Goal: Information Seeking & Learning: Learn about a topic

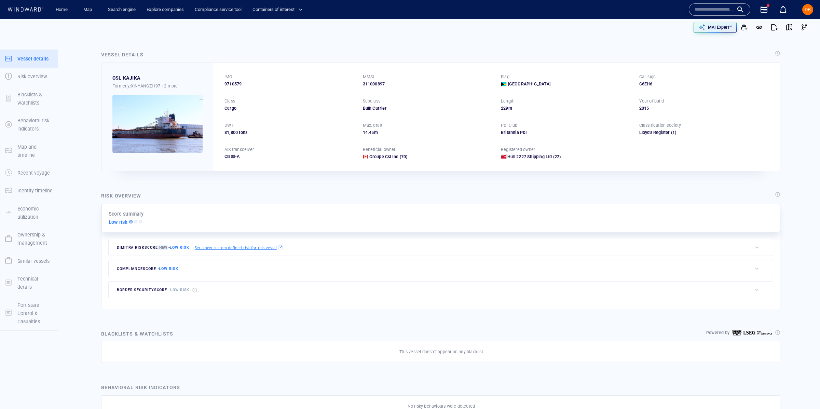
click at [76, 7] on div "Map" at bounding box center [88, 9] width 27 height 19
click at [79, 9] on span "Map" at bounding box center [89, 10] width 22 height 12
click at [62, 0] on div "Home" at bounding box center [61, 9] width 27 height 19
click at [61, 4] on link "Home" at bounding box center [61, 10] width 17 height 12
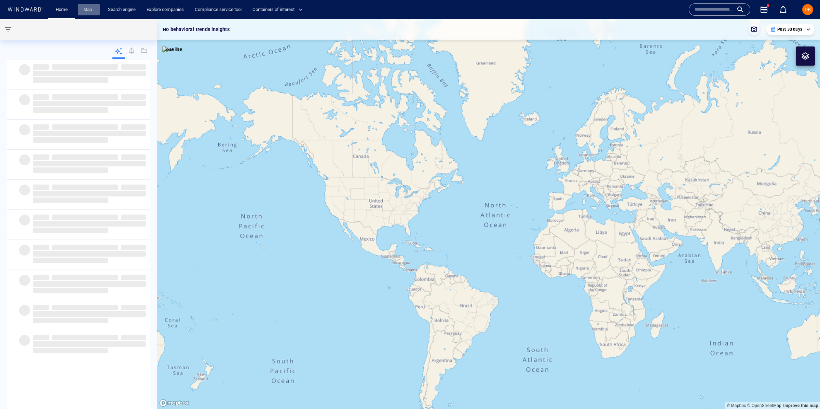
click at [91, 11] on link "Map" at bounding box center [89, 10] width 16 height 12
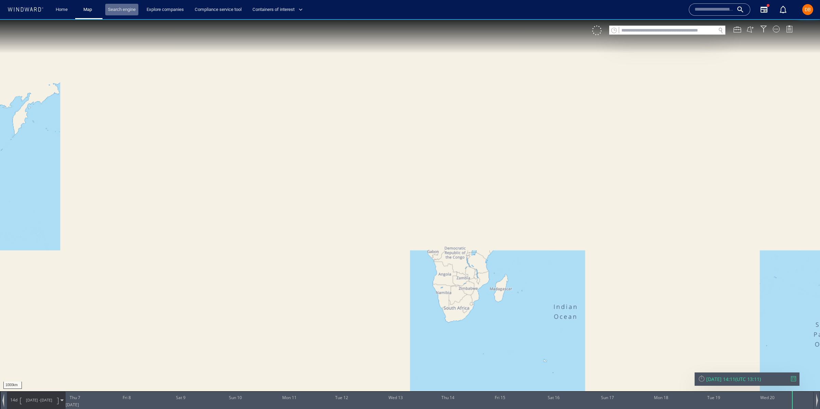
click at [119, 11] on link "Search engine" at bounding box center [121, 10] width 33 height 12
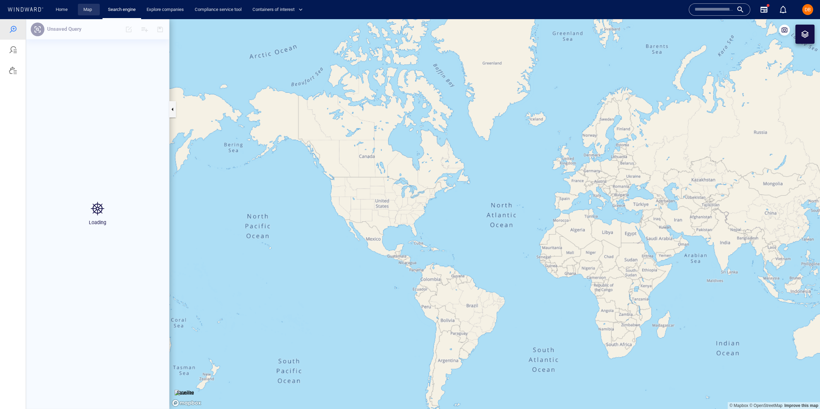
click at [82, 10] on link "Map" at bounding box center [89, 10] width 16 height 12
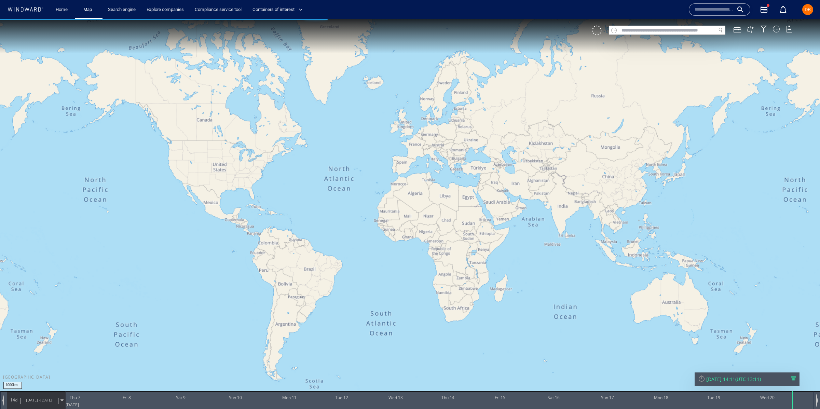
click at [703, 35] on div at bounding box center [667, 35] width 116 height 0
click at [738, 30] on div at bounding box center [738, 30] width 8 height 8
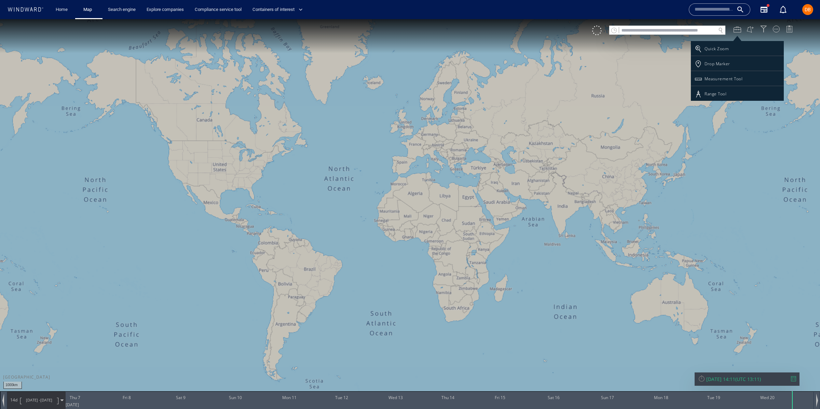
click at [791, 28] on div at bounding box center [410, 214] width 820 height 390
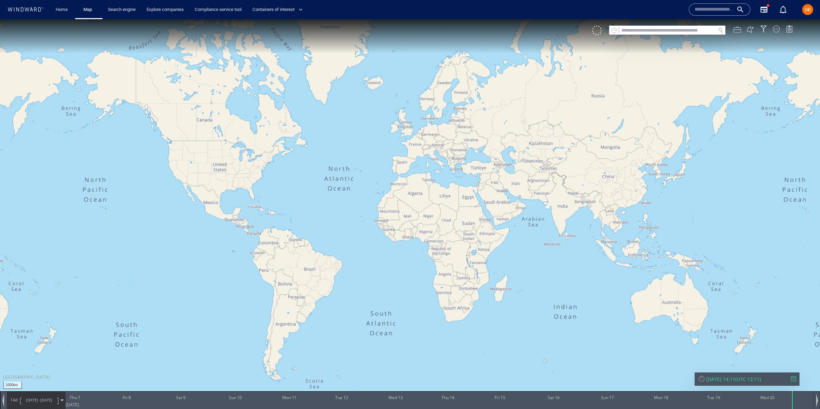
click at [738, 27] on div at bounding box center [738, 30] width 8 height 8
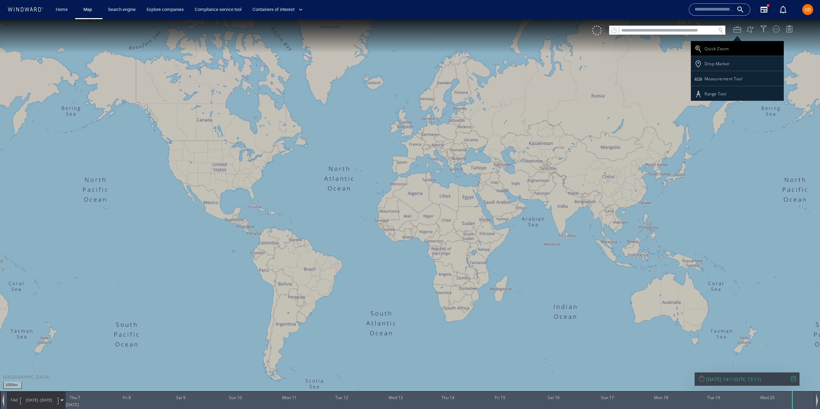
click at [734, 46] on div "Quick Zoom" at bounding box center [737, 48] width 93 height 15
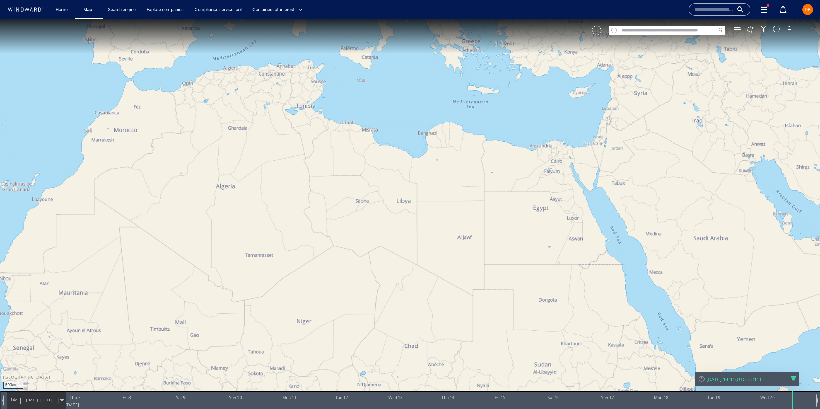
click at [454, 195] on canvas "Map" at bounding box center [410, 210] width 820 height 383
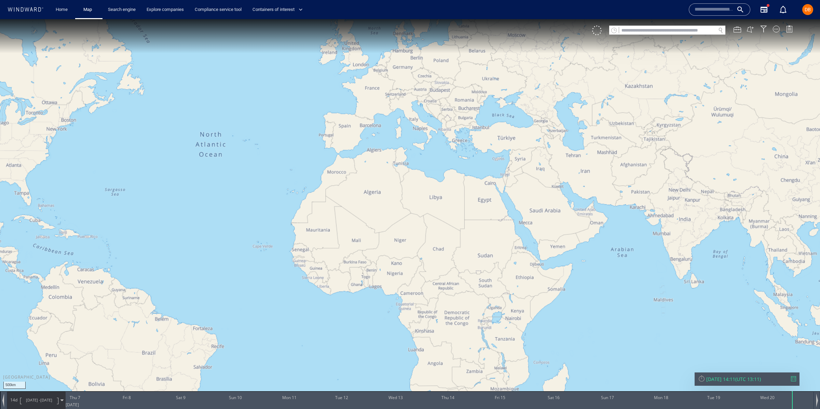
drag, startPoint x: 454, startPoint y: 156, endPoint x: 474, endPoint y: 184, distance: 33.8
click at [464, 188] on canvas "Map" at bounding box center [410, 210] width 820 height 383
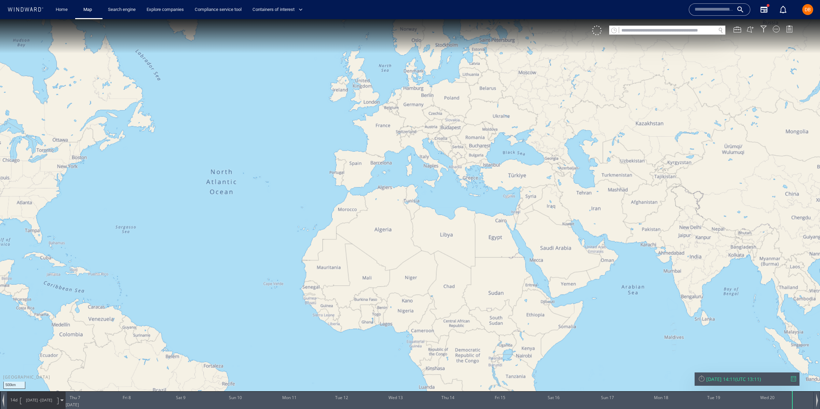
click at [745, 32] on div "VM" at bounding box center [695, 31] width 207 height 10
click at [739, 32] on div at bounding box center [738, 30] width 8 height 8
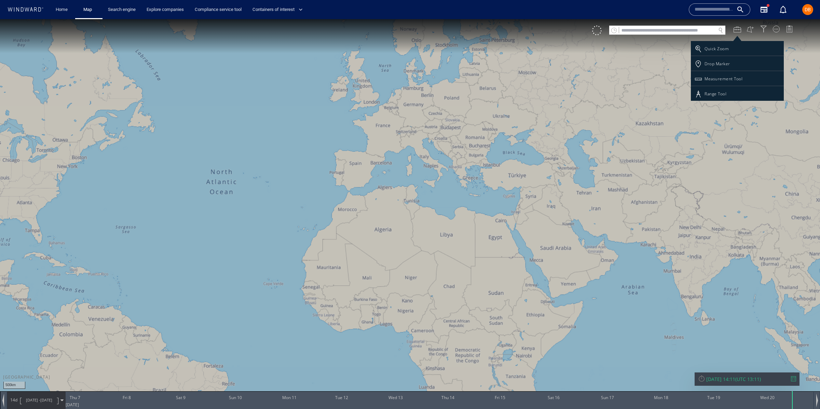
click at [728, 49] on div "Quick Zoom" at bounding box center [737, 48] width 93 height 15
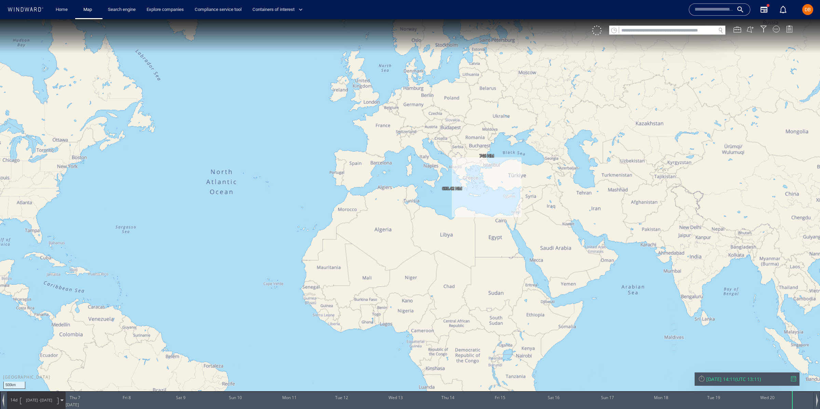
drag, startPoint x: 453, startPoint y: 158, endPoint x: 494, endPoint y: 210, distance: 66.4
click at [494, 210] on canvas "Map" at bounding box center [410, 210] width 820 height 383
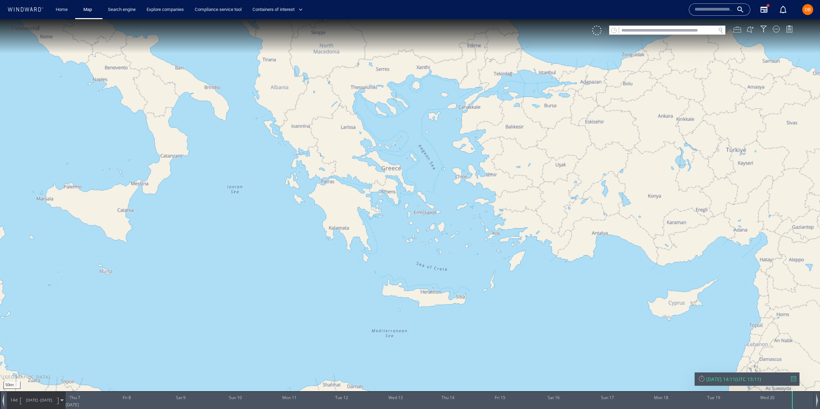
click at [736, 30] on div at bounding box center [738, 30] width 8 height 8
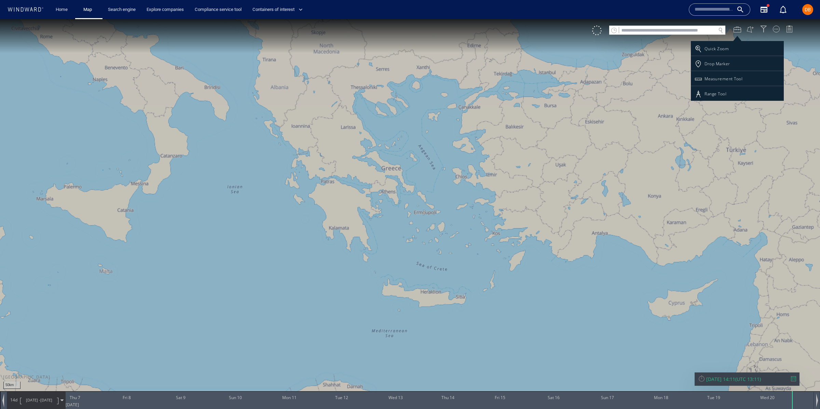
click at [743, 60] on div "Drop Marker" at bounding box center [737, 63] width 93 height 15
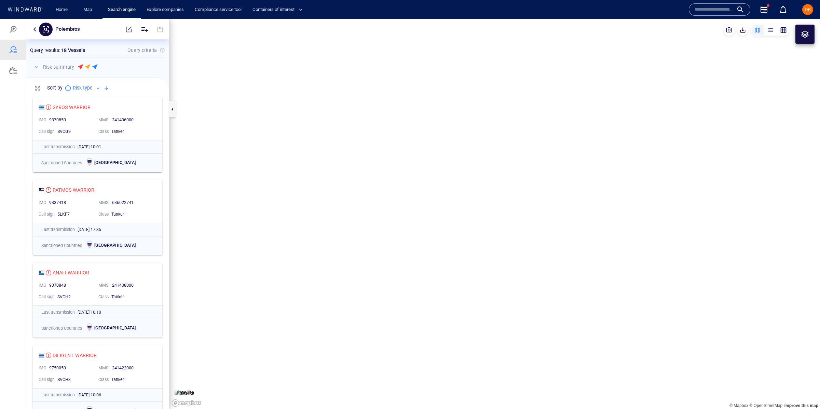
scroll to position [315, 143]
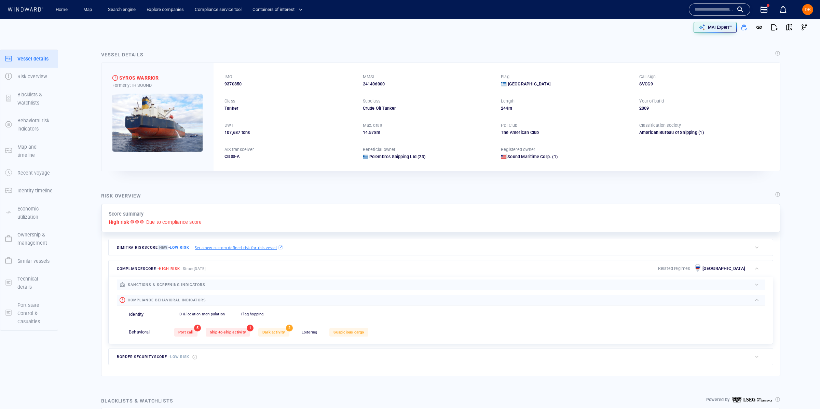
click at [254, 249] on p "Set a new custom defined risk for this vessel" at bounding box center [236, 248] width 82 height 6
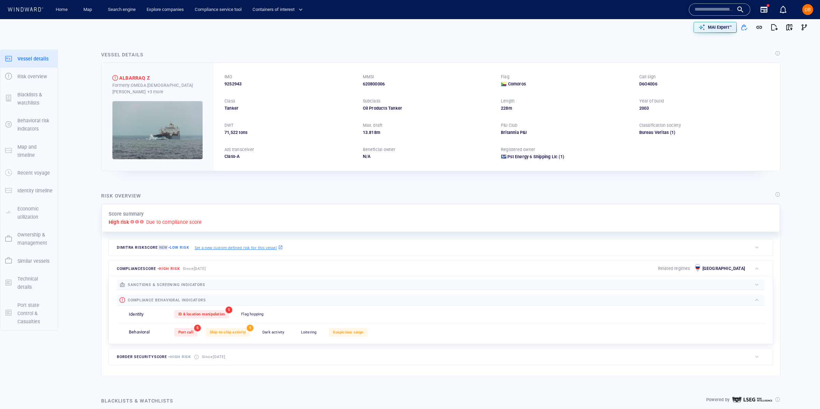
click at [209, 224] on div "High risk Due to compliance score" at bounding box center [441, 222] width 664 height 8
click at [775, 196] on div at bounding box center [777, 194] width 5 height 5
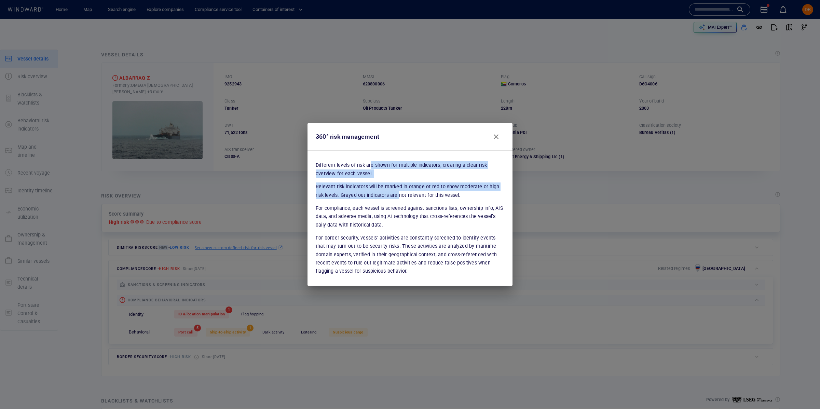
drag, startPoint x: 385, startPoint y: 172, endPoint x: 398, endPoint y: 192, distance: 24.6
click at [398, 192] on div "Different levels of risk are shown for multiple indicators, creating a clear ri…" at bounding box center [410, 218] width 189 height 114
click at [396, 193] on div "Different levels of risk are shown for multiple indicators, creating a clear ri…" at bounding box center [410, 218] width 189 height 114
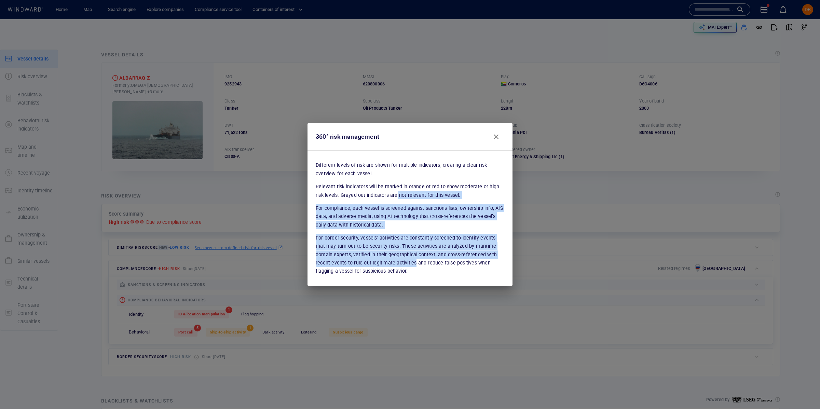
drag, startPoint x: 396, startPoint y: 193, endPoint x: 392, endPoint y: 259, distance: 66.5
click at [392, 259] on div "Different levels of risk are shown for multiple indicators, creating a clear ri…" at bounding box center [410, 218] width 189 height 114
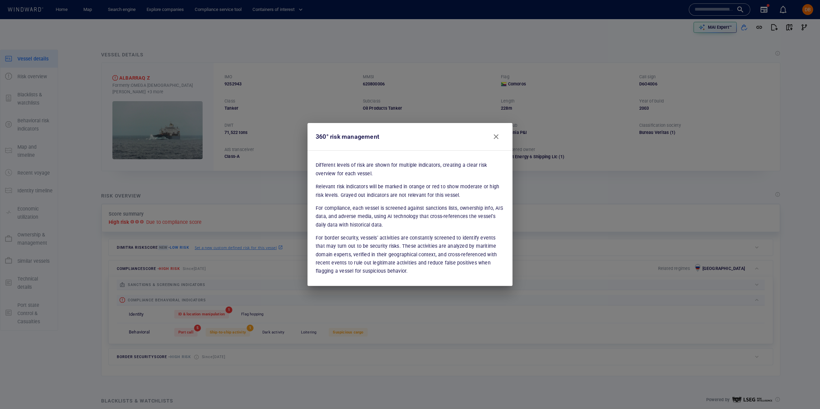
drag, startPoint x: 391, startPoint y: 259, endPoint x: 366, endPoint y: 355, distance: 99.4
click at [391, 259] on p "For border security, vessels’ activities are constantly screened to identify ev…" at bounding box center [410, 254] width 189 height 41
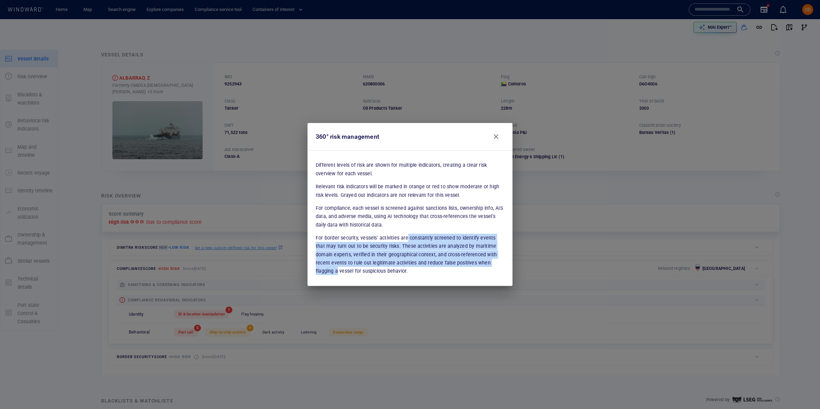
drag, startPoint x: 415, startPoint y: 239, endPoint x: 510, endPoint y: 265, distance: 98.1
click at [510, 265] on div "Different levels of risk are shown for multiple indicators, creating a clear ri…" at bounding box center [410, 218] width 205 height 136
click at [497, 138] on span "Close" at bounding box center [496, 137] width 8 height 8
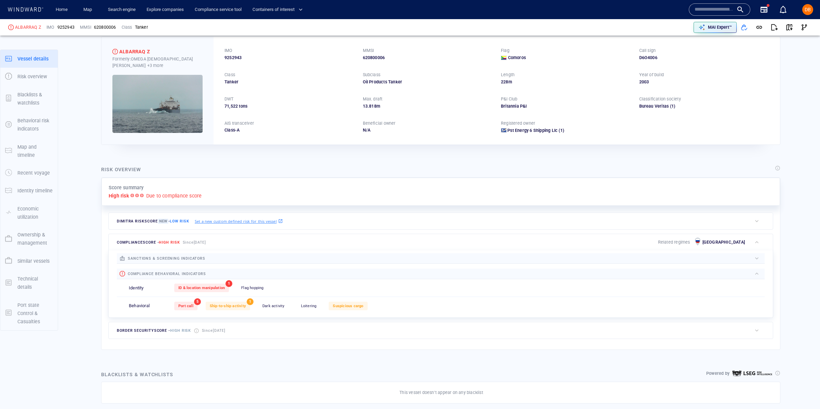
scroll to position [28, 0]
click at [202, 294] on div "ID & location manipulation 1 Flag hopping 0" at bounding box center [469, 286] width 591 height 17
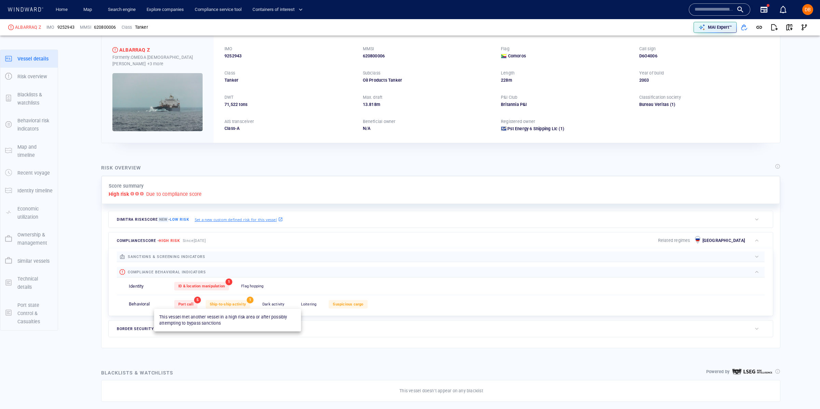
click at [232, 306] on span "Ship-to-ship activity" at bounding box center [228, 304] width 36 height 4
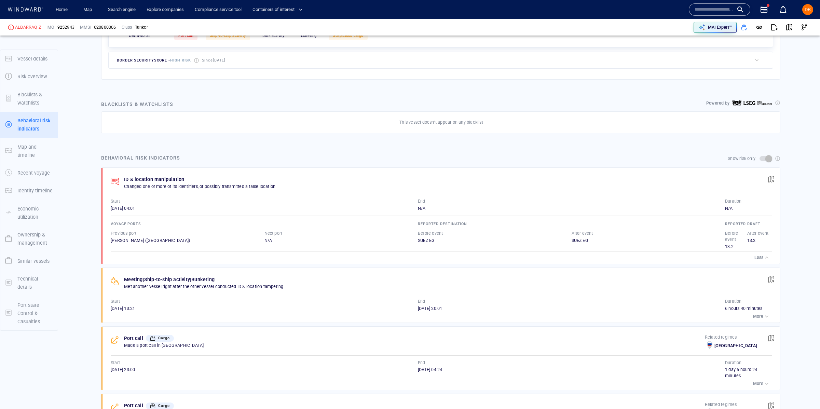
scroll to position [311, 0]
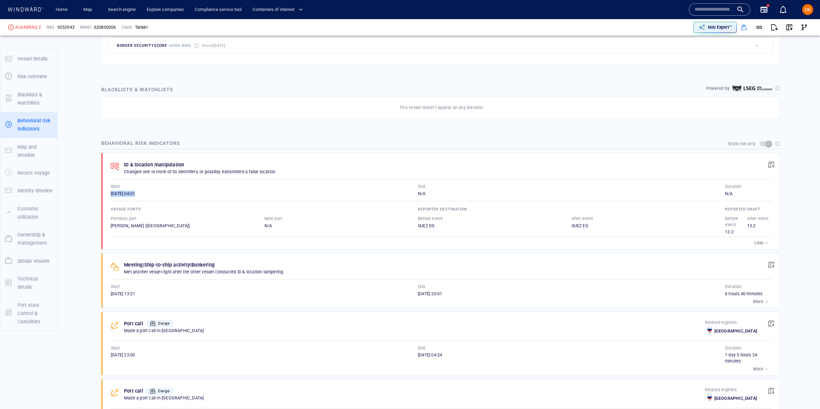
drag, startPoint x: 110, startPoint y: 191, endPoint x: 171, endPoint y: 193, distance: 61.2
click at [171, 193] on div "Start 27/06/2025 04:01" at bounding box center [264, 190] width 307 height 13
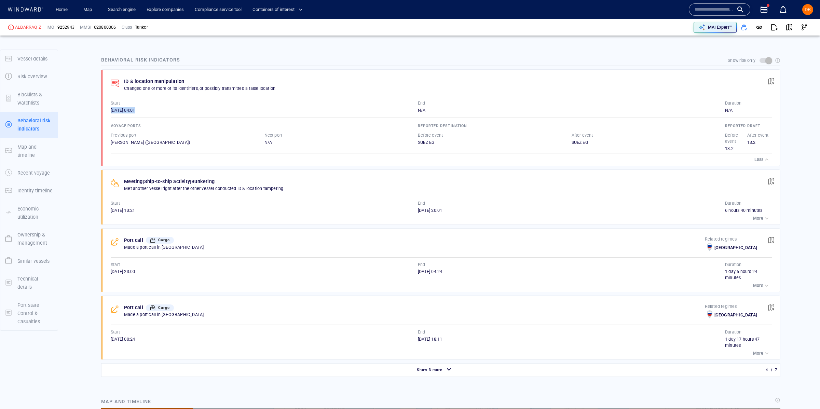
scroll to position [410, 0]
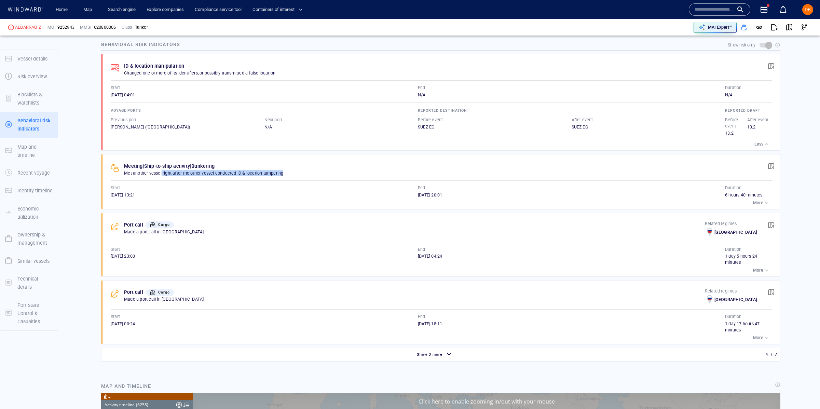
drag, startPoint x: 163, startPoint y: 173, endPoint x: 299, endPoint y: 177, distance: 135.4
click at [299, 176] on p "Met another vessel right after the other vessel conducted ID & location tamperi…" at bounding box center [424, 173] width 601 height 6
click at [179, 174] on p "Met another vessel right after the other vessel conducted ID & location tamperi…" at bounding box center [424, 173] width 601 height 6
click at [180, 173] on p "Met another vessel right after the other vessel conducted ID & location tamperi…" at bounding box center [424, 173] width 601 height 6
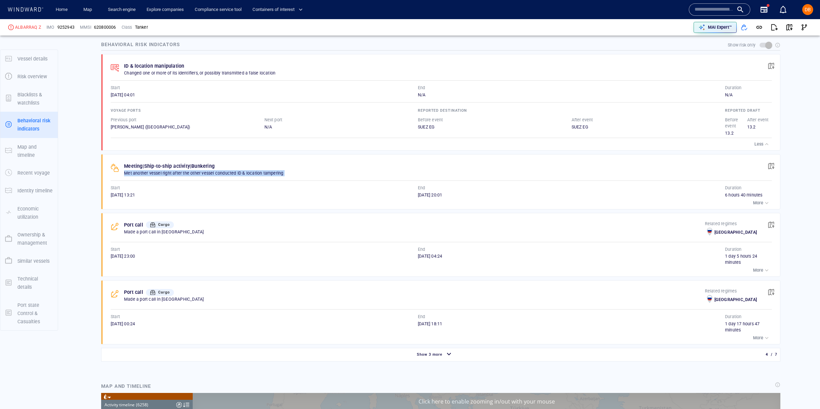
click at [180, 173] on p "Met another vessel right after the other vessel conducted ID & location tamperi…" at bounding box center [424, 173] width 601 height 6
drag, startPoint x: 136, startPoint y: 160, endPoint x: 296, endPoint y: 179, distance: 161.1
click at [296, 179] on div "Meeting | Ship-to-ship activity | Bunkering Met another vessel right after the …" at bounding box center [443, 181] width 674 height 55
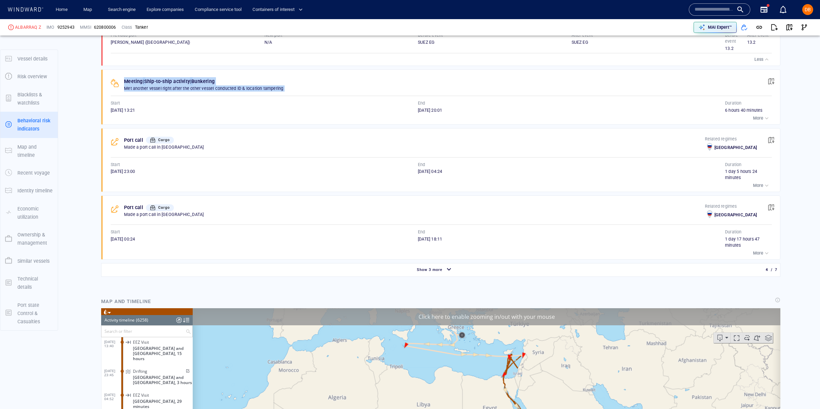
scroll to position [491, 0]
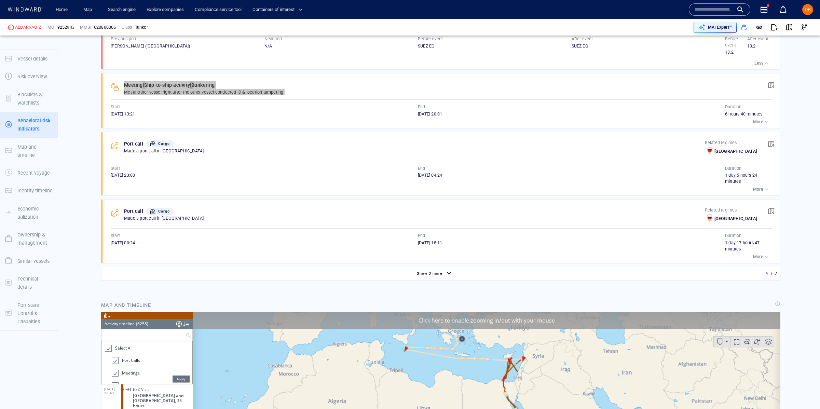
click at [126, 334] on input "text" at bounding box center [144, 334] width 84 height 11
type input "*"
click at [108, 348] on div at bounding box center [108, 348] width 7 height 8
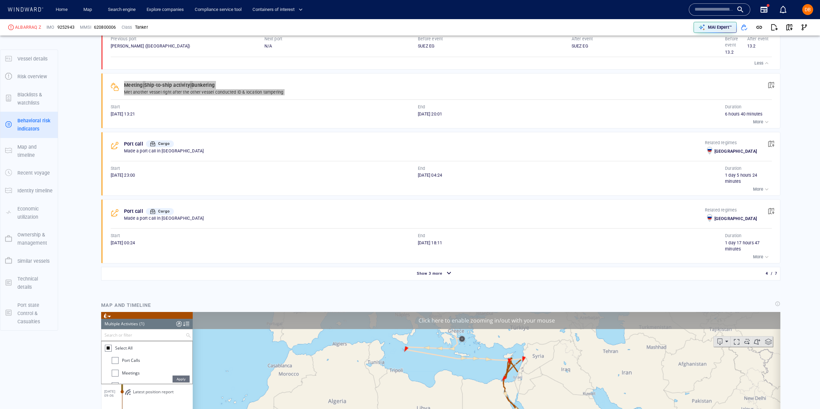
scroll to position [0, 0]
drag, startPoint x: 118, startPoint y: 371, endPoint x: 124, endPoint y: 370, distance: 6.2
click at [118, 371] on div at bounding box center [115, 372] width 7 height 7
click at [180, 377] on span "Apply" at bounding box center [181, 378] width 17 height 7
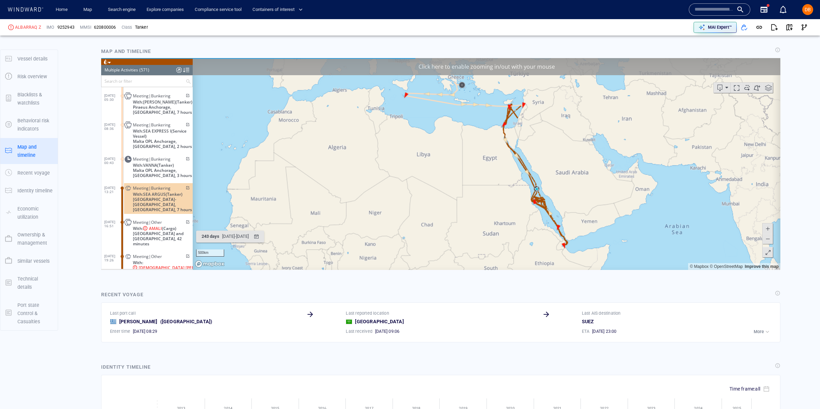
scroll to position [10248, 0]
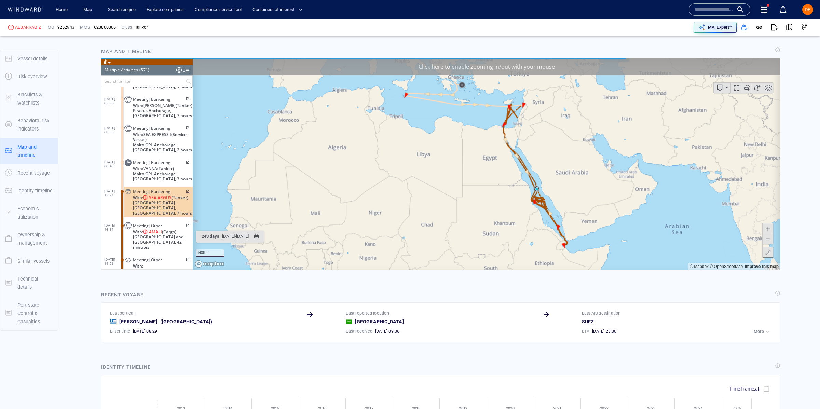
drag, startPoint x: 158, startPoint y: 197, endPoint x: 189, endPoint y: 203, distance: 31.4
click at [160, 194] on span "Meeting|Bunkering" at bounding box center [152, 191] width 38 height 5
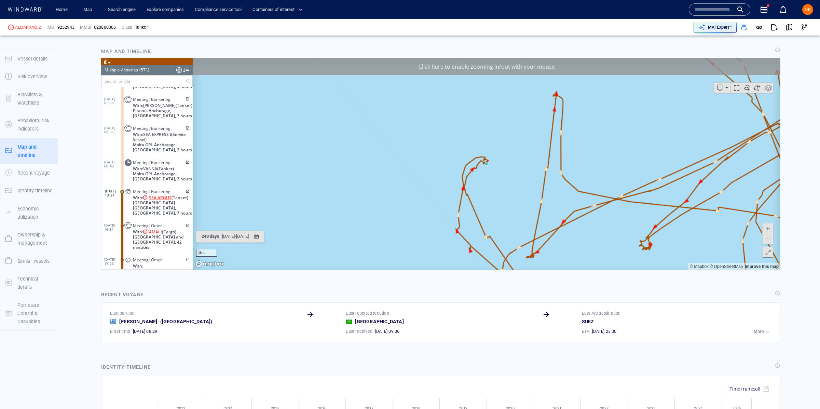
click at [165, 200] on span "SEA ARGUS" at bounding box center [160, 197] width 23 height 5
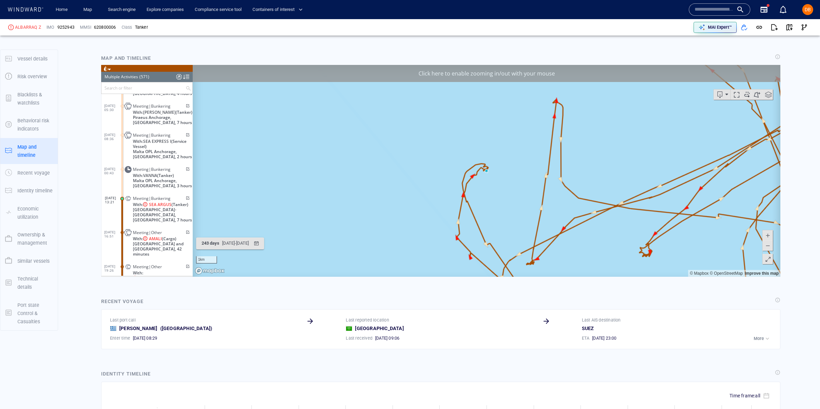
scroll to position [756, 0]
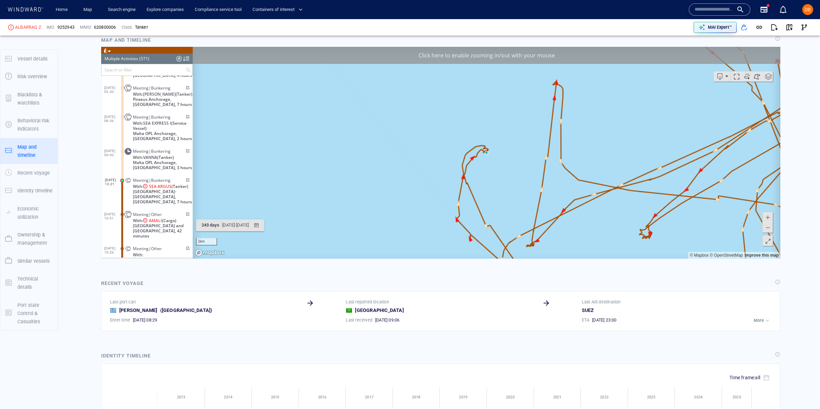
drag, startPoint x: 523, startPoint y: 183, endPoint x: 481, endPoint y: 177, distance: 42.1
click at [462, 174] on canvas "Map" at bounding box center [487, 152] width 588 height 212
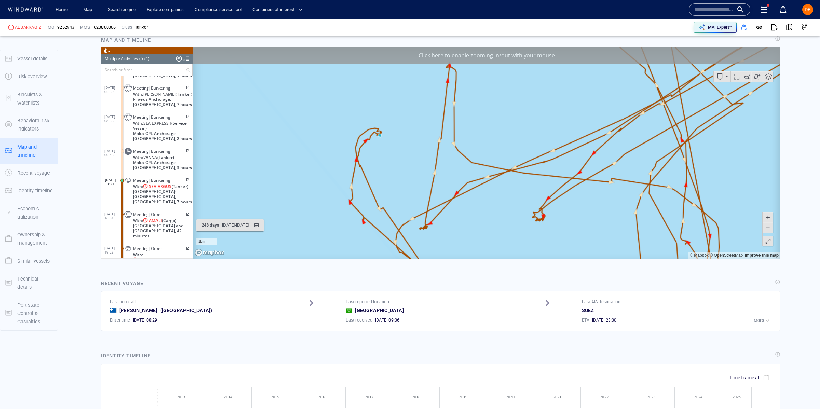
click at [768, 226] on span at bounding box center [768, 227] width 7 height 10
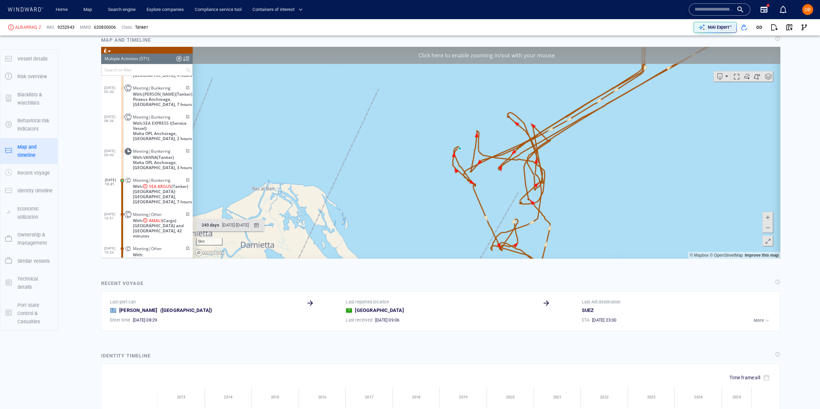
scroll to position [780, 0]
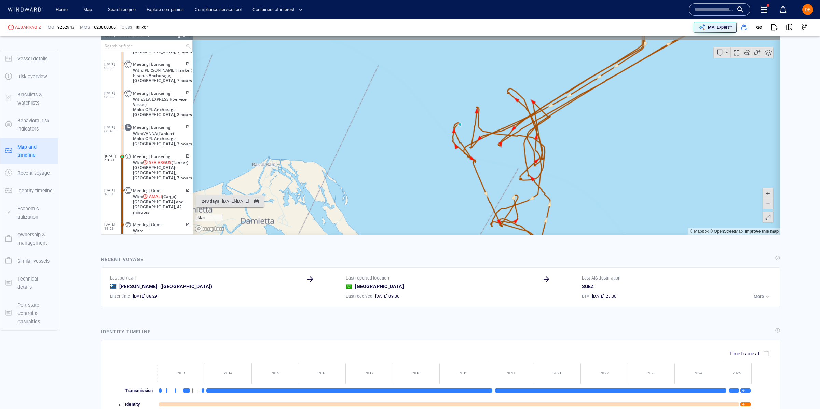
click at [771, 204] on button at bounding box center [768, 203] width 10 height 10
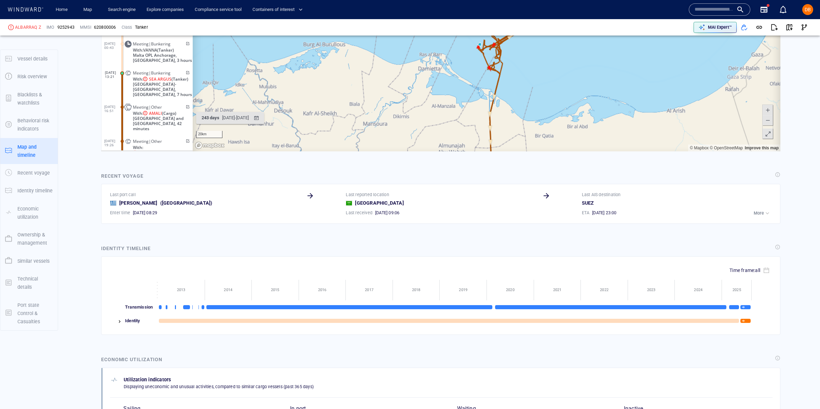
scroll to position [870, 0]
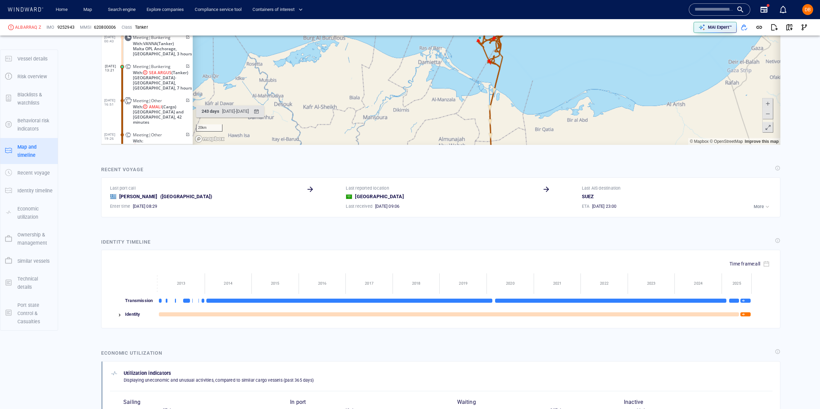
click at [766, 120] on div at bounding box center [768, 115] width 11 height 35
click at [766, 117] on span at bounding box center [768, 114] width 7 height 10
click at [766, 116] on span at bounding box center [768, 114] width 7 height 10
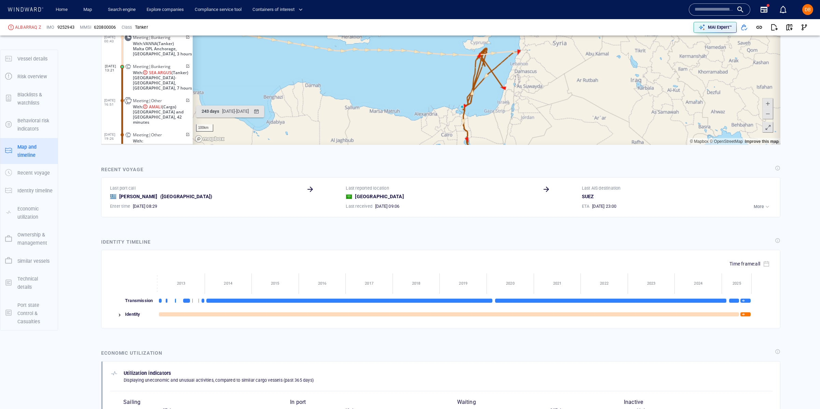
drag, startPoint x: 552, startPoint y: 115, endPoint x: 644, endPoint y: 83, distance: 97.2
click at [532, 145] on html "Loading vessel activities... Multiple Activities (571) (Still Loading...) Searc…" at bounding box center [441, 39] width 680 height 212
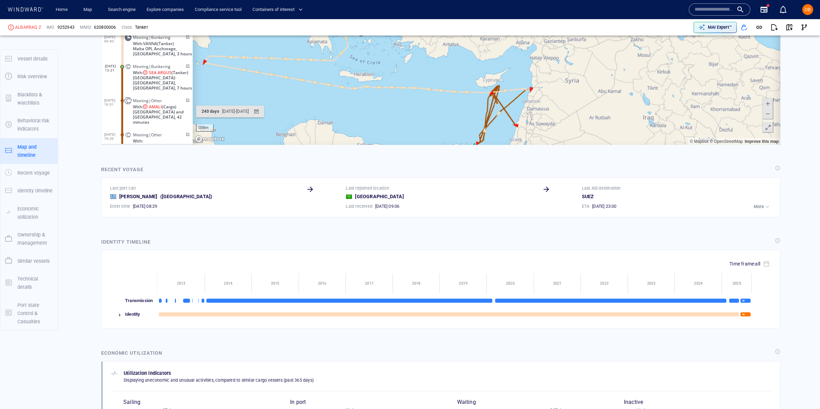
drag, startPoint x: 572, startPoint y: 67, endPoint x: 582, endPoint y: 102, distance: 35.9
click at [583, 102] on canvas "Map" at bounding box center [487, 39] width 588 height 212
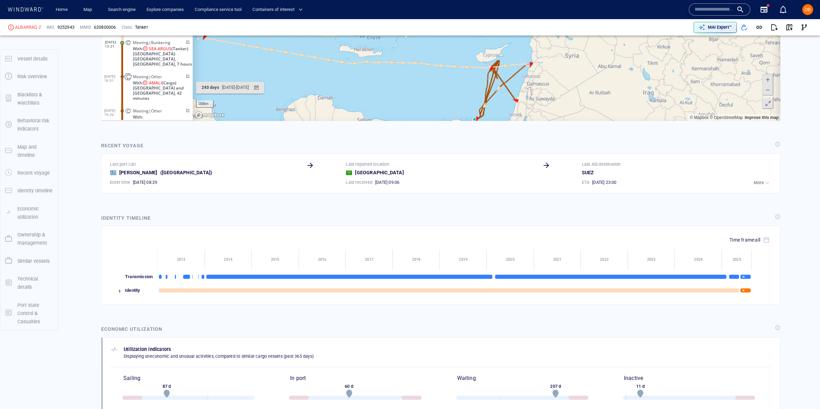
scroll to position [898, 0]
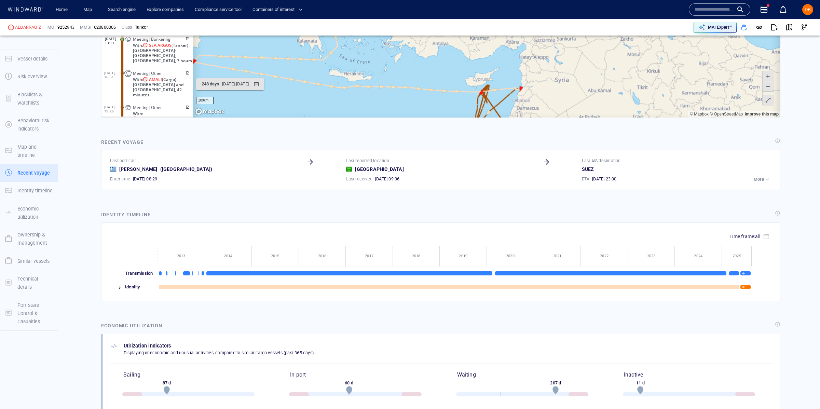
drag, startPoint x: 546, startPoint y: 100, endPoint x: 560, endPoint y: 79, distance: 25.8
click at [559, 79] on canvas "Map" at bounding box center [487, 12] width 588 height 212
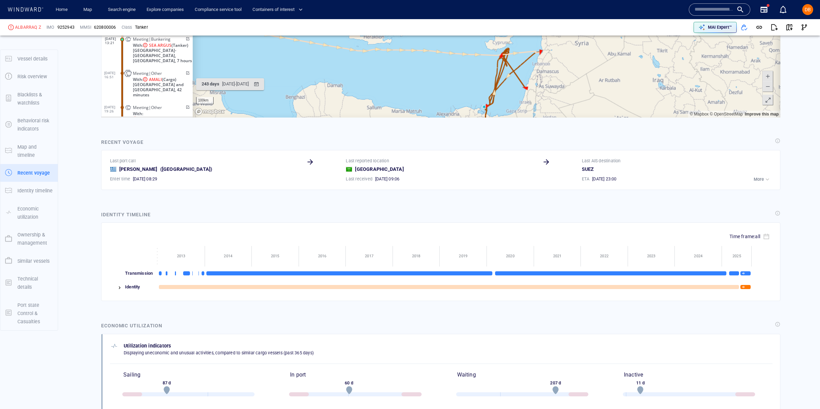
click at [767, 77] on span at bounding box center [768, 76] width 7 height 10
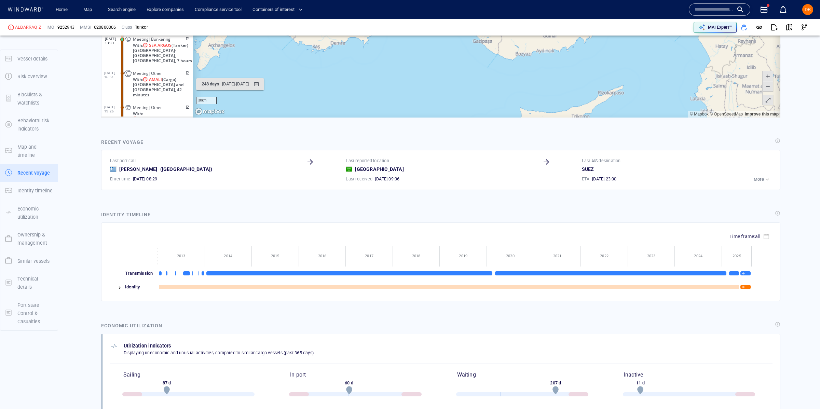
drag, startPoint x: 588, startPoint y: 104, endPoint x: 549, endPoint y: 22, distance: 91.3
click at [549, 22] on canvas "Map" at bounding box center [487, 12] width 588 height 212
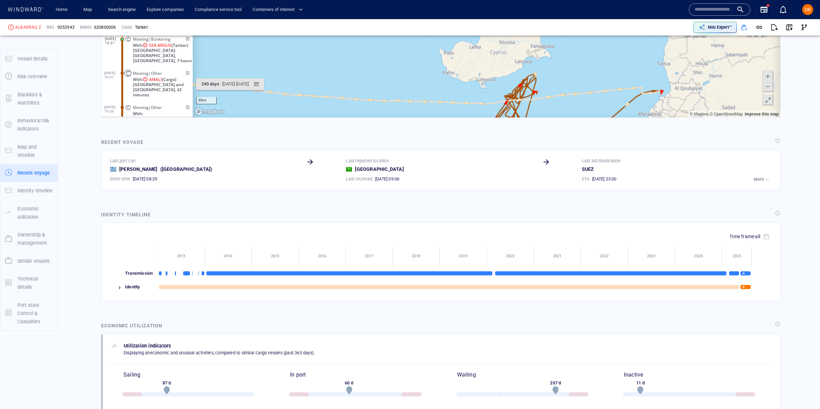
drag, startPoint x: 638, startPoint y: 85, endPoint x: 628, endPoint y: 70, distance: 18.2
click at [628, 70] on canvas "Map" at bounding box center [487, 12] width 588 height 212
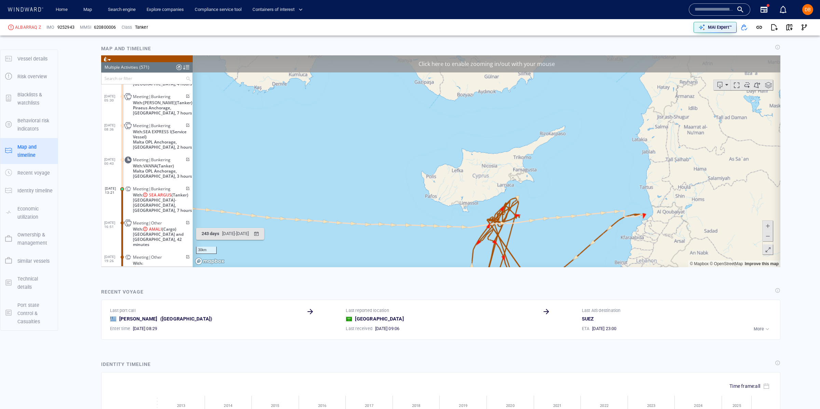
scroll to position [748, 0]
drag, startPoint x: 619, startPoint y: 148, endPoint x: 593, endPoint y: 59, distance: 91.9
click at [593, 59] on div "Click here to enable zooming in/out with your mouse 50km © Mapbox © OpenStreetM…" at bounding box center [487, 161] width 588 height 212
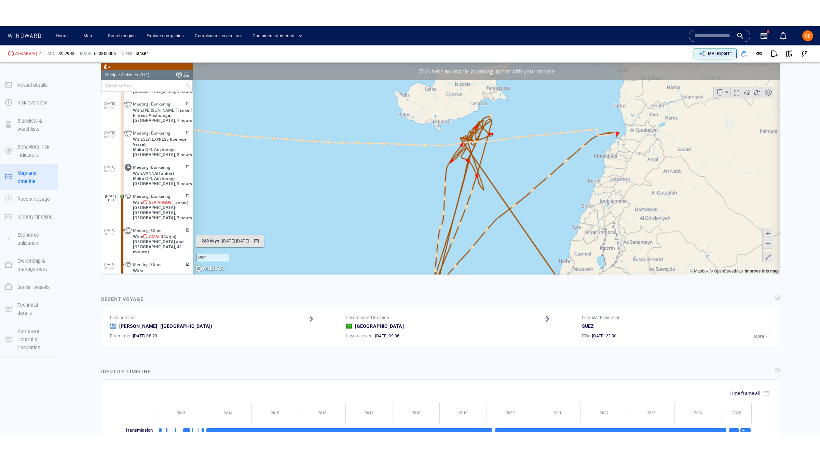
scroll to position [776, 0]
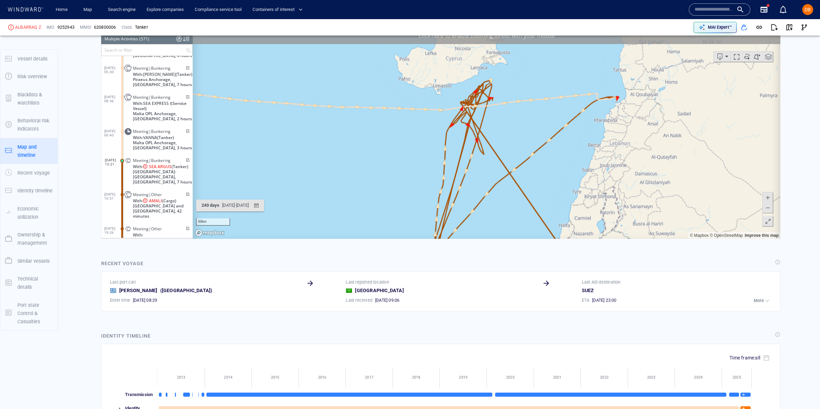
click at [770, 196] on span at bounding box center [768, 197] width 7 height 10
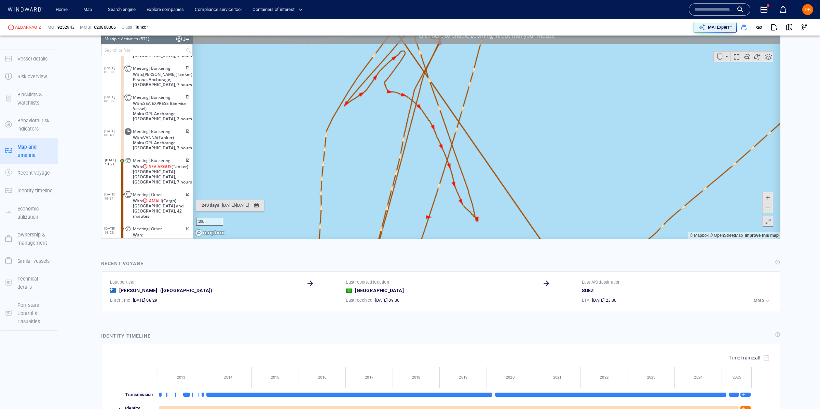
drag, startPoint x: 718, startPoint y: 118, endPoint x: 403, endPoint y: 111, distance: 315.2
click at [403, 110] on canvas "Map" at bounding box center [487, 133] width 588 height 212
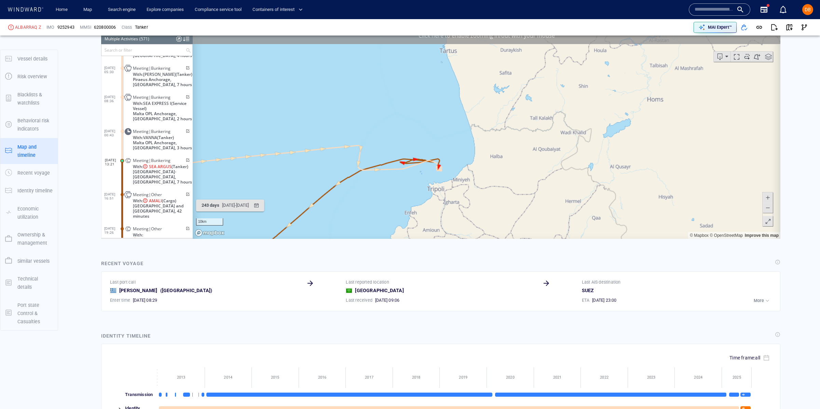
drag, startPoint x: 498, startPoint y: 93, endPoint x: 651, endPoint y: 209, distance: 192.0
click at [665, 209] on canvas "Map" at bounding box center [487, 133] width 588 height 212
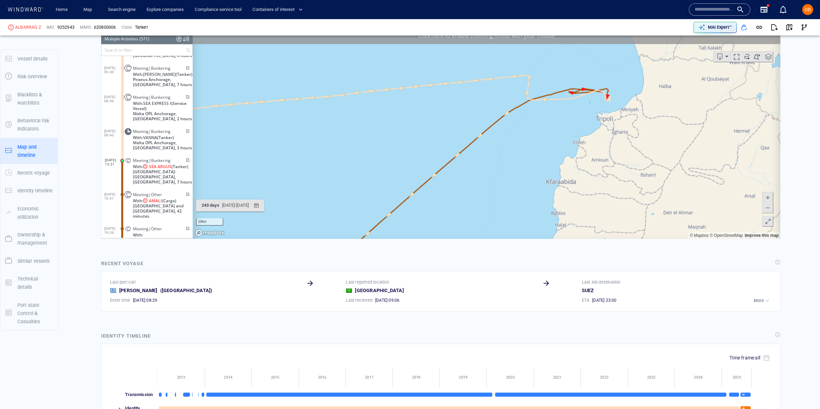
drag, startPoint x: 581, startPoint y: 178, endPoint x: 658, endPoint y: 165, distance: 78.3
click at [658, 165] on canvas "Map" at bounding box center [487, 133] width 588 height 212
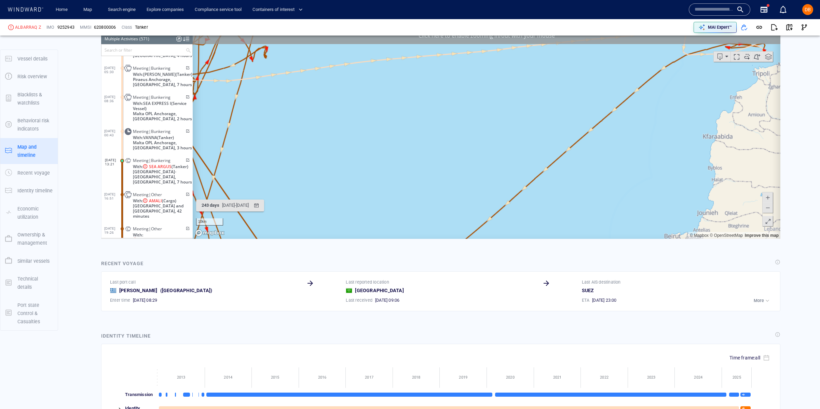
drag, startPoint x: 667, startPoint y: 91, endPoint x: 696, endPoint y: 74, distance: 34.3
click at [694, 76] on canvas "Map" at bounding box center [487, 133] width 588 height 212
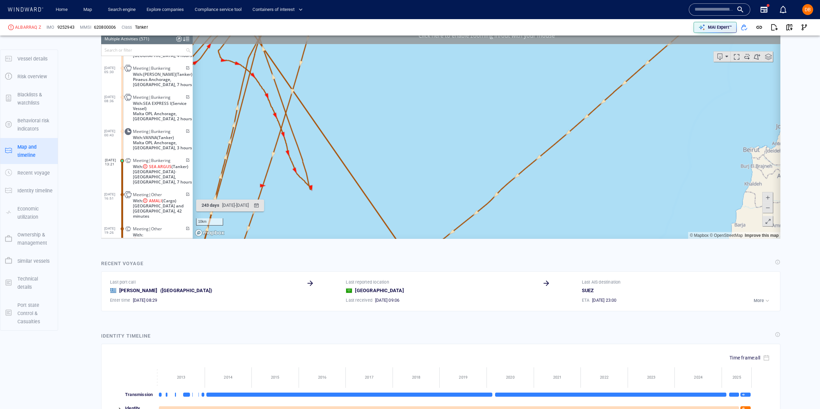
drag, startPoint x: 563, startPoint y: 130, endPoint x: 600, endPoint y: 78, distance: 63.9
click at [601, 79] on canvas "Map" at bounding box center [487, 133] width 588 height 212
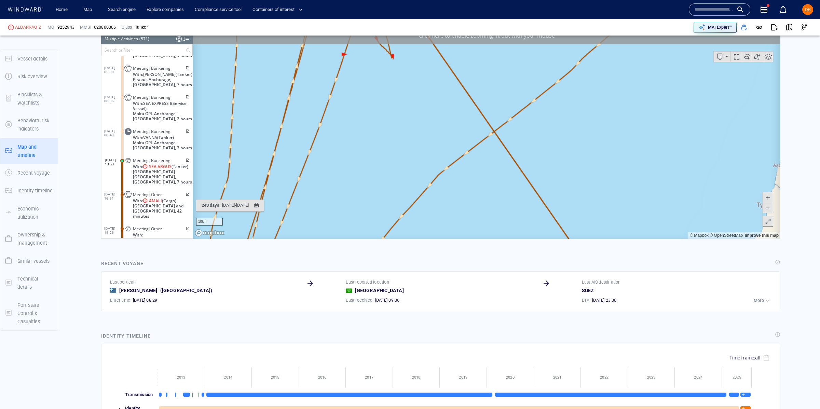
drag, startPoint x: 523, startPoint y: 149, endPoint x: 604, endPoint y: 72, distance: 111.5
click at [608, 74] on canvas "Map" at bounding box center [487, 133] width 588 height 212
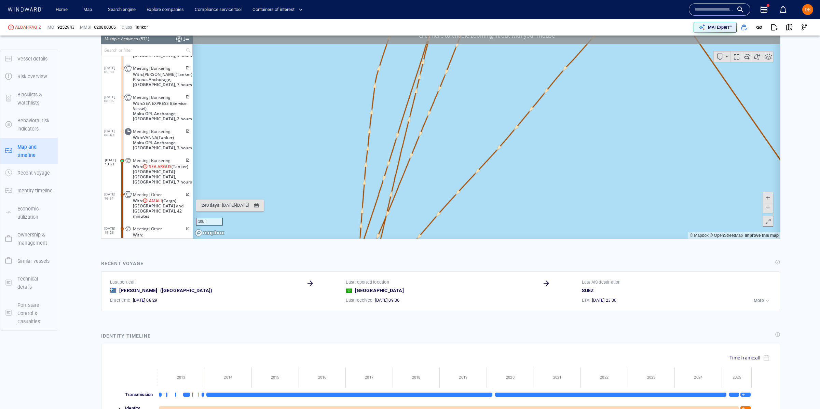
drag, startPoint x: 583, startPoint y: 147, endPoint x: 604, endPoint y: 86, distance: 64.4
click at [610, 93] on canvas "Map" at bounding box center [487, 133] width 588 height 212
drag, startPoint x: 601, startPoint y: 157, endPoint x: 626, endPoint y: 81, distance: 80.1
click at [627, 82] on canvas "Map" at bounding box center [487, 133] width 588 height 212
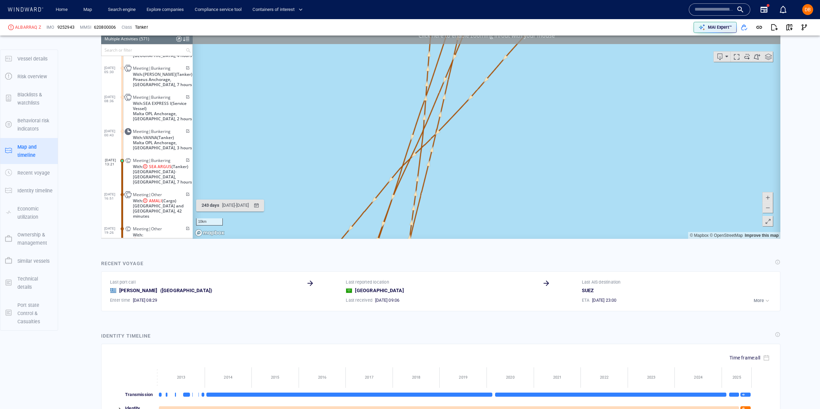
click at [769, 210] on span at bounding box center [768, 207] width 7 height 10
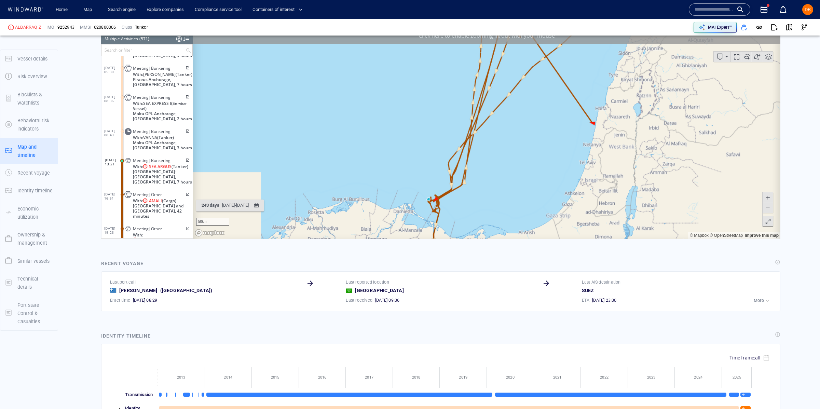
click at [769, 209] on span at bounding box center [768, 207] width 7 height 10
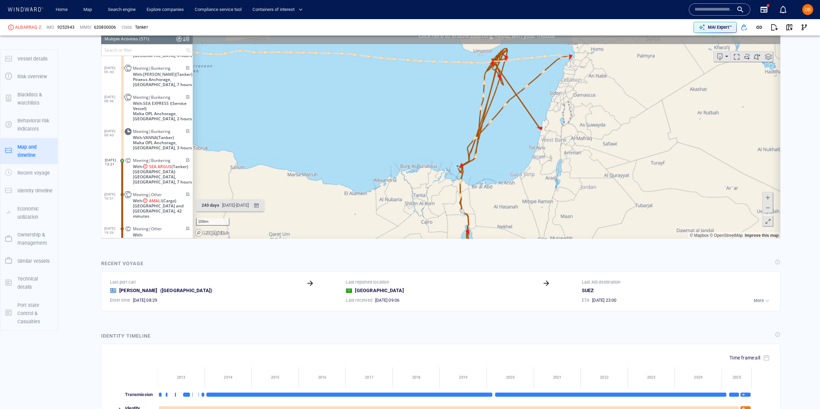
click at [752, 67] on canvas "Map" at bounding box center [487, 133] width 588 height 212
click at [751, 61] on span at bounding box center [747, 56] width 10 height 10
click at [767, 218] on span at bounding box center [768, 221] width 7 height 10
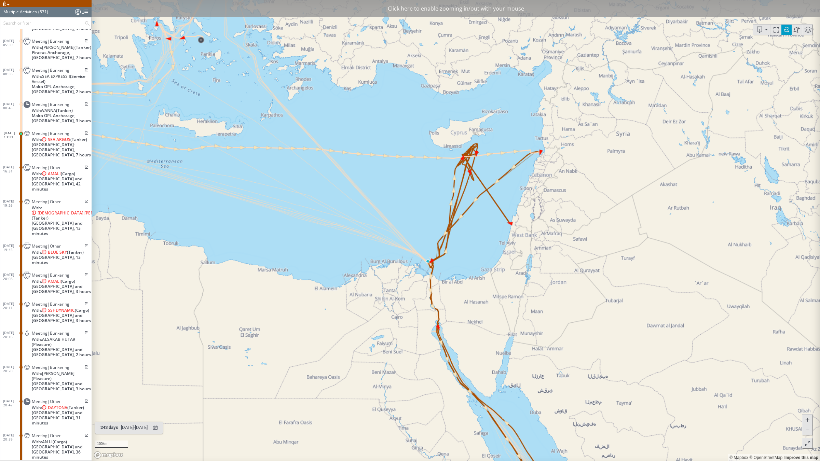
drag, startPoint x: 440, startPoint y: 205, endPoint x: 388, endPoint y: 193, distance: 53.1
click at [403, 194] on canvas "Map" at bounding box center [456, 230] width 729 height 461
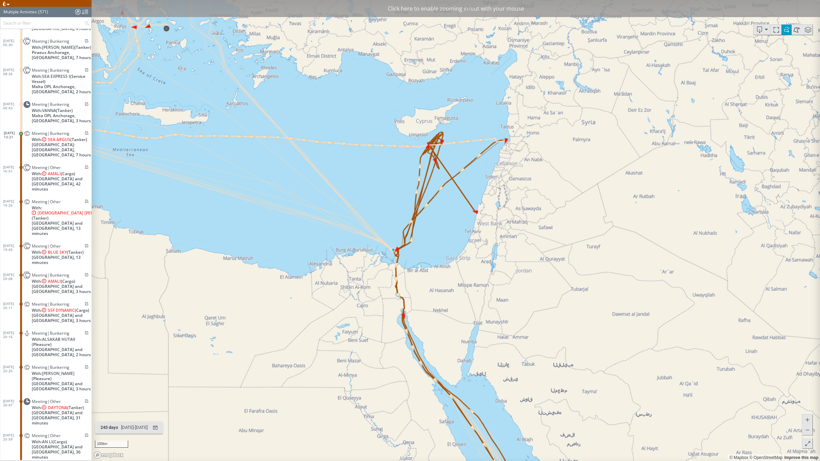
click at [766, 31] on span at bounding box center [766, 30] width 3 height 10
click at [812, 32] on span at bounding box center [808, 30] width 10 height 10
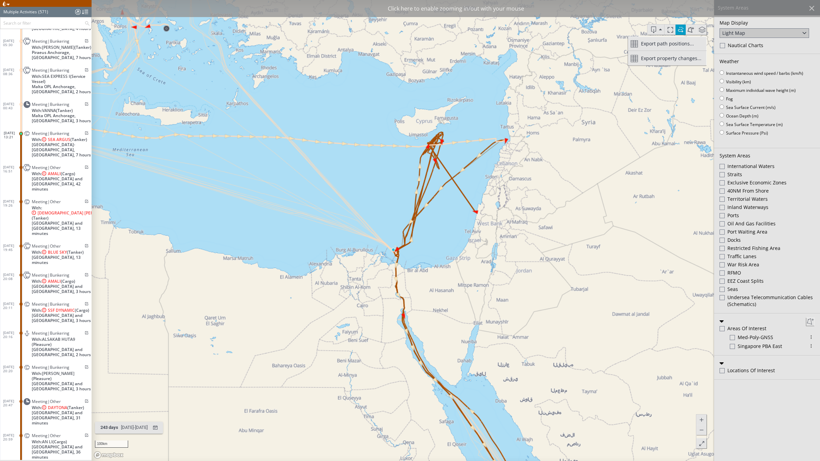
drag, startPoint x: 682, startPoint y: 29, endPoint x: 685, endPoint y: 29, distance: 3.8
click at [685, 29] on span at bounding box center [681, 30] width 10 height 10
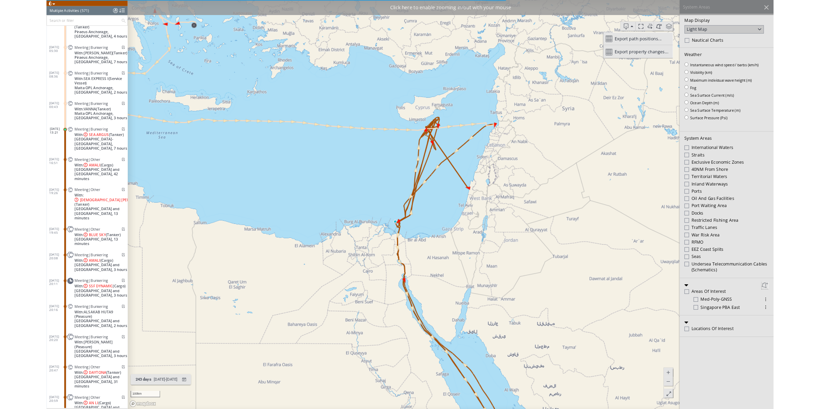
scroll to position [10236, 0]
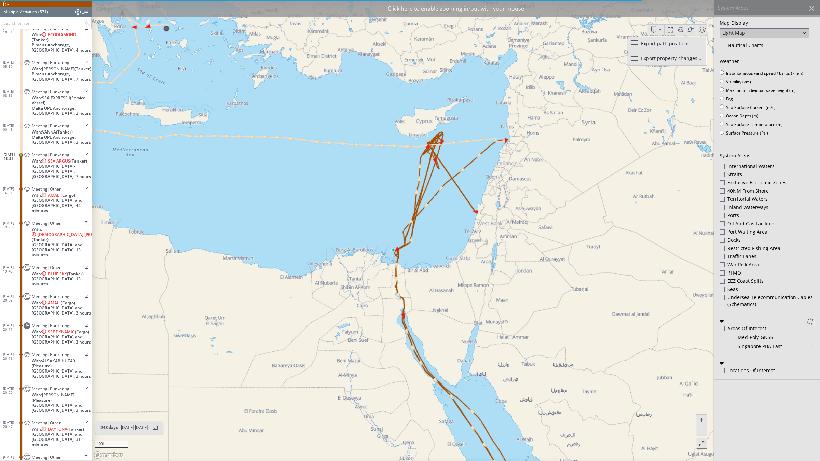
click at [65, 157] on span "Meeting|Bunkering" at bounding box center [51, 154] width 38 height 5
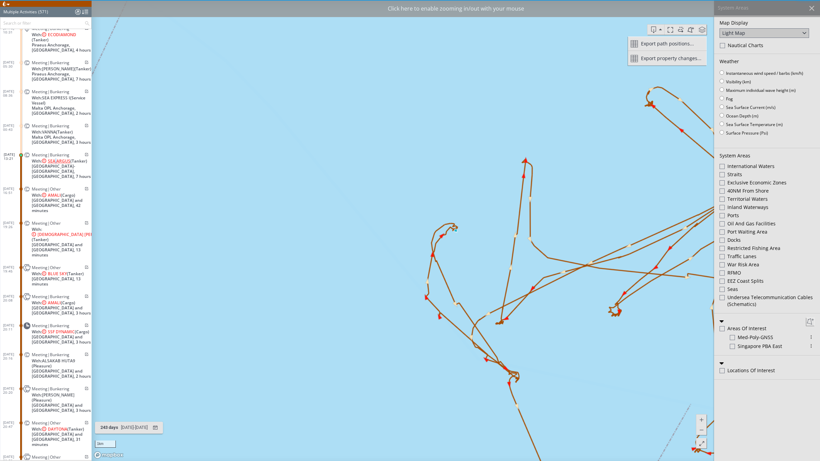
click at [57, 164] on span "SEA ARGUS" at bounding box center [59, 161] width 23 height 5
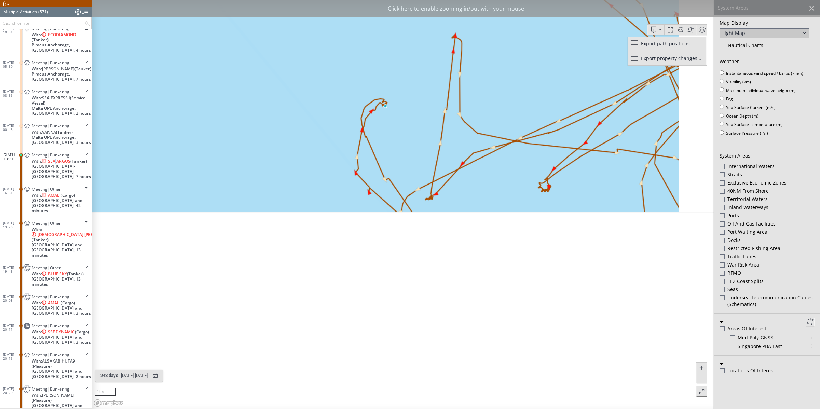
scroll to position [317, 0]
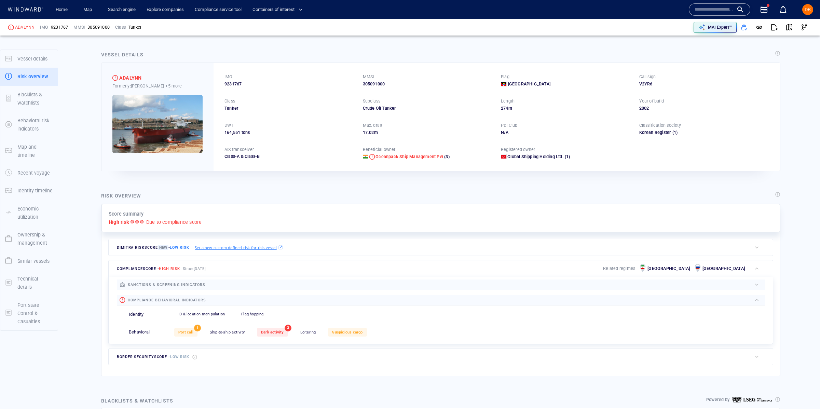
scroll to position [70, 0]
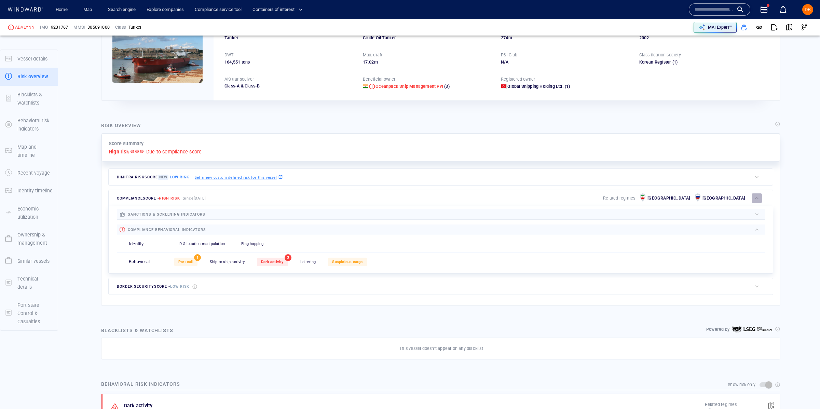
click at [757, 197] on div "button" at bounding box center [757, 198] width 7 height 7
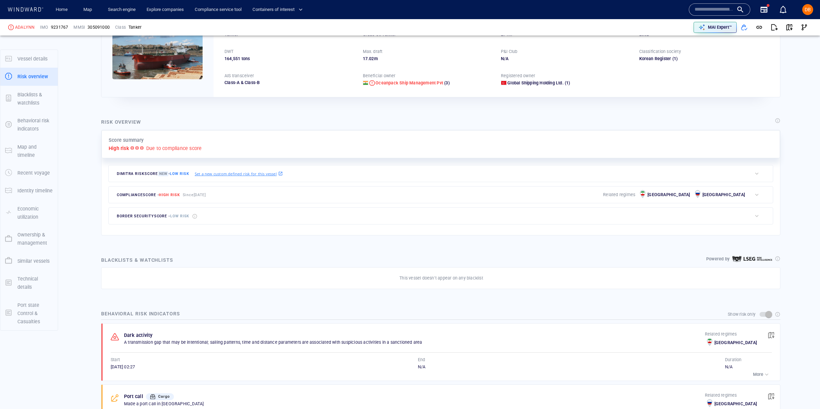
scroll to position [74, 0]
click at [758, 196] on div "button" at bounding box center [757, 194] width 7 height 7
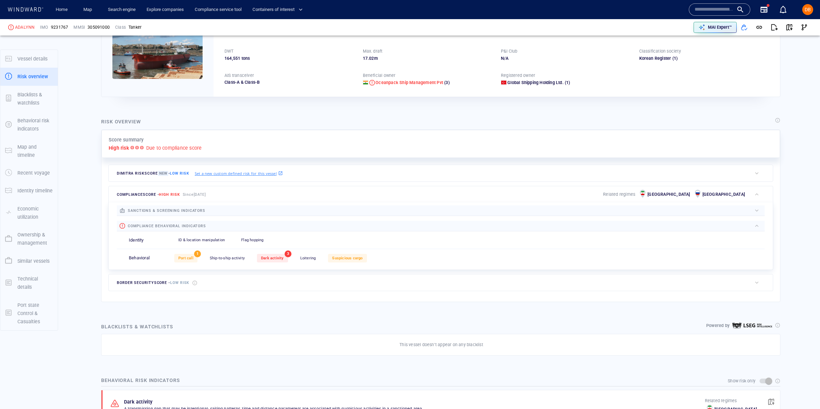
click at [758, 171] on div "button" at bounding box center [757, 173] width 7 height 7
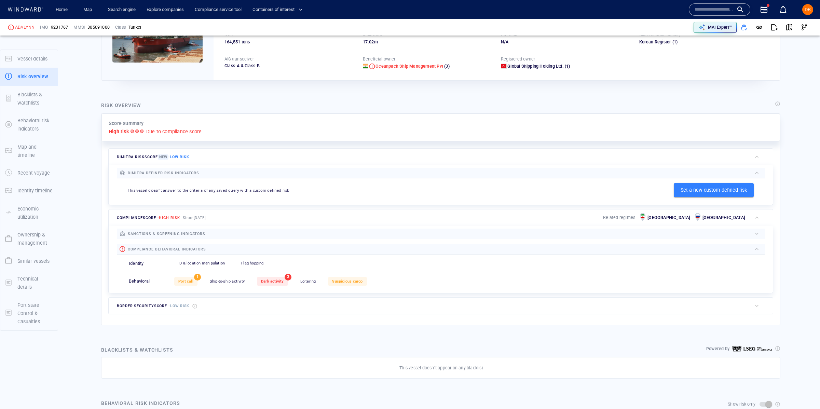
scroll to position [0, 0]
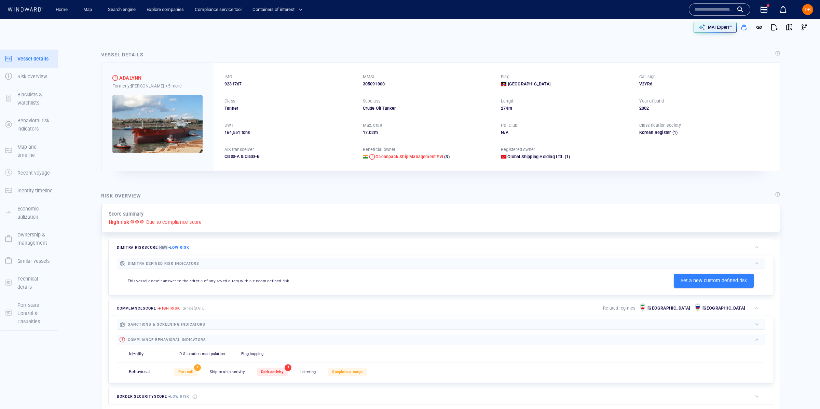
click at [703, 7] on input "text" at bounding box center [714, 9] width 39 height 10
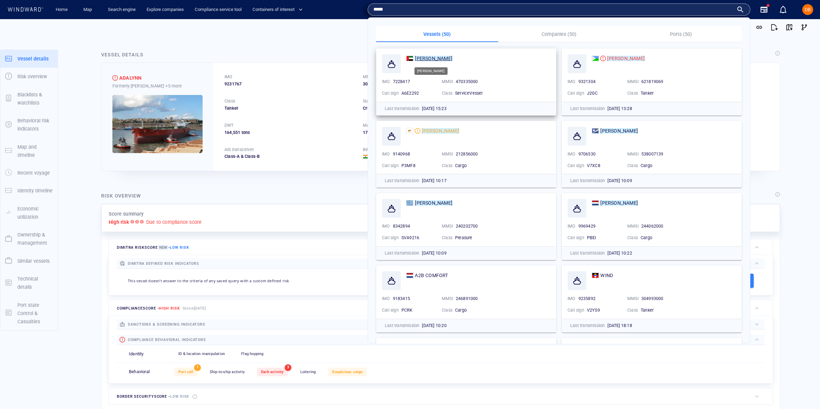
type input "****"
click at [420, 58] on mark "[PERSON_NAME]" at bounding box center [434, 58] width 38 height 5
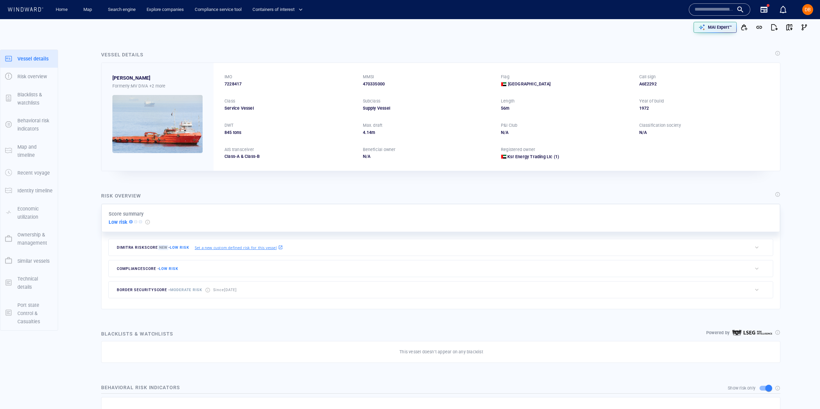
click at [734, 5] on input "text" at bounding box center [714, 9] width 39 height 10
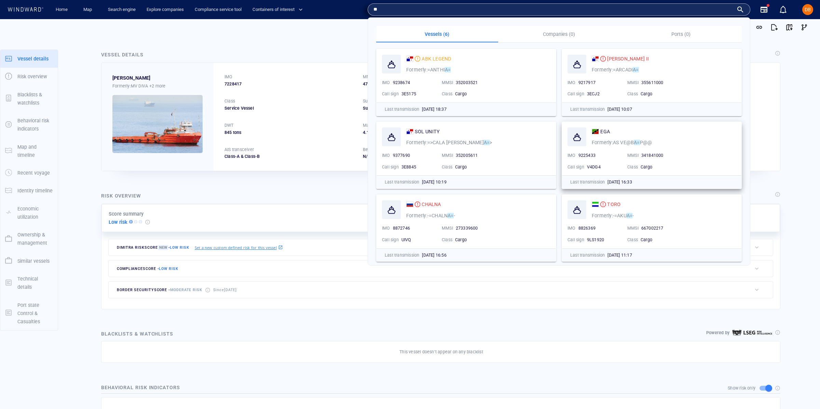
type input "*"
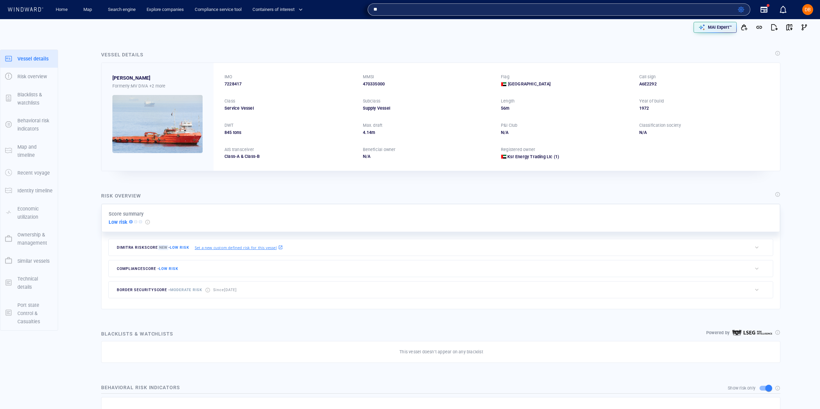
type input "*"
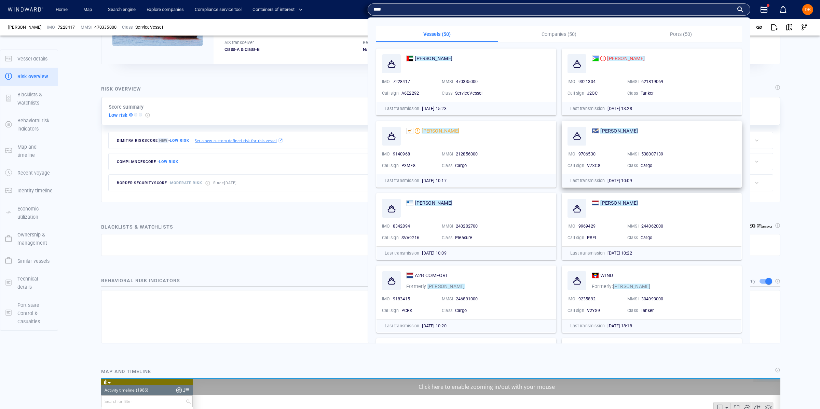
scroll to position [451, 0]
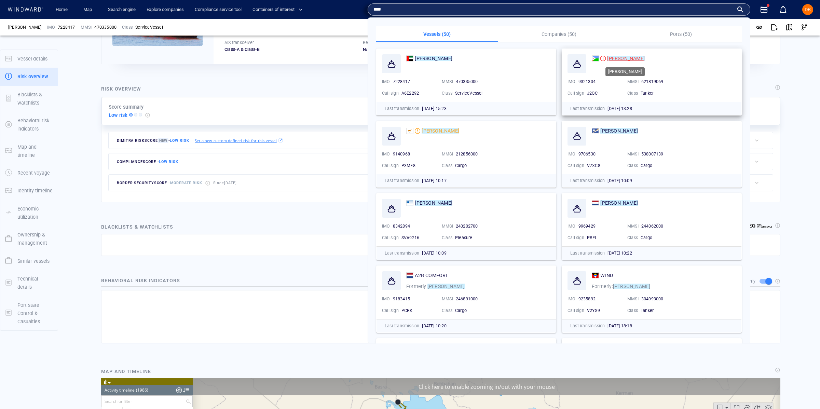
type input "****"
click at [616, 57] on mark "[PERSON_NAME]" at bounding box center [626, 58] width 38 height 5
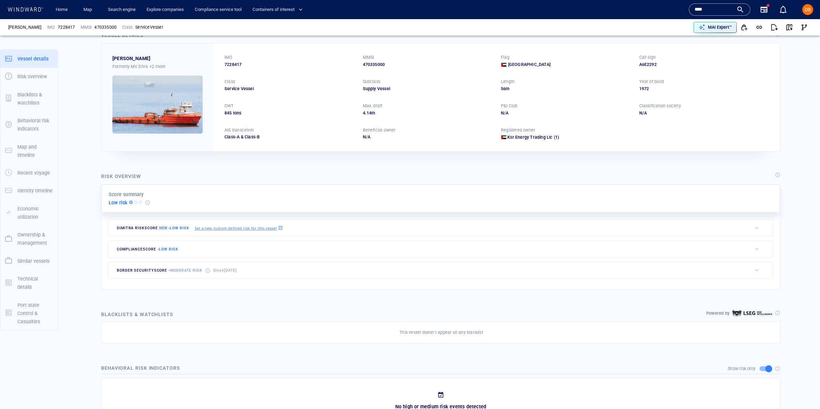
scroll to position [21, 0]
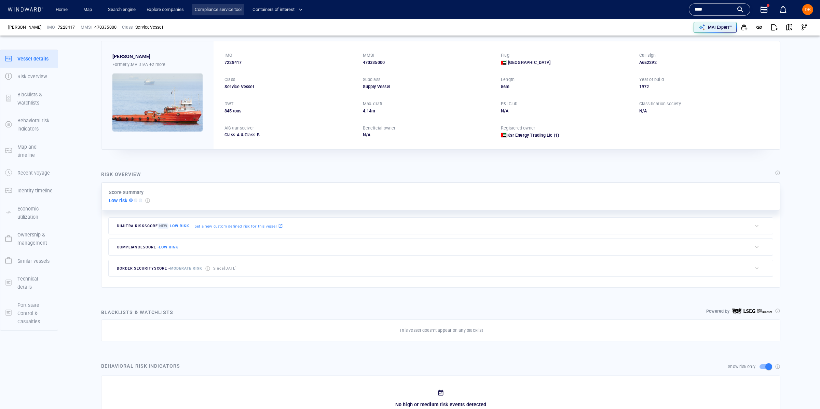
click at [208, 12] on link "Compliance service tool" at bounding box center [218, 10] width 52 height 12
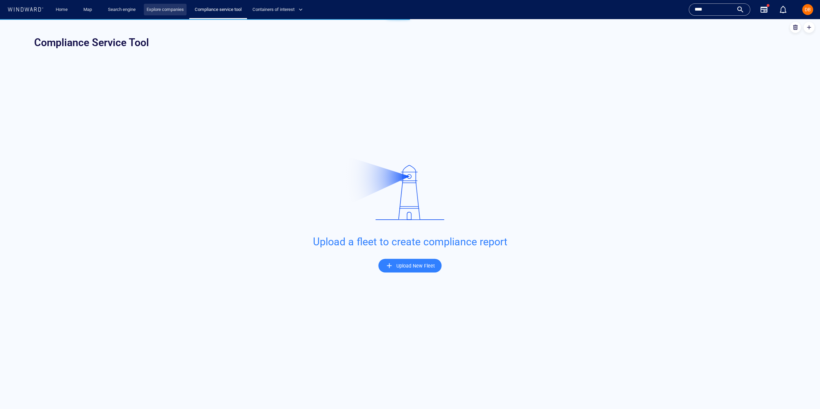
click at [168, 14] on link "Explore companies" at bounding box center [165, 10] width 43 height 12
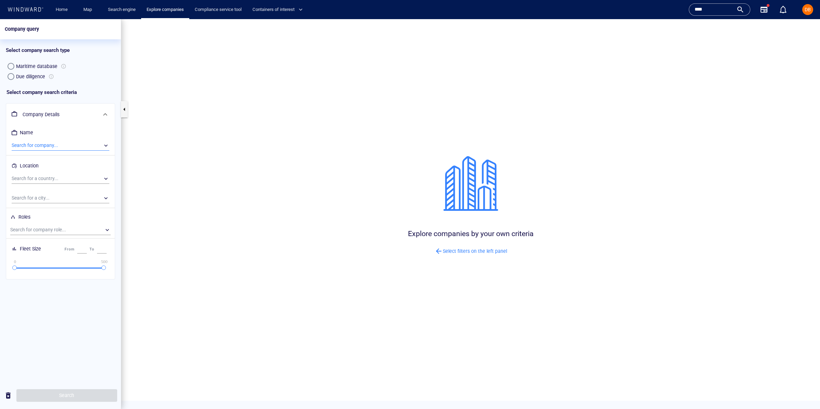
click at [43, 146] on div "​" at bounding box center [61, 145] width 98 height 10
type input "*"
type input "*******"
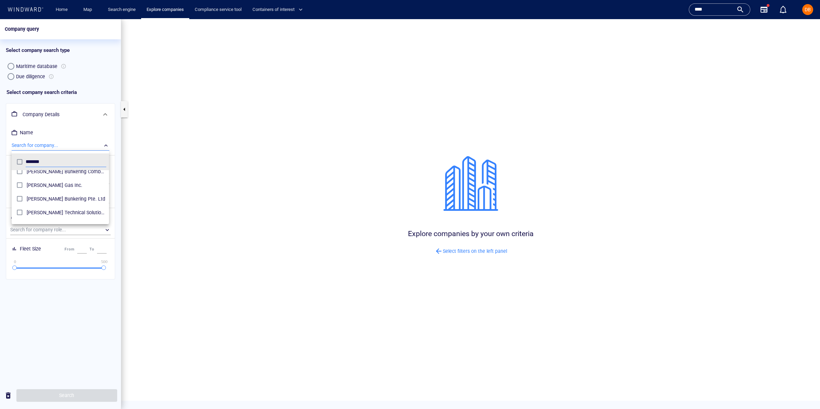
scroll to position [266, 0]
click at [67, 188] on span "Minerva Gas Inc." at bounding box center [67, 184] width 80 height 8
click at [71, 393] on div at bounding box center [410, 214] width 820 height 390
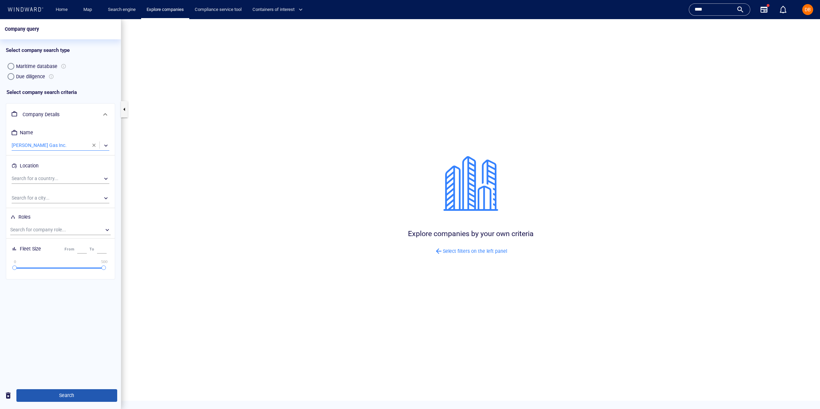
click at [76, 390] on button "Search" at bounding box center [66, 395] width 101 height 13
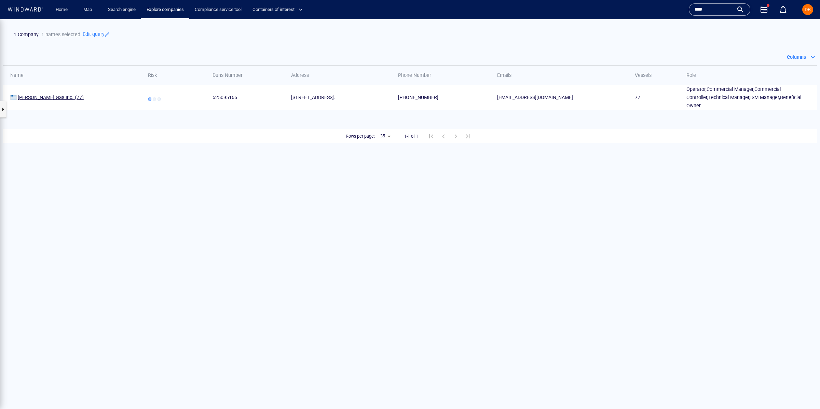
click at [43, 95] on span "Minerva Gas Inc." at bounding box center [46, 97] width 56 height 5
click at [2, 111] on button "button" at bounding box center [3, 109] width 7 height 16
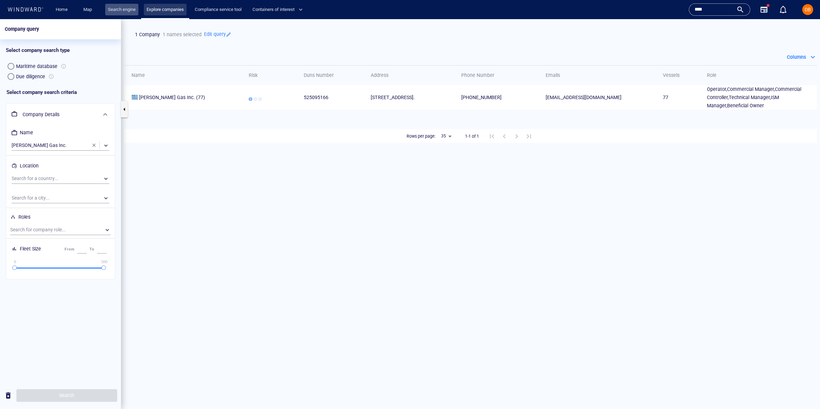
drag, startPoint x: 130, startPoint y: 10, endPoint x: 163, endPoint y: 9, distance: 33.2
click at [130, 10] on link "Search engine" at bounding box center [121, 10] width 33 height 12
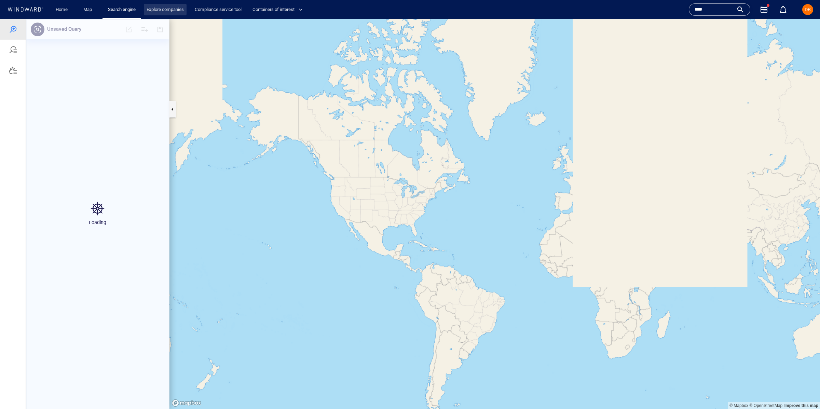
click at [173, 9] on link "Explore companies" at bounding box center [165, 10] width 43 height 12
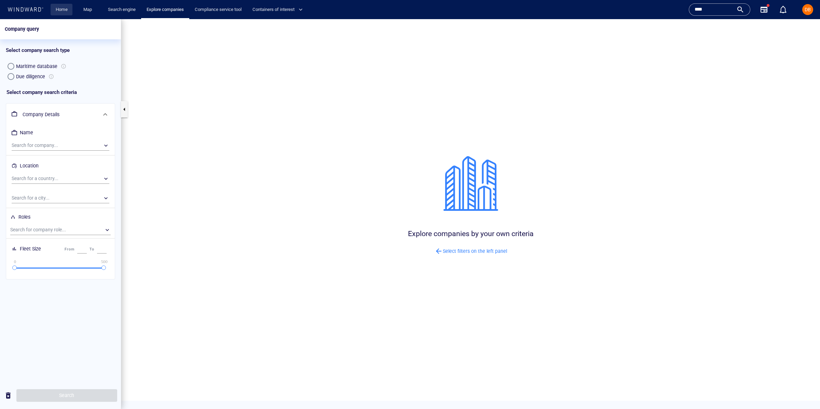
click at [67, 11] on link "Home" at bounding box center [61, 10] width 17 height 12
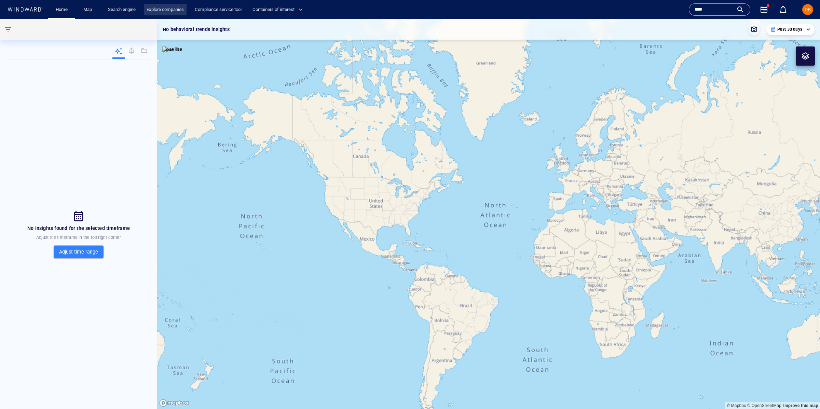
click at [177, 10] on link "Explore companies" at bounding box center [165, 10] width 43 height 12
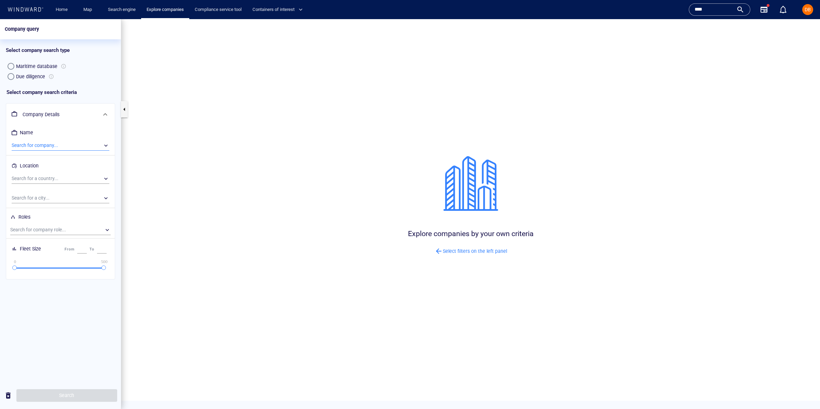
click at [38, 145] on div "​" at bounding box center [61, 145] width 98 height 10
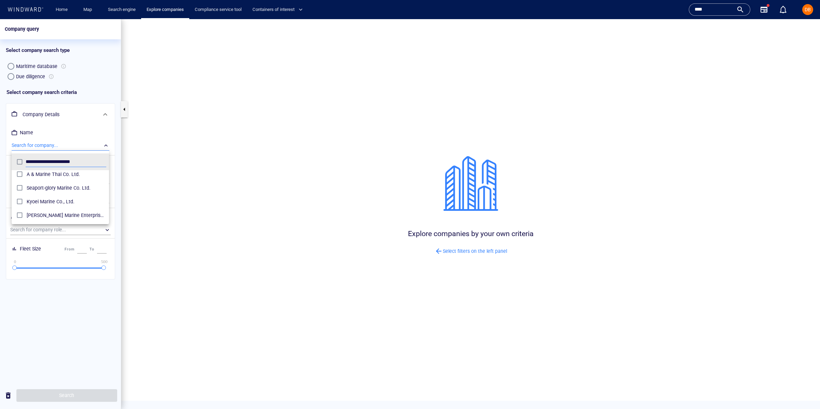
scroll to position [125, 0]
drag, startPoint x: 60, startPoint y: 161, endPoint x: 127, endPoint y: 171, distance: 68.5
click at [127, 171] on div "**********" at bounding box center [410, 214] width 820 height 390
type input "**********"
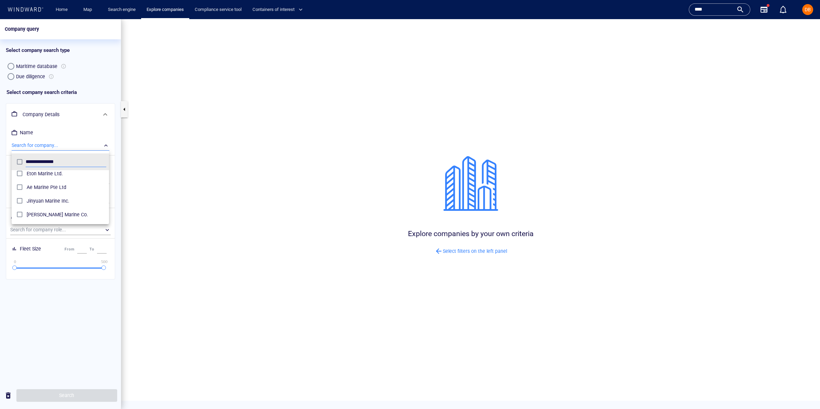
click at [137, 150] on div at bounding box center [410, 214] width 820 height 390
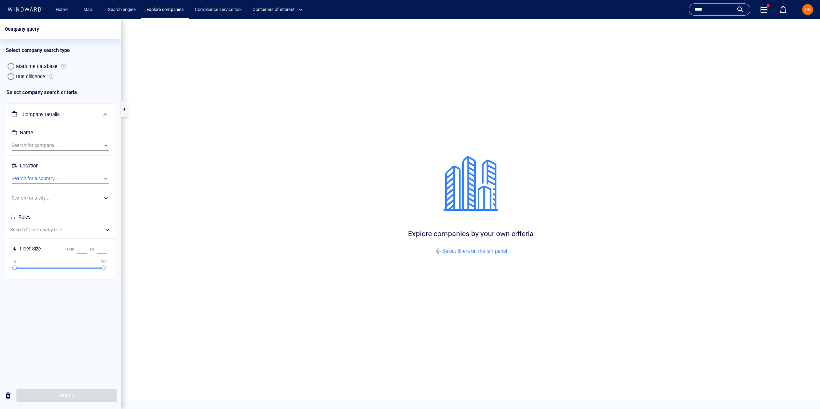
click at [53, 175] on div "​" at bounding box center [61, 179] width 98 height 10
click at [52, 175] on div at bounding box center [410, 214] width 820 height 390
click at [64, 174] on div "​" at bounding box center [61, 179] width 98 height 10
click at [158, 147] on div at bounding box center [410, 214] width 820 height 390
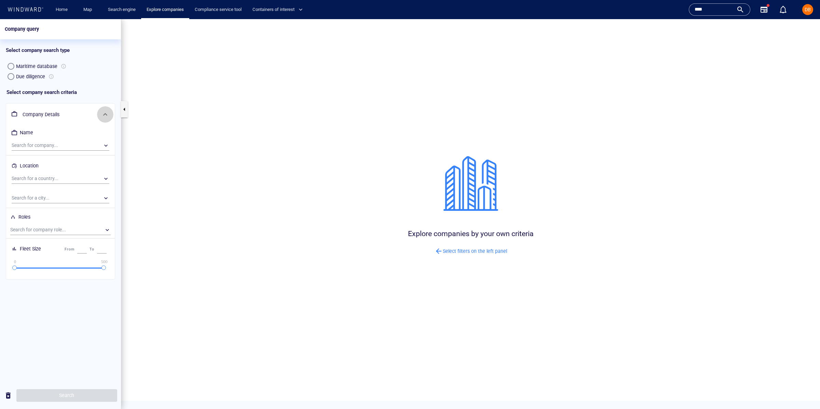
click at [103, 113] on span at bounding box center [105, 114] width 8 height 8
click at [121, 107] on button "button" at bounding box center [124, 109] width 7 height 16
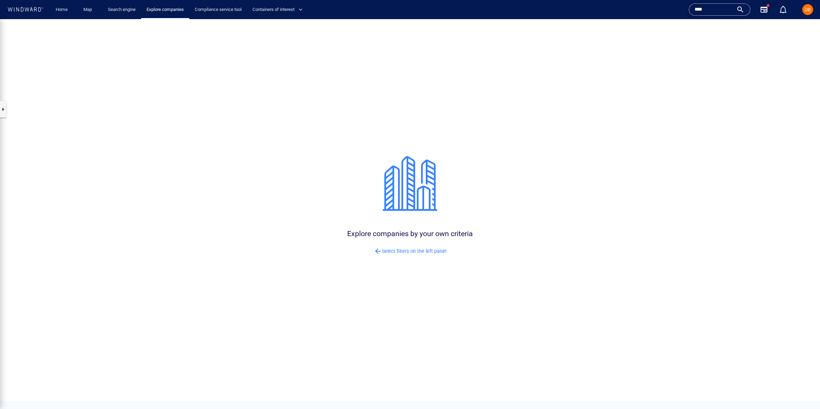
click at [3, 104] on button "button" at bounding box center [3, 109] width 7 height 16
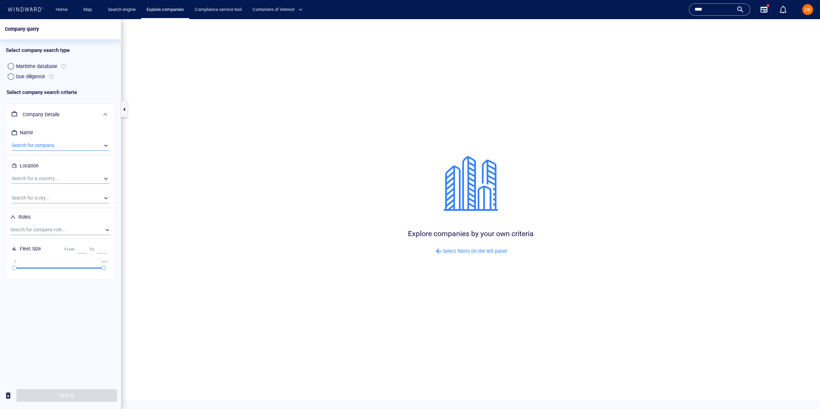
click at [105, 145] on div "​" at bounding box center [61, 145] width 98 height 10
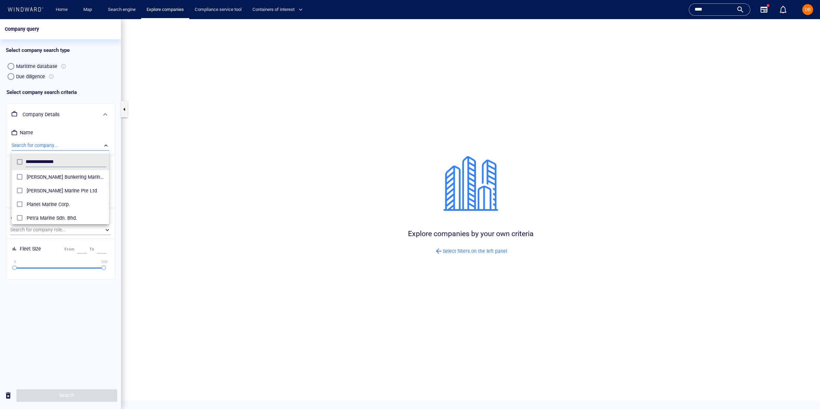
drag, startPoint x: 70, startPoint y: 161, endPoint x: 0, endPoint y: 155, distance: 69.9
click at [0, 155] on div "**********" at bounding box center [410, 214] width 820 height 390
drag, startPoint x: 239, startPoint y: 155, endPoint x: 205, endPoint y: 159, distance: 34.4
click at [239, 155] on div at bounding box center [410, 214] width 820 height 390
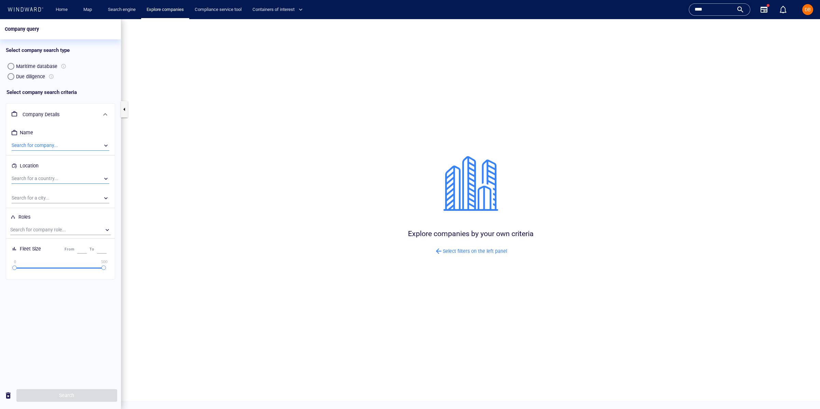
click at [63, 178] on div "​" at bounding box center [61, 179] width 98 height 10
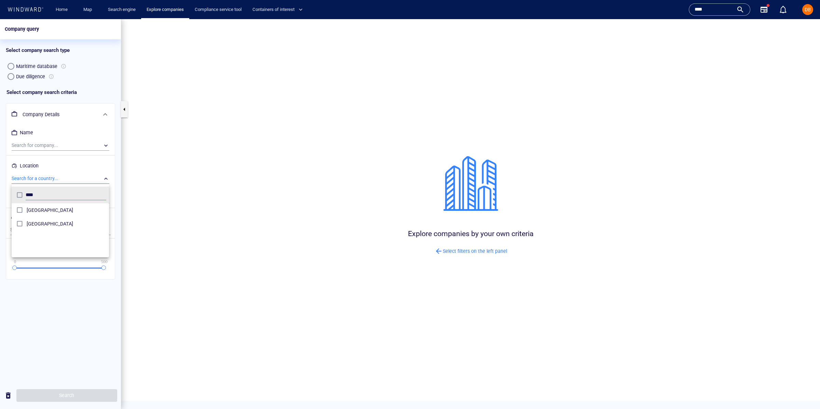
type input "****"
click at [41, 210] on span "Greece" at bounding box center [67, 210] width 80 height 8
click at [66, 393] on div at bounding box center [410, 214] width 820 height 390
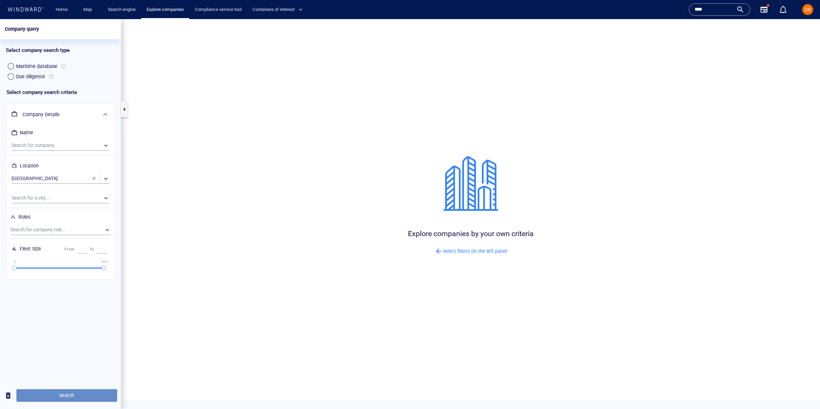
click at [89, 394] on span "Search" at bounding box center [67, 395] width 90 height 9
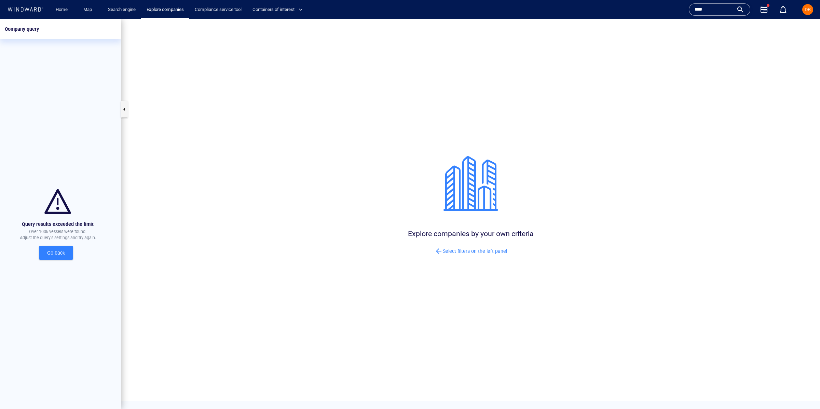
click at [48, 254] on span "Go back" at bounding box center [55, 253] width 23 height 9
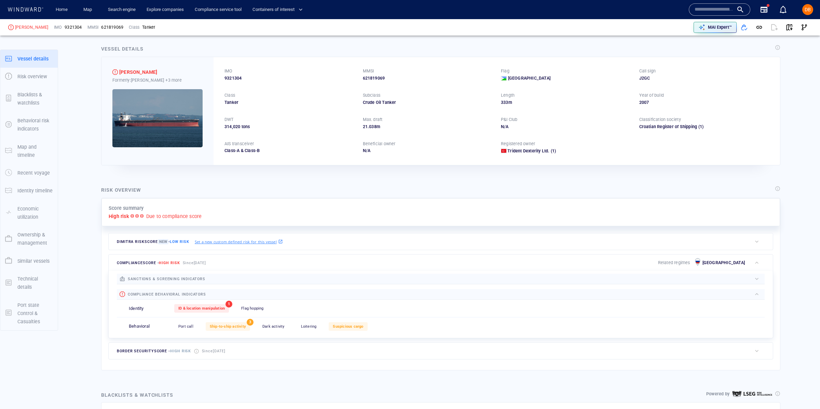
scroll to position [6, 0]
click at [455, 231] on div "Dimitra risk score New - Low risk Set a new custom defined risk for this vessel…" at bounding box center [441, 241] width 679 height 21
click at [760, 245] on button "button" at bounding box center [757, 242] width 10 height 10
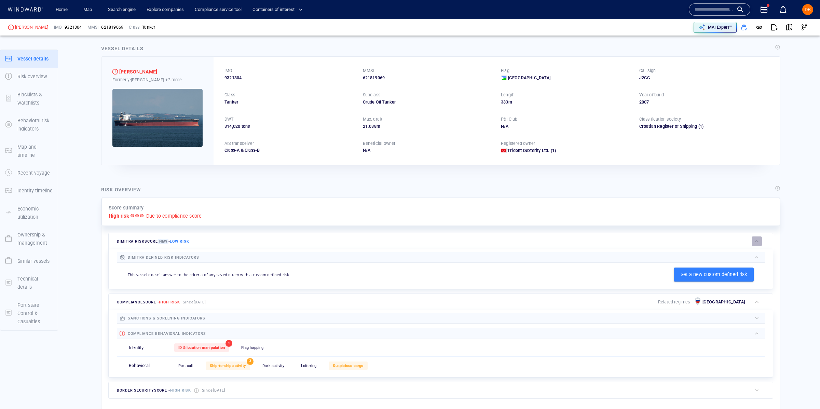
click at [760, 245] on div "button" at bounding box center [757, 241] width 7 height 7
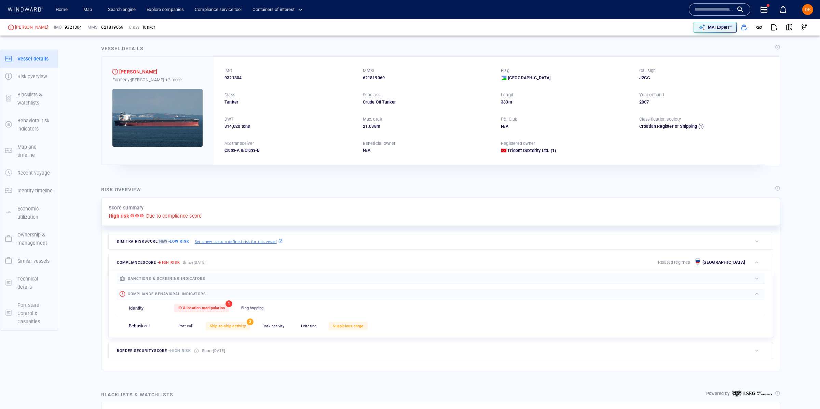
click at [758, 282] on div "button" at bounding box center [757, 278] width 7 height 7
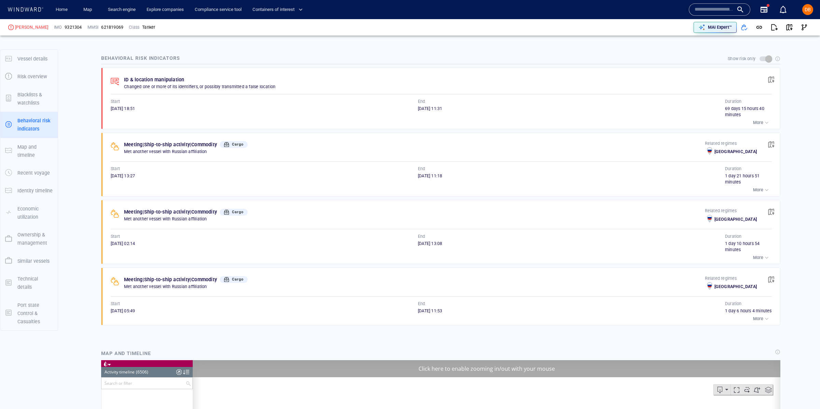
scroll to position [2745, 0]
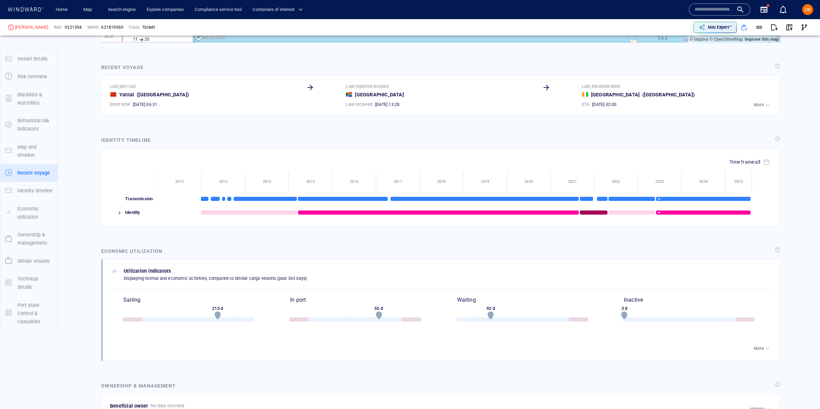
scroll to position [954, 0]
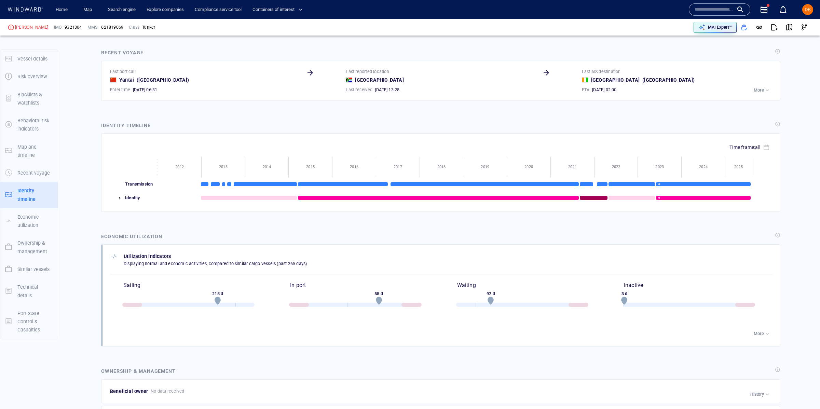
click at [763, 337] on p "More" at bounding box center [759, 334] width 10 height 6
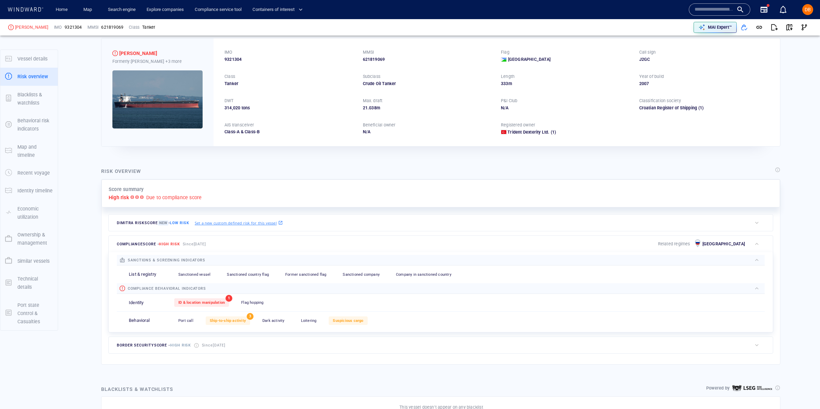
scroll to position [0, 0]
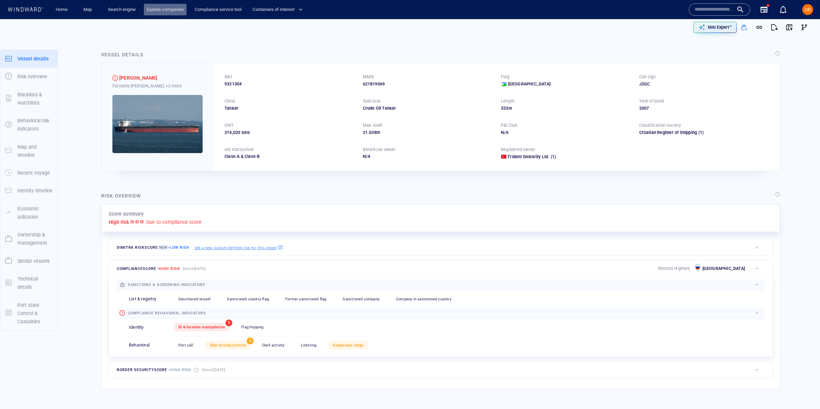
click at [157, 9] on link "Explore companies" at bounding box center [165, 10] width 43 height 12
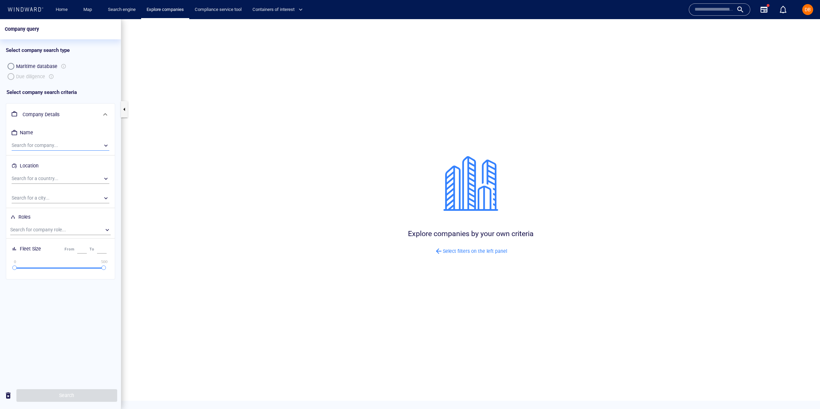
click at [27, 141] on div "​" at bounding box center [61, 145] width 98 height 10
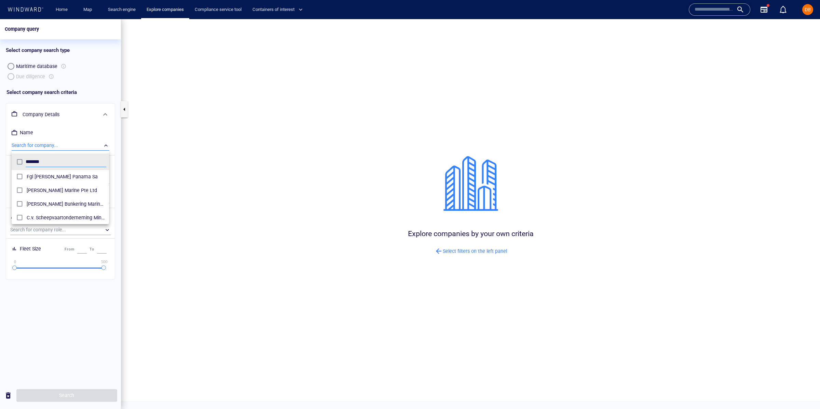
scroll to position [43, 0]
type input "*******"
click at [63, 189] on span "Minerva Marine Pte Ltd" at bounding box center [67, 189] width 80 height 8
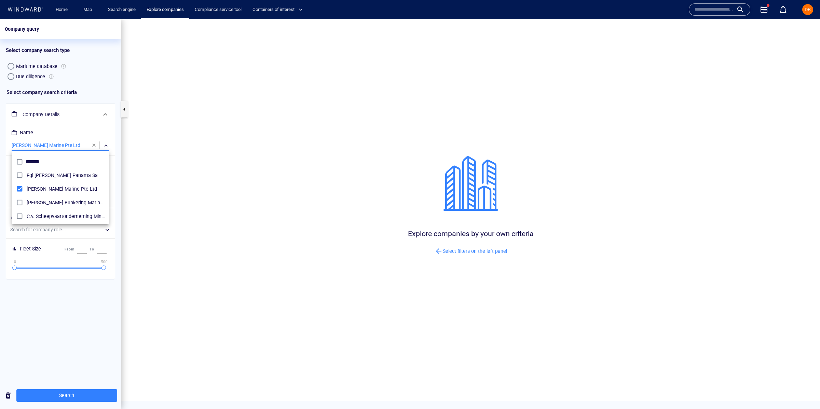
click at [84, 388] on div at bounding box center [410, 214] width 820 height 390
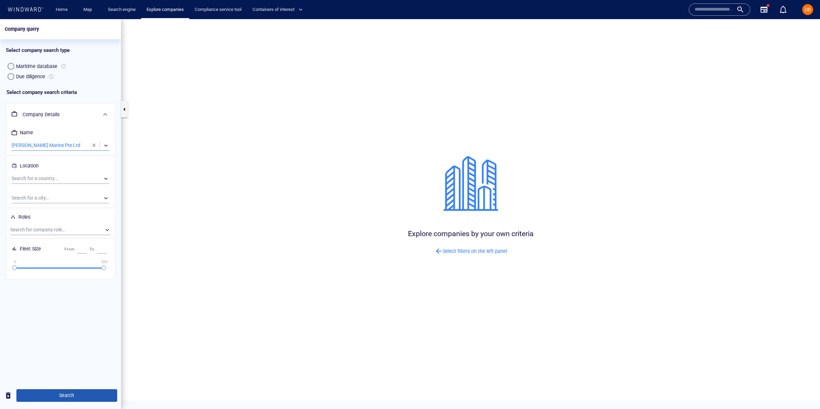
click at [82, 391] on button "Search" at bounding box center [66, 395] width 101 height 13
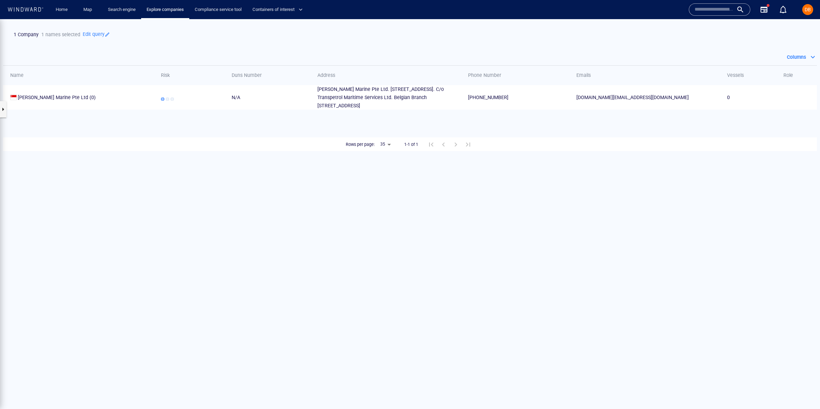
drag, startPoint x: 92, startPoint y: 91, endPoint x: 88, endPoint y: 91, distance: 3.8
click at [90, 91] on td "Minerva Marine Pte Ltd (0)" at bounding box center [78, 97] width 151 height 25
click at [40, 101] on td "Minerva Marine Pte Ltd (0)" at bounding box center [78, 97] width 151 height 25
click at [42, 98] on span "Minerva Marine Pte Ltd" at bounding box center [53, 97] width 70 height 5
click at [3, 105] on button "button" at bounding box center [3, 109] width 7 height 16
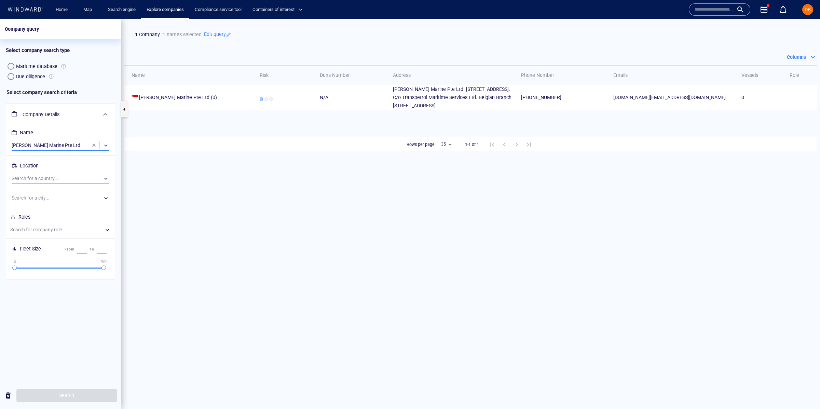
drag, startPoint x: 94, startPoint y: 145, endPoint x: 58, endPoint y: 144, distance: 35.2
click at [93, 145] on span "button" at bounding box center [93, 145] width 5 height 5
click at [57, 144] on div "​" at bounding box center [61, 145] width 98 height 10
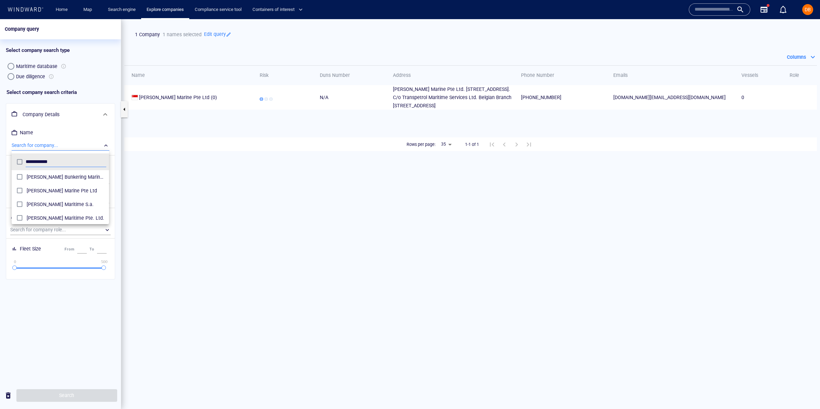
scroll to position [68, 97]
type input "**********"
click at [85, 203] on span "Minerva Maritime S.a." at bounding box center [67, 204] width 80 height 8
click at [61, 208] on span "Minerva Maritime S.a." at bounding box center [67, 204] width 80 height 8
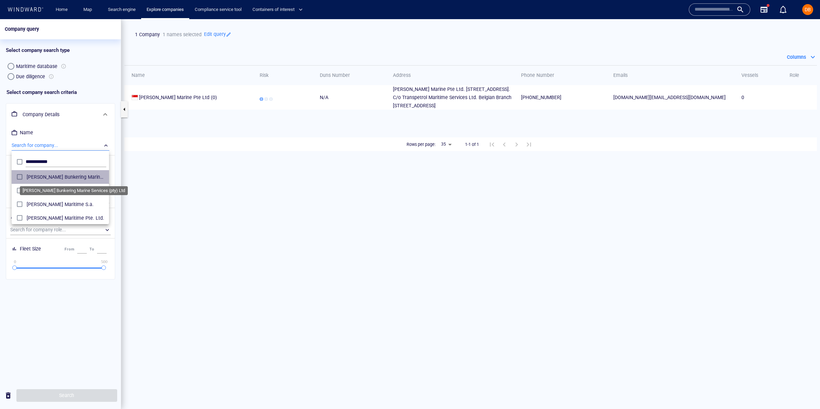
click at [71, 174] on span "Minerva Bunkering Marine Services (pty) Ltd" at bounding box center [67, 177] width 80 height 8
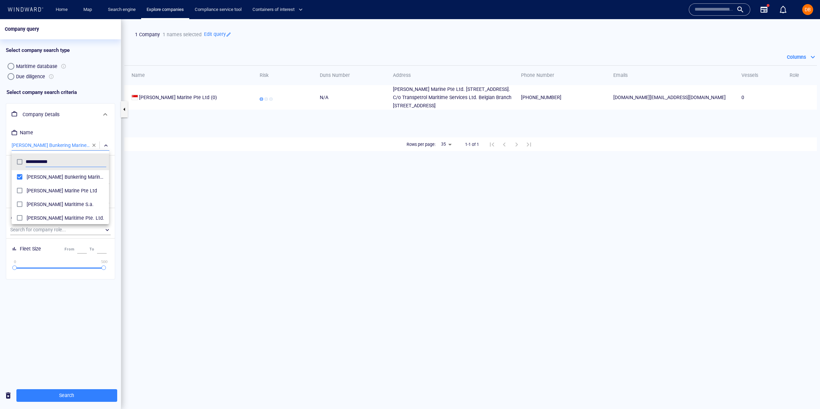
click at [78, 389] on div at bounding box center [410, 214] width 820 height 390
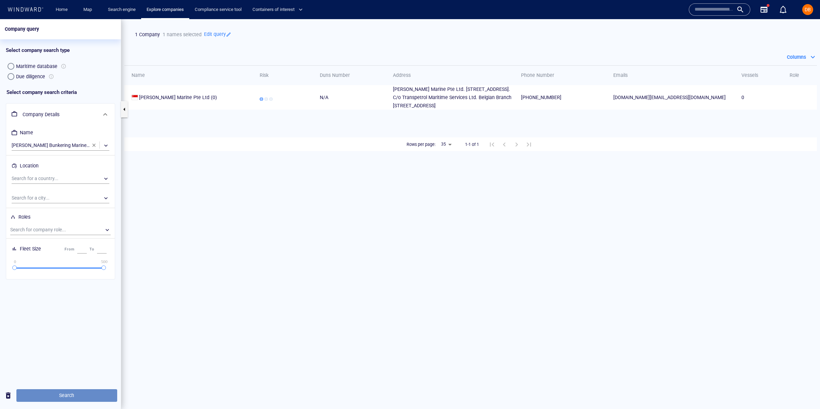
click at [78, 393] on span "Search" at bounding box center [67, 395] width 90 height 9
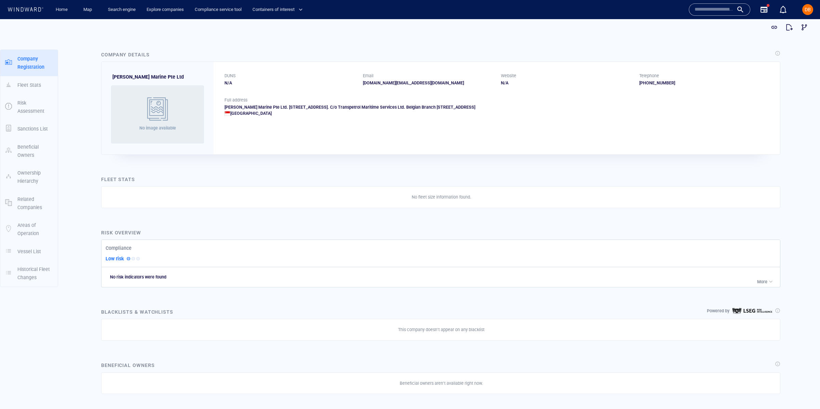
click at [712, 11] on input "text" at bounding box center [714, 9] width 39 height 10
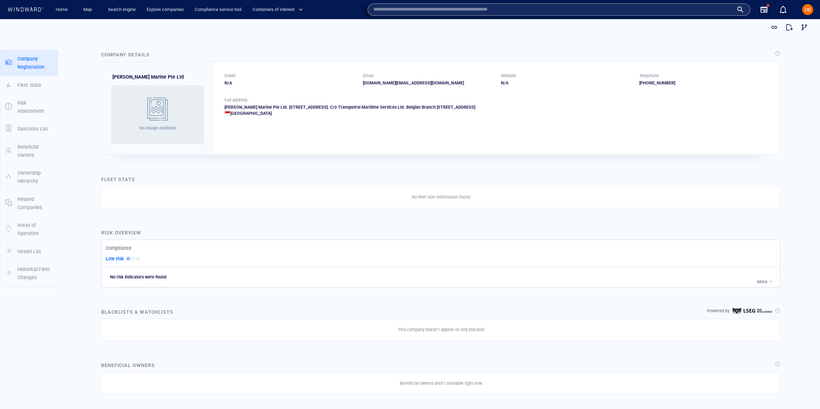
click at [25, 65] on p "Company Registration" at bounding box center [35, 63] width 36 height 17
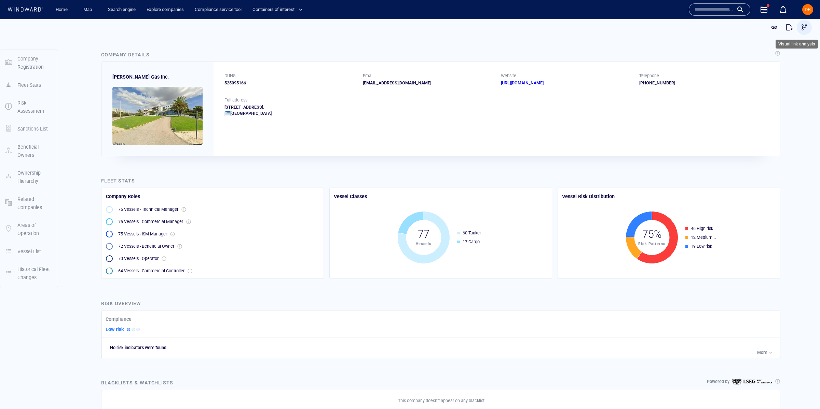
click at [806, 26] on span "button" at bounding box center [804, 27] width 7 height 7
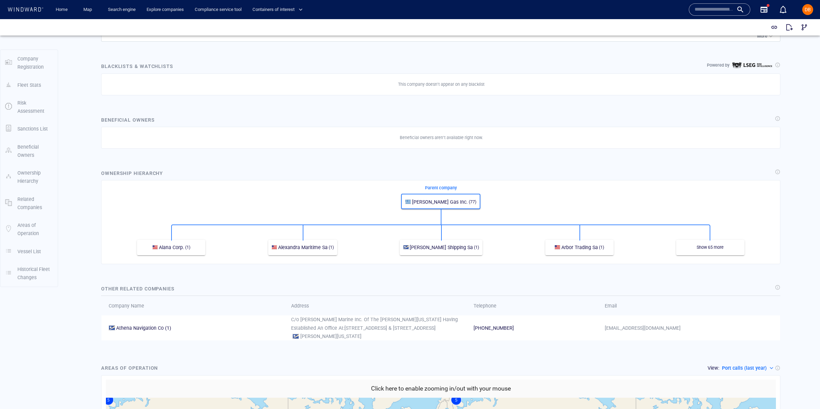
scroll to position [320, 0]
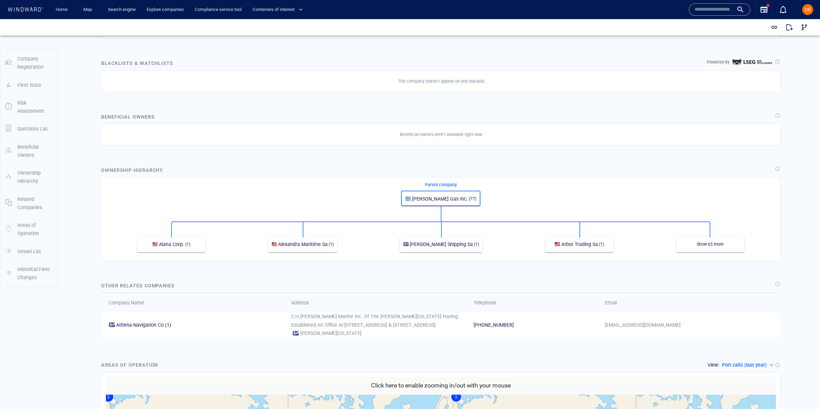
click at [443, 184] on p "Parent company" at bounding box center [441, 185] width 32 height 6
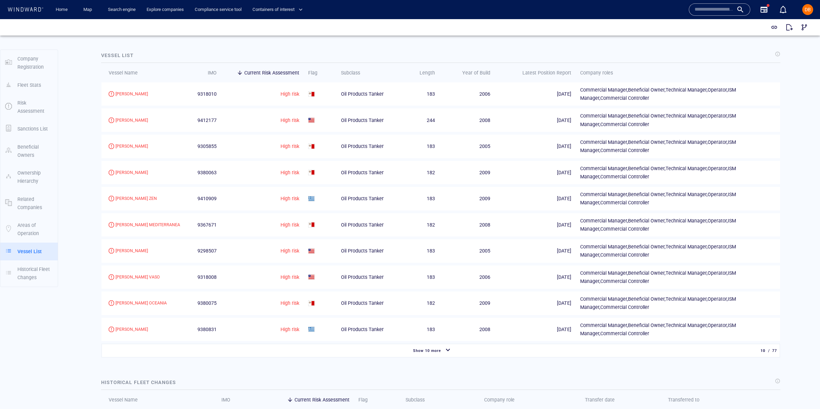
scroll to position [825, 0]
click at [131, 198] on div "[PERSON_NAME] ZEN" at bounding box center [136, 198] width 41 height 6
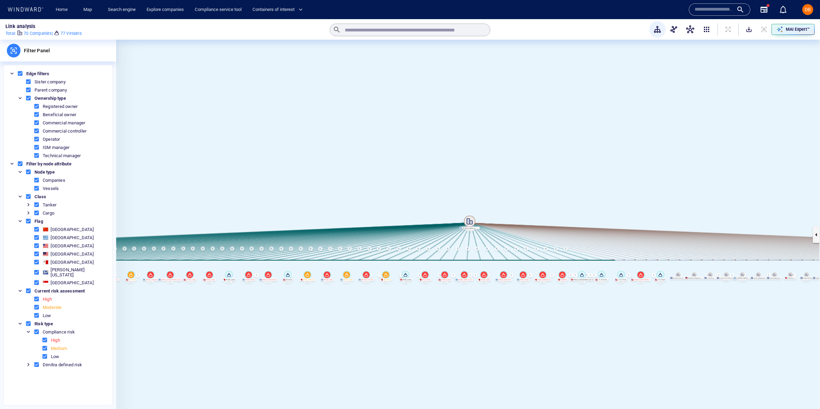
click at [470, 222] on icon at bounding box center [470, 222] width 12 height 12
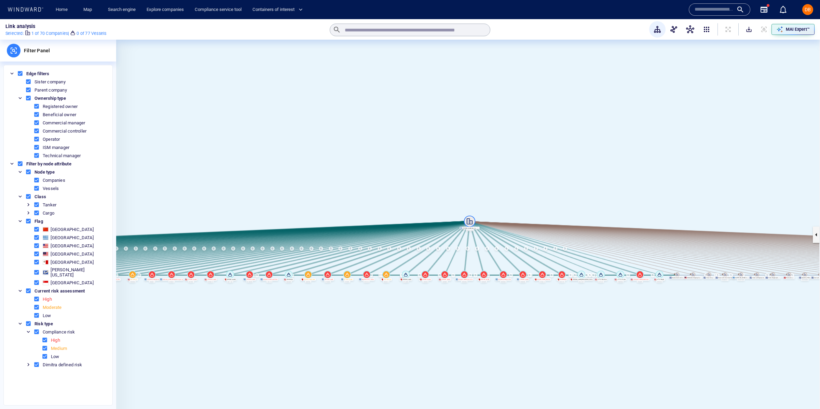
click at [470, 222] on icon at bounding box center [470, 222] width 12 height 12
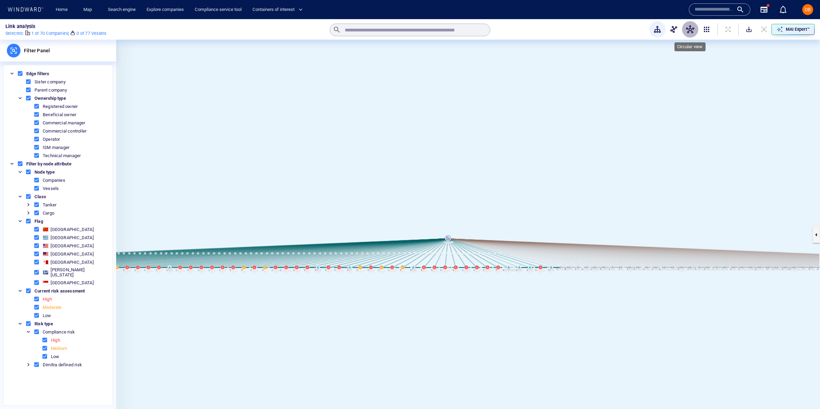
click at [686, 28] on span "button" at bounding box center [690, 29] width 8 height 8
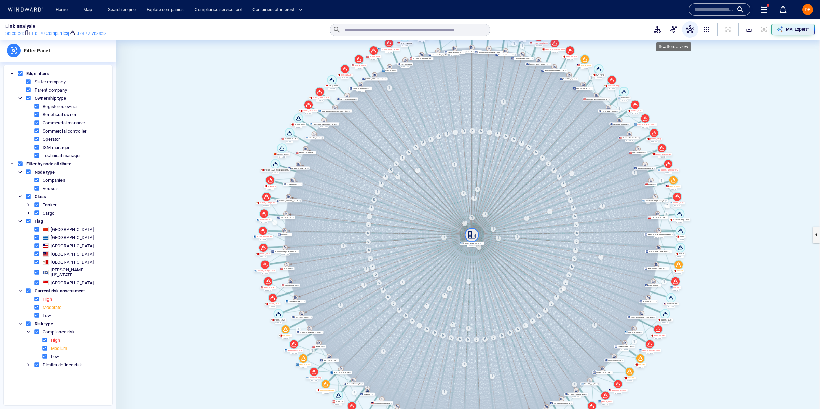
drag, startPoint x: 675, startPoint y: 29, endPoint x: 670, endPoint y: 31, distance: 6.0
click at [675, 29] on span "button" at bounding box center [674, 29] width 8 height 8
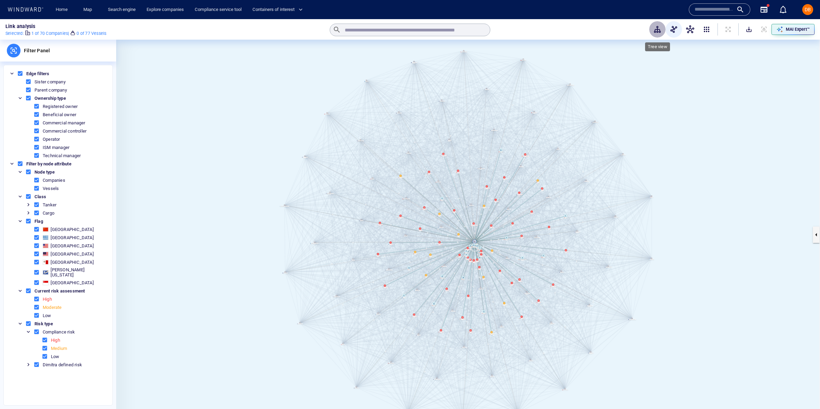
click at [656, 31] on span "button" at bounding box center [658, 29] width 8 height 8
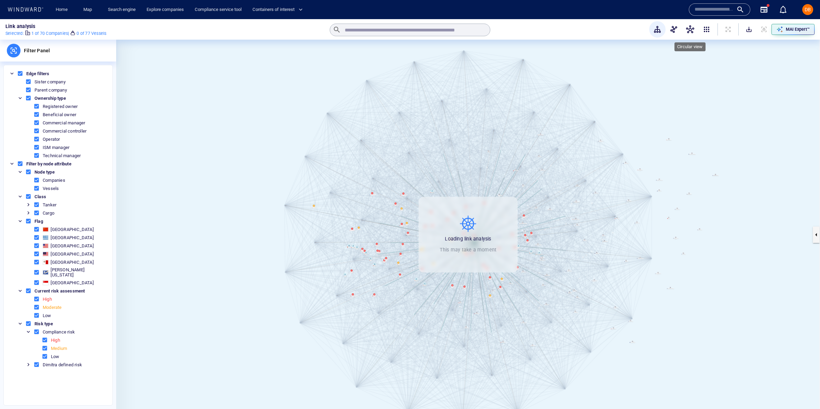
click at [691, 32] on span "button" at bounding box center [690, 29] width 8 height 8
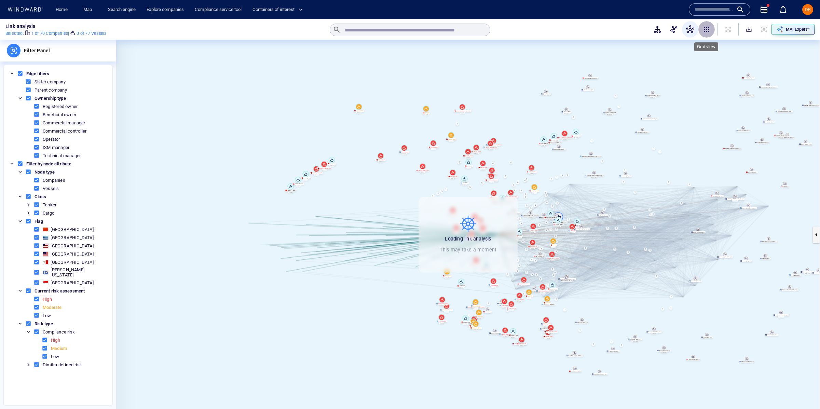
click at [703, 33] on span "button" at bounding box center [707, 29] width 8 height 8
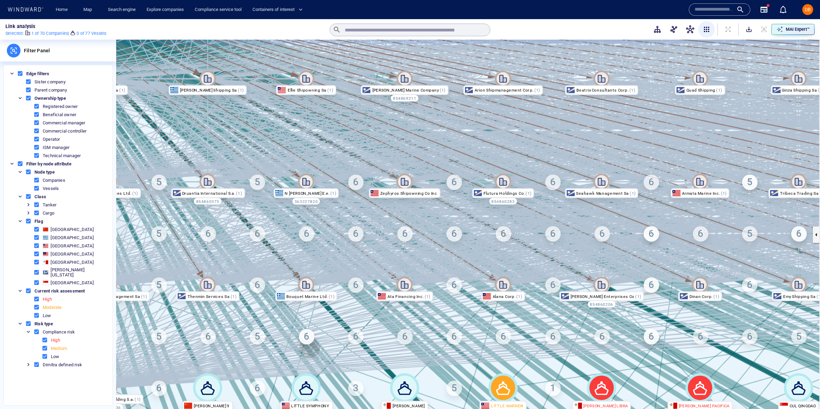
drag, startPoint x: 294, startPoint y: 210, endPoint x: 310, endPoint y: 347, distance: 137.3
click at [310, 347] on canvas at bounding box center [468, 235] width 704 height 390
click at [296, 185] on canvas at bounding box center [468, 235] width 704 height 390
click at [300, 185] on icon at bounding box center [306, 181] width 16 height 16
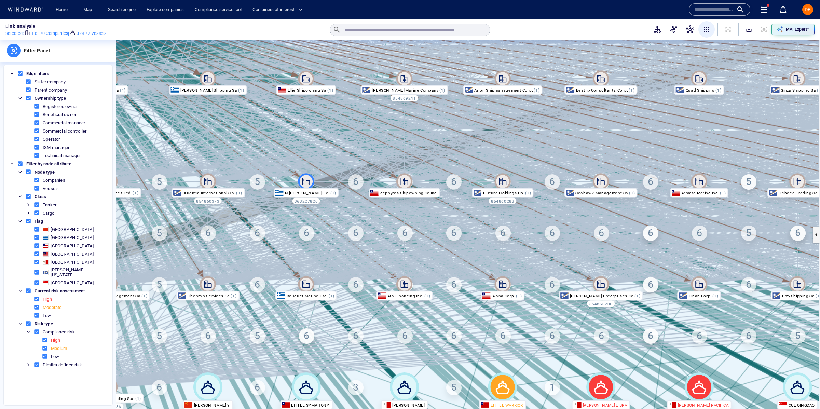
click at [308, 191] on div "N [PERSON_NAME] E.e." at bounding box center [305, 193] width 65 height 10
click at [306, 179] on icon at bounding box center [306, 182] width 8 height 8
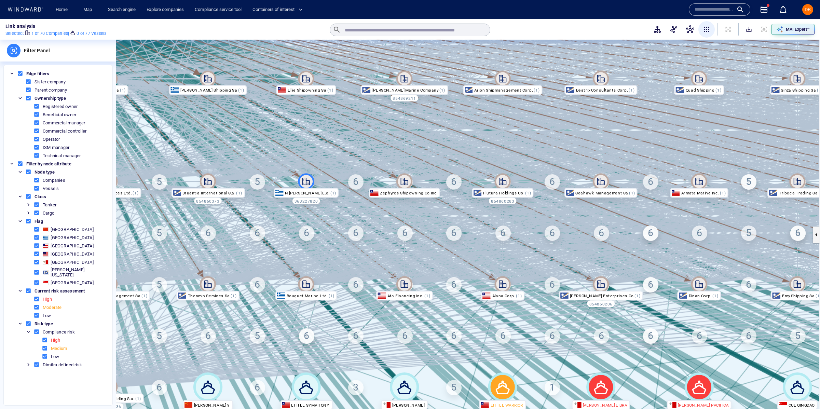
click at [308, 180] on icon at bounding box center [306, 181] width 16 height 16
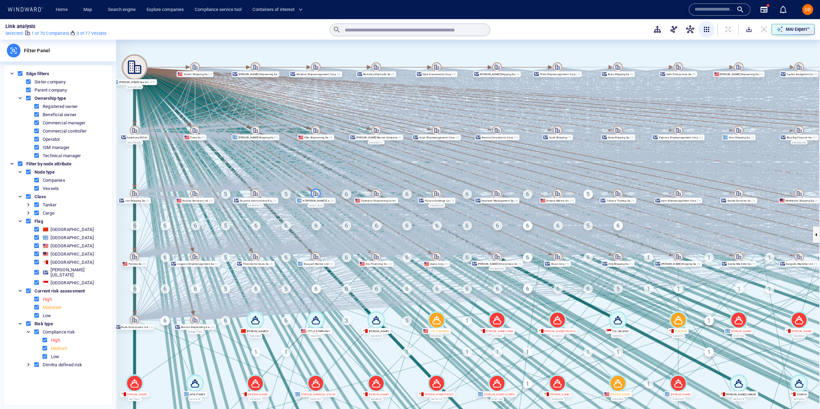
click at [139, 65] on icon at bounding box center [135, 67] width 26 height 26
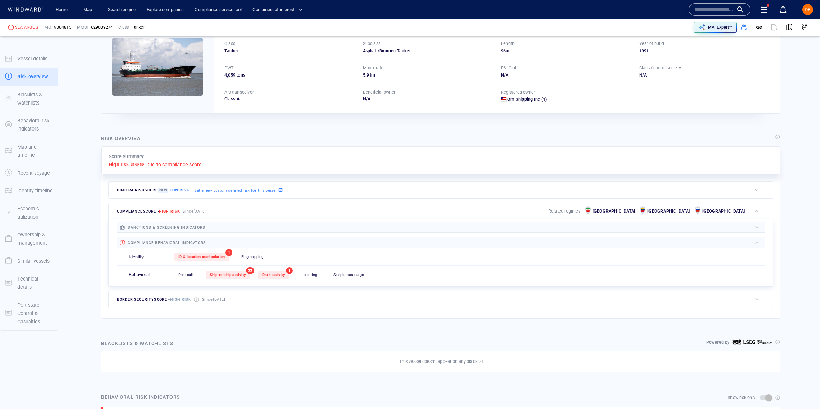
scroll to position [61, 0]
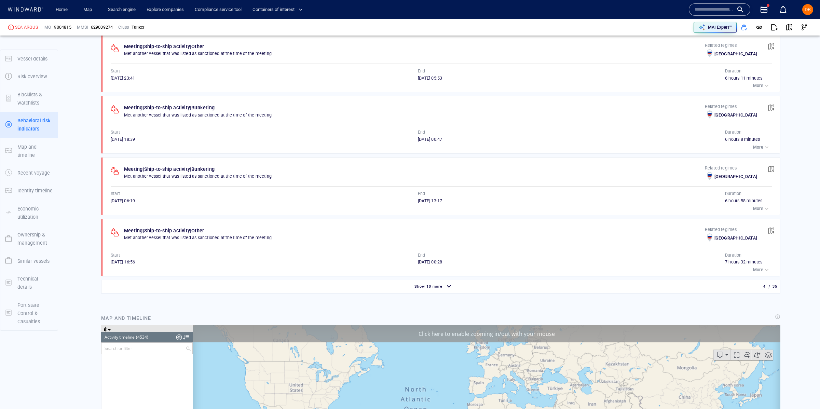
scroll to position [85053, 0]
drag, startPoint x: 351, startPoint y: 303, endPoint x: 356, endPoint y: 296, distance: 8.3
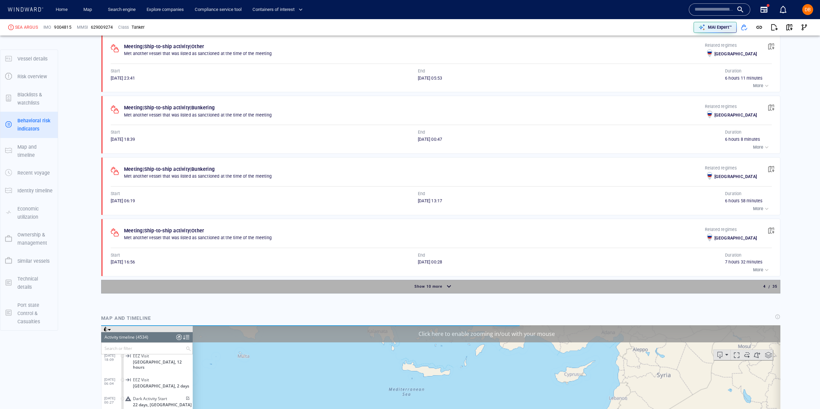
click at [359, 292] on div "Show 10 more" at bounding box center [434, 287] width 662 height 12
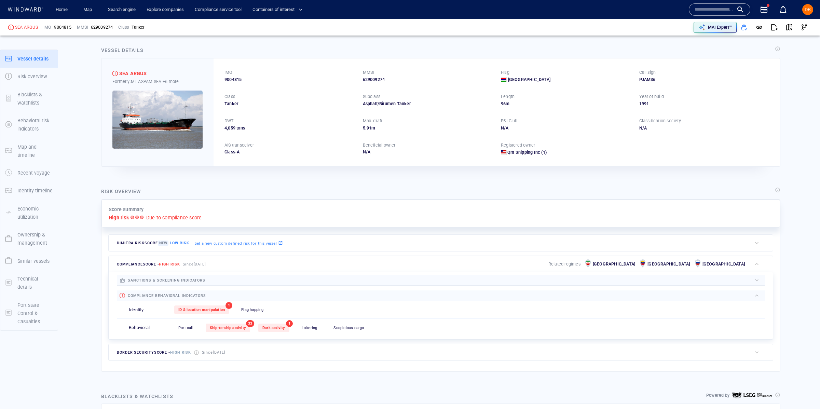
scroll to position [7, 0]
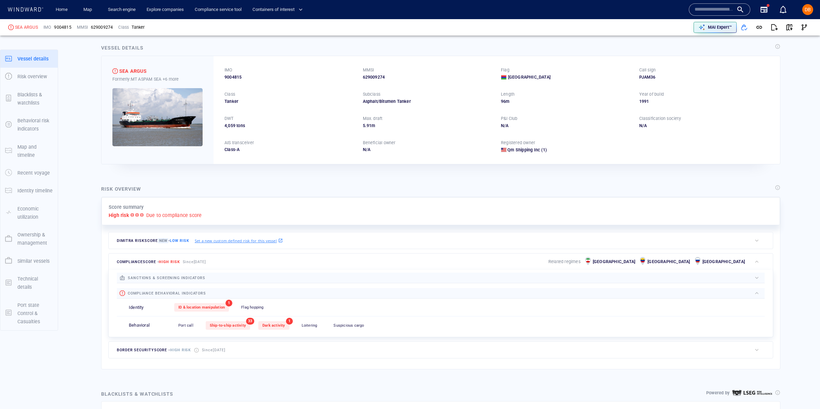
click at [263, 243] on p "Set a new custom defined risk for this vessel" at bounding box center [236, 241] width 82 height 6
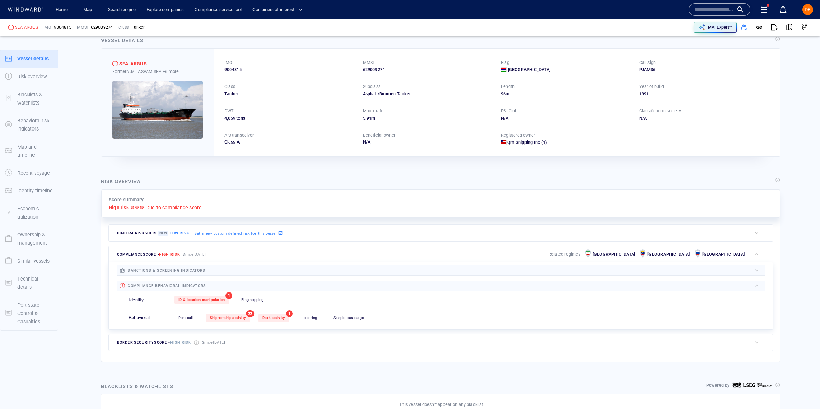
scroll to position [14, 0]
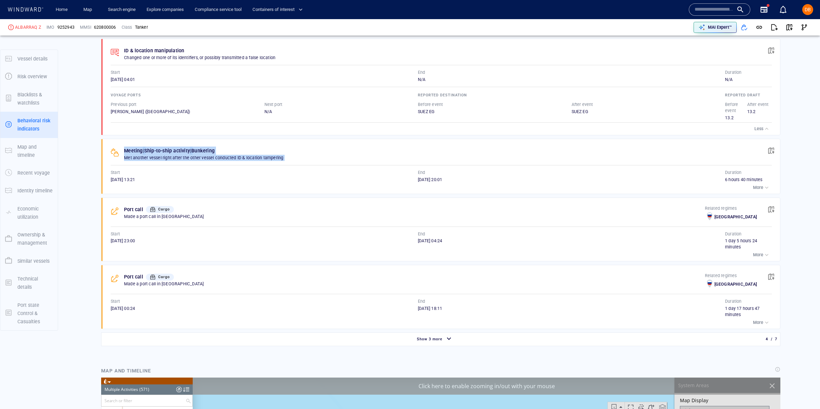
scroll to position [379, 0]
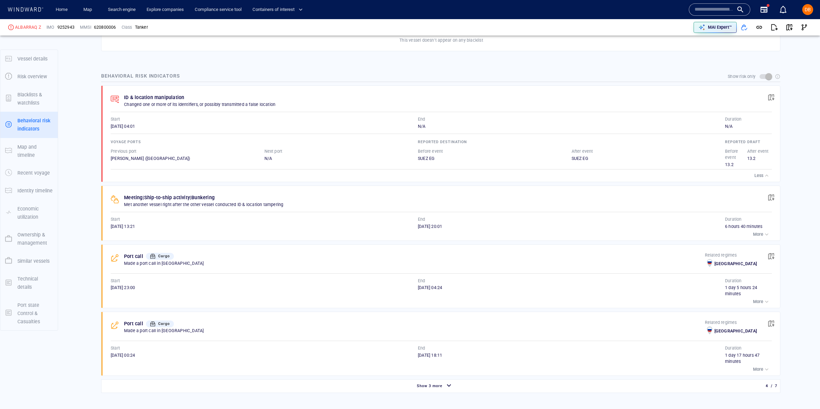
click at [380, 275] on div "Port call Cargo Made a port call in Russia Related regimes Russia Start 08/11/2…" at bounding box center [443, 277] width 674 height 64
click at [152, 256] on div at bounding box center [153, 256] width 8 height 8
click at [154, 254] on div "Cargo" at bounding box center [160, 256] width 31 height 10
click at [156, 256] on div at bounding box center [153, 256] width 8 height 8
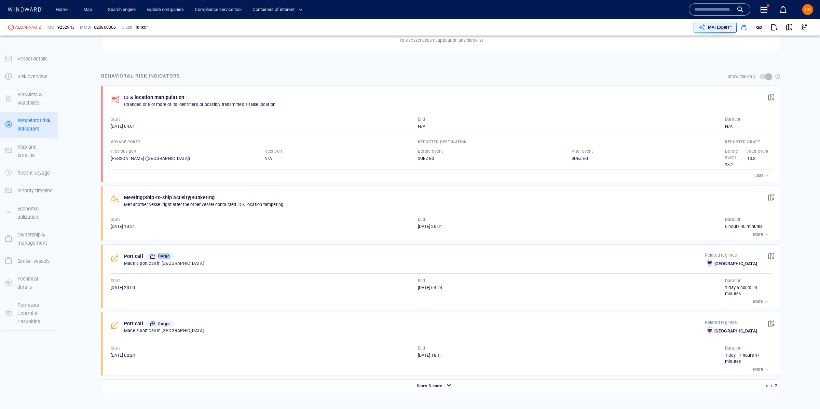
click at [157, 256] on div "Cargo" at bounding box center [164, 256] width 14 height 9
click at [624, 299] on div "More" at bounding box center [441, 302] width 661 height 10
drag, startPoint x: 131, startPoint y: 207, endPoint x: 257, endPoint y: 211, distance: 126.9
click at [257, 211] on div "Meeting | Ship-to-ship activity | Bunkering Met another vessel right after the …" at bounding box center [443, 213] width 674 height 55
click at [259, 211] on div "Meeting | Ship-to-ship activity | Bunkering Met another vessel right after the …" at bounding box center [443, 213] width 674 height 55
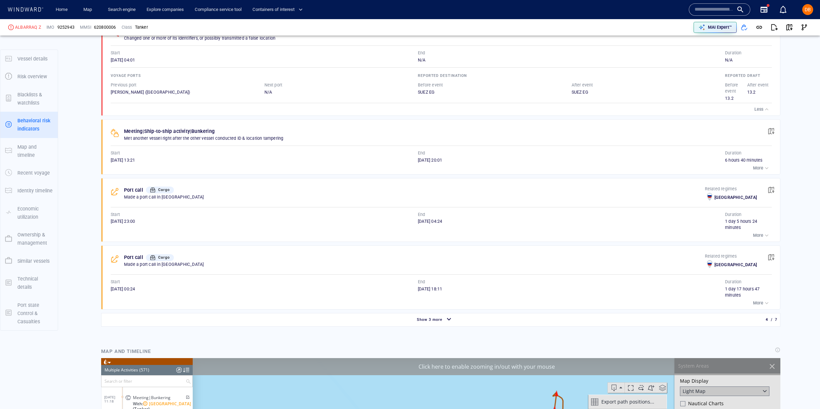
scroll to position [445, 0]
click at [160, 187] on div "Cargo" at bounding box center [160, 189] width 28 height 7
click at [159, 192] on span "Cargo" at bounding box center [164, 189] width 12 height 4
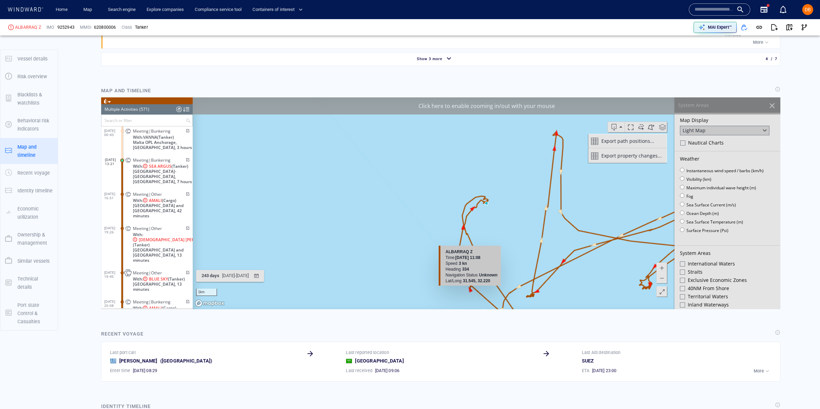
scroll to position [707, 0]
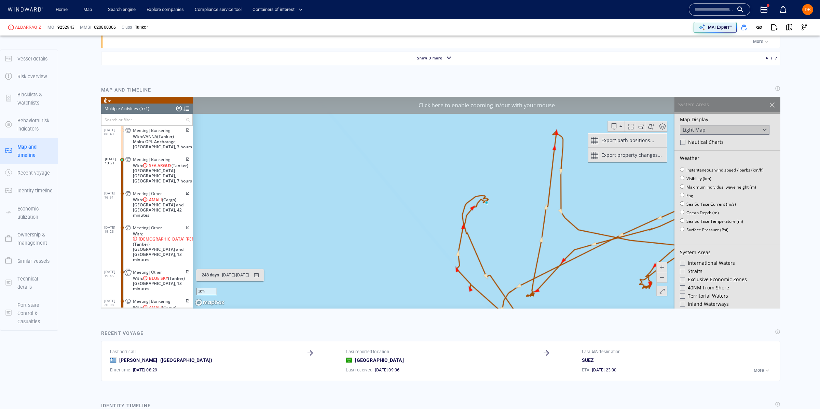
click at [178, 103] on div at bounding box center [178, 108] width 5 height 10
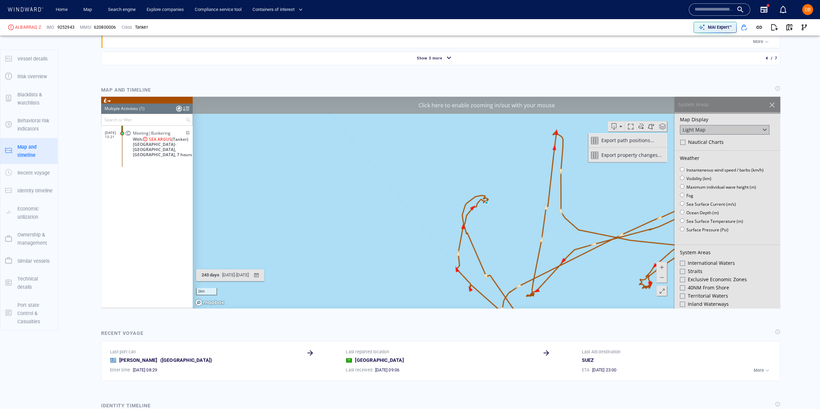
scroll to position [0, 0]
click at [161, 138] on span "SEA ARGUS" at bounding box center [160, 138] width 23 height 5
click at [180, 109] on div at bounding box center [178, 108] width 5 height 10
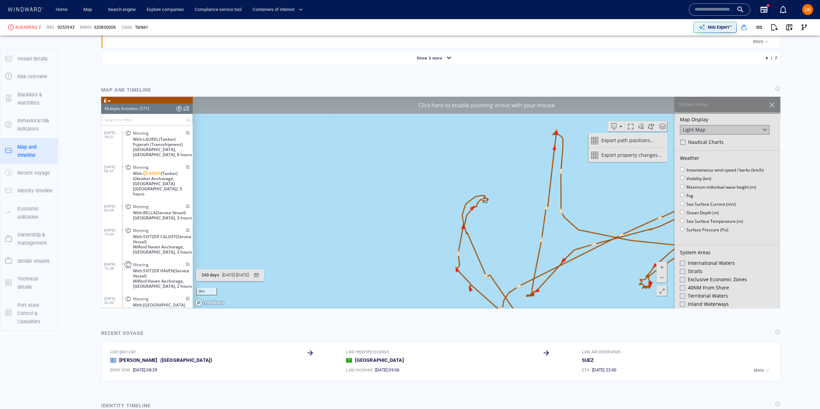
drag, startPoint x: 188, startPoint y: 107, endPoint x: 175, endPoint y: 130, distance: 25.9
click at [188, 107] on div at bounding box center [186, 108] width 6 height 10
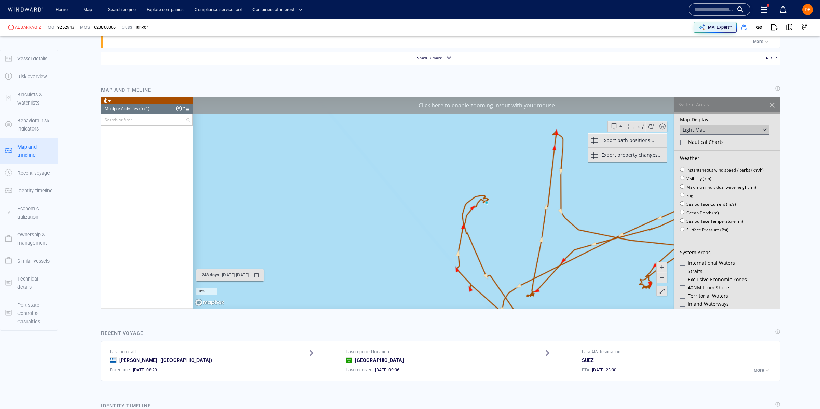
scroll to position [432, 0]
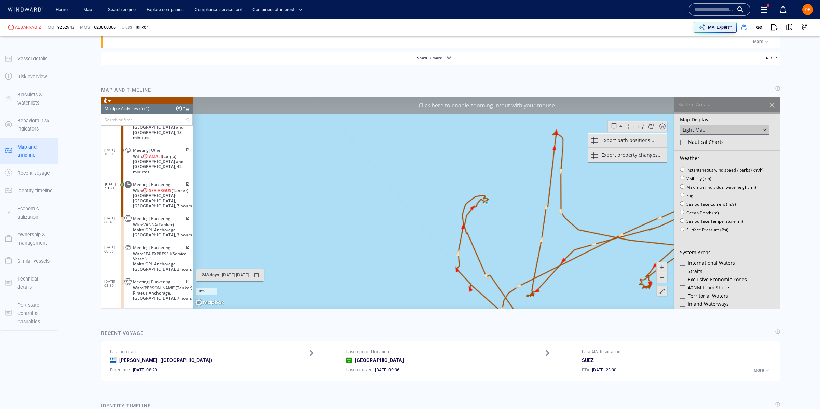
click at [187, 108] on div at bounding box center [186, 108] width 6 height 10
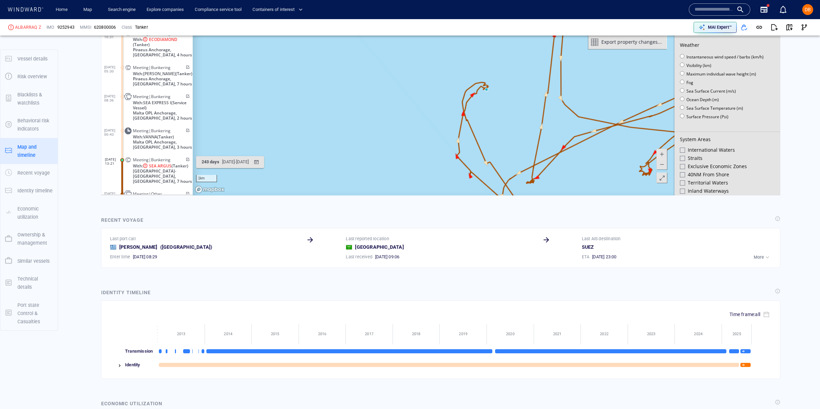
scroll to position [10221, 0]
click at [135, 167] on span "Meeting|Bunkering" at bounding box center [152, 164] width 38 height 5
click at [489, 92] on canvas "Map" at bounding box center [487, 90] width 588 height 212
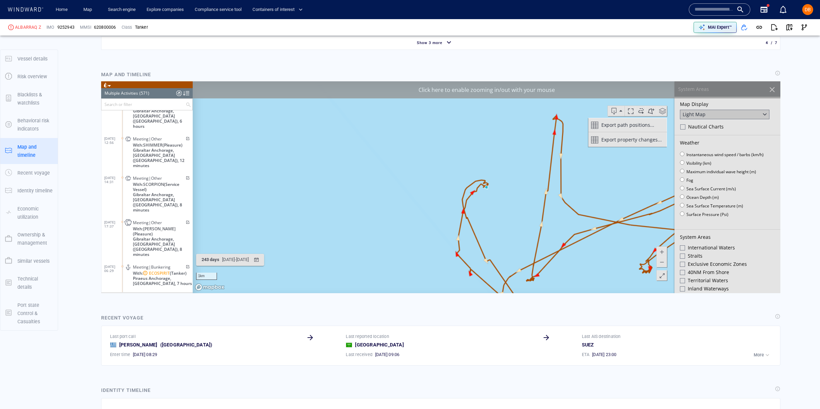
scroll to position [719, 0]
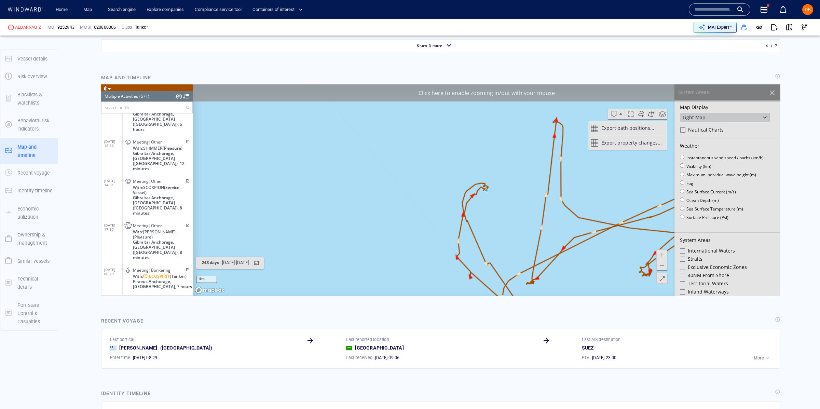
click at [147, 104] on input "text" at bounding box center [144, 107] width 84 height 11
click at [110, 120] on div at bounding box center [108, 120] width 7 height 7
drag, startPoint x: 109, startPoint y: 119, endPoint x: 105, endPoint y: 117, distance: 4.6
click at [109, 119] on div at bounding box center [108, 120] width 3 height 3
click at [105, 117] on ul "Select All Port Calls Meetings Alerts Alerts and Risk Indicators Area Visits Re…" at bounding box center [147, 134] width 91 height 42
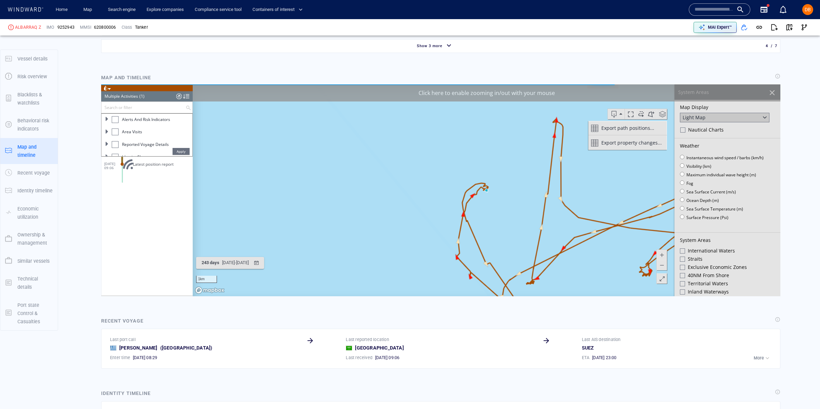
scroll to position [53, 0]
drag, startPoint x: 107, startPoint y: 117, endPoint x: 110, endPoint y: 118, distance: 3.7
click at [108, 117] on span at bounding box center [107, 117] width 4 height 4
click at [146, 120] on span "Dark Activity Start" at bounding box center [142, 120] width 34 height 6
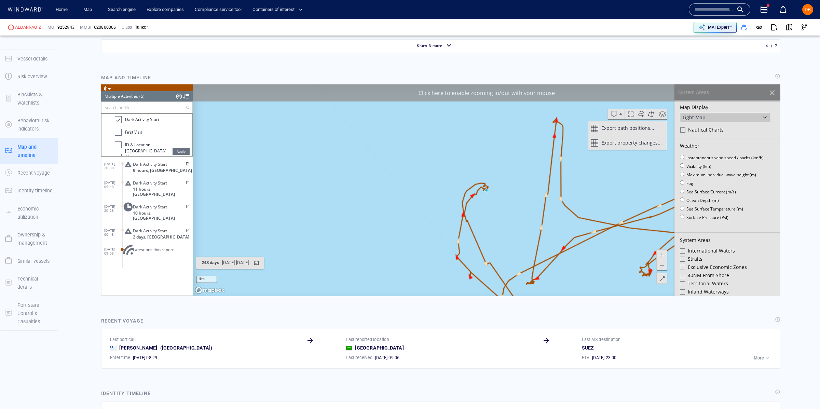
click at [180, 148] on span "Apply" at bounding box center [181, 151] width 17 height 7
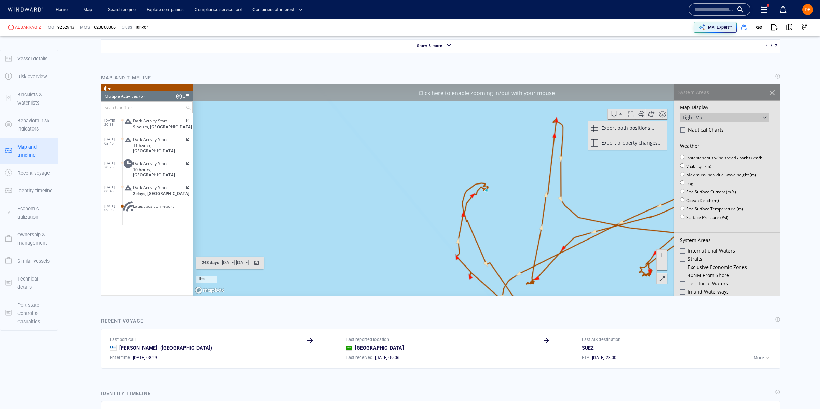
click at [160, 124] on span "9 hours, Türkiye" at bounding box center [162, 126] width 59 height 5
click at [149, 191] on span "2 days, Egypt" at bounding box center [161, 193] width 56 height 5
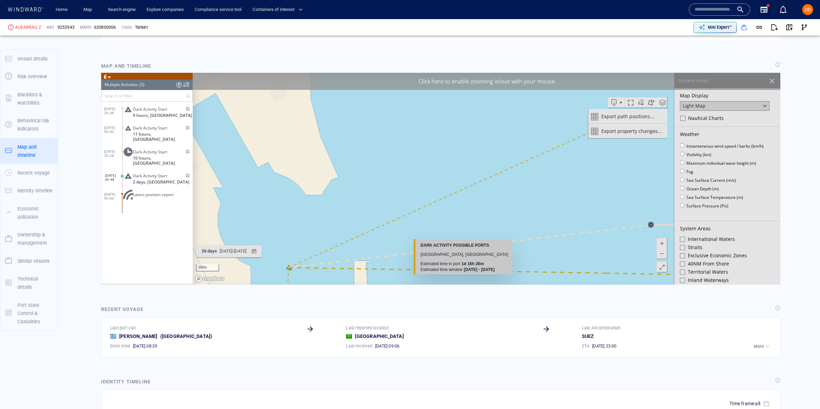
scroll to position [716, 0]
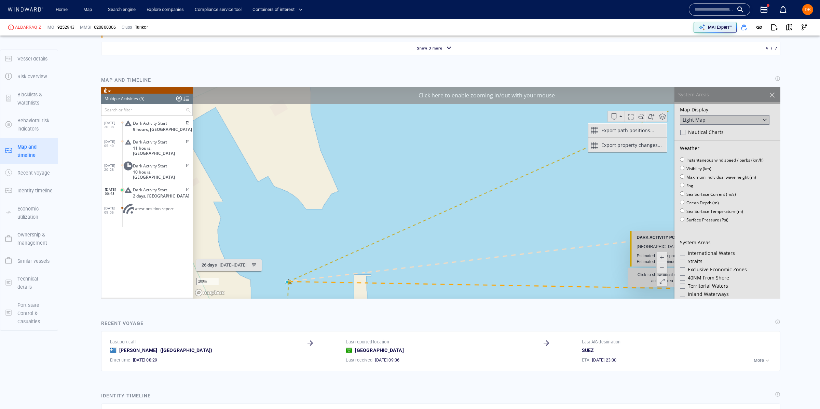
click at [663, 290] on canvas "Map" at bounding box center [487, 192] width 588 height 212
click at [668, 286] on canvas "Map" at bounding box center [487, 192] width 588 height 212
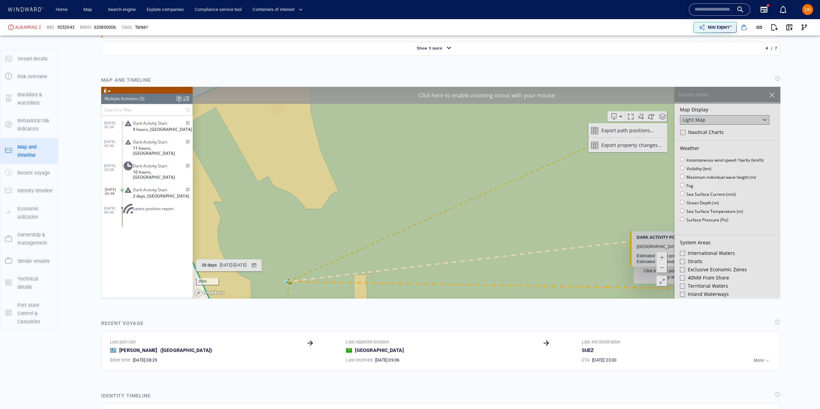
click at [669, 287] on canvas "Map" at bounding box center [487, 192] width 588 height 212
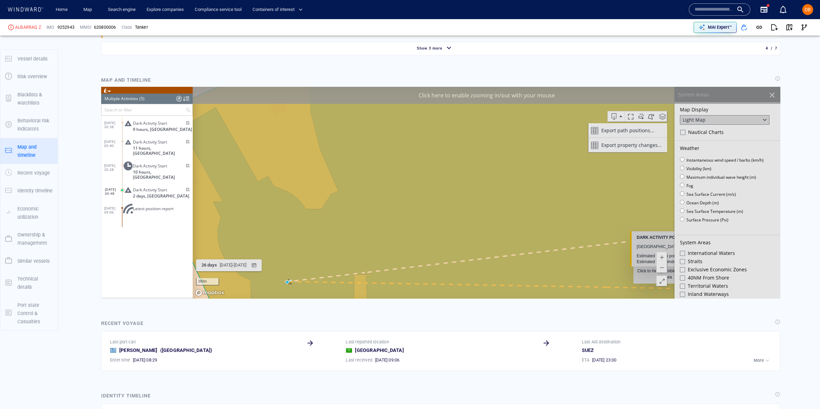
click at [668, 287] on canvas "Map" at bounding box center [487, 192] width 588 height 212
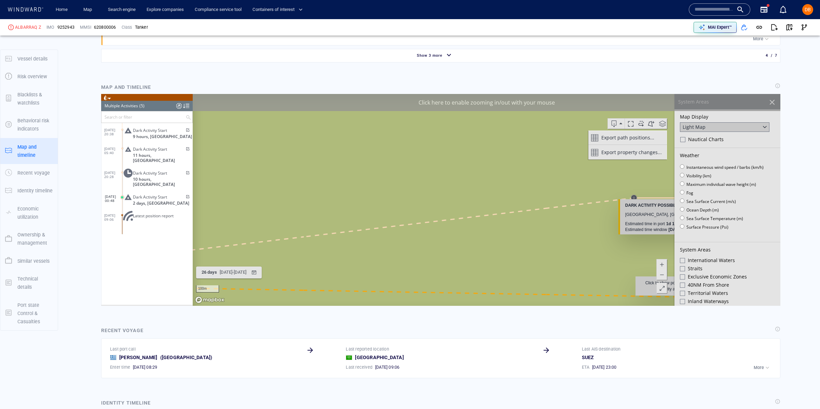
scroll to position [710, 0]
click at [770, 102] on div at bounding box center [773, 102] width 12 height 12
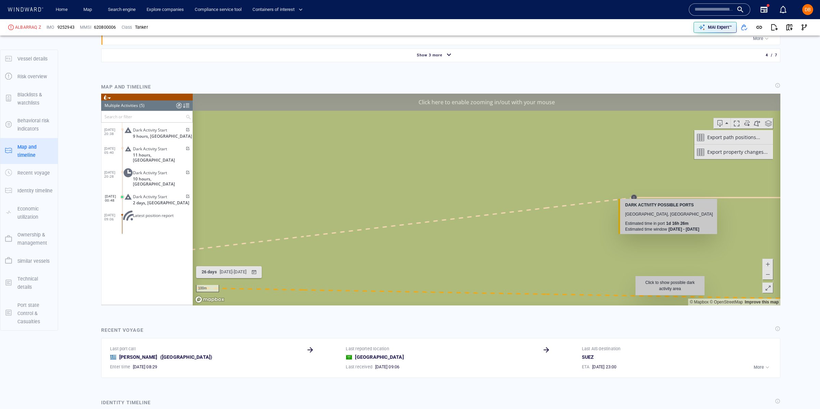
click at [770, 290] on span at bounding box center [768, 288] width 7 height 10
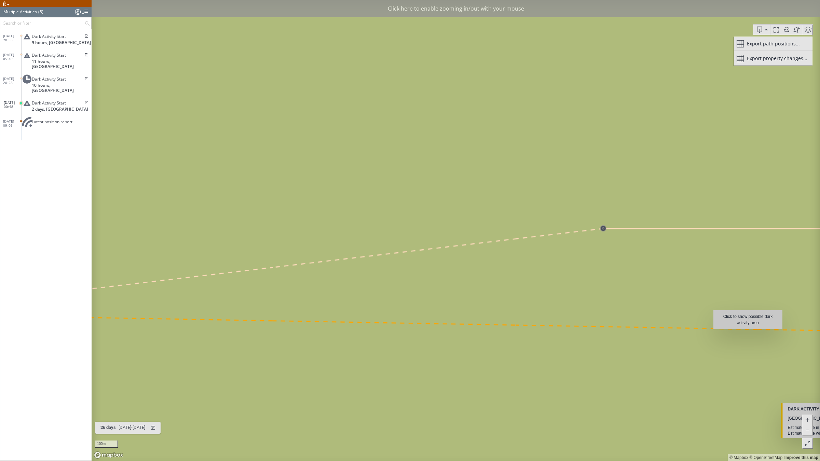
click at [805, 409] on span at bounding box center [807, 430] width 7 height 10
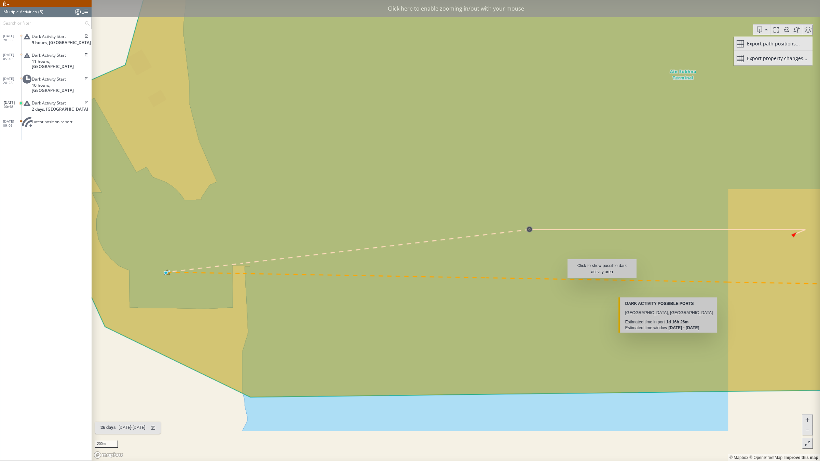
click at [806, 409] on span at bounding box center [807, 430] width 7 height 10
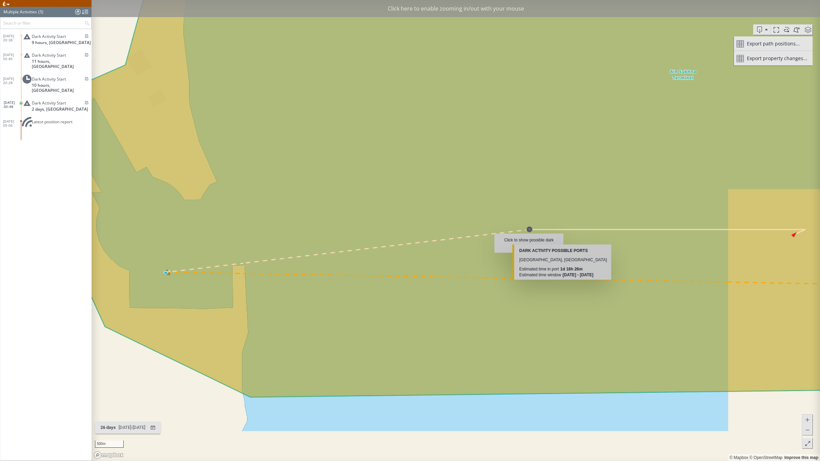
click at [806, 409] on span at bounding box center [807, 430] width 7 height 10
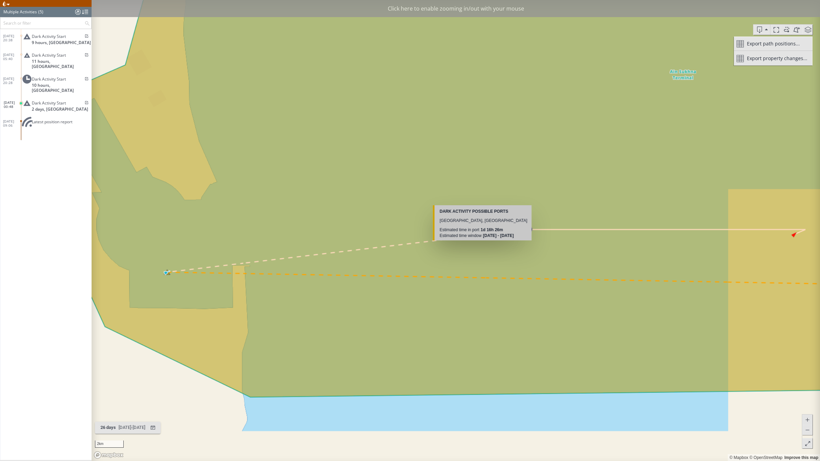
click at [806, 409] on span at bounding box center [807, 430] width 7 height 10
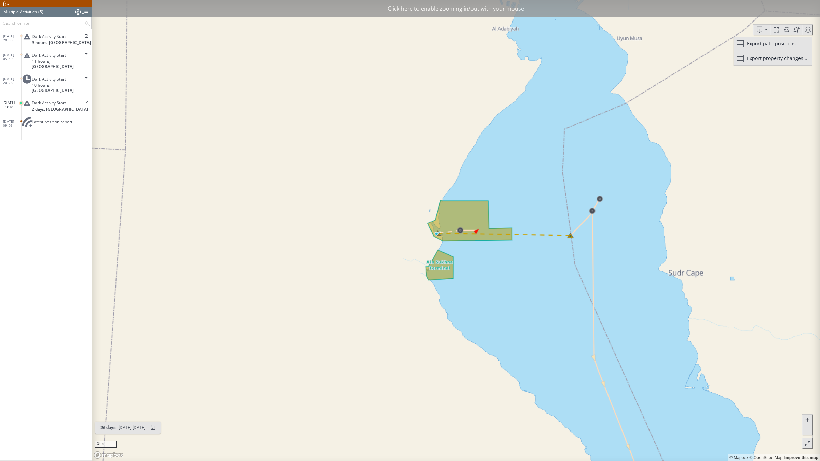
click at [442, 241] on canvas "Map" at bounding box center [456, 230] width 729 height 461
click at [811, 409] on span at bounding box center [807, 420] width 7 height 10
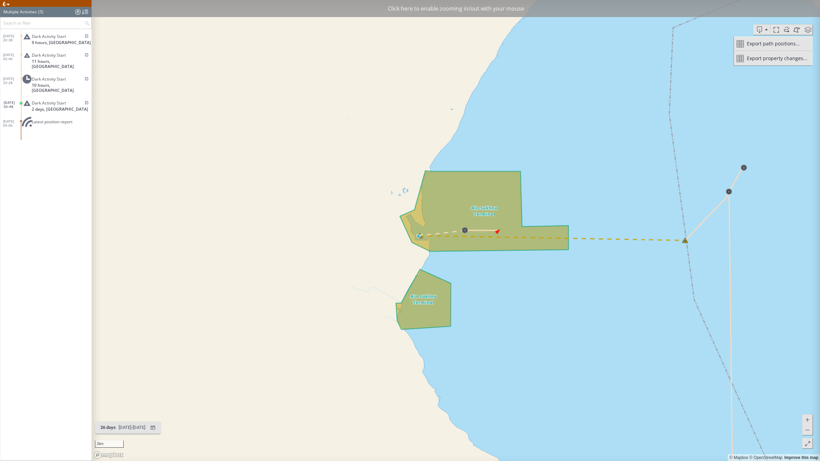
drag, startPoint x: 554, startPoint y: 301, endPoint x: 611, endPoint y: 344, distance: 71.7
click at [620, 345] on canvas "Map" at bounding box center [456, 230] width 729 height 461
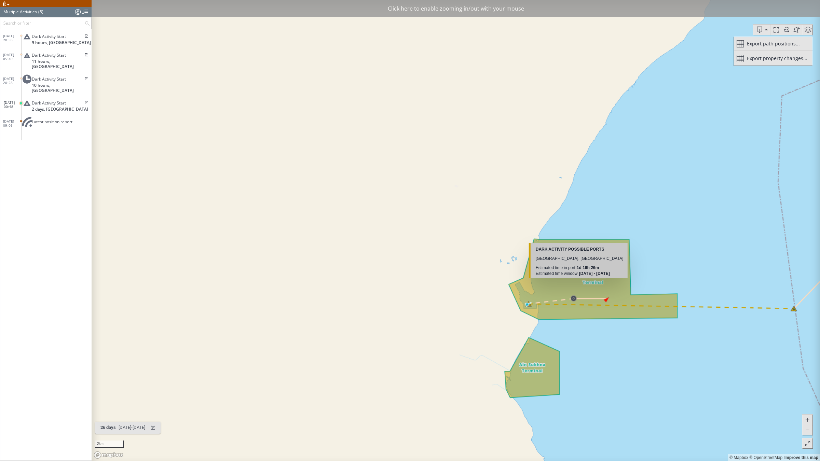
click at [533, 312] on canvas "Map" at bounding box center [456, 230] width 729 height 461
click at [534, 312] on canvas "Map" at bounding box center [456, 230] width 729 height 461
click at [540, 311] on canvas "Map" at bounding box center [456, 230] width 729 height 461
click at [53, 100] on span "Dark Activity Start" at bounding box center [49, 102] width 34 height 5
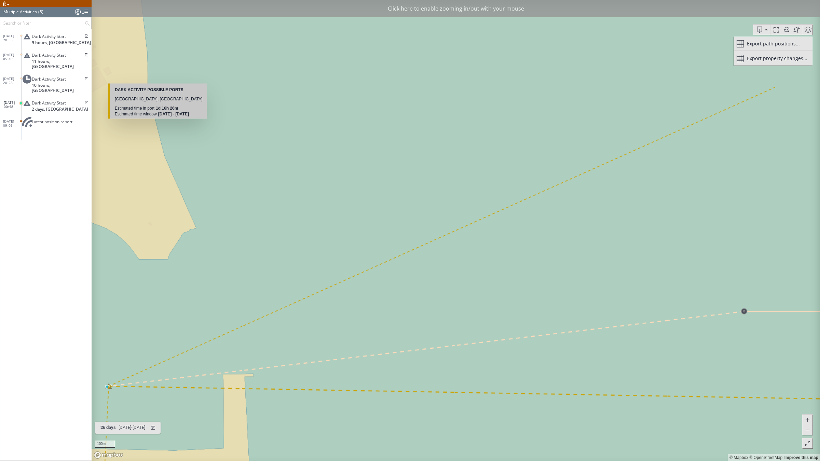
click at [54, 77] on span "Dark Activity Start" at bounding box center [49, 79] width 34 height 5
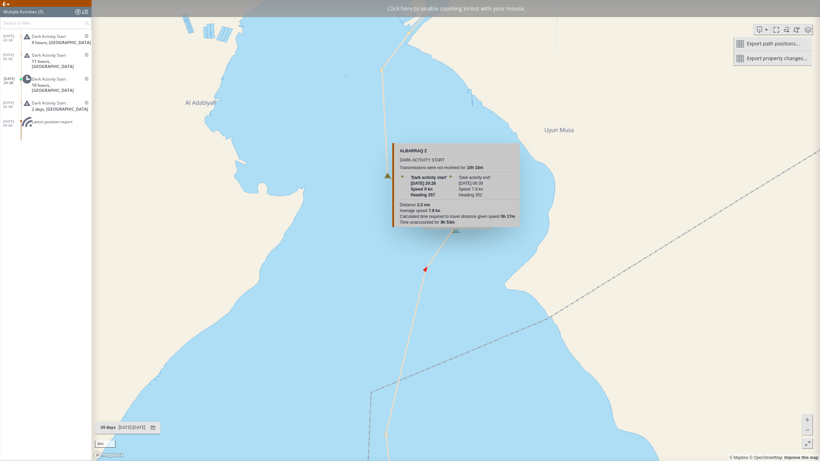
click at [457, 233] on canvas "Map" at bounding box center [456, 230] width 729 height 461
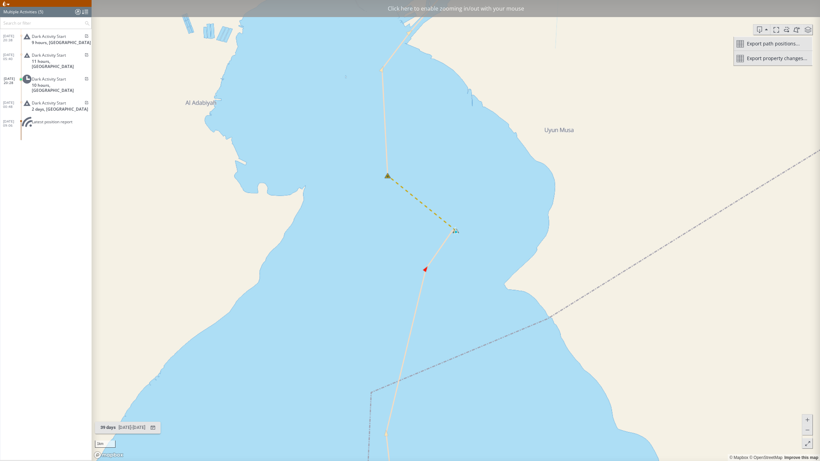
click at [462, 240] on canvas "Map" at bounding box center [456, 230] width 729 height 461
click at [393, 183] on canvas "Map" at bounding box center [456, 230] width 729 height 461
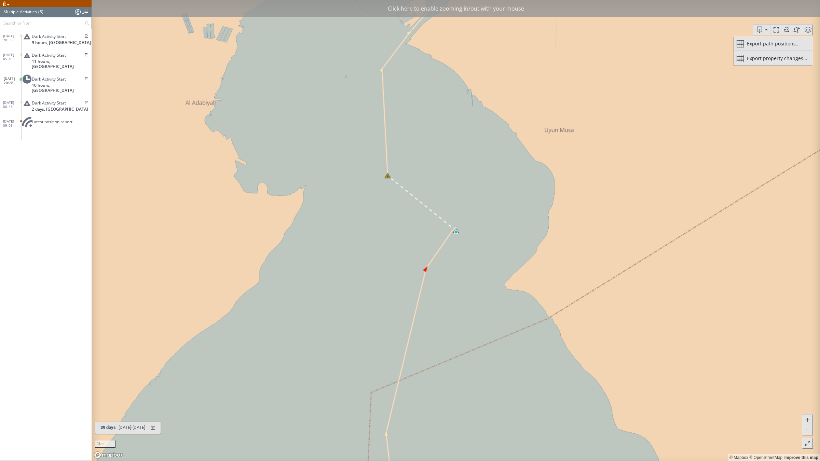
click at [428, 174] on canvas "Map" at bounding box center [456, 230] width 729 height 461
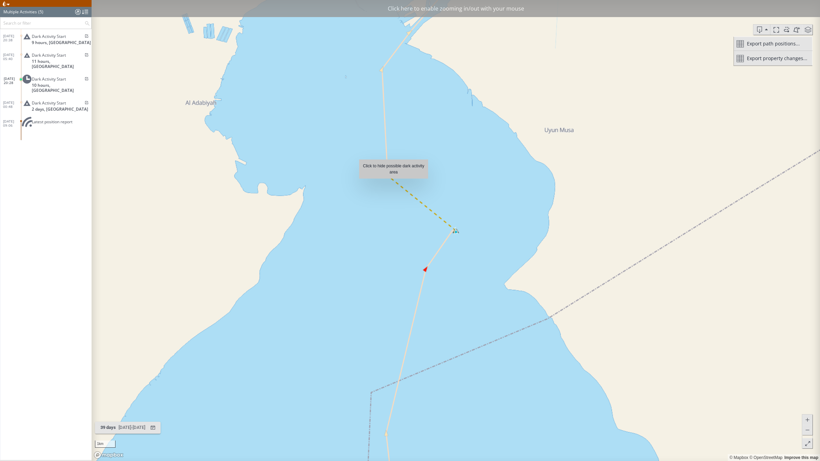
click at [394, 182] on canvas "Map" at bounding box center [456, 230] width 729 height 461
click at [391, 181] on canvas "Map" at bounding box center [456, 230] width 729 height 461
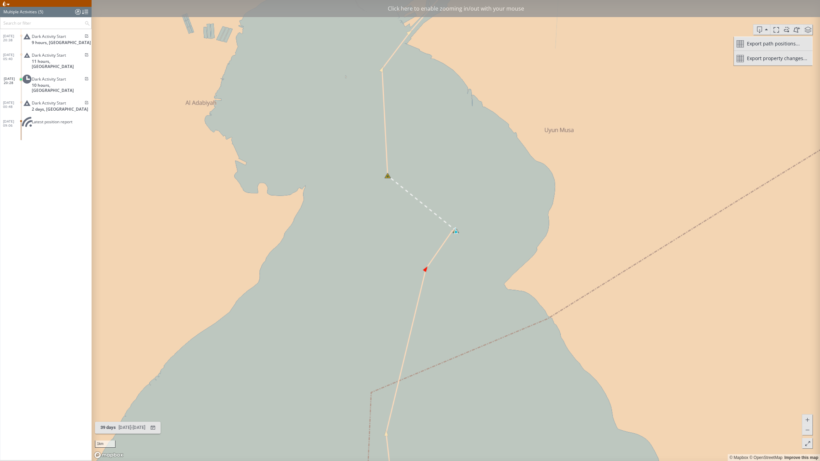
click at [807, 409] on span at bounding box center [807, 430] width 7 height 10
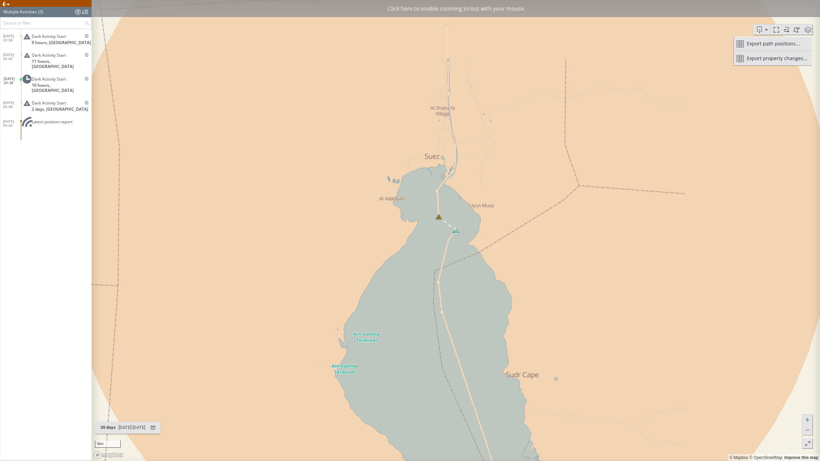
click at [807, 409] on span at bounding box center [807, 430] width 7 height 10
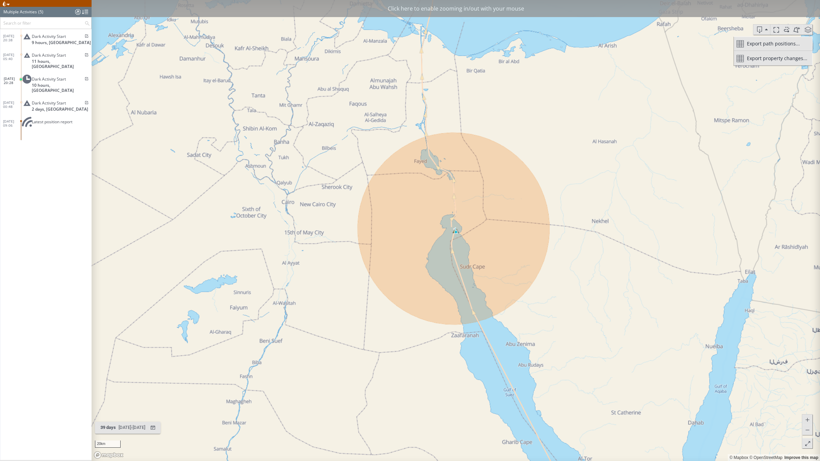
click at [36, 53] on span "Dark Activity Start" at bounding box center [49, 55] width 34 height 5
click at [37, 58] on div "Dark Activity Start 11 hours, India" at bounding box center [57, 60] width 69 height 21
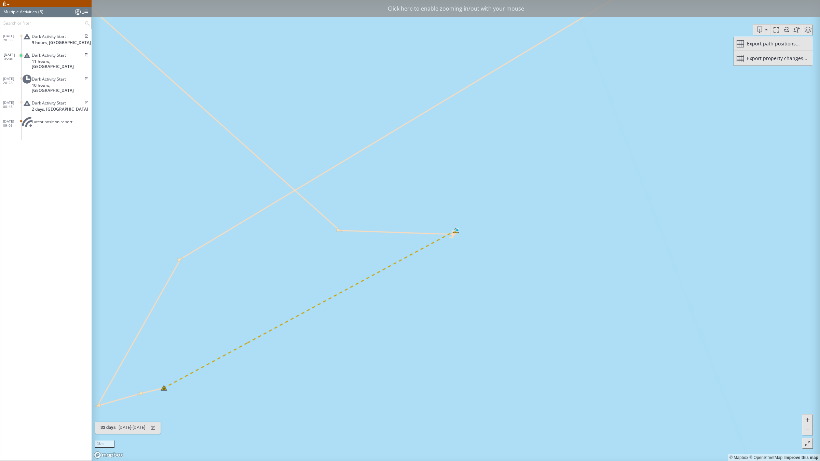
click at [62, 83] on span "10 hours, Egypt" at bounding box center [62, 88] width 60 height 10
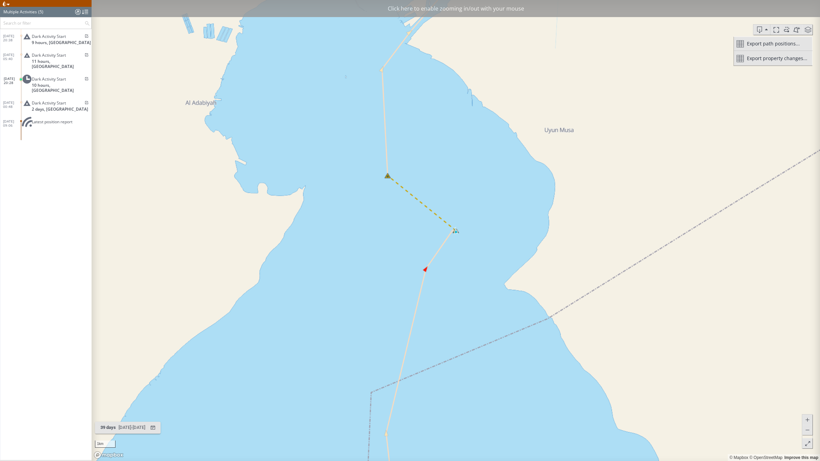
click at [62, 39] on span "Dark Activity Start" at bounding box center [49, 36] width 34 height 5
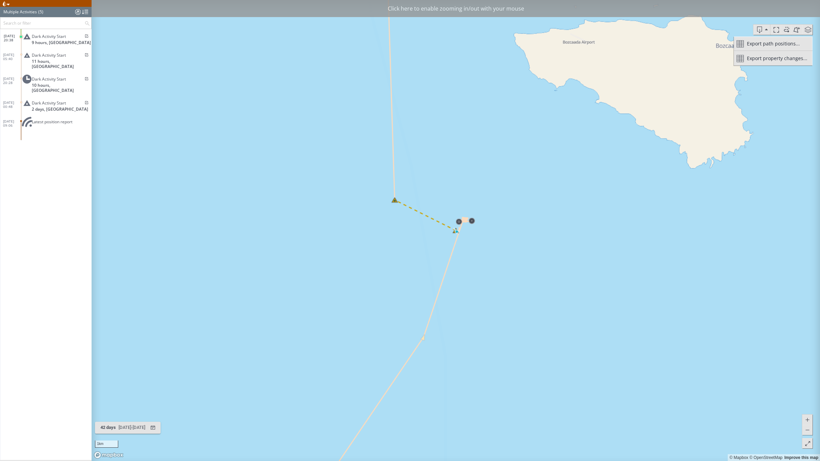
click at [810, 409] on span at bounding box center [807, 430] width 7 height 10
click at [809, 409] on span at bounding box center [807, 430] width 7 height 10
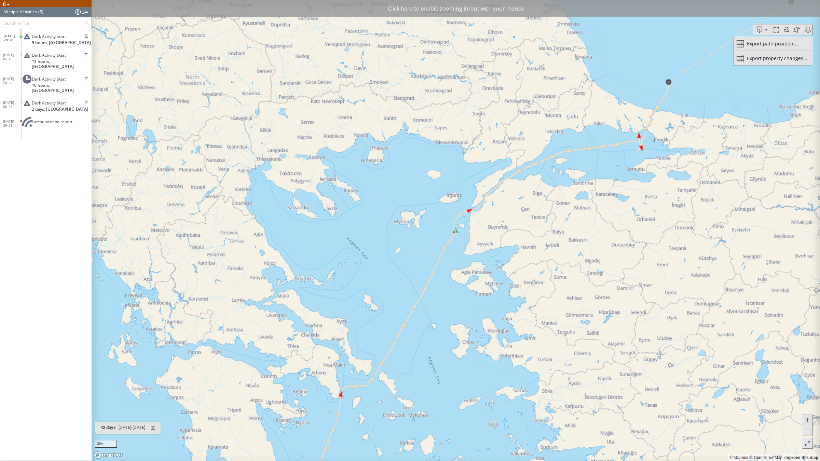
click at [462, 238] on canvas "Map" at bounding box center [456, 230] width 729 height 461
click at [459, 237] on canvas "Map" at bounding box center [456, 230] width 729 height 461
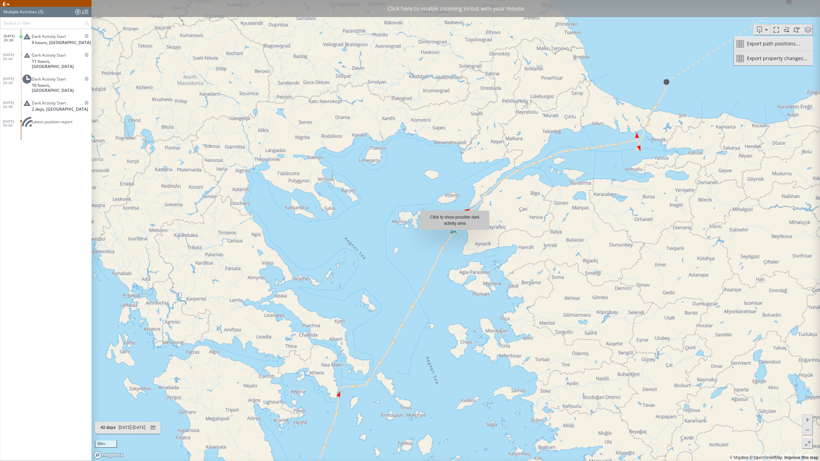
click at [455, 233] on canvas "Map" at bounding box center [456, 230] width 729 height 461
click at [403, 223] on canvas "Map" at bounding box center [456, 230] width 729 height 461
click at [413, 226] on canvas "Map" at bounding box center [456, 230] width 729 height 461
click at [450, 204] on canvas "Map" at bounding box center [456, 230] width 729 height 461
click at [405, 229] on canvas "Map" at bounding box center [456, 230] width 729 height 461
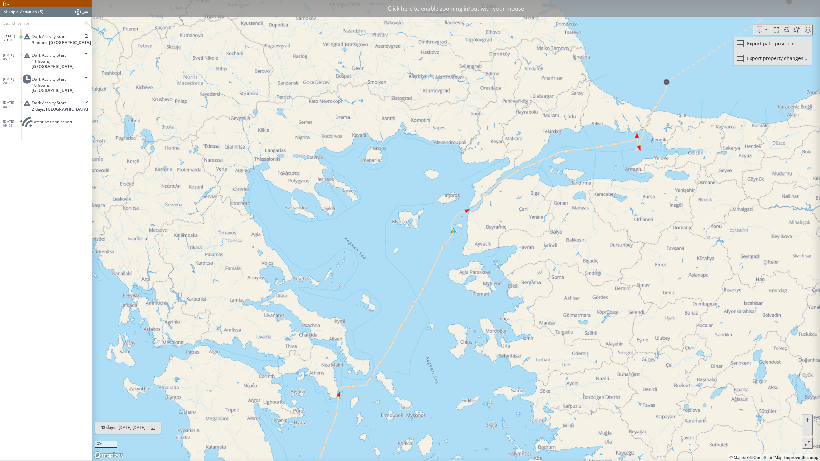
click at [809, 409] on span at bounding box center [807, 420] width 7 height 10
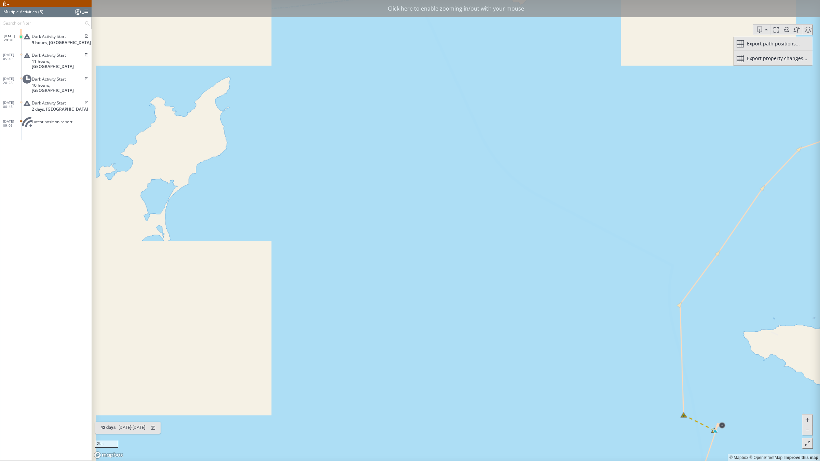
drag, startPoint x: 529, startPoint y: 288, endPoint x: 788, endPoint y: 402, distance: 282.4
click at [788, 402] on canvas "Map" at bounding box center [456, 230] width 729 height 461
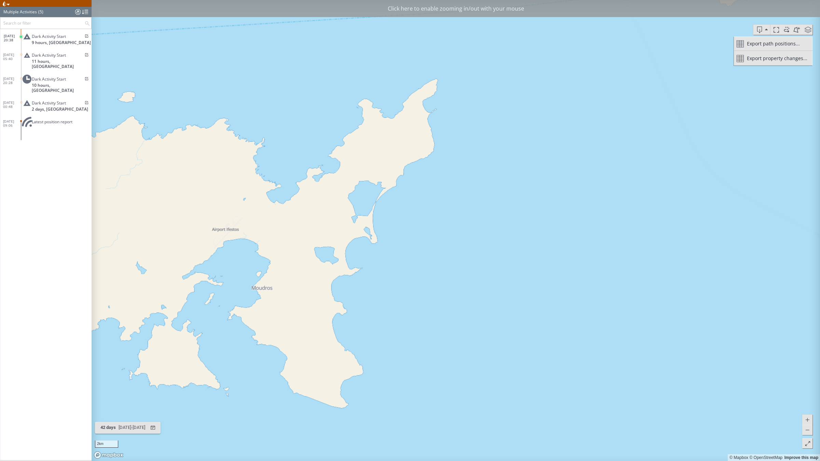
drag, startPoint x: 510, startPoint y: 310, endPoint x: 690, endPoint y: 349, distance: 184.4
click at [720, 342] on canvas "Map" at bounding box center [456, 230] width 729 height 461
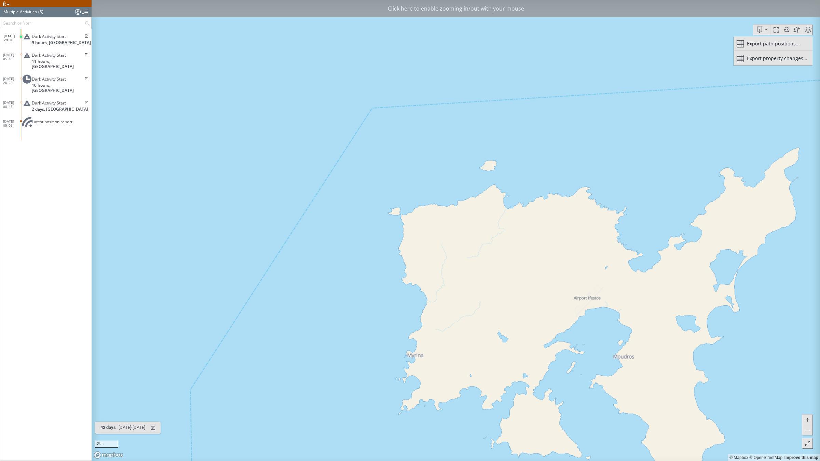
drag, startPoint x: 539, startPoint y: 349, endPoint x: 365, endPoint y: 360, distance: 174.3
click at [367, 360] on canvas "Map" at bounding box center [456, 230] width 729 height 461
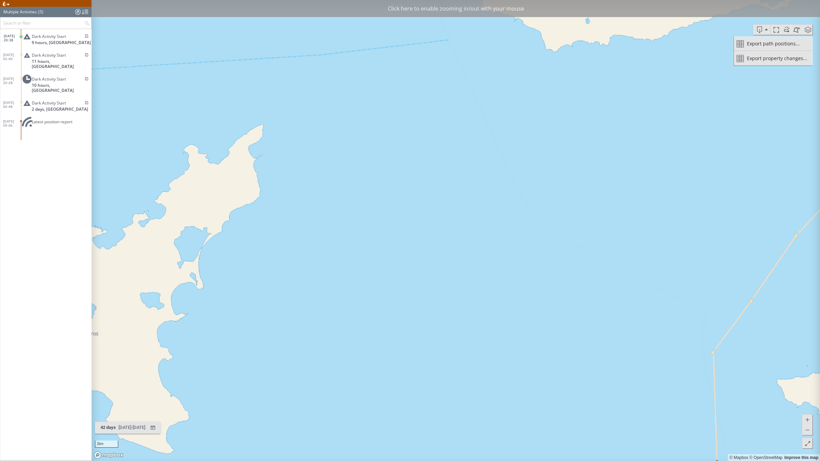
drag, startPoint x: 482, startPoint y: 326, endPoint x: 269, endPoint y: 502, distance: 276.1
click at [269, 409] on html "Loading vessel activities... Multiple Activities (5) (Still Loading...) Search …" at bounding box center [410, 230] width 820 height 461
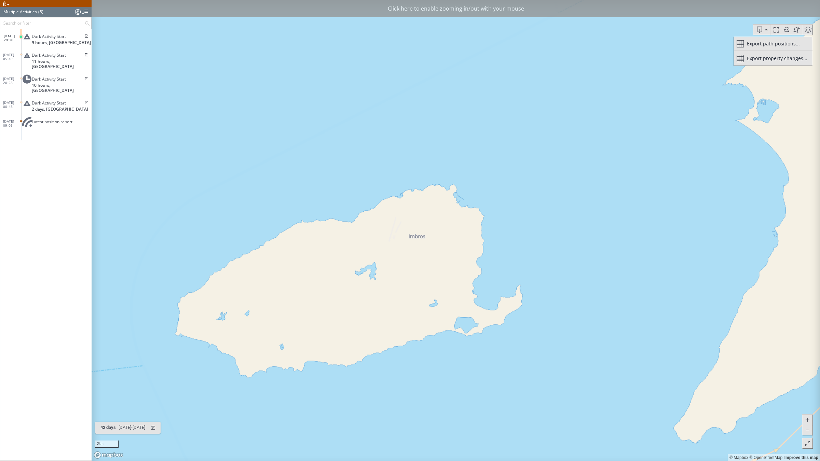
drag, startPoint x: 310, startPoint y: 364, endPoint x: 284, endPoint y: 514, distance: 152.7
click at [284, 409] on html "Loading vessel activities... Multiple Activities (5) (Still Loading...) Search …" at bounding box center [410, 230] width 820 height 461
click at [814, 409] on canvas "Map" at bounding box center [456, 230] width 729 height 461
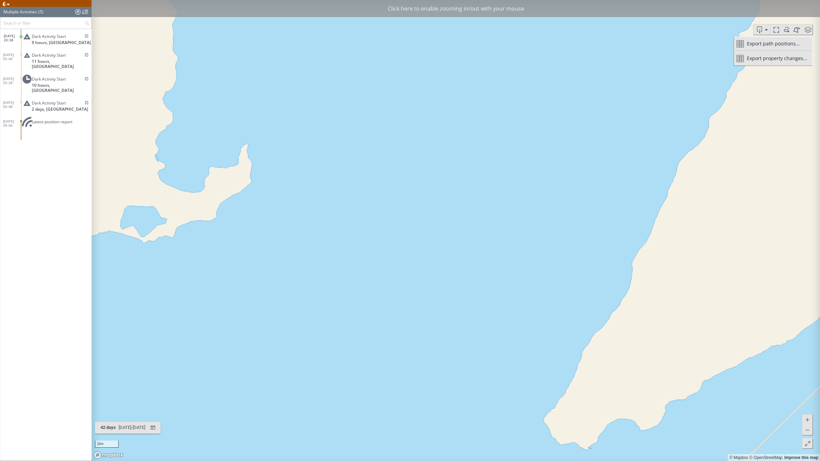
click at [809, 409] on span at bounding box center [807, 430] width 7 height 10
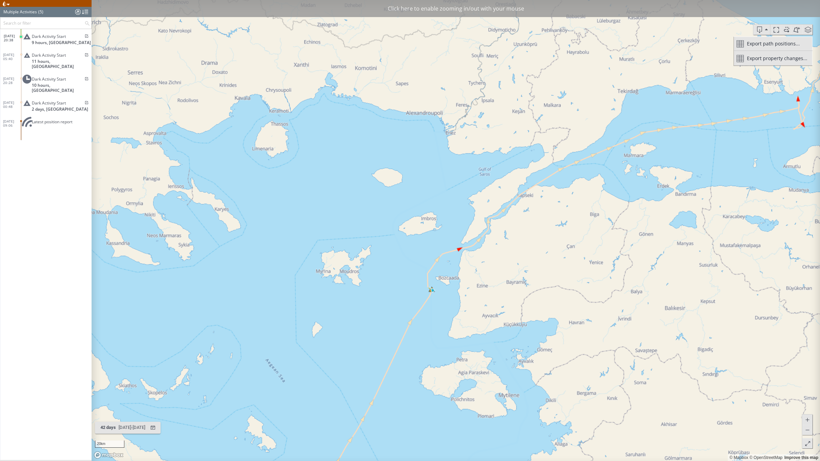
click at [809, 409] on span at bounding box center [807, 430] width 7 height 10
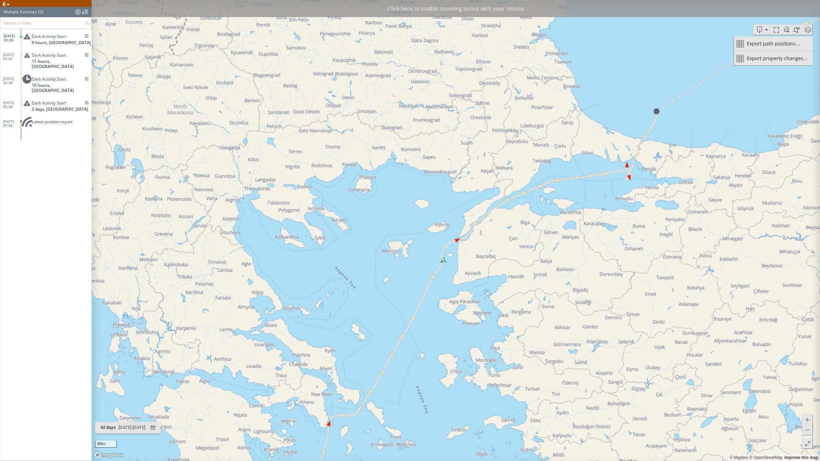
click at [809, 409] on span at bounding box center [807, 430] width 7 height 10
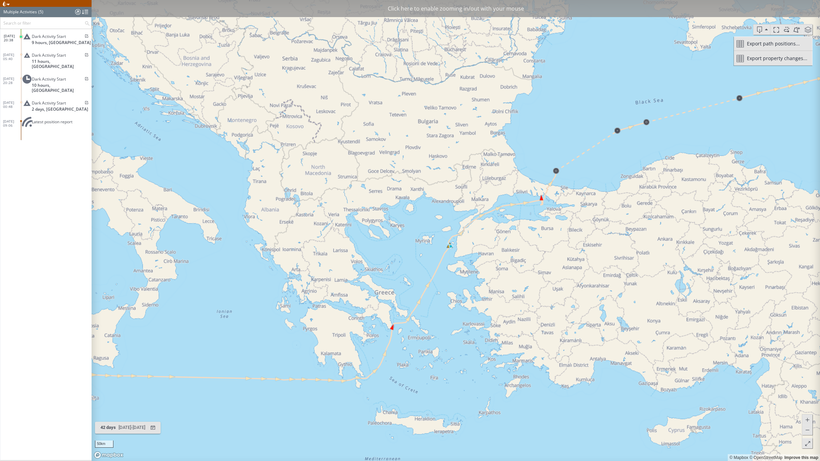
click at [454, 254] on canvas "Map" at bounding box center [456, 230] width 729 height 461
click at [456, 252] on canvas "Map" at bounding box center [456, 230] width 729 height 461
click at [454, 249] on canvas "Map" at bounding box center [456, 230] width 729 height 461
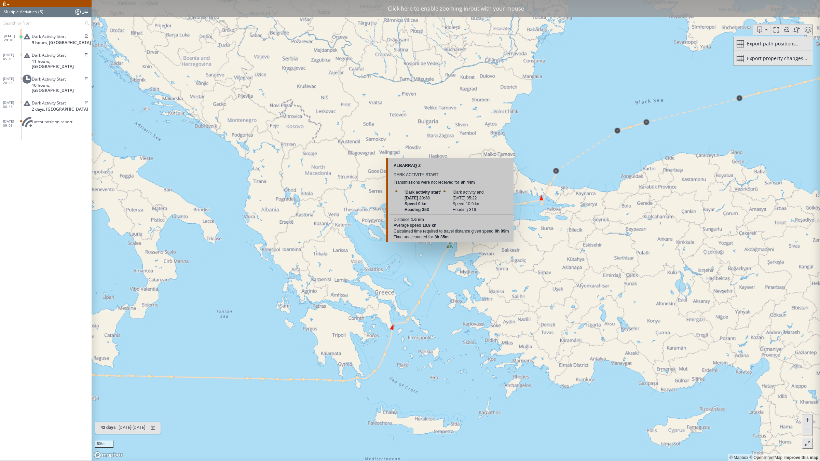
click at [447, 246] on canvas "Map" at bounding box center [456, 230] width 729 height 461
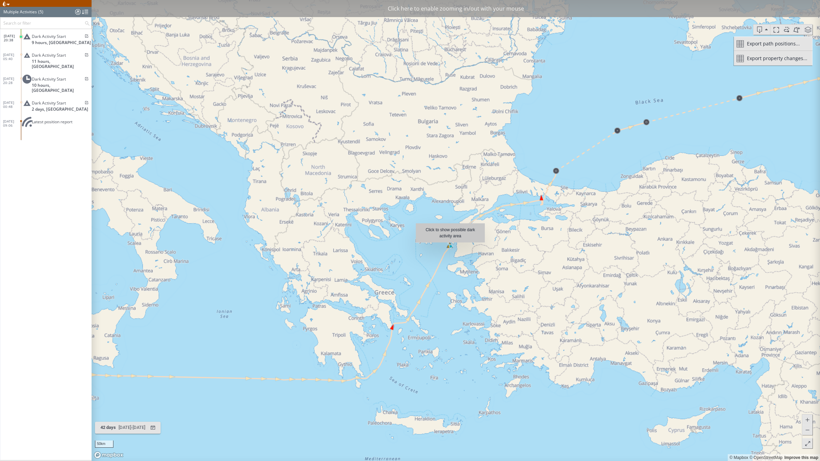
click at [452, 246] on canvas "Map" at bounding box center [456, 230] width 729 height 461
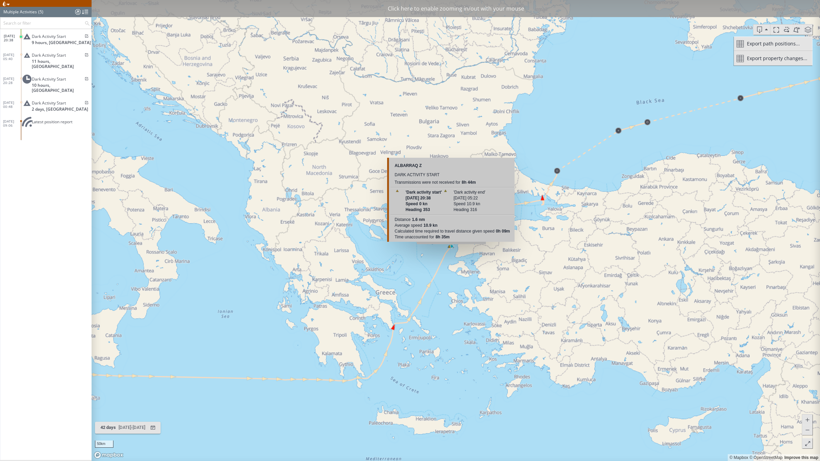
click at [452, 247] on canvas "Map" at bounding box center [456, 230] width 729 height 461
click at [453, 247] on canvas "Map" at bounding box center [456, 230] width 729 height 461
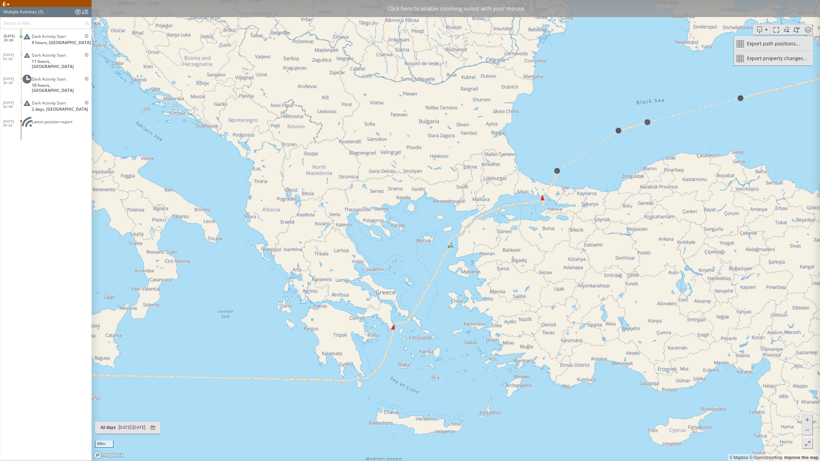
click at [455, 249] on canvas "Map" at bounding box center [456, 230] width 729 height 461
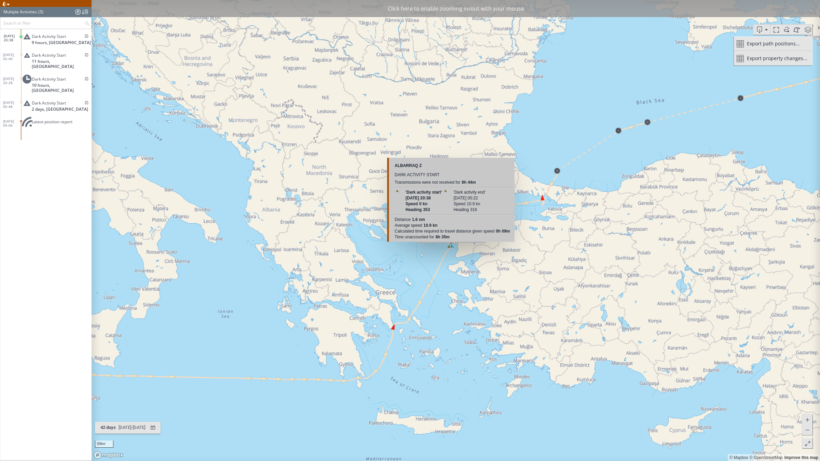
click at [452, 246] on canvas "Map" at bounding box center [456, 230] width 729 height 461
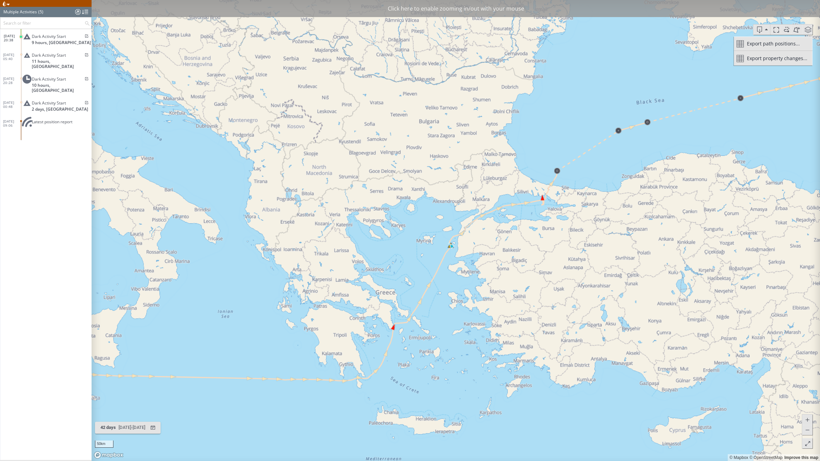
click at [467, 254] on canvas "Map" at bounding box center [456, 230] width 729 height 461
click at [436, 247] on canvas "Map" at bounding box center [456, 230] width 729 height 461
drag, startPoint x: 436, startPoint y: 247, endPoint x: 442, endPoint y: 247, distance: 5.9
click at [437, 247] on canvas "Map" at bounding box center [456, 230] width 729 height 461
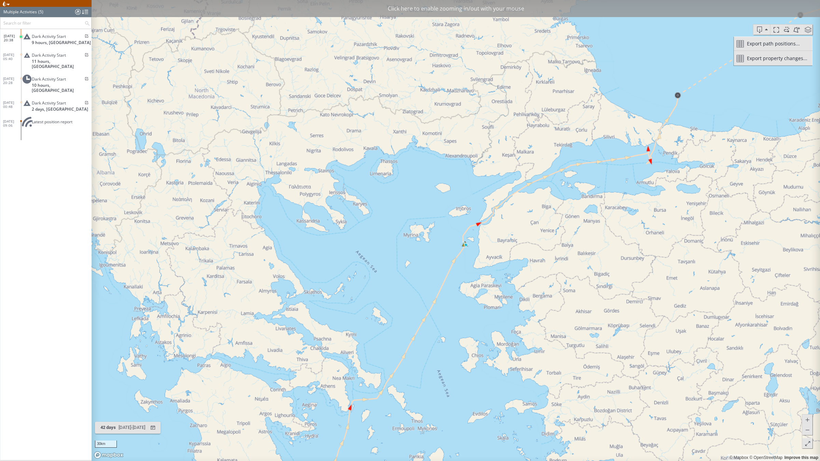
click at [451, 238] on canvas "Map" at bounding box center [456, 230] width 729 height 461
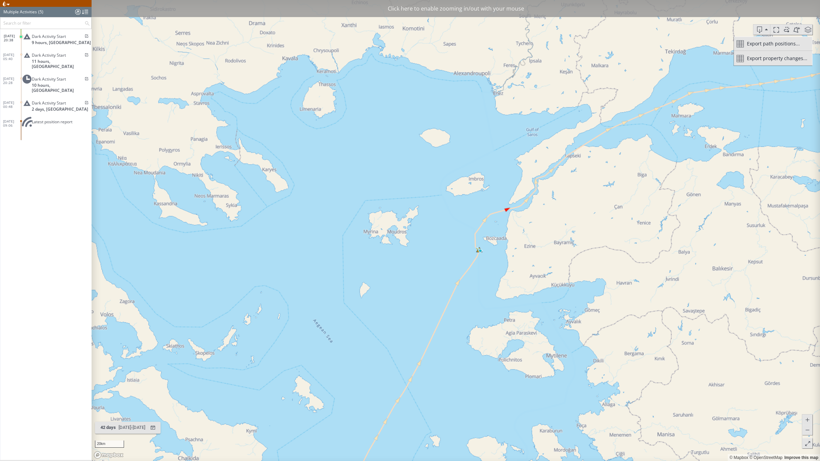
click at [456, 252] on canvas "Map" at bounding box center [456, 230] width 729 height 461
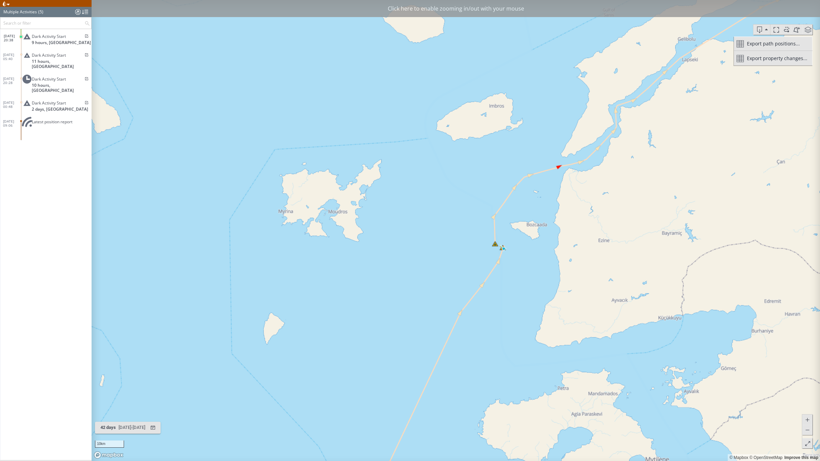
click at [511, 263] on canvas "Map" at bounding box center [456, 230] width 729 height 461
click at [511, 262] on canvas "Map" at bounding box center [456, 230] width 729 height 461
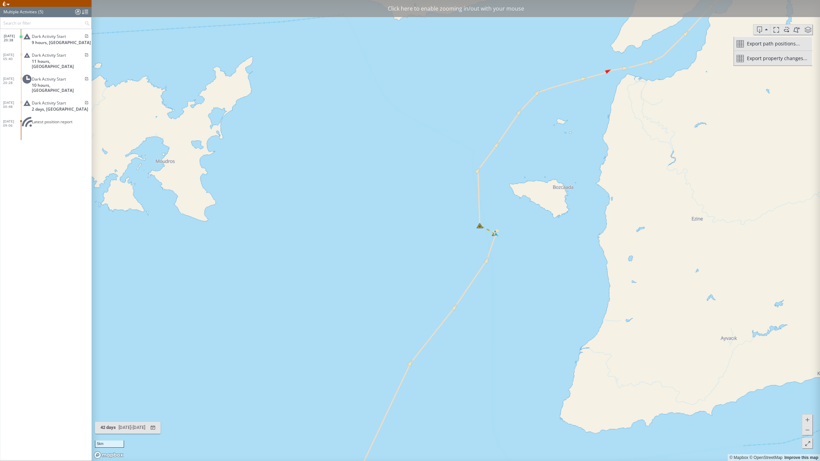
click at [448, 241] on canvas "Map" at bounding box center [456, 230] width 729 height 461
click at [449, 241] on canvas "Map" at bounding box center [456, 230] width 729 height 461
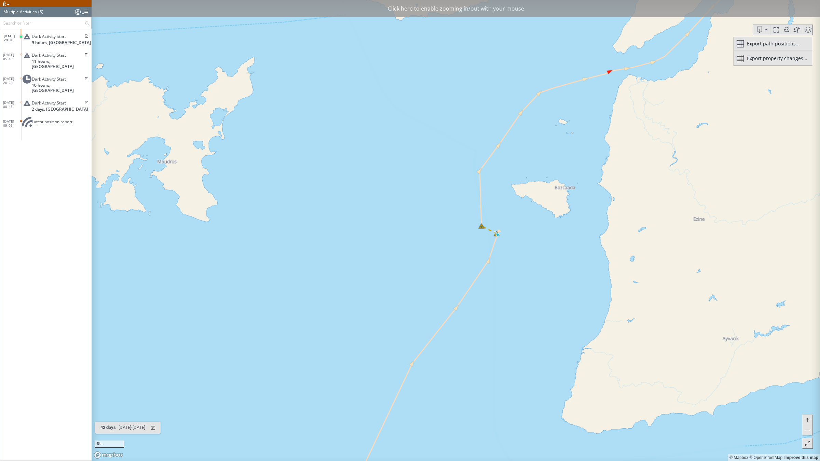
click at [500, 237] on canvas "Map" at bounding box center [456, 230] width 729 height 461
drag, startPoint x: 463, startPoint y: 243, endPoint x: 471, endPoint y: 238, distance: 9.0
click at [465, 242] on canvas "Map" at bounding box center [456, 230] width 729 height 461
click at [485, 229] on canvas "Map" at bounding box center [456, 230] width 729 height 461
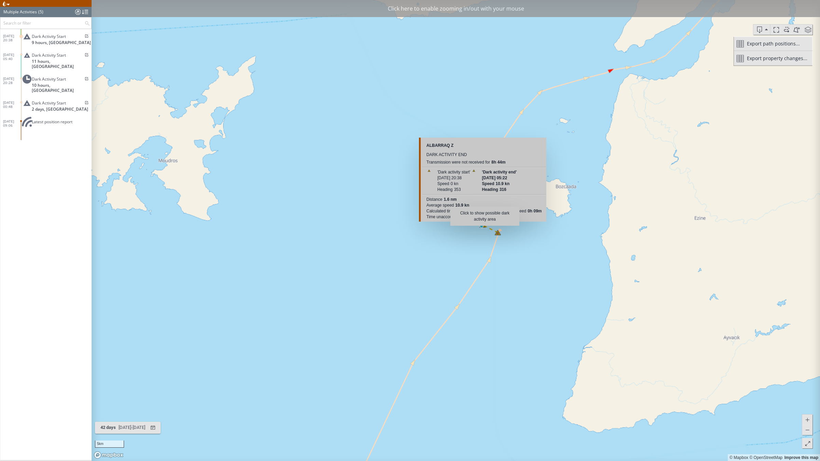
click at [447, 275] on canvas "Map" at bounding box center [456, 230] width 729 height 461
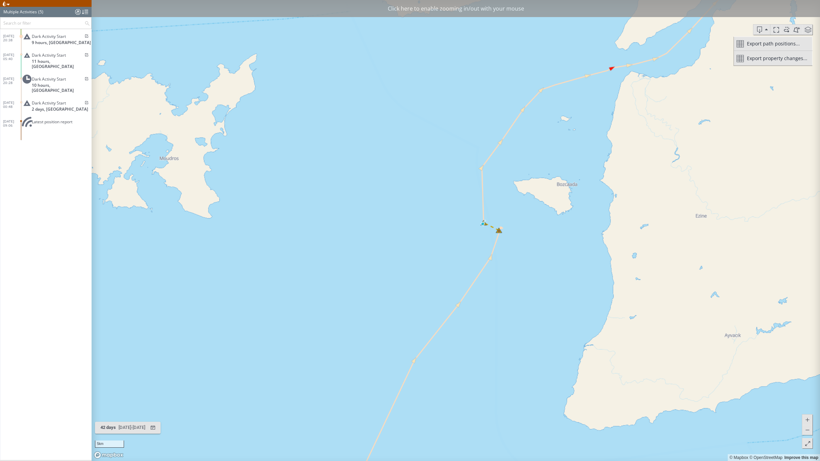
click at [33, 117] on div "Latest position report" at bounding box center [57, 124] width 69 height 15
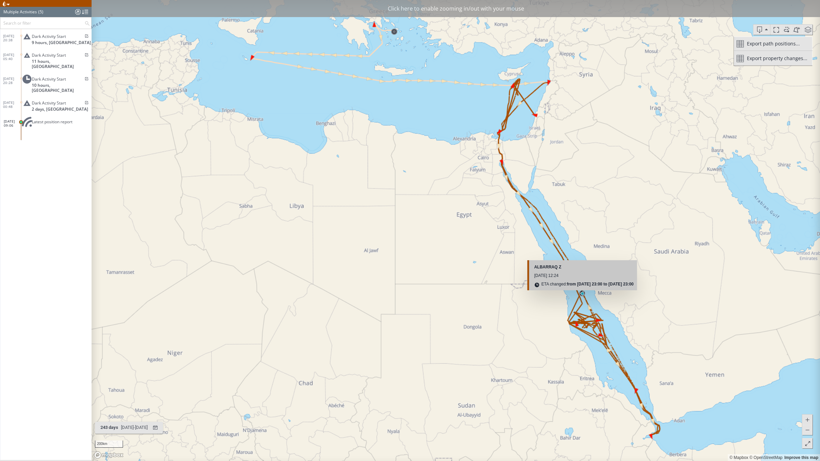
click at [582, 294] on canvas "Map" at bounding box center [456, 230] width 729 height 461
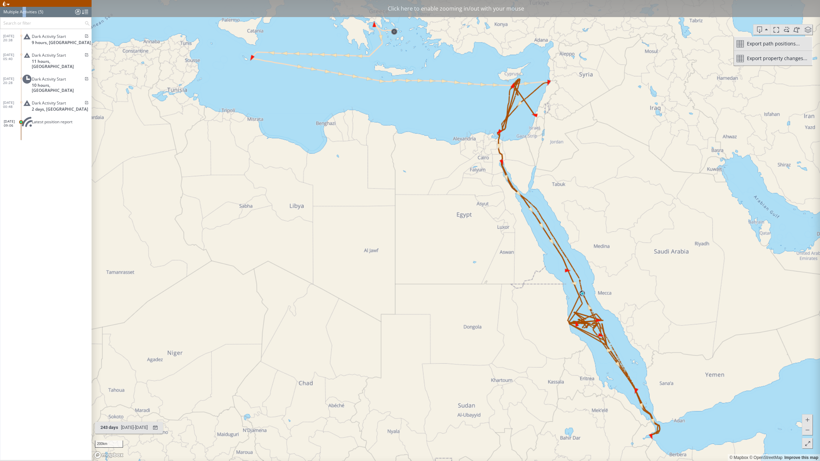
drag, startPoint x: 23, startPoint y: 11, endPoint x: 30, endPoint y: 12, distance: 7.9
click at [26, 11] on div "Multiple Activities" at bounding box center [19, 12] width 33 height 10
click at [3, 4] on span at bounding box center [4, 3] width 5 height 5
drag, startPoint x: 226, startPoint y: 112, endPoint x: 93, endPoint y: 65, distance: 141.0
click at [224, 112] on canvas "Map" at bounding box center [456, 230] width 729 height 461
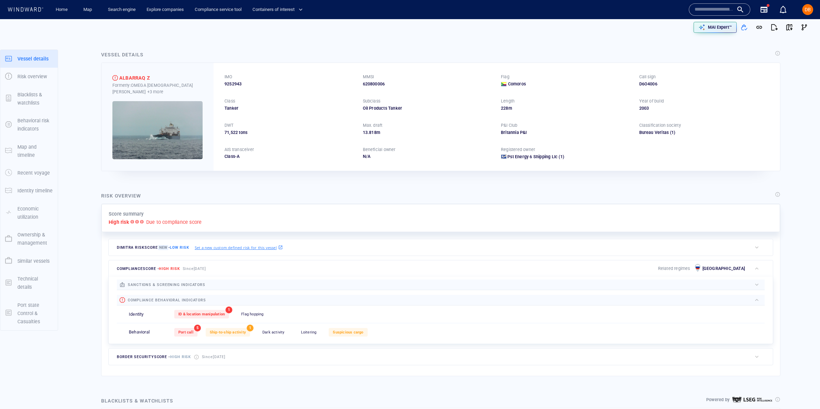
click at [134, 220] on div at bounding box center [138, 221] width 14 height 4
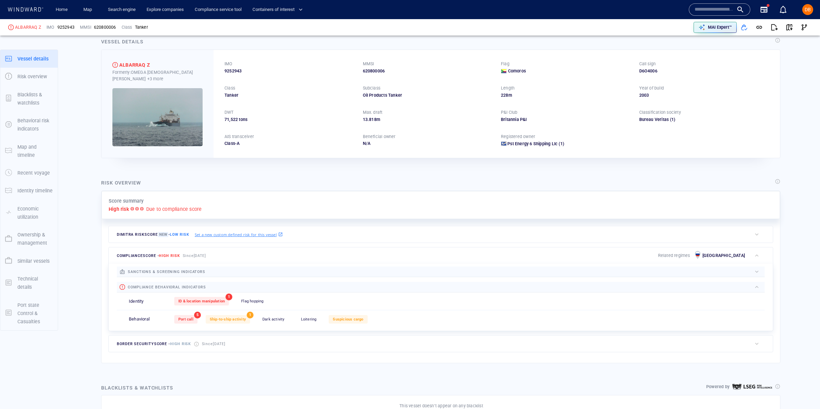
scroll to position [14, 0]
click at [777, 179] on div at bounding box center [777, 180] width 5 height 5
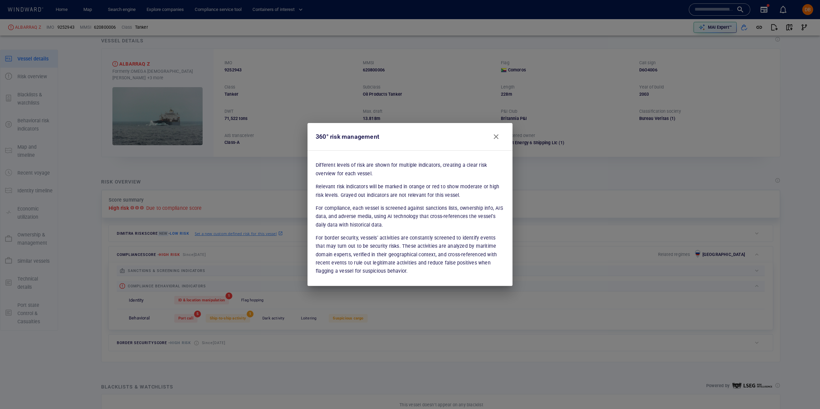
click at [497, 131] on button "Close" at bounding box center [496, 137] width 16 height 16
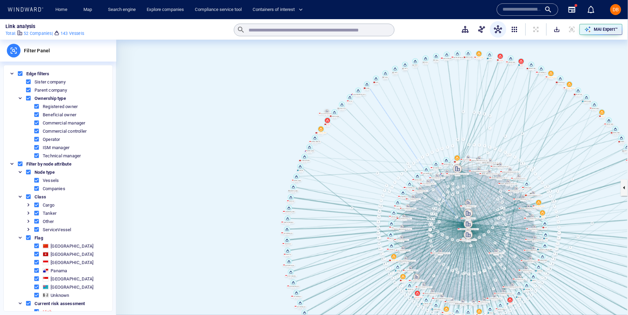
drag, startPoint x: 328, startPoint y: 111, endPoint x: 339, endPoint y: 114, distance: 10.7
click at [331, 136] on div "Pt. [PERSON_NAME][GEOGRAPHIC_DATA] 727126851 Wilmar International Ltd 894672401…" at bounding box center [333, 136] width 86 height 0
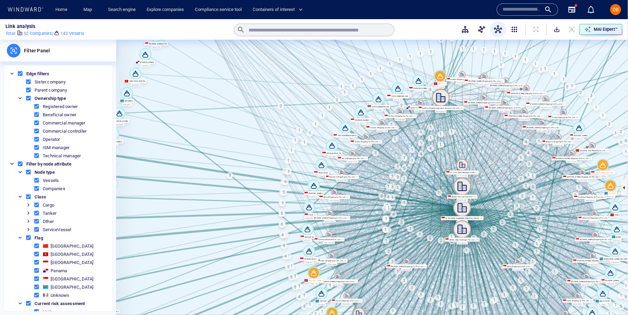
scroll to position [74, 0]
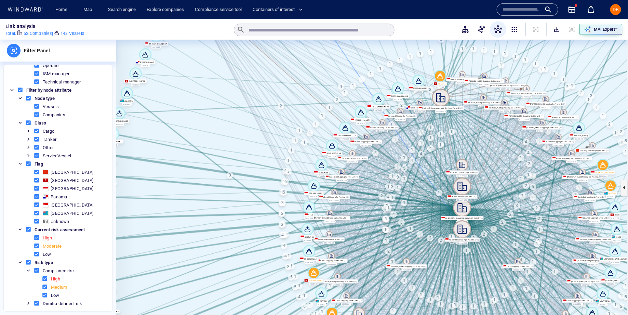
click at [37, 32] on p "52 Companies |" at bounding box center [38, 33] width 29 height 6
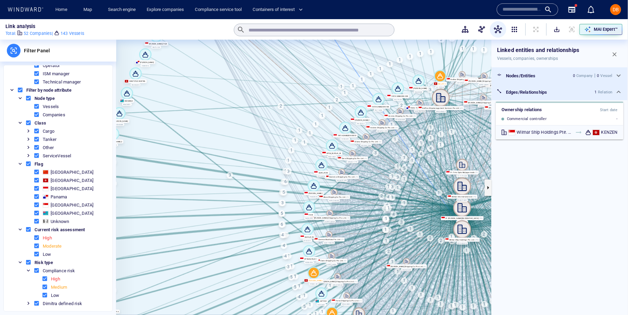
click at [618, 50] on button "button" at bounding box center [614, 54] width 15 height 15
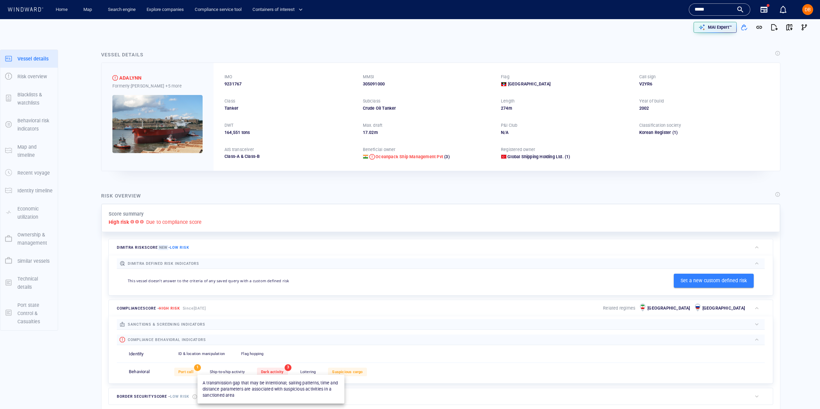
click at [268, 374] on span "Dark activity" at bounding box center [272, 372] width 23 height 4
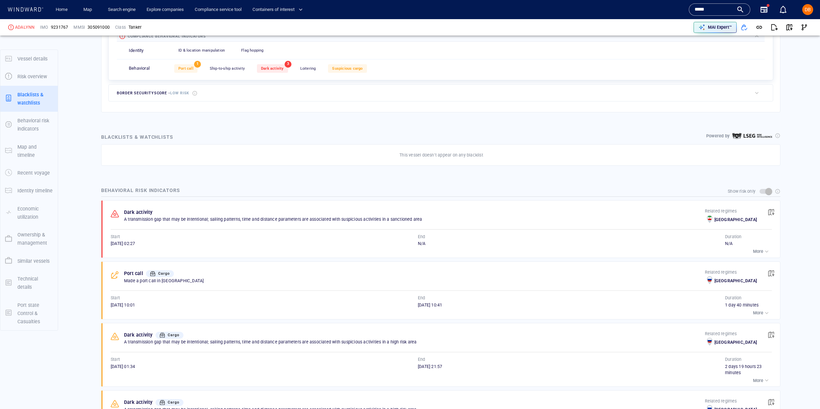
scroll to position [351, 0]
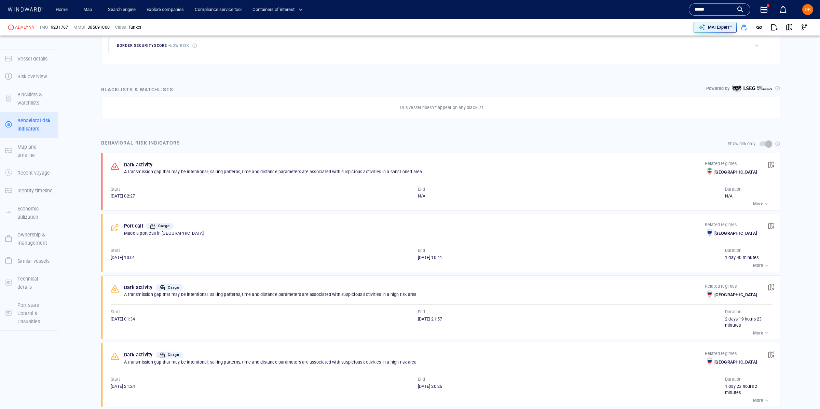
click at [764, 204] on div "button" at bounding box center [767, 204] width 7 height 7
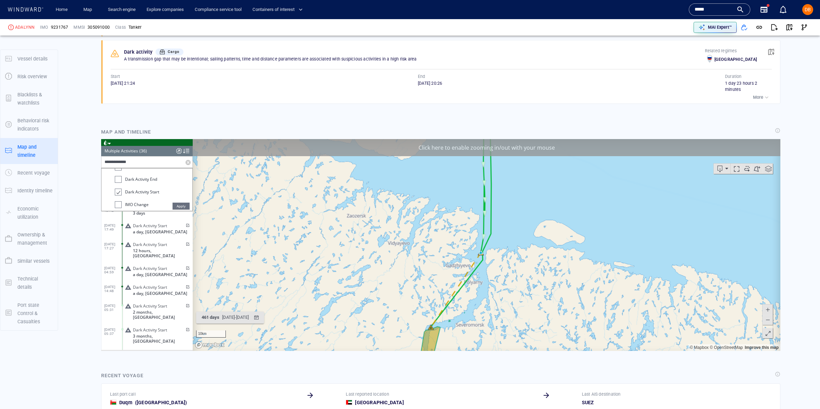
scroll to position [485, 0]
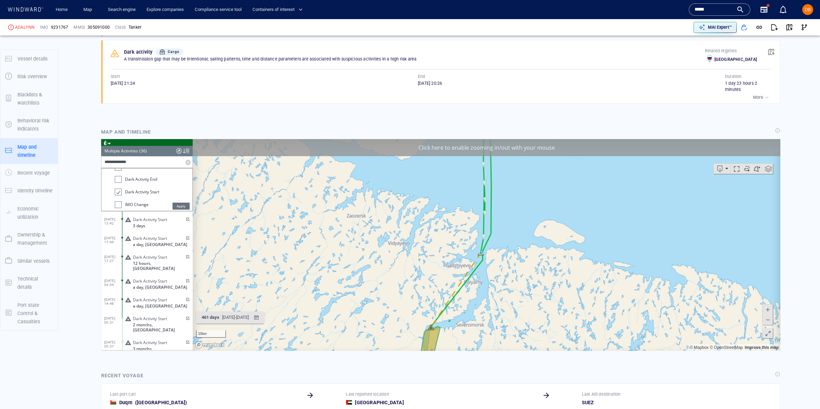
click at [184, 208] on span "Apply" at bounding box center [181, 205] width 17 height 7
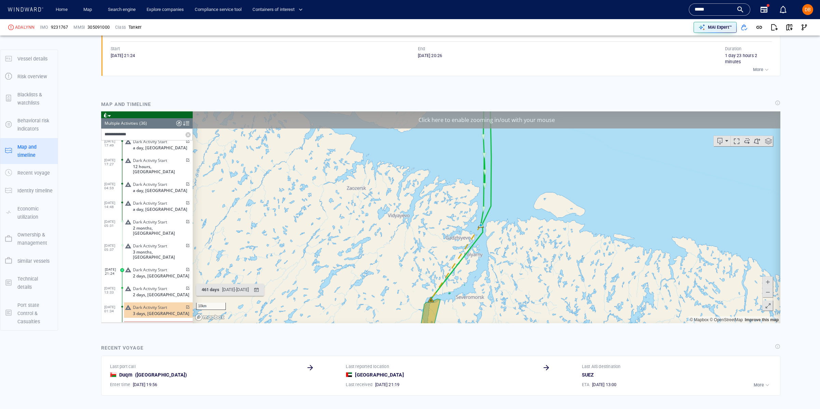
scroll to position [749, 0]
click at [168, 330] on span "Still Ongoing, [GEOGRAPHIC_DATA]" at bounding box center [163, 335] width 60 height 10
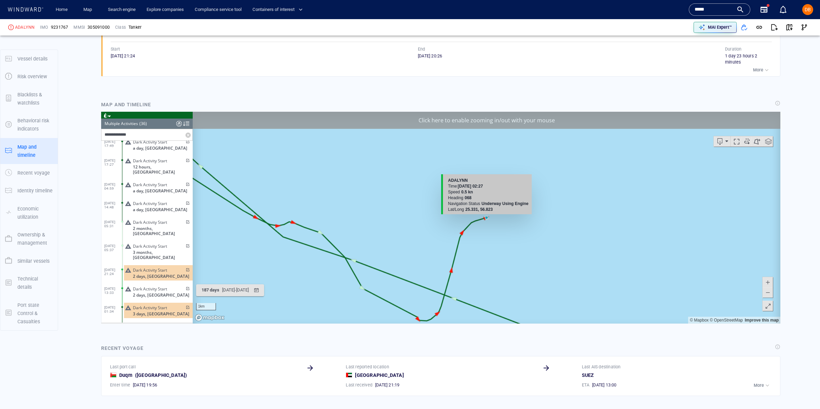
click at [487, 218] on canvas "Map" at bounding box center [487, 217] width 588 height 212
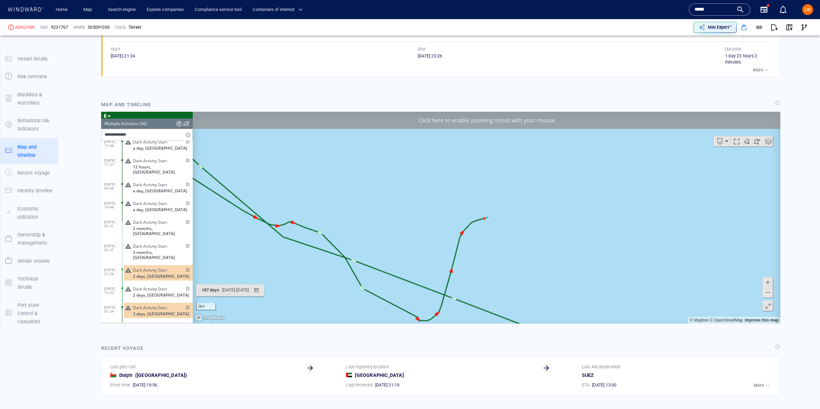
scroll to position [506, 0]
click at [142, 310] on span "3 days, [GEOGRAPHIC_DATA]" at bounding box center [161, 312] width 56 height 5
click at [150, 329] on span "Still Ongoing, [GEOGRAPHIC_DATA]" at bounding box center [163, 334] width 60 height 10
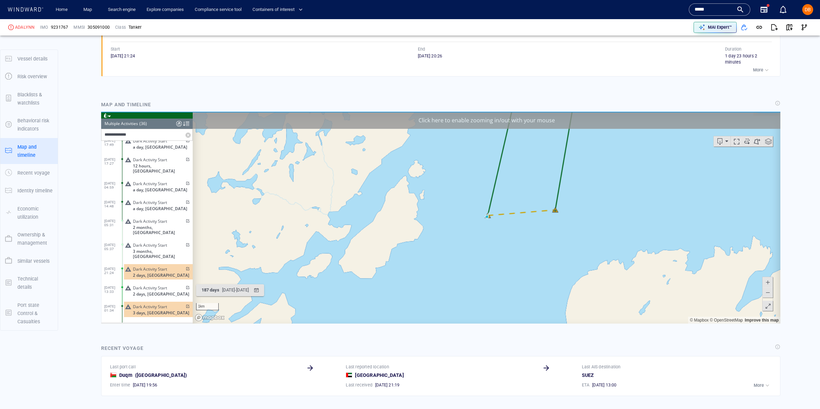
click at [158, 310] on span "3 days, [GEOGRAPHIC_DATA]" at bounding box center [161, 312] width 56 height 5
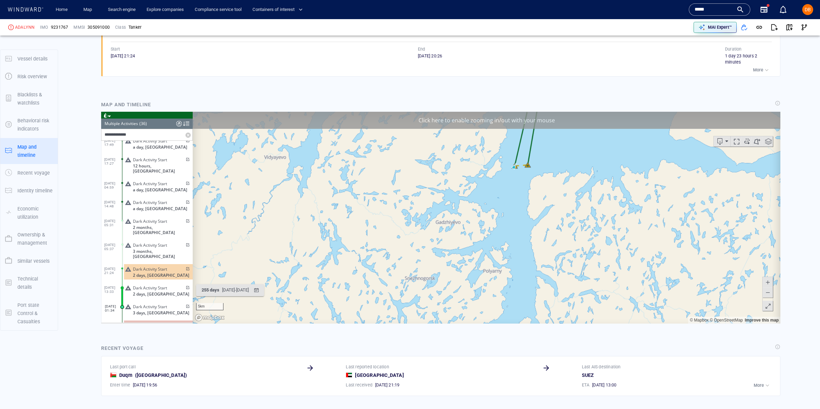
click at [158, 310] on span "3 days, [GEOGRAPHIC_DATA]" at bounding box center [161, 312] width 56 height 5
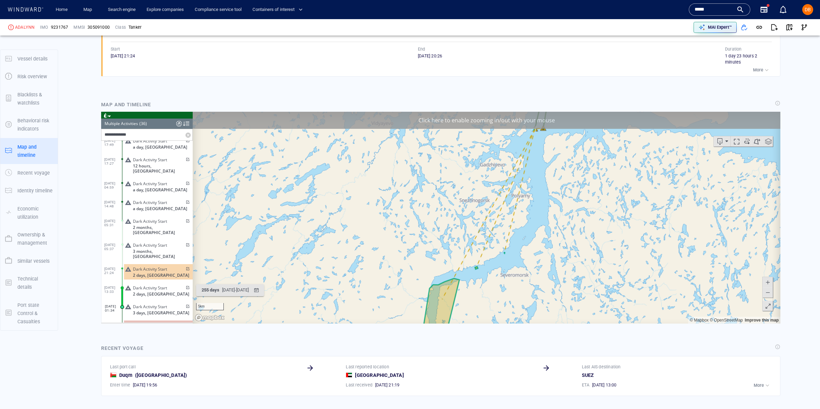
drag, startPoint x: 518, startPoint y: 297, endPoint x: 499, endPoint y: 319, distance: 28.6
click at [499, 319] on canvas "Map" at bounding box center [487, 217] width 588 height 212
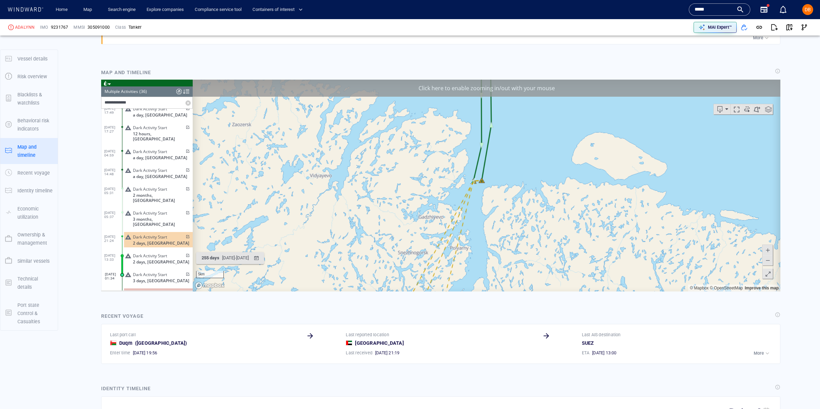
scroll to position [787, 0]
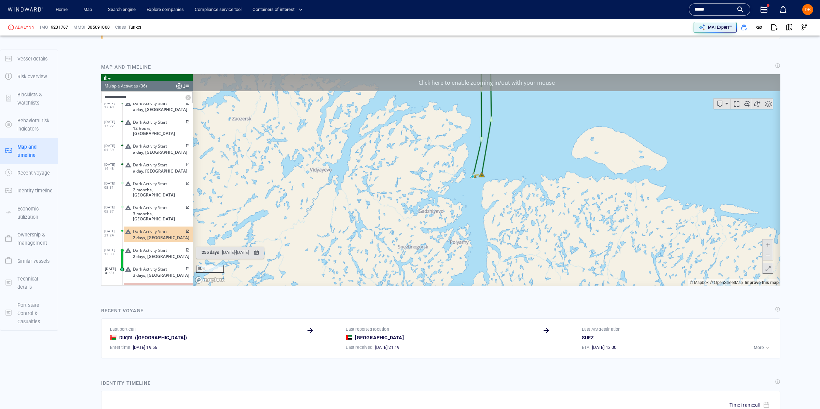
click at [474, 182] on canvas "Map" at bounding box center [487, 180] width 588 height 212
click at [483, 187] on canvas "Map" at bounding box center [487, 180] width 588 height 212
click at [483, 186] on canvas "Map" at bounding box center [487, 180] width 588 height 212
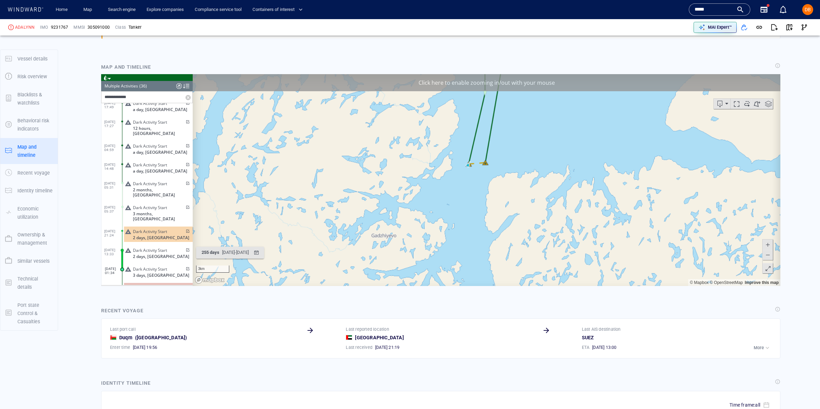
click at [480, 180] on canvas "Map" at bounding box center [487, 180] width 588 height 212
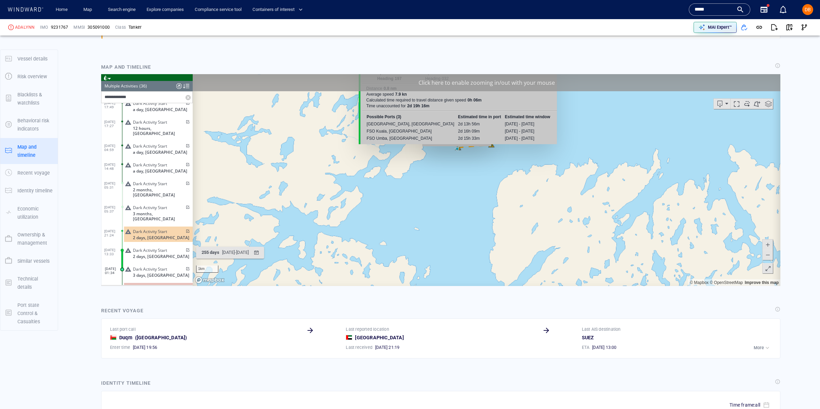
click at [457, 149] on canvas "Map" at bounding box center [487, 180] width 588 height 212
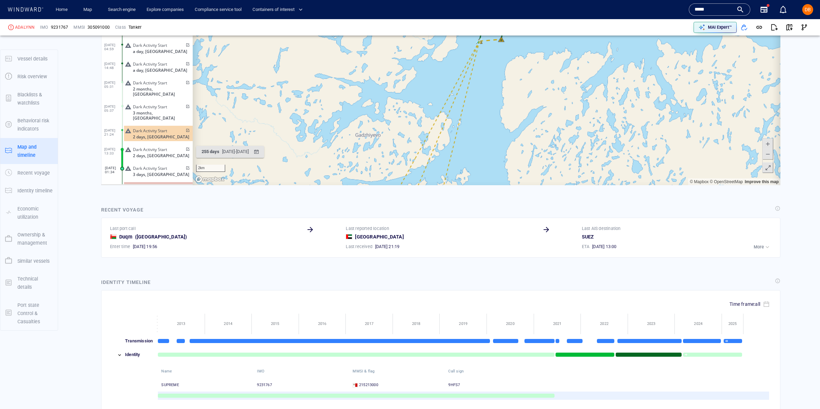
scroll to position [890, 0]
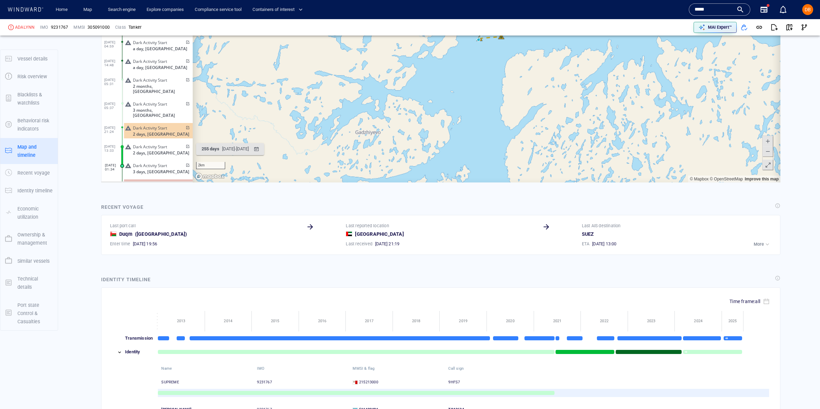
click at [767, 150] on span at bounding box center [768, 151] width 7 height 10
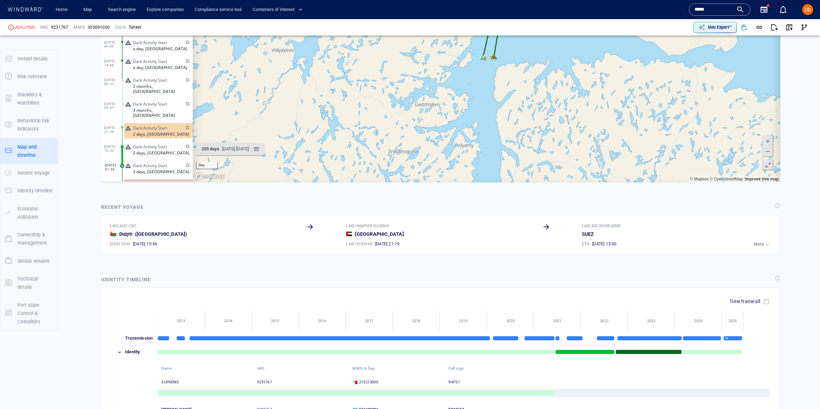
click at [767, 150] on span at bounding box center [768, 151] width 7 height 10
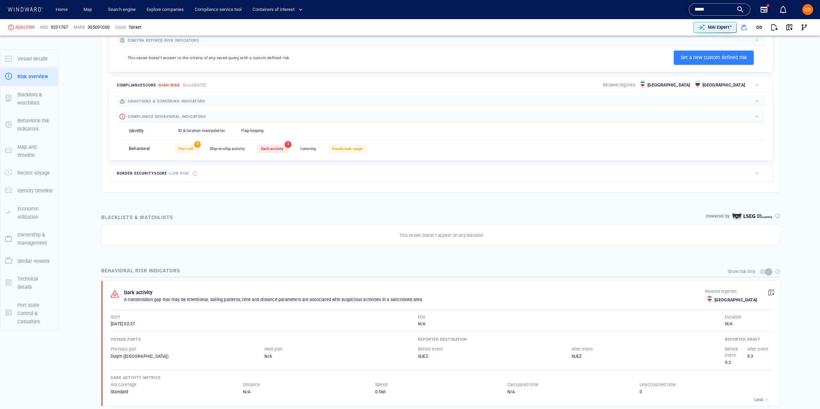
scroll to position [0, 0]
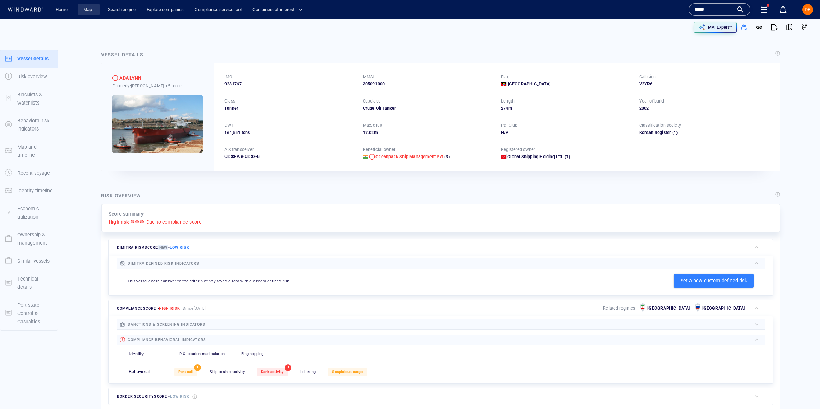
click at [83, 8] on link "Map" at bounding box center [89, 10] width 16 height 12
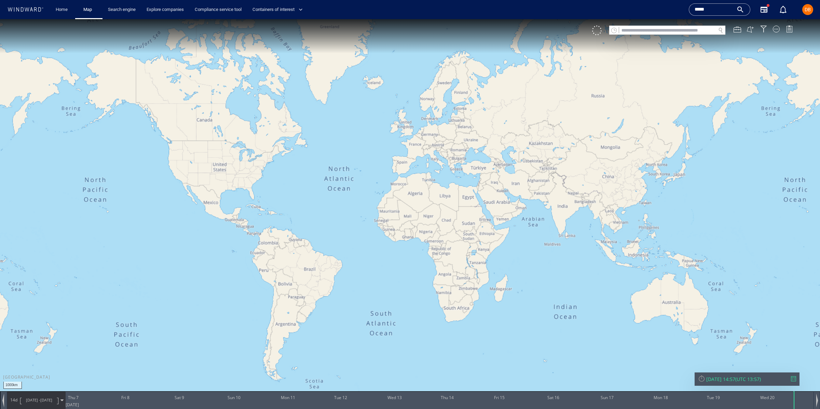
click at [650, 35] on div "VM" at bounding box center [695, 31] width 207 height 10
click at [651, 33] on div at bounding box center [667, 30] width 116 height 9
click at [649, 32] on input "text" at bounding box center [667, 30] width 97 height 9
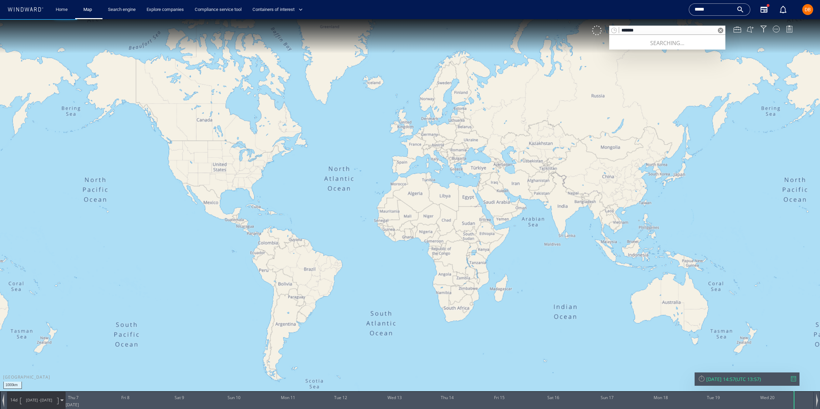
type input "*******"
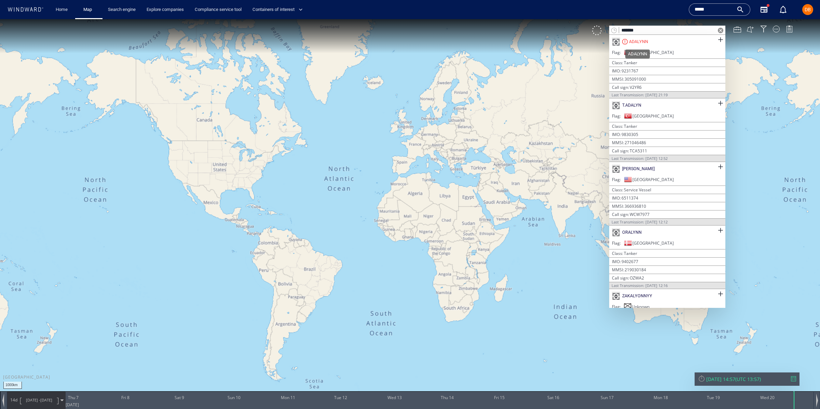
click at [639, 41] on div "ADALYNN" at bounding box center [638, 42] width 19 height 6
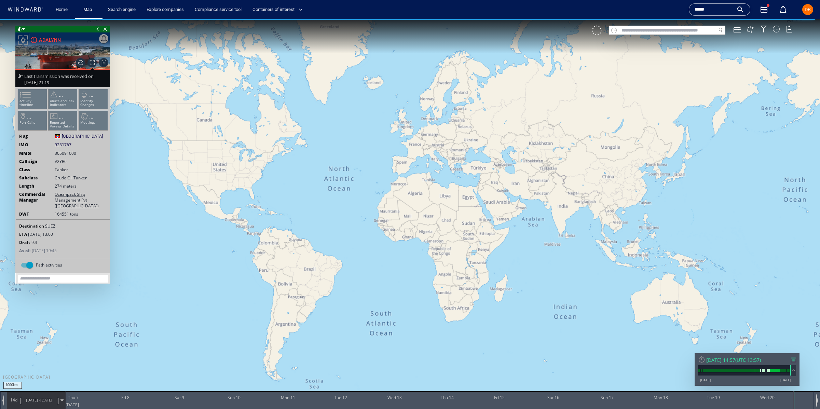
click at [509, 160] on canvas "Map" at bounding box center [410, 210] width 820 height 383
click at [508, 160] on canvas "Map" at bounding box center [410, 210] width 820 height 383
click at [472, 163] on canvas "Map" at bounding box center [410, 210] width 820 height 383
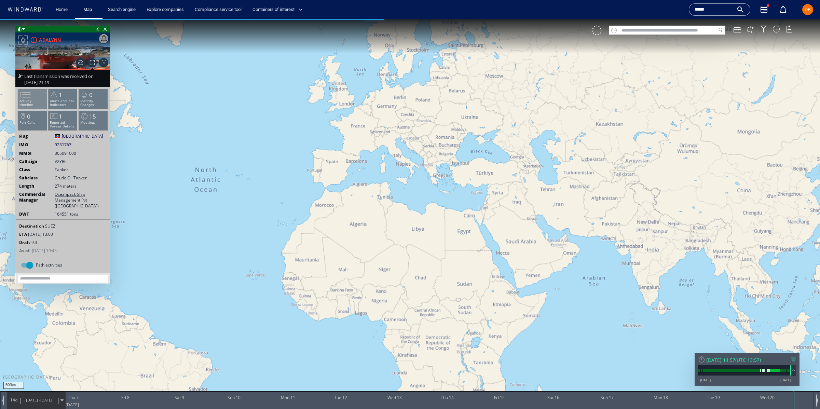
click at [26, 95] on span at bounding box center [21, 95] width 10 height 10
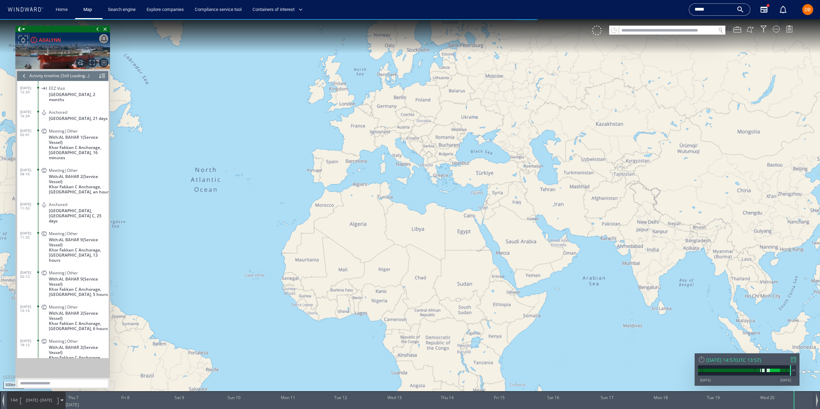
scroll to position [279, 0]
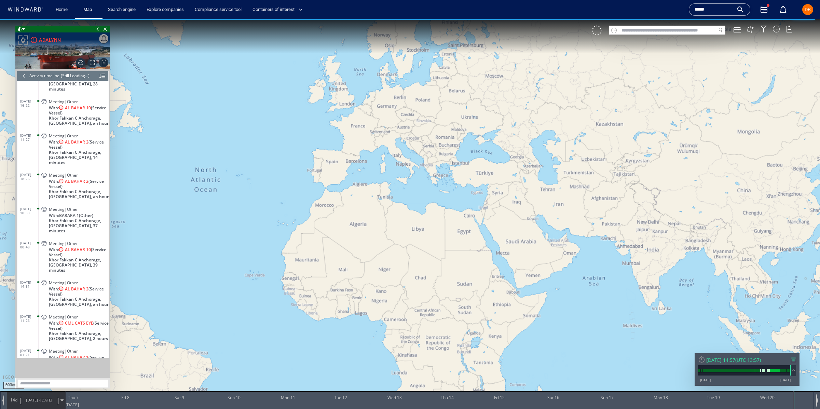
click at [102, 73] on div at bounding box center [102, 76] width 6 height 10
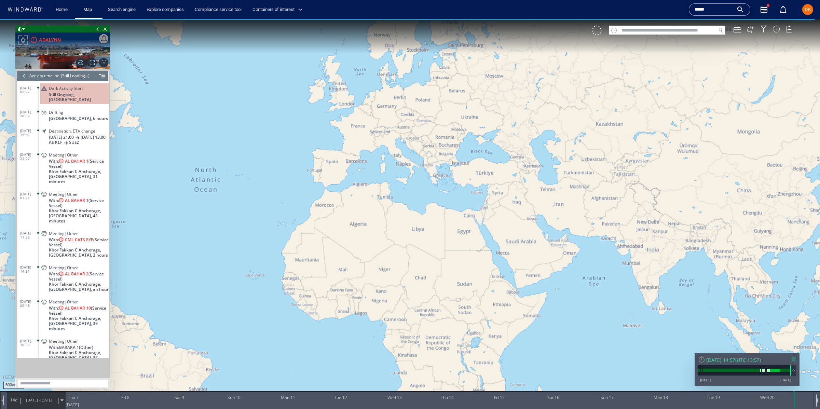
click at [48, 75] on div "Activity timeline" at bounding box center [44, 76] width 30 height 10
click at [23, 73] on div at bounding box center [25, 76] width 8 height 10
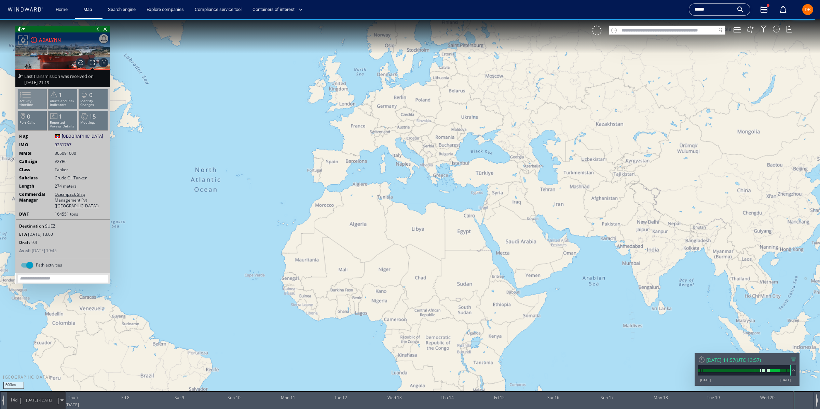
click at [26, 96] on span at bounding box center [21, 95] width 10 height 10
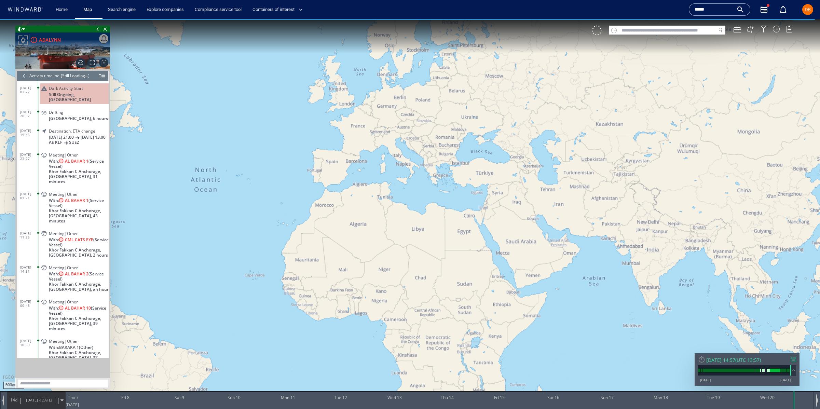
click at [71, 119] on span "[GEOGRAPHIC_DATA], 6 hours" at bounding box center [78, 118] width 59 height 5
click at [81, 140] on span "[DATE] 13:00" at bounding box center [93, 137] width 25 height 5
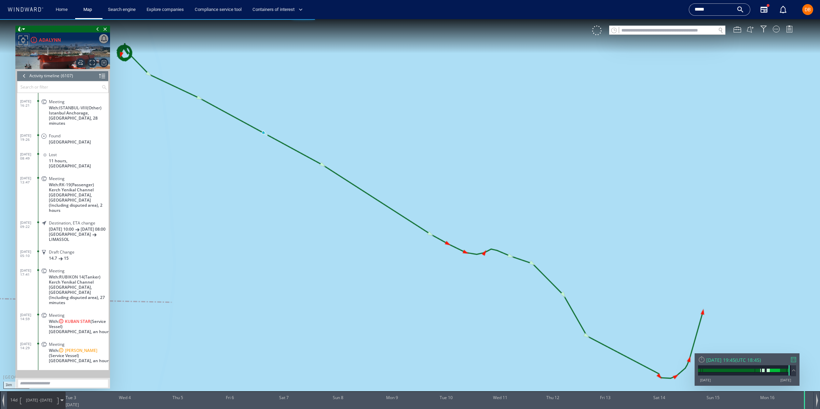
scroll to position [108412, 0]
drag, startPoint x: 162, startPoint y: 127, endPoint x: 203, endPoint y: 169, distance: 58.5
click at [204, 168] on canvas "Map" at bounding box center [410, 210] width 820 height 383
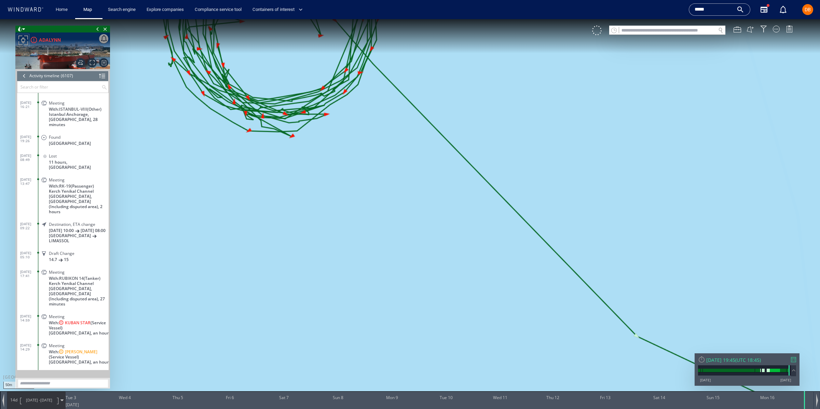
drag, startPoint x: 188, startPoint y: 216, endPoint x: 255, endPoint y: 306, distance: 112.1
click at [255, 306] on canvas "Map" at bounding box center [410, 210] width 820 height 383
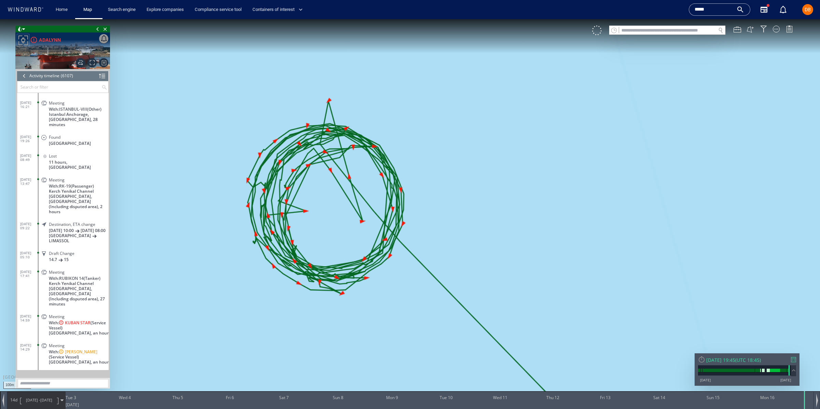
click at [313, 226] on canvas "Map" at bounding box center [410, 210] width 820 height 383
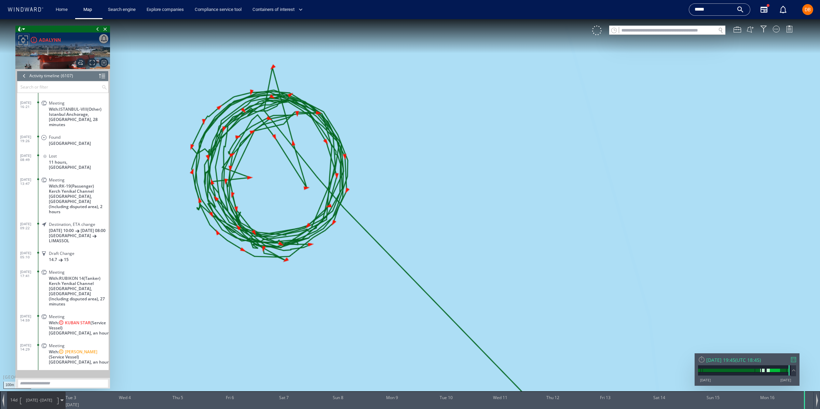
drag, startPoint x: 306, startPoint y: 217, endPoint x: 263, endPoint y: 191, distance: 50.3
click at [251, 184] on canvas "Map" at bounding box center [410, 210] width 820 height 383
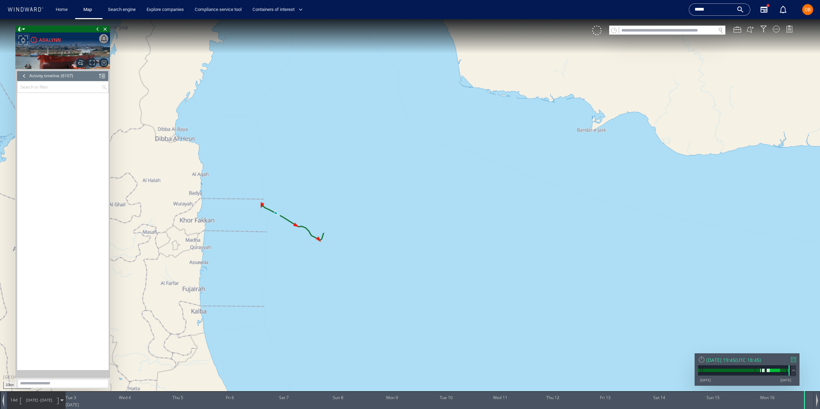
scroll to position [109993, 0]
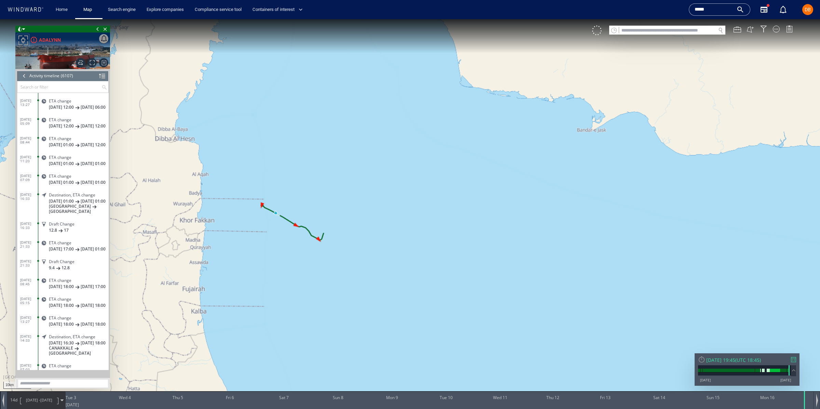
drag, startPoint x: 105, startPoint y: 76, endPoint x: 100, endPoint y: 76, distance: 4.8
click at [103, 76] on header "Activity timeline (6107) (Still Loading...)" at bounding box center [63, 76] width 92 height 10
click at [68, 75] on div "(6107)" at bounding box center [67, 76] width 12 height 10
click at [24, 77] on div at bounding box center [25, 76] width 8 height 10
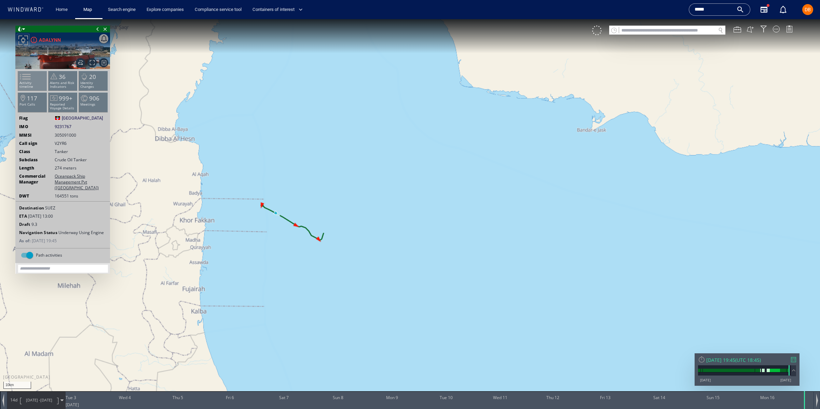
click at [26, 78] on span at bounding box center [21, 77] width 10 height 10
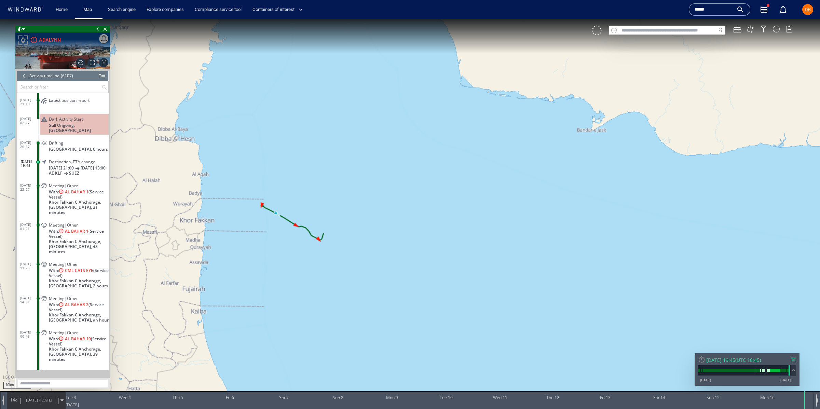
click at [59, 134] on div "Dark Activity Start Still Ongoing, United Arab Emirates" at bounding box center [74, 124] width 69 height 21
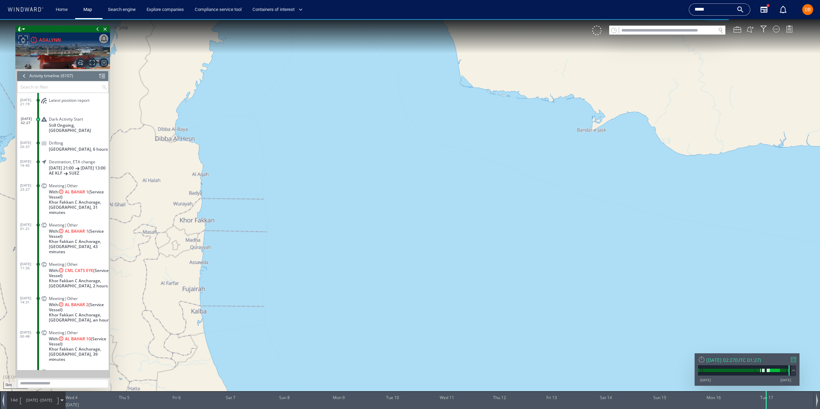
click at [70, 126] on span "Still Ongoing, [GEOGRAPHIC_DATA]" at bounding box center [79, 128] width 60 height 10
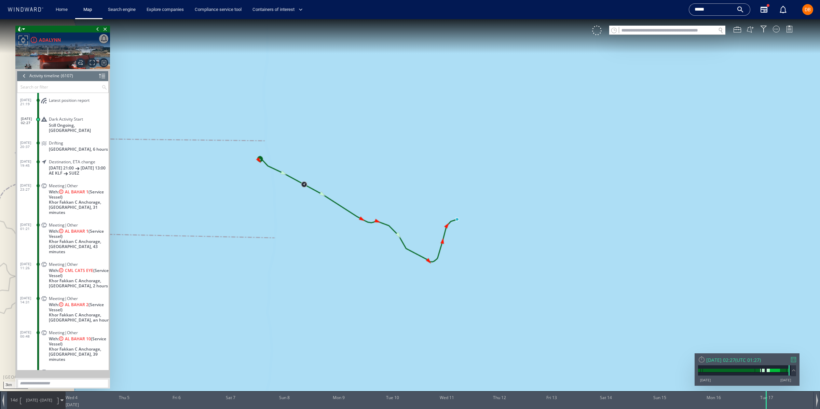
click at [53, 87] on input "text" at bounding box center [59, 86] width 84 height 11
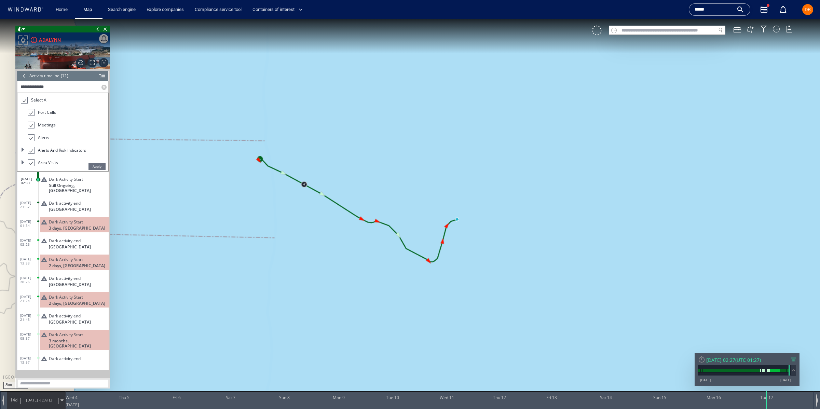
type input "**********"
click at [98, 165] on span "Apply" at bounding box center [97, 166] width 17 height 7
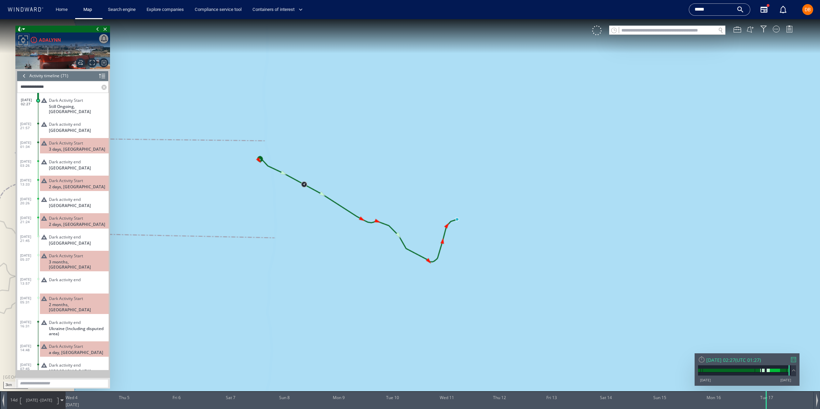
click at [90, 148] on p "3 days, Russia" at bounding box center [79, 149] width 60 height 5
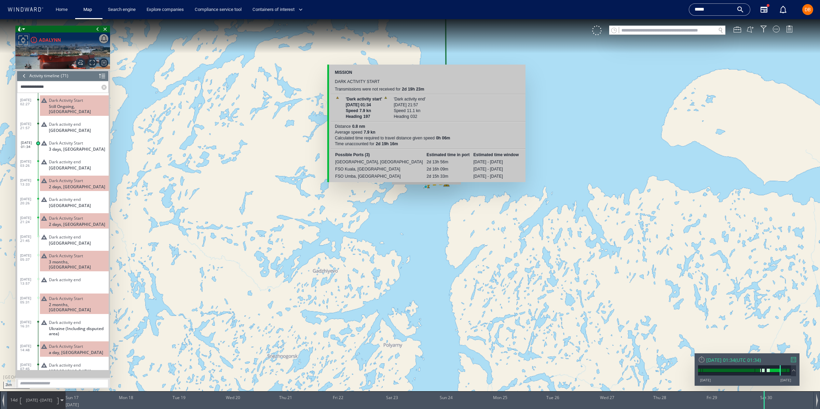
click at [427, 188] on canvas "Map" at bounding box center [410, 210] width 820 height 383
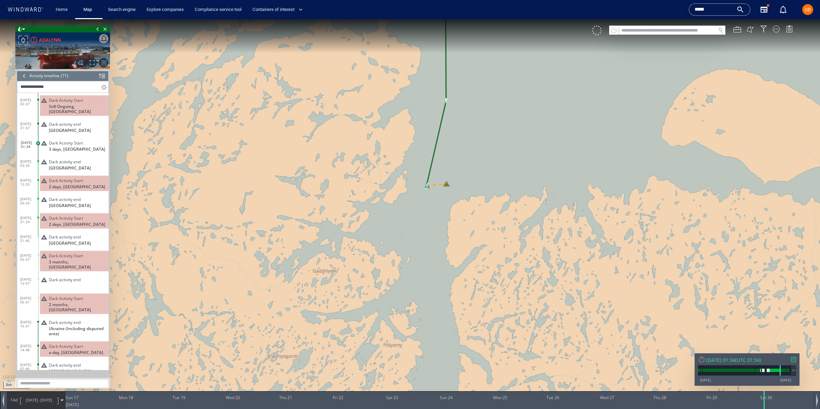
scroll to position [38, 0]
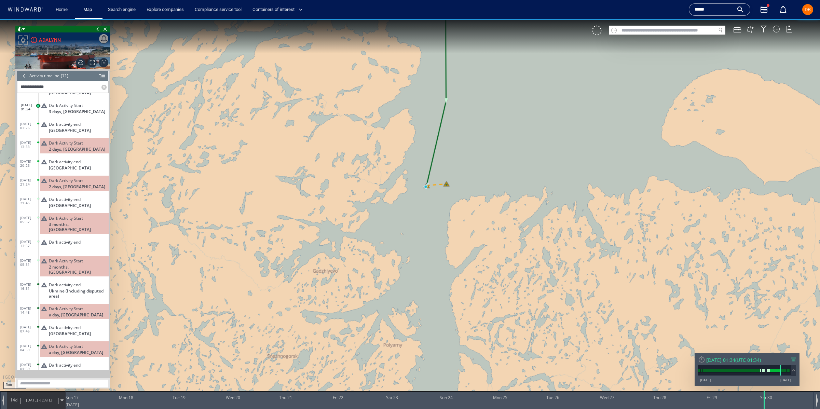
click at [427, 188] on canvas "Map" at bounding box center [410, 210] width 820 height 383
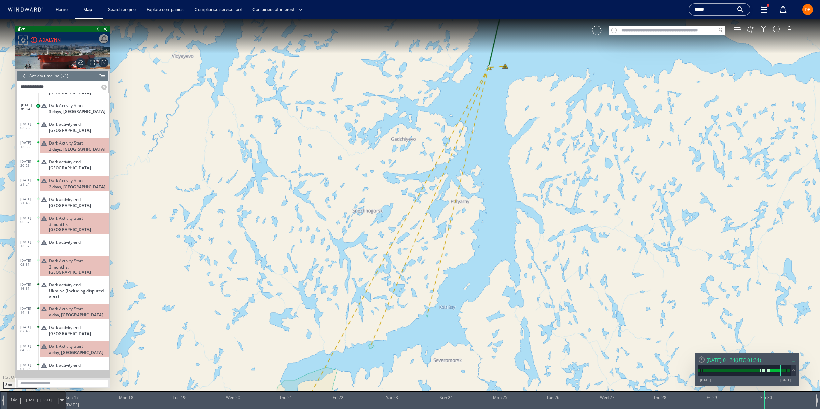
drag, startPoint x: 495, startPoint y: 138, endPoint x: 396, endPoint y: 224, distance: 130.6
click at [423, 221] on canvas "Map" at bounding box center [410, 210] width 820 height 383
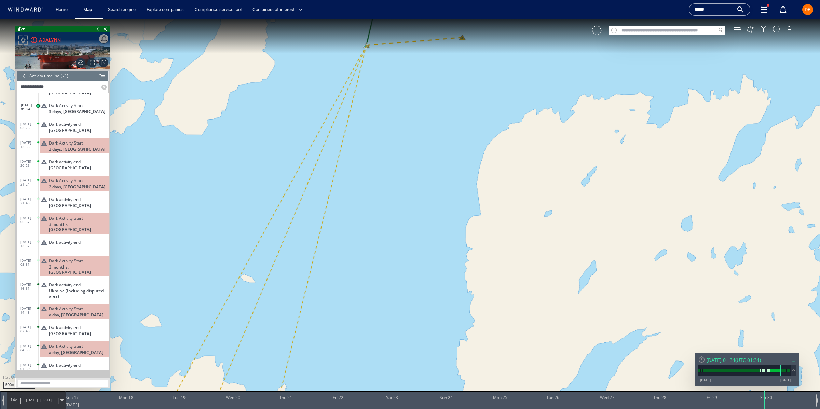
drag, startPoint x: 371, startPoint y: 94, endPoint x: 344, endPoint y: 239, distance: 146.7
click at [346, 241] on canvas "Map" at bounding box center [410, 210] width 820 height 383
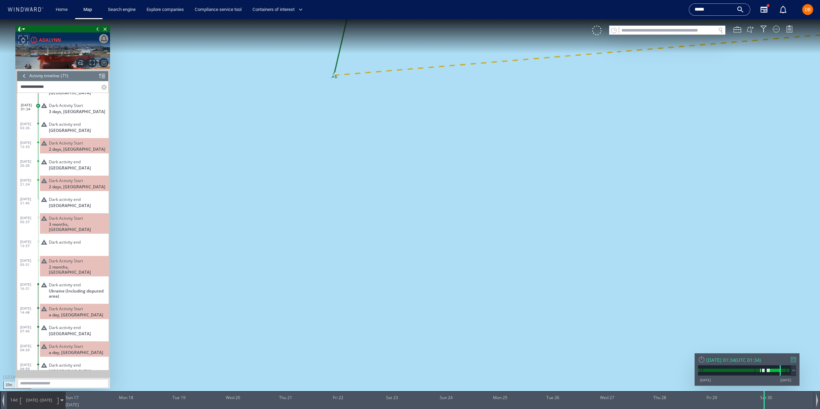
drag, startPoint x: 338, startPoint y: 131, endPoint x: 334, endPoint y: 230, distance: 99.9
click at [334, 230] on canvas "Map" at bounding box center [410, 210] width 820 height 383
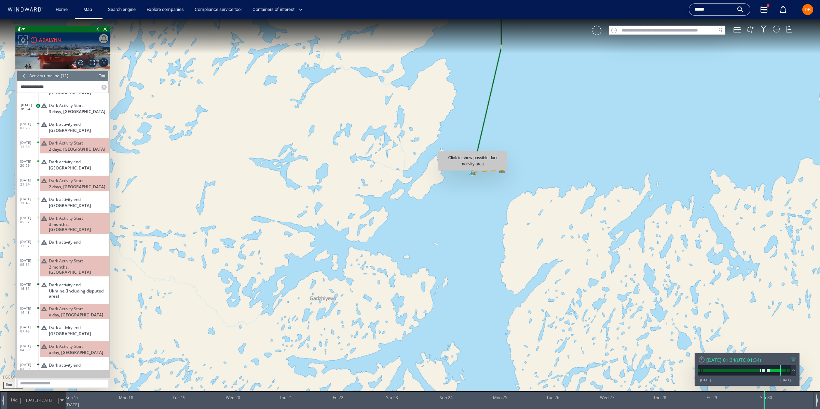
click at [473, 174] on canvas "Map" at bounding box center [410, 210] width 820 height 383
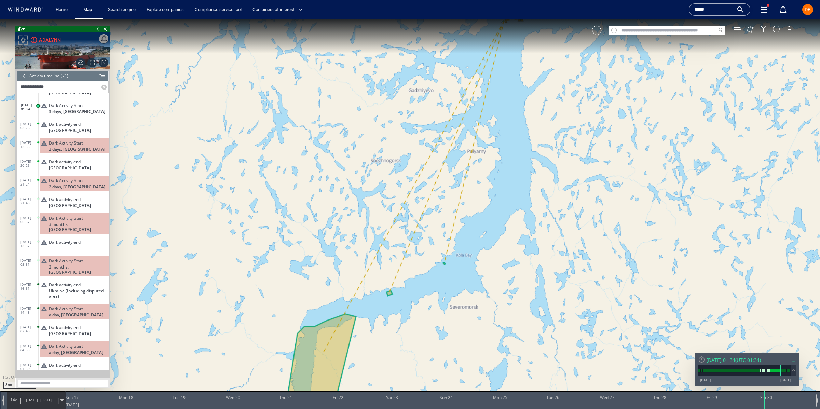
drag, startPoint x: 361, startPoint y: 294, endPoint x: 389, endPoint y: 130, distance: 166.2
click at [388, 130] on canvas "Map" at bounding box center [410, 210] width 820 height 383
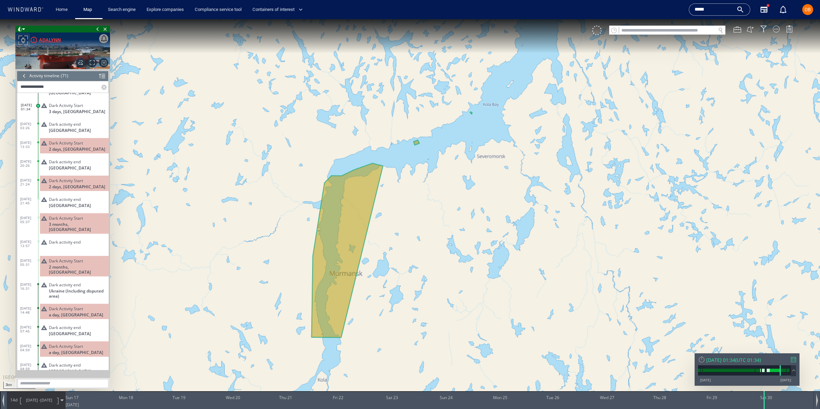
click at [38, 41] on div "ADALYNN" at bounding box center [46, 40] width 30 height 8
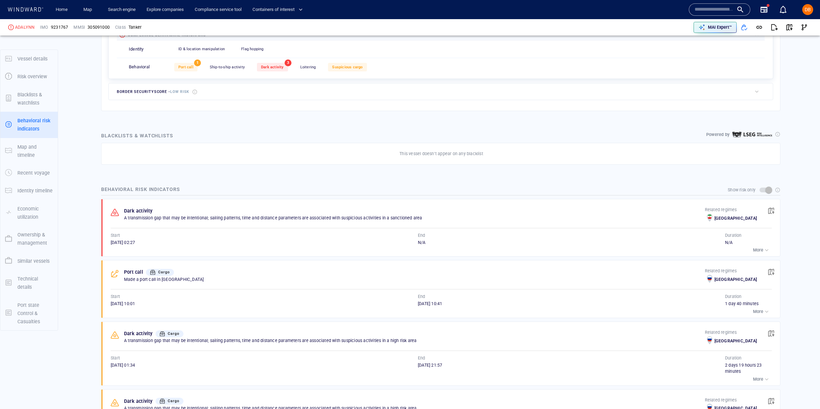
scroll to position [239, 0]
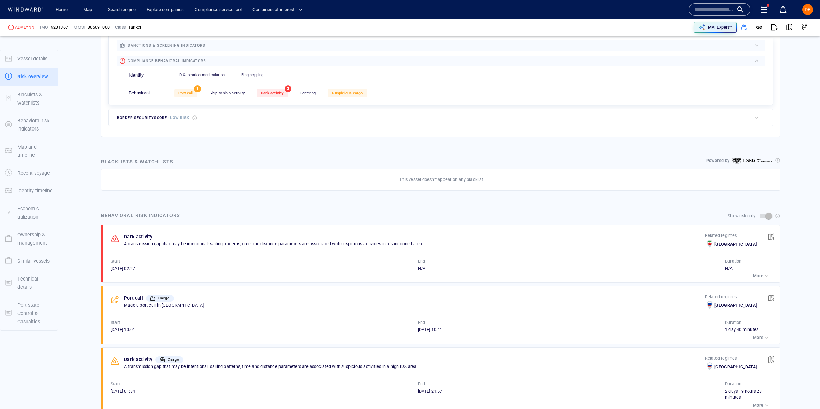
click at [270, 98] on div "Port call 1 Ship-to-ship activity 0 Dark activity 3 Loitering 0 Suspicious carg…" at bounding box center [469, 93] width 591 height 17
click at [271, 92] on span "Dark activity" at bounding box center [272, 93] width 23 height 4
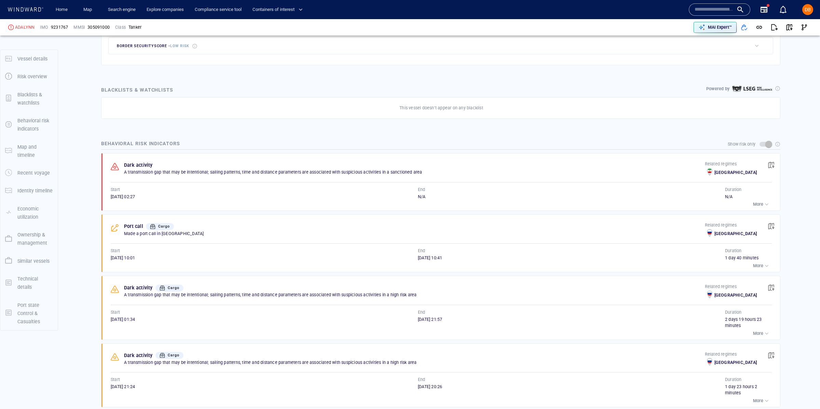
scroll to position [311, 0]
click at [238, 194] on div "[DATE] 02:27" at bounding box center [264, 196] width 307 height 6
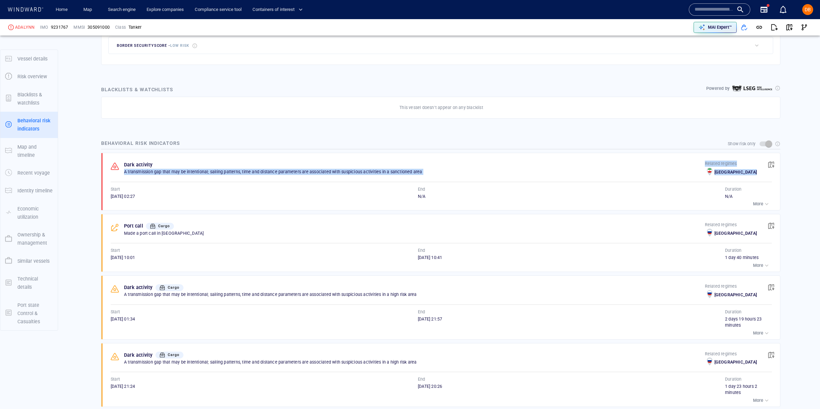
drag, startPoint x: 206, startPoint y: 170, endPoint x: 365, endPoint y: 184, distance: 160.3
click at [365, 184] on div "Dark activity A transmission gap that may be intentional; sailing patterns, tim…" at bounding box center [443, 181] width 674 height 57
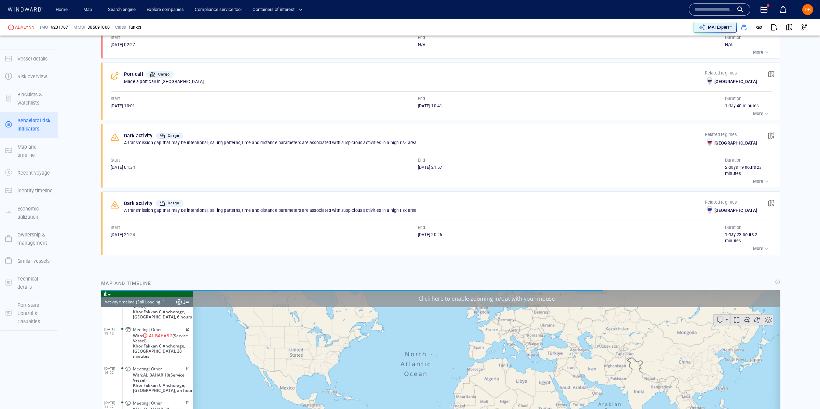
scroll to position [382, 0]
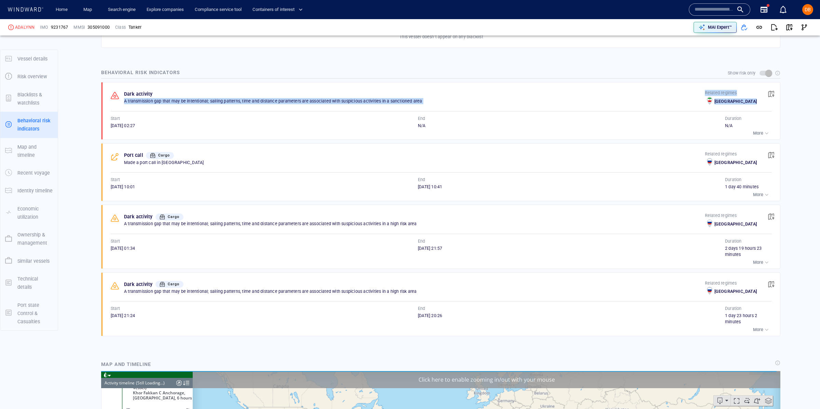
click at [764, 136] on div "button" at bounding box center [767, 133] width 7 height 7
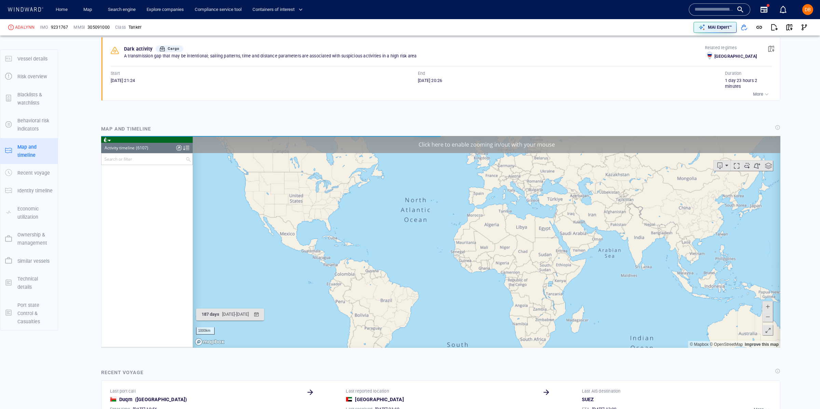
scroll to position [114616, 0]
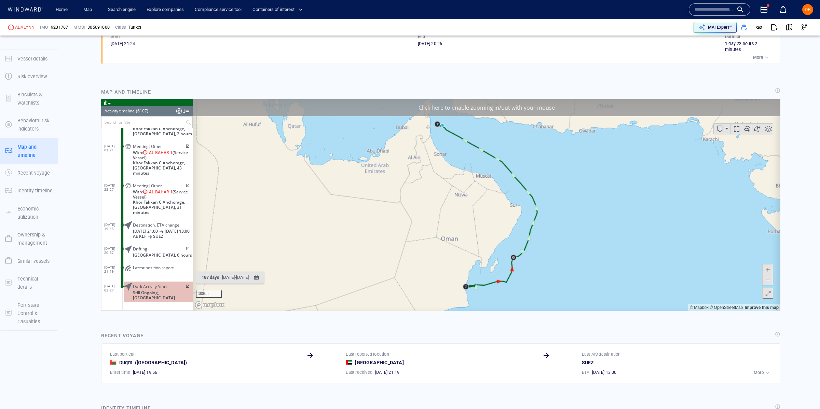
scroll to position [723, 0]
click at [147, 291] on span "Still Ongoing, United Arab Emirates" at bounding box center [163, 294] width 60 height 10
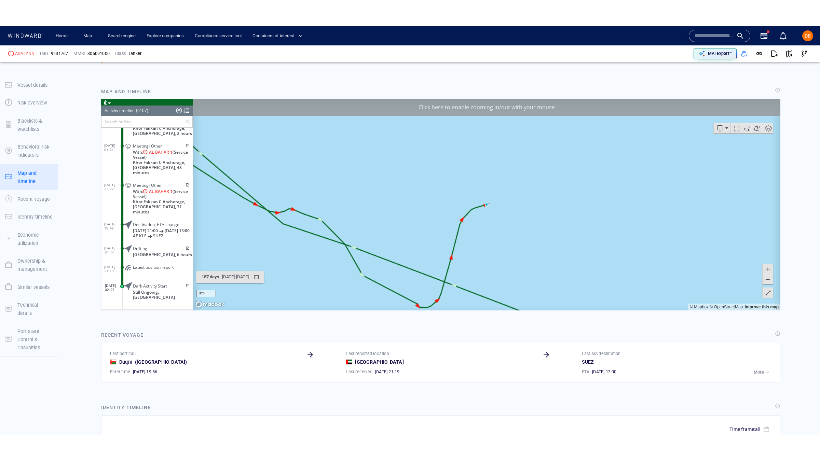
scroll to position [750, 0]
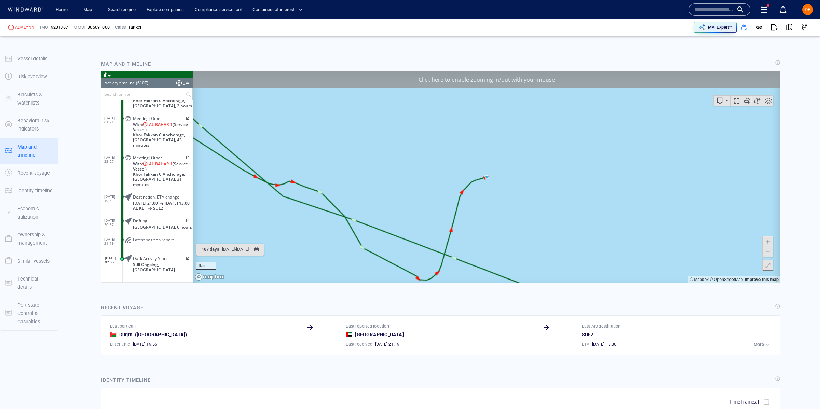
click at [768, 267] on span at bounding box center [768, 265] width 7 height 10
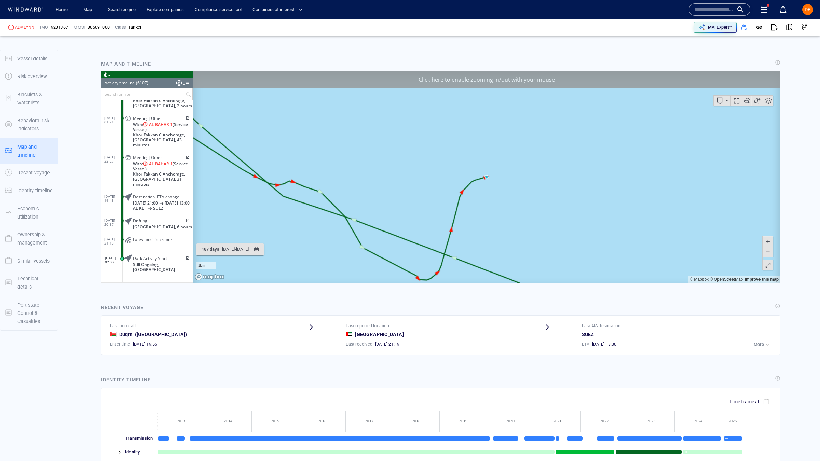
scroll to position [115001, 0]
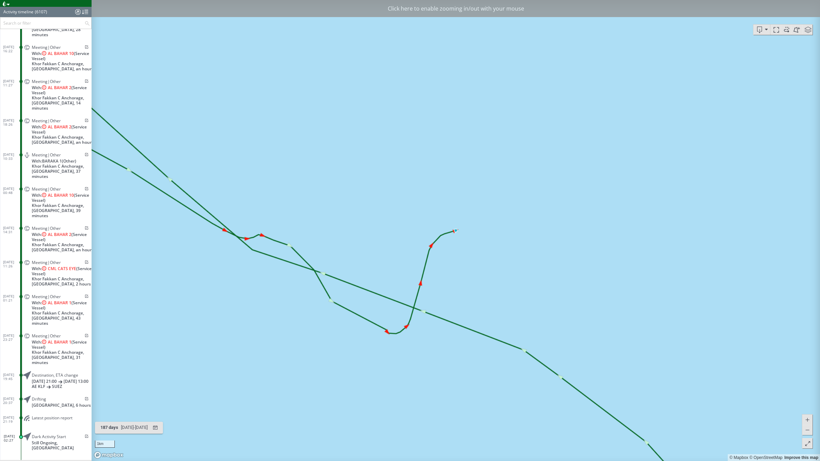
click at [806, 409] on span at bounding box center [807, 430] width 7 height 10
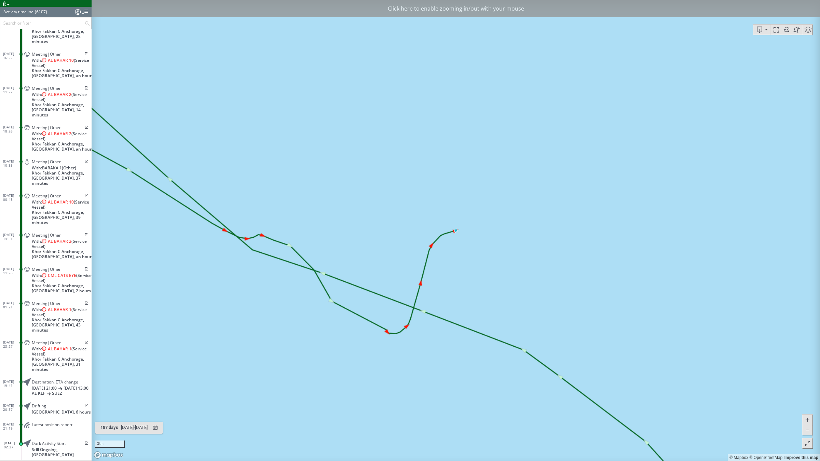
scroll to position [115052, 0]
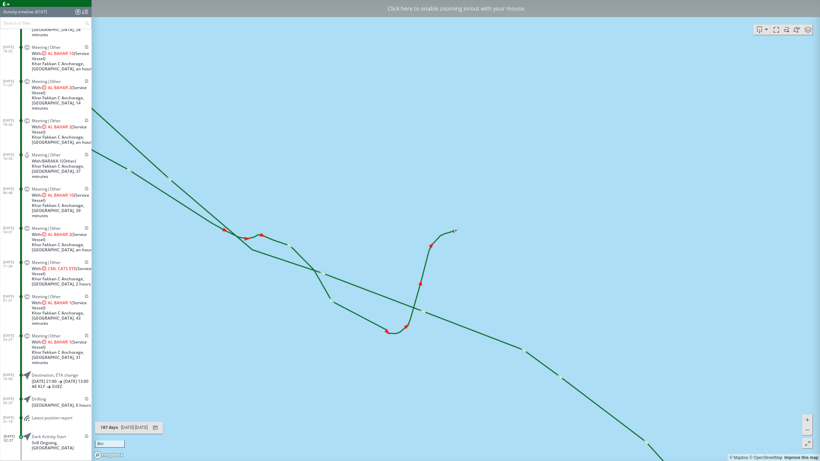
click at [806, 409] on span at bounding box center [807, 430] width 7 height 10
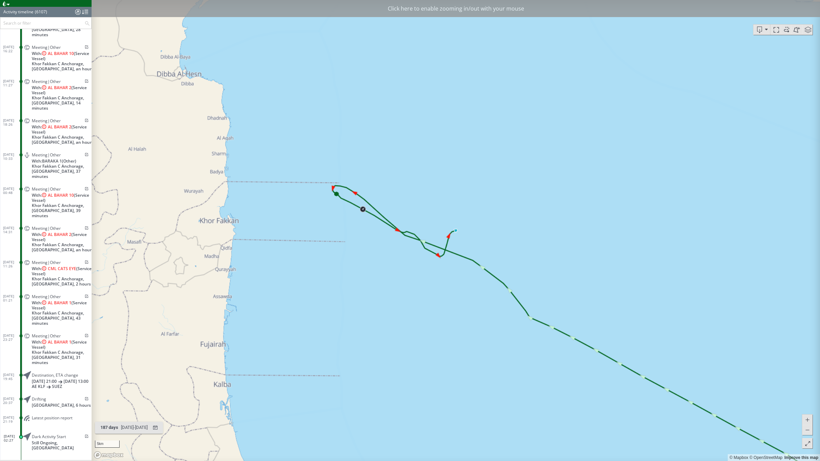
click at [806, 409] on span at bounding box center [807, 430] width 7 height 10
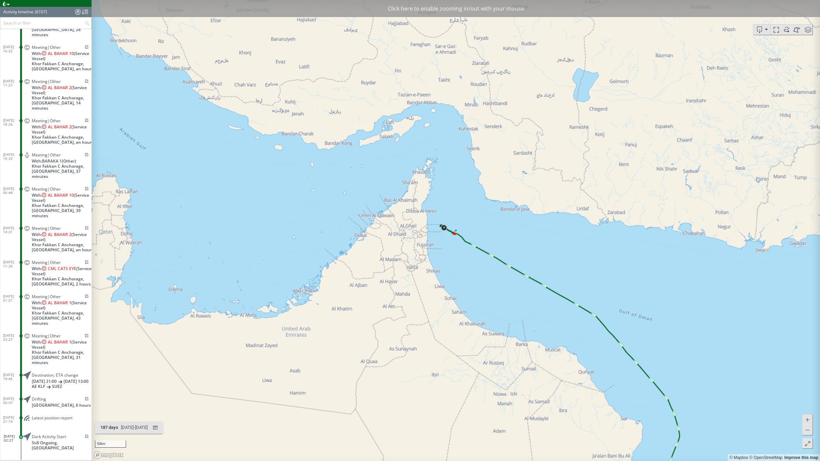
click at [806, 409] on span at bounding box center [807, 430] width 7 height 10
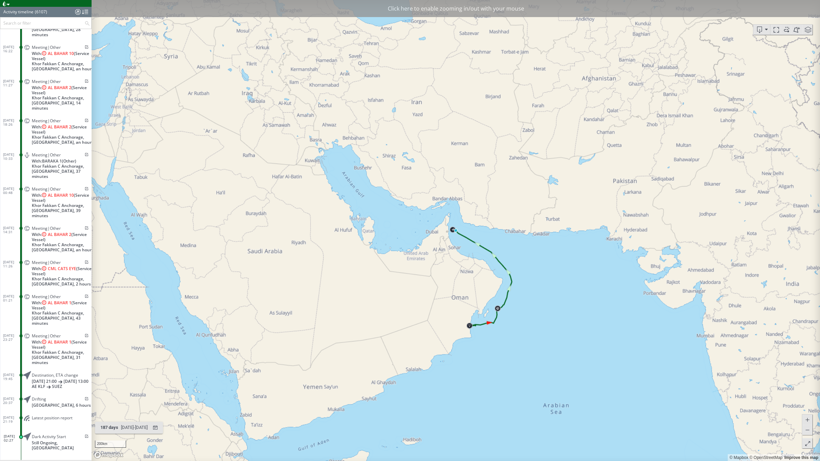
drag, startPoint x: 463, startPoint y: 258, endPoint x: 388, endPoint y: 266, distance: 74.9
click at [388, 266] on canvas "Map" at bounding box center [456, 230] width 729 height 461
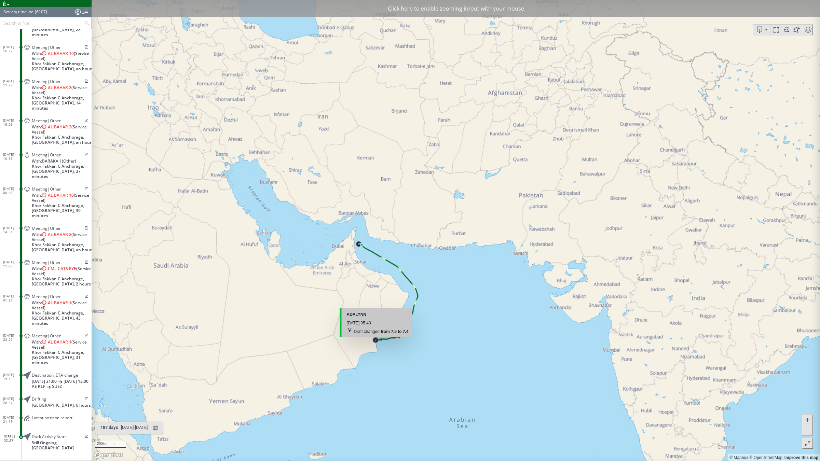
click at [377, 344] on canvas "Map" at bounding box center [456, 230] width 729 height 461
click at [810, 409] on span at bounding box center [807, 420] width 7 height 10
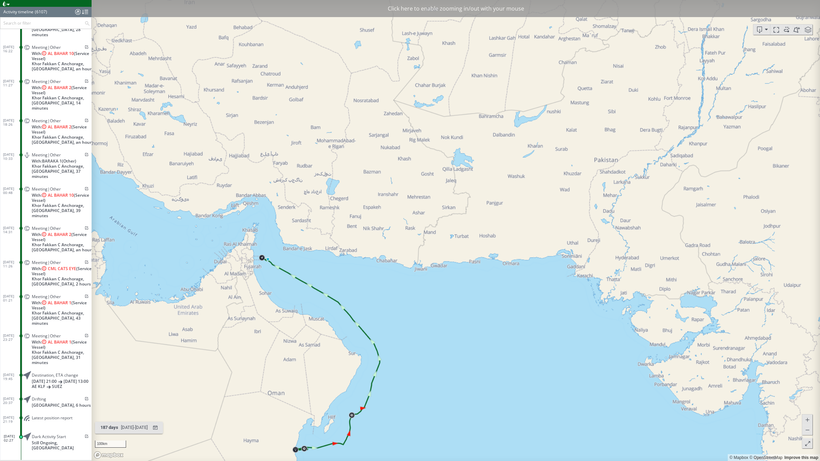
click at [809, 409] on span at bounding box center [807, 420] width 7 height 10
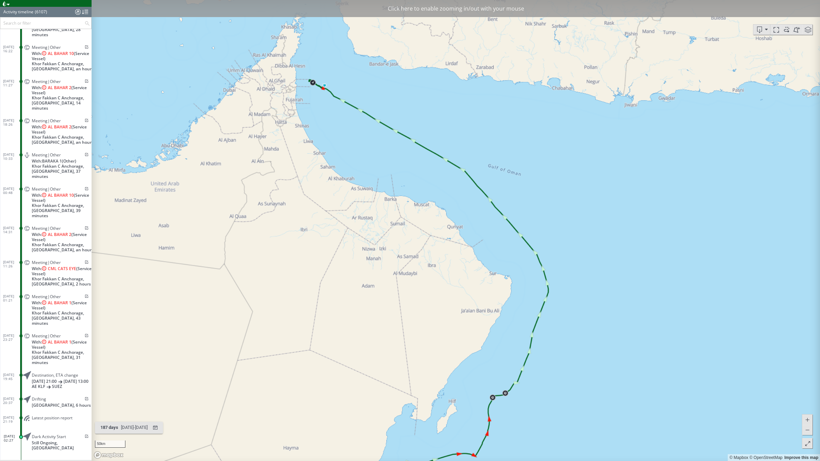
drag, startPoint x: 406, startPoint y: 381, endPoint x: 638, endPoint y: 169, distance: 314.3
click at [638, 169] on canvas "Map" at bounding box center [456, 230] width 729 height 461
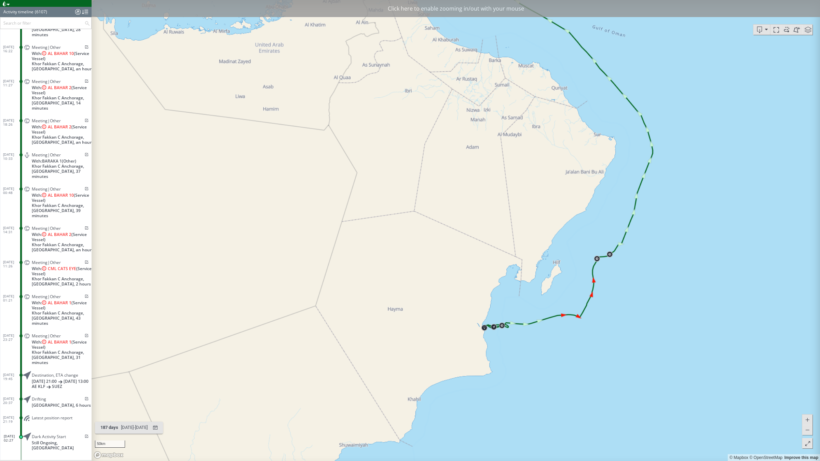
drag, startPoint x: 237, startPoint y: 415, endPoint x: 303, endPoint y: 306, distance: 127.6
click at [300, 298] on canvas "Map" at bounding box center [456, 230] width 729 height 461
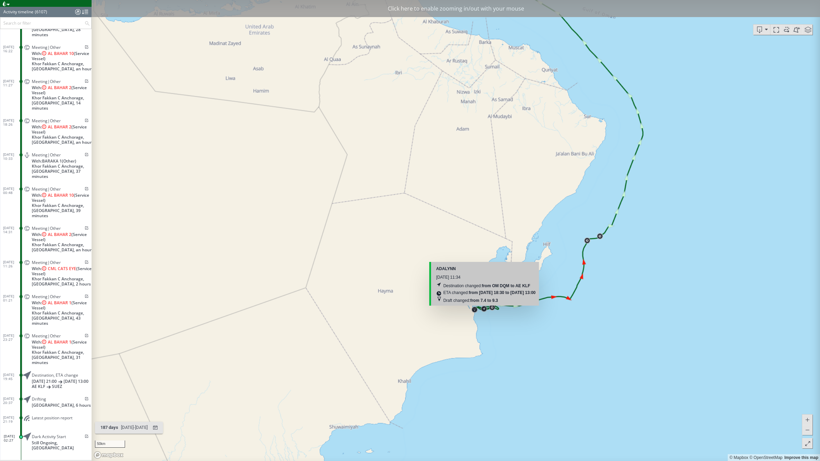
click at [485, 309] on canvas "Map" at bounding box center [456, 230] width 729 height 461
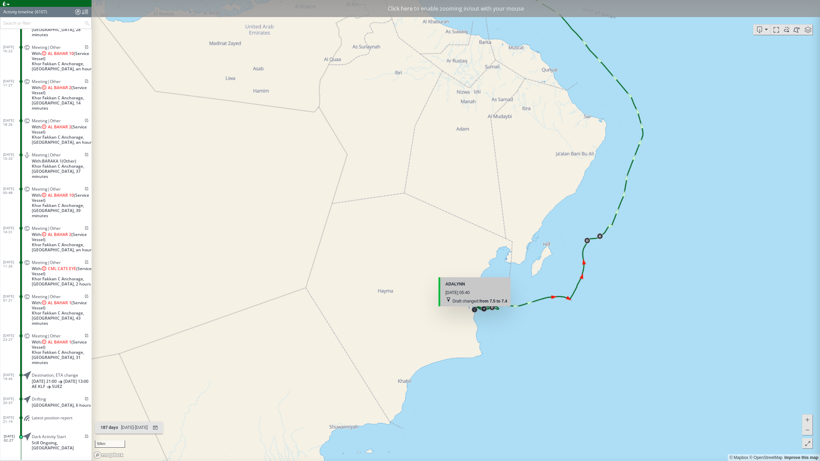
click at [475, 311] on canvas "Map" at bounding box center [456, 230] width 729 height 461
click at [492, 309] on canvas "Map" at bounding box center [456, 230] width 729 height 461
drag, startPoint x: 674, startPoint y: 287, endPoint x: 488, endPoint y: 368, distance: 202.4
click at [538, 387] on canvas "Map" at bounding box center [456, 230] width 729 height 461
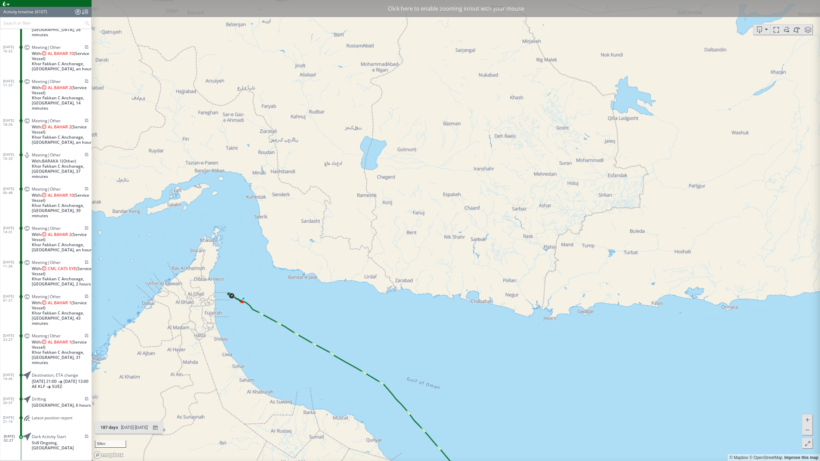
drag, startPoint x: 280, startPoint y: 135, endPoint x: 237, endPoint y: 381, distance: 249.8
click at [242, 399] on canvas "Map" at bounding box center [456, 230] width 729 height 461
click at [61, 409] on span "Still Ongoing, United Arab Emirates" at bounding box center [62, 446] width 60 height 10
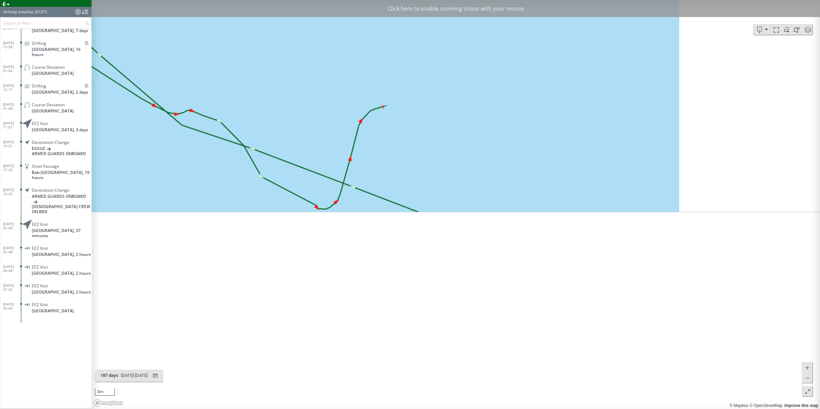
scroll to position [108877, 0]
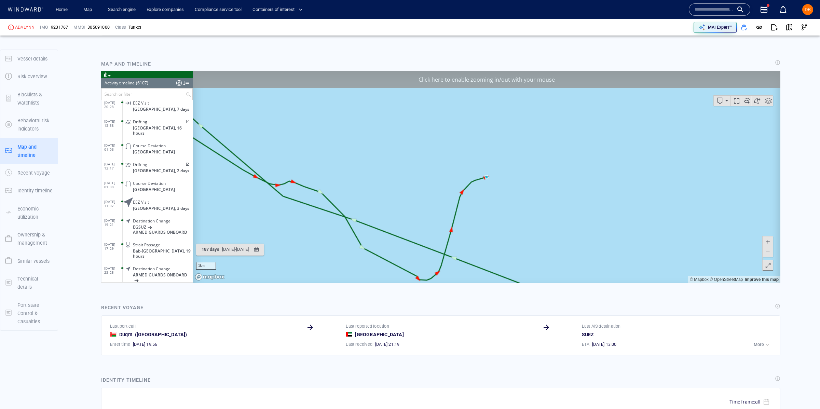
click at [180, 83] on div at bounding box center [178, 83] width 5 height 10
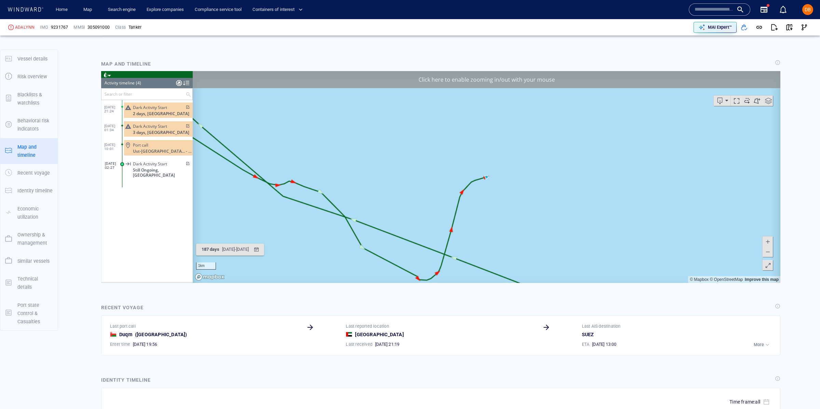
scroll to position [0, 0]
click at [157, 144] on div "Port call" at bounding box center [161, 144] width 57 height 5
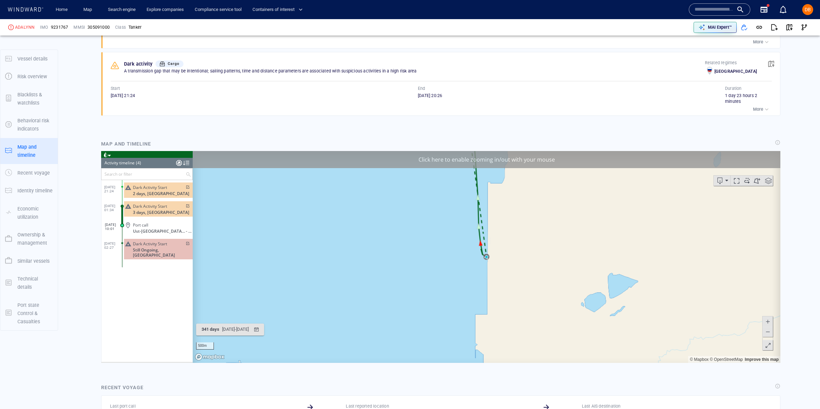
scroll to position [670, 0]
click at [771, 331] on button at bounding box center [768, 332] width 10 height 10
click at [773, 331] on div "Click here to enable zooming in/out with your mouse 1km © Mapbox © OpenStreetMa…" at bounding box center [441, 257] width 680 height 212
click at [773, 331] on button at bounding box center [768, 332] width 10 height 10
click at [772, 331] on button at bounding box center [768, 332] width 10 height 10
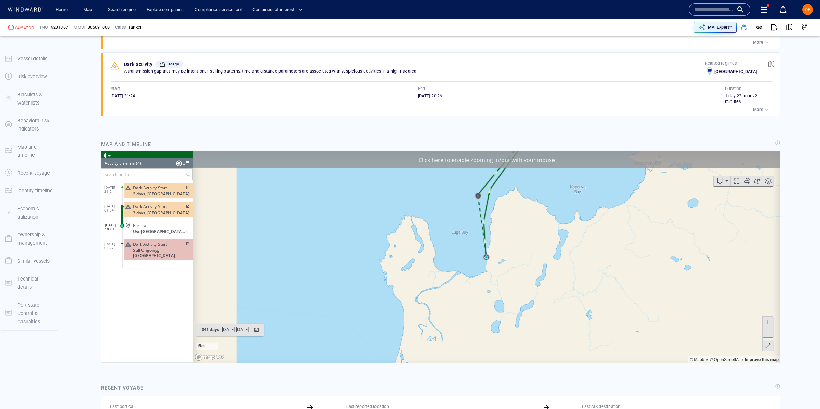
click at [772, 330] on button at bounding box center [768, 332] width 10 height 10
drag, startPoint x: 773, startPoint y: 331, endPoint x: 768, endPoint y: 330, distance: 4.8
click at [773, 330] on div at bounding box center [768, 333] width 11 height 35
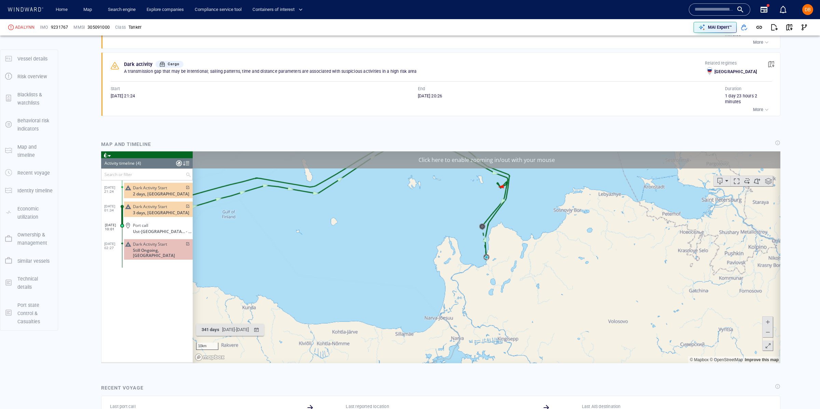
click at [768, 333] on span at bounding box center [768, 332] width 7 height 10
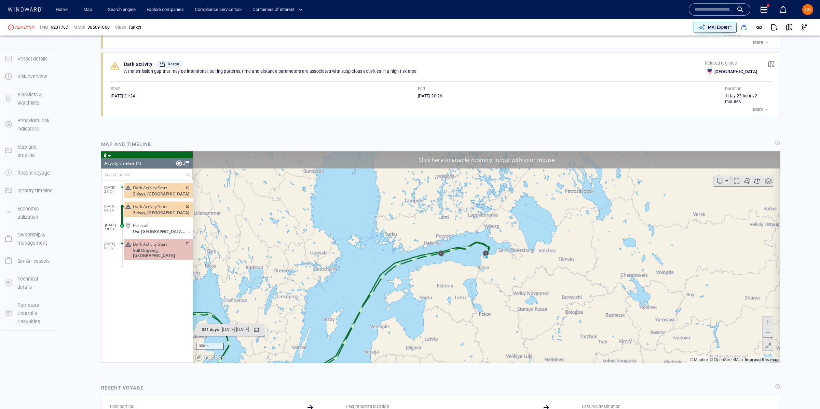
click at [768, 333] on span at bounding box center [768, 332] width 7 height 10
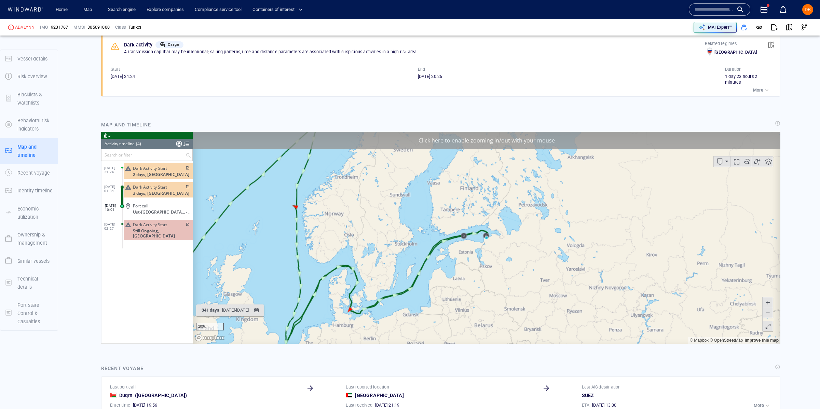
scroll to position [693, 0]
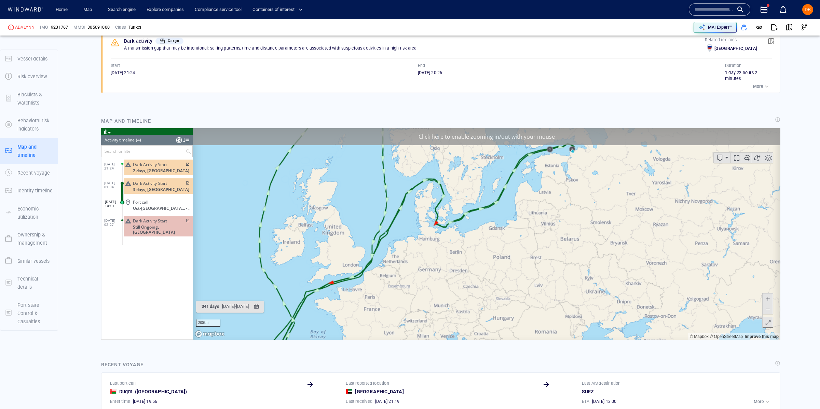
drag, startPoint x: 503, startPoint y: 222, endPoint x: 550, endPoint y: 231, distance: 47.7
click at [598, 226] on canvas "Map" at bounding box center [487, 234] width 588 height 212
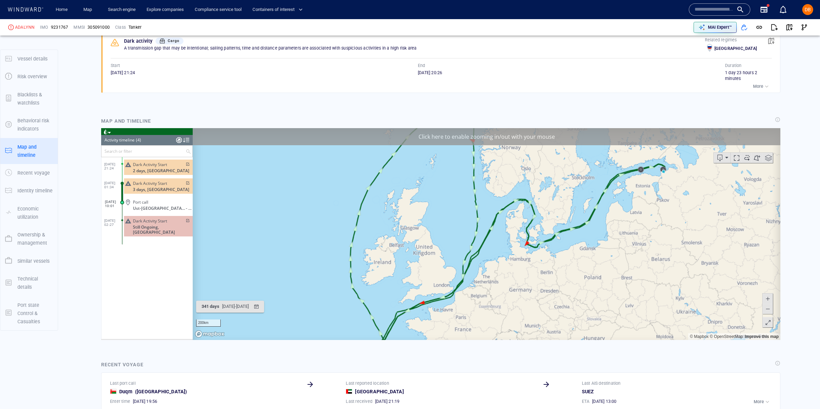
click at [765, 311] on span at bounding box center [768, 309] width 7 height 10
click at [765, 310] on span at bounding box center [768, 309] width 7 height 10
click at [766, 310] on span at bounding box center [768, 309] width 7 height 10
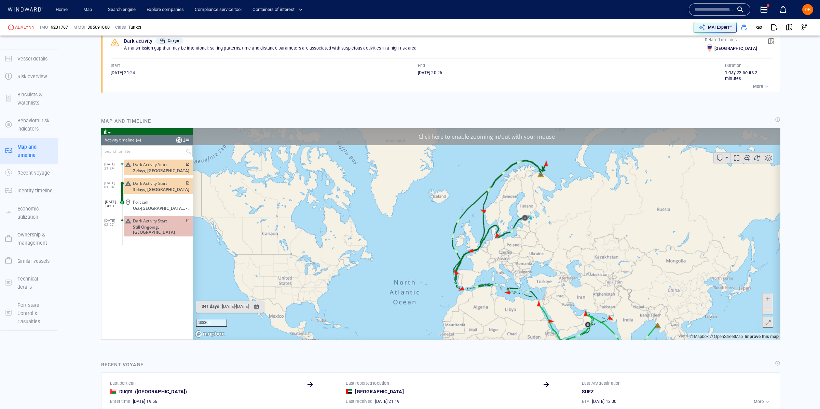
click at [767, 297] on span at bounding box center [768, 298] width 7 height 10
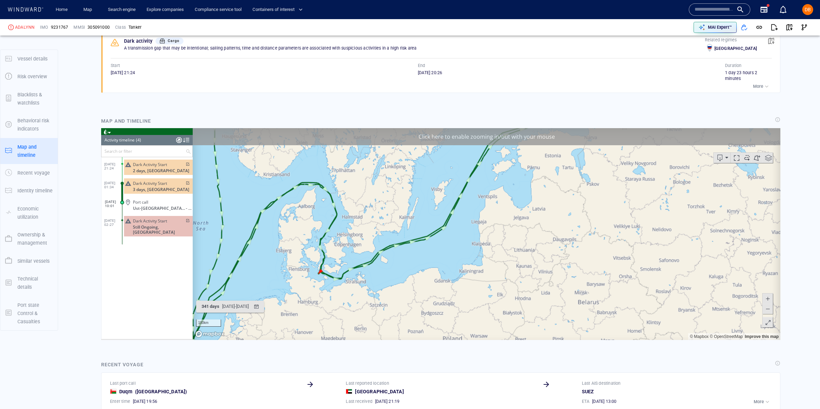
drag, startPoint x: 534, startPoint y: 230, endPoint x: 365, endPoint y: 239, distance: 169.1
click at [360, 242] on canvas "Map" at bounding box center [487, 234] width 588 height 212
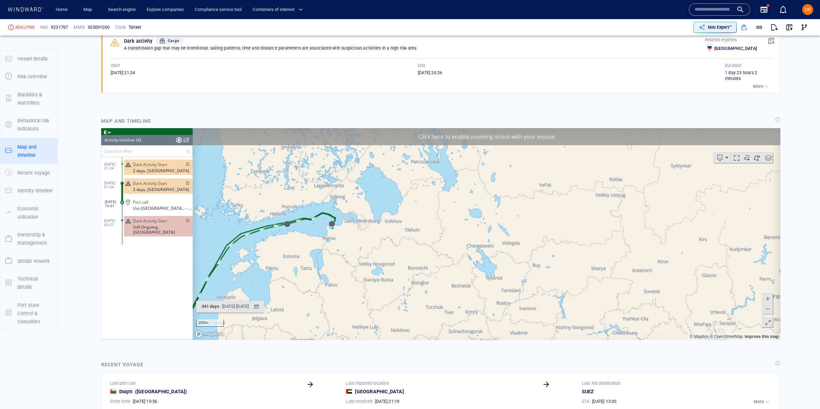
drag, startPoint x: 367, startPoint y: 202, endPoint x: 284, endPoint y: 270, distance: 107.4
click at [284, 270] on canvas "Map" at bounding box center [487, 234] width 588 height 212
click at [152, 208] on span "Ust-Luga , Russia" at bounding box center [159, 207] width 53 height 5
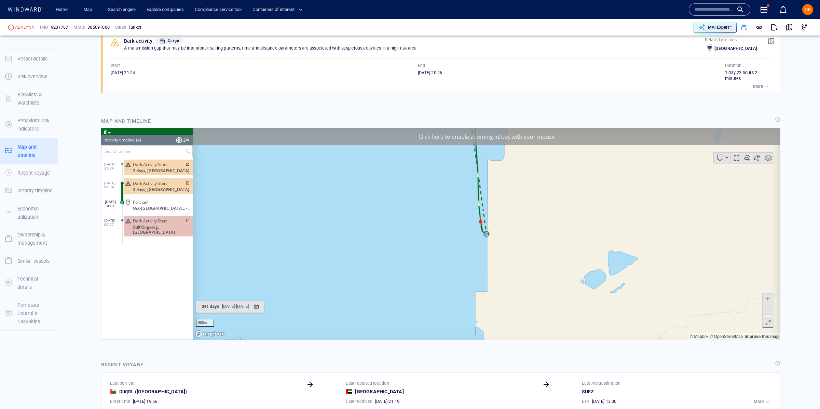
click at [151, 201] on div "Port call" at bounding box center [161, 201] width 57 height 5
click at [151, 183] on span "Dark Activity Start" at bounding box center [150, 182] width 34 height 5
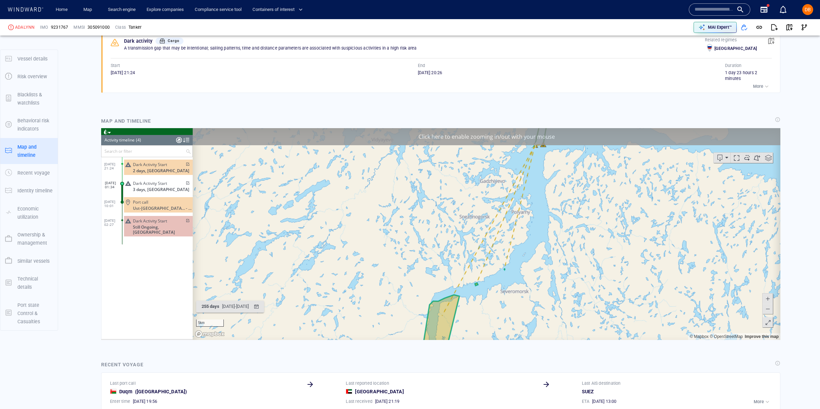
drag, startPoint x: 550, startPoint y: 208, endPoint x: 483, endPoint y: 275, distance: 94.5
click at [483, 275] on canvas "Map" at bounding box center [487, 234] width 588 height 212
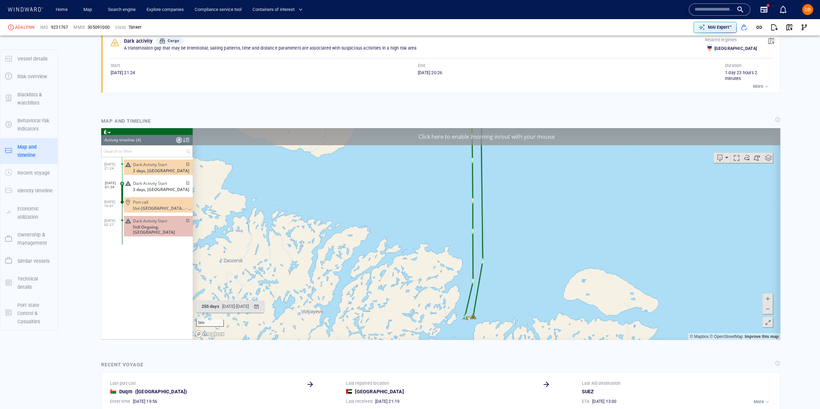
drag, startPoint x: 492, startPoint y: 257, endPoint x: 549, endPoint y: 206, distance: 76.7
click at [549, 206] on canvas "Map" at bounding box center [487, 234] width 588 height 212
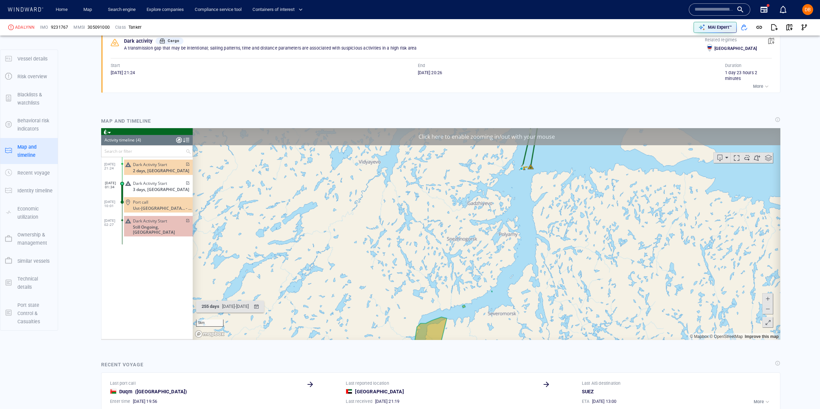
drag, startPoint x: 520, startPoint y: 241, endPoint x: 541, endPoint y: 184, distance: 60.8
click at [541, 184] on canvas "Map" at bounding box center [487, 234] width 588 height 212
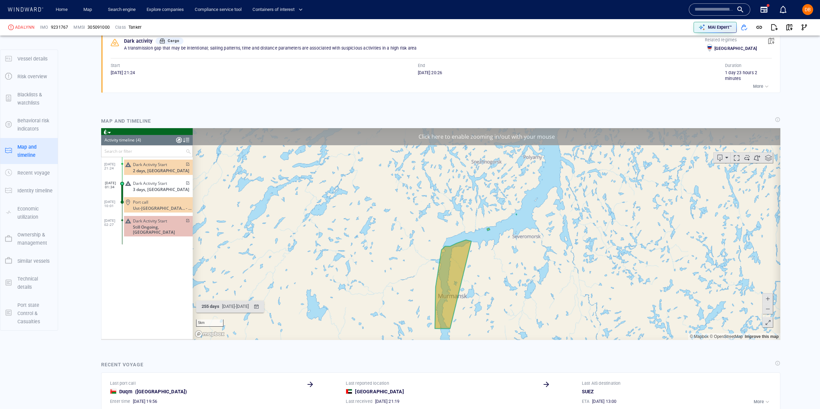
drag, startPoint x: 565, startPoint y: 207, endPoint x: 445, endPoint y: 291, distance: 146.5
click at [445, 291] on canvas "Map" at bounding box center [487, 234] width 588 height 212
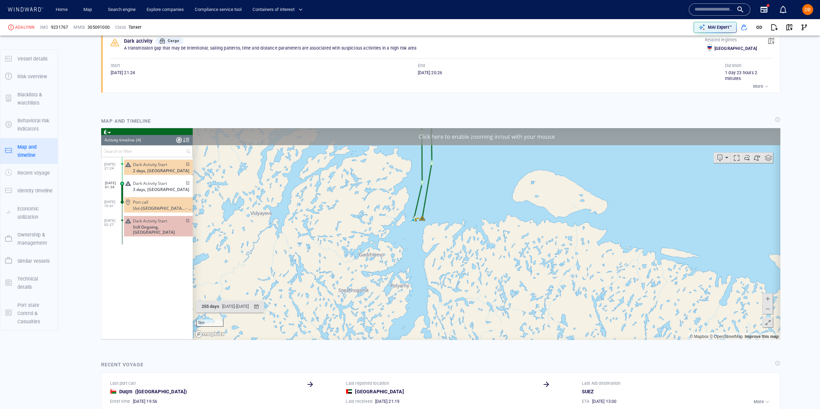
drag, startPoint x: 430, startPoint y: 202, endPoint x: 507, endPoint y: 206, distance: 77.0
click at [506, 207] on canvas "Map" at bounding box center [487, 234] width 588 height 212
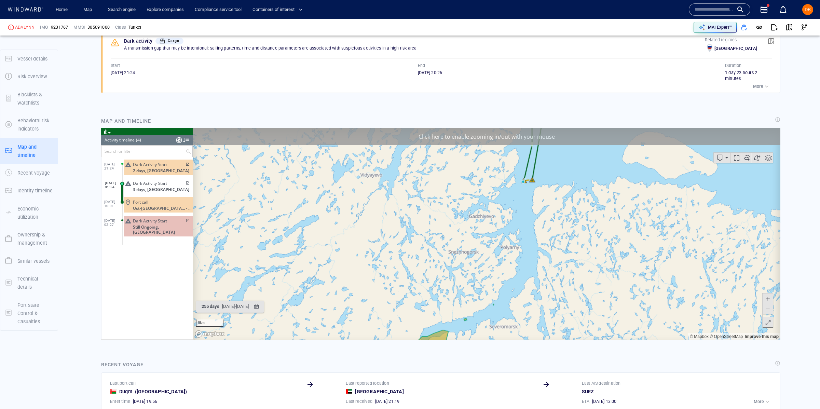
drag, startPoint x: 486, startPoint y: 252, endPoint x: 467, endPoint y: 196, distance: 58.8
click at [468, 194] on canvas "Map" at bounding box center [487, 234] width 588 height 212
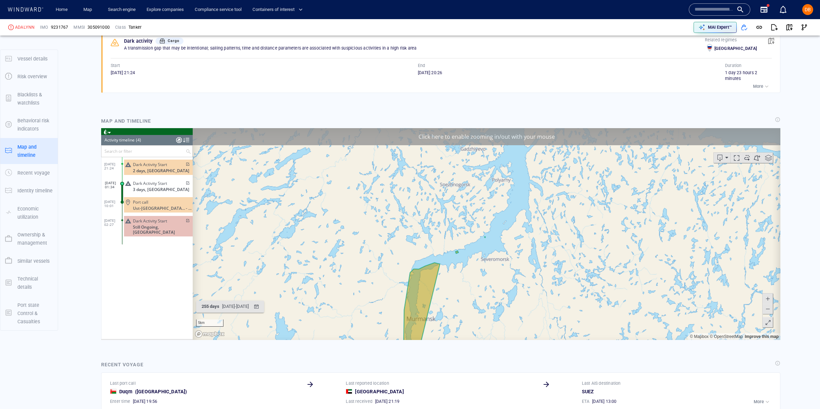
drag, startPoint x: 560, startPoint y: 219, endPoint x: 446, endPoint y: 264, distance: 122.6
click at [447, 264] on canvas "Map" at bounding box center [487, 234] width 588 height 212
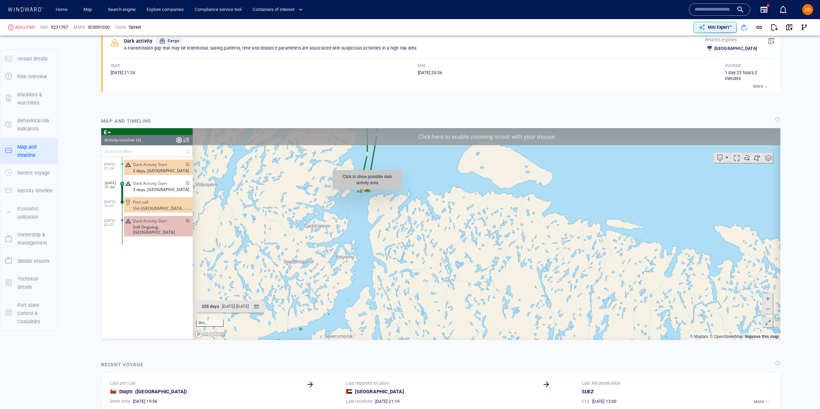
click at [367, 193] on canvas "Map" at bounding box center [487, 234] width 588 height 212
drag, startPoint x: 380, startPoint y: 208, endPoint x: 383, endPoint y: 221, distance: 13.4
click at [385, 221] on canvas "Map" at bounding box center [487, 234] width 588 height 212
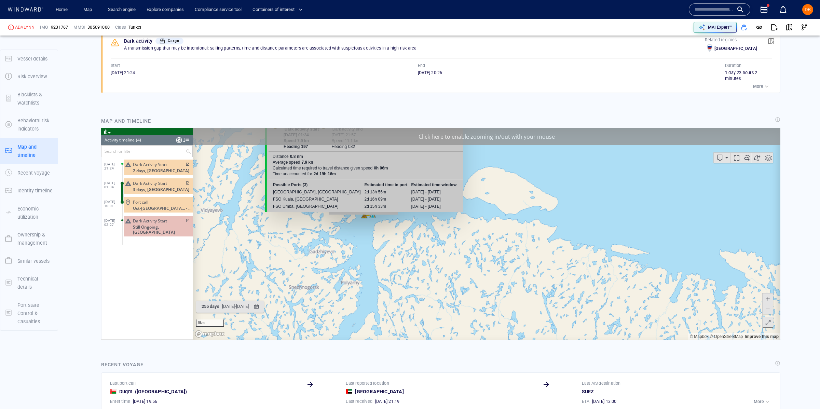
click at [363, 218] on canvas "Map" at bounding box center [487, 234] width 588 height 212
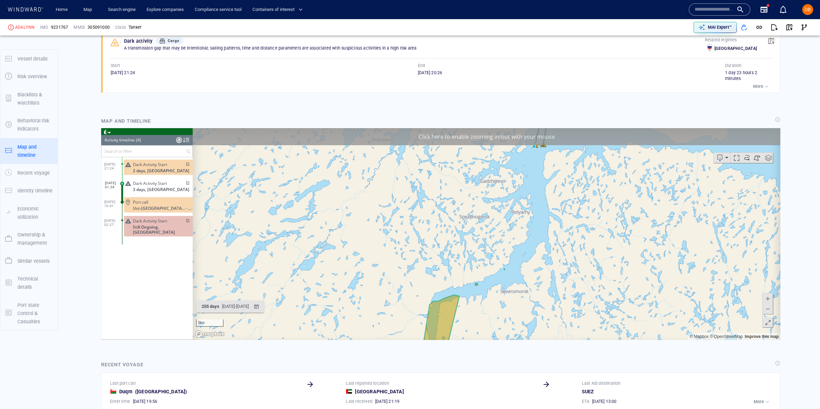
click at [156, 165] on span "Dark Activity Start" at bounding box center [150, 164] width 34 height 5
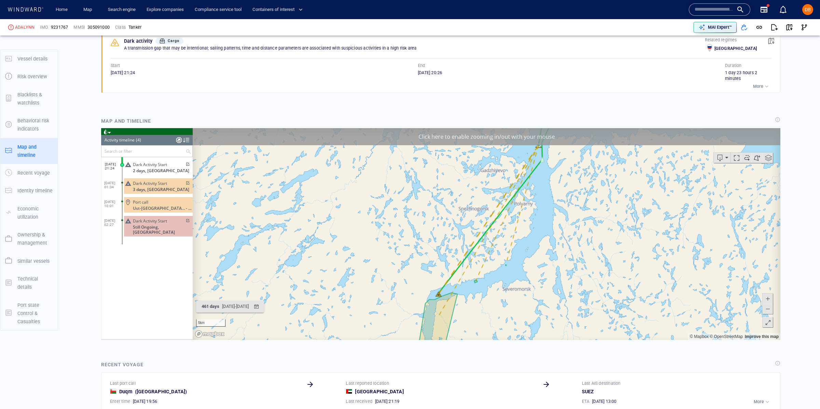
click at [174, 201] on div "Port call" at bounding box center [161, 201] width 57 height 5
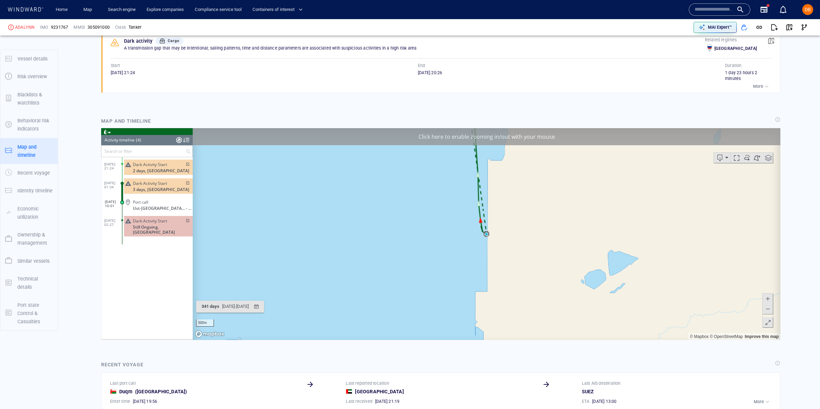
click at [488, 238] on canvas "Map" at bounding box center [487, 234] width 588 height 212
click at [768, 299] on span at bounding box center [768, 298] width 7 height 10
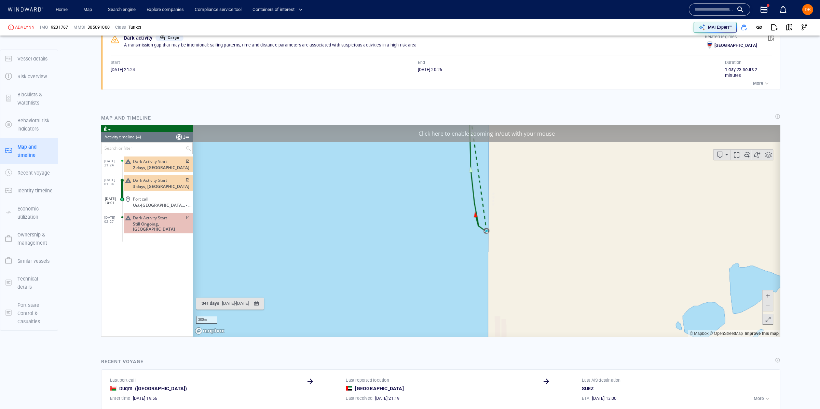
click at [768, 300] on div at bounding box center [768, 307] width 11 height 35
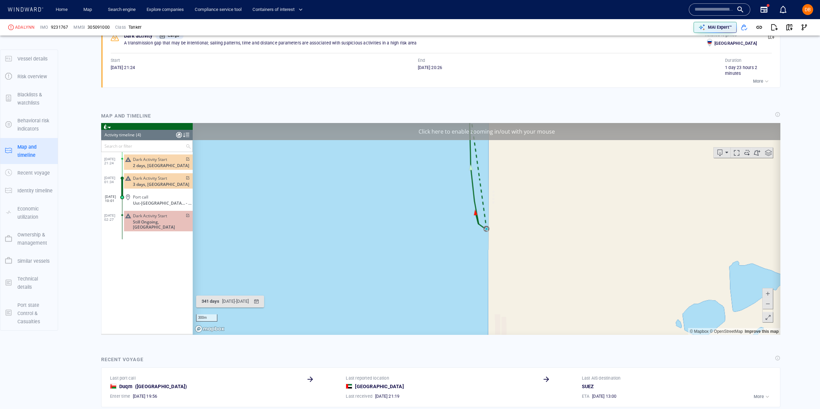
click at [768, 299] on span at bounding box center [768, 303] width 7 height 10
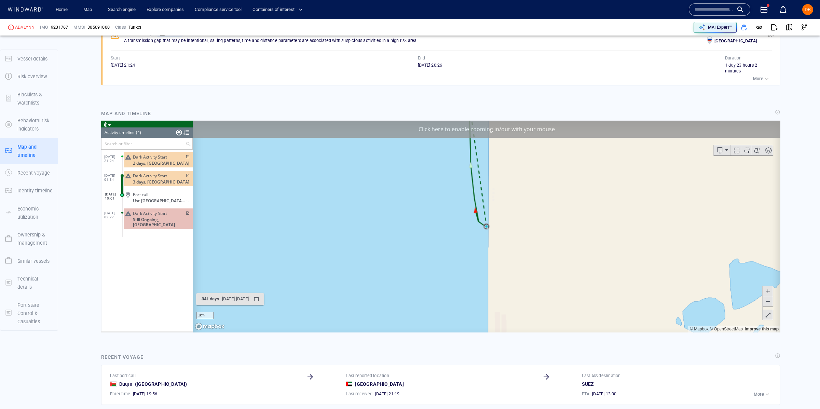
scroll to position [701, 0]
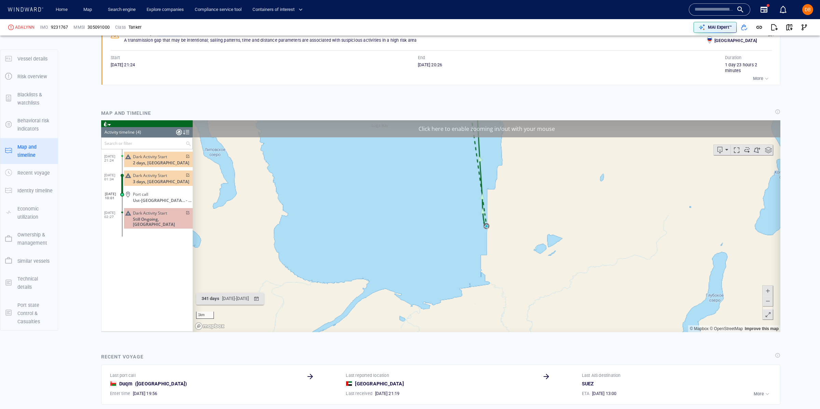
click at [766, 287] on span at bounding box center [768, 290] width 7 height 10
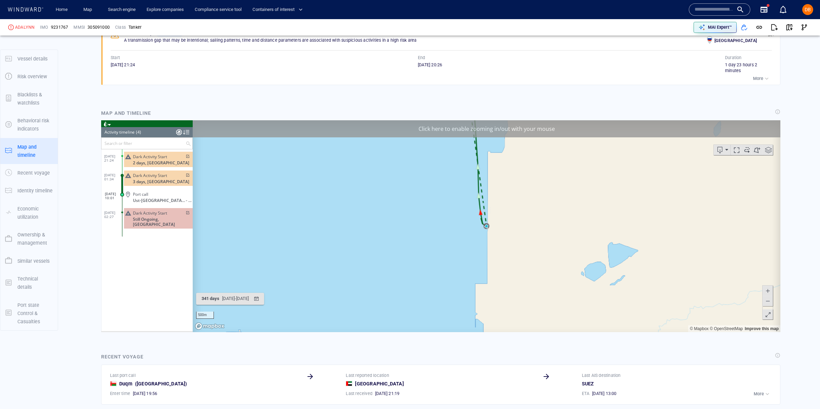
click at [766, 287] on span at bounding box center [768, 290] width 7 height 10
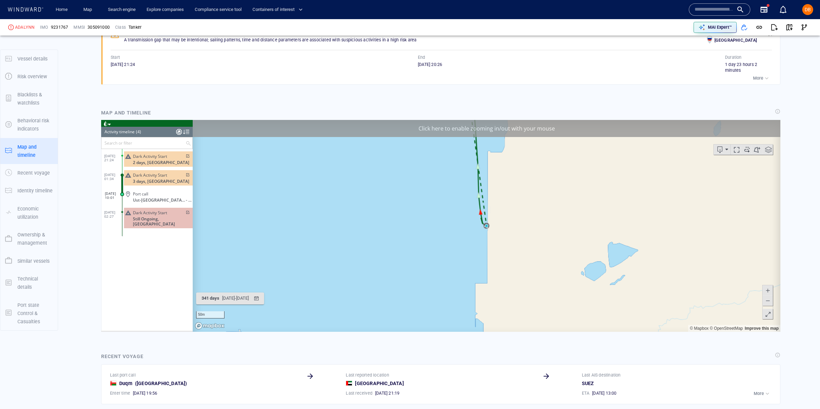
scroll to position [702, 0]
click at [766, 287] on span at bounding box center [768, 290] width 7 height 10
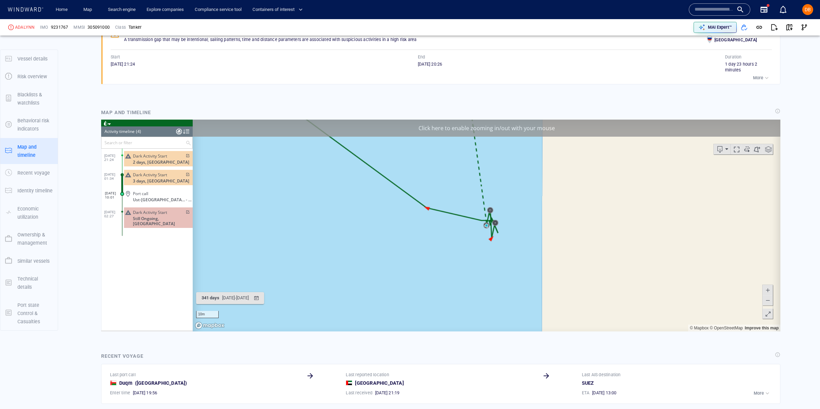
click at [766, 287] on span at bounding box center [768, 290] width 7 height 10
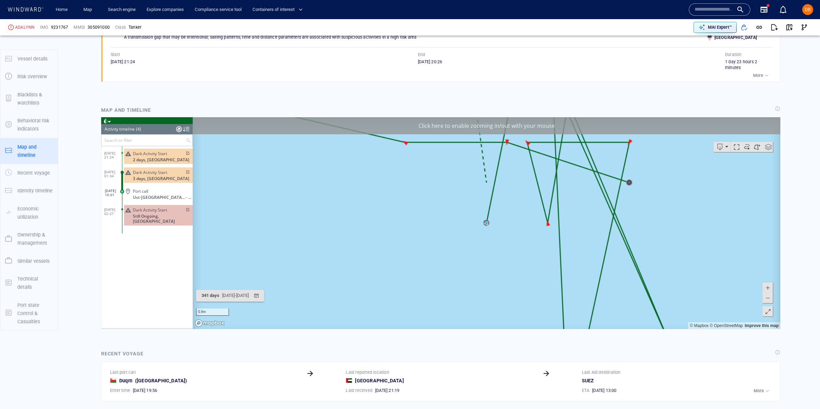
scroll to position [677, 0]
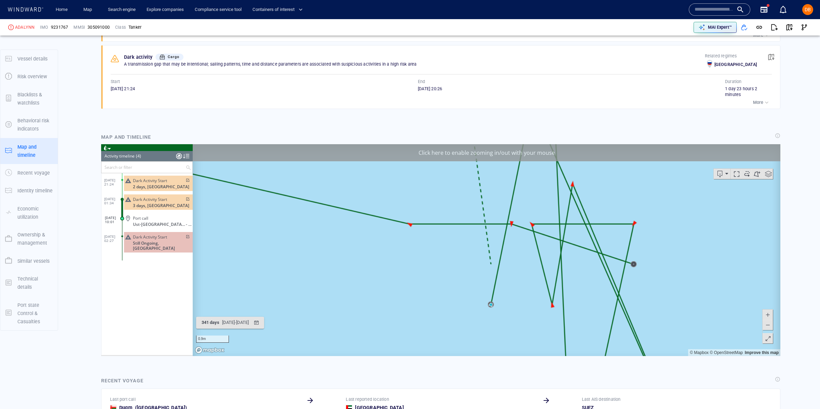
drag, startPoint x: 661, startPoint y: 230, endPoint x: 660, endPoint y: 325, distance: 95.0
click at [668, 326] on canvas "Map" at bounding box center [487, 250] width 588 height 212
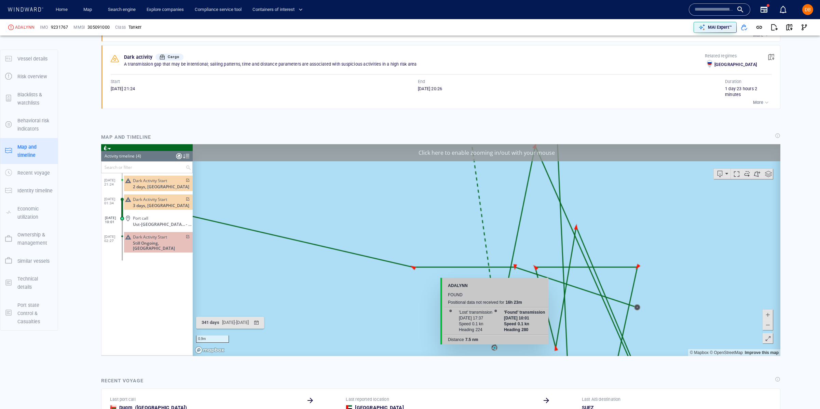
click at [495, 348] on canvas "Map" at bounding box center [487, 250] width 588 height 212
drag, startPoint x: 491, startPoint y: 324, endPoint x: 488, endPoint y: 296, distance: 27.8
click at [488, 296] on div "ADALYNN found Positional data not received for 16h 23m 'Lost' transmission 16 S…" at bounding box center [495, 311] width 108 height 67
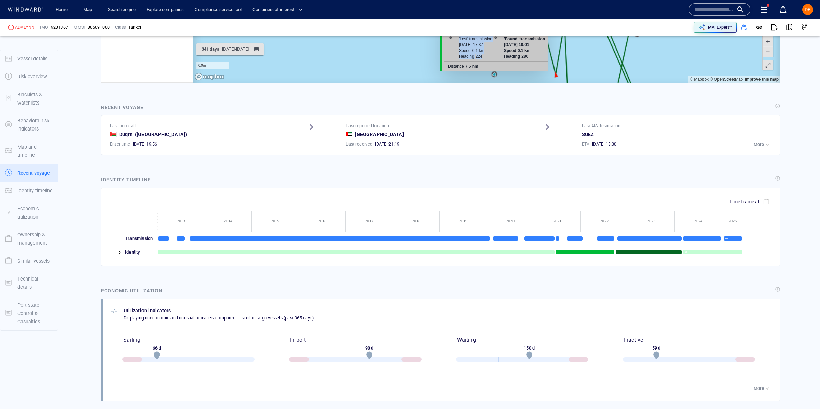
scroll to position [954, 0]
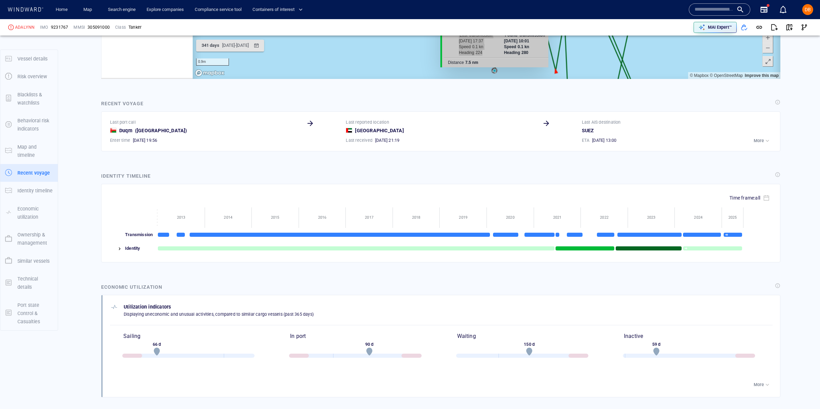
click at [713, 276] on div "Vessel details ADALYNN Formerly: HEYDAR ALIYEV +5 more IMO 9231767 MMSI 3050910…" at bounding box center [441, 196] width 759 height 2221
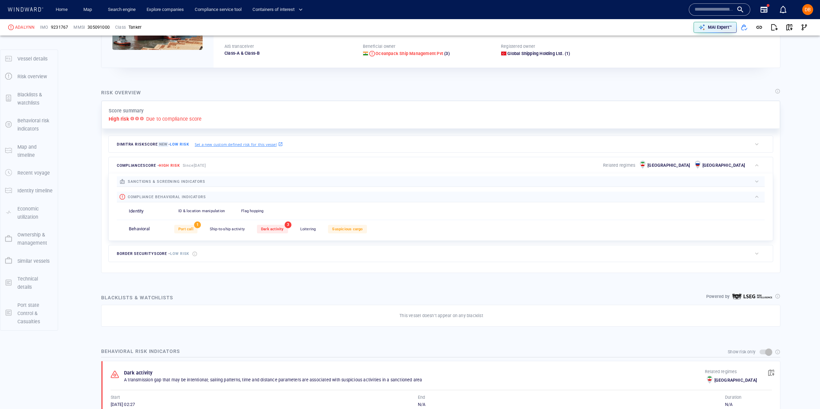
scroll to position [0, 0]
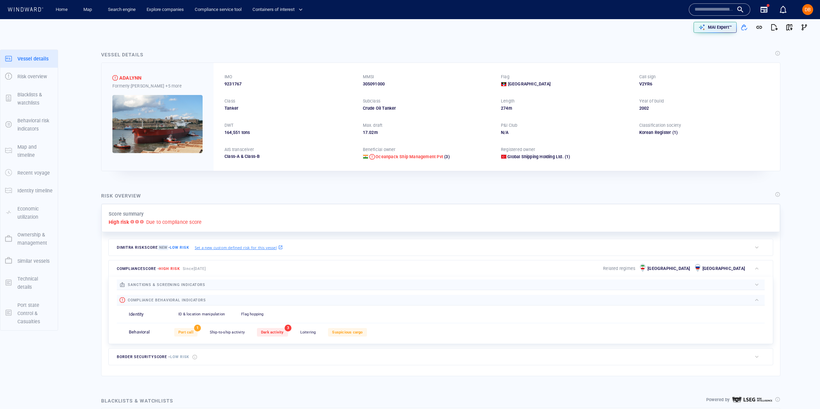
click at [143, 124] on img at bounding box center [157, 124] width 90 height 58
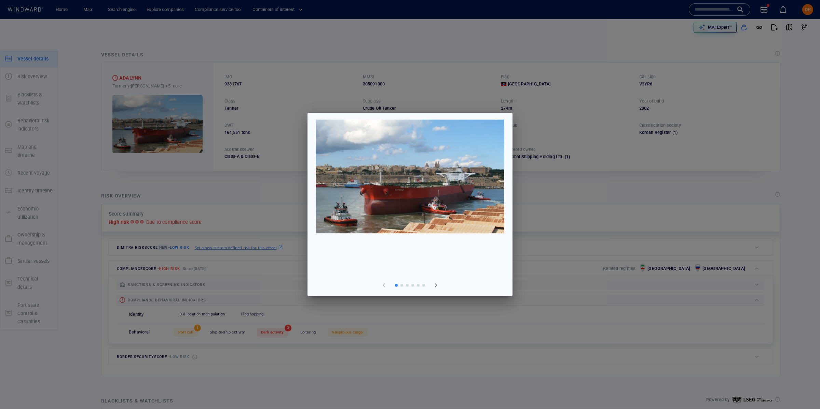
click at [438, 284] on span "button" at bounding box center [436, 285] width 8 height 8
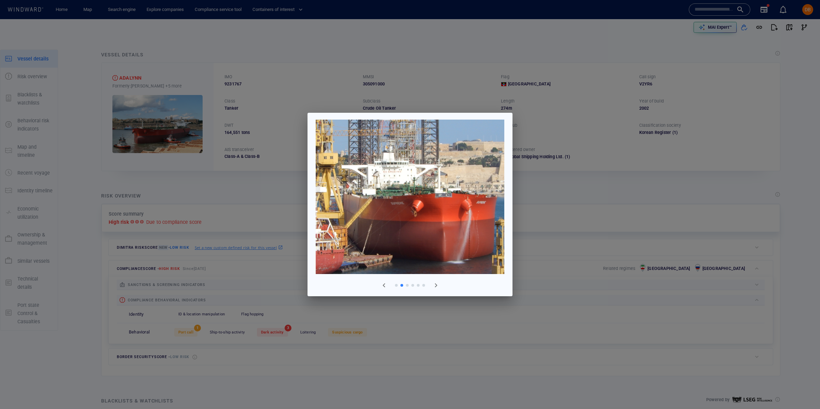
click at [438, 284] on span "button" at bounding box center [436, 285] width 8 height 8
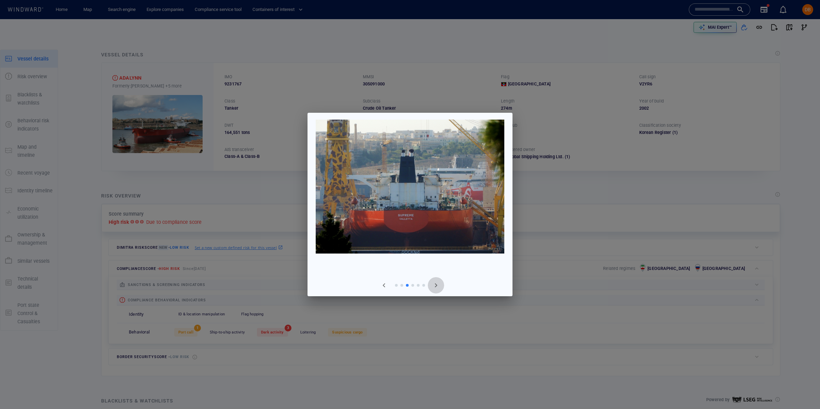
click at [438, 284] on span "button" at bounding box center [436, 285] width 8 height 8
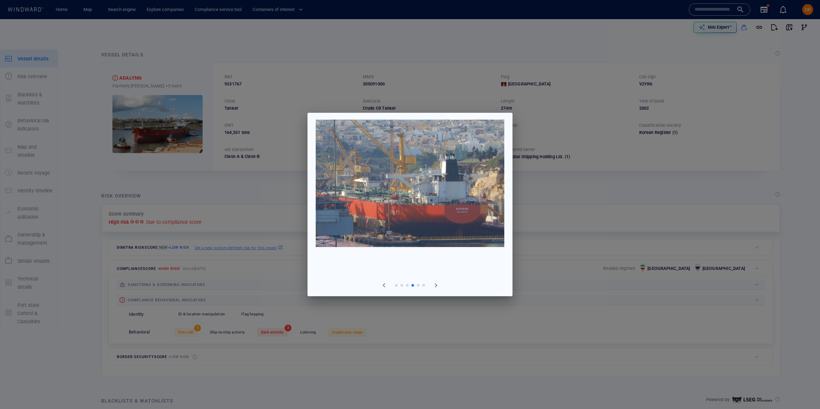
click at [438, 284] on span "button" at bounding box center [436, 285] width 8 height 8
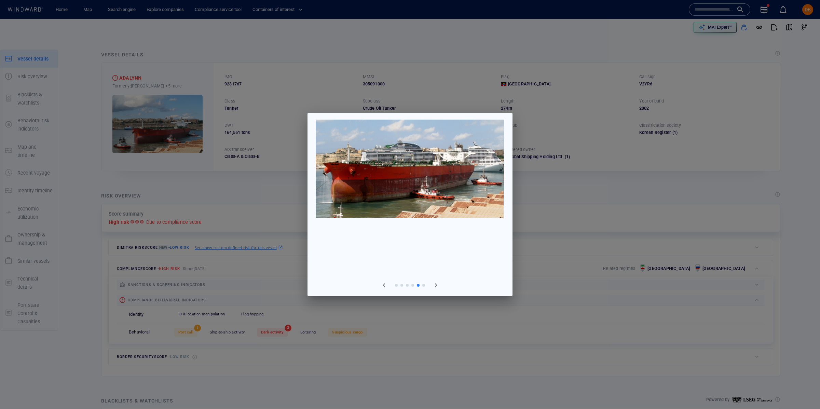
click at [400, 165] on img at bounding box center [409, 169] width 189 height 98
click at [400, 165] on img at bounding box center [410, 169] width 189 height 98
click at [436, 286] on span "button" at bounding box center [436, 285] width 8 height 8
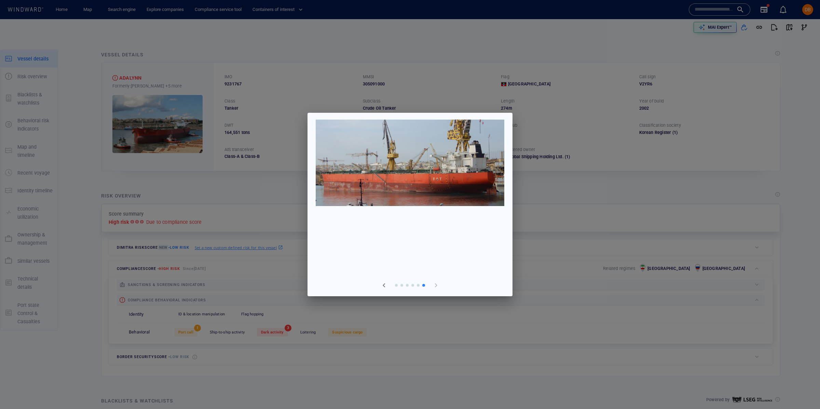
click at [436, 286] on div at bounding box center [436, 285] width 19 height 19
click at [738, 247] on div at bounding box center [410, 204] width 820 height 409
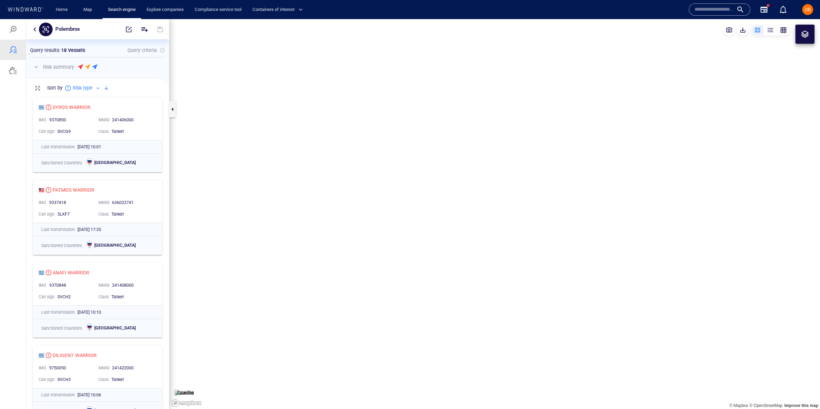
scroll to position [315, 143]
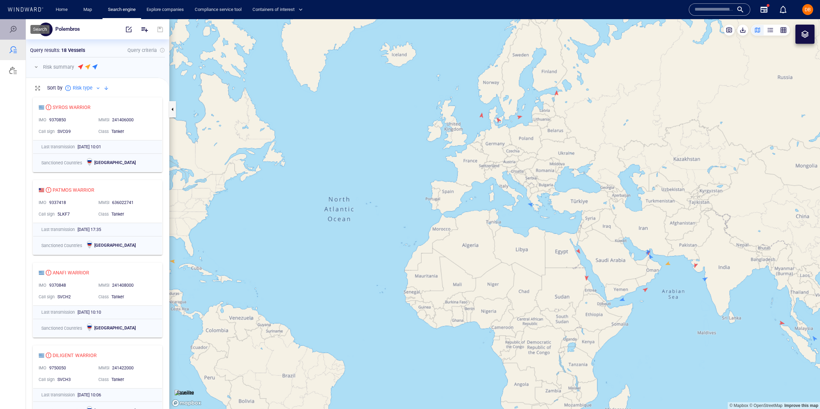
click at [15, 35] on div at bounding box center [13, 29] width 26 height 21
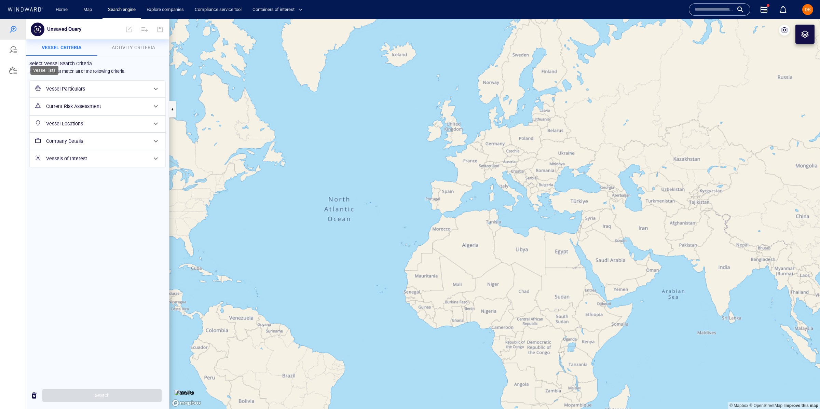
click at [16, 68] on div at bounding box center [13, 70] width 8 height 8
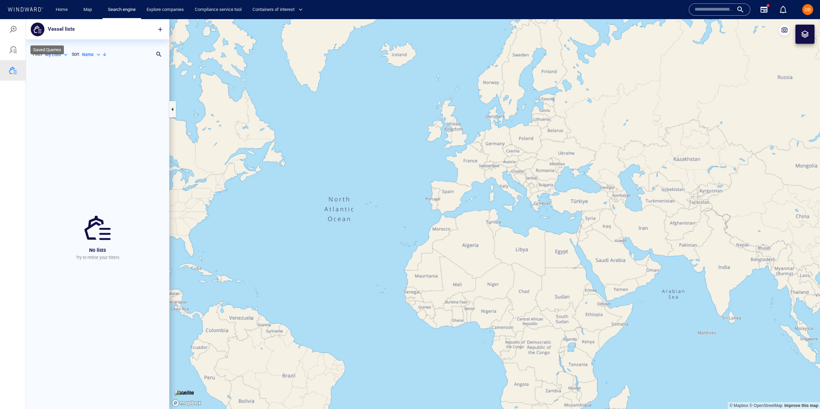
click at [15, 51] on div at bounding box center [13, 50] width 8 height 8
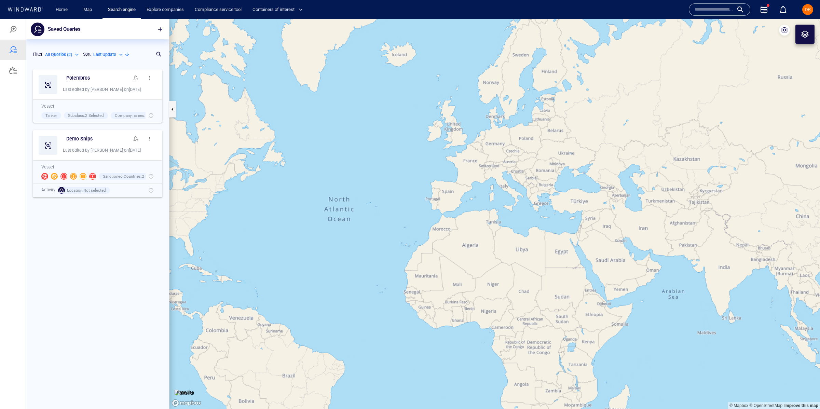
scroll to position [344, 143]
click at [76, 136] on h6 "Demo Ships" at bounding box center [79, 139] width 26 height 9
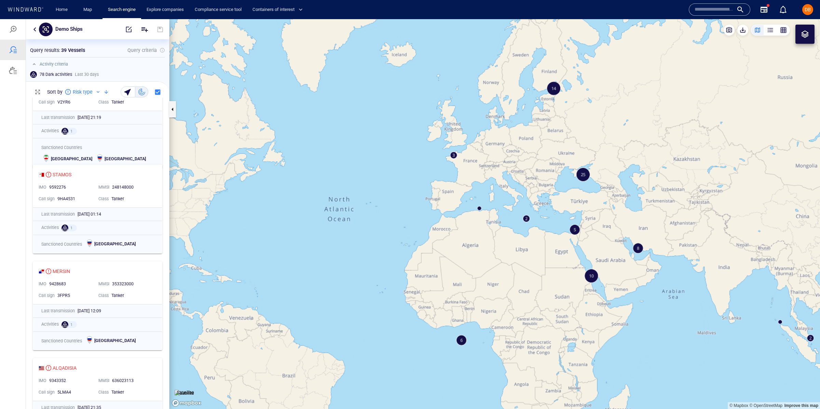
scroll to position [131, 0]
click at [60, 174] on div "STAMOS" at bounding box center [62, 174] width 19 height 8
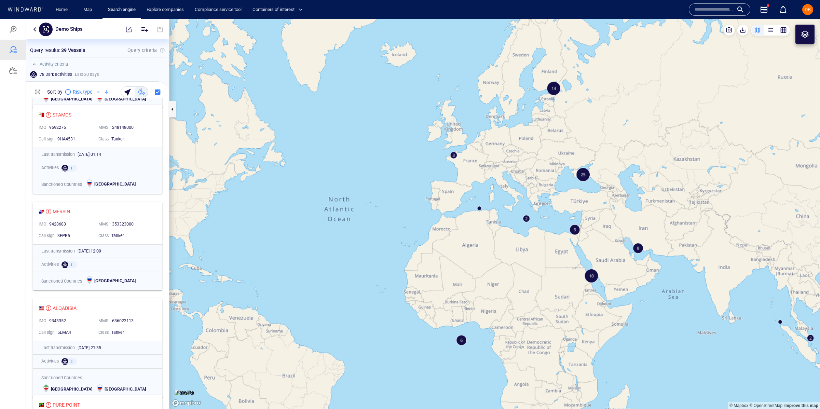
scroll to position [190, 0]
click at [583, 178] on canvas "Map" at bounding box center [495, 214] width 651 height 390
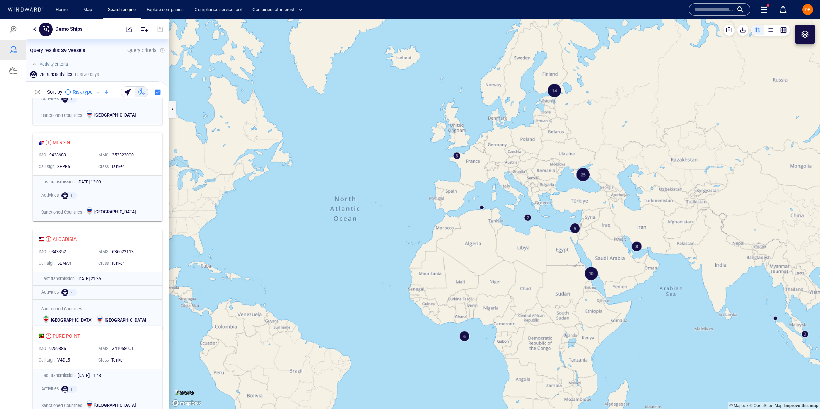
scroll to position [260, 0]
click at [75, 237] on div "ALQADISIA" at bounding box center [65, 238] width 24 height 8
click at [104, 232] on div "ALQADISIA IMO 9343352 MMSI 636023113 Call sign 5LMA4 Class Tanker" at bounding box center [97, 250] width 129 height 42
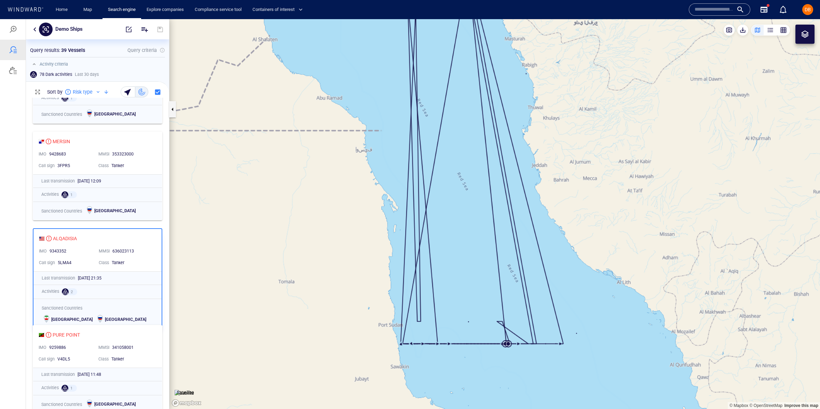
drag, startPoint x: 347, startPoint y: 284, endPoint x: 334, endPoint y: 231, distance: 54.5
click at [334, 231] on canvas "Map" at bounding box center [495, 214] width 651 height 390
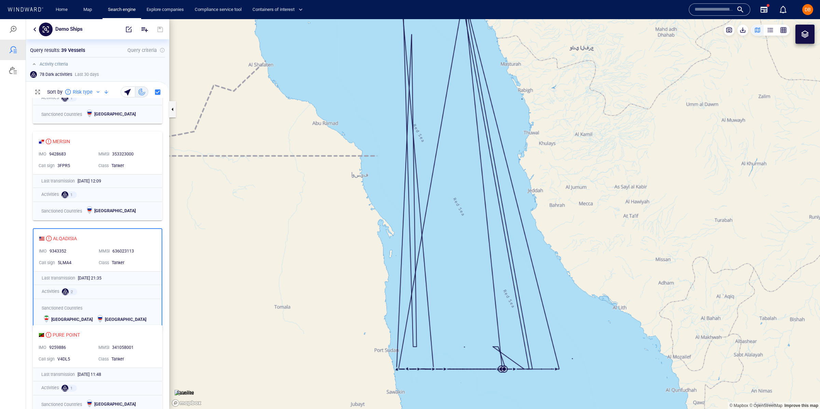
drag, startPoint x: 447, startPoint y: 264, endPoint x: 442, endPoint y: 300, distance: 36.3
click at [442, 300] on canvas "Map" at bounding box center [495, 214] width 651 height 390
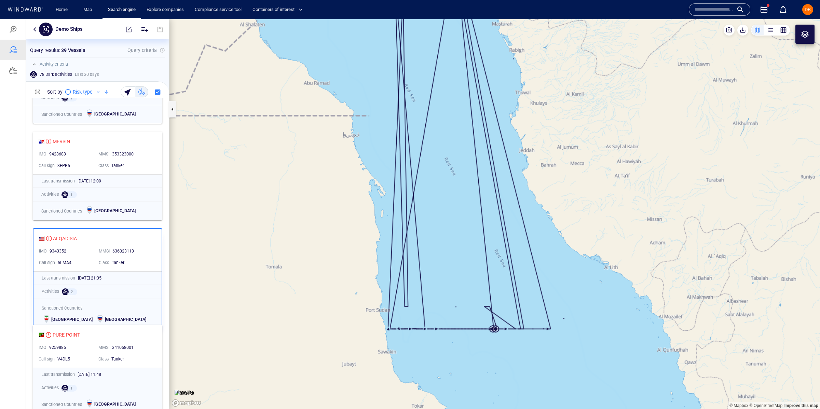
drag, startPoint x: 442, startPoint y: 300, endPoint x: 441, endPoint y: 214, distance: 86.1
click at [441, 214] on canvas "Map" at bounding box center [495, 214] width 651 height 390
click at [72, 292] on span "2" at bounding box center [72, 292] width 2 height 5
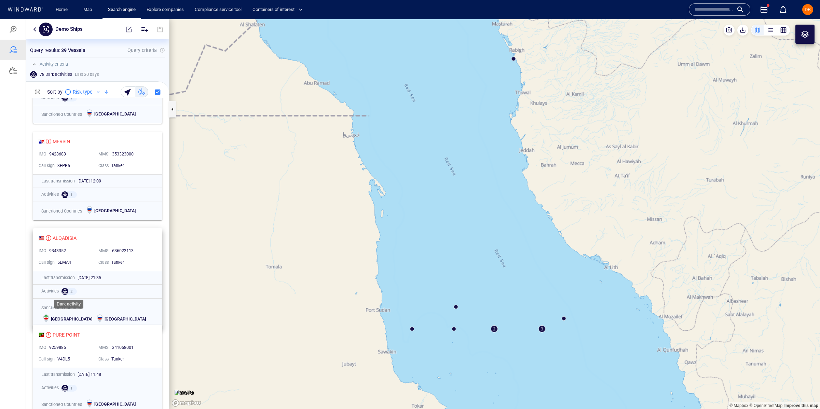
click at [73, 292] on span "2" at bounding box center [71, 292] width 11 height 6
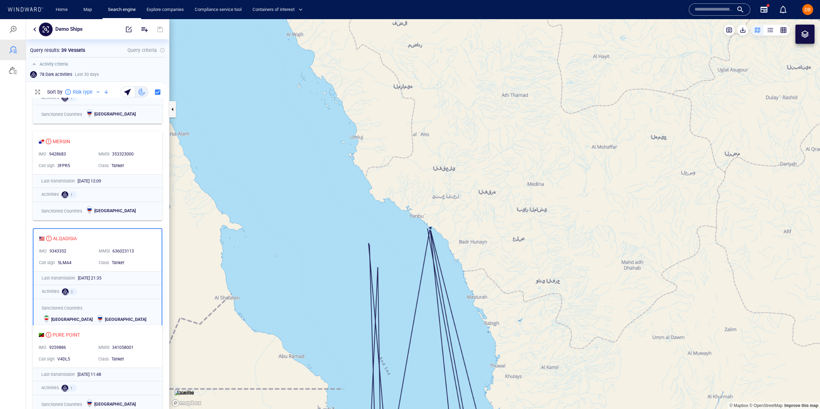
drag, startPoint x: 612, startPoint y: 274, endPoint x: 562, endPoint y: 474, distance: 206.5
click at [562, 409] on html "Demo Ships Something went wrong An error occurred while searching for the entit…" at bounding box center [410, 214] width 820 height 390
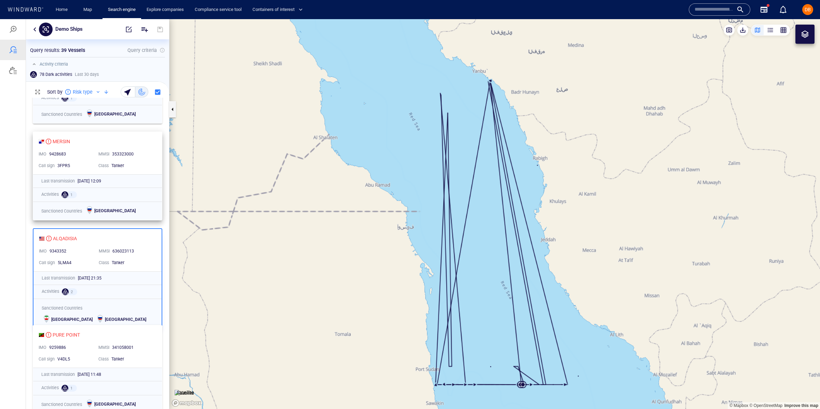
click at [97, 136] on div "MERSIN IMO 9428683 MMSI 353323000 Call sign 3FPR5 Class Tanker" at bounding box center [97, 153] width 129 height 42
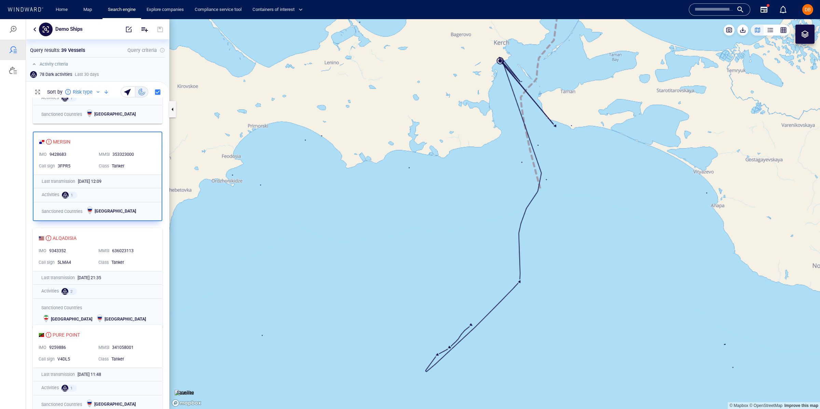
click at [500, 63] on canvas "Map" at bounding box center [495, 214] width 651 height 390
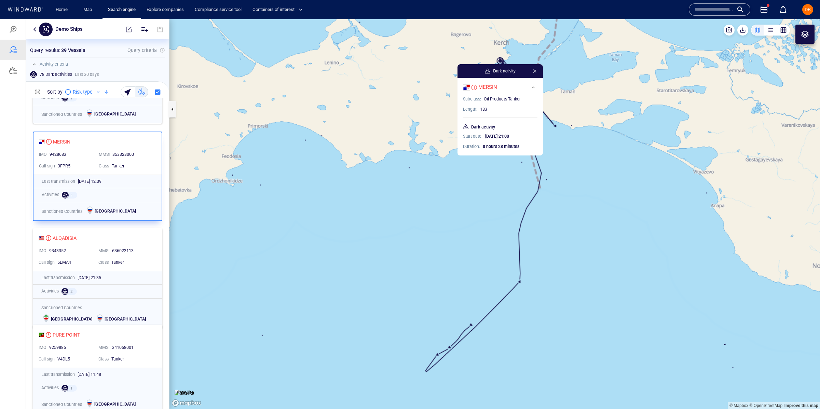
click at [567, 185] on canvas "Map" at bounding box center [495, 214] width 651 height 390
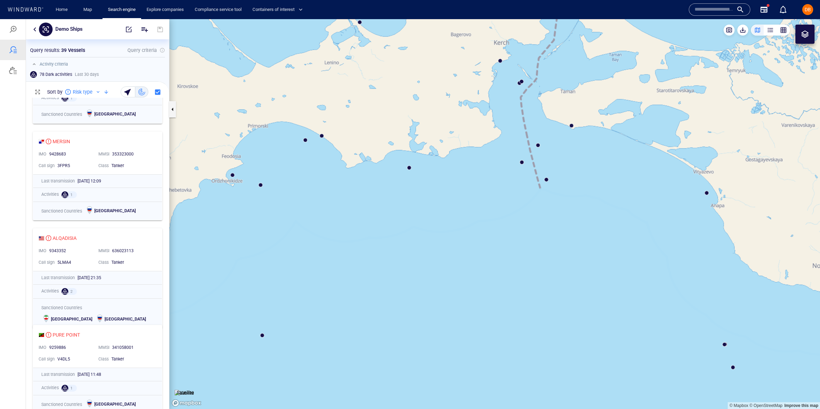
click at [524, 87] on canvas "Map" at bounding box center [495, 214] width 651 height 390
click at [521, 83] on canvas "Map" at bounding box center [495, 214] width 651 height 390
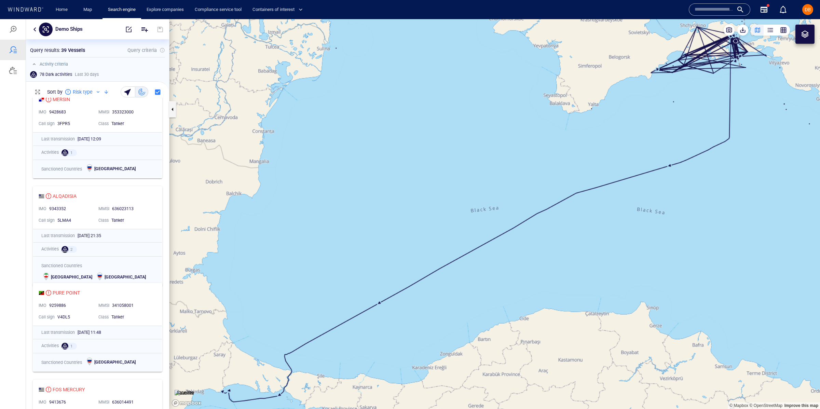
scroll to position [305, 0]
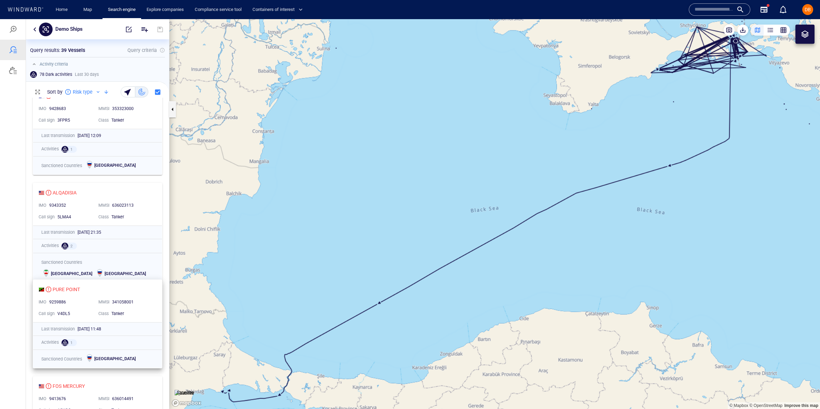
click at [127, 298] on div "341058001" at bounding box center [132, 302] width 43 height 9
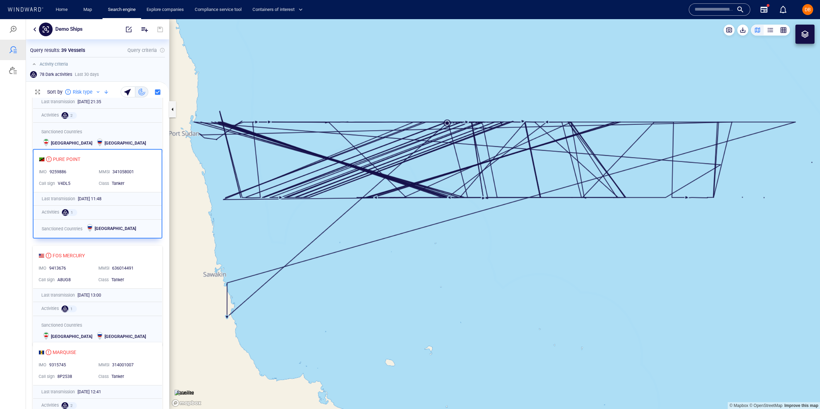
scroll to position [437, 0]
click at [141, 254] on div "FOS MERCURY" at bounding box center [95, 255] width 112 height 8
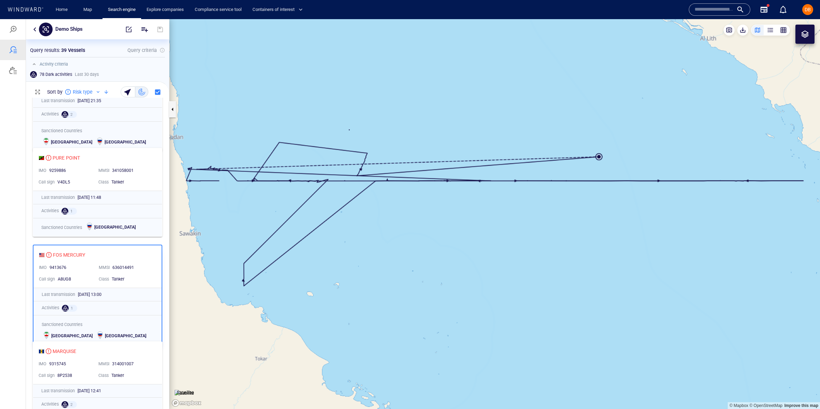
click at [600, 162] on canvas "Map" at bounding box center [495, 214] width 651 height 390
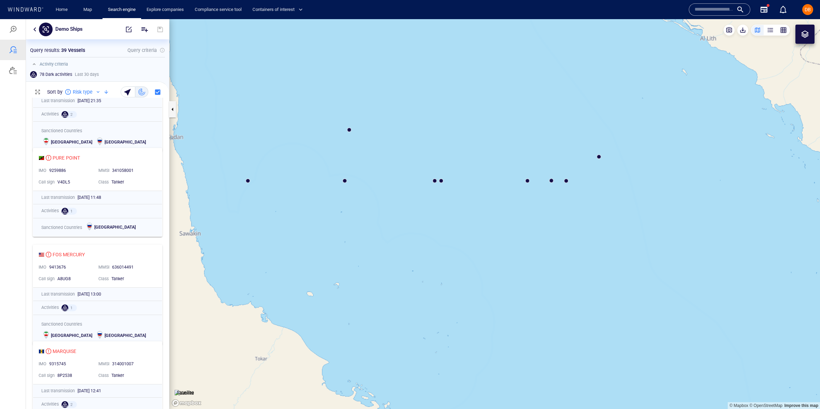
click at [601, 161] on canvas "Map" at bounding box center [495, 214] width 651 height 390
click at [599, 157] on canvas "Map" at bounding box center [495, 214] width 651 height 390
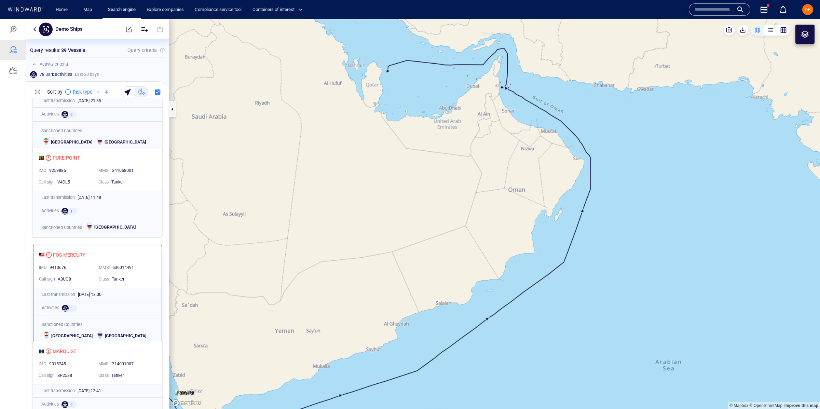
drag, startPoint x: 724, startPoint y: 291, endPoint x: 562, endPoint y: 327, distance: 166.4
click at [545, 337] on canvas "Map" at bounding box center [495, 214] width 651 height 390
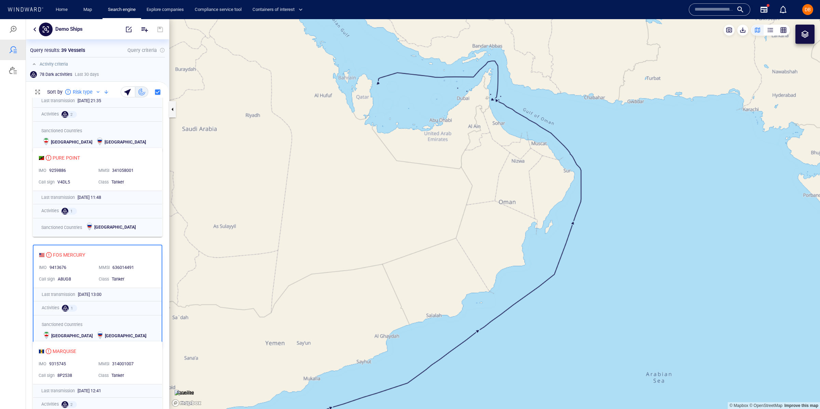
drag, startPoint x: 688, startPoint y: 263, endPoint x: 806, endPoint y: 188, distance: 140.1
click at [820, 193] on div "© Mapbox © OpenStreetMap Improve this map Satellite" at bounding box center [495, 214] width 651 height 390
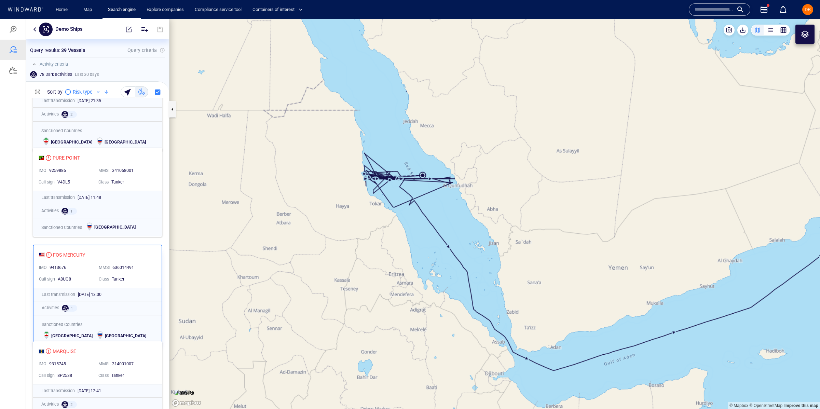
drag, startPoint x: 524, startPoint y: 186, endPoint x: 504, endPoint y: 293, distance: 109.5
click at [508, 295] on canvas "Map" at bounding box center [495, 214] width 651 height 390
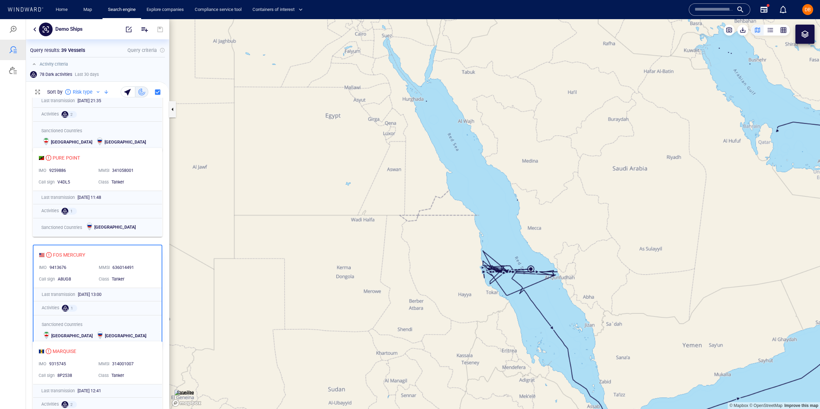
drag, startPoint x: 710, startPoint y: 187, endPoint x: 598, endPoint y: 181, distance: 111.3
click at [598, 181] on canvas "Map" at bounding box center [495, 214] width 651 height 390
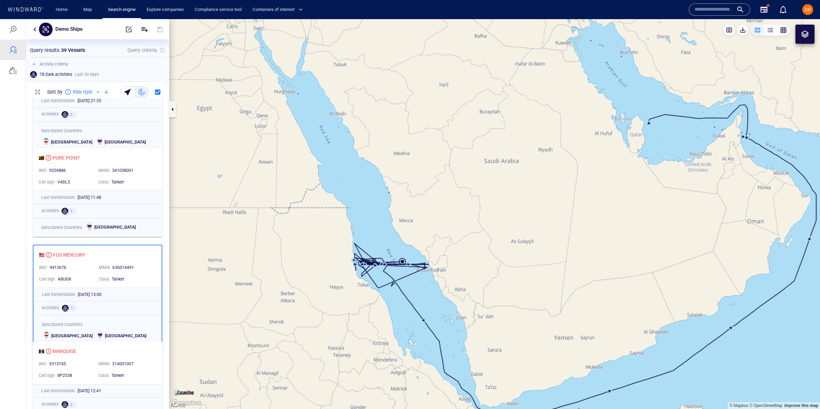
drag, startPoint x: 503, startPoint y: 184, endPoint x: 521, endPoint y: 205, distance: 27.9
click at [521, 205] on canvas "Map" at bounding box center [495, 214] width 651 height 390
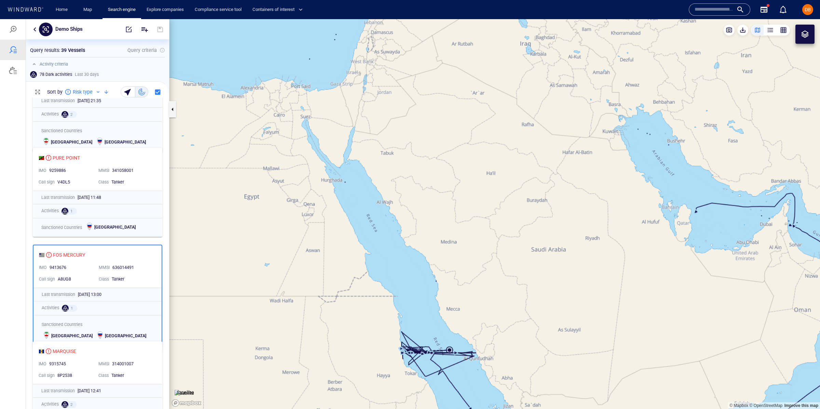
drag, startPoint x: 427, startPoint y: 172, endPoint x: 331, endPoint y: 204, distance: 101.2
click at [331, 204] on canvas "Map" at bounding box center [495, 214] width 651 height 390
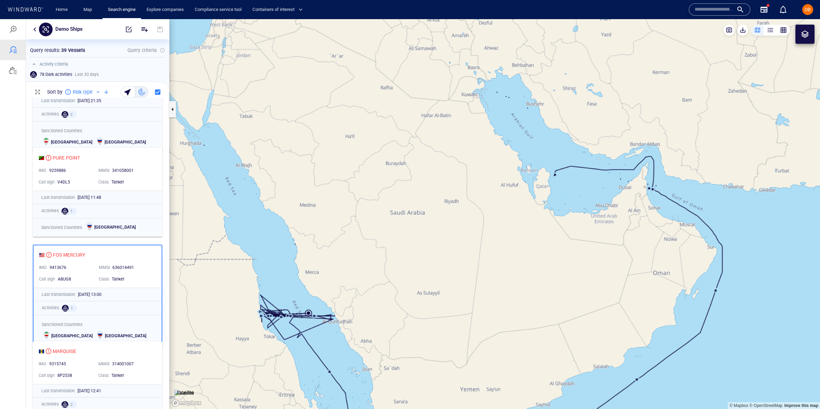
click at [388, 91] on canvas "Map" at bounding box center [495, 214] width 651 height 390
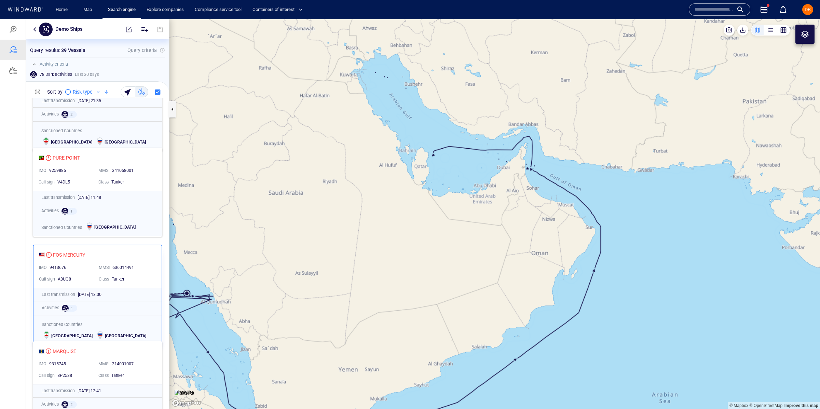
drag, startPoint x: 456, startPoint y: 156, endPoint x: 656, endPoint y: 160, distance: 200.7
click at [664, 153] on canvas "Map" at bounding box center [495, 214] width 651 height 390
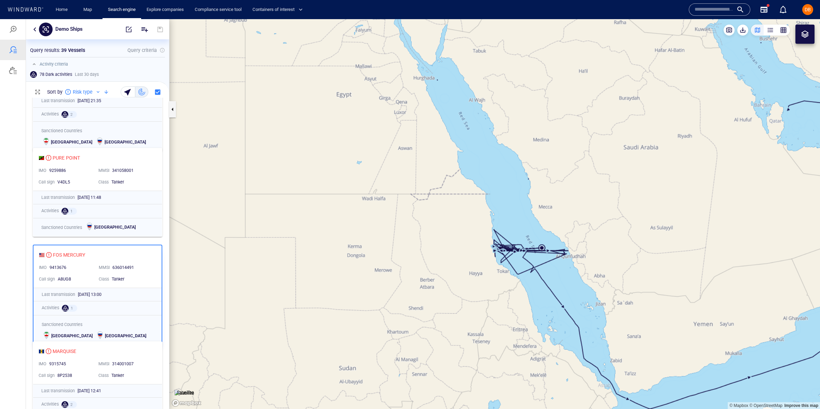
drag, startPoint x: 532, startPoint y: 257, endPoint x: 557, endPoint y: 167, distance: 94.0
click at [558, 167] on canvas "Map" at bounding box center [495, 214] width 651 height 390
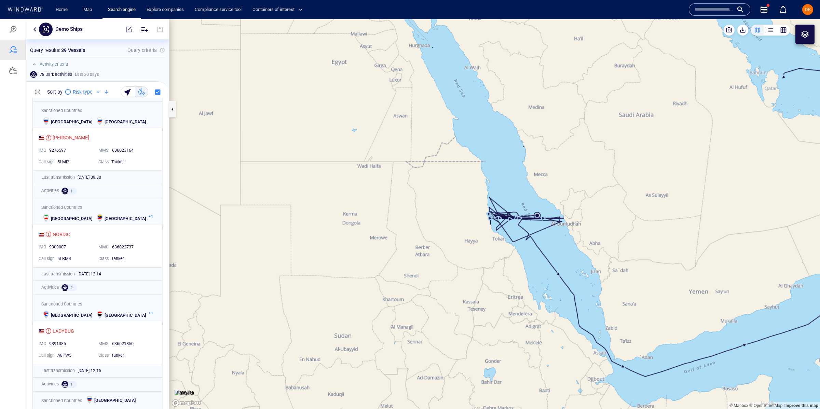
scroll to position [748, 0]
click at [91, 143] on div "MINERVA LISA IMO 9276597 MMSI 636023164 Call sign 5LMI3 Class Tanker" at bounding box center [97, 148] width 129 height 42
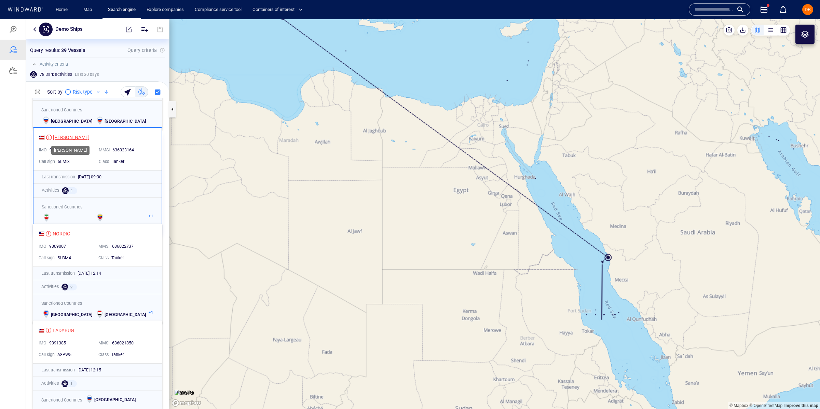
click at [77, 136] on div "MINERVA LISA" at bounding box center [71, 137] width 37 height 8
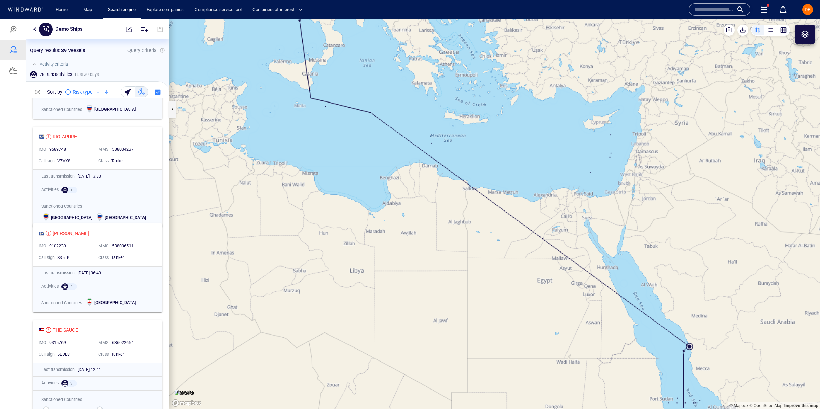
scroll to position [1043, 0]
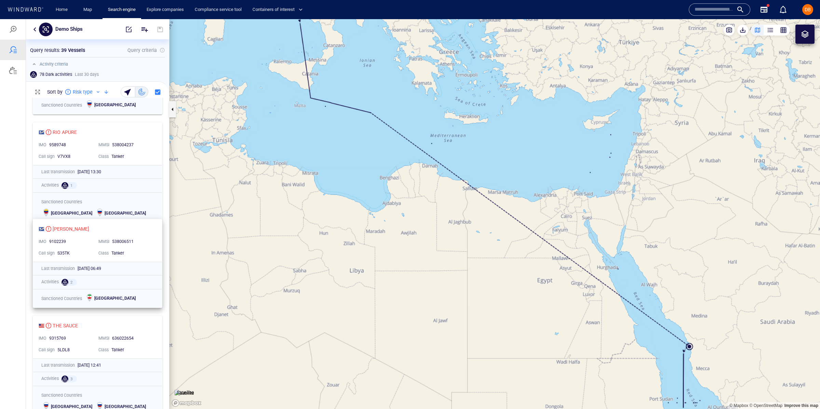
click at [76, 225] on div "WU XIAN" at bounding box center [95, 229] width 112 height 8
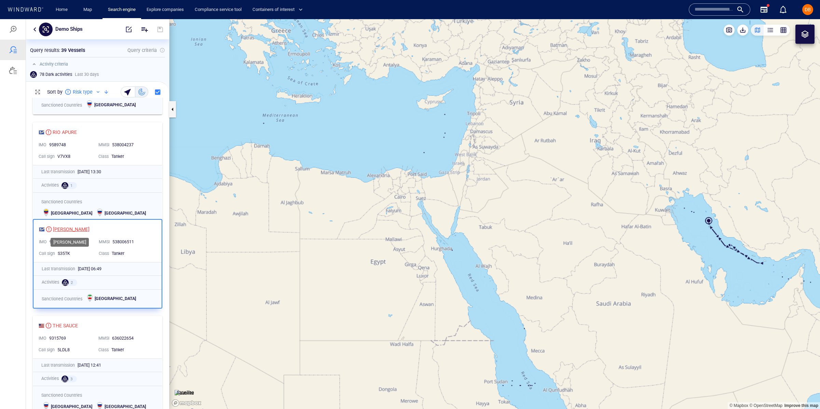
click at [58, 230] on div "WU XIAN" at bounding box center [71, 229] width 37 height 8
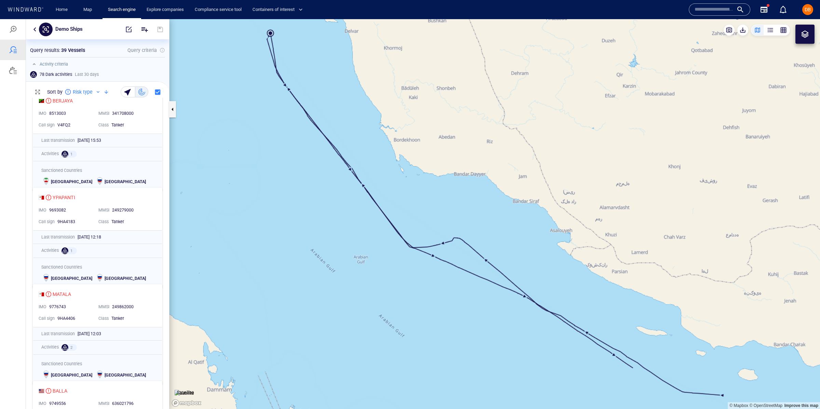
scroll to position [2520, 0]
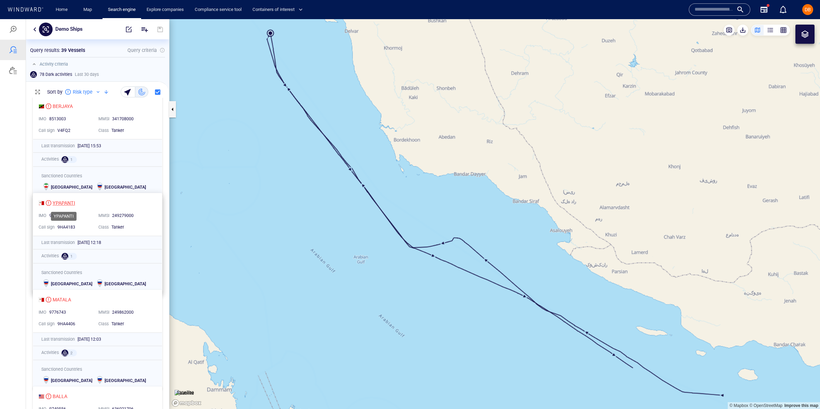
click at [59, 199] on div "YPAPANTI" at bounding box center [64, 203] width 23 height 8
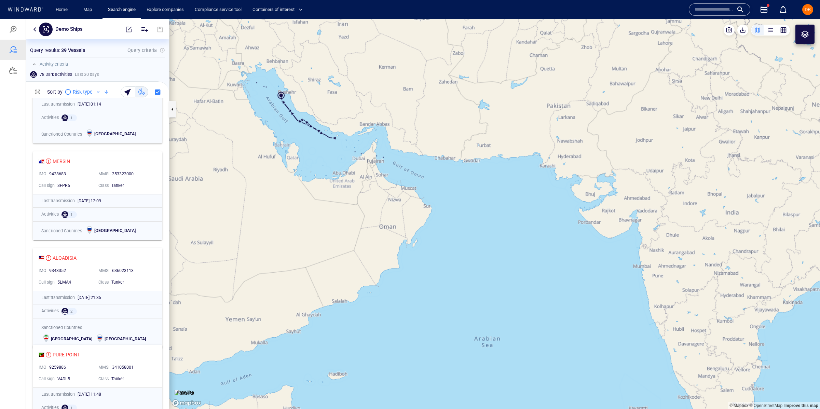
scroll to position [0, 0]
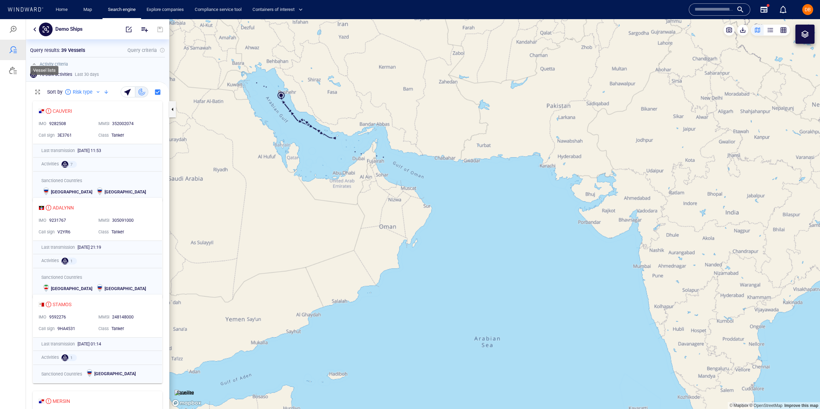
click at [10, 75] on div at bounding box center [13, 70] width 26 height 21
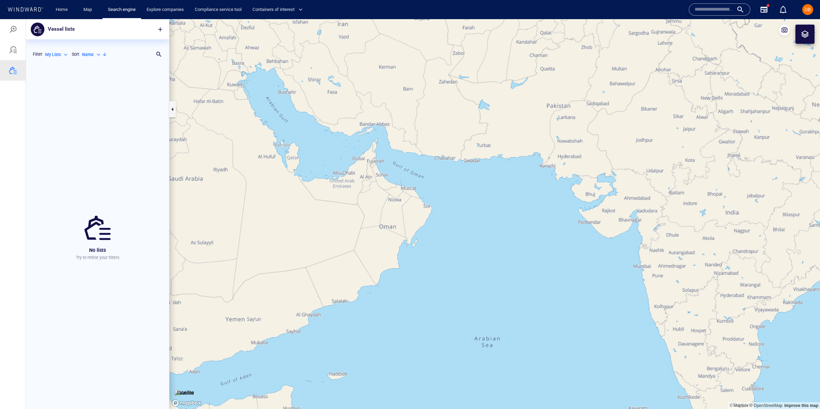
click at [164, 31] on button "button" at bounding box center [160, 29] width 15 height 15
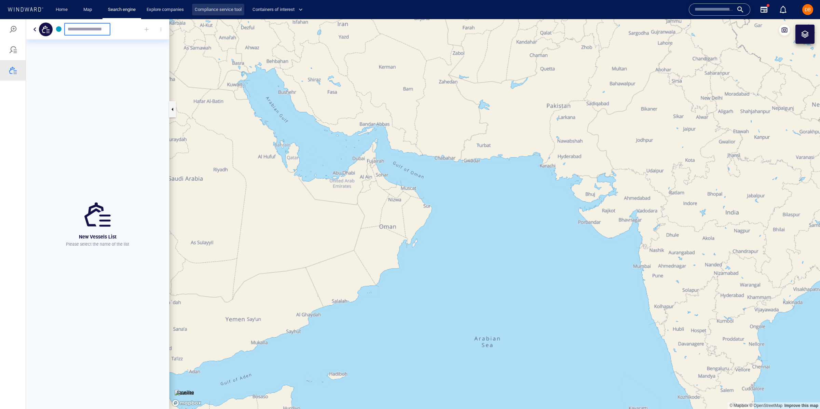
type input "*"
click at [51, 110] on div "New Vessels List Please select the name of the list" at bounding box center [97, 224] width 143 height 370
click at [99, 32] on div "*********" at bounding box center [87, 29] width 46 height 13
type input "**********"
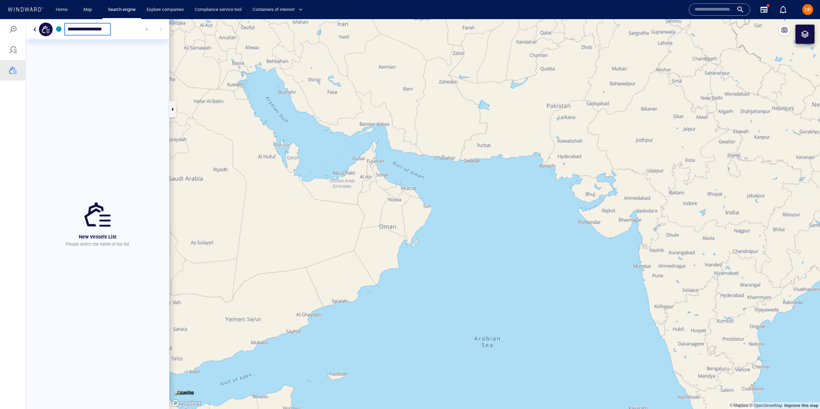
drag, startPoint x: 90, startPoint y: 90, endPoint x: 89, endPoint y: 84, distance: 5.6
click at [90, 86] on div "New Vessels List Please select the name of the list" at bounding box center [97, 224] width 143 height 370
drag, startPoint x: 108, startPoint y: 32, endPoint x: 113, endPoint y: 32, distance: 4.4
click at [112, 32] on div "**********" at bounding box center [97, 29] width 143 height 20
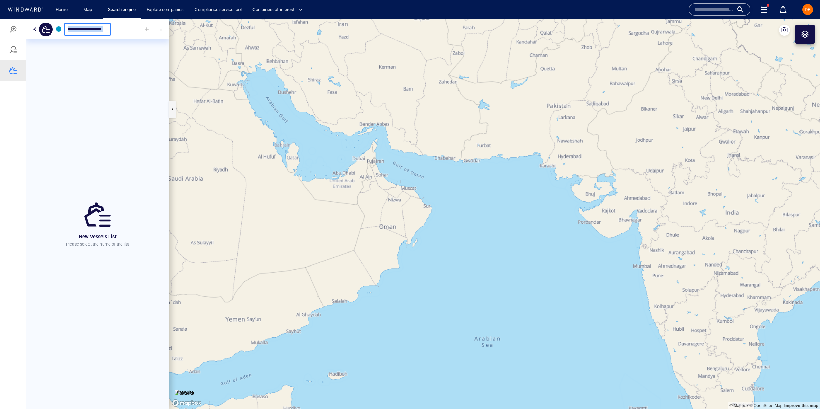
click at [118, 31] on div at bounding box center [139, 29] width 57 height 15
drag, startPoint x: 41, startPoint y: 33, endPoint x: 55, endPoint y: 33, distance: 13.7
click at [43, 33] on div at bounding box center [46, 30] width 14 height 14
click at [148, 29] on div at bounding box center [146, 29] width 15 height 15
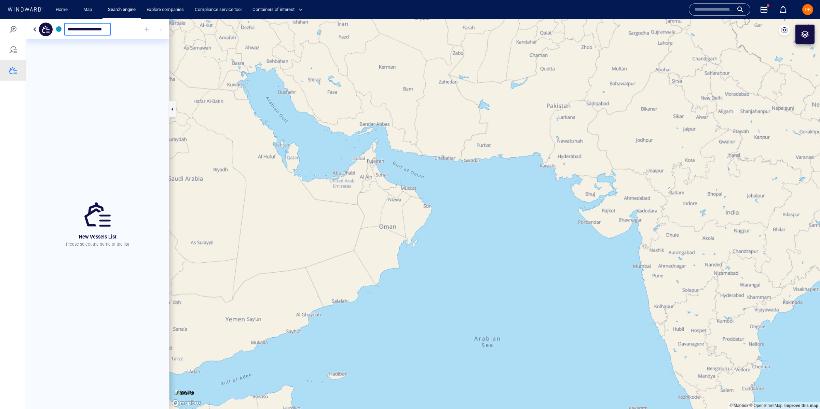
click at [119, 210] on div "New Vessels List Please select the name of the list" at bounding box center [98, 224] width 66 height 49
click at [90, 27] on input "**********" at bounding box center [88, 29] width 40 height 6
click at [148, 30] on div at bounding box center [146, 29] width 15 height 15
click at [147, 30] on div at bounding box center [146, 29] width 15 height 15
click at [161, 28] on span "button" at bounding box center [160, 29] width 7 height 7
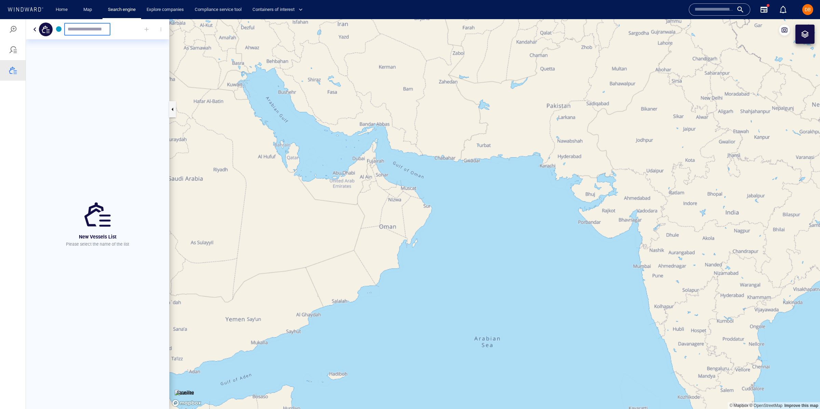
type input "*"
type input "**********"
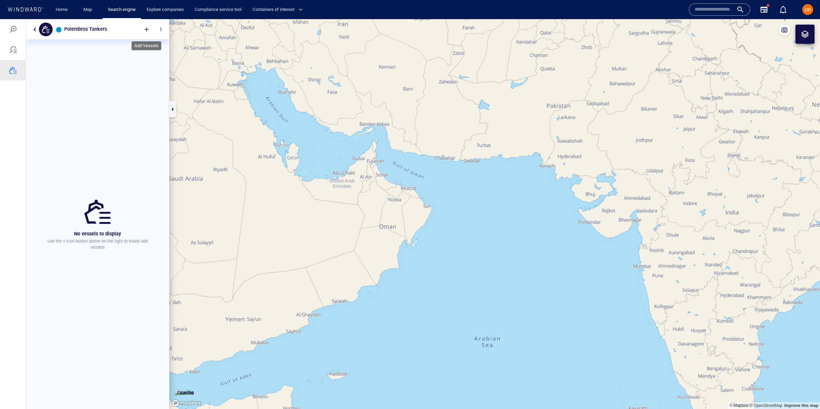
click at [147, 30] on div at bounding box center [146, 29] width 15 height 15
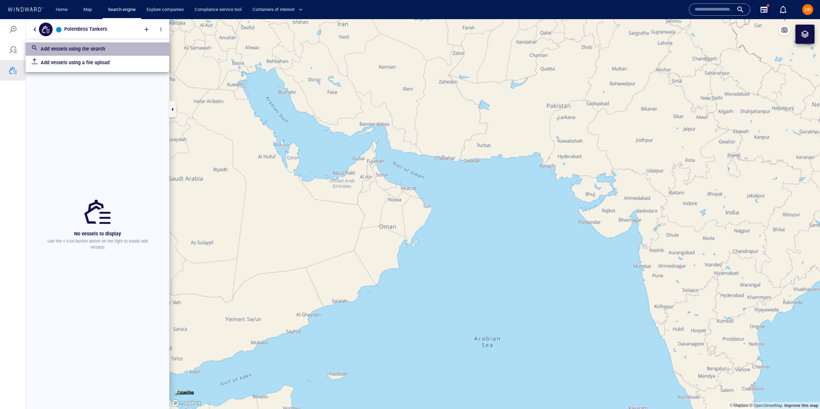
click at [126, 54] on div "Add vessels using the search" at bounding box center [97, 49] width 135 height 12
click at [109, 67] on input "text" at bounding box center [92, 64] width 110 height 10
click at [69, 64] on input "text" at bounding box center [92, 64] width 110 height 10
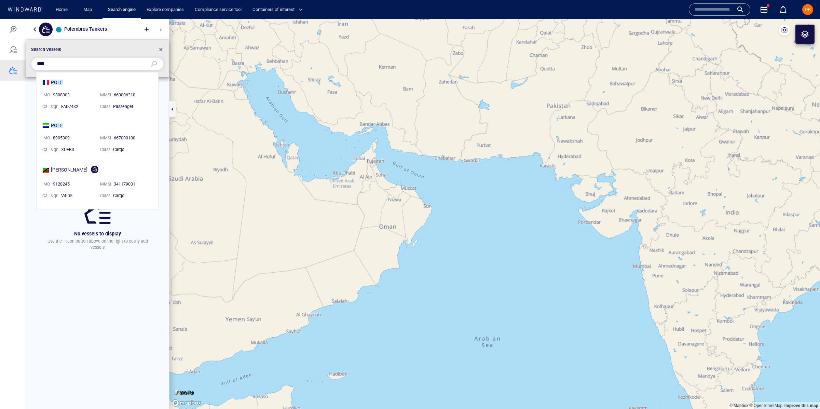
scroll to position [137, 122]
type input "*"
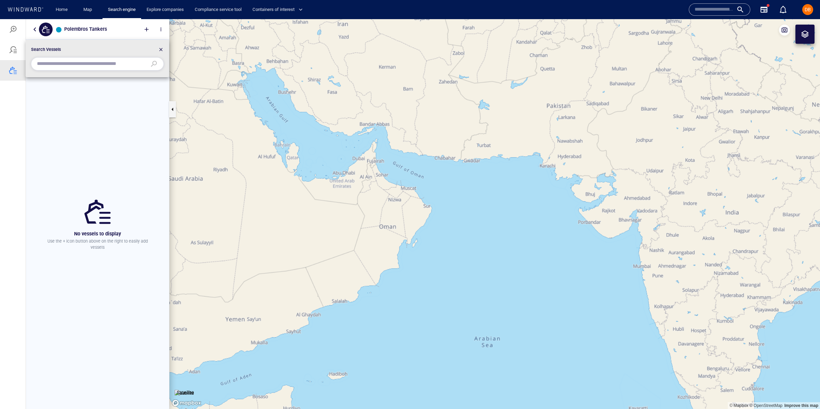
click at [268, 147] on div at bounding box center [410, 214] width 820 height 390
click at [142, 69] on input "text" at bounding box center [92, 64] width 110 height 10
click at [163, 48] on div at bounding box center [160, 50] width 5 height 8
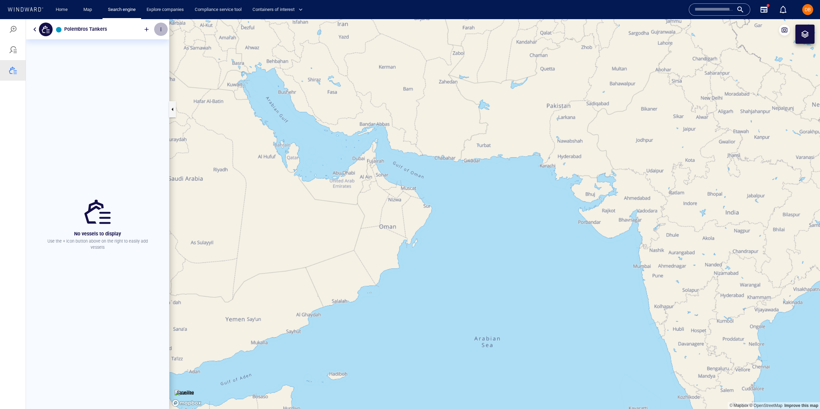
click at [164, 31] on button "button" at bounding box center [161, 30] width 14 height 14
click at [146, 30] on div at bounding box center [410, 214] width 820 height 390
click at [142, 27] on div at bounding box center [146, 29] width 15 height 15
click at [14, 55] on div at bounding box center [410, 214] width 820 height 390
click at [19, 51] on div at bounding box center [13, 50] width 26 height 21
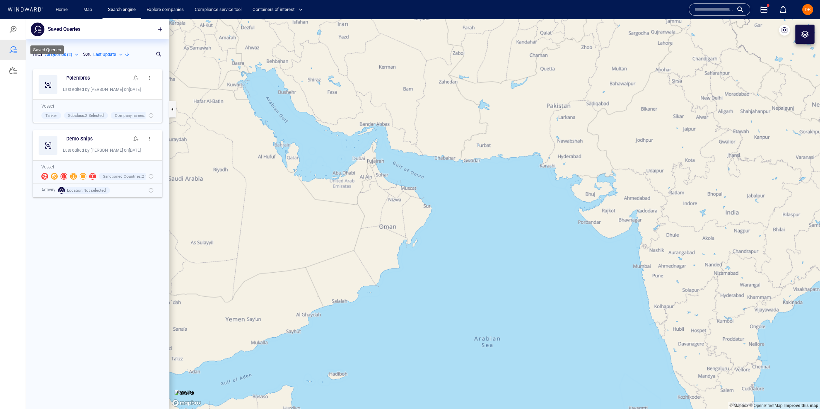
scroll to position [344, 143]
click at [16, 73] on div at bounding box center [13, 70] width 8 height 8
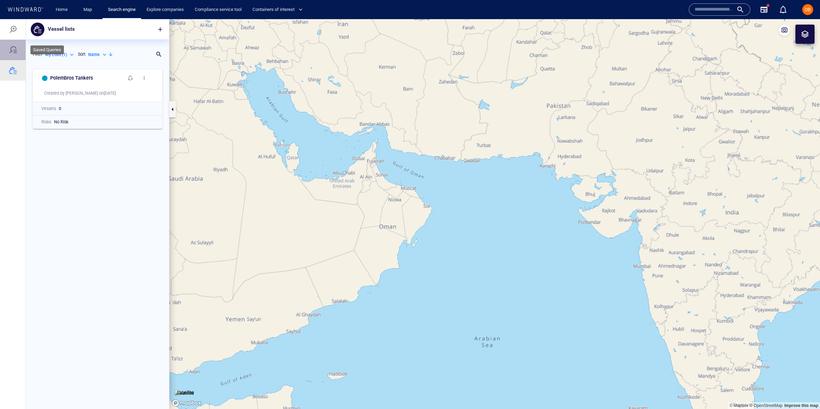
click at [6, 53] on div at bounding box center [13, 50] width 26 height 21
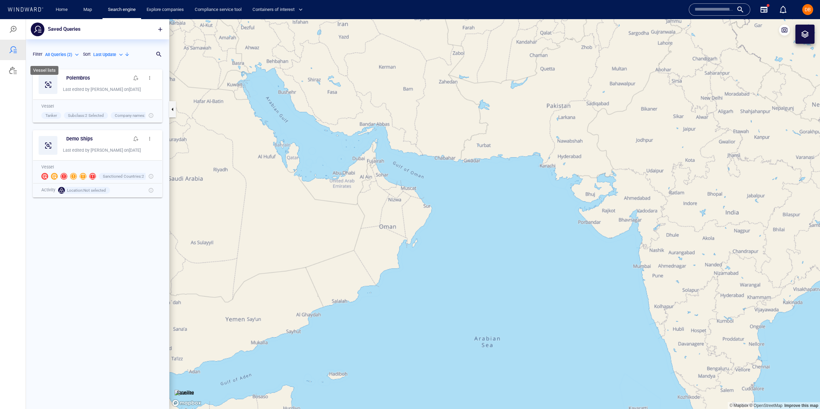
click at [4, 68] on div at bounding box center [13, 70] width 26 height 21
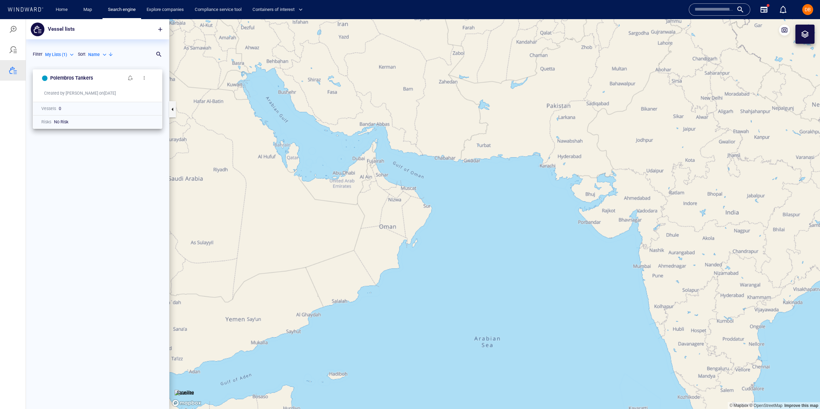
click at [147, 77] on button "button" at bounding box center [144, 78] width 14 height 14
click at [185, 100] on li "Delete" at bounding box center [185, 99] width 68 height 12
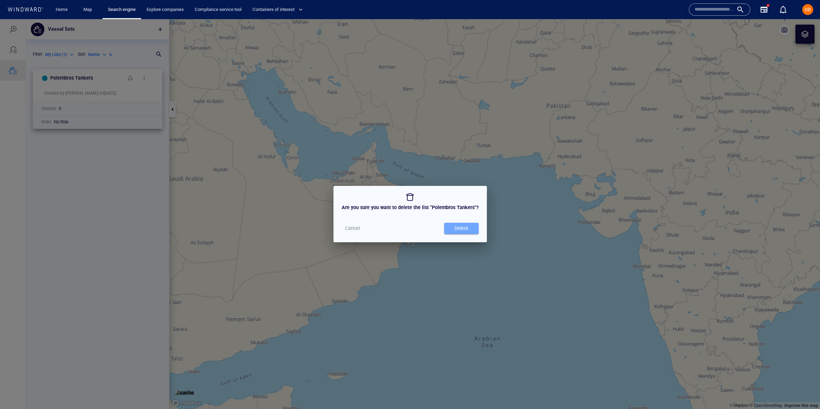
click at [459, 226] on div "Delete" at bounding box center [461, 228] width 17 height 11
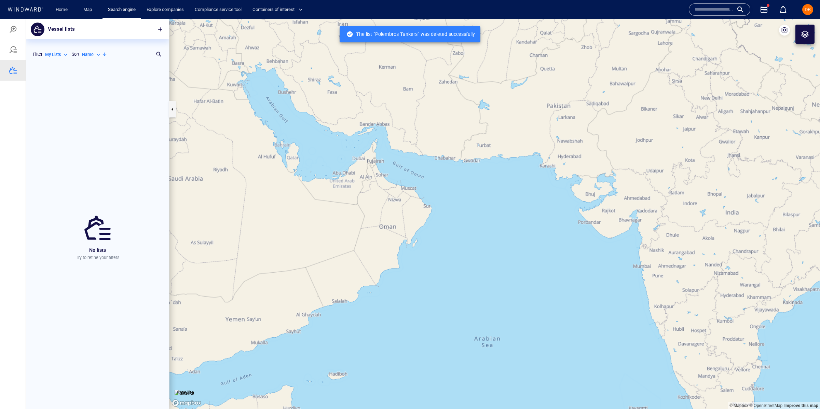
click at [52, 52] on p "My Lists" at bounding box center [53, 55] width 16 height 6
click at [17, 48] on div at bounding box center [410, 214] width 820 height 390
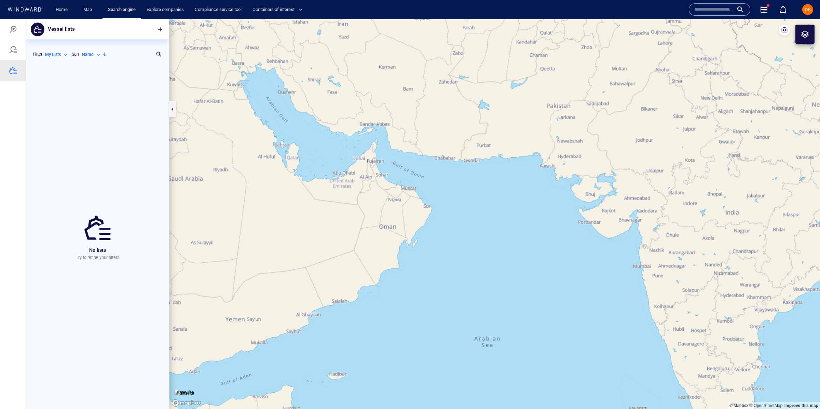
click at [57, 50] on div "My Lists *******" at bounding box center [57, 54] width 27 height 11
click at [58, 53] on p "My Lists" at bounding box center [53, 55] width 16 height 6
click at [64, 86] on p "Team Lists" at bounding box center [61, 86] width 21 height 6
click at [64, 54] on p "Team Lists" at bounding box center [55, 55] width 21 height 6
click at [69, 96] on p "System Lists ( 29 )" at bounding box center [67, 96] width 32 height 6
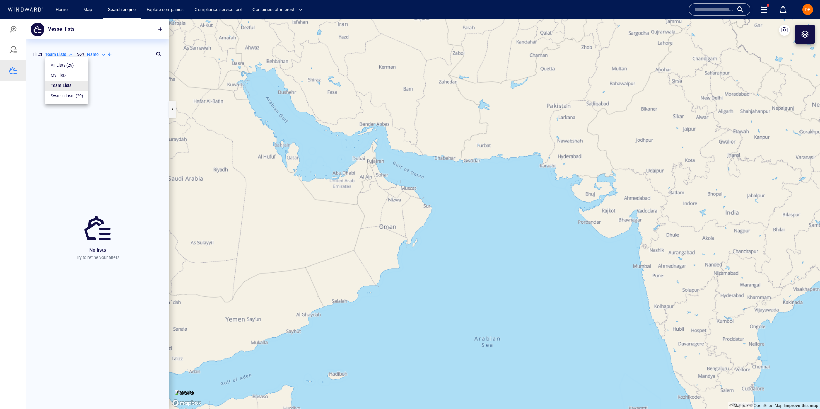
type input "**********"
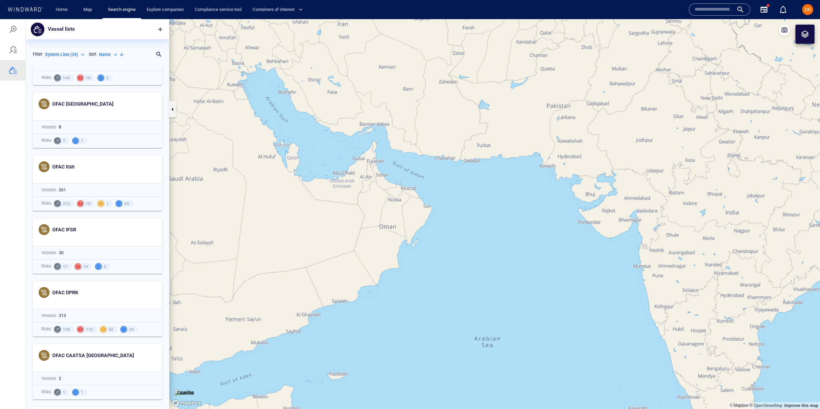
scroll to position [732, 0]
click at [68, 168] on span "OFAC Iran" at bounding box center [63, 165] width 22 height 5
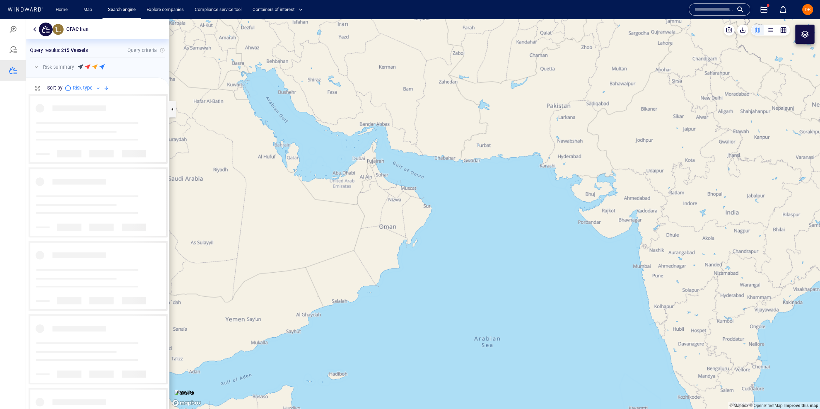
scroll to position [315, 143]
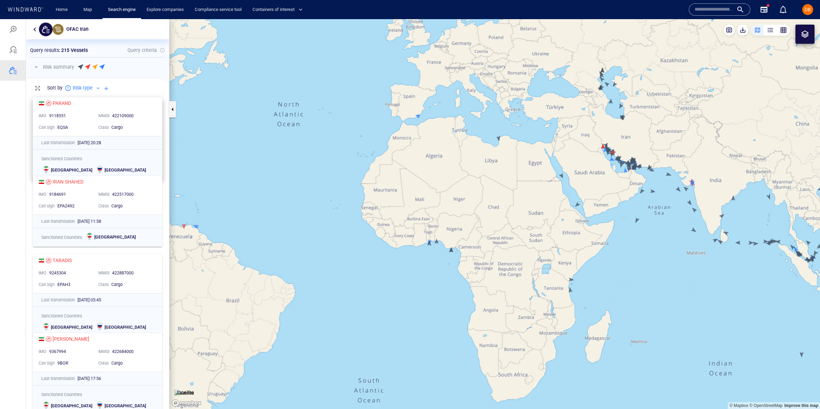
click at [123, 109] on div "PARAND IMO 9118551 MMSI 422109000 Call sign EQSA Class Cargo" at bounding box center [97, 117] width 129 height 38
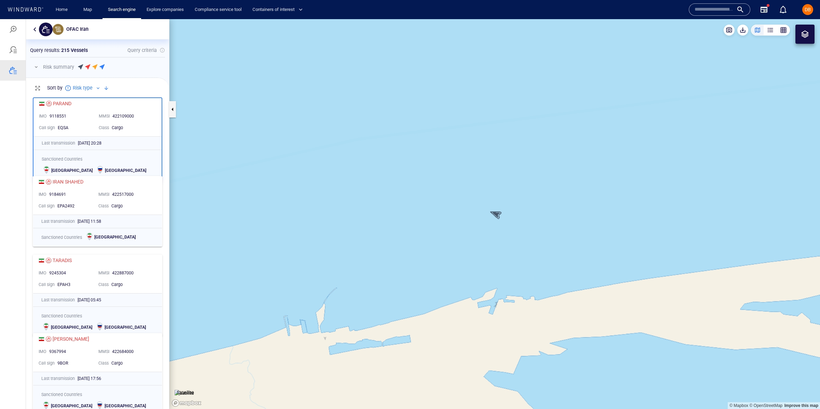
scroll to position [0, 0]
click at [50, 103] on div at bounding box center [48, 102] width 5 height 5
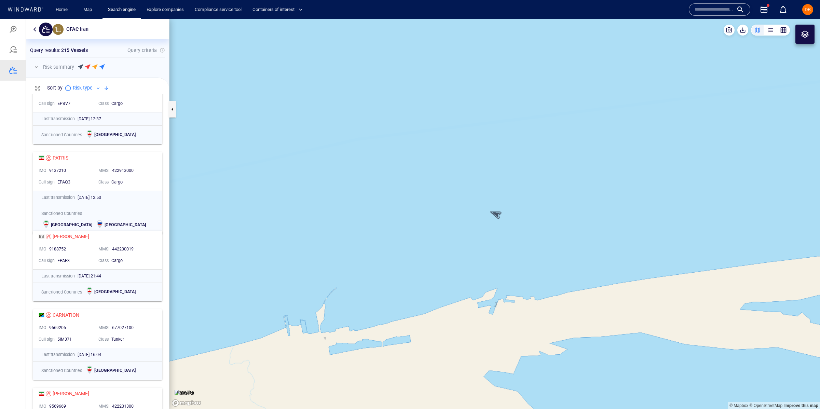
scroll to position [608, 0]
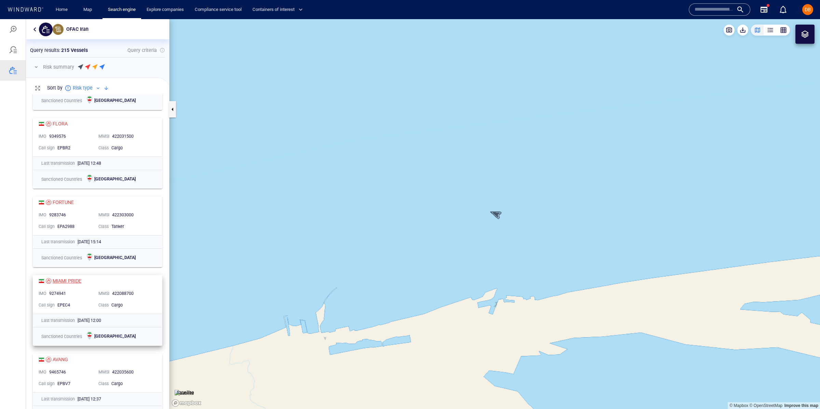
click at [71, 282] on div "MIAMI PRIDE" at bounding box center [67, 281] width 29 height 8
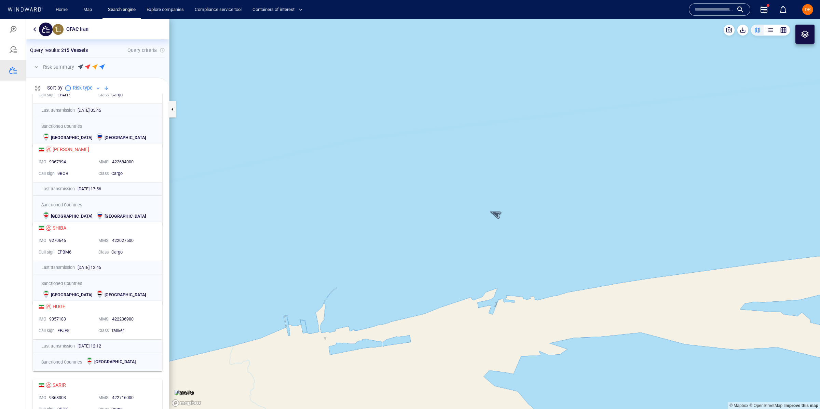
scroll to position [0, 0]
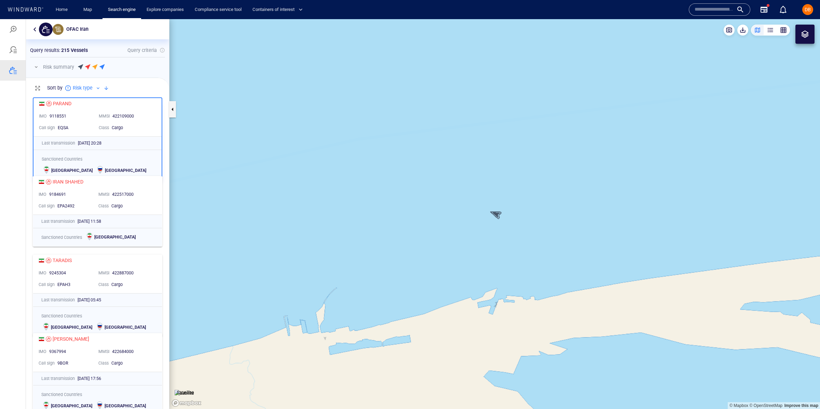
click at [80, 51] on p "215 Vessels" at bounding box center [74, 50] width 27 height 8
click at [34, 27] on button "button" at bounding box center [35, 29] width 8 height 8
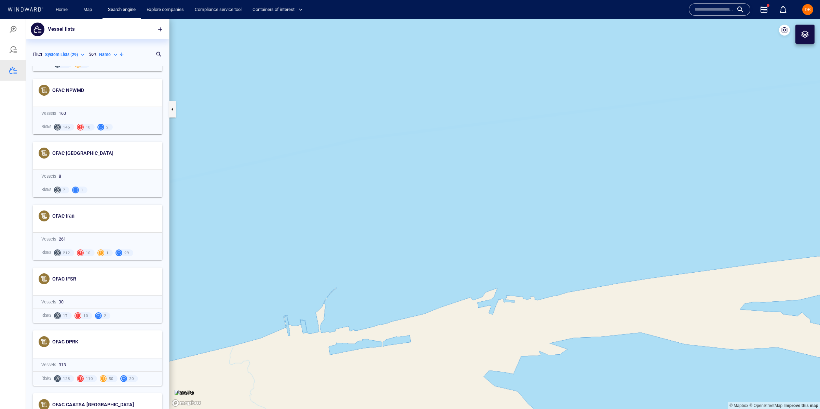
scroll to position [760, 0]
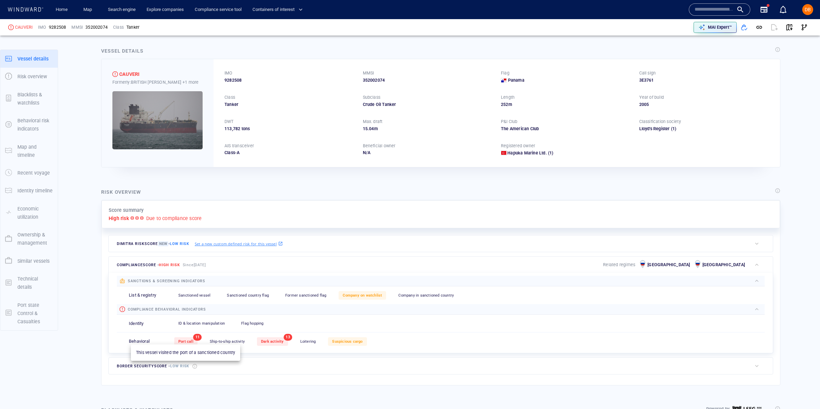
scroll to position [5, 0]
click at [186, 340] on span "Port call" at bounding box center [185, 340] width 15 height 4
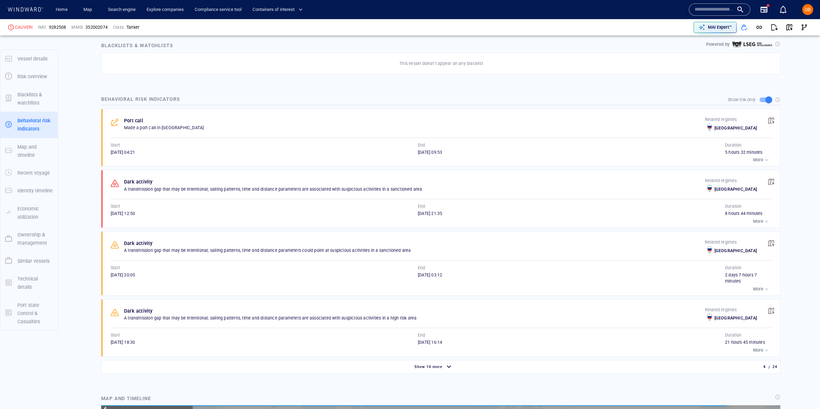
scroll to position [7477, 0]
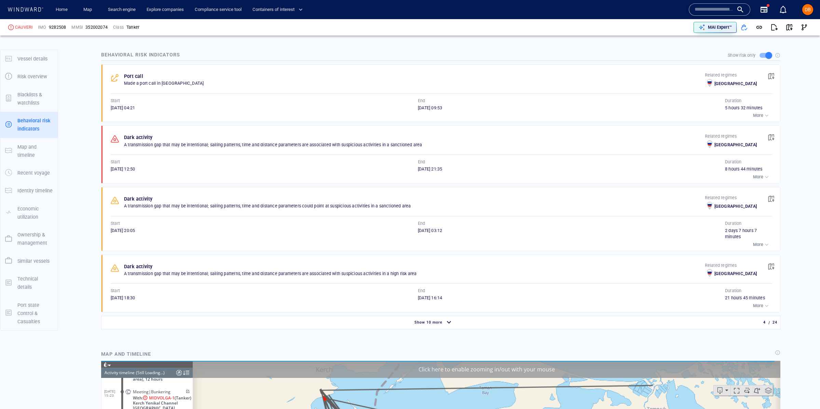
scroll to position [422, 0]
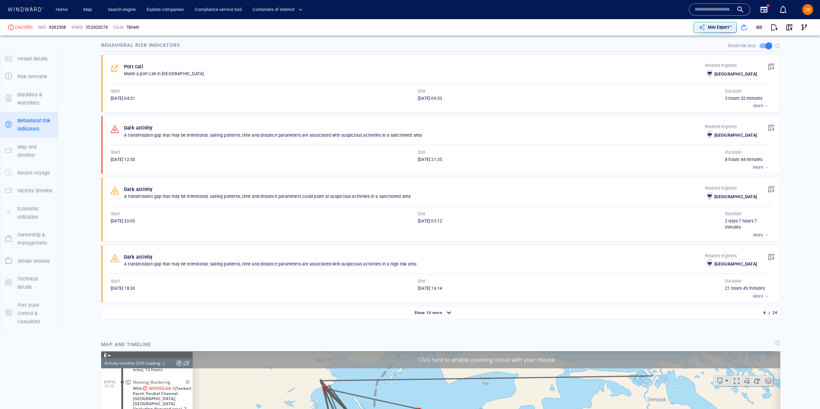
click at [463, 315] on div "Show 10 more" at bounding box center [434, 313] width 662 height 12
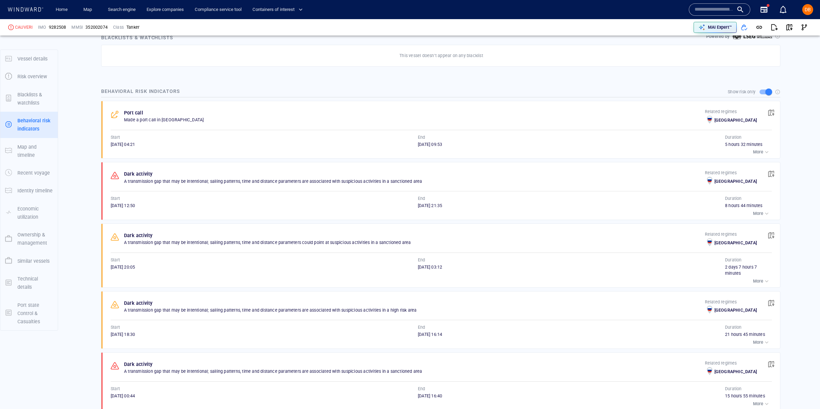
scroll to position [395, 0]
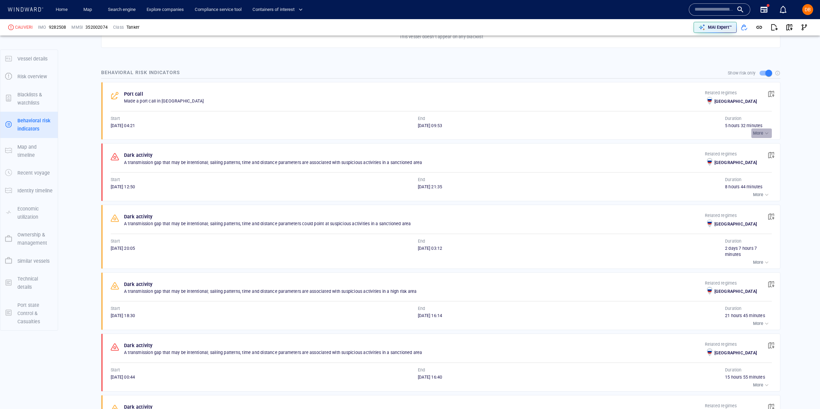
click at [769, 135] on div "button" at bounding box center [767, 133] width 7 height 7
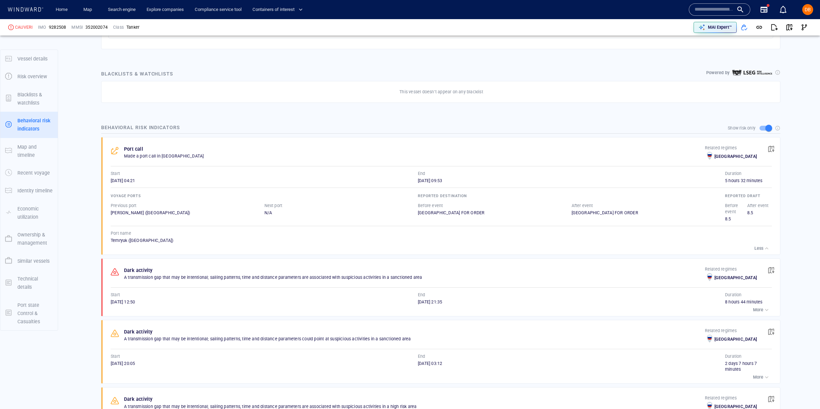
scroll to position [370, 0]
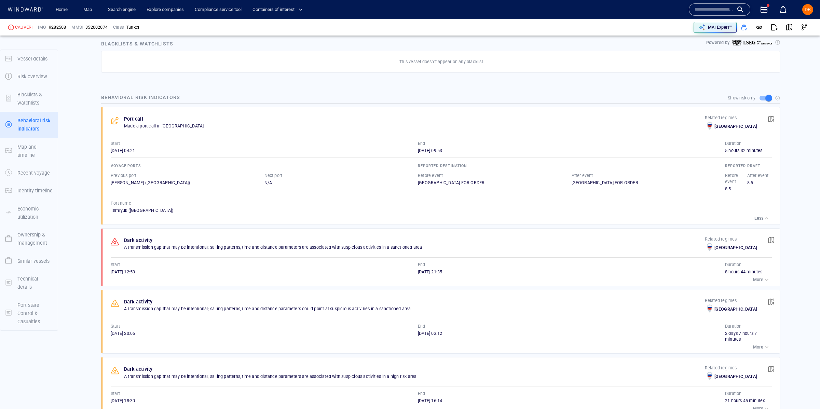
click at [206, 304] on div "Dark activity" at bounding box center [415, 301] width 584 height 11
click at [769, 241] on span "button" at bounding box center [771, 240] width 7 height 7
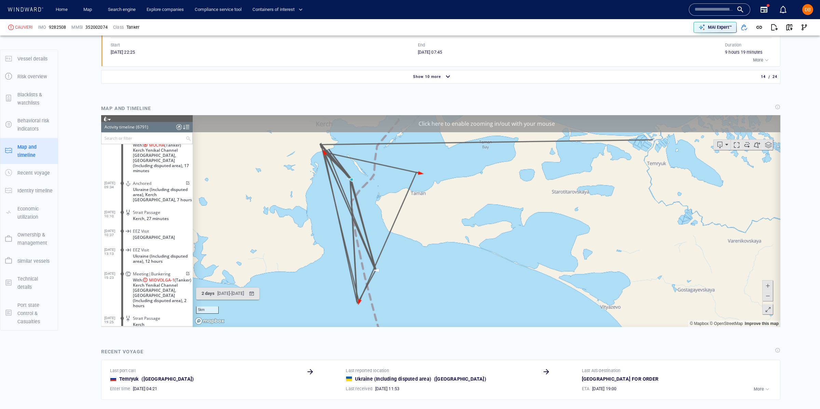
scroll to position [127045, 0]
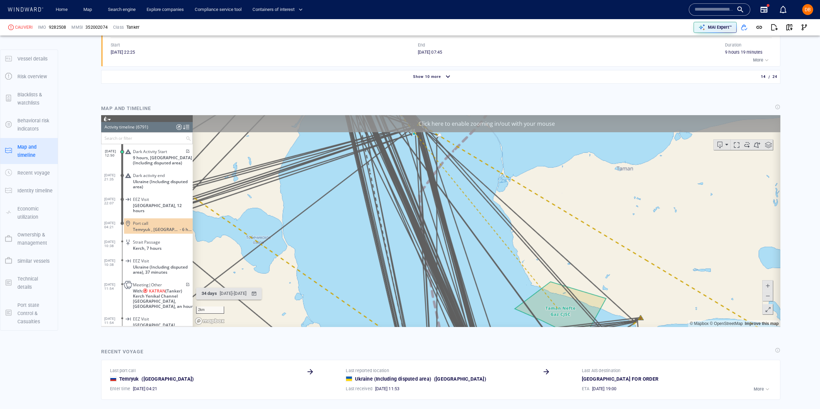
drag, startPoint x: 546, startPoint y: 219, endPoint x: 538, endPoint y: 289, distance: 70.2
click at [542, 290] on canvas "Map" at bounding box center [487, 221] width 588 height 212
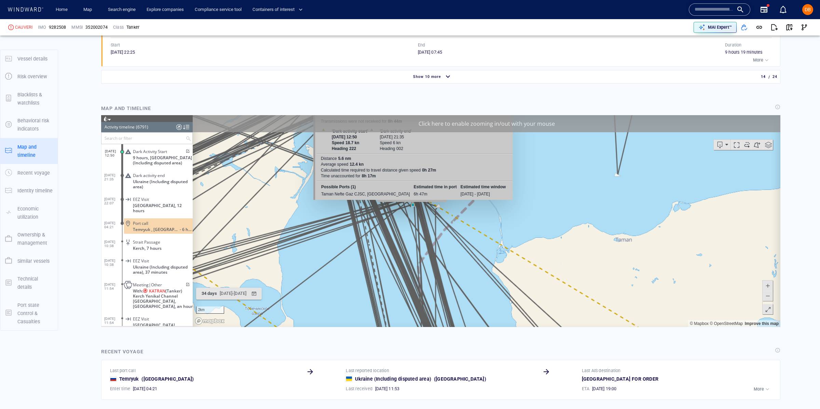
click at [412, 205] on canvas "Map" at bounding box center [487, 221] width 588 height 212
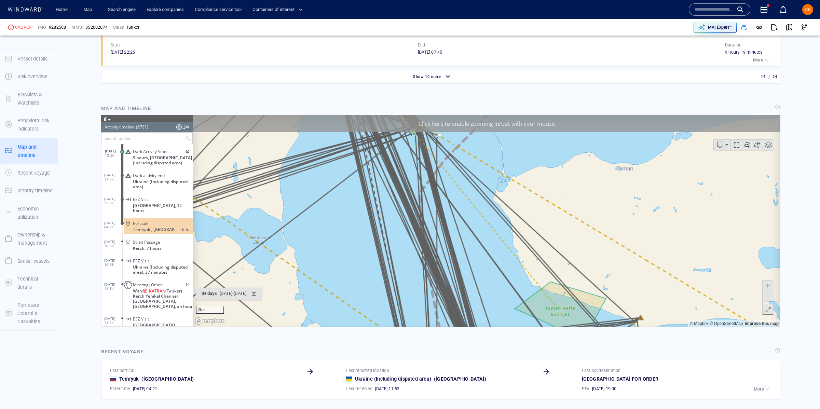
click at [770, 289] on span at bounding box center [768, 286] width 7 height 10
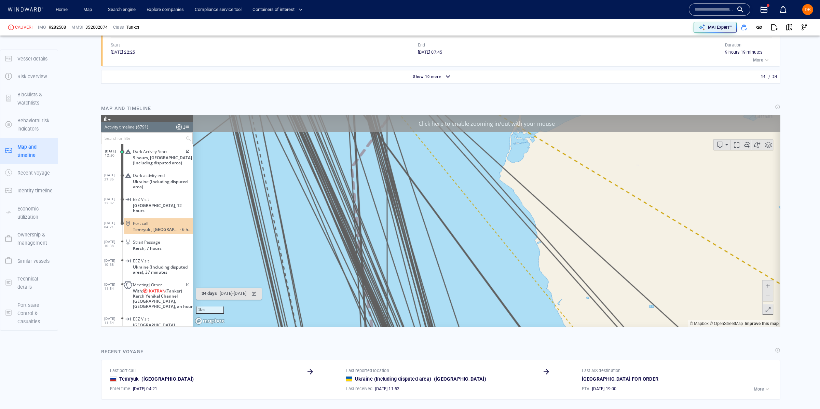
click at [770, 288] on span at bounding box center [768, 286] width 7 height 10
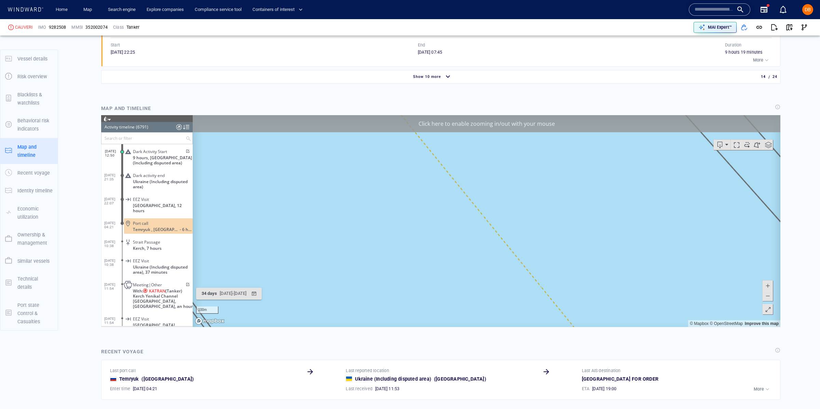
drag, startPoint x: 571, startPoint y: 254, endPoint x: 819, endPoint y: 399, distance: 288.0
click at [781, 327] on html "Loading vessel activities... Activity timeline (6791) (Still Loading...) Search…" at bounding box center [441, 221] width 680 height 212
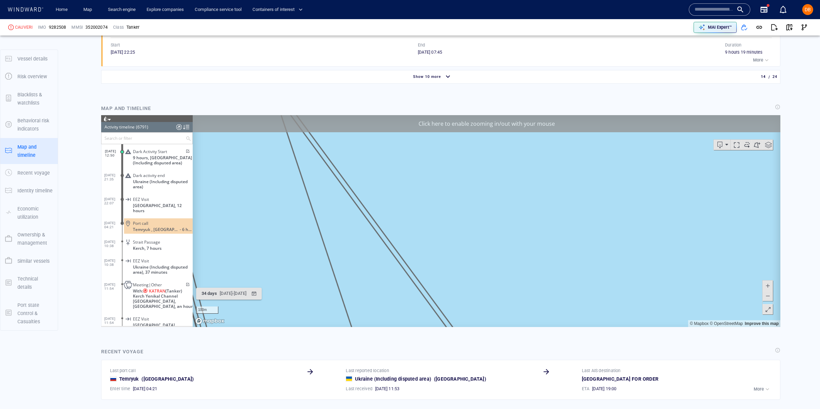
click at [729, 281] on canvas "Map" at bounding box center [487, 221] width 588 height 212
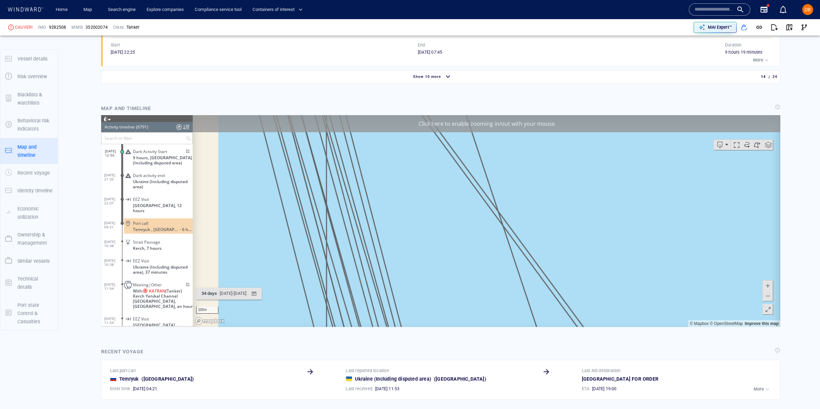
click at [769, 298] on span at bounding box center [768, 296] width 7 height 10
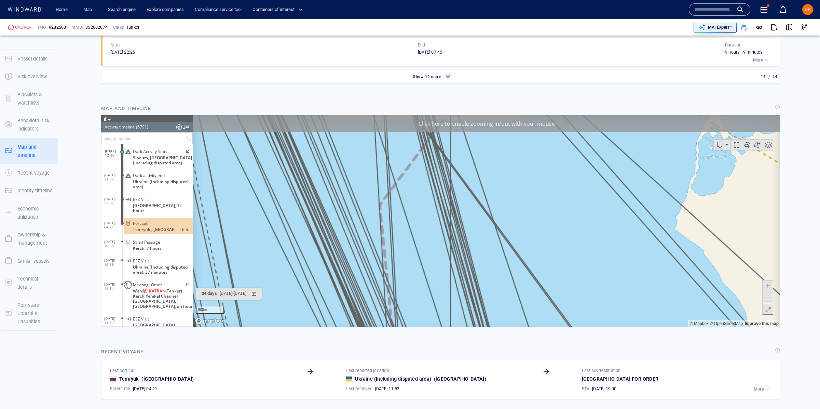
click at [768, 298] on span at bounding box center [768, 296] width 7 height 10
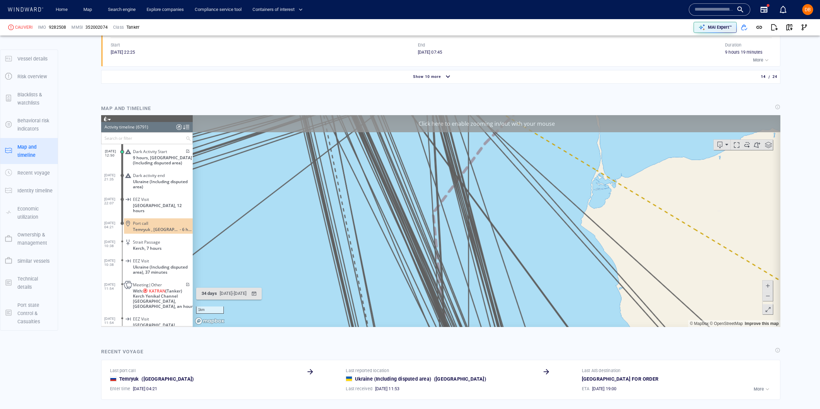
click at [768, 298] on span at bounding box center [768, 296] width 7 height 10
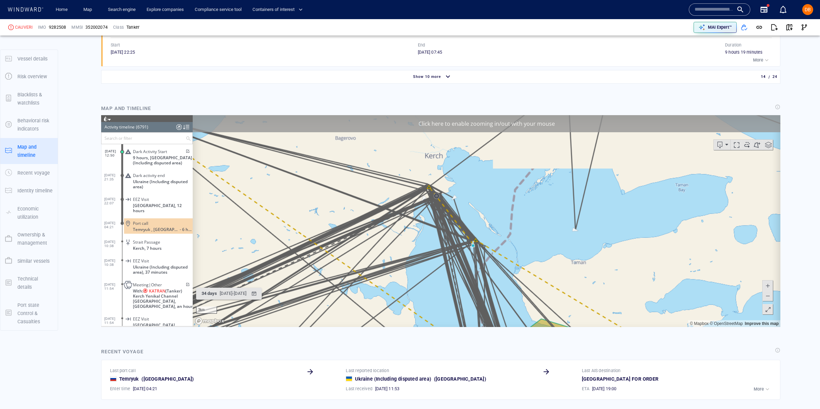
drag, startPoint x: 486, startPoint y: 169, endPoint x: 487, endPoint y: 238, distance: 68.7
click at [496, 237] on canvas "Map" at bounding box center [487, 221] width 588 height 212
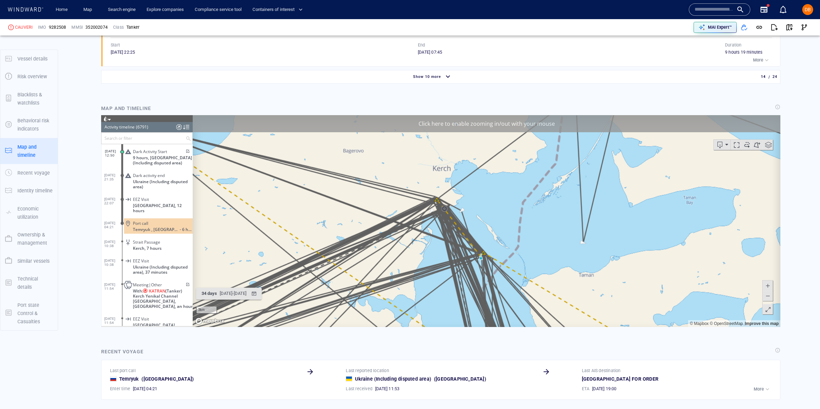
click at [767, 288] on span at bounding box center [768, 286] width 7 height 10
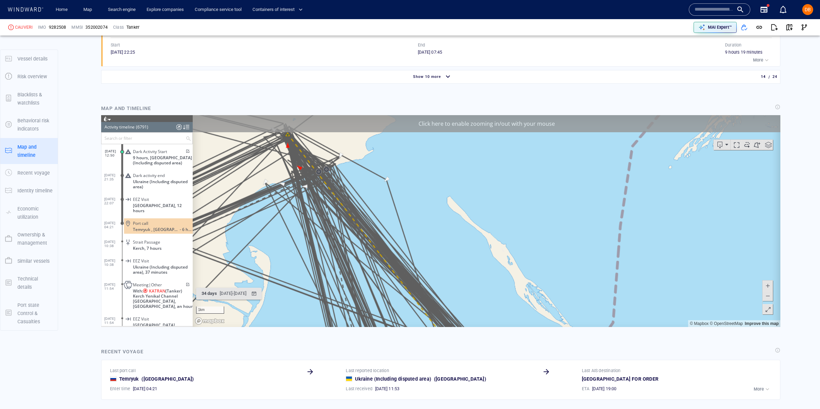
drag, startPoint x: 535, startPoint y: 252, endPoint x: 593, endPoint y: 294, distance: 71.7
click at [602, 300] on canvas "Map" at bounding box center [487, 221] width 588 height 212
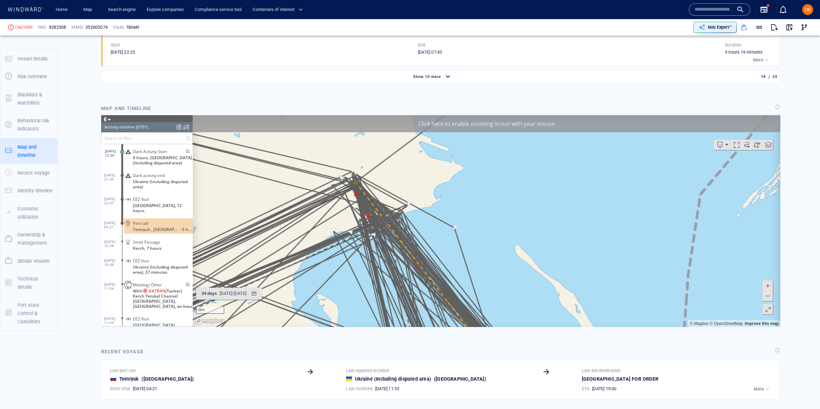
drag, startPoint x: 512, startPoint y: 256, endPoint x: 464, endPoint y: 158, distance: 109.0
click at [469, 160] on canvas "Map" at bounding box center [487, 221] width 588 height 212
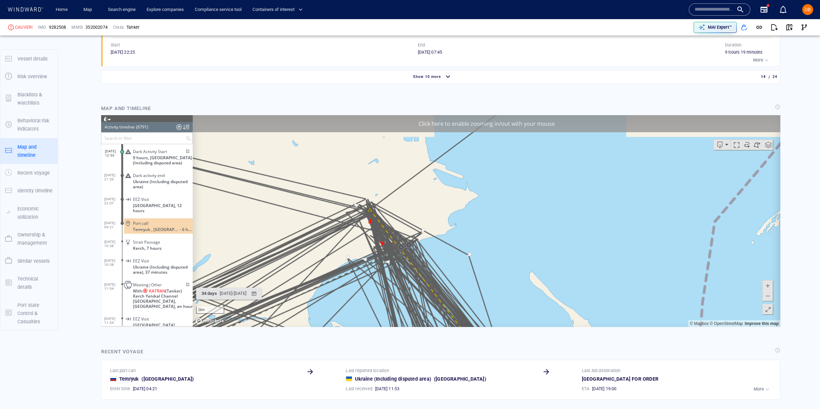
drag, startPoint x: 359, startPoint y: 192, endPoint x: 413, endPoint y: 305, distance: 125.2
click at [423, 327] on html "Loading vessel activities... Activity timeline (6791) (Still Loading...) Search…" at bounding box center [441, 221] width 680 height 212
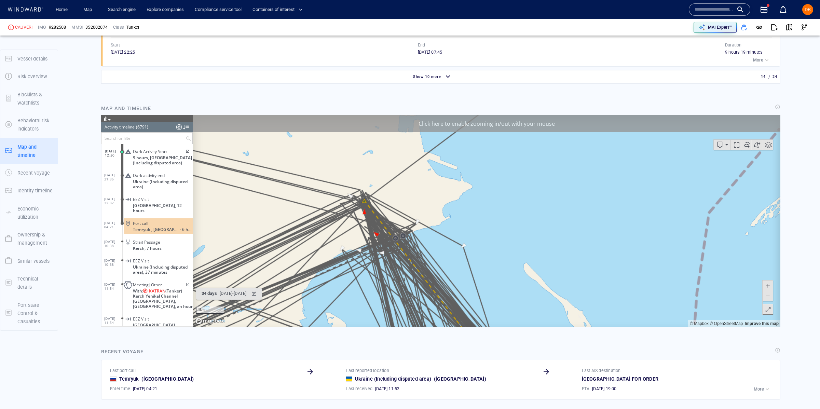
drag, startPoint x: 538, startPoint y: 304, endPoint x: 414, endPoint y: 181, distance: 174.3
click at [415, 181] on canvas "Map" at bounding box center [487, 221] width 588 height 212
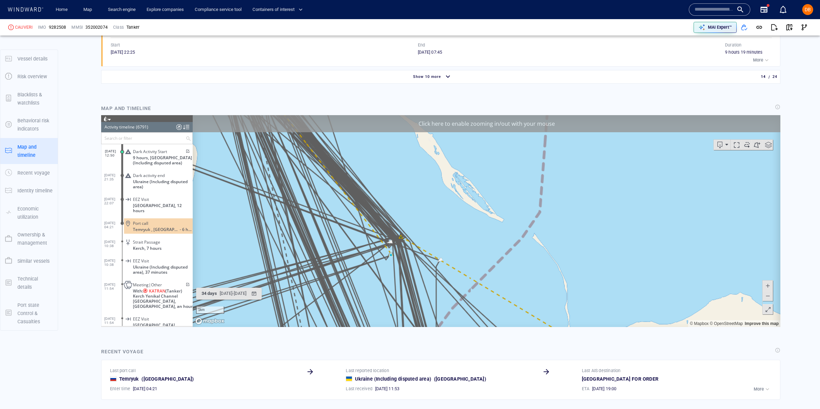
drag, startPoint x: 489, startPoint y: 274, endPoint x: 465, endPoint y: 227, distance: 52.7
click at [465, 227] on canvas "Map" at bounding box center [487, 221] width 588 height 212
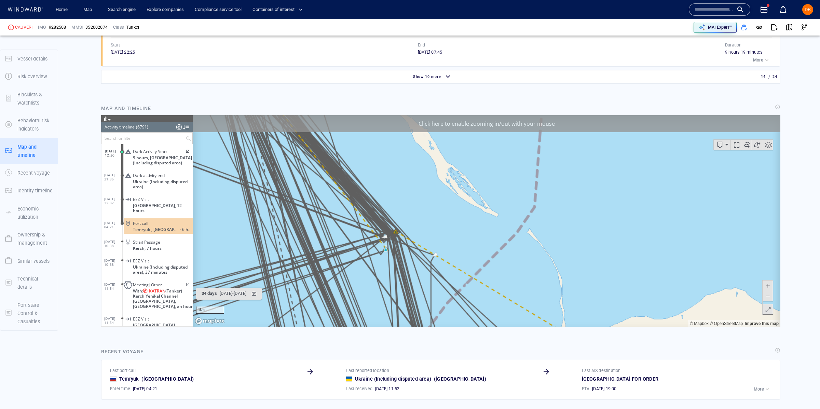
click at [769, 299] on span at bounding box center [768, 296] width 7 height 10
click at [769, 298] on span at bounding box center [768, 296] width 7 height 10
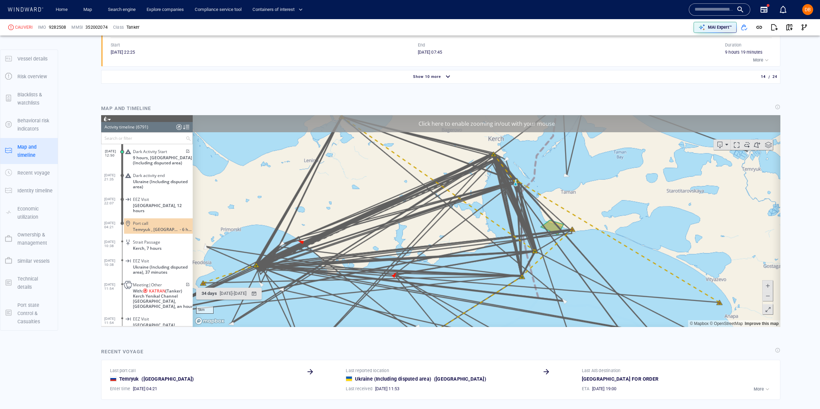
drag, startPoint x: 380, startPoint y: 250, endPoint x: 421, endPoint y: 223, distance: 48.9
click at [419, 221] on canvas "Map" at bounding box center [487, 221] width 588 height 212
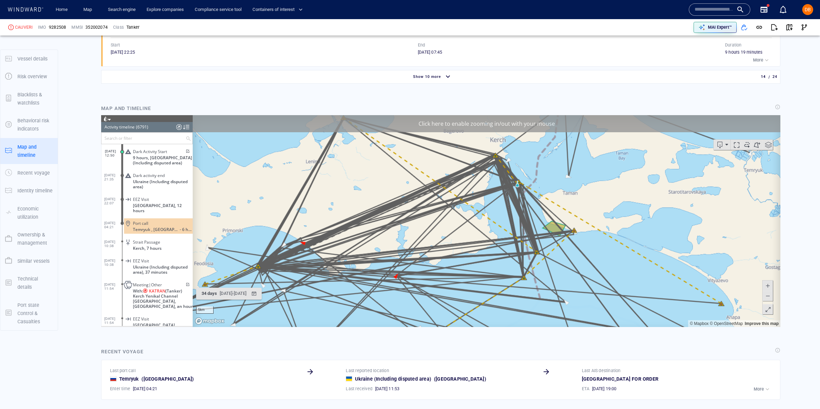
click at [767, 297] on span at bounding box center [768, 296] width 7 height 10
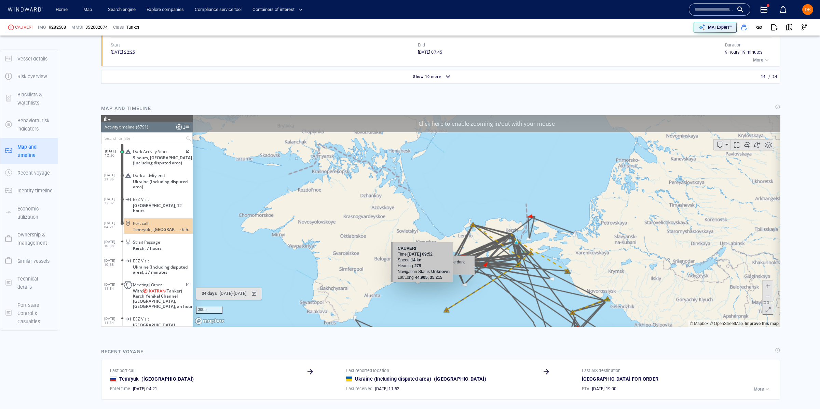
drag, startPoint x: 423, startPoint y: 236, endPoint x: 446, endPoint y: 257, distance: 31.4
click at [446, 257] on div "30km © Mapbox © OpenStreetMap Improve this map Click to show possible dark acti…" at bounding box center [487, 221] width 588 height 212
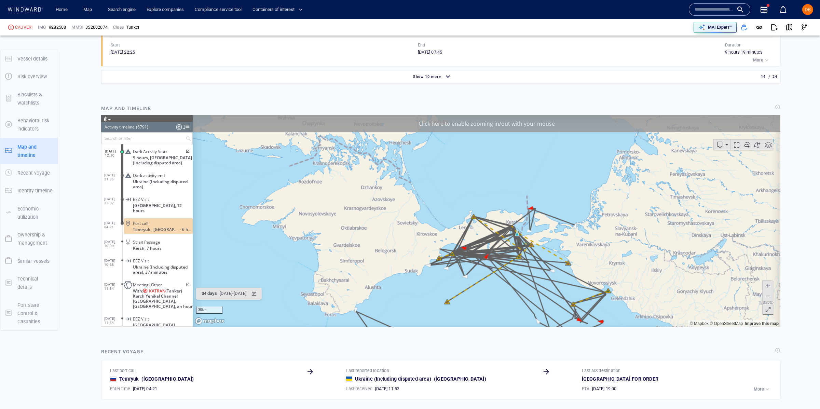
click at [765, 298] on span at bounding box center [768, 296] width 7 height 10
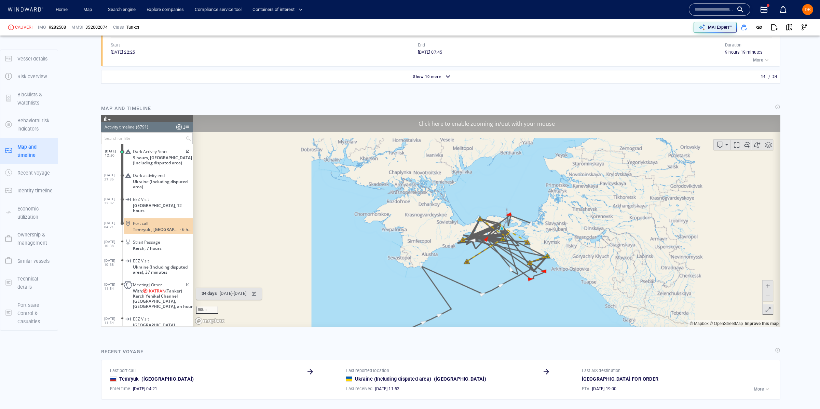
click at [765, 298] on span at bounding box center [768, 296] width 7 height 10
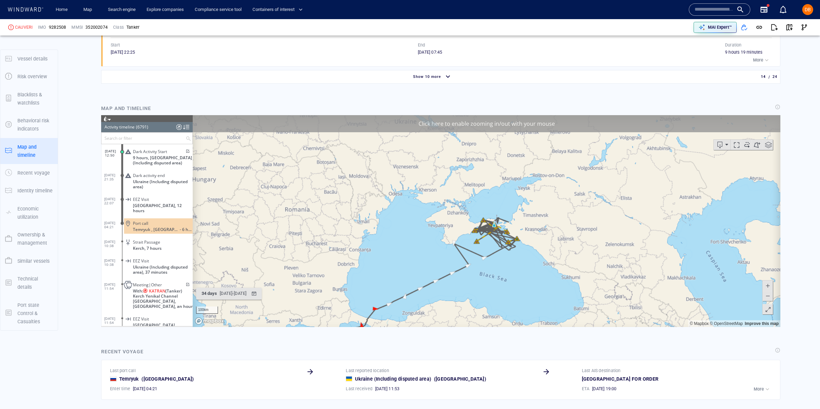
click at [766, 284] on span at bounding box center [768, 286] width 7 height 10
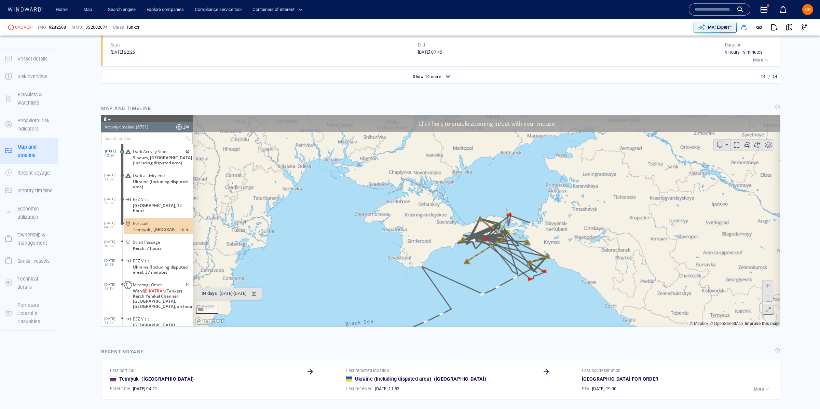
click at [765, 295] on span at bounding box center [768, 296] width 7 height 10
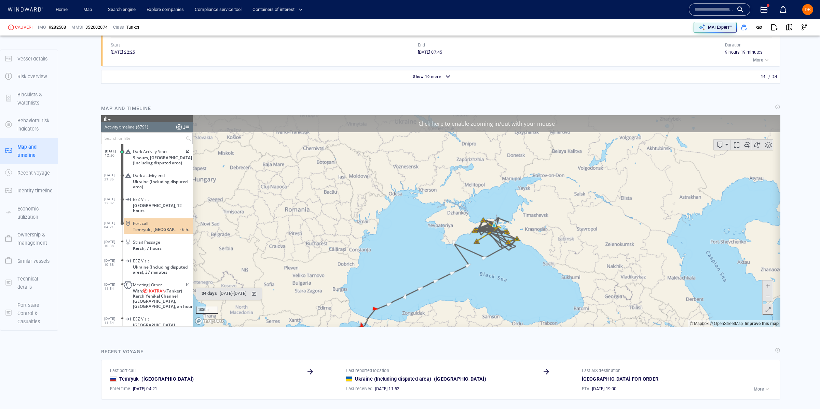
click at [765, 295] on span at bounding box center [768, 296] width 7 height 10
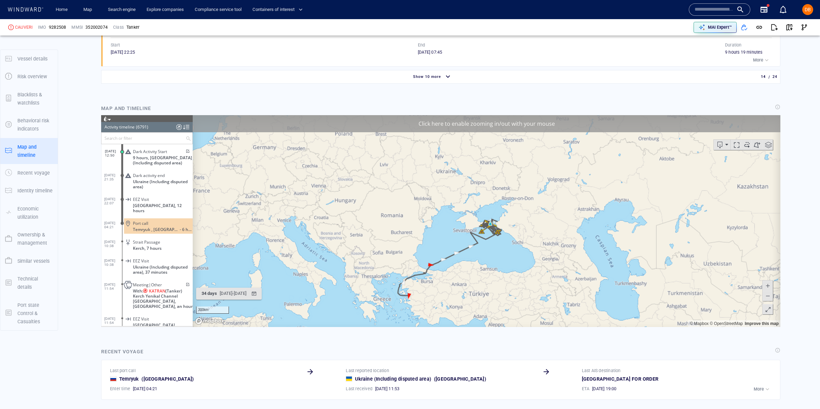
click at [767, 284] on span at bounding box center [768, 286] width 7 height 10
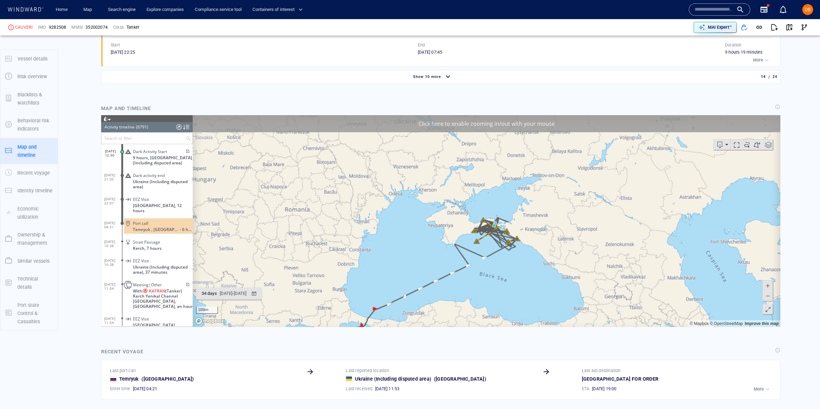
click at [767, 284] on span at bounding box center [768, 286] width 7 height 10
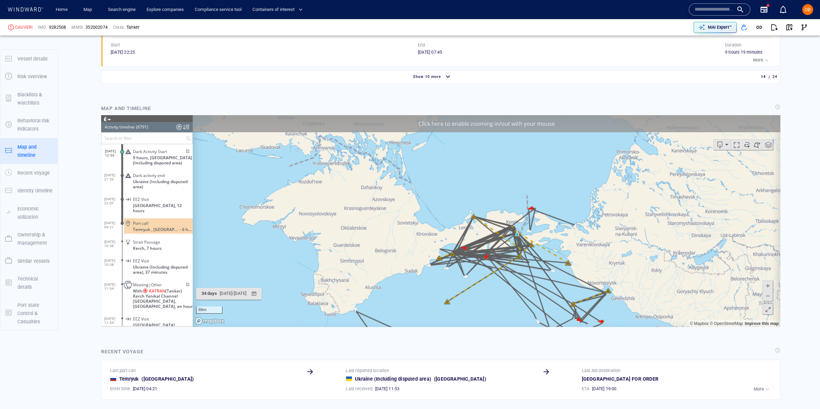
click at [767, 284] on span at bounding box center [768, 286] width 7 height 10
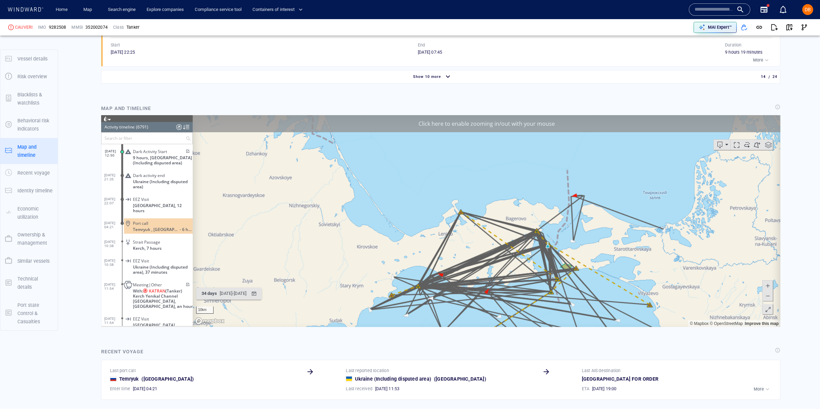
drag, startPoint x: 681, startPoint y: 311, endPoint x: 634, endPoint y: 268, distance: 63.9
click at [634, 268] on canvas "Map" at bounding box center [487, 221] width 588 height 212
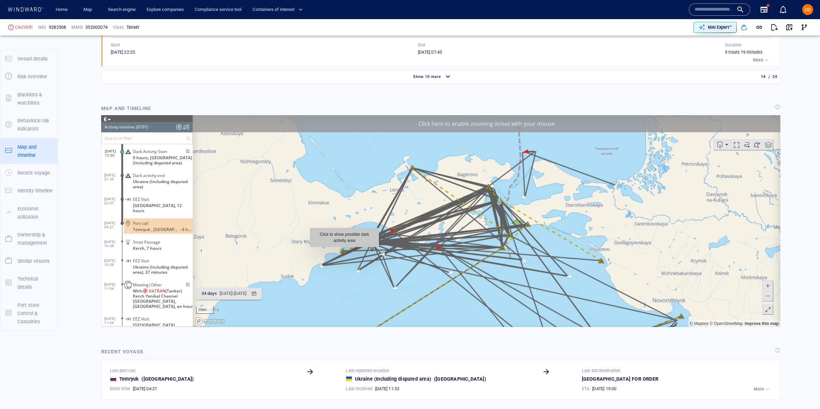
scroll to position [1431, 0]
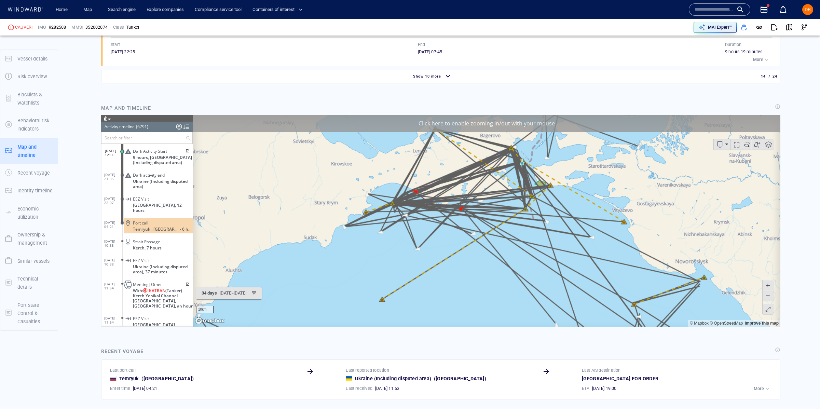
drag, startPoint x: 497, startPoint y: 257, endPoint x: 498, endPoint y: 264, distance: 7.0
click at [503, 260] on canvas "Map" at bounding box center [487, 221] width 588 height 212
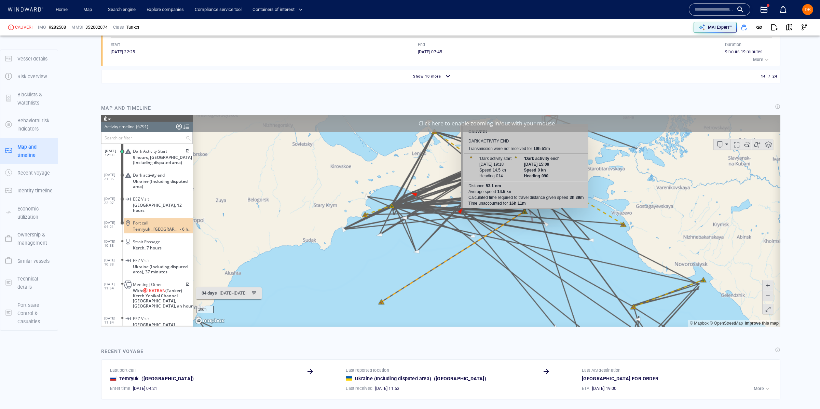
click at [525, 212] on canvas "Map" at bounding box center [487, 221] width 588 height 212
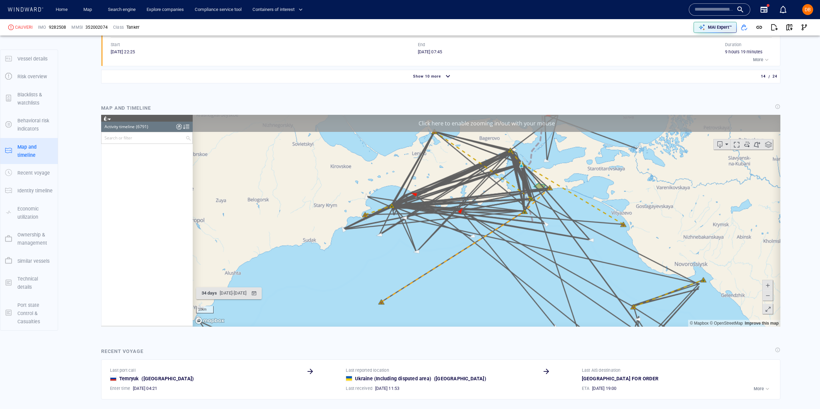
scroll to position [125541, 0]
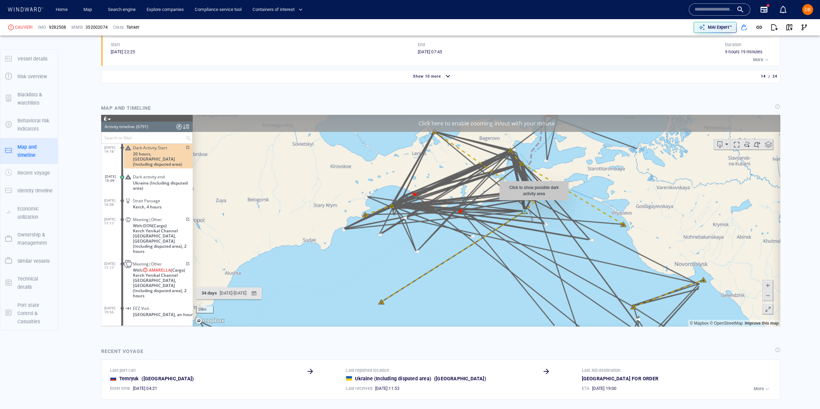
click at [534, 203] on canvas "Map" at bounding box center [487, 221] width 588 height 212
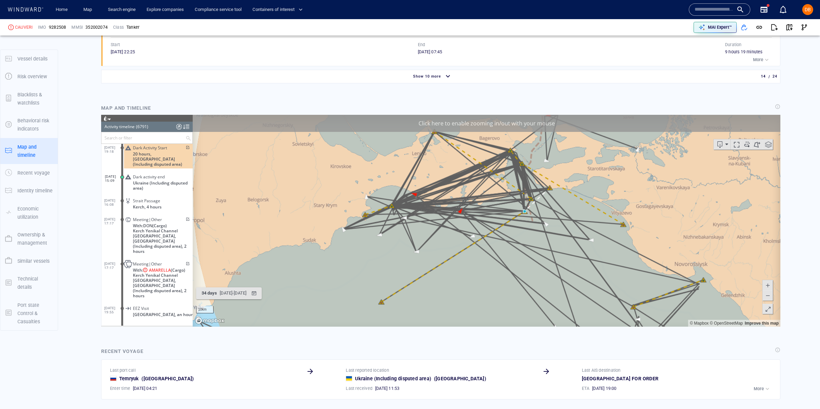
click at [782, 258] on div "Map and timeline" at bounding box center [441, 215] width 690 height 234
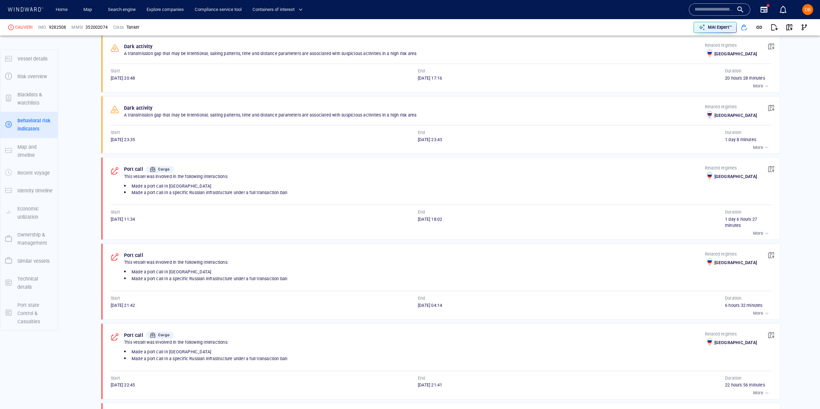
scroll to position [879, 0]
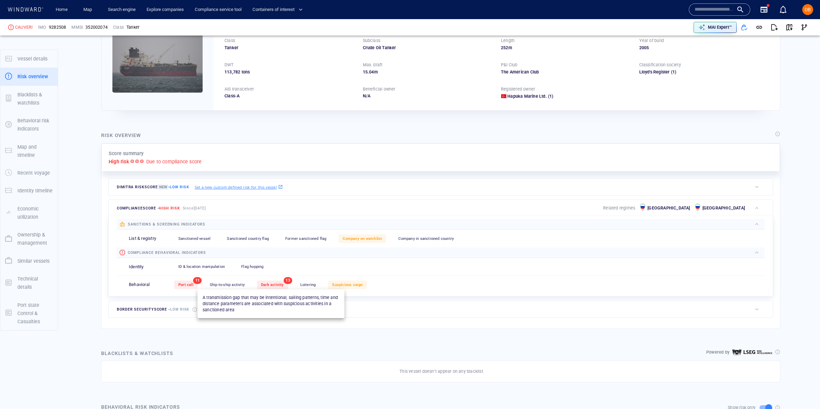
click at [264, 284] on span "Dark activity" at bounding box center [272, 285] width 23 height 4
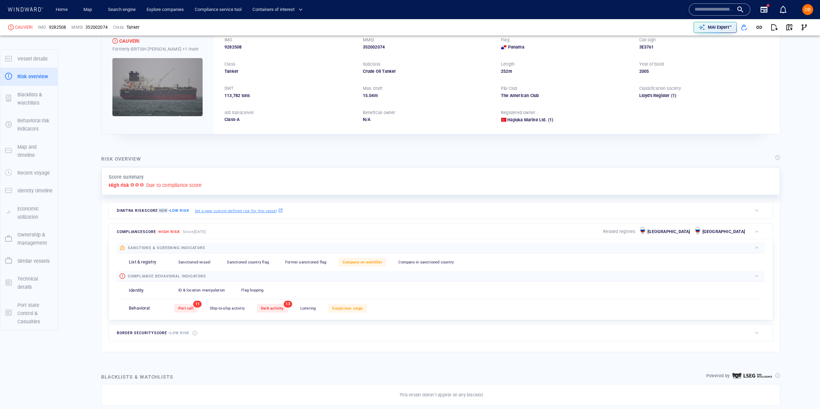
scroll to position [0, 0]
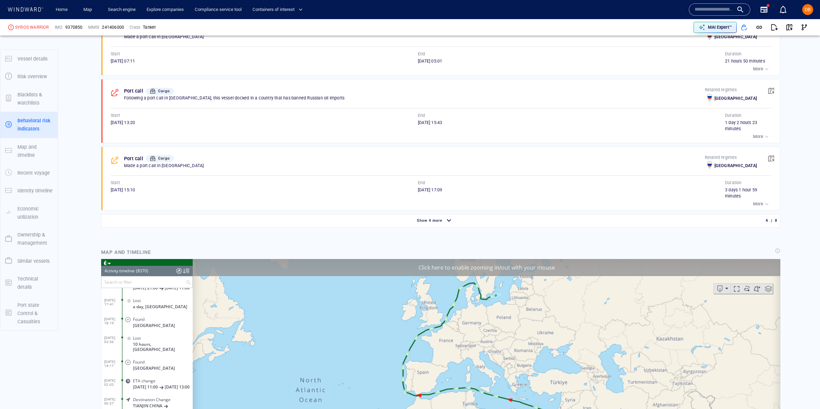
scroll to position [480, 0]
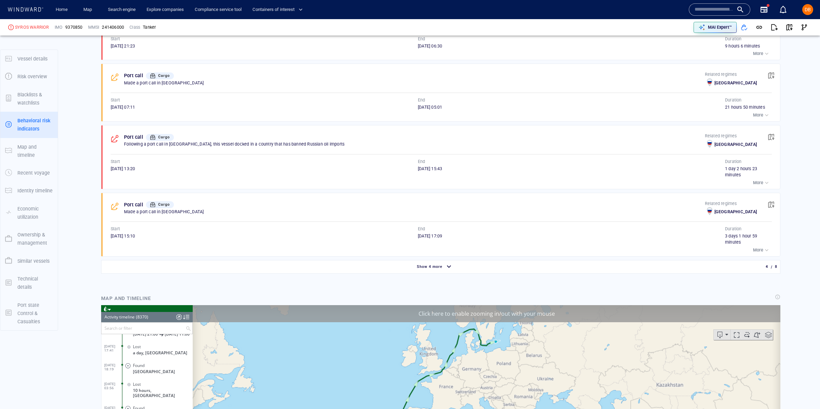
click at [456, 170] on div "[DATE] 15:43" at bounding box center [571, 169] width 307 height 6
click at [770, 140] on span "button" at bounding box center [771, 137] width 7 height 7
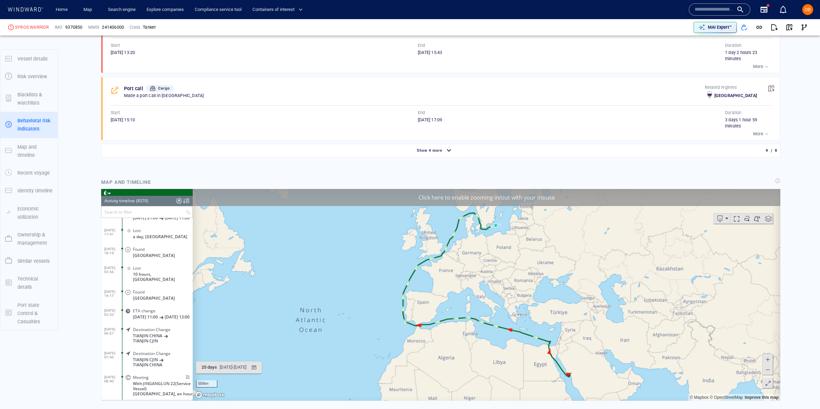
scroll to position [662, 0]
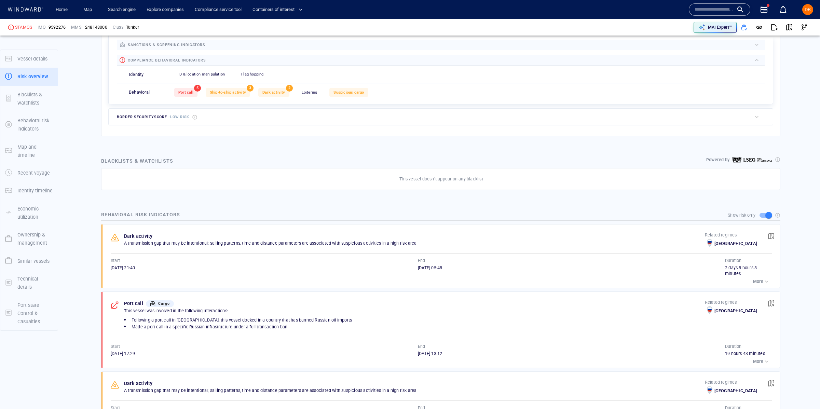
scroll to position [242, 0]
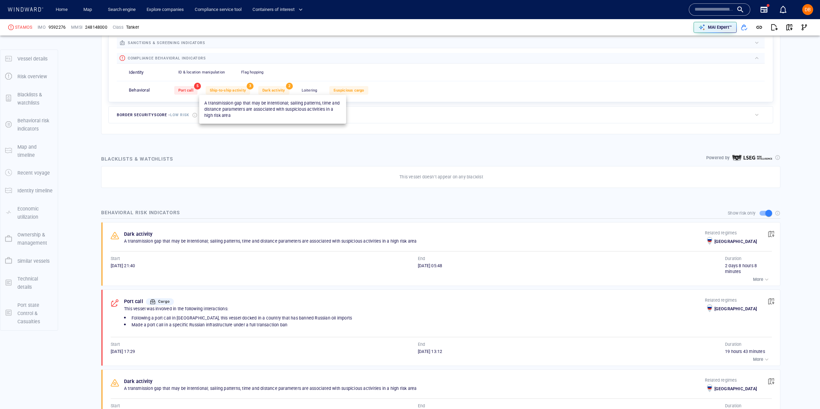
click at [278, 90] on span "Dark activity" at bounding box center [274, 90] width 23 height 4
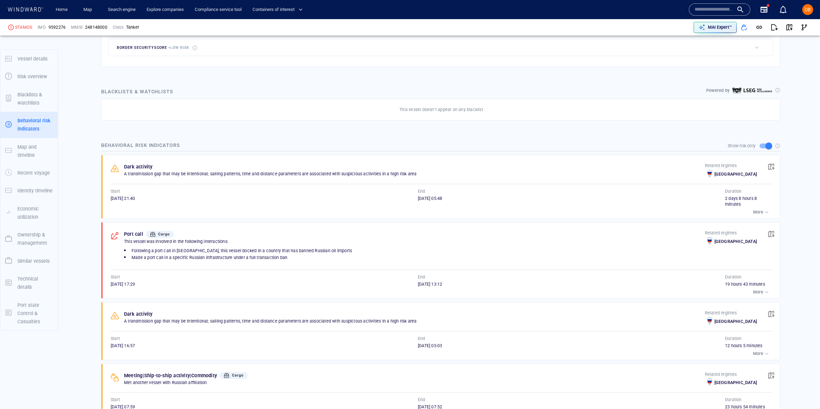
scroll to position [311, 0]
click at [764, 210] on div "button" at bounding box center [767, 210] width 7 height 7
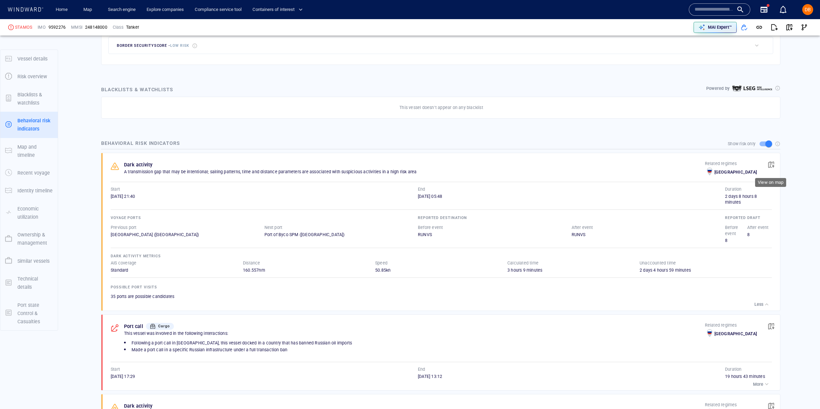
click at [770, 165] on span "button" at bounding box center [771, 164] width 7 height 7
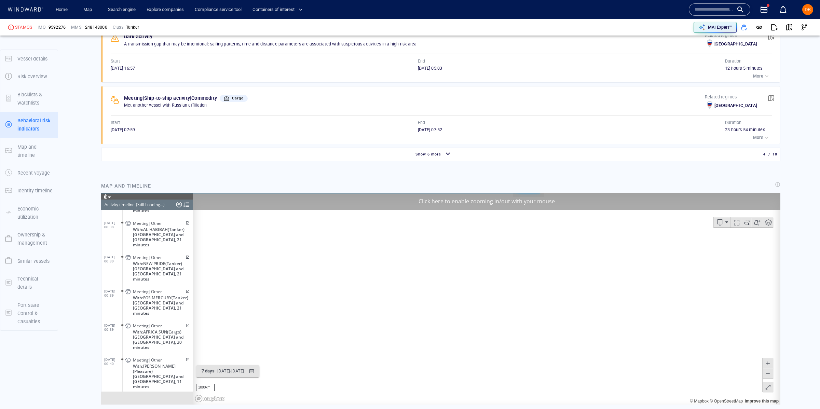
scroll to position [750, 0]
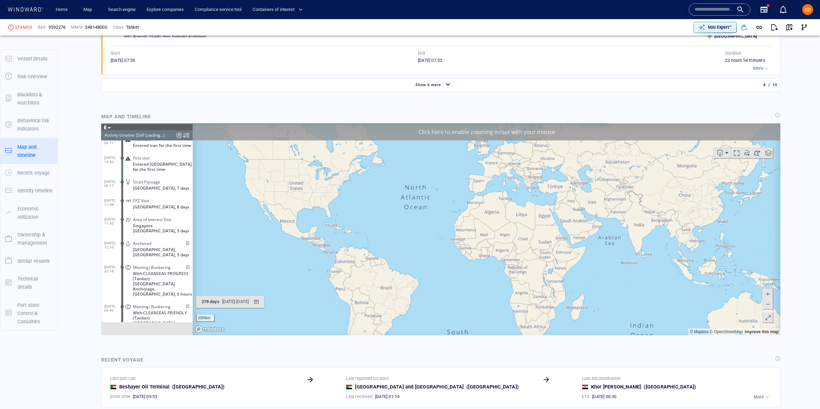
scroll to position [155456, 0]
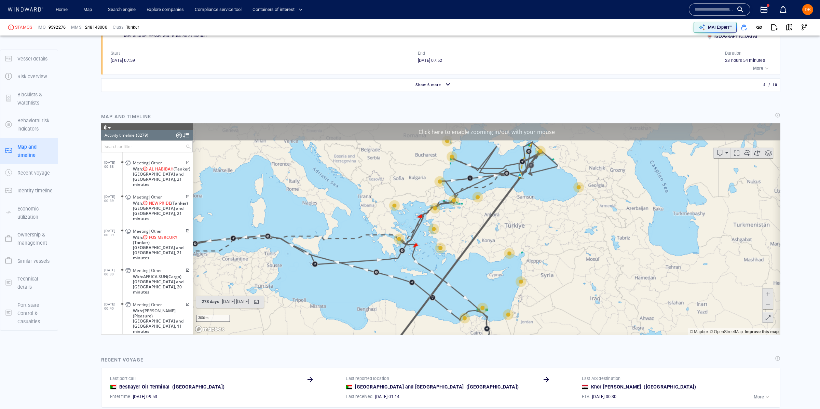
scroll to position [155444, 0]
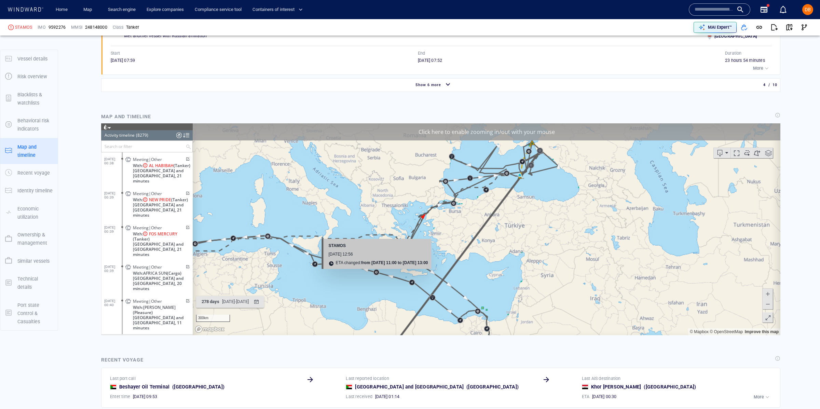
click at [377, 274] on canvas "Map" at bounding box center [487, 229] width 588 height 212
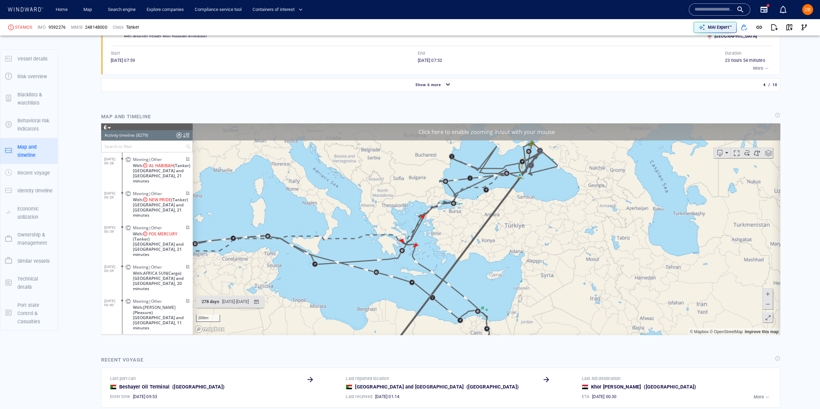
drag, startPoint x: 509, startPoint y: 201, endPoint x: 429, endPoint y: 258, distance: 98.1
click at [429, 258] on canvas "Map" at bounding box center [487, 229] width 588 height 212
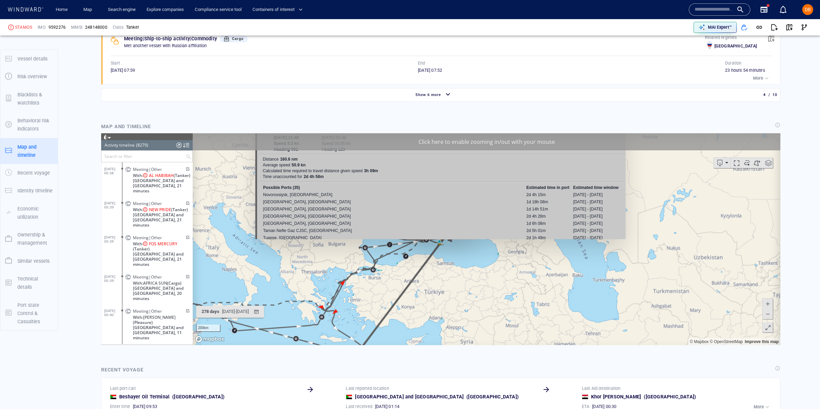
scroll to position [738, 0]
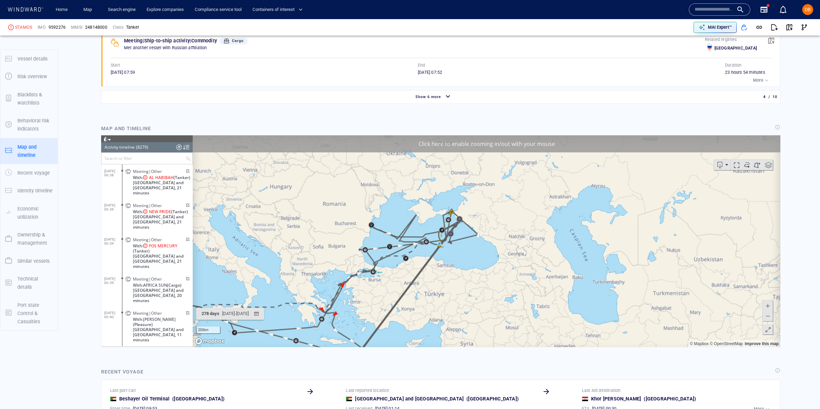
click at [769, 308] on span at bounding box center [768, 306] width 7 height 10
click at [769, 309] on span at bounding box center [768, 306] width 7 height 10
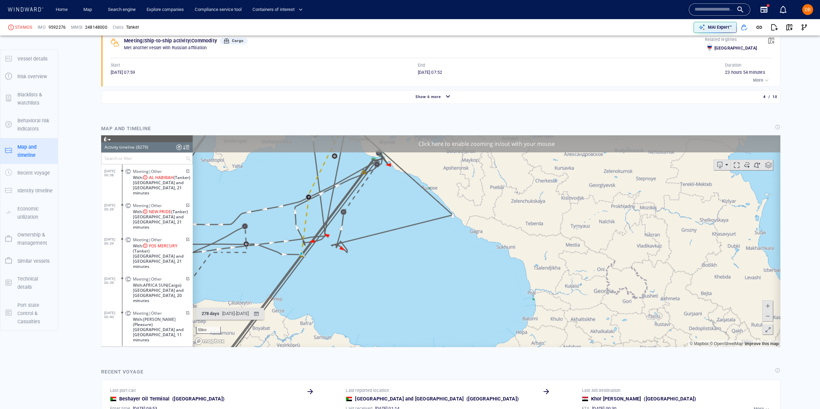
drag, startPoint x: 319, startPoint y: 260, endPoint x: 434, endPoint y: 298, distance: 120.6
click at [434, 298] on canvas "Map" at bounding box center [487, 241] width 588 height 212
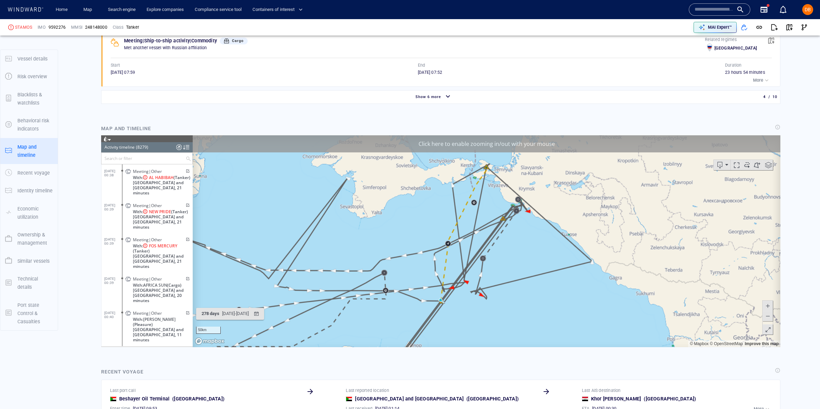
drag, startPoint x: 518, startPoint y: 259, endPoint x: 524, endPoint y: 263, distance: 6.8
click at [525, 263] on canvas "Map" at bounding box center [487, 241] width 588 height 212
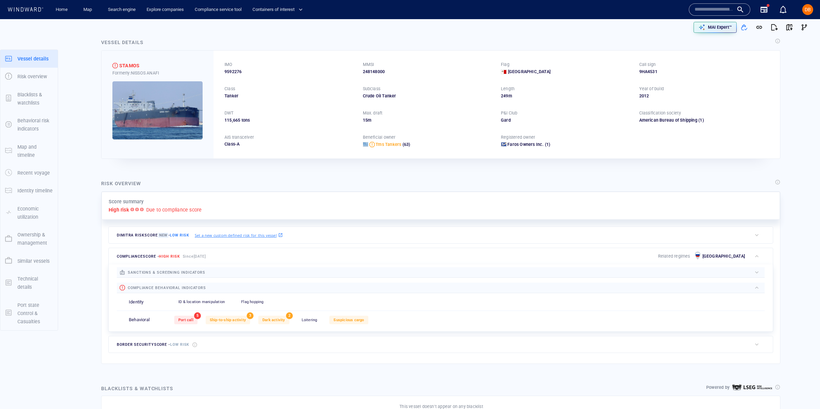
scroll to position [0, 0]
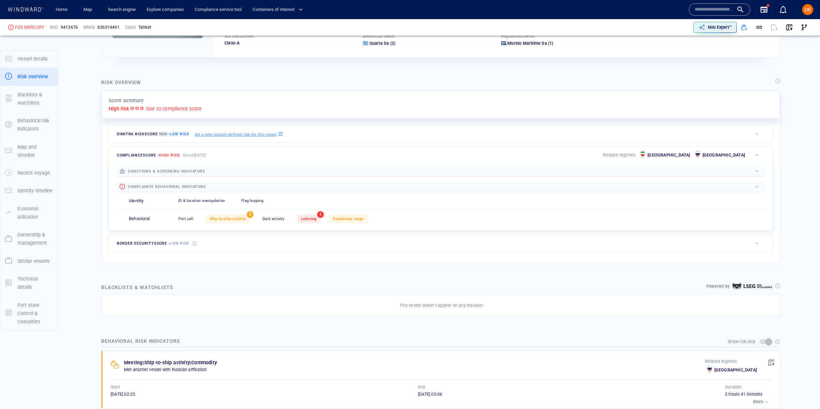
scroll to position [125, 0]
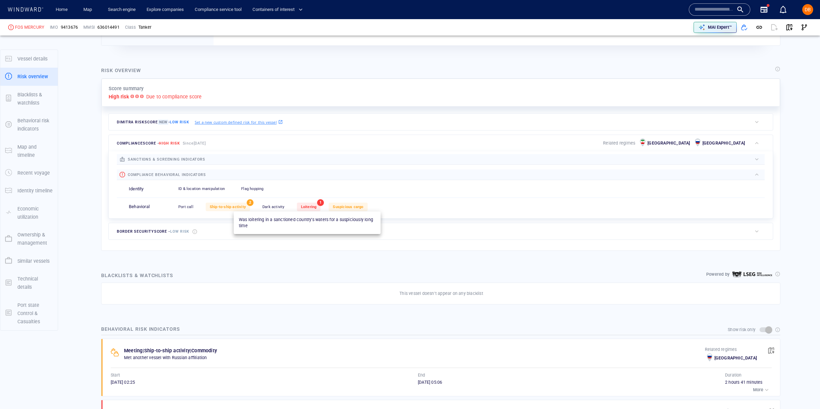
click at [309, 207] on span "Loitering" at bounding box center [309, 207] width 16 height 4
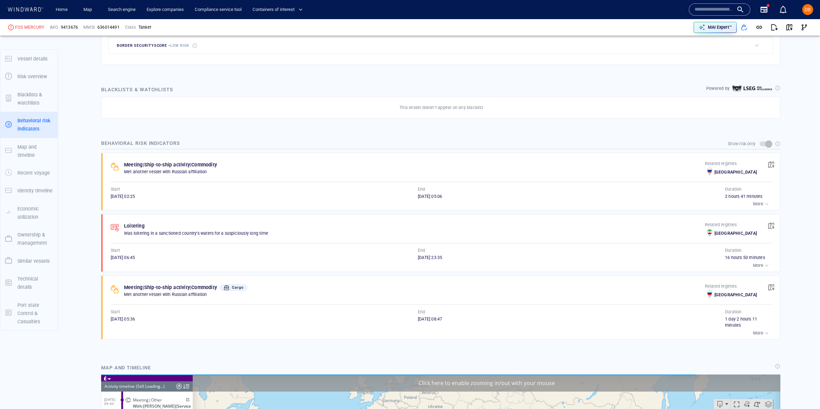
scroll to position [16075, 0]
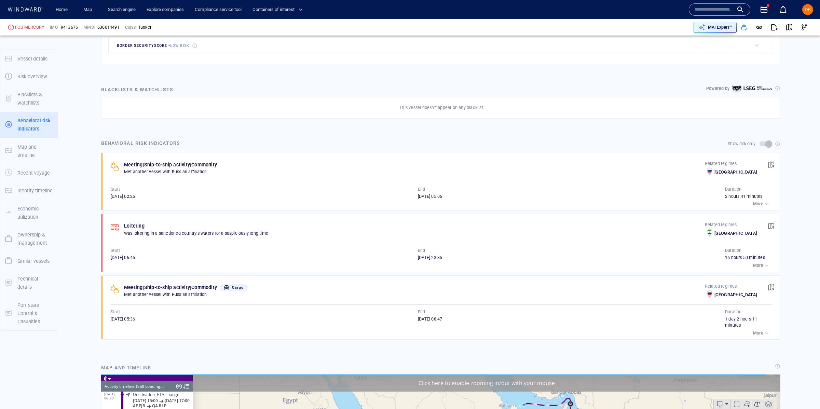
scroll to position [317, 0]
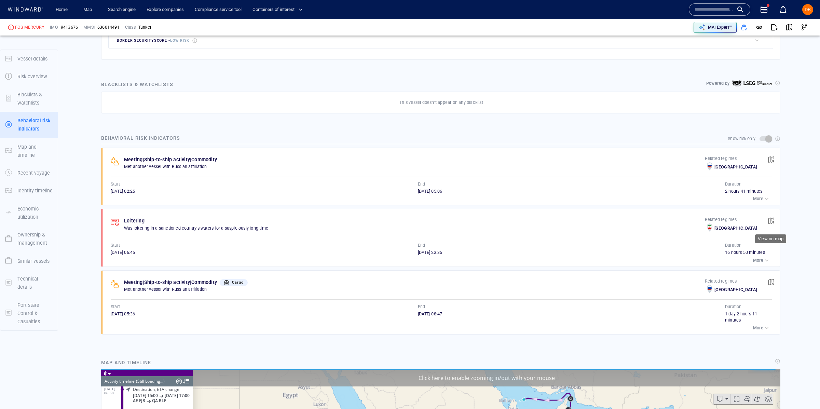
click at [771, 221] on span "button" at bounding box center [771, 220] width 7 height 7
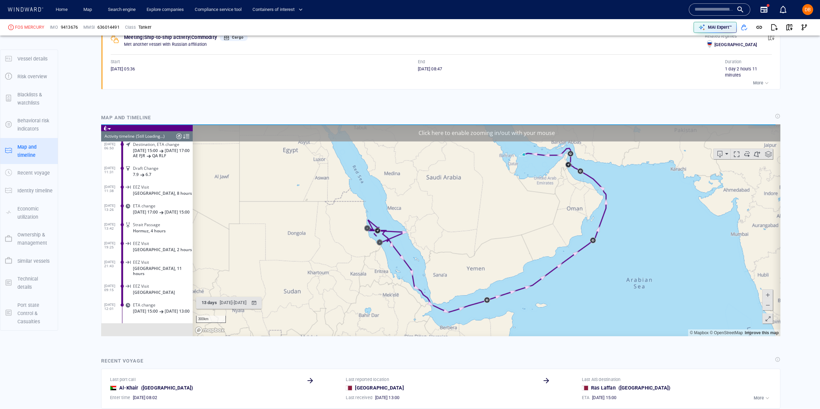
scroll to position [2481, 0]
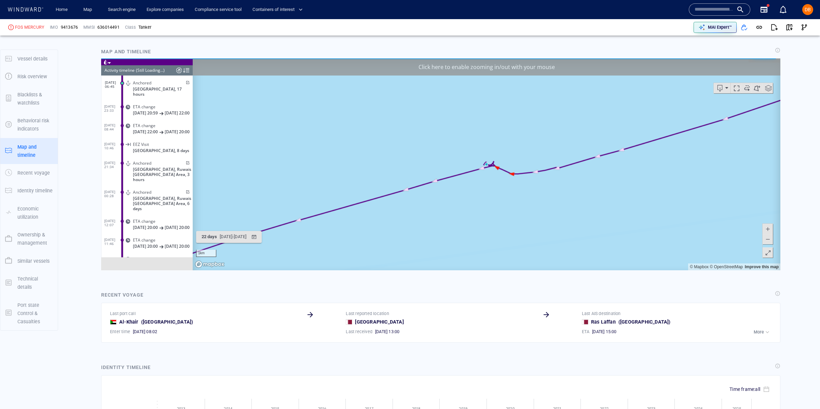
scroll to position [668, 0]
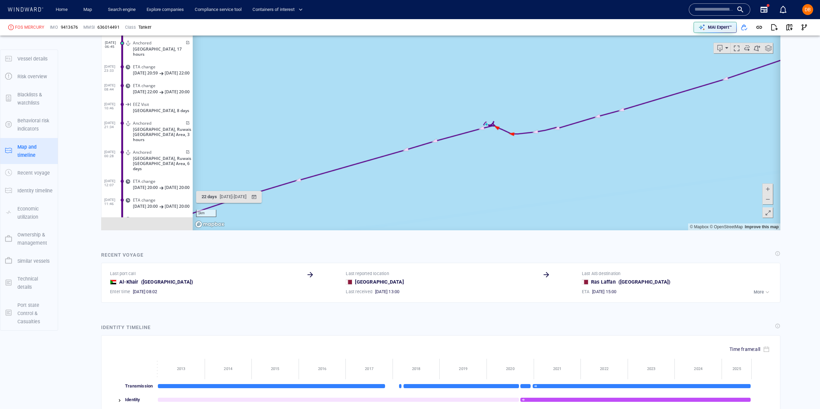
click at [771, 201] on button at bounding box center [768, 199] width 10 height 10
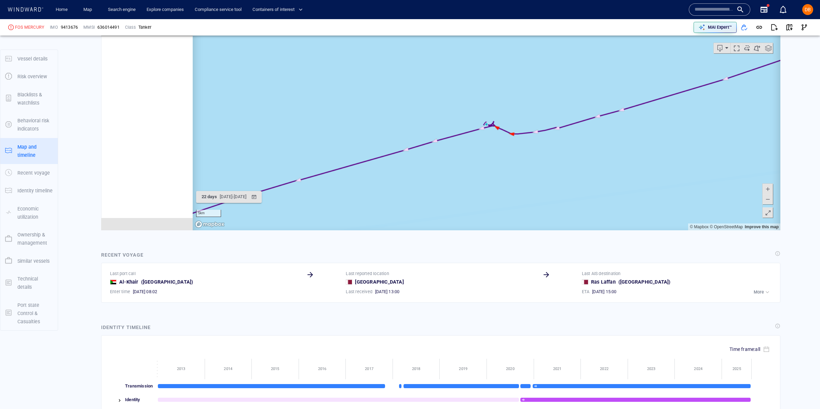
click at [771, 201] on span at bounding box center [768, 199] width 7 height 10
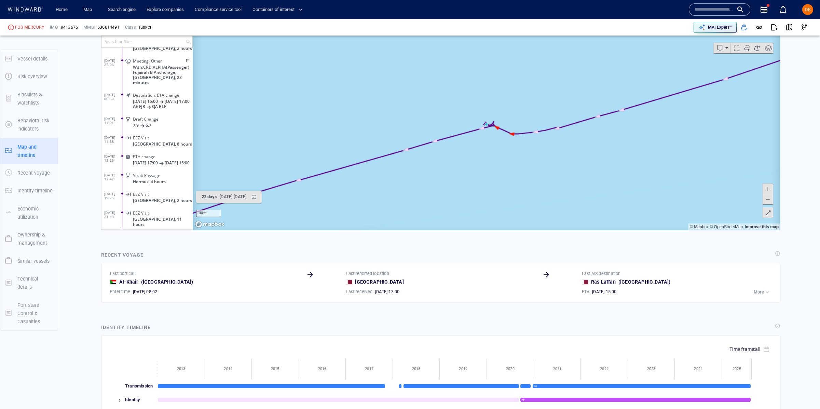
click at [771, 201] on span at bounding box center [768, 199] width 7 height 10
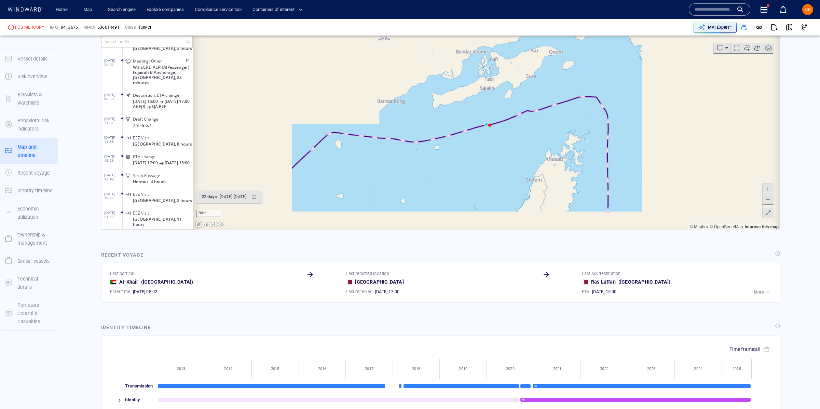
click at [771, 201] on span at bounding box center [768, 199] width 7 height 10
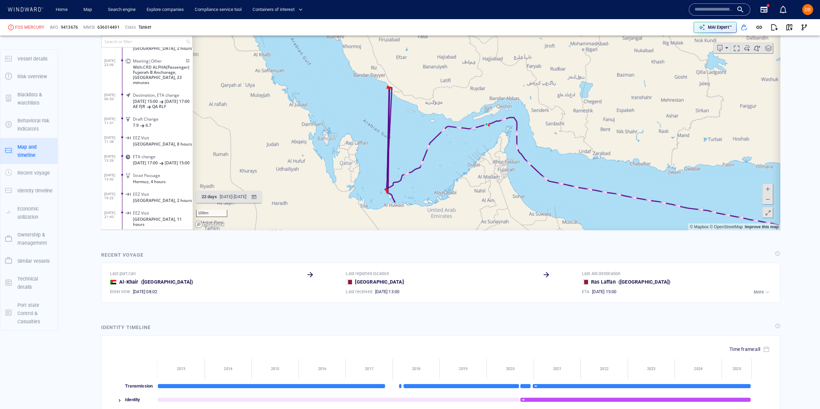
click at [771, 201] on span at bounding box center [768, 199] width 7 height 10
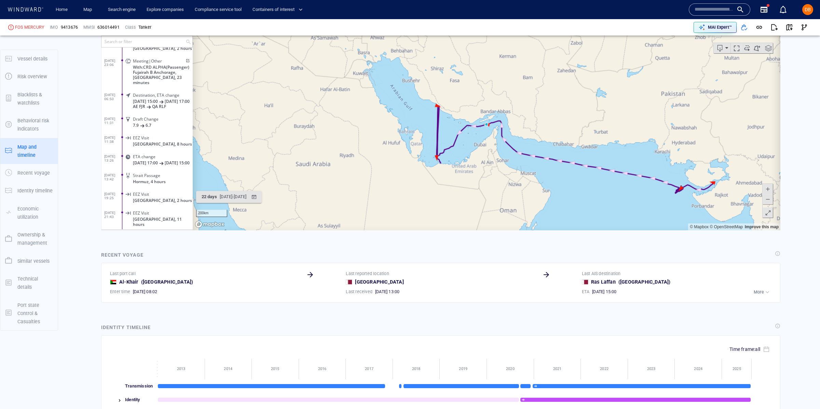
click at [428, 89] on canvas "Map" at bounding box center [487, 124] width 588 height 212
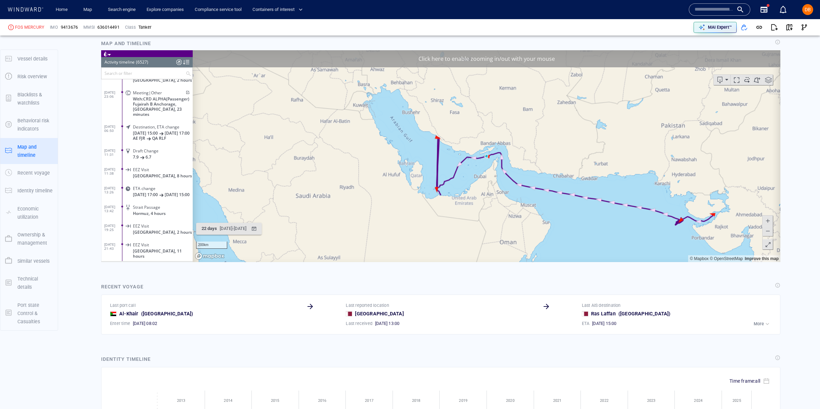
scroll to position [623, 0]
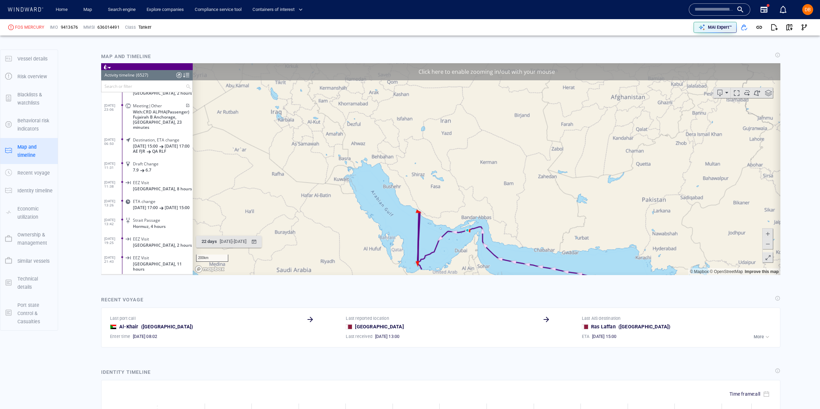
drag, startPoint x: 457, startPoint y: 115, endPoint x: 433, endPoint y: 175, distance: 64.3
click at [435, 175] on canvas "Map" at bounding box center [487, 169] width 588 height 212
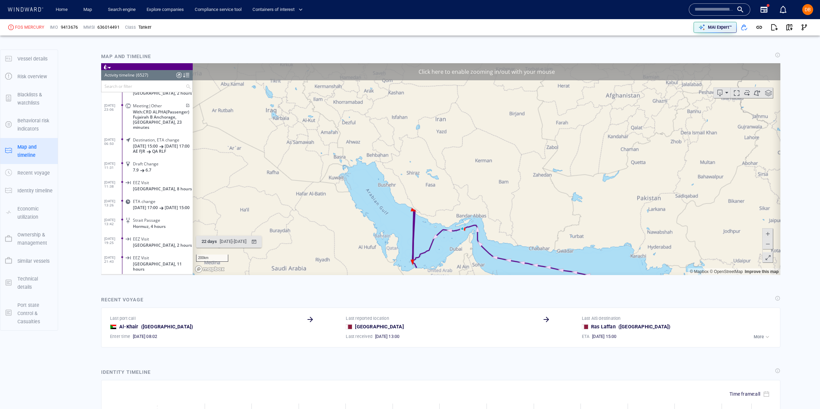
click at [768, 233] on span at bounding box center [768, 233] width 7 height 10
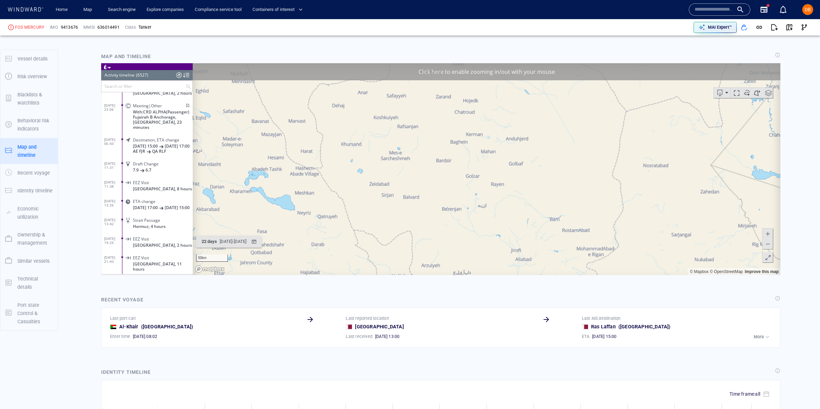
drag, startPoint x: 392, startPoint y: 206, endPoint x: 436, endPoint y: 117, distance: 99.7
click at [435, 111] on canvas "Map" at bounding box center [487, 169] width 588 height 212
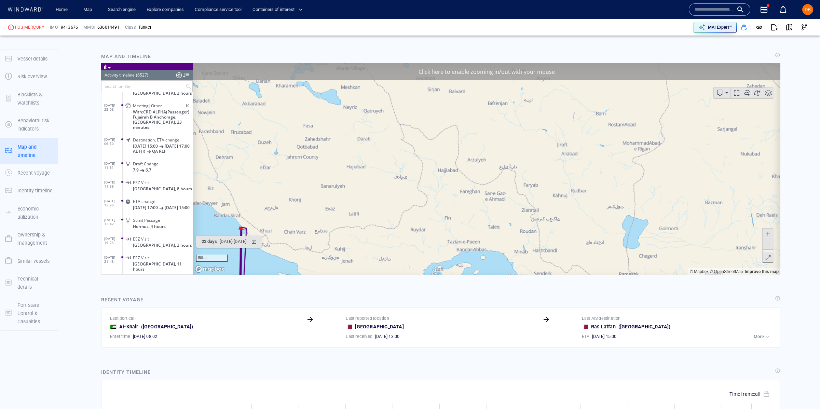
drag, startPoint x: 453, startPoint y: 154, endPoint x: 481, endPoint y: 85, distance: 74.6
click at [482, 85] on canvas "Map" at bounding box center [487, 169] width 588 height 212
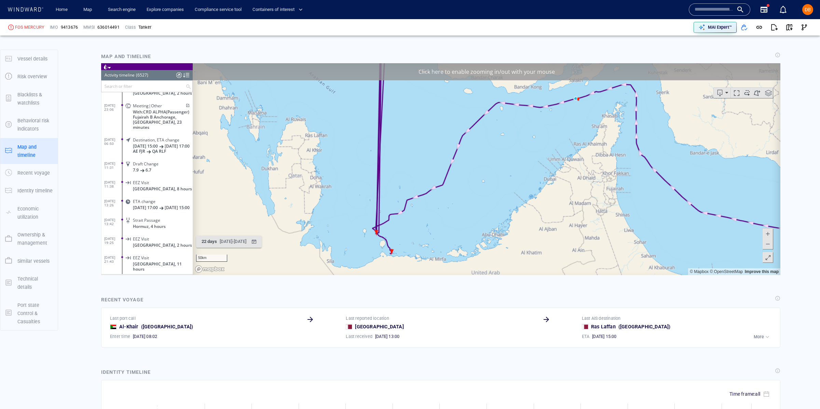
drag, startPoint x: 365, startPoint y: 180, endPoint x: 429, endPoint y: 89, distance: 111.8
click at [430, 93] on canvas "Map" at bounding box center [487, 169] width 588 height 212
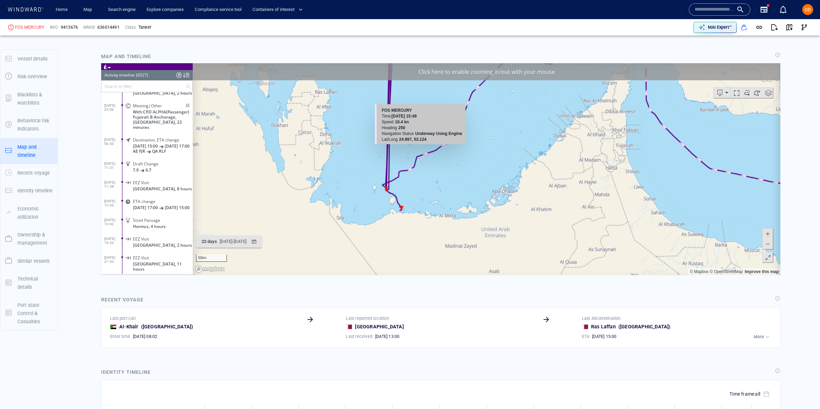
drag, startPoint x: 414, startPoint y: 183, endPoint x: 404, endPoint y: 149, distance: 34.9
click at [405, 149] on canvas "Map" at bounding box center [487, 169] width 588 height 212
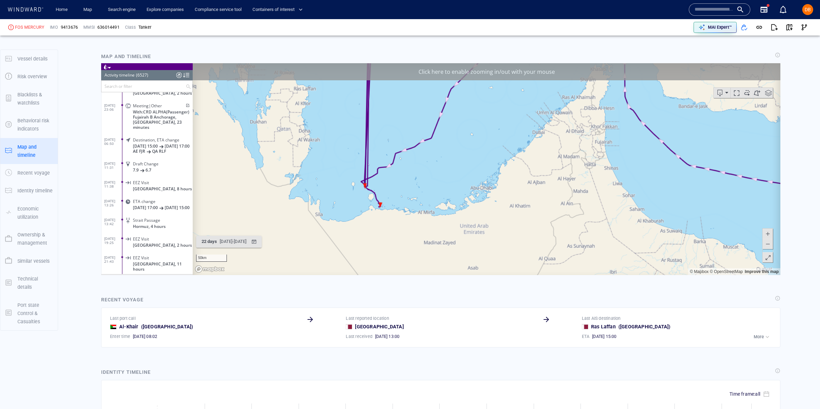
click at [768, 233] on span at bounding box center [768, 233] width 7 height 10
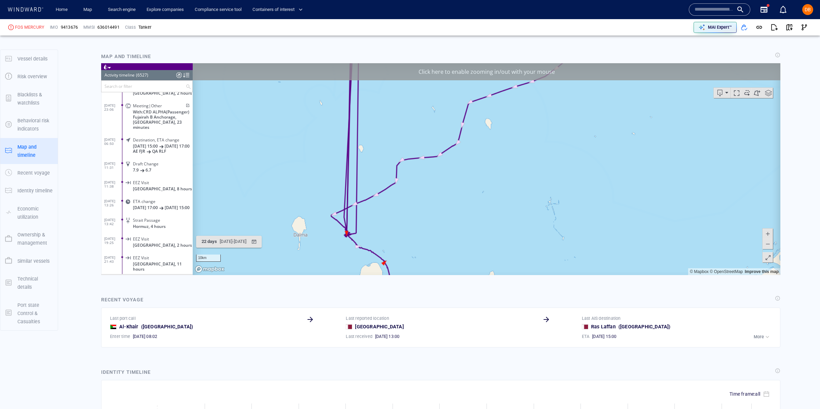
drag, startPoint x: 350, startPoint y: 170, endPoint x: 621, endPoint y: 159, distance: 270.9
click at [620, 160] on canvas "Map" at bounding box center [487, 169] width 588 height 212
drag, startPoint x: 427, startPoint y: 205, endPoint x: 436, endPoint y: 117, distance: 88.4
click at [440, 123] on canvas "Map" at bounding box center [487, 169] width 588 height 212
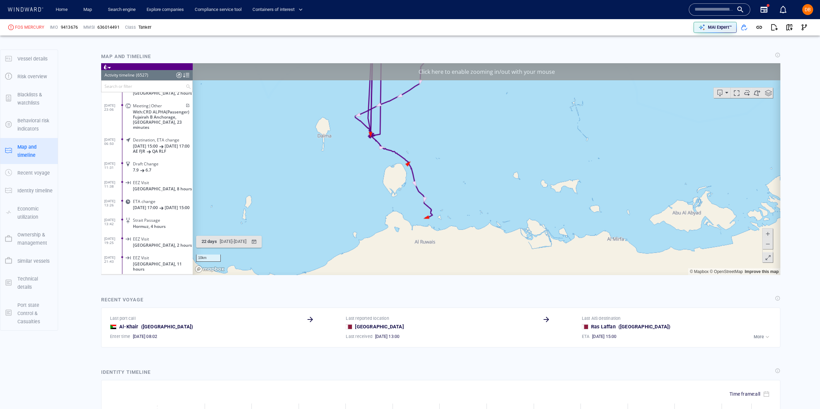
drag, startPoint x: 441, startPoint y: 144, endPoint x: 433, endPoint y: 172, distance: 29.1
click at [432, 173] on canvas "Map" at bounding box center [487, 169] width 588 height 212
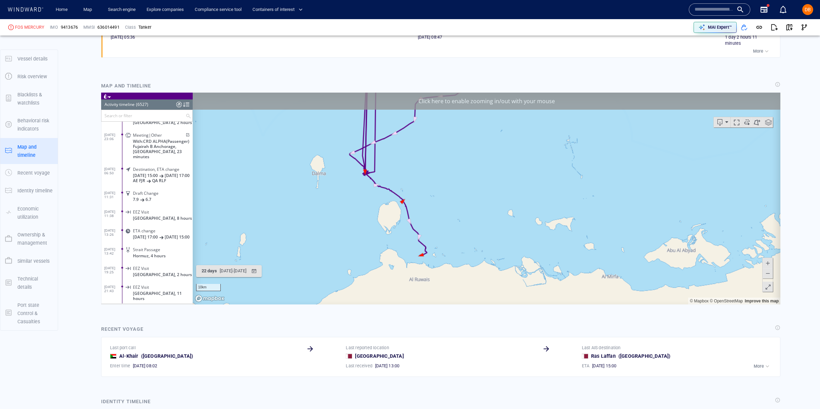
scroll to position [592, 0]
click at [765, 274] on span at bounding box center [768, 274] width 7 height 10
click at [766, 274] on span at bounding box center [768, 274] width 7 height 10
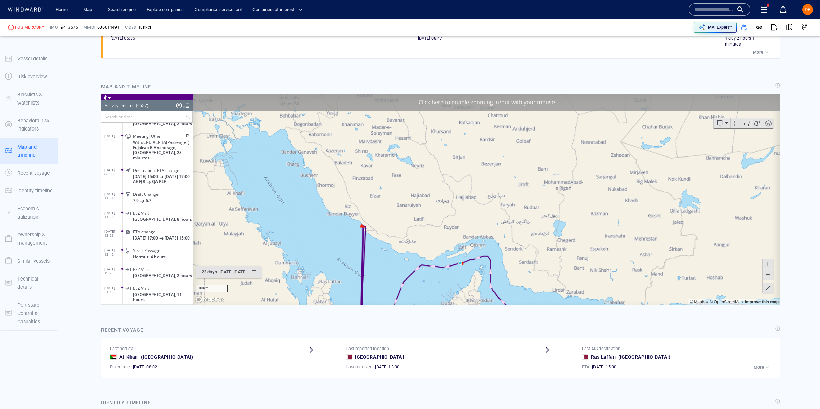
drag, startPoint x: 561, startPoint y: 162, endPoint x: 467, endPoint y: 229, distance: 115.0
click at [467, 229] on canvas "Map" at bounding box center [487, 199] width 588 height 212
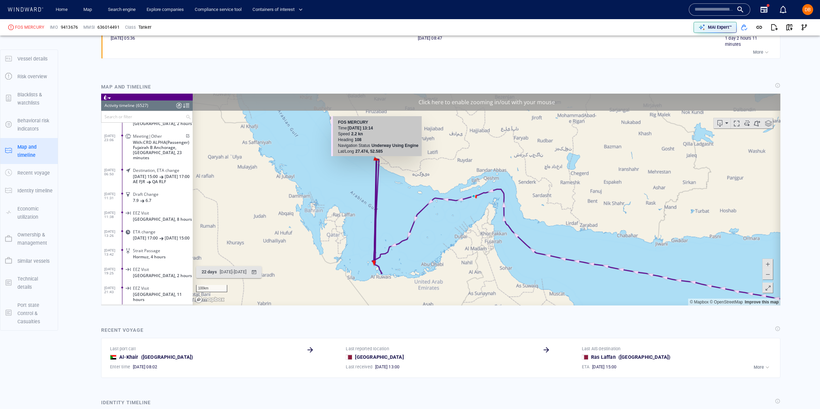
click at [375, 158] on canvas "Map" at bounding box center [487, 199] width 588 height 212
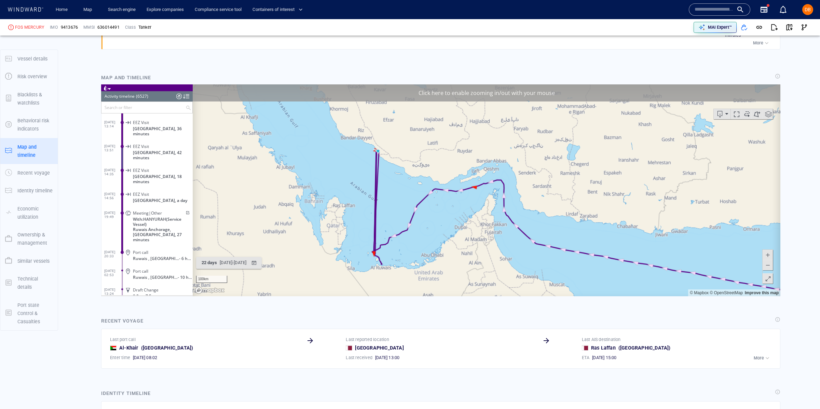
scroll to position [603, 0]
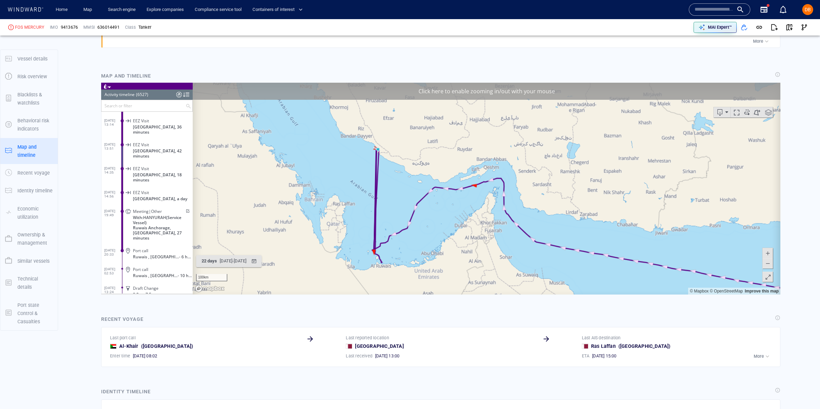
click at [769, 258] on span at bounding box center [768, 263] width 7 height 10
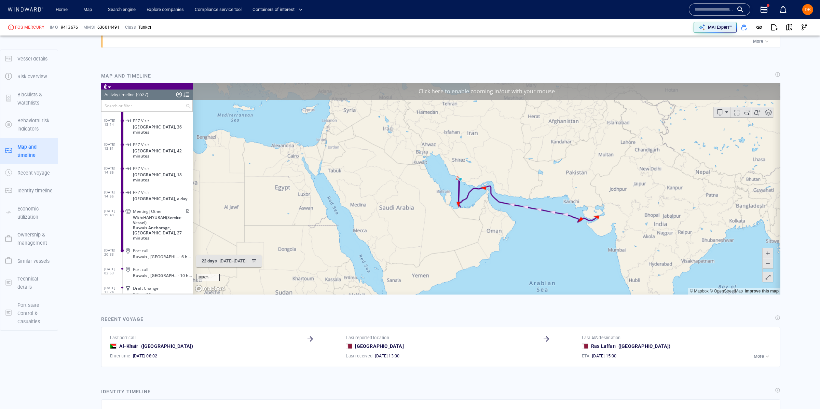
click at [768, 250] on span at bounding box center [768, 253] width 7 height 10
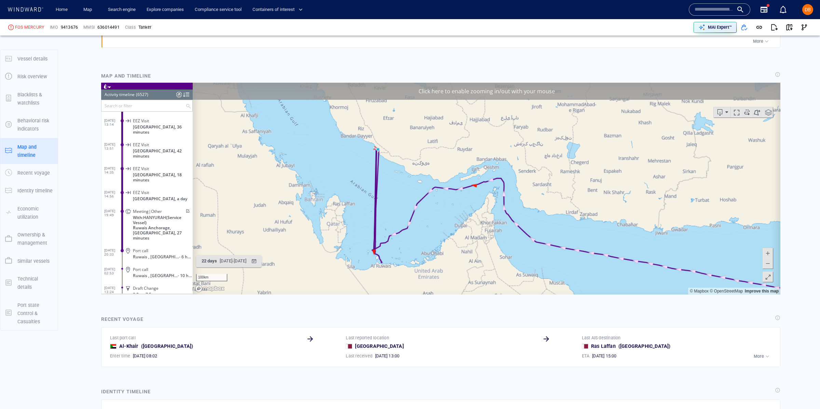
click at [768, 250] on span at bounding box center [768, 253] width 7 height 10
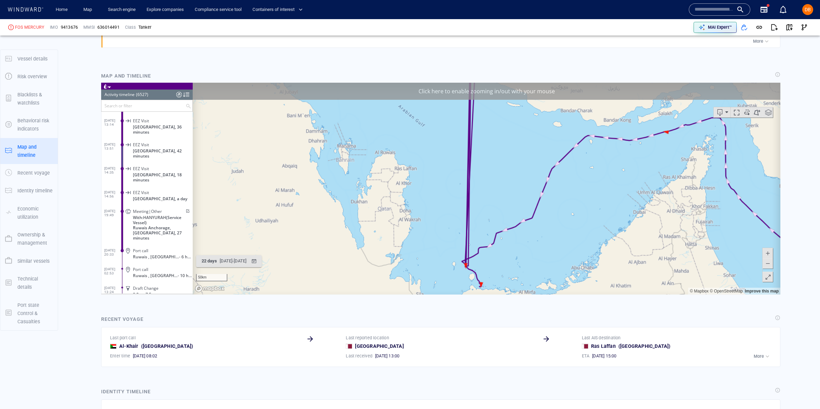
drag, startPoint x: 431, startPoint y: 265, endPoint x: 627, endPoint y: 217, distance: 201.8
click at [627, 216] on canvas "Map" at bounding box center [487, 188] width 588 height 212
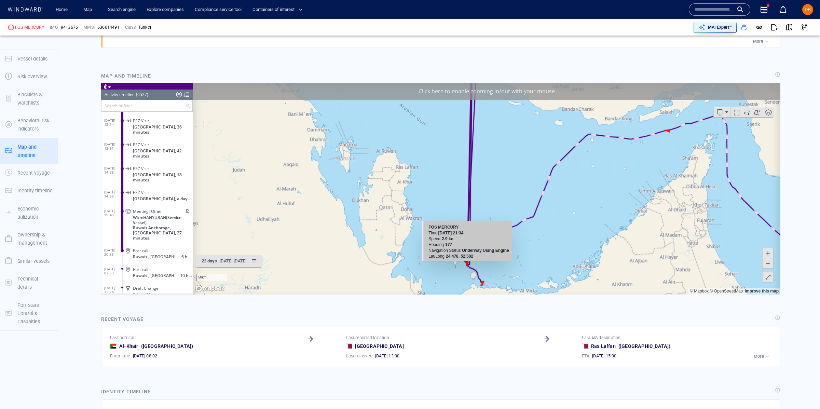
click at [468, 264] on canvas "Map" at bounding box center [487, 188] width 588 height 212
click at [467, 263] on canvas "Map" at bounding box center [487, 188] width 588 height 212
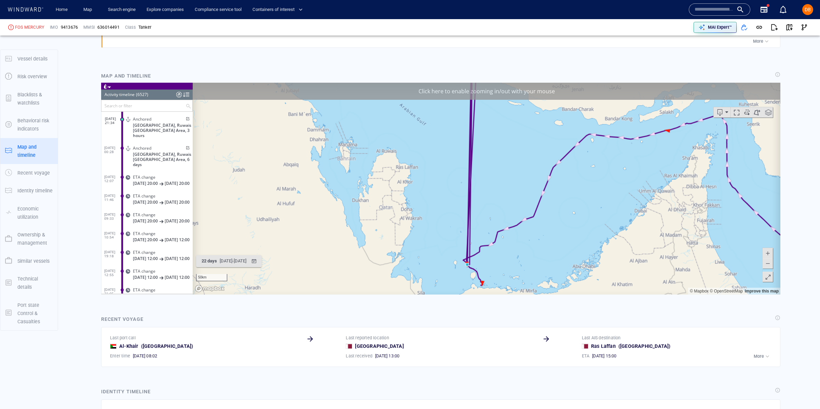
click at [467, 263] on canvas "Map" at bounding box center [487, 188] width 588 height 212
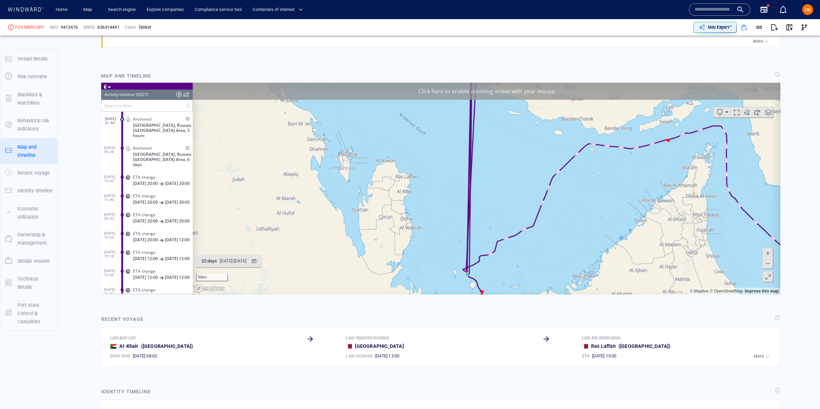
drag, startPoint x: 485, startPoint y: 182, endPoint x: 469, endPoint y: 359, distance: 177.4
click at [469, 294] on html "Loading vessel activities... Activity timeline (6527) (Still Loading...) Search…" at bounding box center [441, 188] width 680 height 212
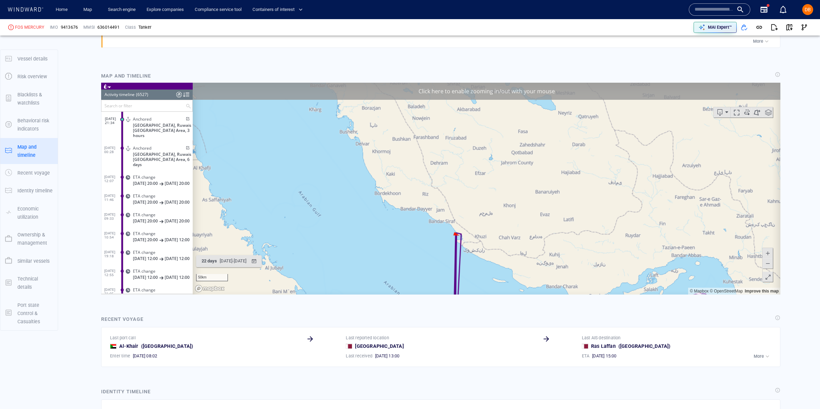
click at [768, 266] on span at bounding box center [768, 263] width 7 height 10
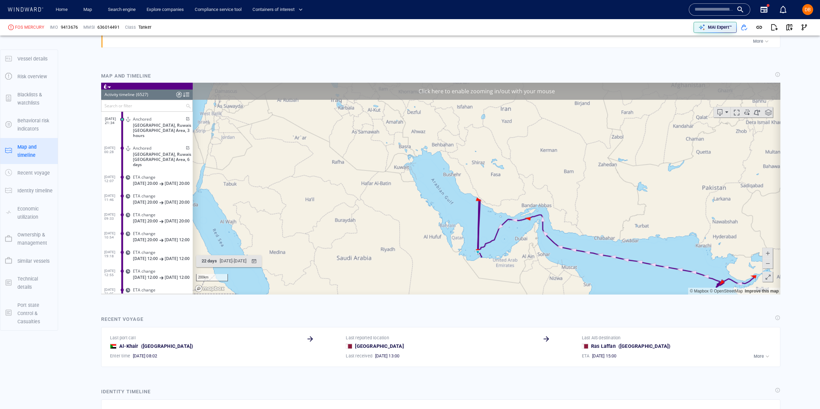
click at [767, 265] on span at bounding box center [768, 263] width 7 height 10
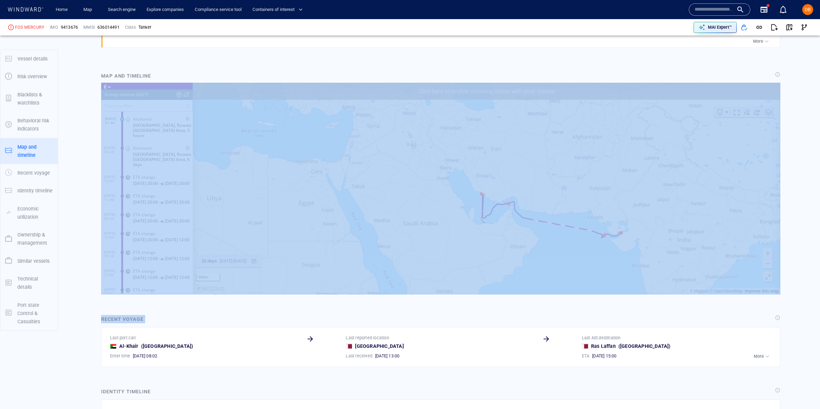
drag, startPoint x: 685, startPoint y: 397, endPoint x: 595, endPoint y: 238, distance: 182.3
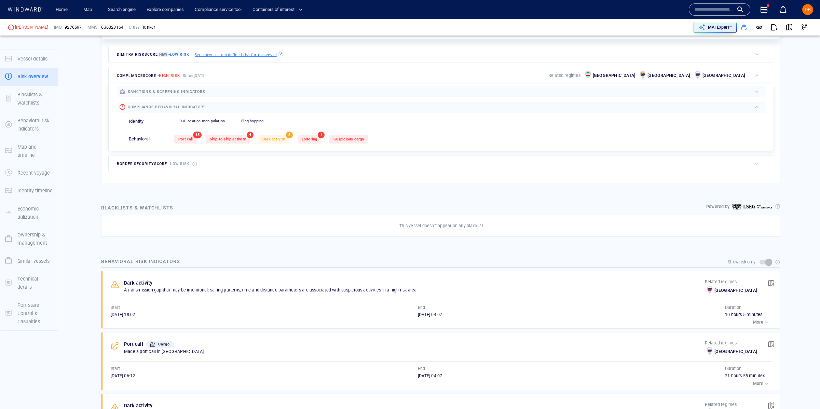
scroll to position [198, 0]
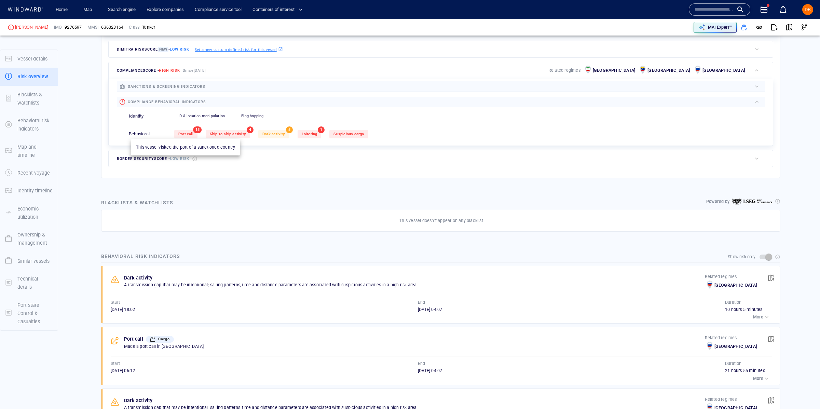
click at [193, 136] on span "Port call" at bounding box center [185, 134] width 15 height 4
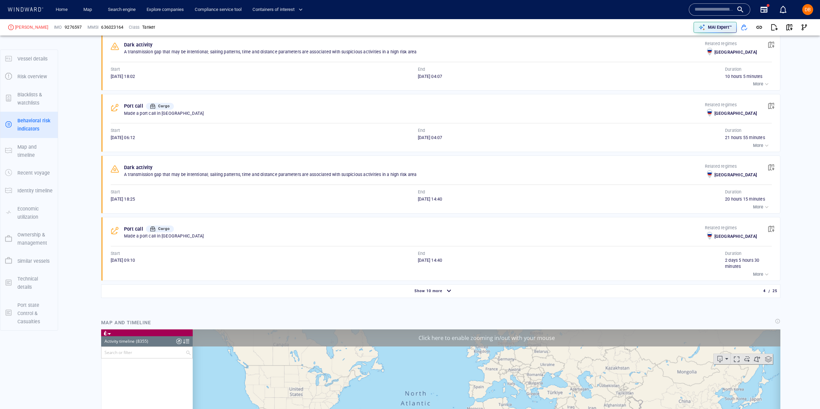
scroll to position [156885, 0]
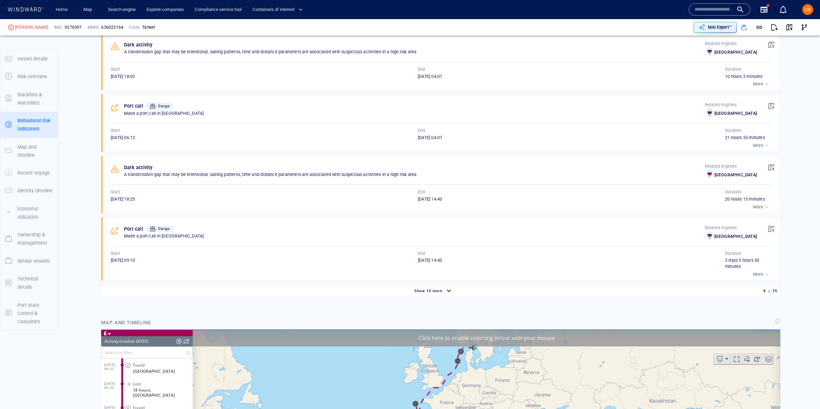
click at [489, 294] on div "Show 10 more" at bounding box center [434, 291] width 662 height 12
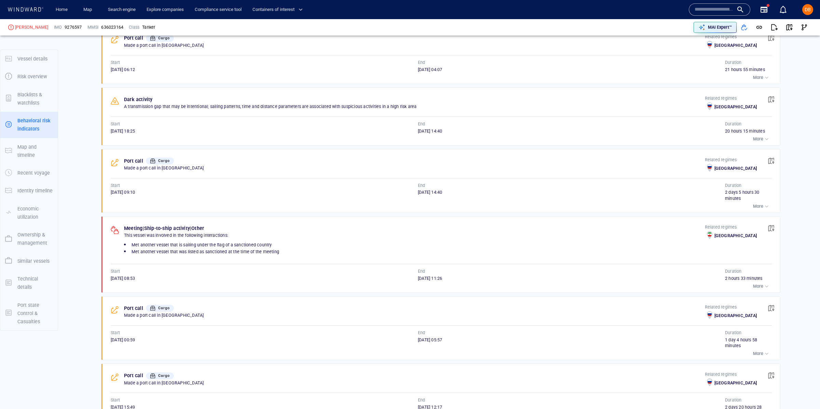
scroll to position [502, 0]
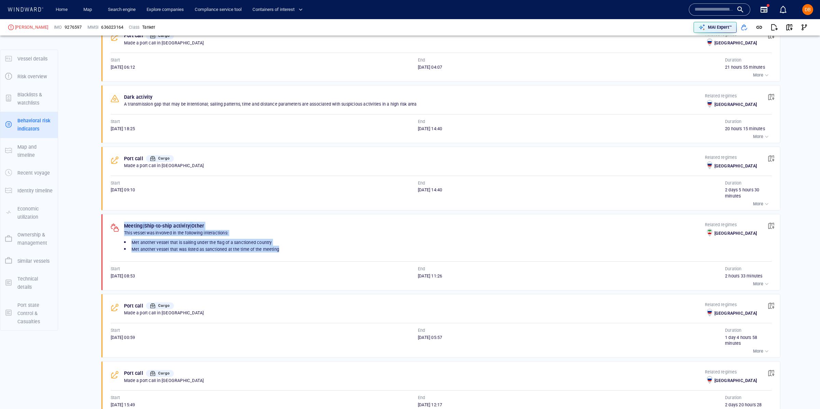
drag, startPoint x: 124, startPoint y: 223, endPoint x: 290, endPoint y: 252, distance: 168.9
click at [290, 252] on div "Meeting | Ship-to-ship activity | Other This vessel was involved in the followi…" at bounding box center [414, 240] width 581 height 36
click at [289, 251] on li "Met another vessel that was listed as sanctioned at the time of the meeting" at bounding box center [414, 249] width 581 height 7
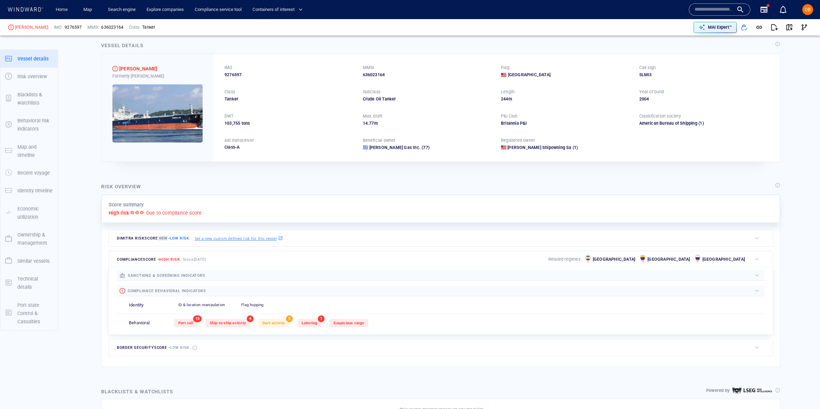
scroll to position [11, 0]
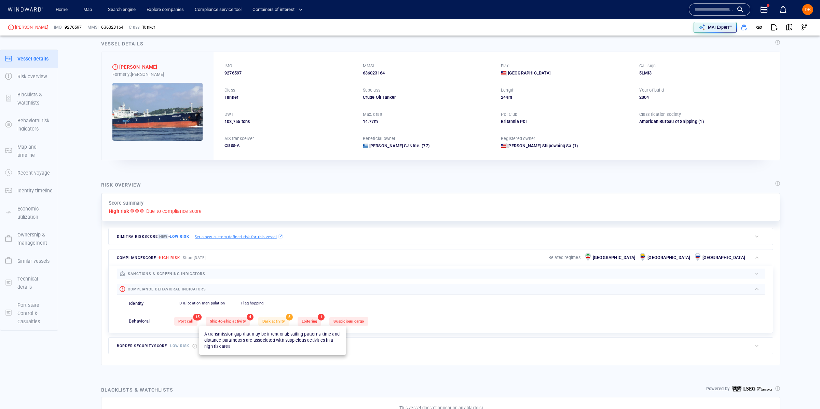
click at [280, 325] on div "Dark activity" at bounding box center [273, 321] width 31 height 9
click at [280, 322] on span "Dark activity" at bounding box center [274, 321] width 23 height 4
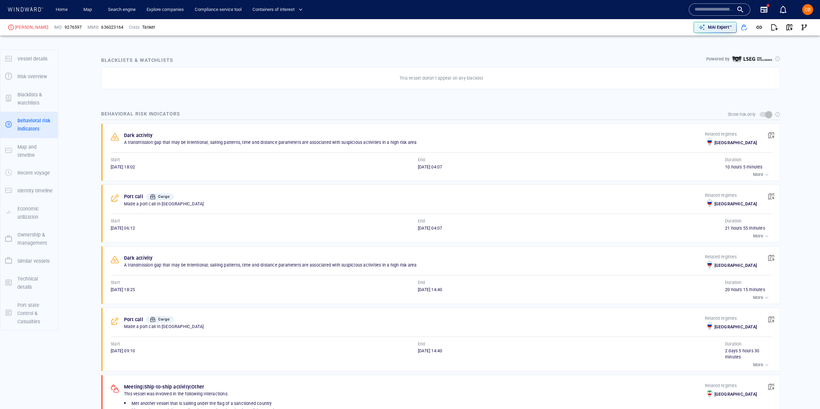
scroll to position [343, 0]
click at [156, 194] on div "Cargo" at bounding box center [160, 194] width 23 height 9
click at [159, 196] on span "Cargo" at bounding box center [164, 194] width 12 height 4
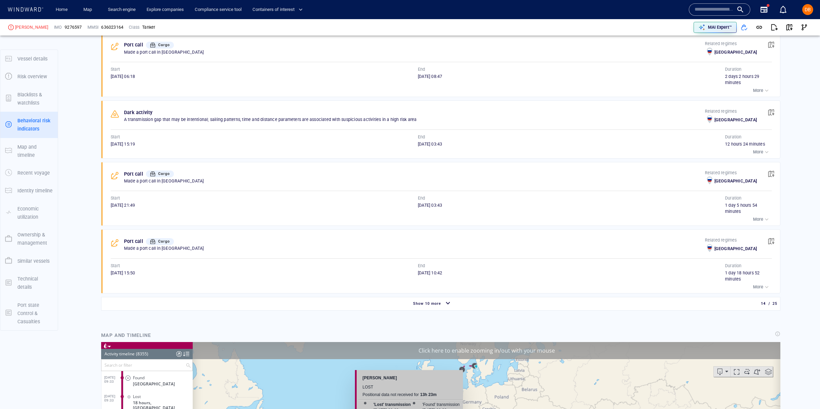
scroll to position [1094, 0]
click at [446, 309] on div "button" at bounding box center [448, 303] width 11 height 12
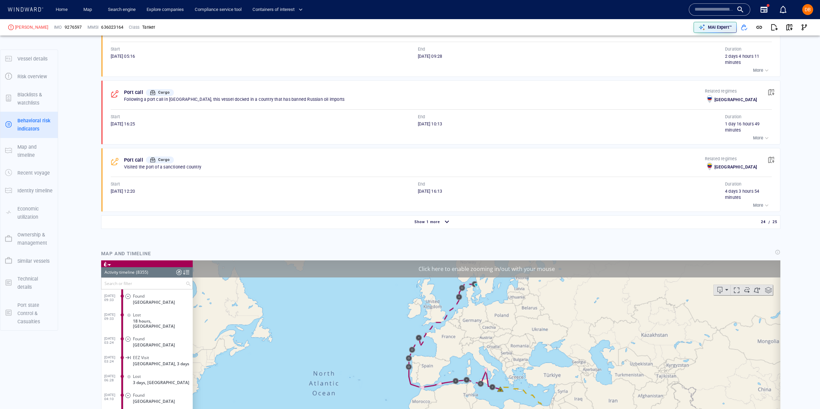
scroll to position [1828, 0]
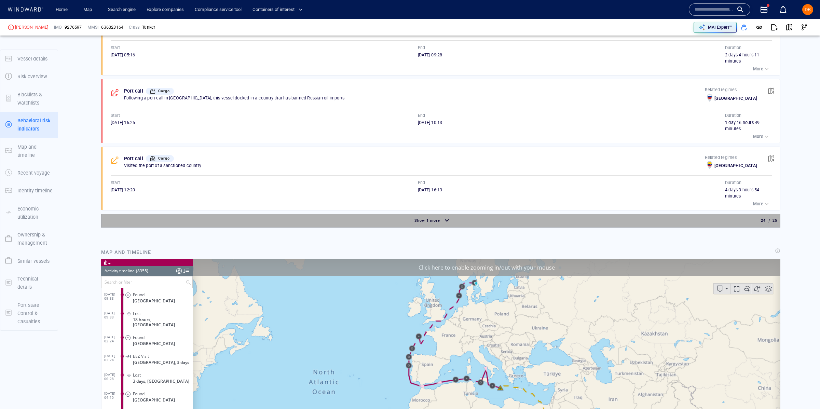
click at [450, 224] on div "button" at bounding box center [447, 221] width 11 height 12
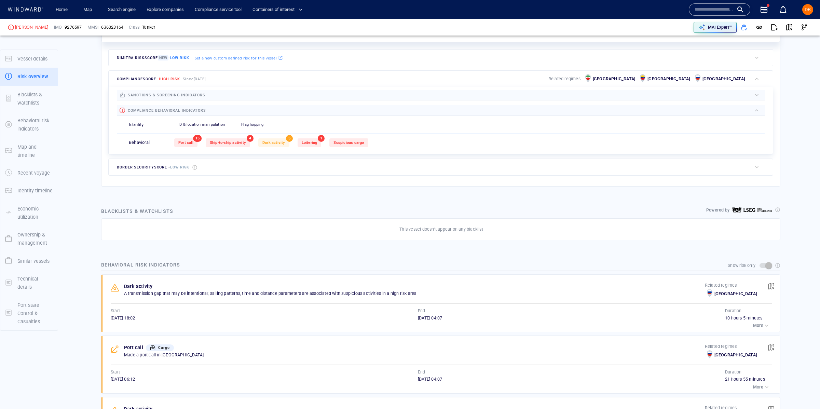
scroll to position [0, 0]
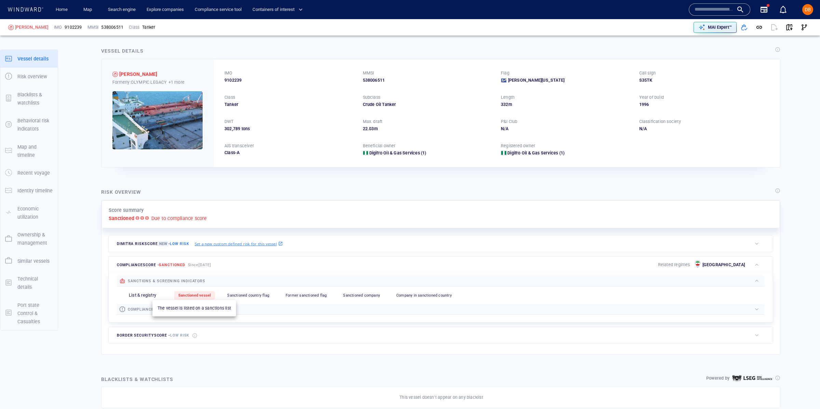
scroll to position [6, 0]
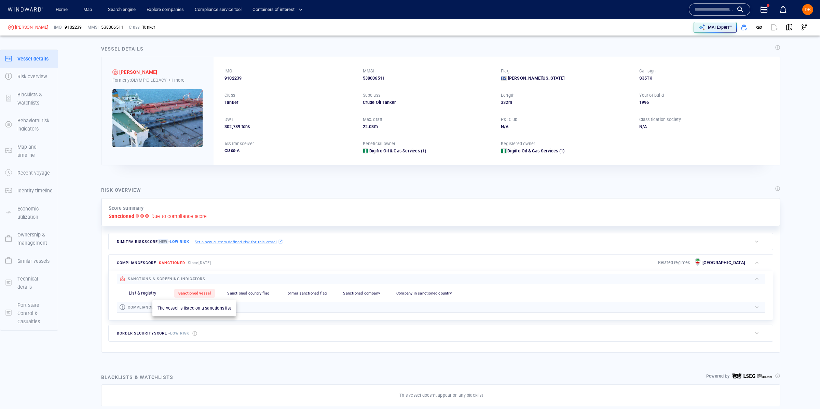
click at [194, 296] on div "Sanctioned vessel" at bounding box center [194, 293] width 41 height 9
click at [222, 309] on div at bounding box center [479, 308] width 546 height 8
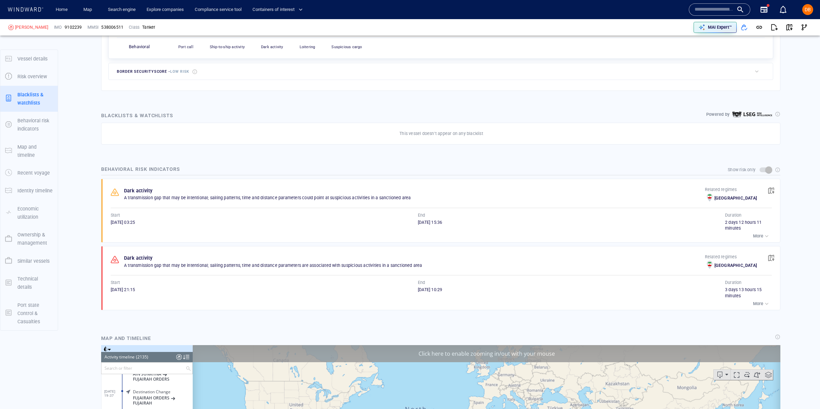
scroll to position [299, 0]
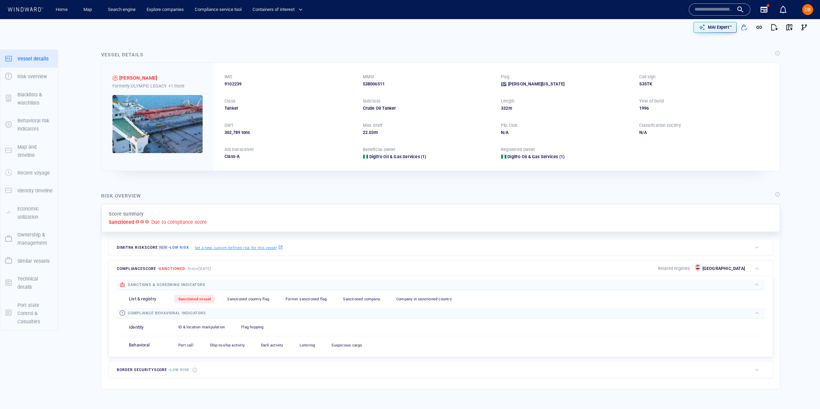
click at [185, 219] on p "Due to compliance score" at bounding box center [179, 222] width 56 height 8
drag, startPoint x: 139, startPoint y: 221, endPoint x: 146, endPoint y: 221, distance: 6.8
click at [139, 221] on div at bounding box center [138, 221] width 4 height 4
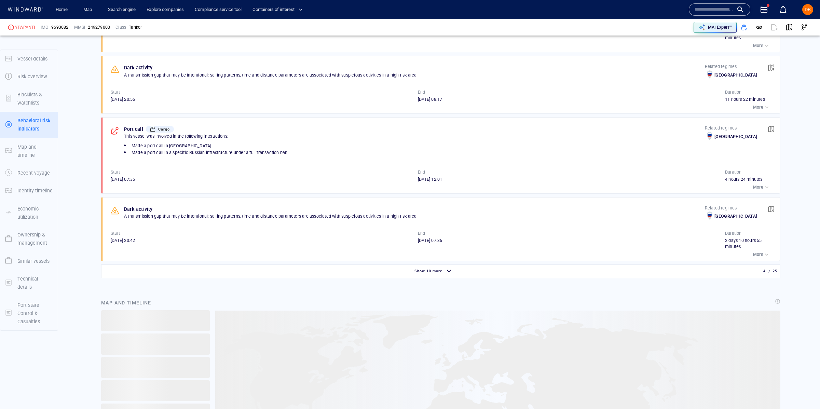
scroll to position [236, 0]
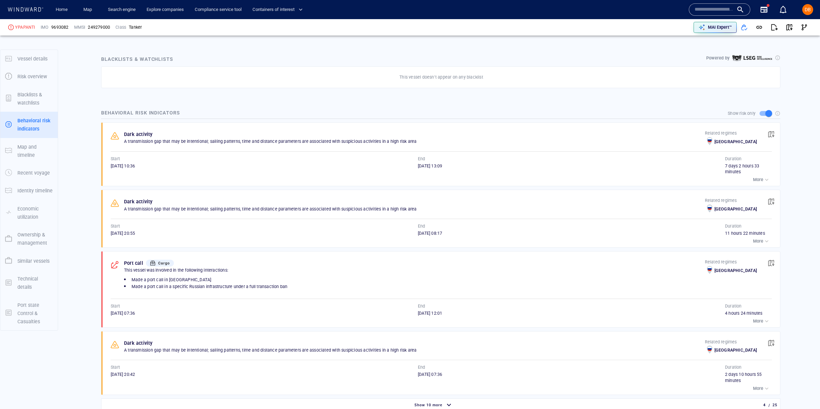
scroll to position [343, 0]
drag, startPoint x: 230, startPoint y: 140, endPoint x: 444, endPoint y: 150, distance: 214.2
click at [444, 150] on div "Dark activity A transmission gap that may be intentional; sailing patterns, tim…" at bounding box center [443, 154] width 674 height 64
drag, startPoint x: 398, startPoint y: 151, endPoint x: 413, endPoint y: 150, distance: 15.8
click at [400, 150] on div "Dark activity A transmission gap that may be intentional; sailing patterns, tim…" at bounding box center [443, 154] width 674 height 64
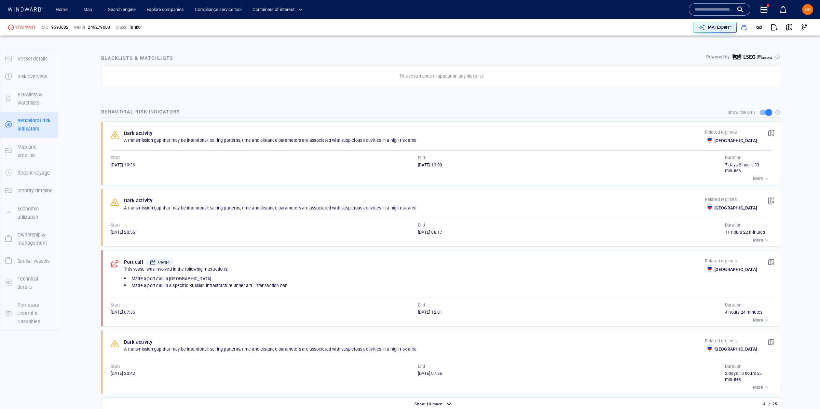
drag, startPoint x: 129, startPoint y: 135, endPoint x: 141, endPoint y: 133, distance: 12.7
click at [129, 135] on p "Dark activity" at bounding box center [138, 133] width 29 height 8
click at [759, 176] on div "More" at bounding box center [761, 178] width 17 height 7
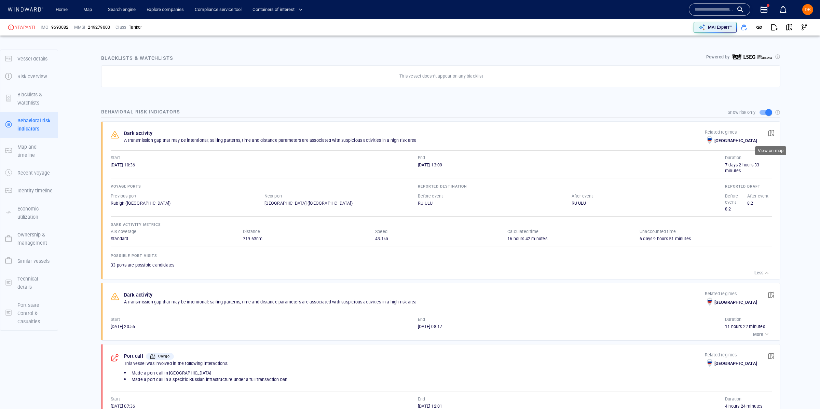
click at [776, 135] on button "button" at bounding box center [771, 133] width 15 height 15
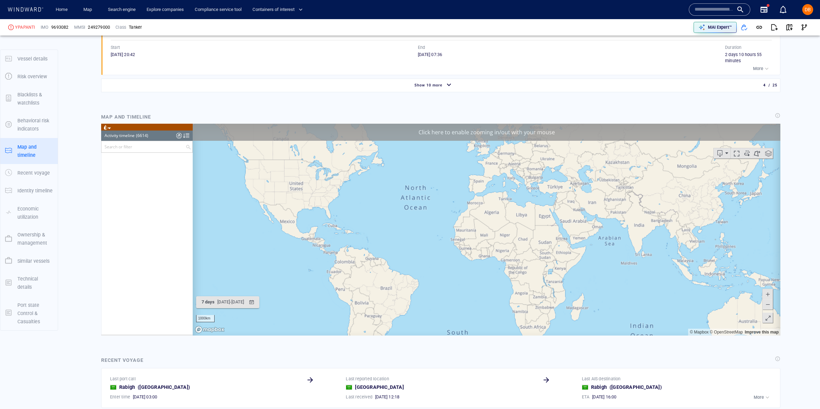
scroll to position [123022, 0]
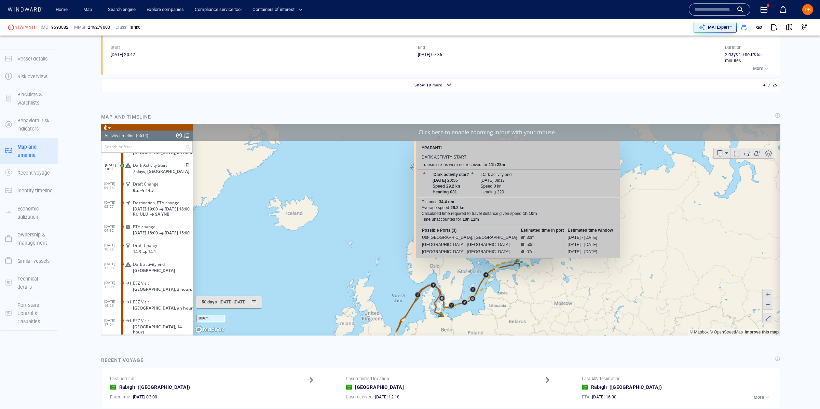
click at [519, 263] on canvas "Map" at bounding box center [487, 229] width 588 height 212
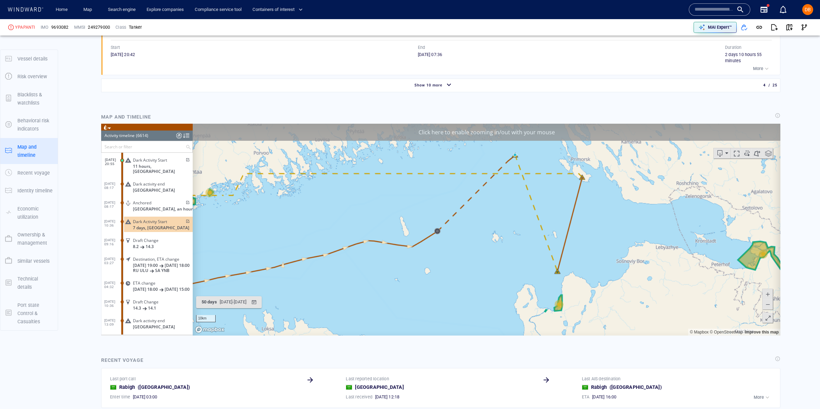
drag, startPoint x: 584, startPoint y: 251, endPoint x: 606, endPoint y: 277, distance: 34.0
click at [606, 277] on canvas "Map" at bounding box center [487, 229] width 588 height 212
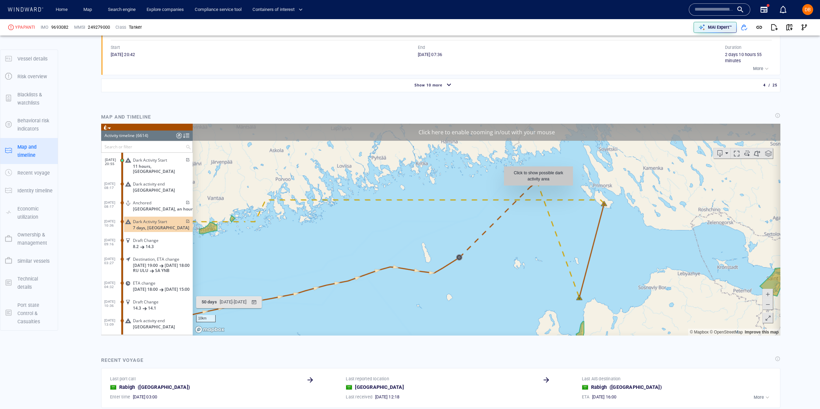
click at [539, 189] on canvas "Map" at bounding box center [487, 229] width 588 height 212
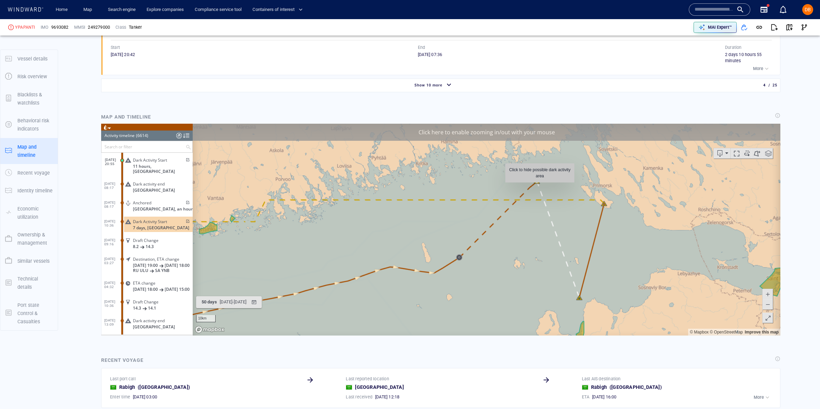
click at [540, 186] on canvas "Map" at bounding box center [487, 229] width 588 height 212
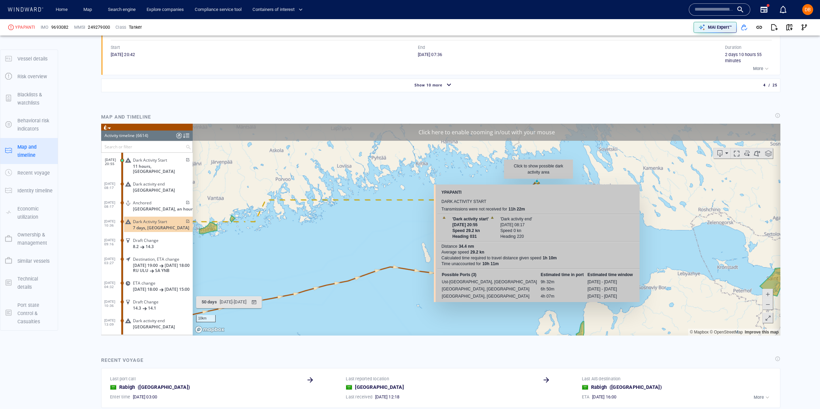
click at [539, 182] on canvas "Map" at bounding box center [487, 229] width 588 height 212
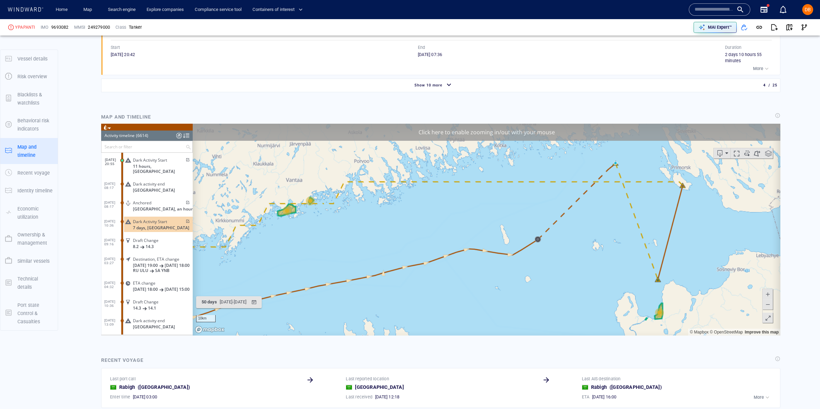
drag, startPoint x: 405, startPoint y: 200, endPoint x: 481, endPoint y: 206, distance: 75.8
click at [480, 207] on canvas "Map" at bounding box center [487, 229] width 588 height 212
drag, startPoint x: 279, startPoint y: 252, endPoint x: 480, endPoint y: 207, distance: 205.6
click at [493, 205] on canvas "Map" at bounding box center [487, 229] width 588 height 212
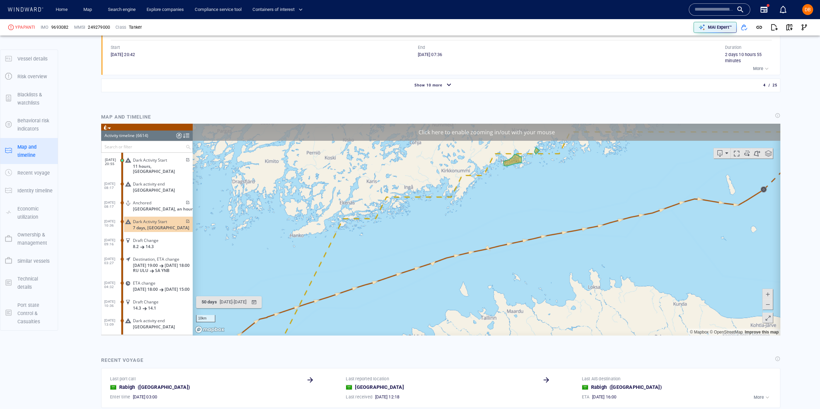
drag, startPoint x: 333, startPoint y: 253, endPoint x: 361, endPoint y: 210, distance: 51.5
click at [361, 210] on canvas "Map" at bounding box center [487, 229] width 588 height 212
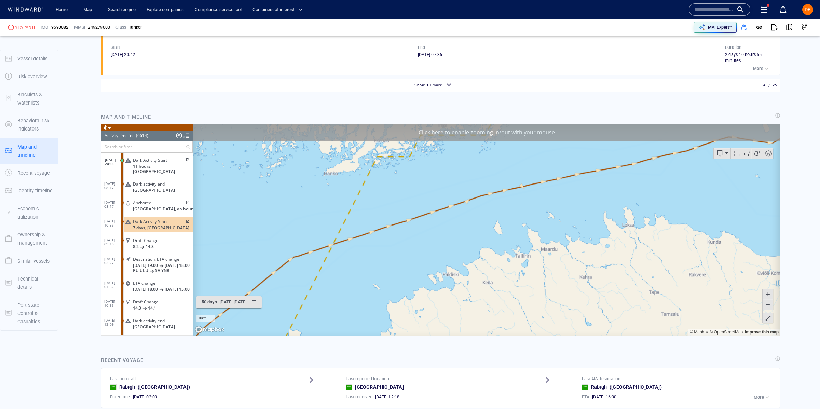
drag, startPoint x: 362, startPoint y: 152, endPoint x: 366, endPoint y: 142, distance: 11.4
click at [366, 142] on canvas "Map" at bounding box center [487, 229] width 588 height 212
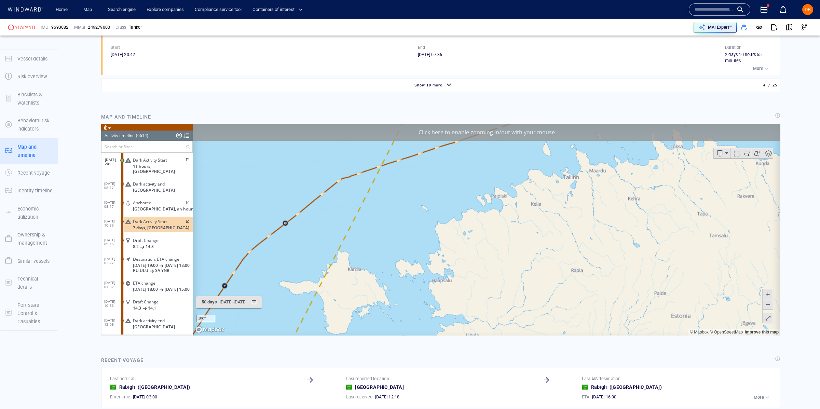
drag, startPoint x: 310, startPoint y: 229, endPoint x: 344, endPoint y: 142, distance: 92.7
click at [345, 143] on canvas "Map" at bounding box center [487, 229] width 588 height 212
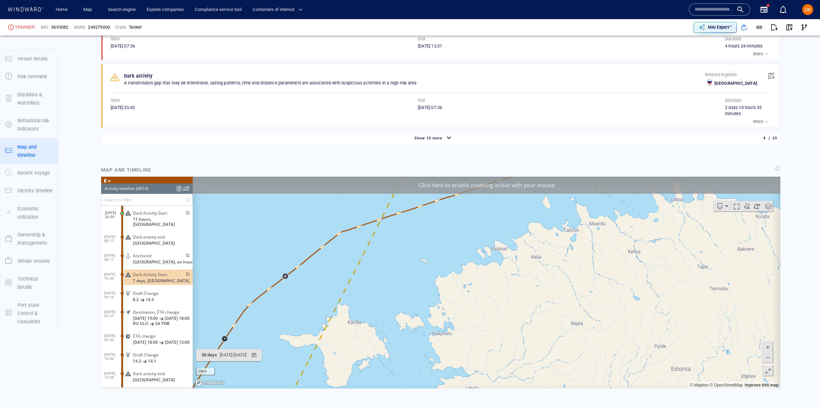
scroll to position [701, 0]
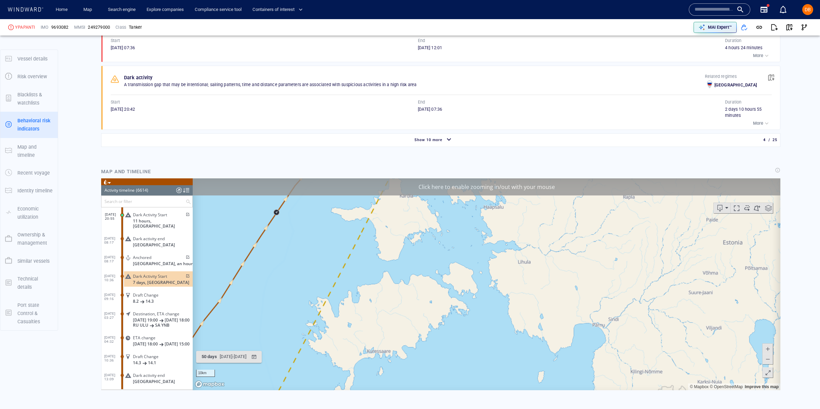
click at [768, 360] on span at bounding box center [768, 359] width 7 height 10
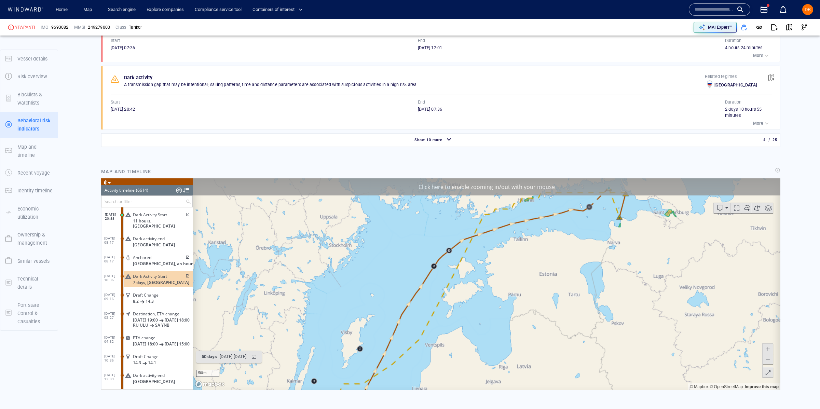
click at [768, 360] on span at bounding box center [768, 359] width 7 height 10
click at [771, 360] on span at bounding box center [768, 359] width 7 height 10
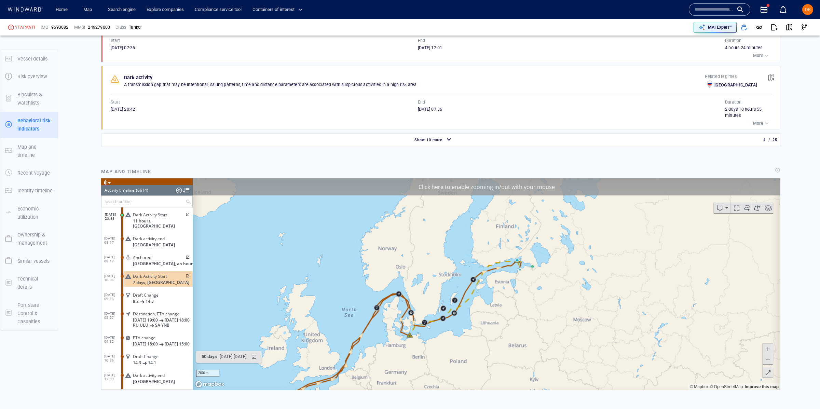
click at [769, 351] on span at bounding box center [768, 349] width 7 height 10
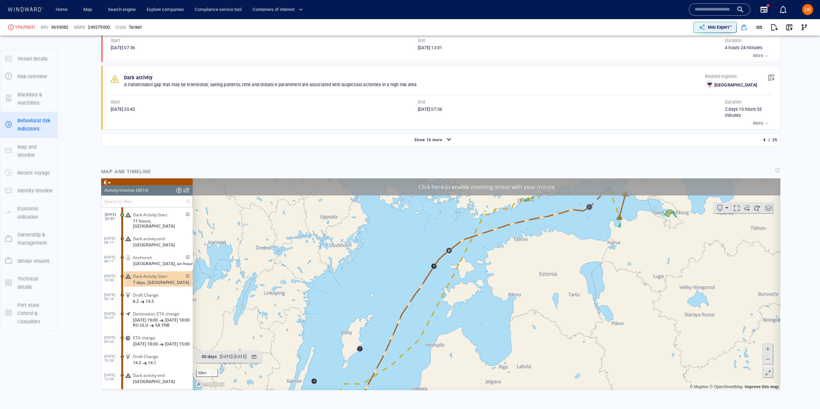
drag, startPoint x: 447, startPoint y: 332, endPoint x: 674, endPoint y: 233, distance: 248.0
click at [677, 233] on canvas "Map" at bounding box center [487, 284] width 588 height 212
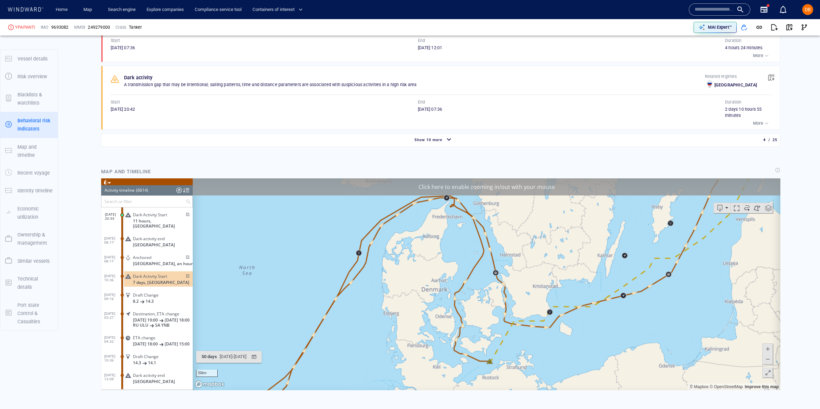
drag, startPoint x: 570, startPoint y: 290, endPoint x: 616, endPoint y: 227, distance: 77.8
click at [615, 228] on canvas "Map" at bounding box center [487, 284] width 588 height 212
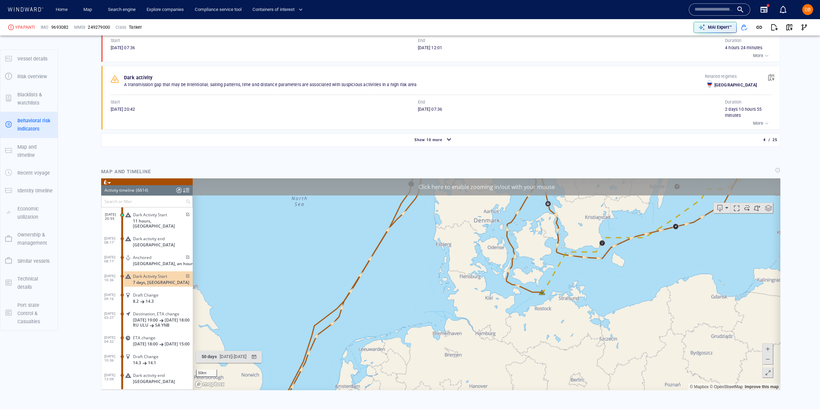
click at [545, 294] on canvas "Map" at bounding box center [487, 284] width 588 height 212
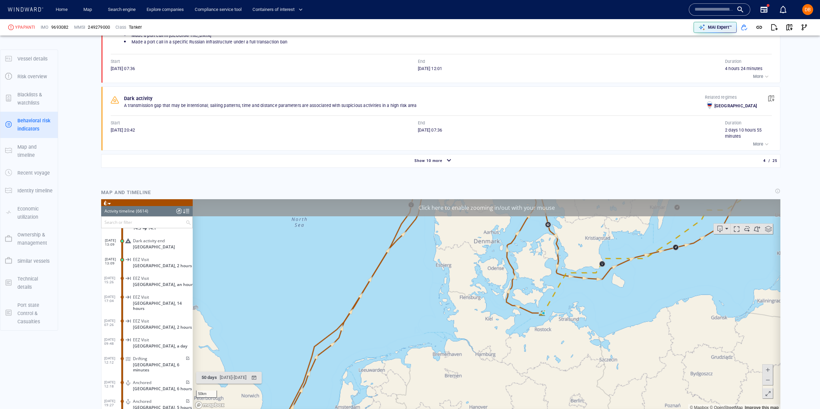
scroll to position [681, 0]
click at [770, 369] on span at bounding box center [768, 369] width 7 height 10
click at [771, 369] on button at bounding box center [768, 369] width 10 height 10
click at [771, 369] on span at bounding box center [768, 369] width 7 height 10
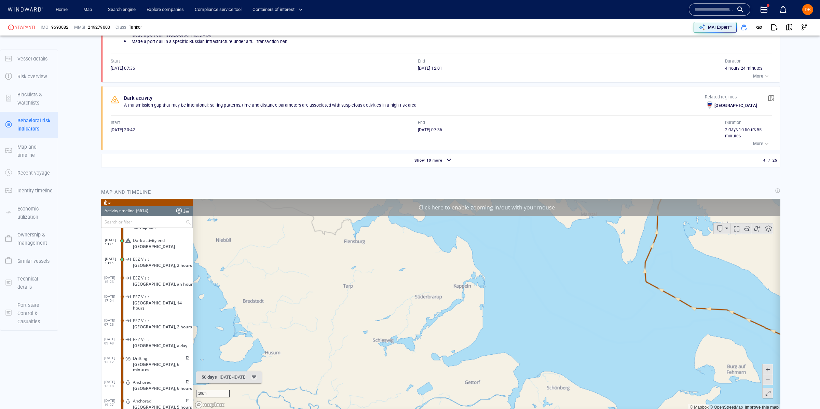
click at [770, 369] on span at bounding box center [768, 369] width 7 height 10
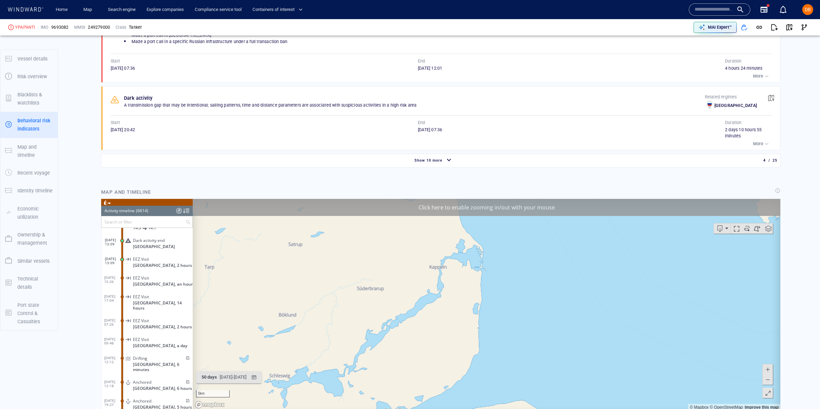
click at [765, 380] on span at bounding box center [768, 379] width 7 height 10
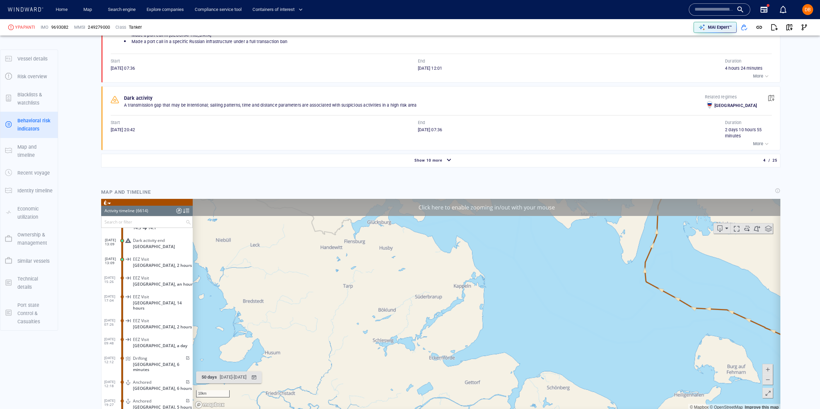
click at [766, 379] on span at bounding box center [768, 379] width 7 height 10
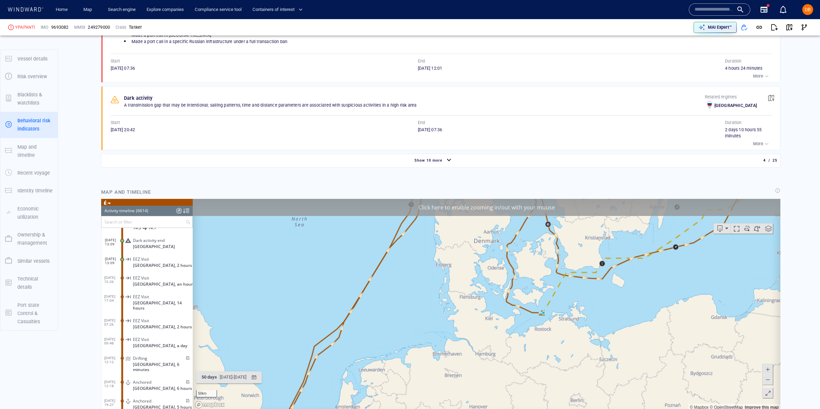
click at [766, 379] on span at bounding box center [768, 379] width 7 height 10
click at [767, 378] on span at bounding box center [768, 379] width 7 height 10
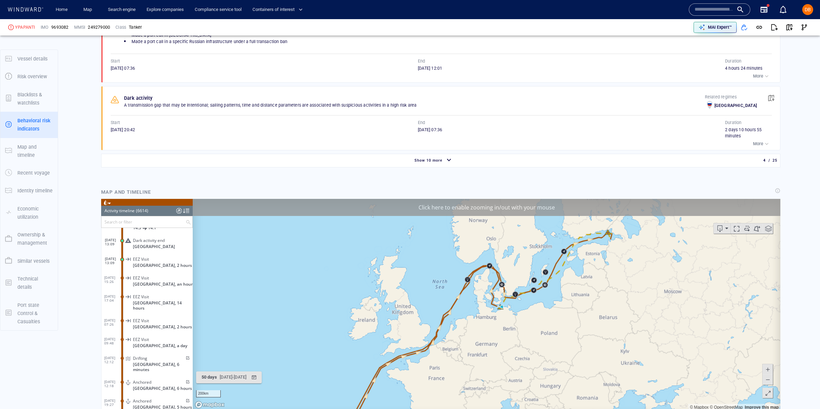
drag, startPoint x: 642, startPoint y: 280, endPoint x: 637, endPoint y: 307, distance: 27.4
click at [637, 309] on canvas "Map" at bounding box center [487, 305] width 588 height 212
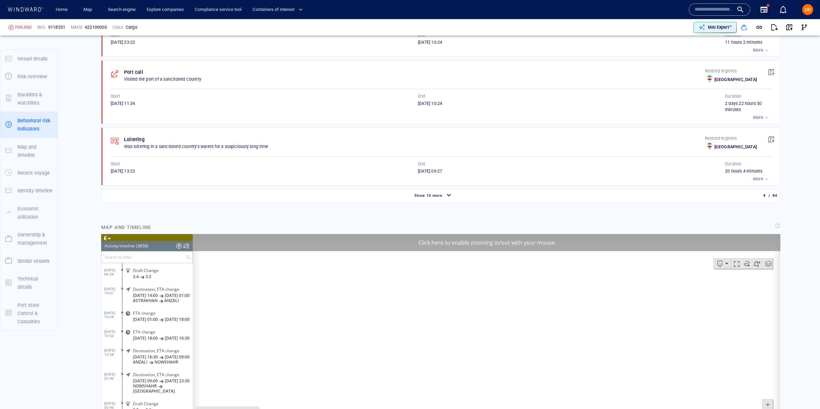
scroll to position [68585, 0]
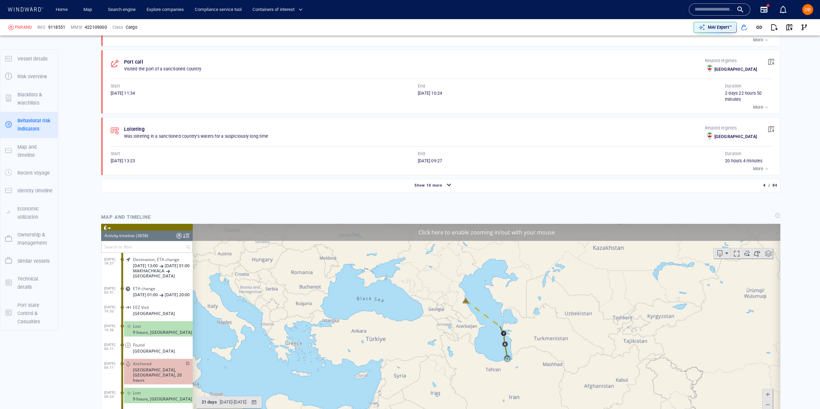
scroll to position [778, 0]
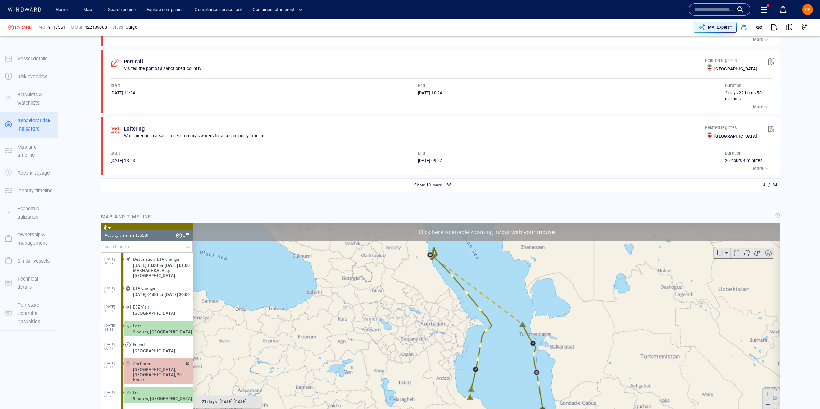
click at [524, 324] on canvas "Map" at bounding box center [487, 329] width 588 height 212
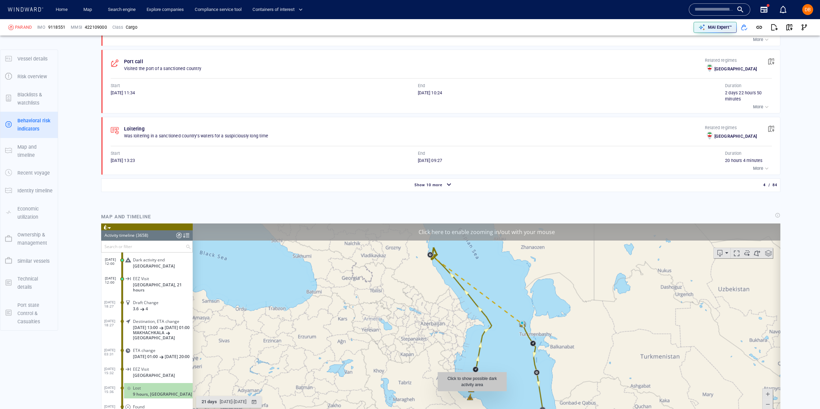
click at [473, 394] on canvas "Map" at bounding box center [487, 329] width 588 height 212
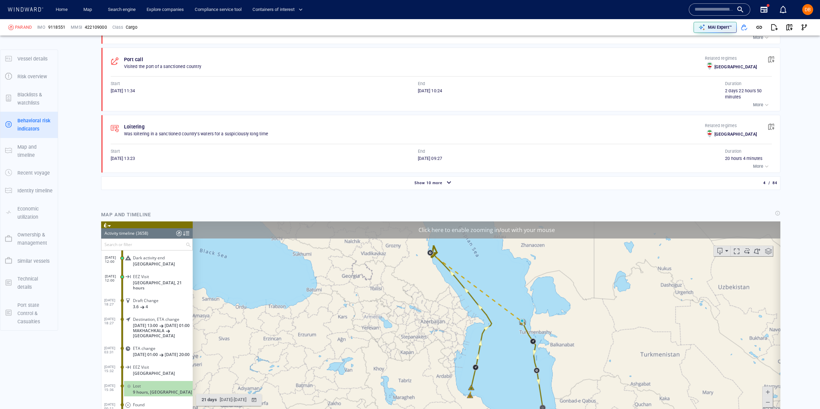
click at [472, 401] on canvas "Map" at bounding box center [487, 327] width 588 height 212
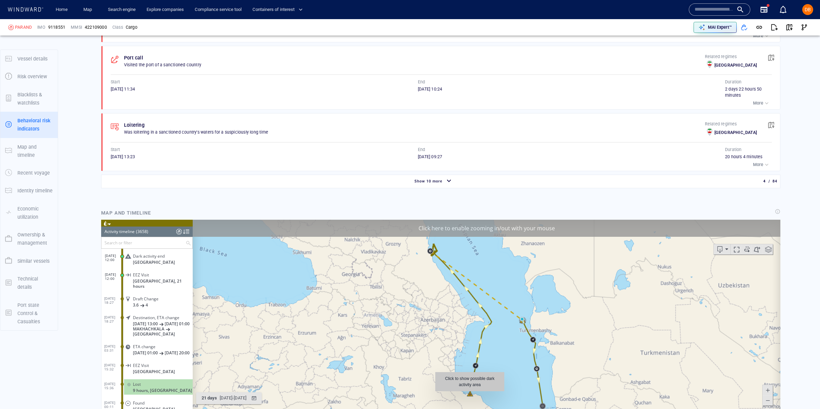
click at [470, 396] on canvas "Map" at bounding box center [487, 325] width 588 height 212
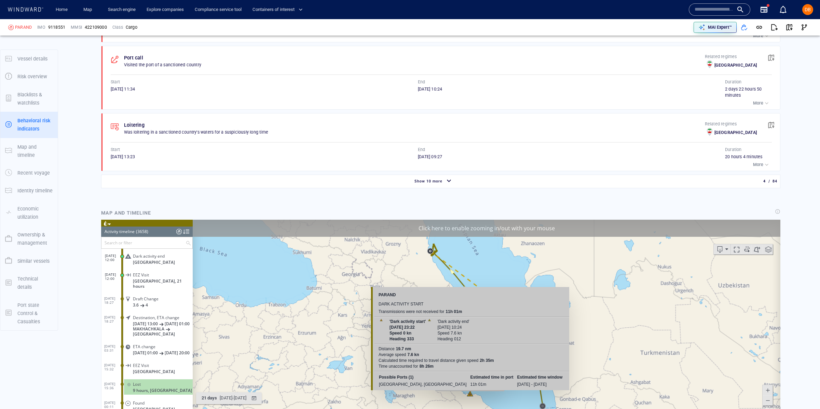
scroll to position [783, 0]
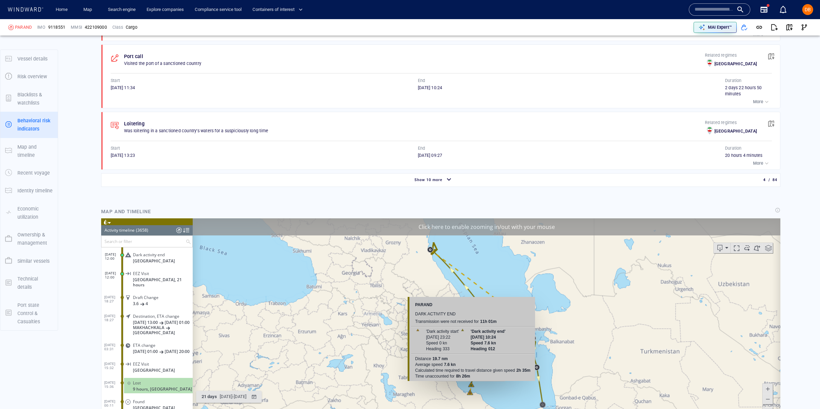
click at [471, 385] on canvas "Map" at bounding box center [487, 324] width 588 height 212
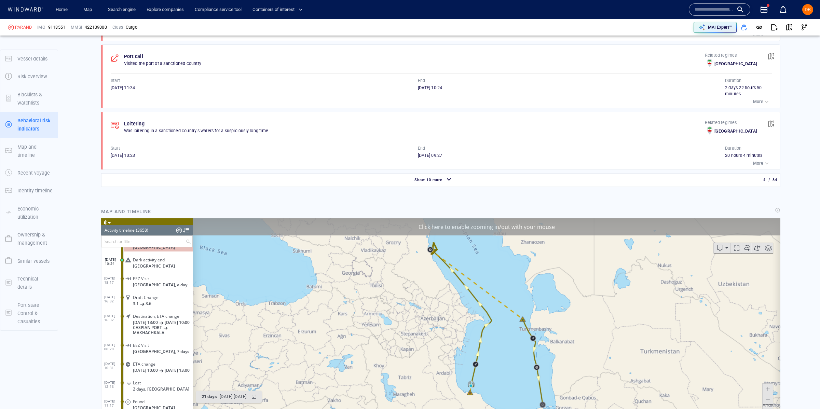
click at [503, 312] on canvas "Map" at bounding box center [487, 324] width 588 height 212
click at [523, 321] on canvas "Map" at bounding box center [487, 324] width 588 height 212
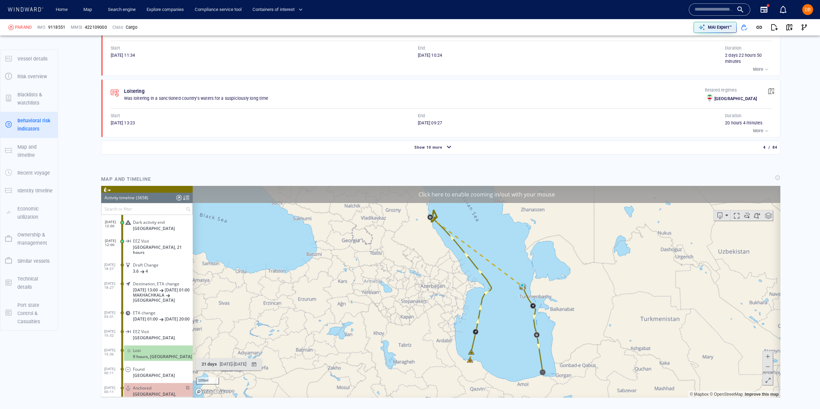
scroll to position [818, 0]
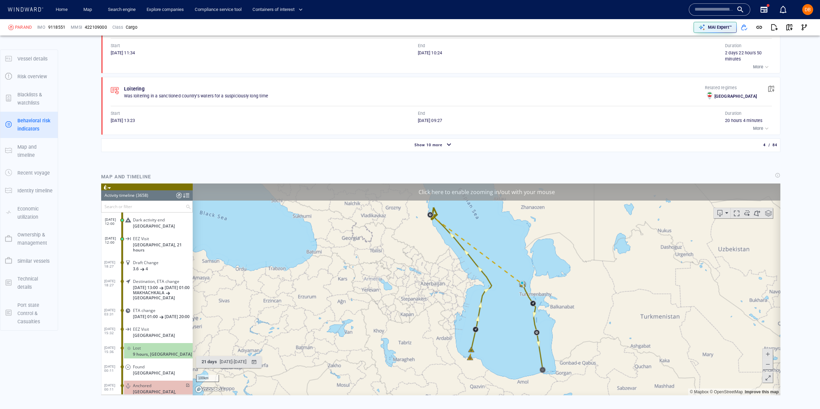
click at [157, 350] on div "Lost" at bounding box center [161, 347] width 57 height 5
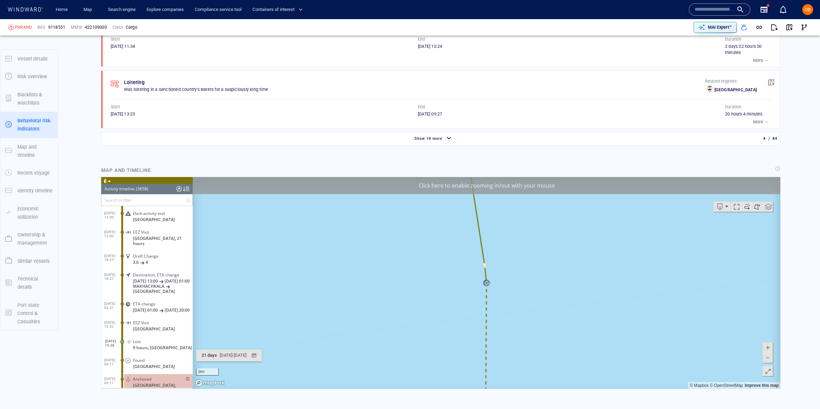
scroll to position [828, 0]
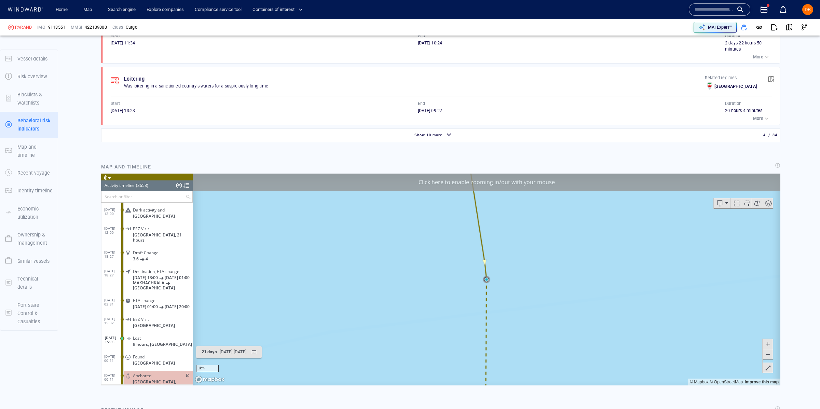
click at [771, 352] on button at bounding box center [768, 354] width 10 height 10
click at [770, 352] on span at bounding box center [768, 354] width 7 height 10
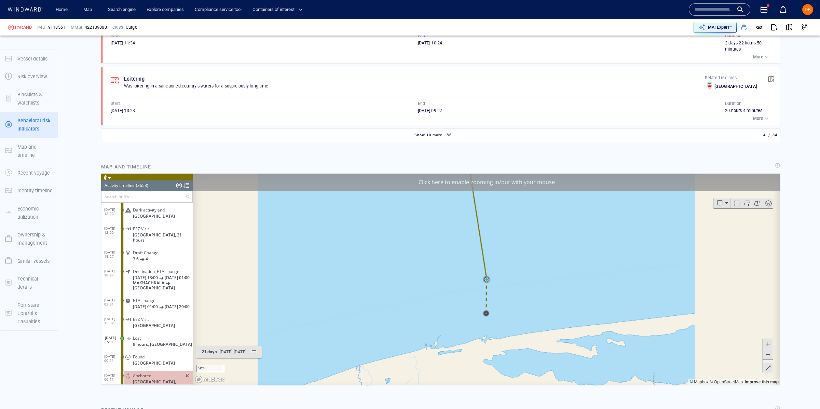
click at [770, 352] on span at bounding box center [768, 354] width 7 height 10
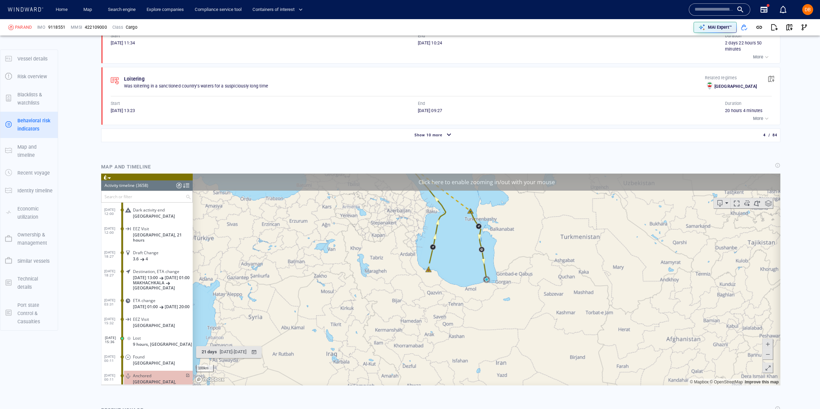
click at [770, 352] on span at bounding box center [768, 354] width 7 height 10
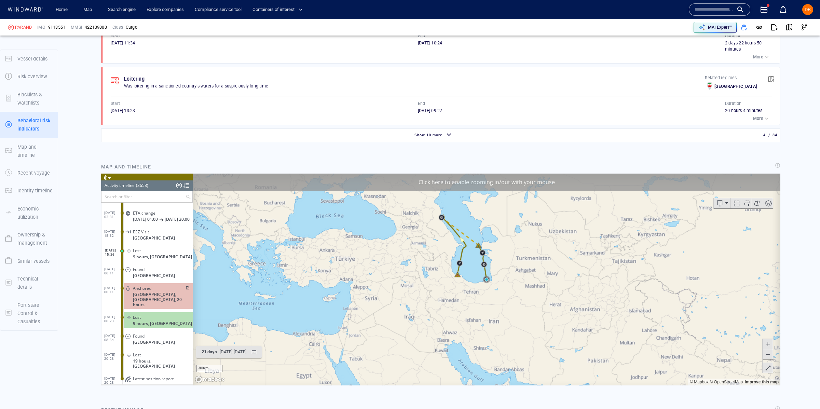
click at [154, 314] on div "Lost" at bounding box center [161, 316] width 57 height 5
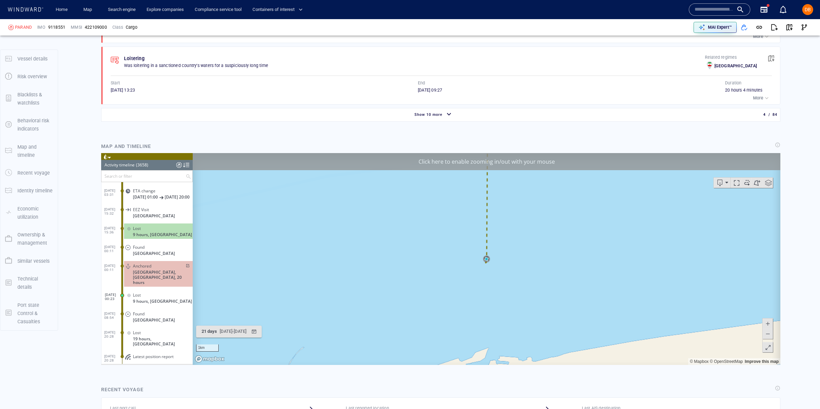
scroll to position [847, 0]
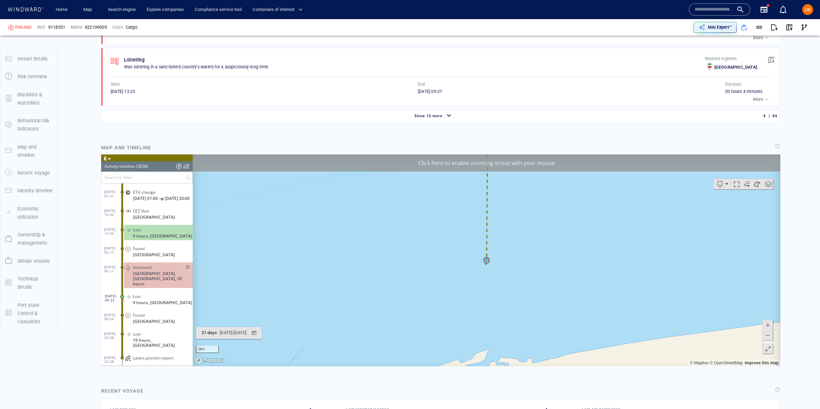
click at [770, 333] on span at bounding box center [768, 335] width 7 height 10
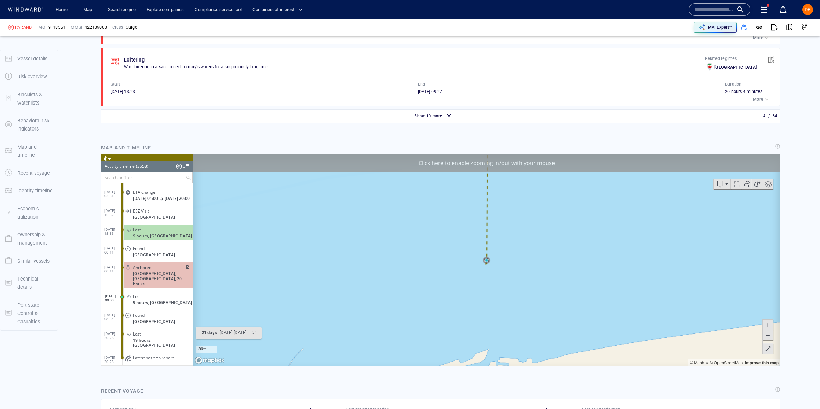
click at [770, 333] on span at bounding box center [768, 335] width 7 height 10
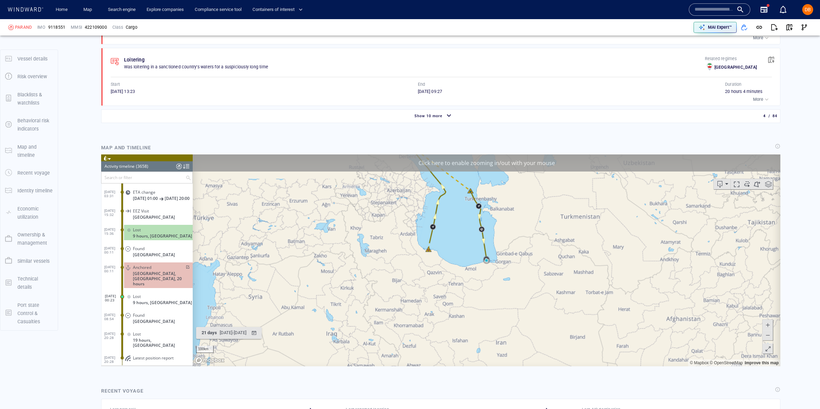
click at [770, 333] on span at bounding box center [768, 335] width 7 height 10
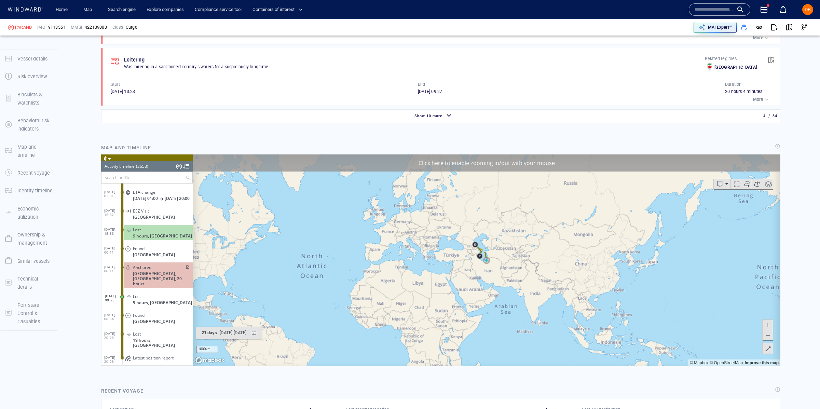
click at [767, 323] on span at bounding box center [768, 325] width 7 height 10
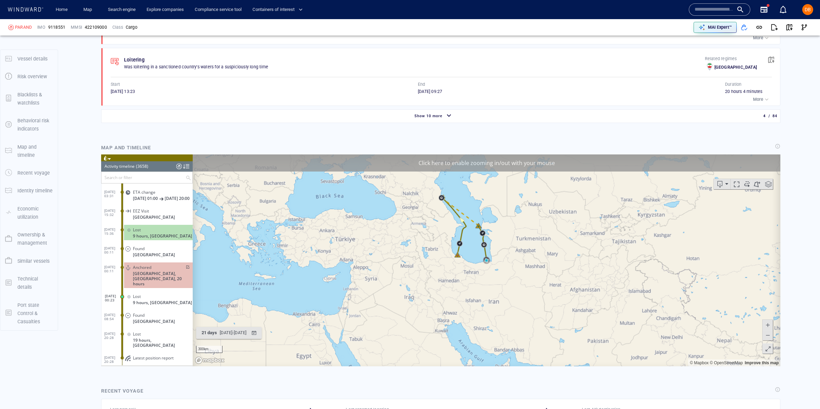
drag, startPoint x: 477, startPoint y: 242, endPoint x: 480, endPoint y: 285, distance: 43.5
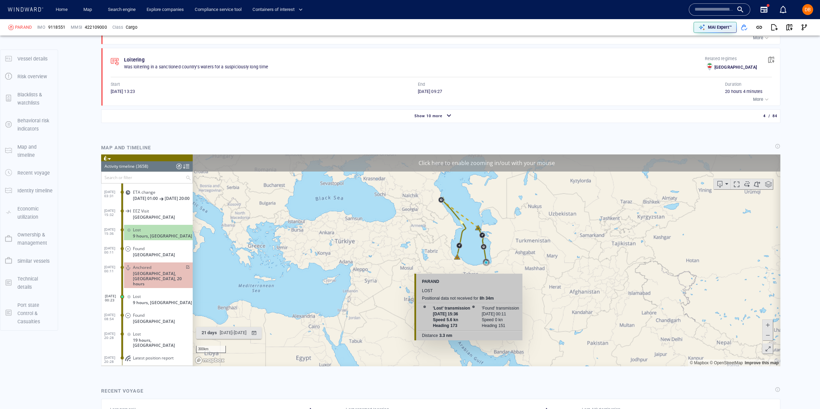
drag, startPoint x: 483, startPoint y: 265, endPoint x: 465, endPoint y: 347, distance: 84.3
click at [465, 347] on canvas "Map" at bounding box center [487, 260] width 588 height 212
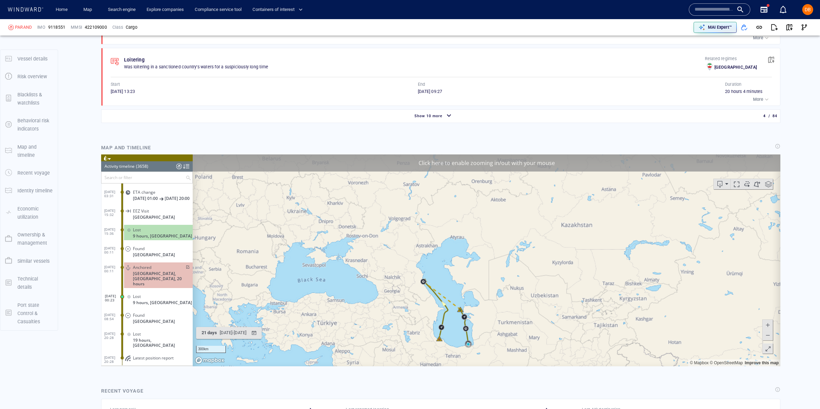
click at [767, 323] on span at bounding box center [768, 325] width 7 height 10
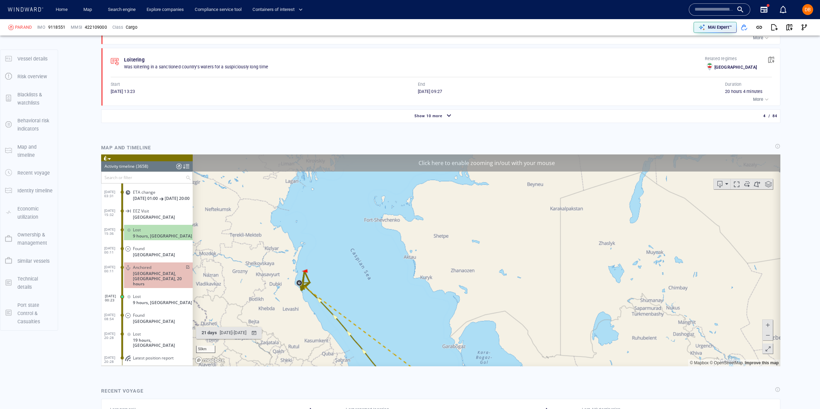
drag, startPoint x: 423, startPoint y: 351, endPoint x: 495, endPoint y: 275, distance: 104.5
click at [494, 273] on canvas "Map" at bounding box center [487, 260] width 588 height 212
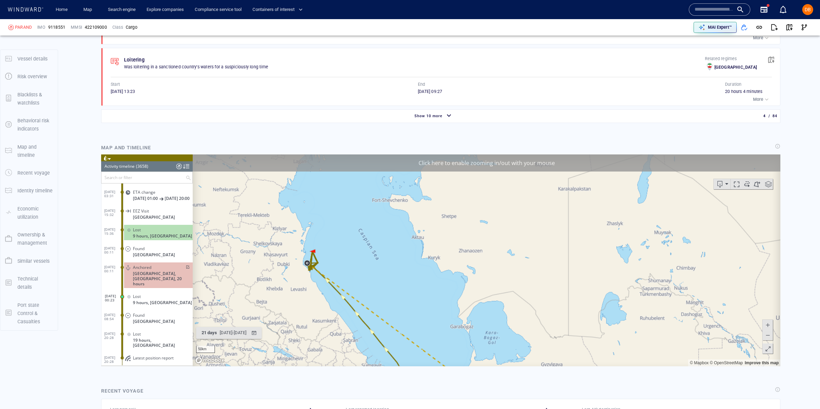
drag, startPoint x: 455, startPoint y: 285, endPoint x: 469, endPoint y: 253, distance: 35.7
click at [469, 253] on canvas "Map" at bounding box center [487, 260] width 588 height 212
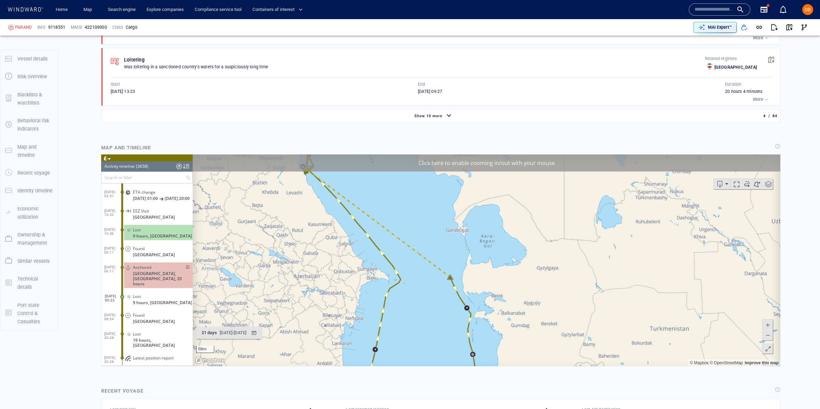
drag, startPoint x: 509, startPoint y: 320, endPoint x: 490, endPoint y: 181, distance: 140.3
click at [489, 180] on canvas "Map" at bounding box center [487, 260] width 588 height 212
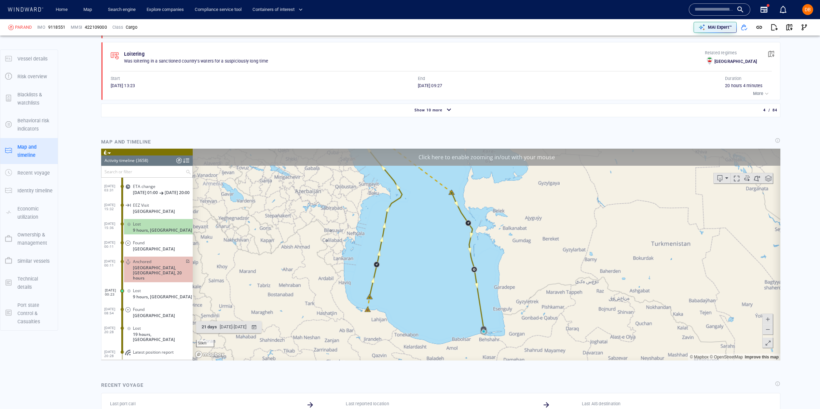
scroll to position [857, 0]
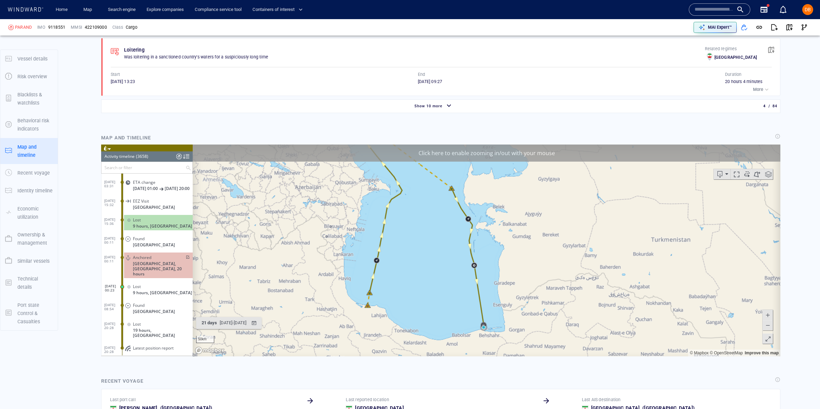
click at [769, 324] on span at bounding box center [768, 325] width 7 height 10
click at [769, 325] on span at bounding box center [768, 325] width 7 height 10
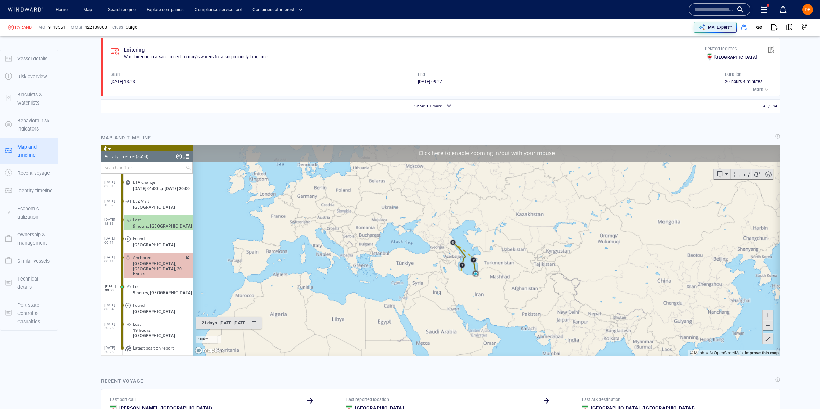
drag, startPoint x: 500, startPoint y: 208, endPoint x: 459, endPoint y: 247, distance: 56.3
click at [457, 247] on canvas "Map" at bounding box center [487, 250] width 588 height 212
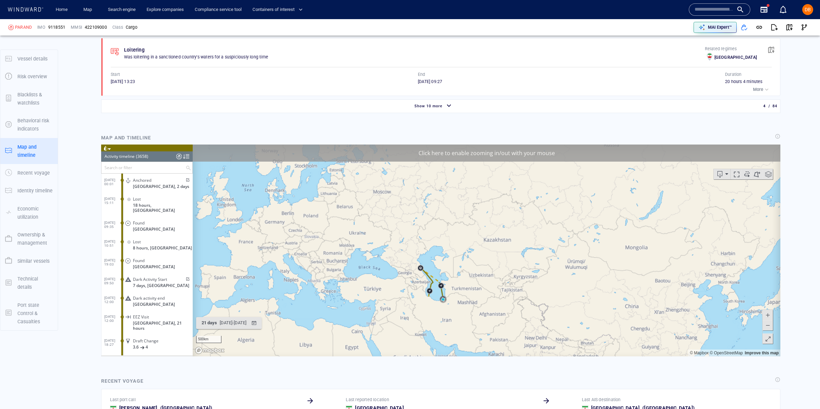
scroll to position [68612, 0]
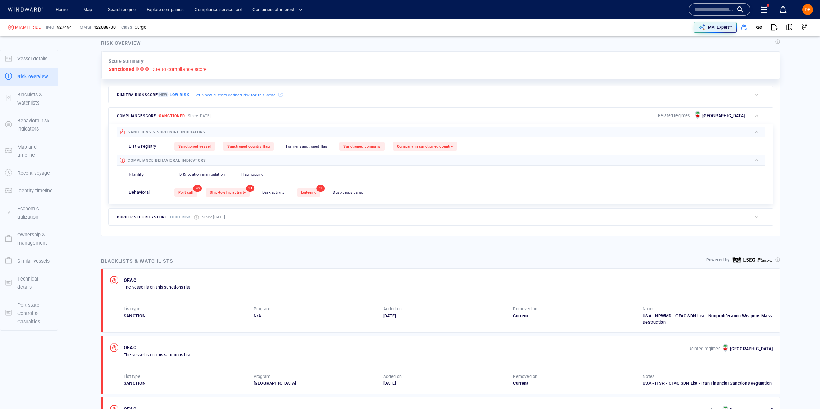
scroll to position [154, 0]
click at [182, 191] on span "Port call" at bounding box center [185, 191] width 15 height 4
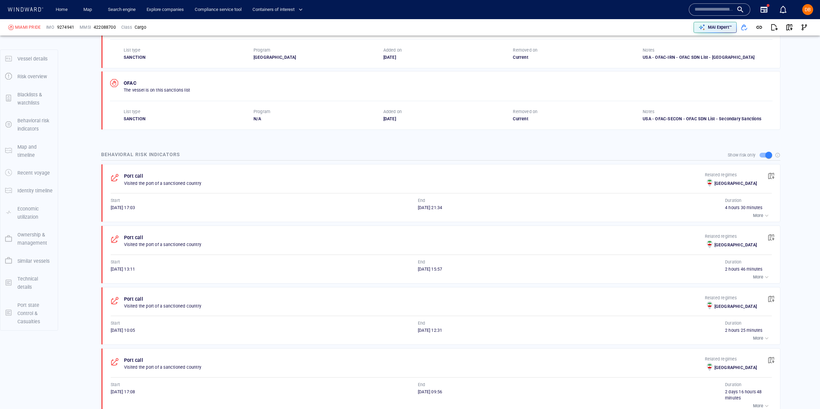
scroll to position [552, 0]
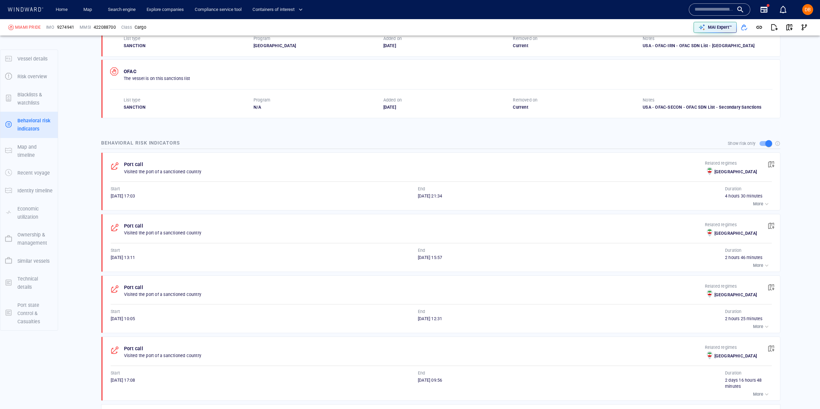
click at [767, 204] on div "button" at bounding box center [767, 204] width 7 height 7
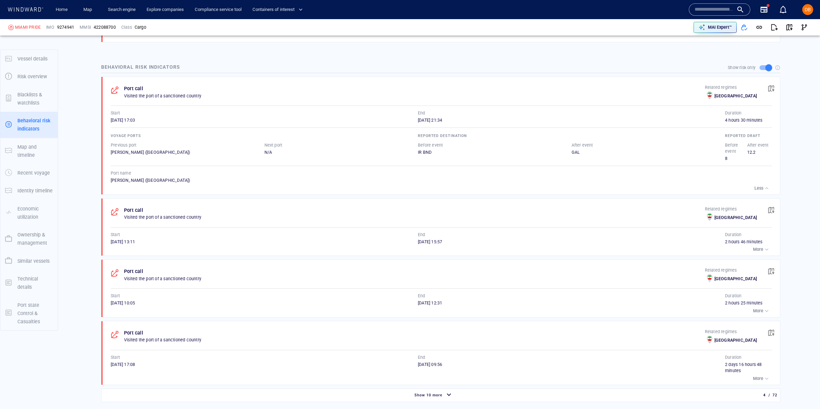
scroll to position [627, 0]
click at [766, 254] on div "button" at bounding box center [767, 250] width 7 height 7
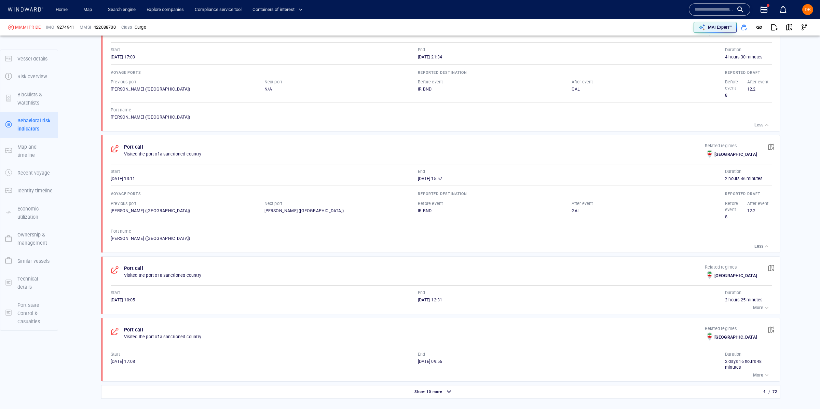
scroll to position [695, 0]
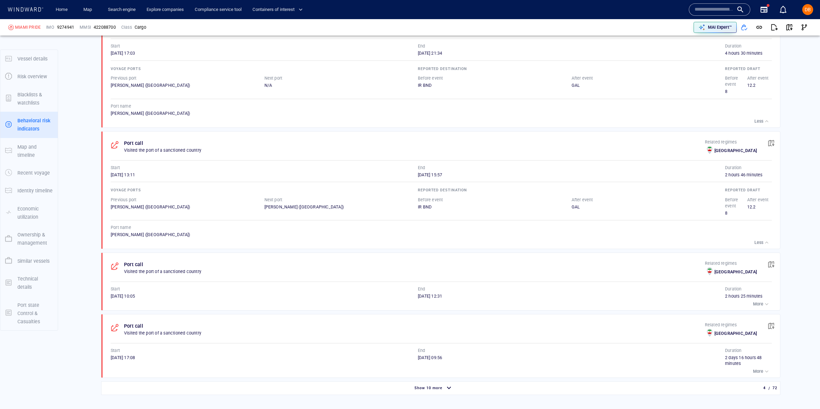
click at [763, 308] on div "More" at bounding box center [761, 304] width 17 height 7
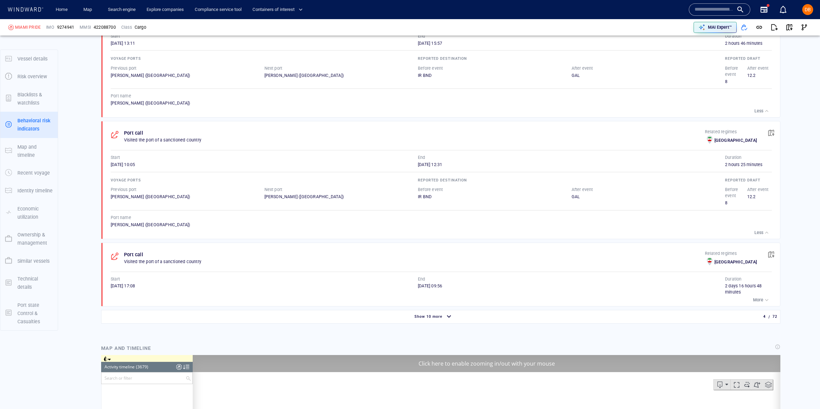
scroll to position [5809, 0]
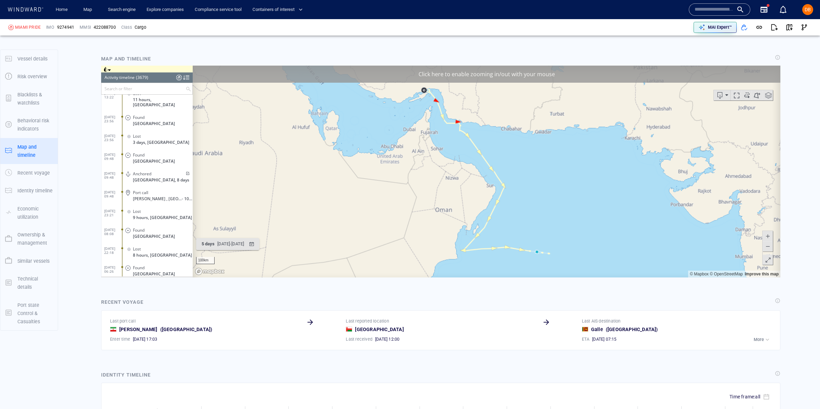
scroll to position [1120, 0]
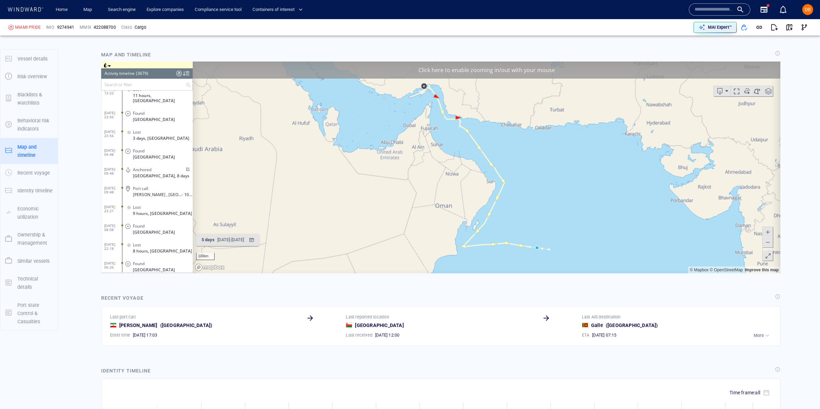
click at [538, 250] on canvas "Map" at bounding box center [487, 168] width 588 height 212
click at [540, 251] on canvas "Map" at bounding box center [487, 168] width 588 height 212
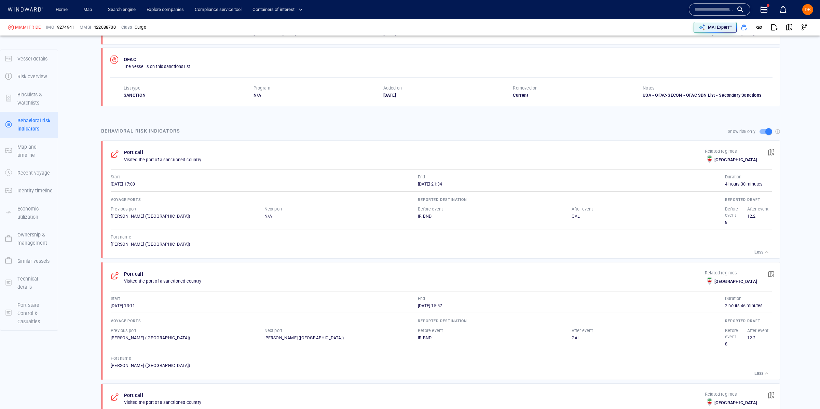
scroll to position [0, 0]
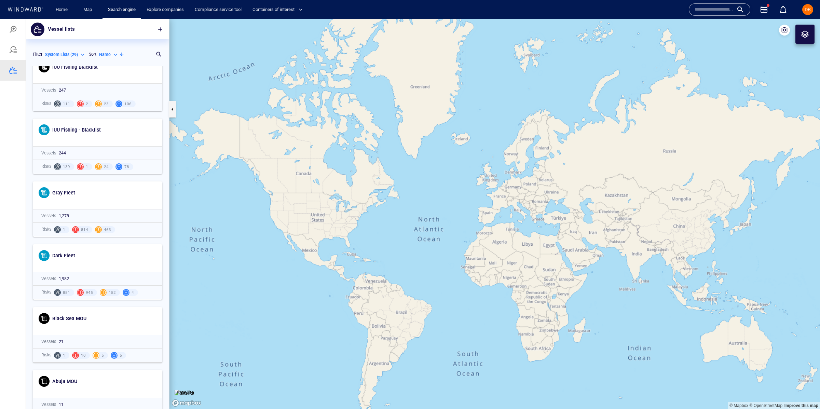
scroll to position [1481, 0]
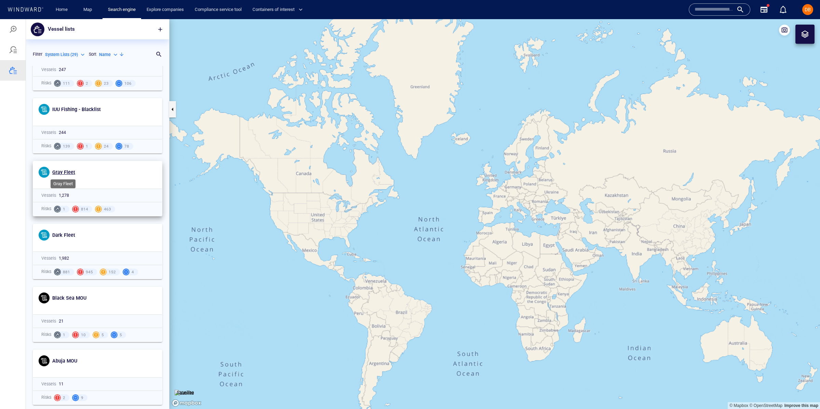
click at [61, 171] on span "Gray Fleet" at bounding box center [63, 172] width 23 height 5
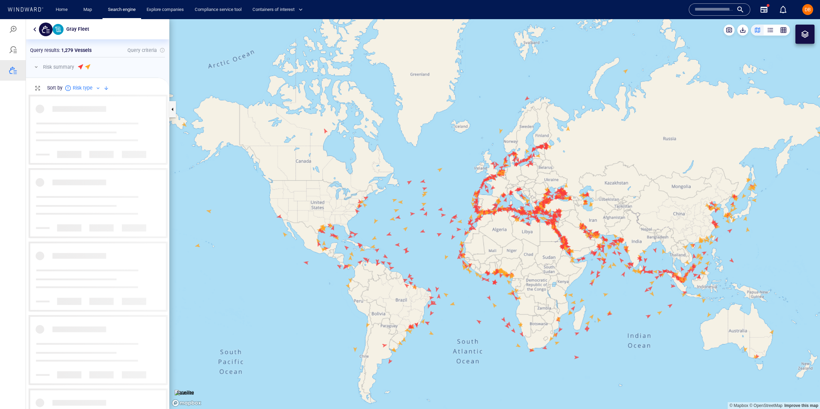
scroll to position [3575, 0]
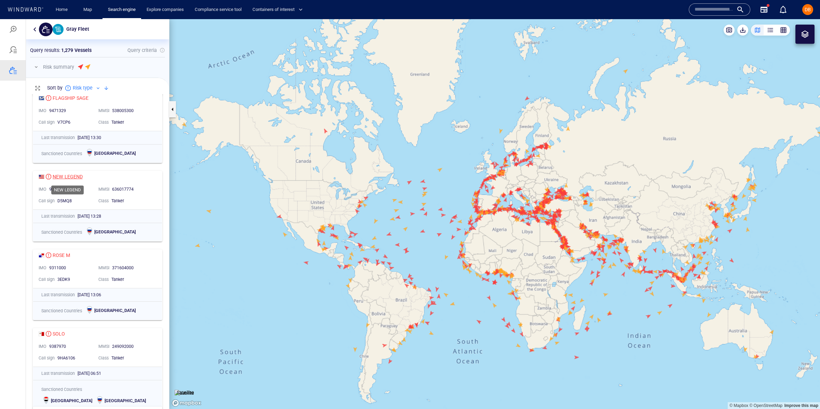
click at [78, 177] on div "NEW LEGEND" at bounding box center [68, 177] width 30 height 8
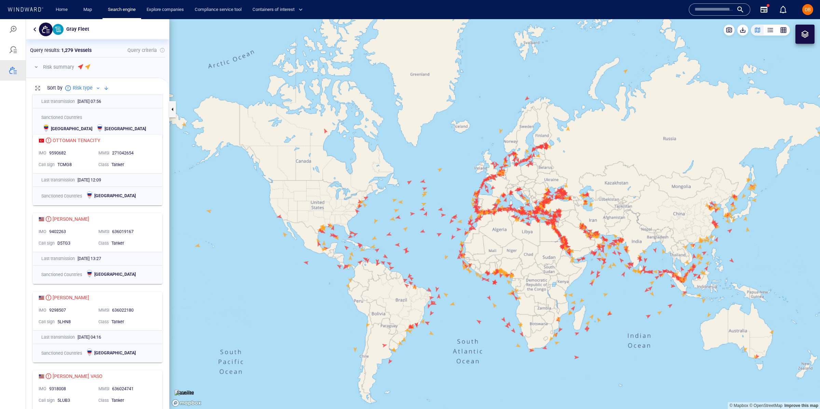
scroll to position [4158, 0]
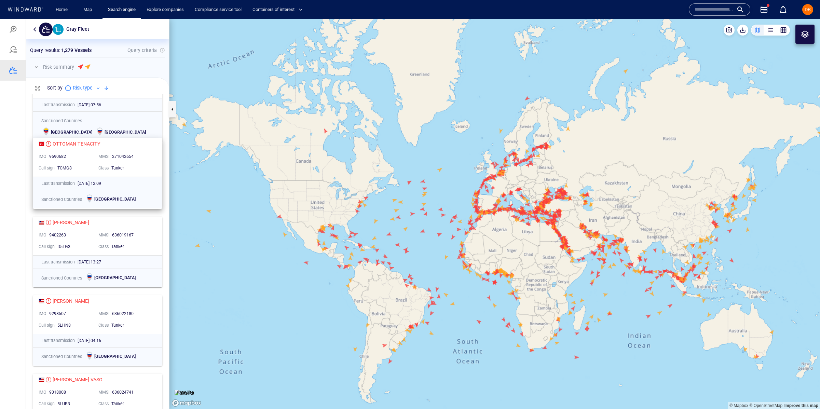
click at [73, 148] on div "OTTOMAN TENACITY IMO 9590682 MMSI 271042654 Call sign TCMG8 Class Tanker" at bounding box center [97, 157] width 129 height 38
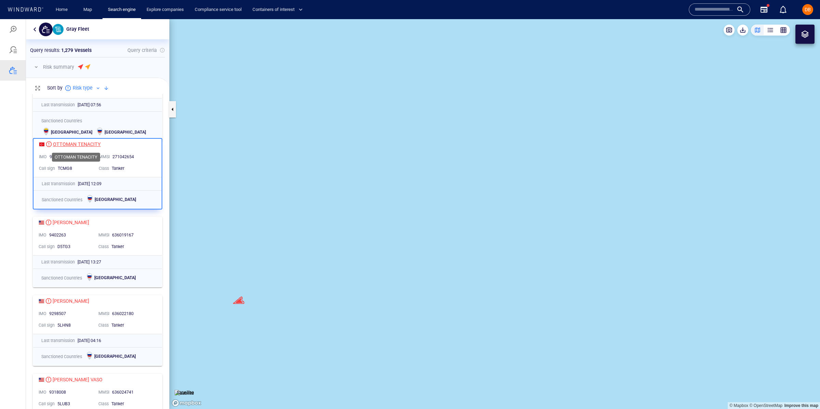
click at [73, 147] on div "ROSE M IMO 9311000 MMSI 371604000 Call sign 3EDK9 Class Tanker Last transmissio…" at bounding box center [97, 251] width 143 height 315
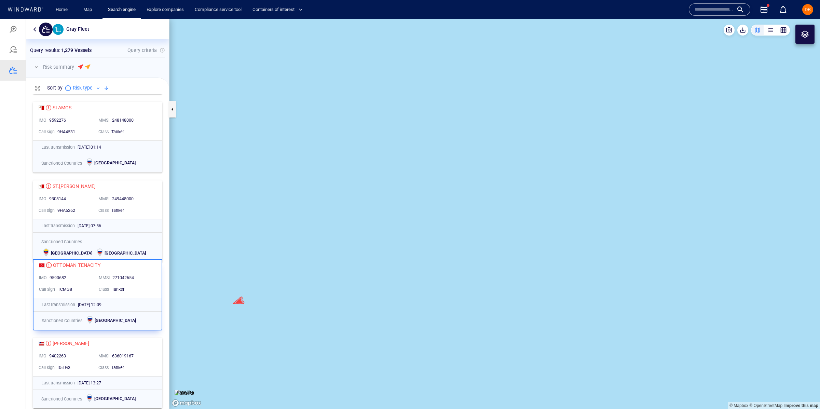
scroll to position [4038, 0]
click at [81, 13] on link "Map" at bounding box center [89, 10] width 16 height 12
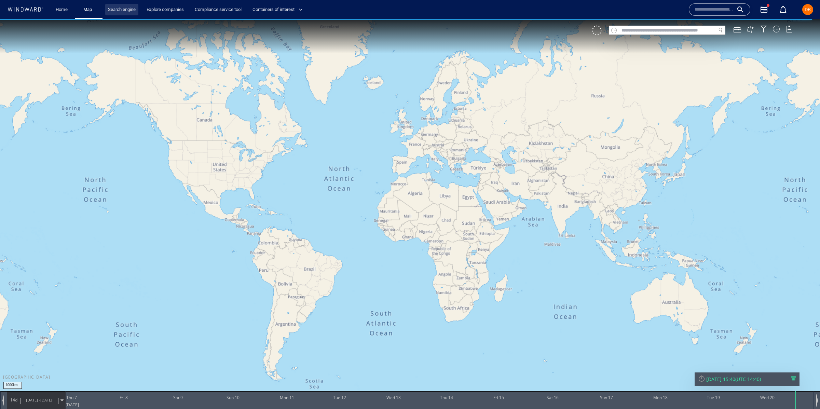
click at [133, 11] on link "Search engine" at bounding box center [121, 10] width 33 height 12
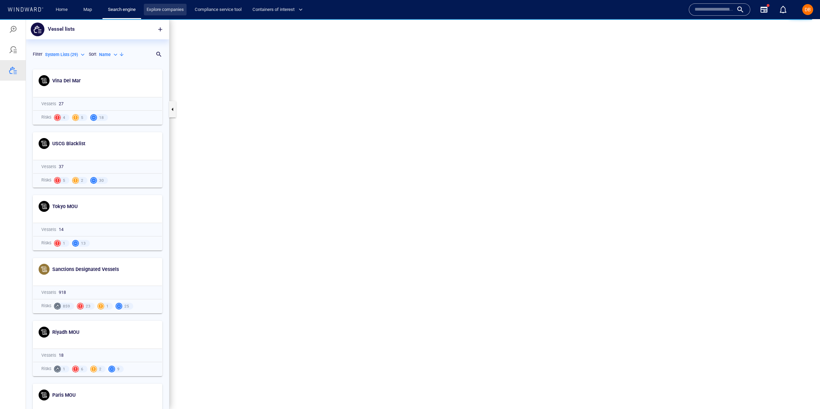
scroll to position [344, 143]
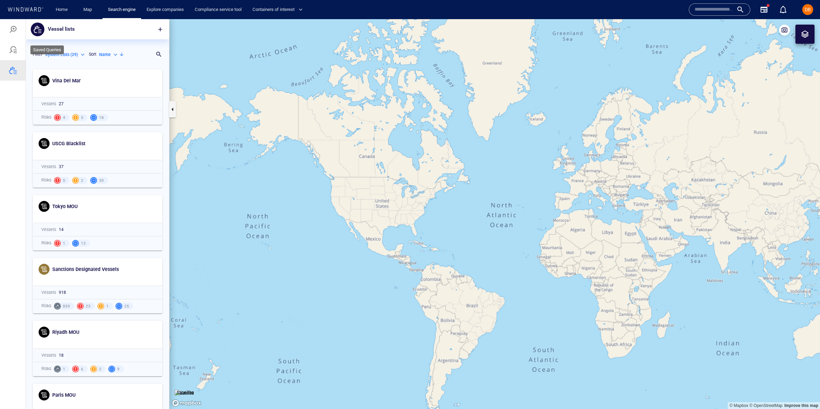
click at [15, 51] on div at bounding box center [13, 50] width 8 height 8
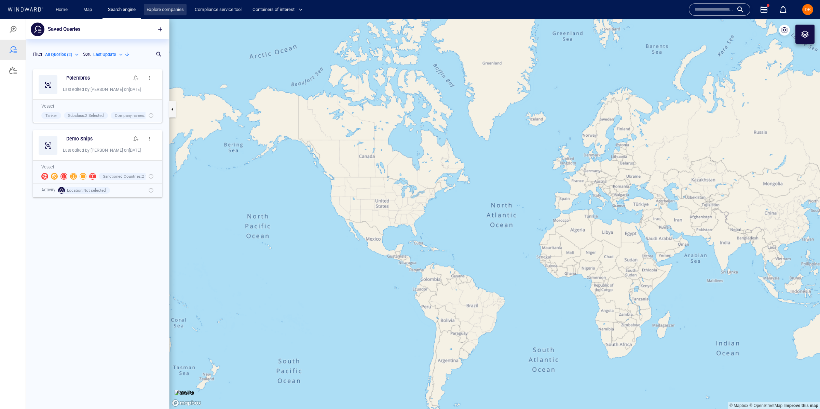
click at [173, 8] on link "Explore companies" at bounding box center [165, 10] width 43 height 12
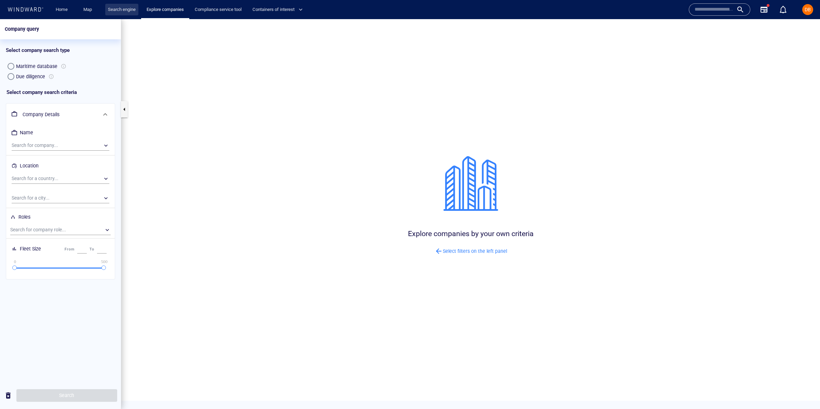
click at [126, 10] on link "Search engine" at bounding box center [121, 10] width 33 height 12
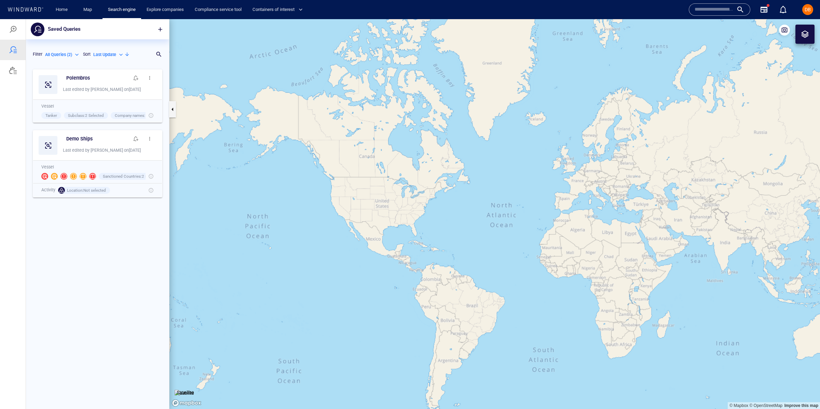
scroll to position [344, 143]
click at [90, 77] on h6 "Polembros" at bounding box center [78, 78] width 24 height 9
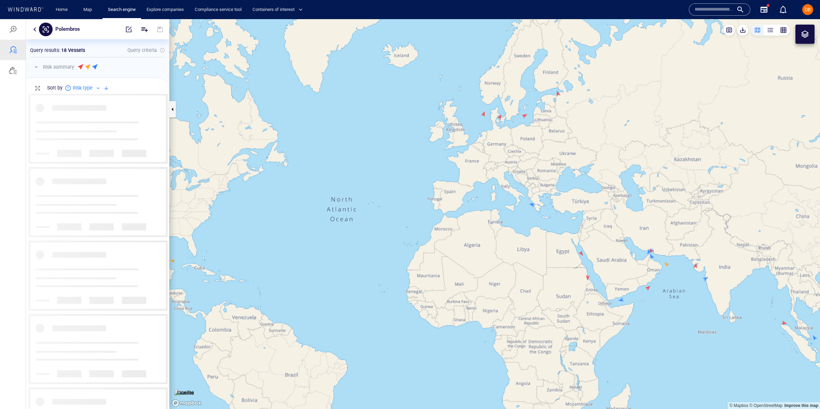
scroll to position [0, 0]
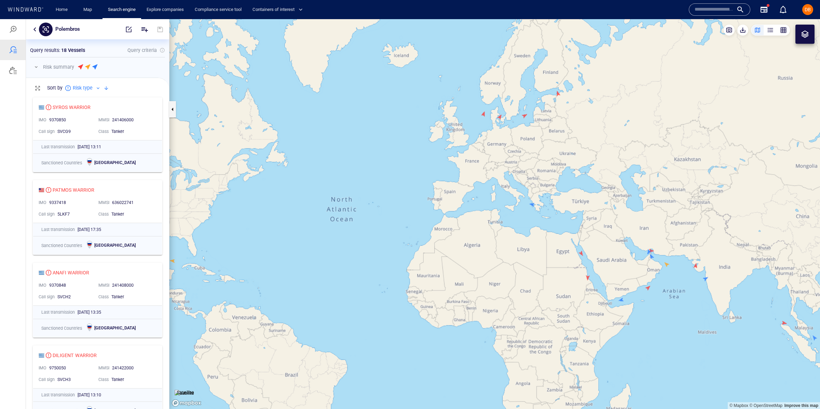
click at [35, 27] on button "button" at bounding box center [35, 29] width 8 height 8
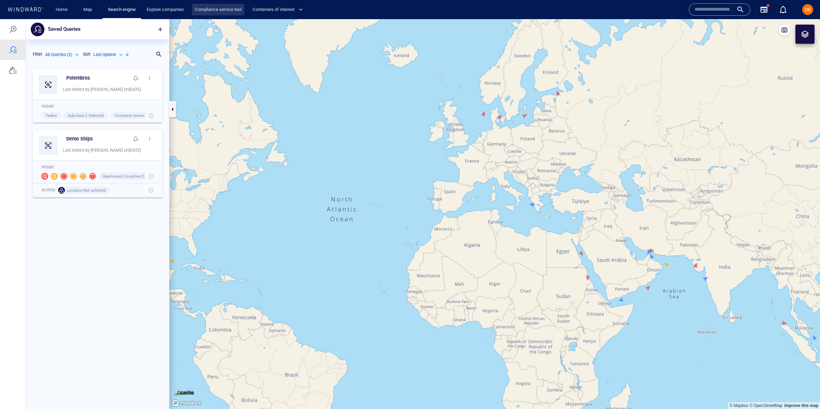
scroll to position [344, 143]
click at [72, 78] on h6 "Polembros" at bounding box center [78, 78] width 24 height 9
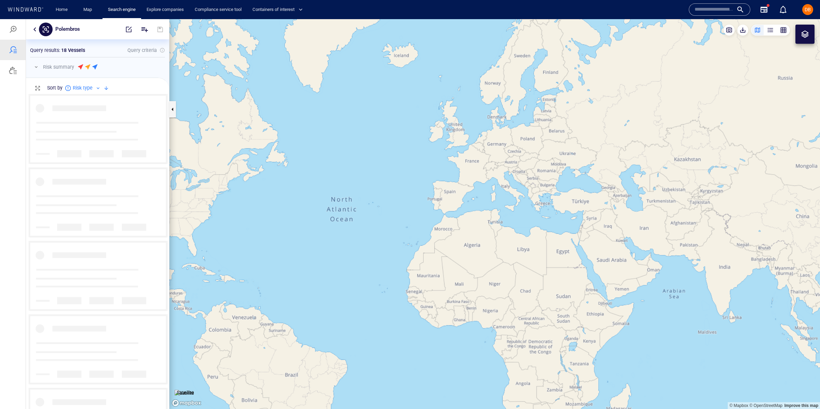
scroll to position [315, 143]
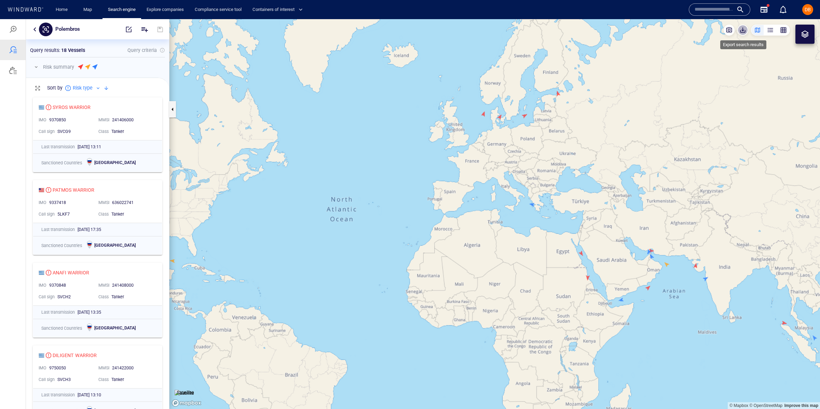
click at [748, 32] on div at bounding box center [745, 30] width 14 height 11
click at [743, 31] on span "button" at bounding box center [743, 30] width 7 height 7
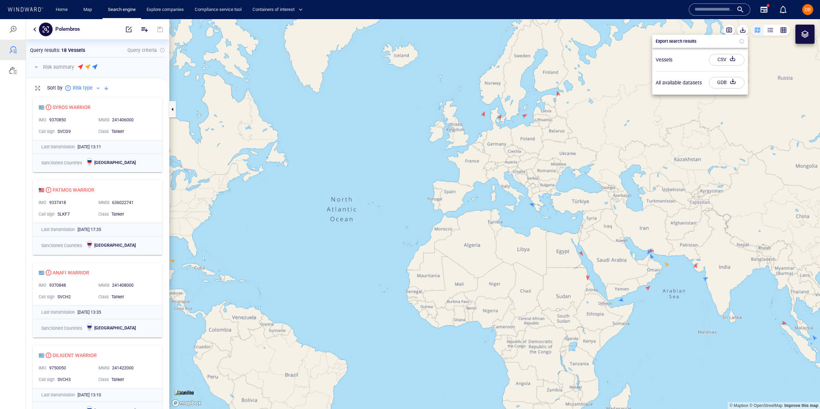
click at [721, 60] on div "CSV" at bounding box center [722, 59] width 12 height 11
click at [8, 71] on div at bounding box center [410, 214] width 820 height 390
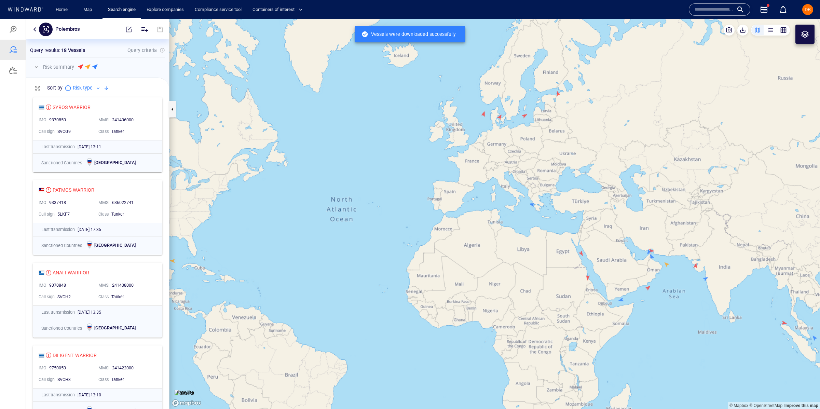
click at [11, 70] on div at bounding box center [13, 70] width 8 height 8
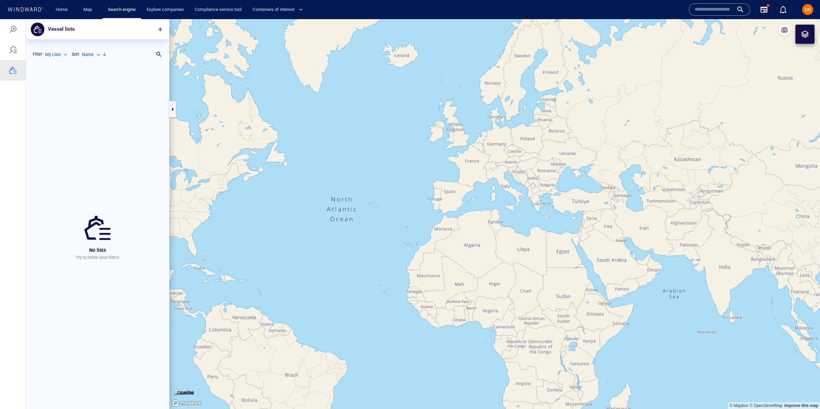
click at [56, 55] on p "My Lists" at bounding box center [53, 55] width 16 height 6
drag, startPoint x: 31, startPoint y: 79, endPoint x: 104, endPoint y: 38, distance: 84.3
click at [31, 79] on div at bounding box center [410, 214] width 820 height 390
click at [159, 28] on span "button" at bounding box center [160, 29] width 7 height 7
type input "*"
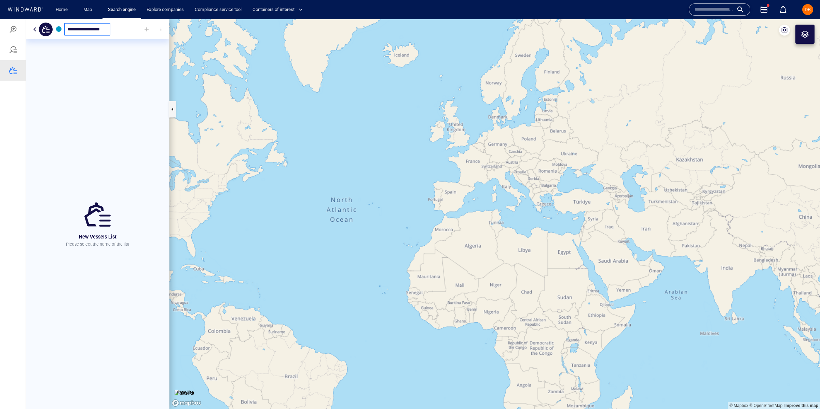
type input "**********"
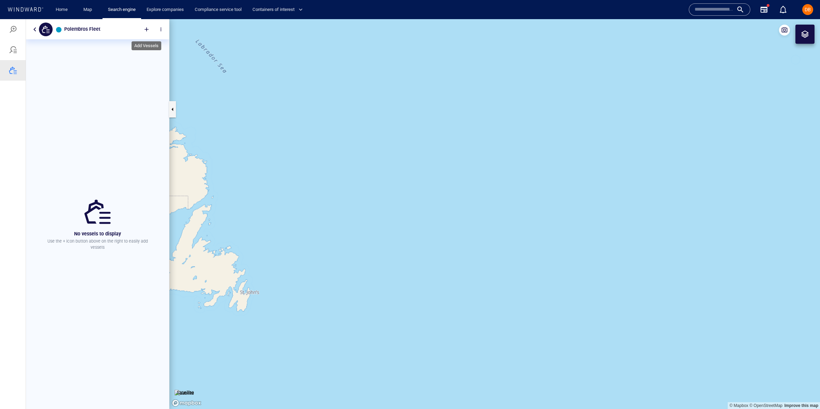
click at [143, 30] on div at bounding box center [146, 29] width 15 height 15
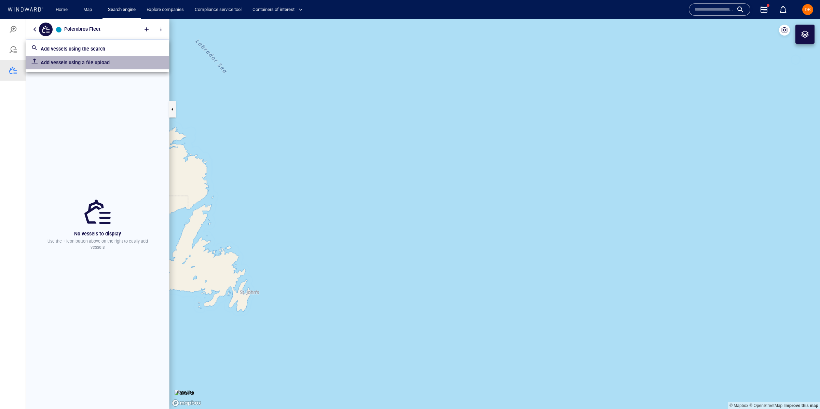
click at [117, 63] on p "Add vessels using a file upload" at bounding box center [102, 62] width 123 height 8
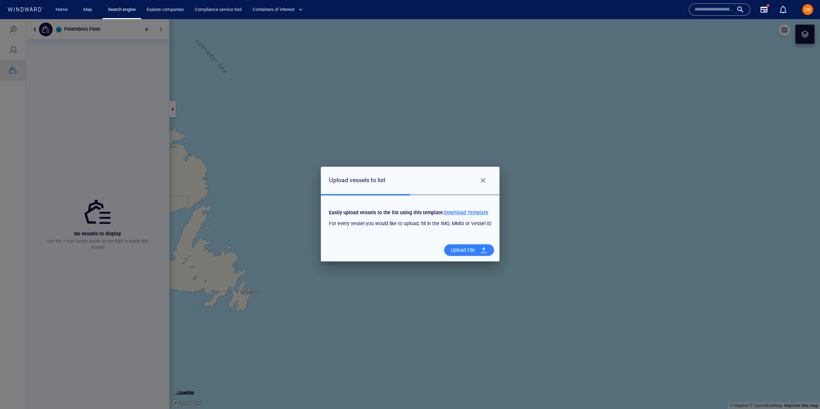
click at [483, 247] on div at bounding box center [484, 250] width 12 height 12
click at [0, 19] on input "Upload File" at bounding box center [0, 19] width 0 height 0
click at [482, 177] on span "Close" at bounding box center [483, 180] width 8 height 8
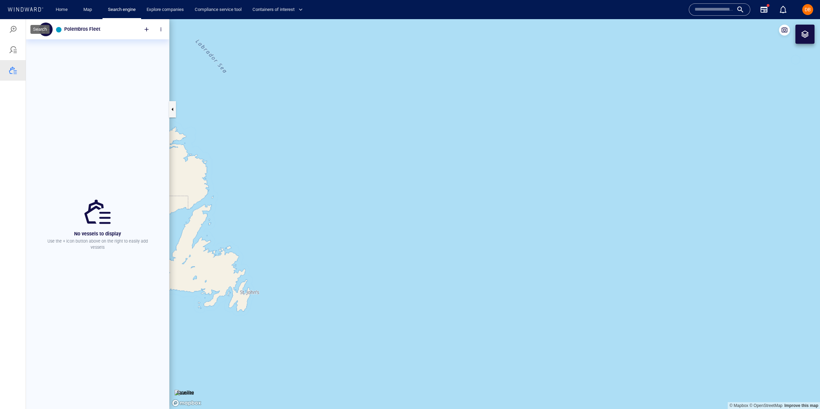
click at [15, 35] on div at bounding box center [13, 29] width 26 height 21
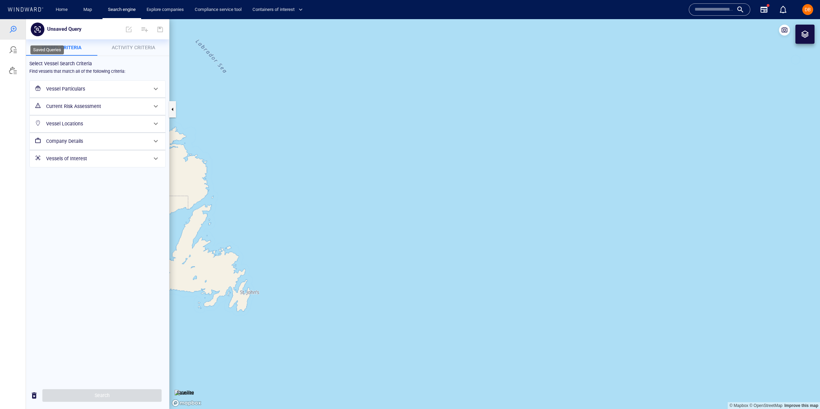
click at [15, 52] on div at bounding box center [13, 50] width 8 height 8
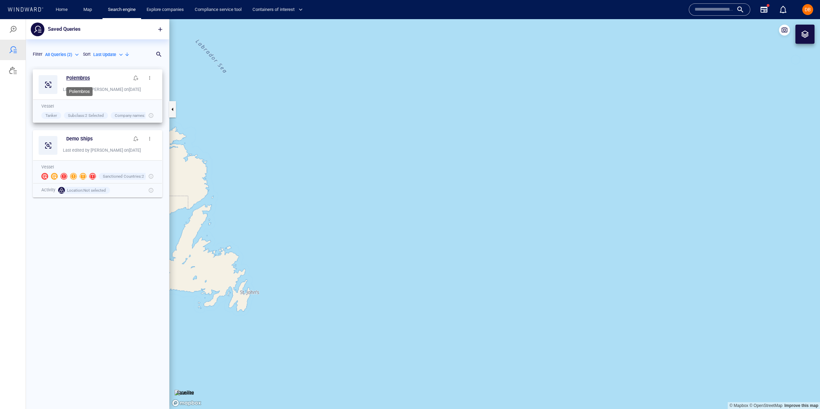
click at [78, 78] on h6 "Polembros" at bounding box center [78, 78] width 24 height 9
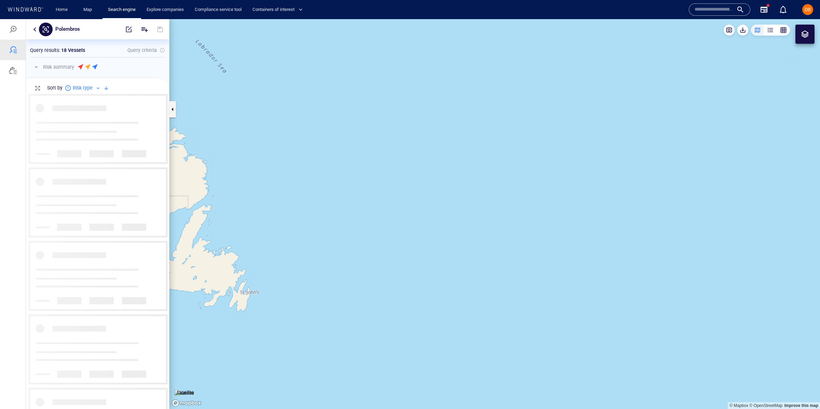
scroll to position [315, 143]
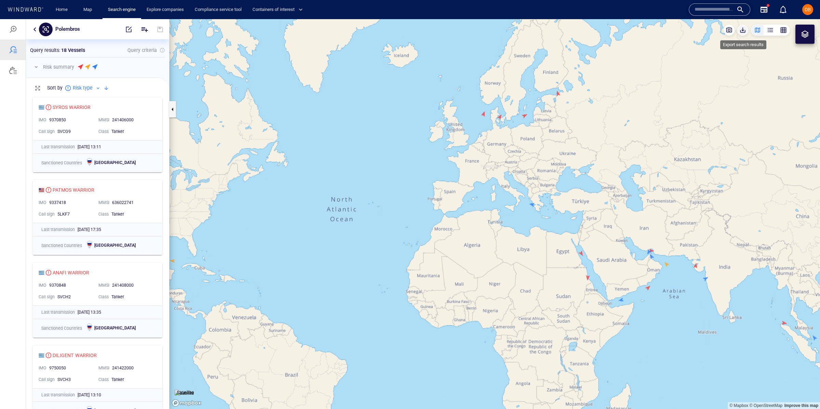
click at [745, 31] on span "button" at bounding box center [743, 30] width 7 height 7
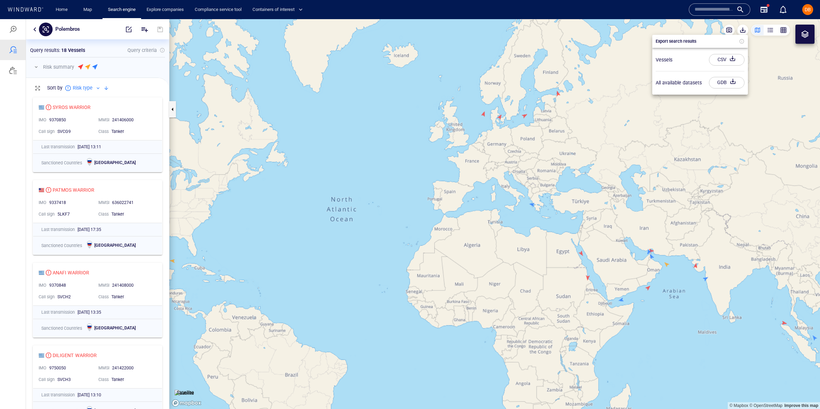
click at [733, 57] on div "button" at bounding box center [733, 60] width 10 height 12
click at [14, 67] on div at bounding box center [410, 214] width 820 height 390
click at [14, 67] on div "Export search results Vessels CSV All available datasets GDB" at bounding box center [410, 214] width 820 height 390
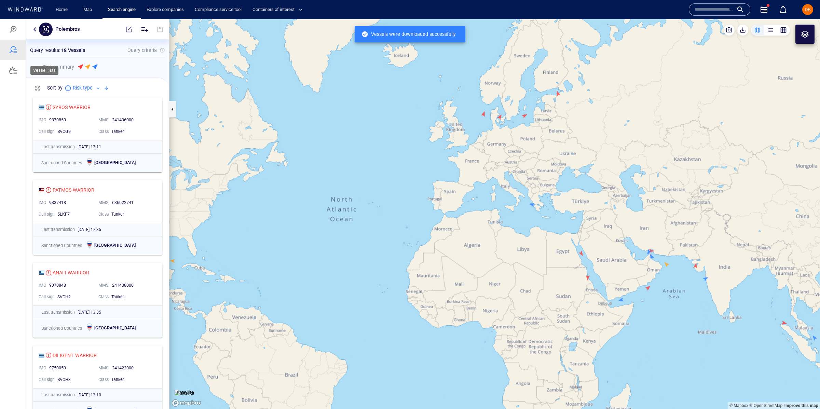
click at [14, 67] on div at bounding box center [13, 70] width 8 height 8
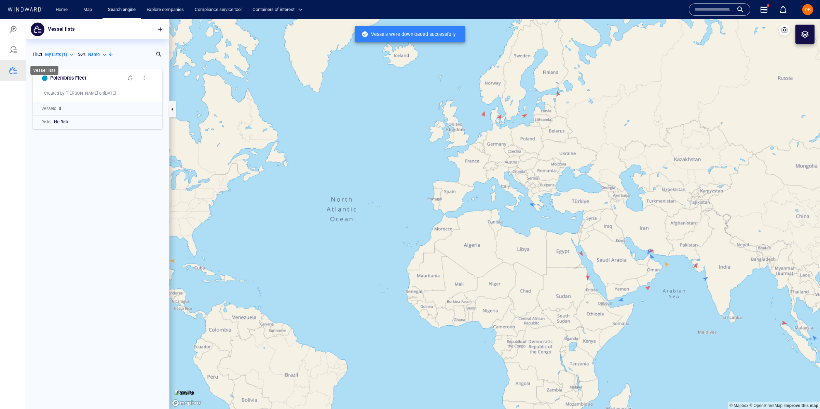
scroll to position [344, 143]
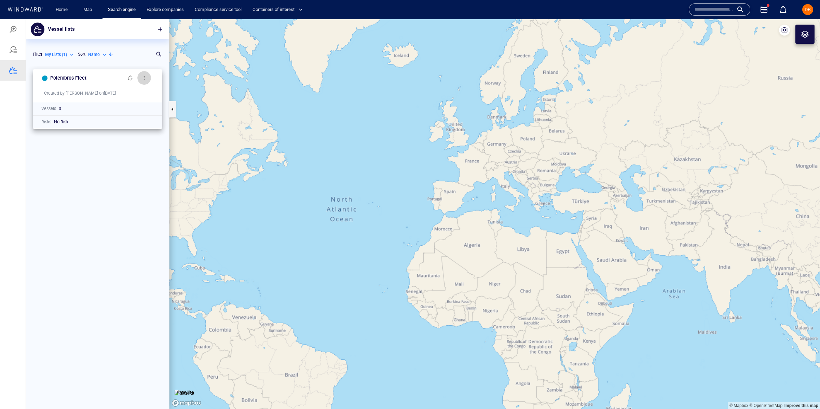
click at [147, 77] on button "button" at bounding box center [144, 78] width 14 height 14
click at [62, 163] on div at bounding box center [410, 214] width 820 height 390
click at [76, 75] on h6 "Polembros Fleet" at bounding box center [68, 78] width 36 height 9
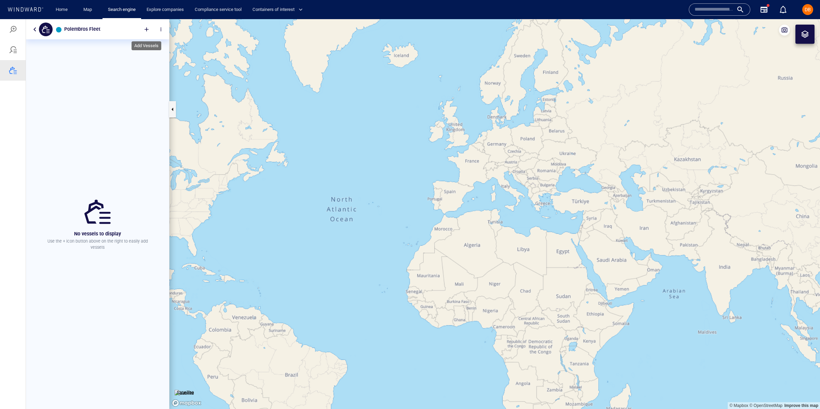
click at [148, 27] on div at bounding box center [146, 29] width 15 height 15
click at [75, 65] on p "Add vessels using a file upload" at bounding box center [102, 62] width 123 height 8
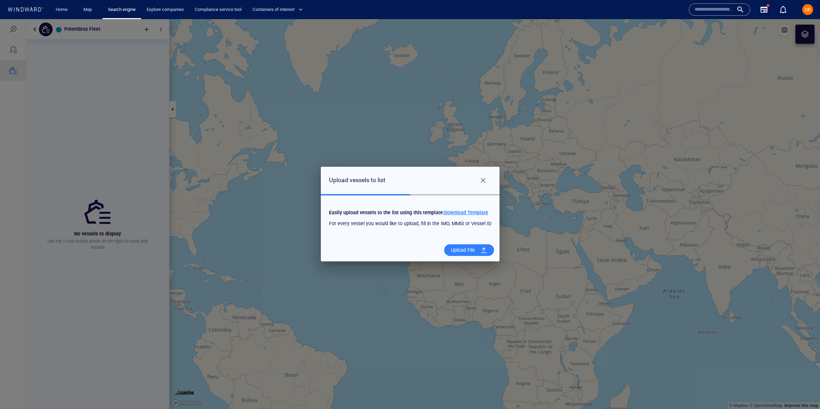
drag, startPoint x: 462, startPoint y: 219, endPoint x: 463, endPoint y: 215, distance: 3.9
click div "For every vessel you would like to upload, fill in the IMO, MMSI or Vessel ID"
click at [463, 214] on span "Download Template" at bounding box center [466, 212] width 44 height 5
click at [457, 247] on div "Upload File" at bounding box center [462, 250] width 29 height 14
click at [0, 19] on input "Upload File" at bounding box center [0, 19] width 0 height 0
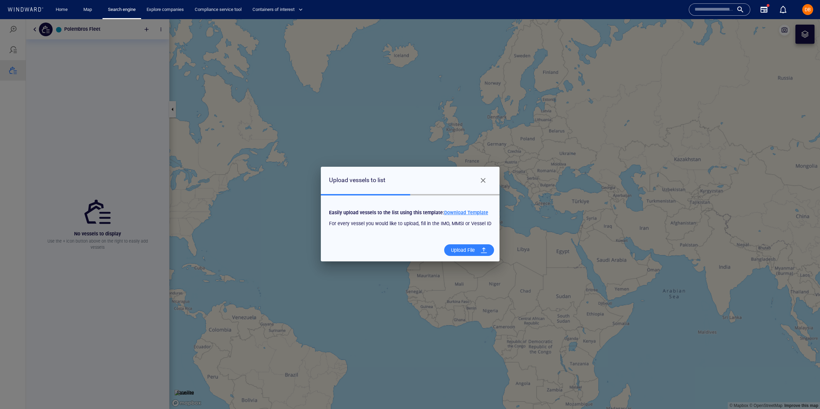
click at [467, 249] on div "Upload File" at bounding box center [462, 250] width 29 height 14
click at [0, 19] on input "Upload File" at bounding box center [0, 19] width 0 height 0
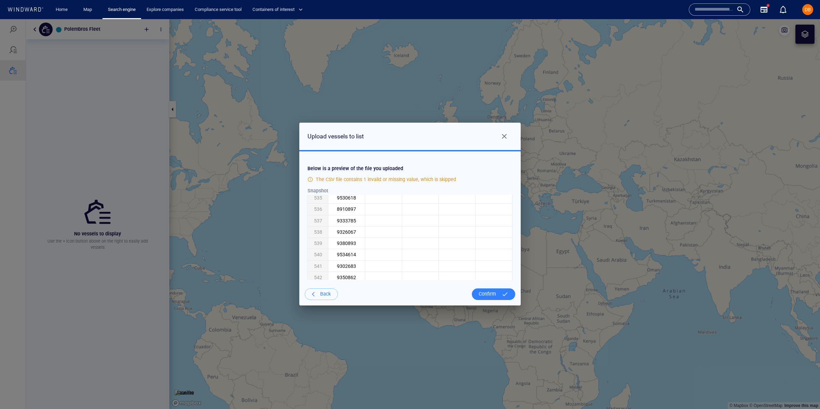
scroll to position [6096, 0]
click at [503, 297] on div at bounding box center [505, 294] width 12 height 12
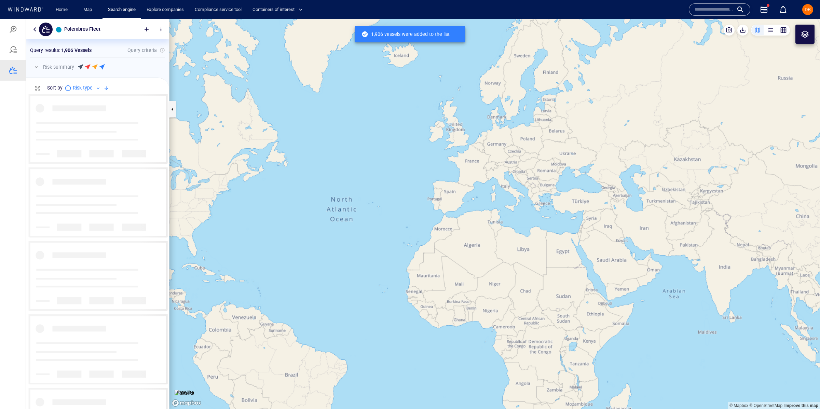
scroll to position [315, 143]
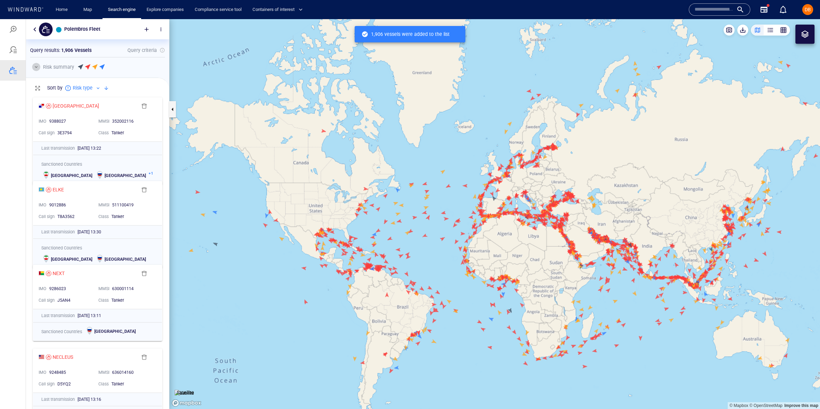
click at [37, 68] on button "button" at bounding box center [36, 67] width 8 height 8
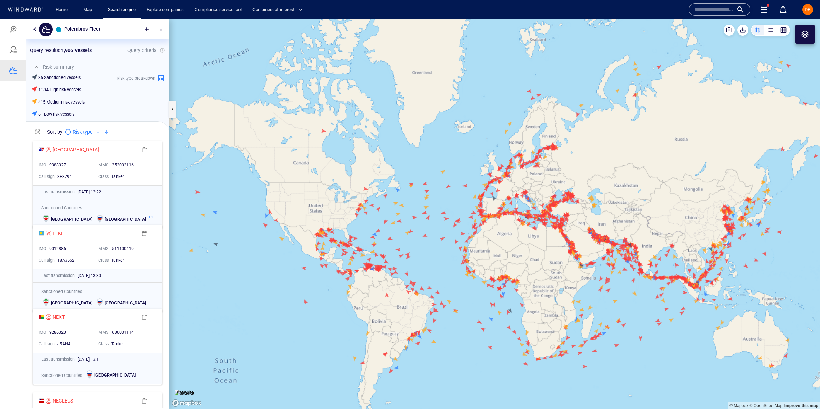
click at [37, 28] on button "button" at bounding box center [35, 29] width 8 height 8
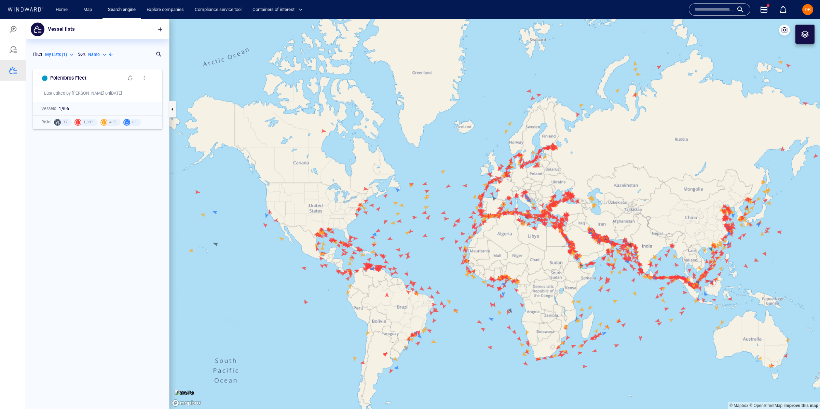
scroll to position [344, 143]
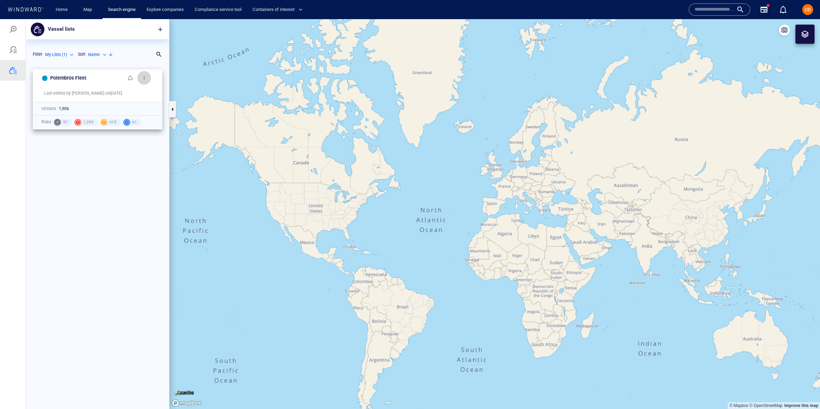
click at [142, 79] on span "button" at bounding box center [144, 77] width 5 height 5
click at [168, 103] on li "Delete" at bounding box center [181, 99] width 68 height 12
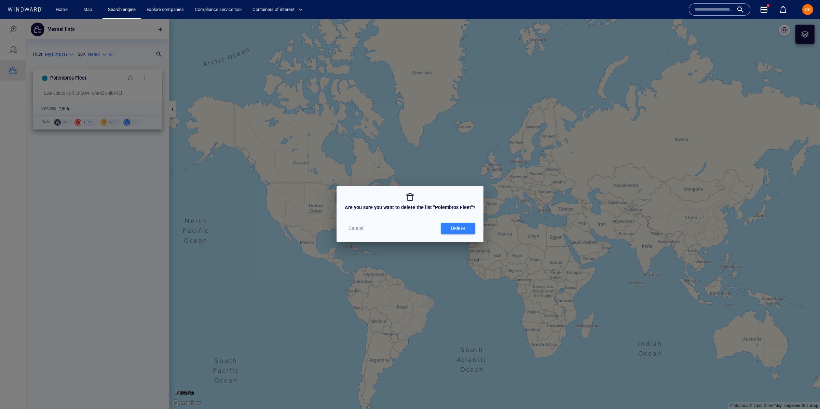
click at [450, 227] on div "Delete" at bounding box center [458, 228] width 17 height 11
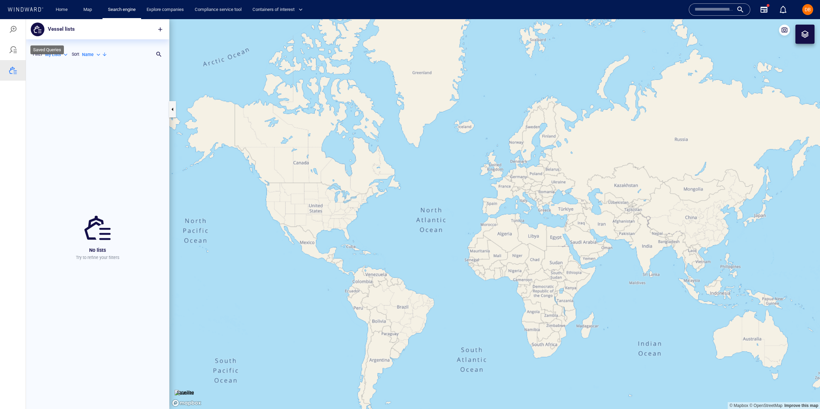
click at [11, 47] on div at bounding box center [13, 50] width 8 height 8
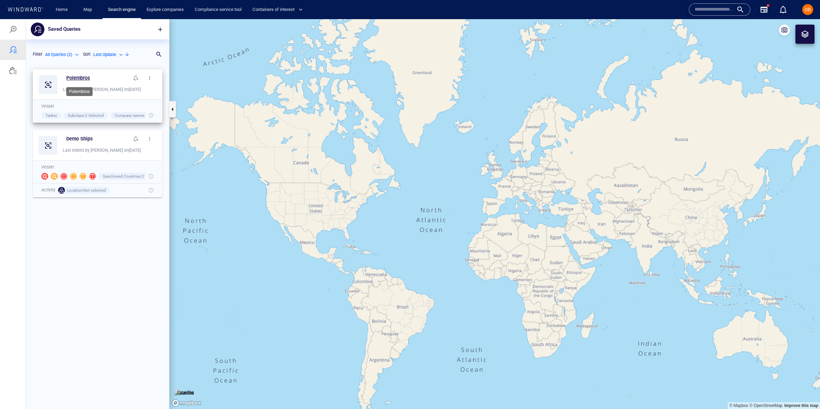
click at [79, 76] on h6 "Polembros" at bounding box center [78, 78] width 24 height 9
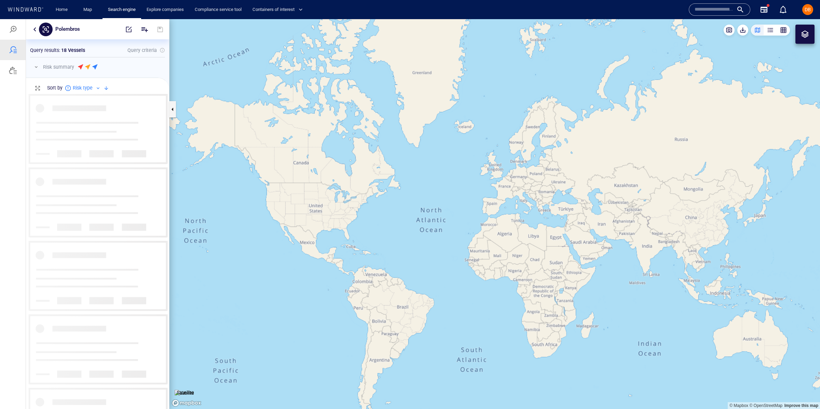
scroll to position [315, 143]
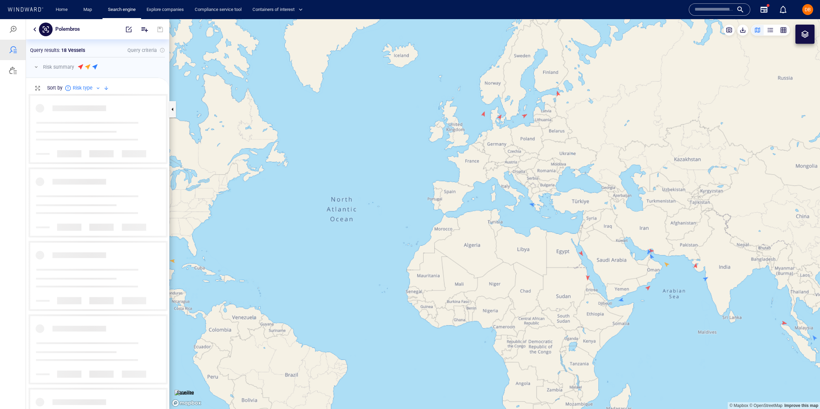
click at [140, 48] on p "Query criteria" at bounding box center [141, 50] width 29 height 8
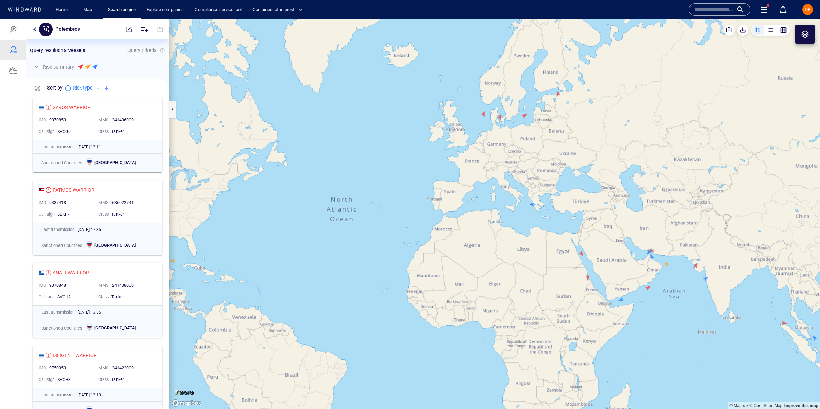
click at [48, 86] on p "Sort by" at bounding box center [54, 88] width 15 height 8
click at [38, 64] on div at bounding box center [410, 214] width 820 height 390
click at [139, 49] on p "Query criteria" at bounding box center [141, 50] width 29 height 8
click at [145, 29] on icon "Add" at bounding box center [144, 29] width 8 height 8
click at [97, 42] on div at bounding box center [410, 214] width 820 height 390
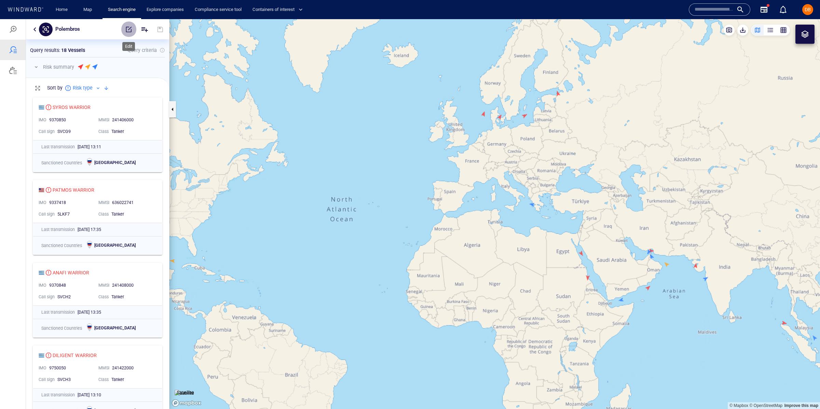
click at [130, 30] on span "button" at bounding box center [128, 29] width 7 height 7
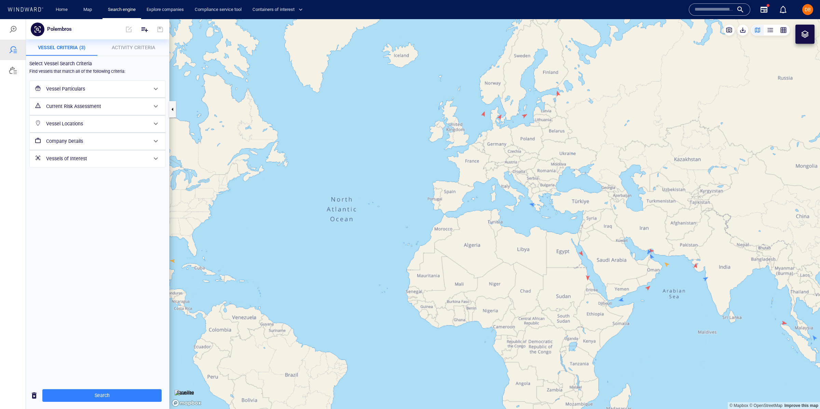
click at [105, 89] on h6 "Vessel Particulars" at bounding box center [97, 89] width 102 height 9
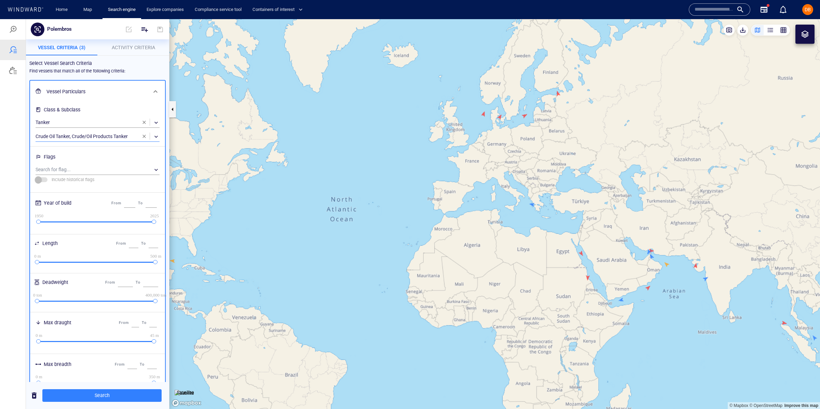
click at [145, 134] on span "button" at bounding box center [144, 136] width 5 height 5
click at [152, 91] on span at bounding box center [155, 91] width 8 height 8
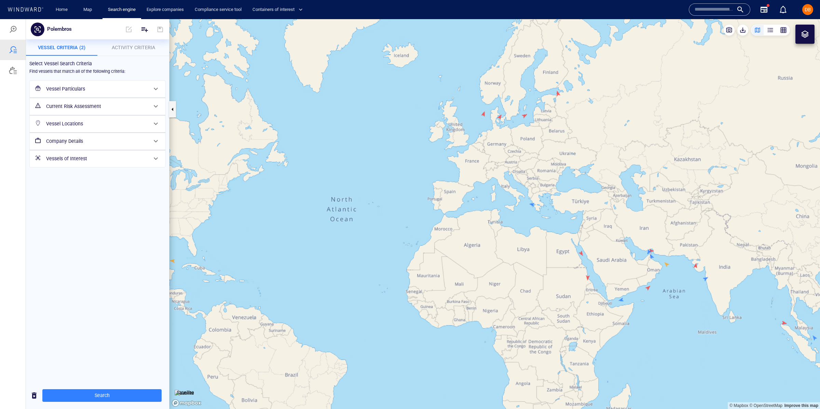
click at [126, 105] on h6 "Current Risk Assessment" at bounding box center [97, 106] width 102 height 9
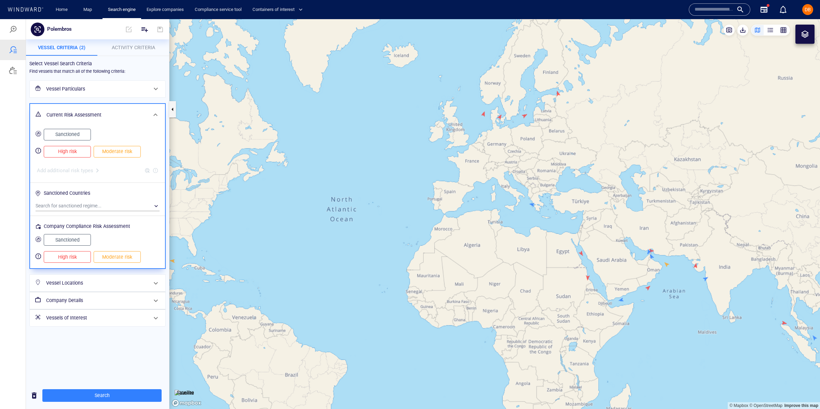
click at [125, 108] on div "Current Risk Assessment" at bounding box center [97, 115] width 135 height 22
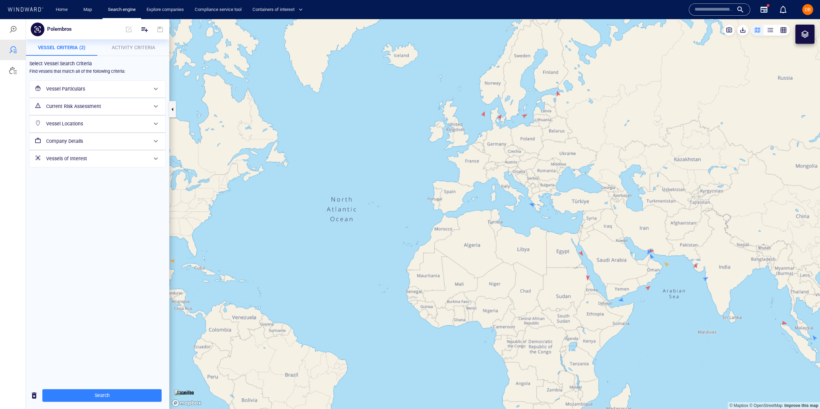
click at [125, 126] on h6 "Vessel Locations" at bounding box center [97, 124] width 102 height 9
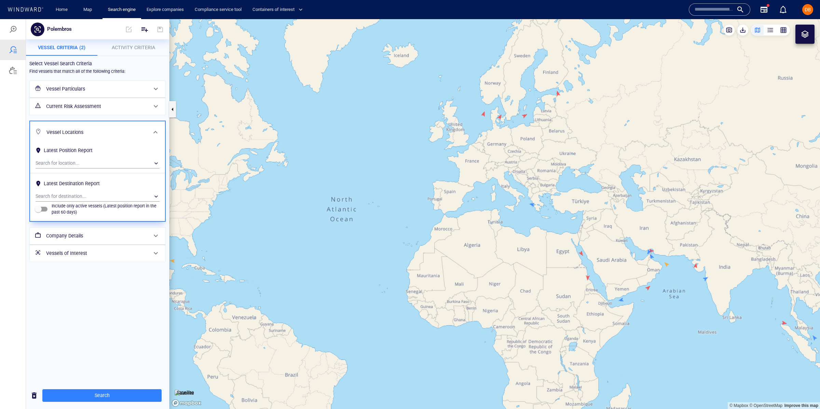
click at [125, 129] on h6 "Vessel Locations" at bounding box center [96, 132] width 101 height 9
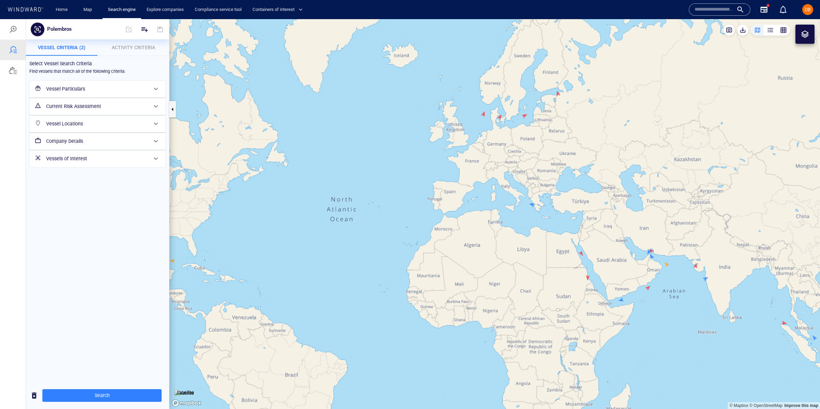
click at [125, 138] on h6 "Company Details" at bounding box center [97, 141] width 102 height 9
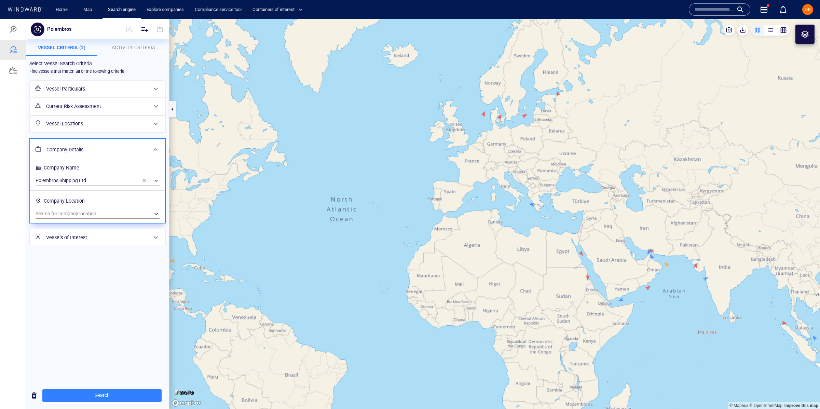
click at [151, 149] on span at bounding box center [155, 150] width 8 height 8
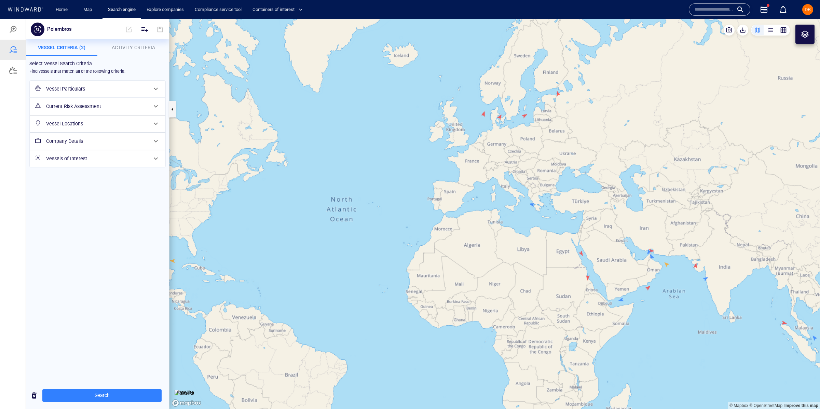
drag, startPoint x: 140, startPoint y: 143, endPoint x: 143, endPoint y: 149, distance: 7.2
click at [141, 143] on h6 "Company Details" at bounding box center [97, 141] width 102 height 9
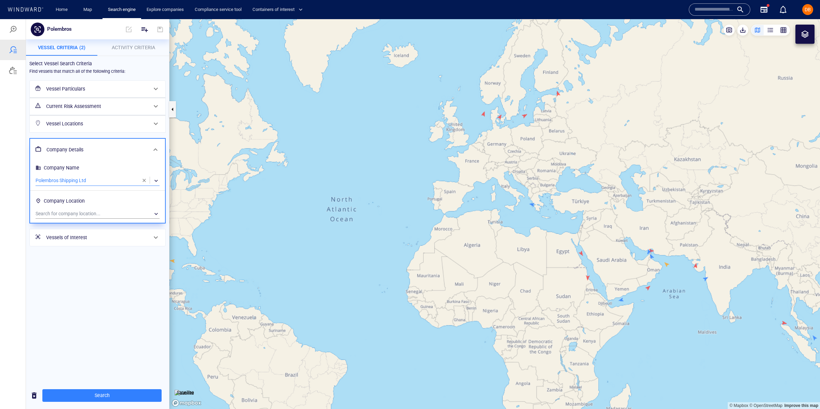
click at [120, 179] on div "​" at bounding box center [98, 181] width 124 height 10
type input "*********"
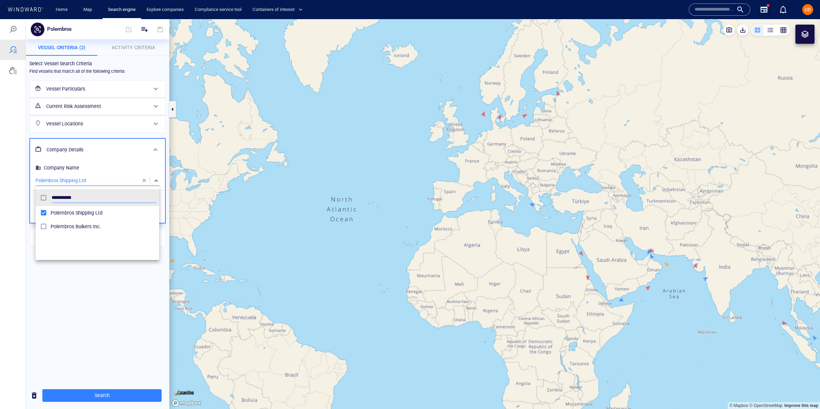
scroll to position [68, 123]
click at [61, 229] on span "Polembros Bulkers Inc." at bounding box center [104, 227] width 106 height 8
click at [105, 400] on div at bounding box center [410, 214] width 820 height 390
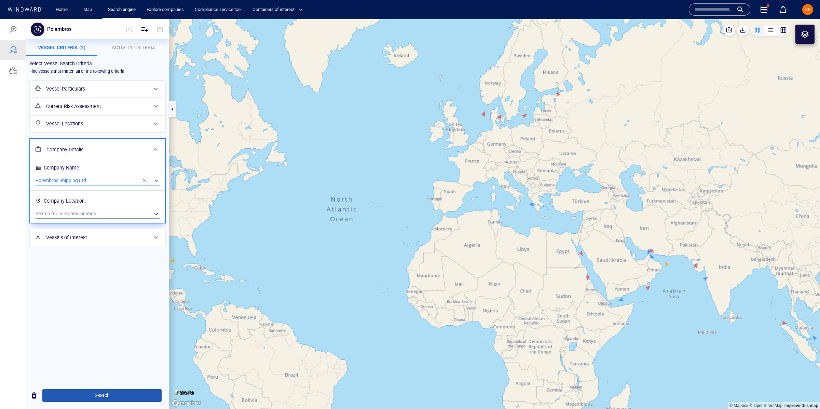
click at [102, 401] on button "Search" at bounding box center [101, 395] width 119 height 13
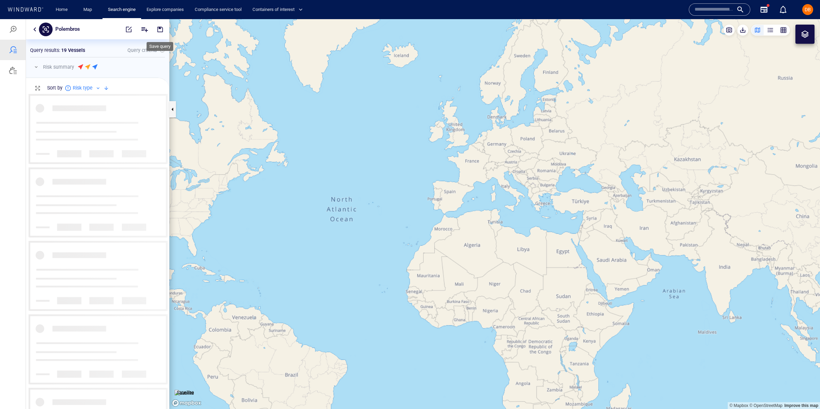
scroll to position [315, 143]
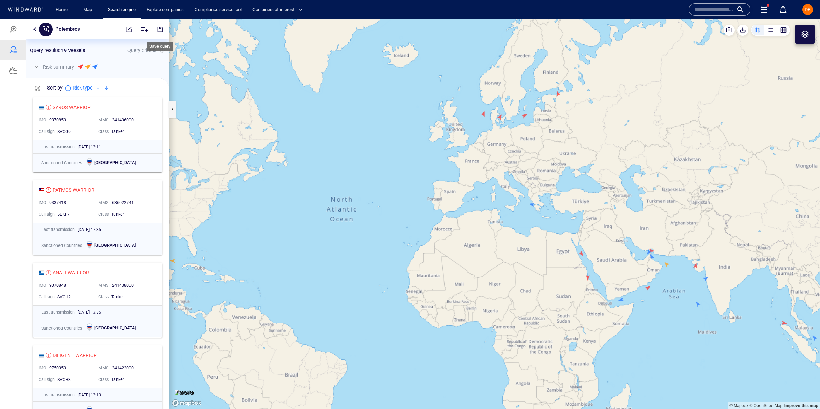
click at [160, 33] on button "button" at bounding box center [160, 29] width 15 height 16
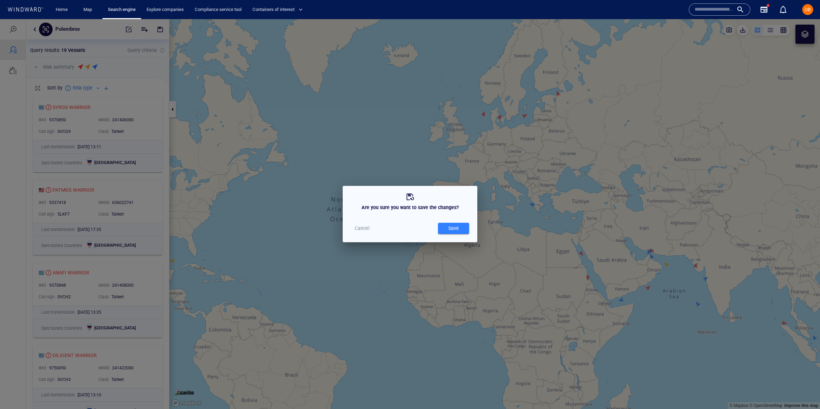
click at [441, 231] on button "Save" at bounding box center [453, 228] width 31 height 11
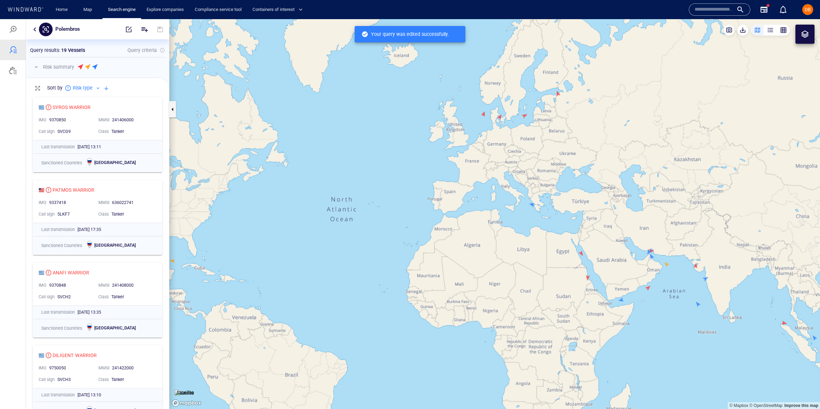
click at [35, 31] on button "button" at bounding box center [35, 29] width 8 height 8
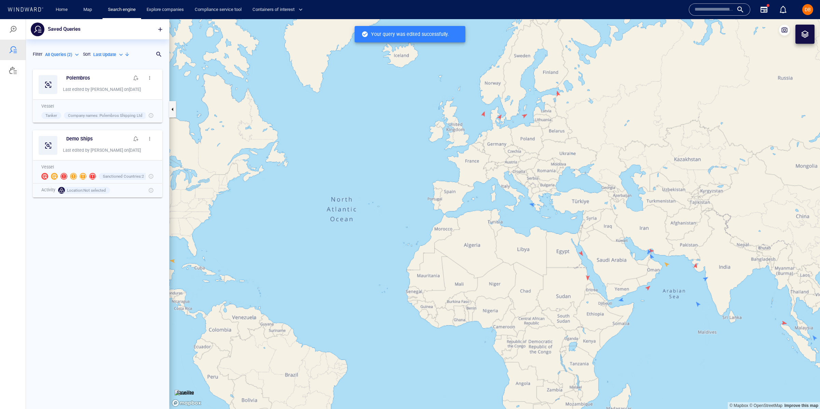
scroll to position [344, 143]
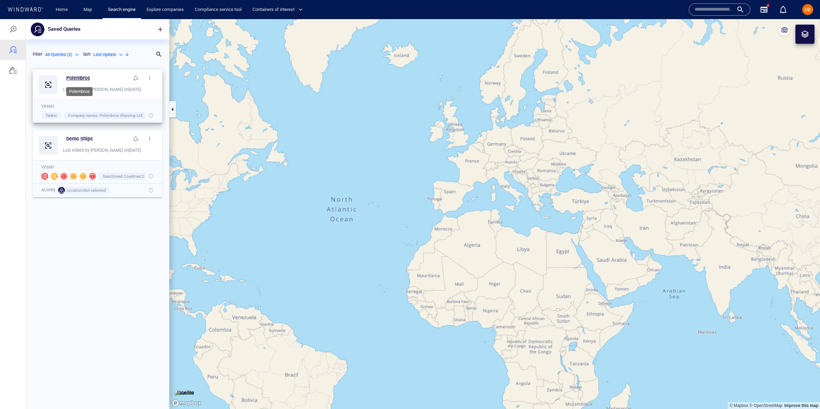
click at [78, 79] on h6 "Polembros" at bounding box center [78, 78] width 24 height 9
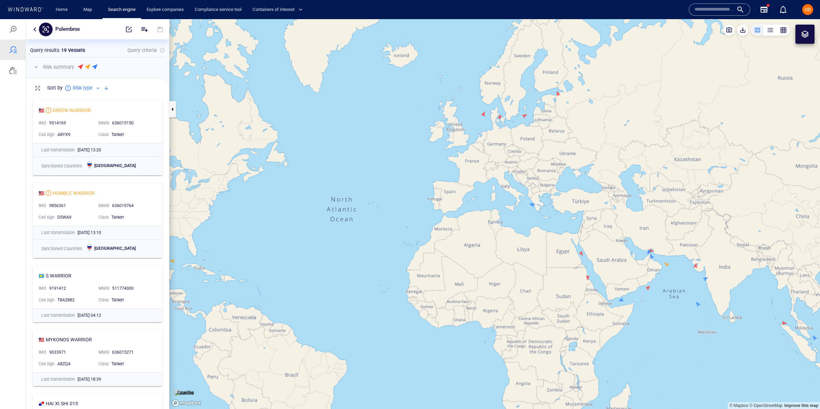
scroll to position [824, 0]
click at [64, 110] on div "GREEN WARRIOR" at bounding box center [72, 110] width 38 height 8
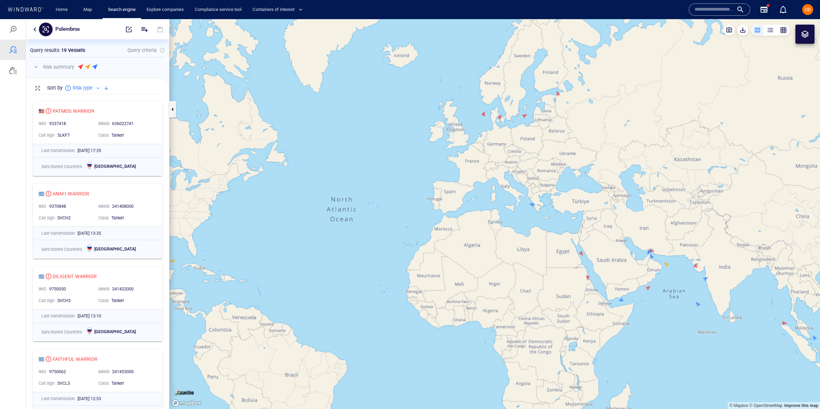
scroll to position [0, 0]
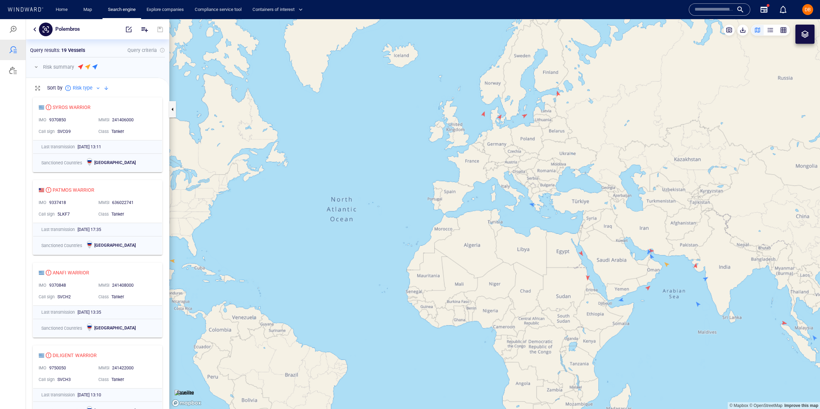
click at [780, 34] on button "button" at bounding box center [783, 30] width 13 height 11
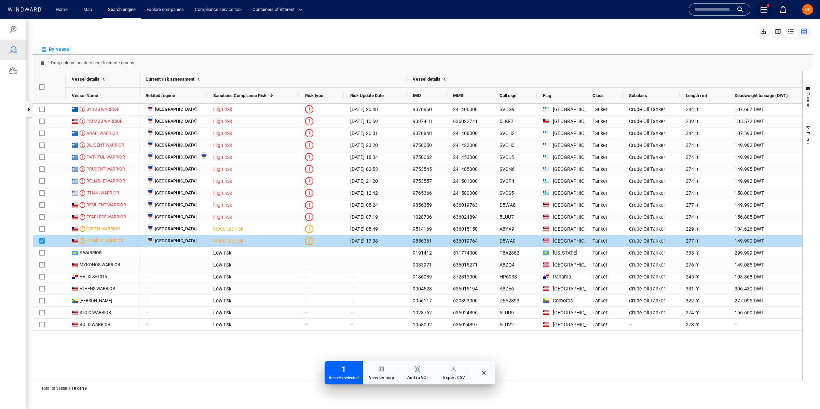
click at [766, 9] on icon "button" at bounding box center [764, 9] width 8 height 8
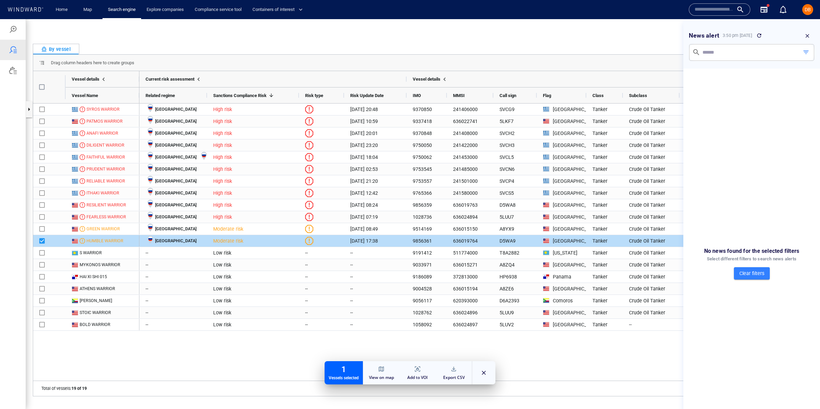
click at [809, 36] on icon "button" at bounding box center [808, 36] width 6 height 6
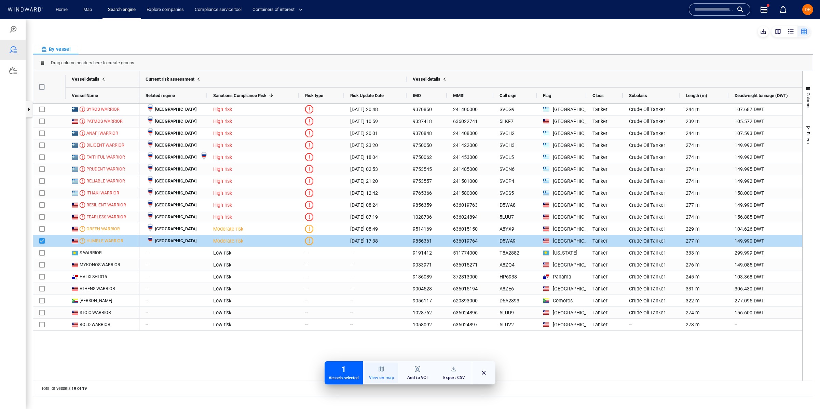
click at [381, 373] on div "button" at bounding box center [381, 370] width 7 height 8
click at [382, 369] on div "button" at bounding box center [381, 370] width 7 height 8
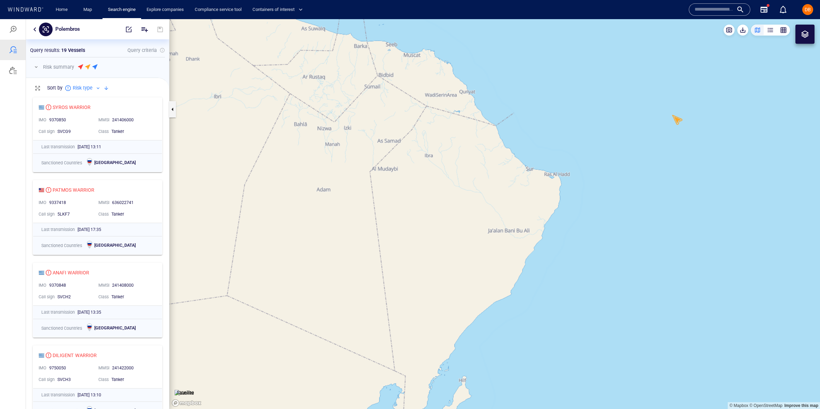
click at [33, 29] on button "button" at bounding box center [35, 29] width 8 height 8
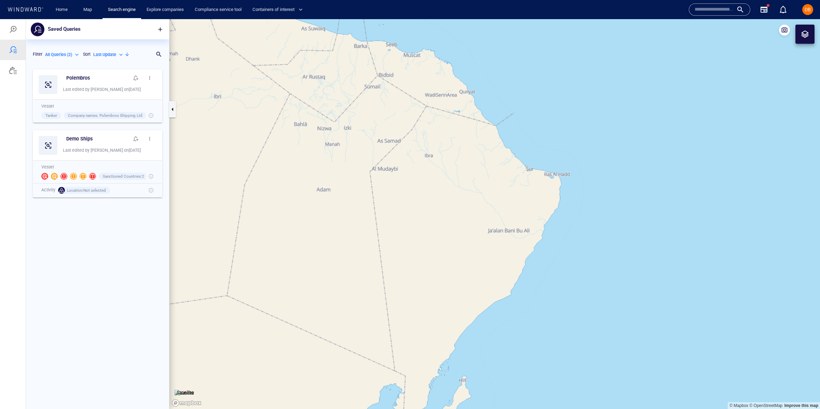
scroll to position [344, 143]
click at [79, 77] on h6 "Polembros" at bounding box center [78, 78] width 24 height 9
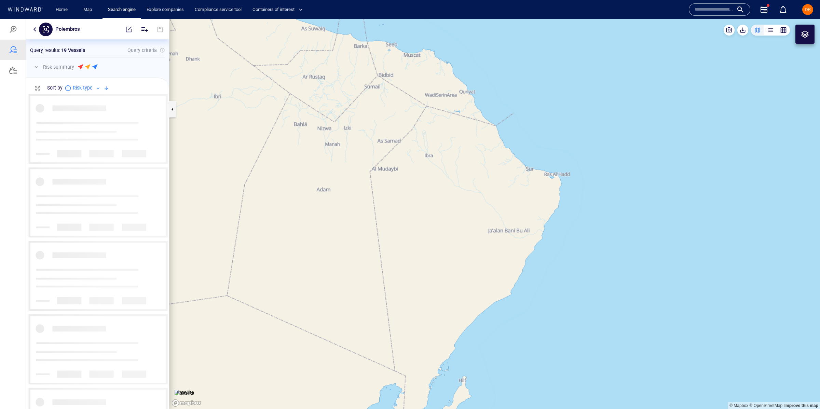
scroll to position [315, 143]
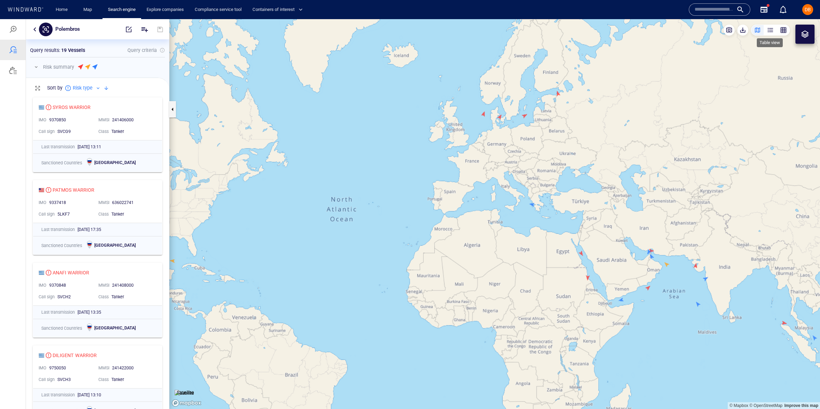
click at [768, 32] on div "button" at bounding box center [770, 30] width 7 height 7
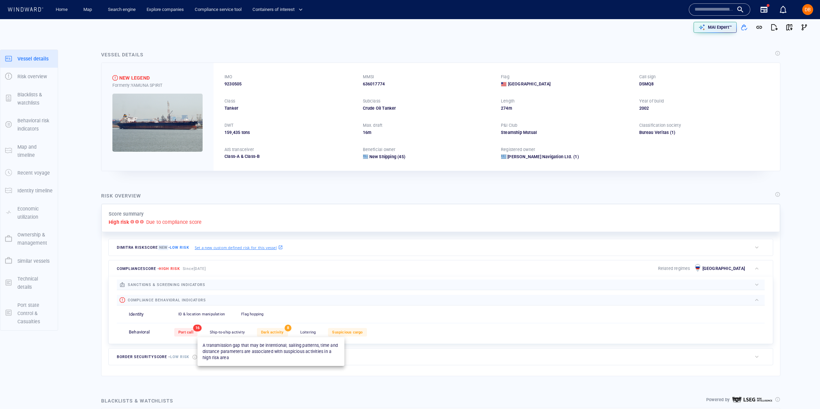
click at [271, 335] on div "Dark activity" at bounding box center [272, 332] width 31 height 9
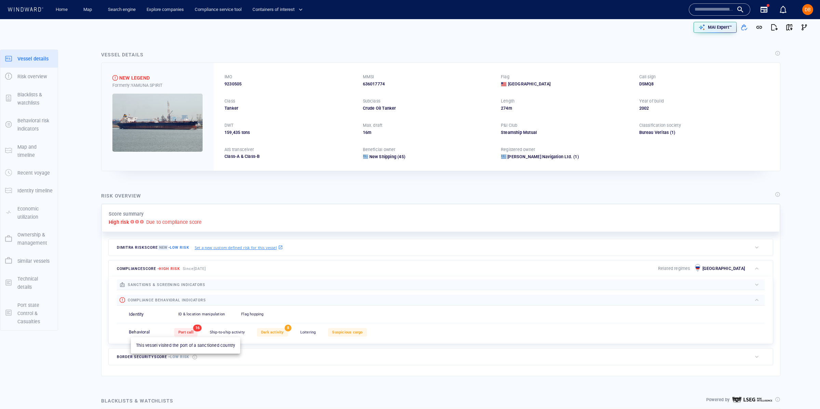
click at [185, 334] on span "Port call" at bounding box center [185, 332] width 15 height 4
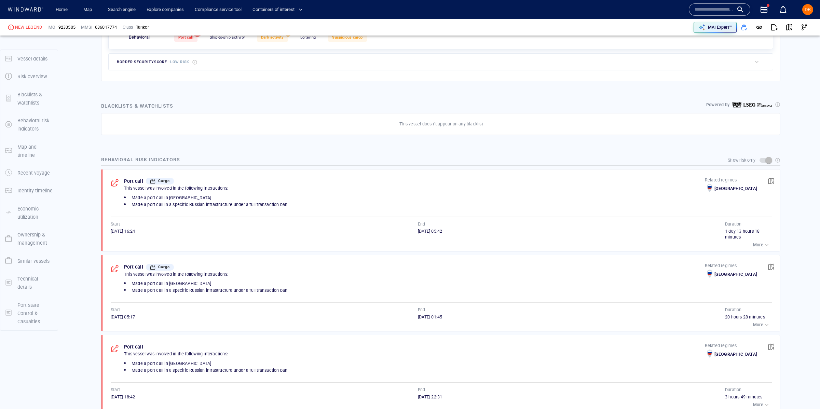
scroll to position [311, 0]
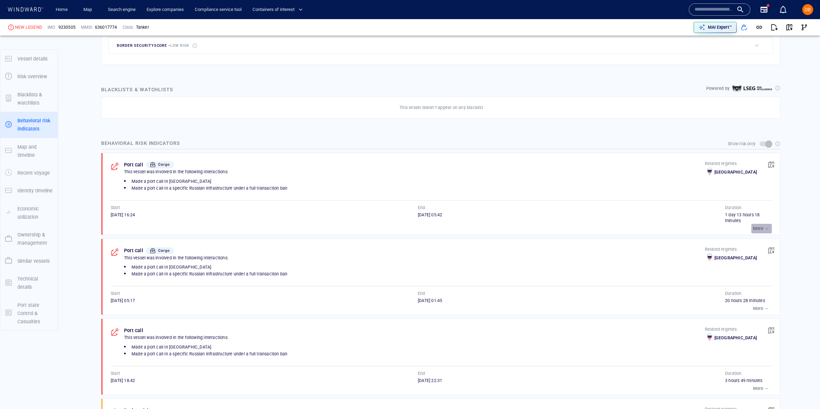
click at [756, 227] on p "More" at bounding box center [758, 229] width 10 height 6
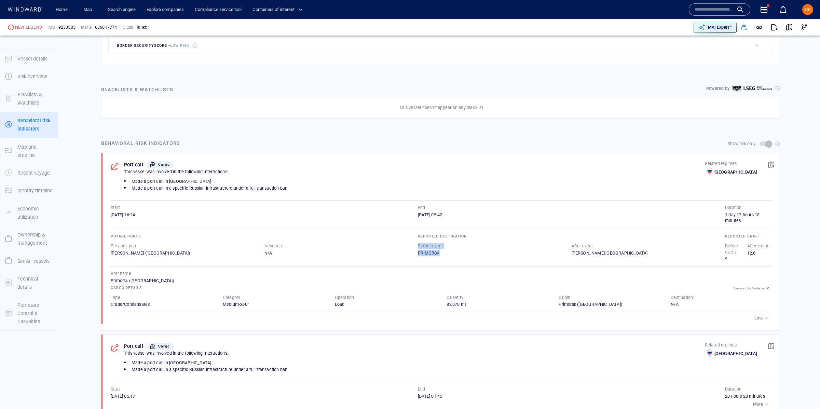
drag, startPoint x: 421, startPoint y: 249, endPoint x: 466, endPoint y: 254, distance: 44.7
click at [466, 254] on div "Before event [GEOGRAPHIC_DATA]" at bounding box center [495, 249] width 154 height 13
click at [466, 253] on div "PRIMORSK" at bounding box center [495, 253] width 154 height 6
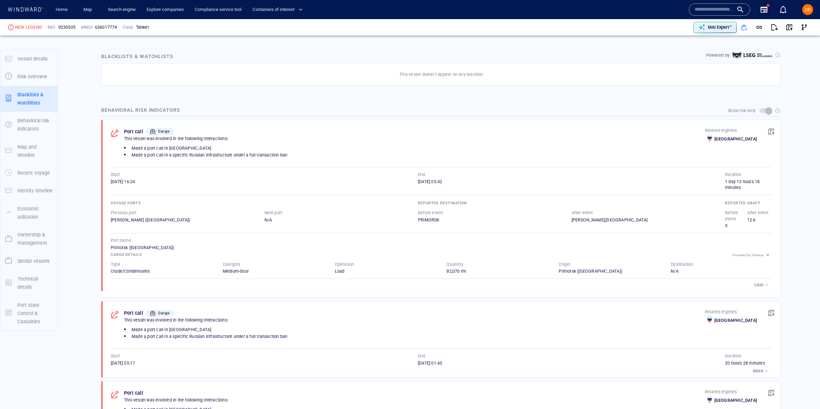
scroll to position [346, 0]
click at [772, 129] on span "button" at bounding box center [771, 130] width 7 height 7
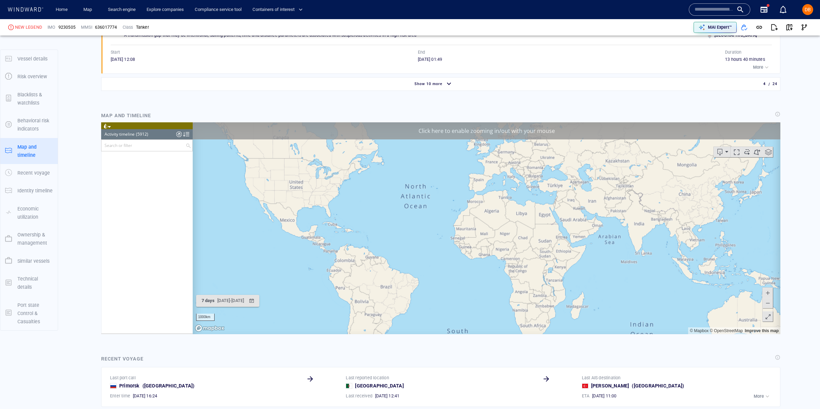
scroll to position [110295, 0]
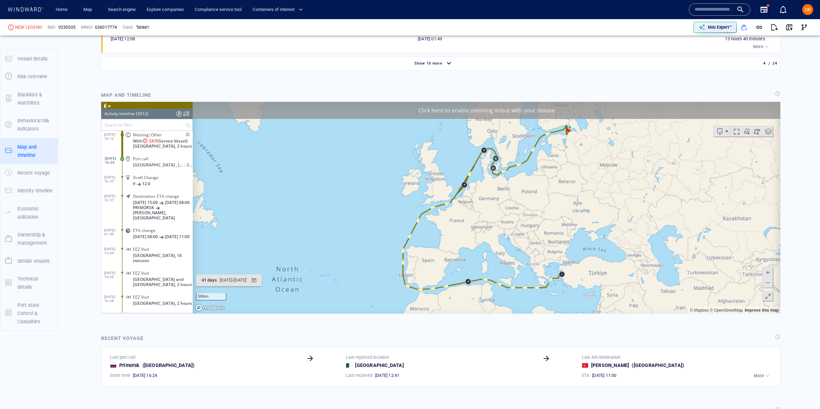
scroll to position [815, 0]
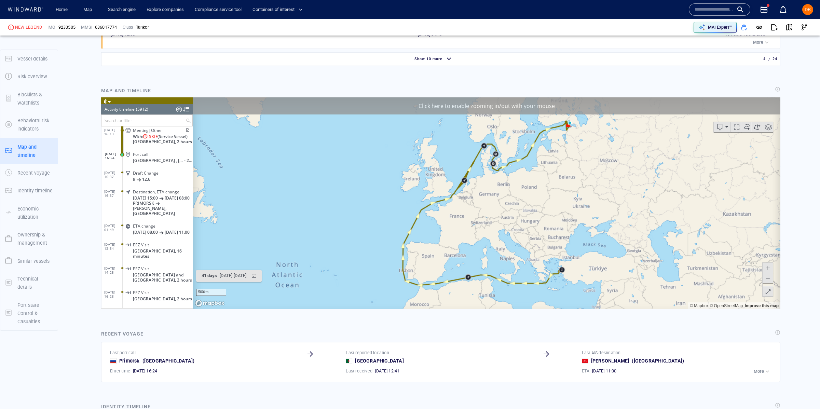
click at [563, 276] on canvas "Map" at bounding box center [487, 203] width 588 height 212
click at [766, 266] on span at bounding box center [768, 268] width 7 height 10
click at [767, 266] on span at bounding box center [768, 268] width 7 height 10
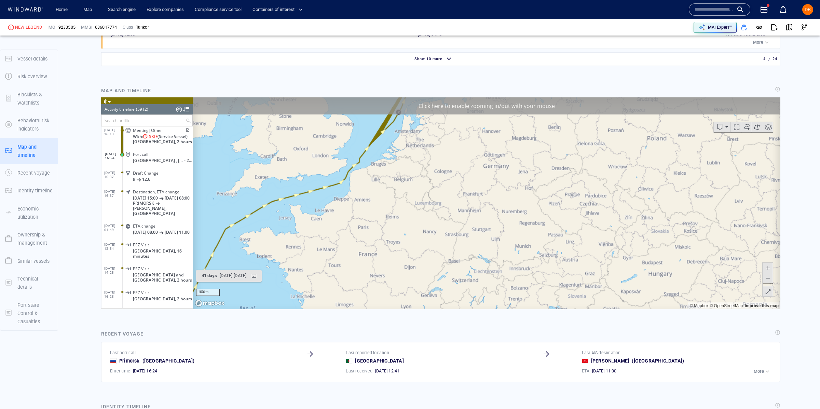
drag, startPoint x: 512, startPoint y: 240, endPoint x: 456, endPoint y: 125, distance: 127.3
click at [457, 126] on canvas "Map" at bounding box center [487, 203] width 588 height 212
drag, startPoint x: 432, startPoint y: 187, endPoint x: 344, endPoint y: 160, distance: 92.1
click at [345, 160] on canvas "Map" at bounding box center [487, 203] width 588 height 212
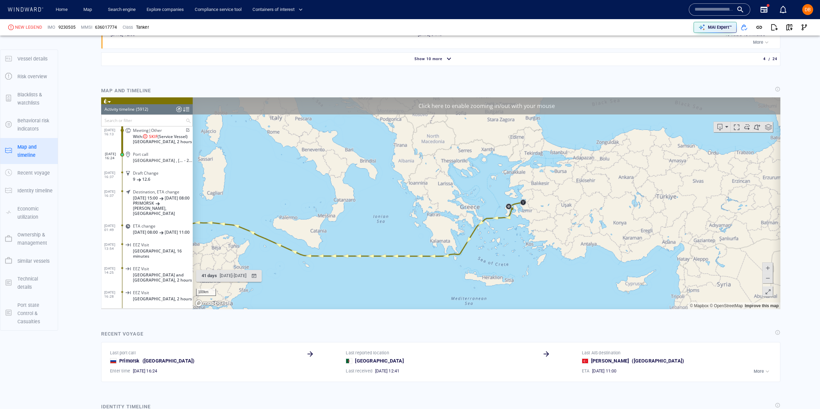
drag, startPoint x: 395, startPoint y: 203, endPoint x: 409, endPoint y: 230, distance: 30.1
click at [409, 230] on canvas "Map" at bounding box center [487, 203] width 588 height 212
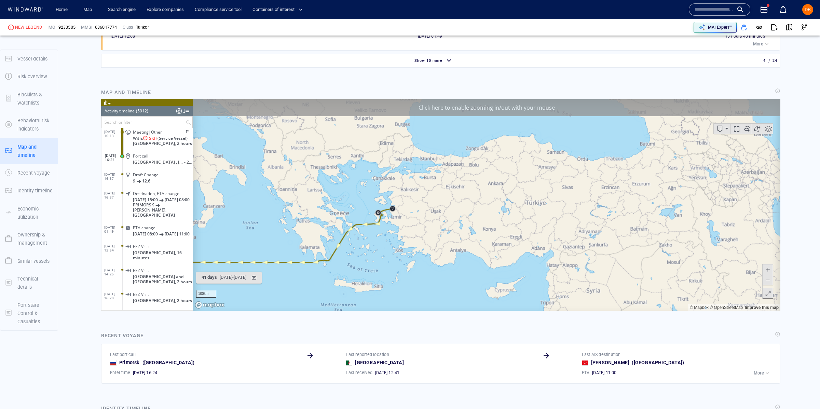
scroll to position [811, 0]
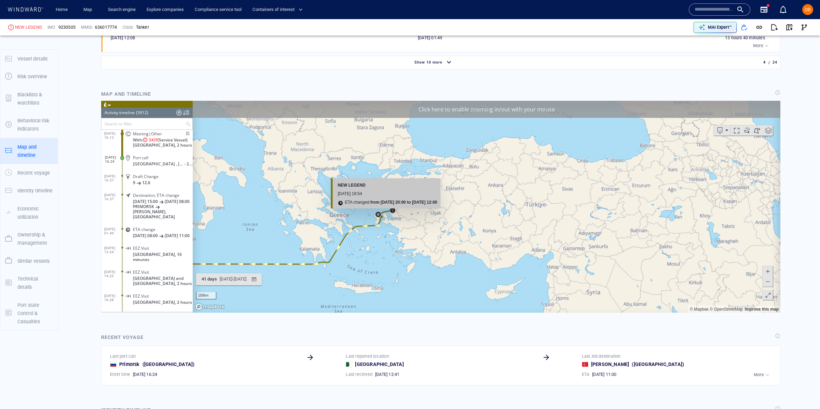
drag, startPoint x: 349, startPoint y: 233, endPoint x: 405, endPoint y: 214, distance: 59.0
click at [405, 214] on canvas "Map" at bounding box center [487, 207] width 588 height 212
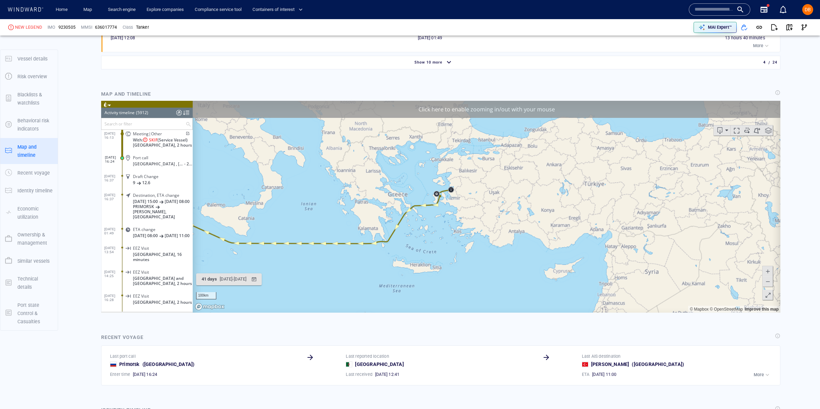
drag, startPoint x: 425, startPoint y: 220, endPoint x: 323, endPoint y: 245, distance: 104.9
click at [323, 245] on canvas "Map" at bounding box center [487, 207] width 588 height 212
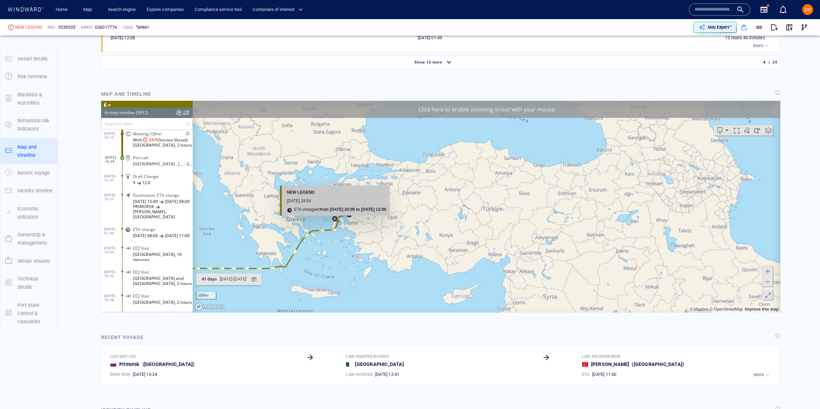
click at [335, 220] on canvas "Map" at bounding box center [487, 207] width 588 height 212
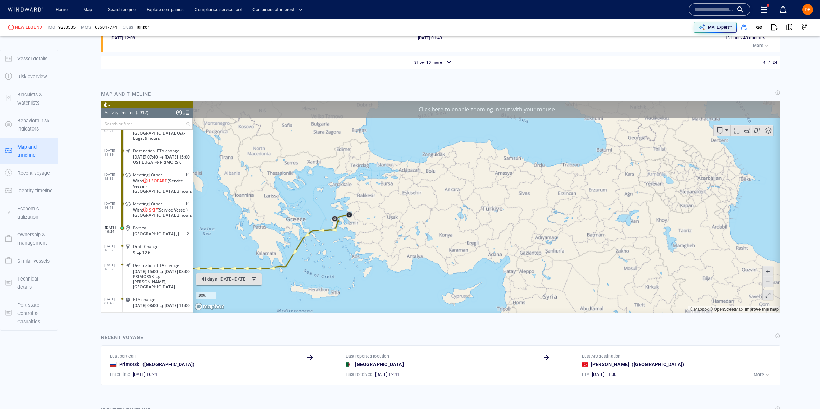
scroll to position [110220, 0]
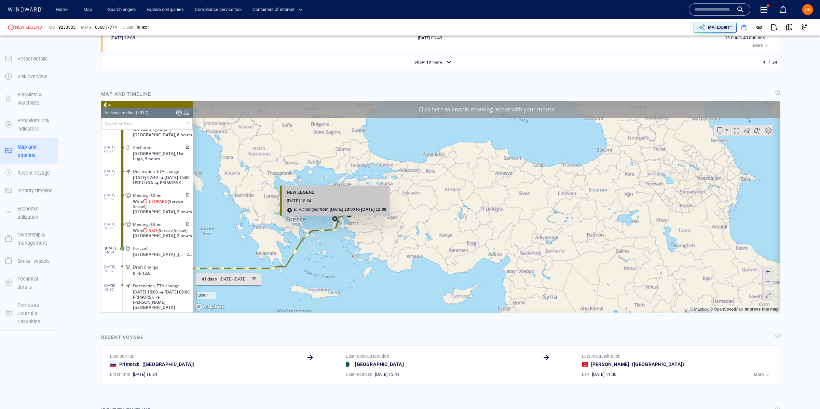
click at [335, 219] on canvas "Map" at bounding box center [487, 207] width 588 height 212
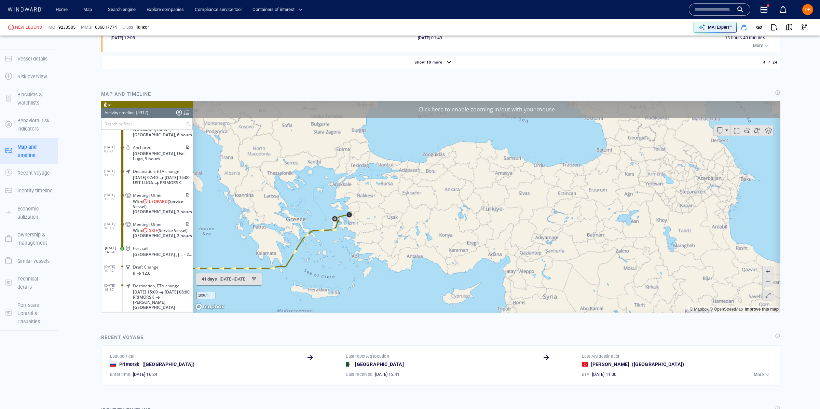
drag, startPoint x: 324, startPoint y: 243, endPoint x: 396, endPoint y: 220, distance: 76.4
click at [396, 219] on canvas "Map" at bounding box center [487, 207] width 588 height 212
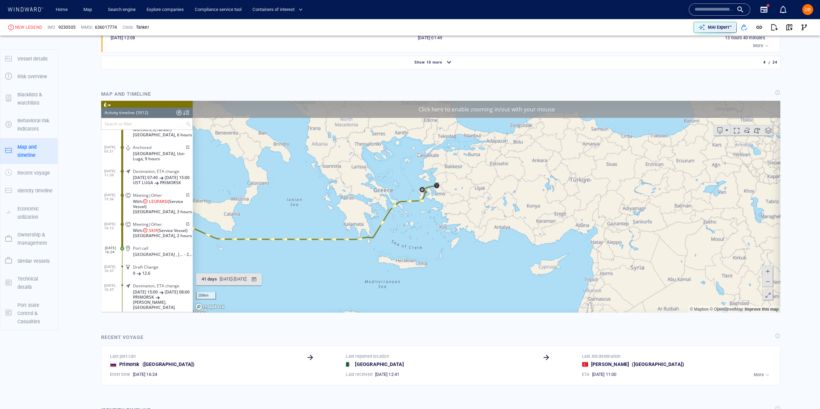
drag, startPoint x: 274, startPoint y: 252, endPoint x: 336, endPoint y: 263, distance: 62.6
click at [338, 263] on canvas "Map" at bounding box center [487, 207] width 588 height 212
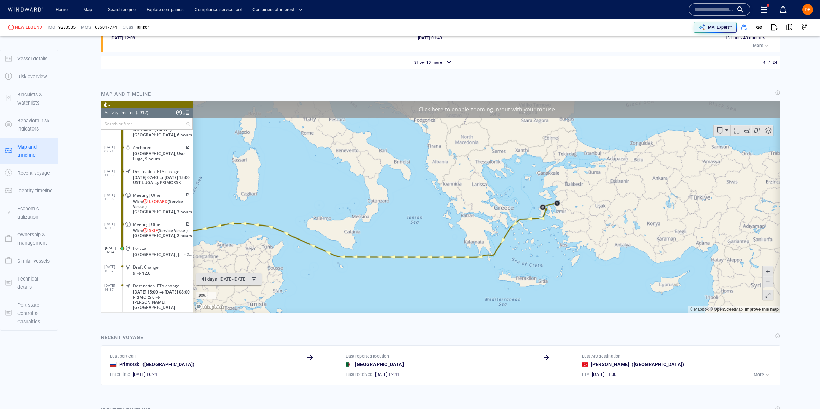
drag, startPoint x: 305, startPoint y: 244, endPoint x: 388, endPoint y: 250, distance: 83.6
click at [385, 250] on canvas "Map" at bounding box center [487, 207] width 588 height 212
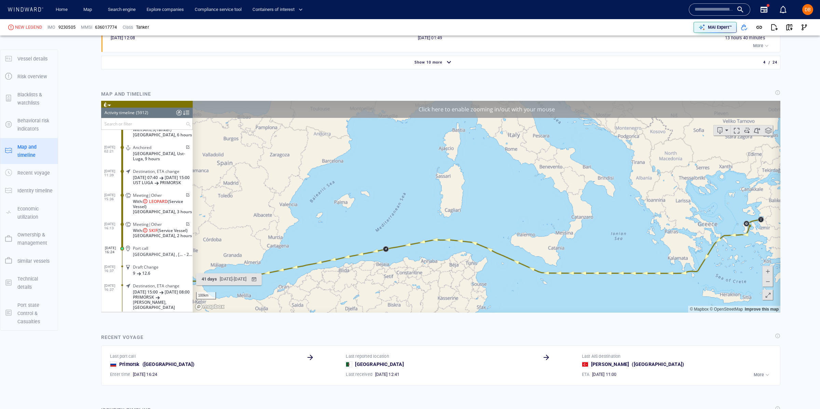
drag, startPoint x: 265, startPoint y: 246, endPoint x: 417, endPoint y: 219, distance: 153.7
click at [415, 219] on canvas "Map" at bounding box center [487, 207] width 588 height 212
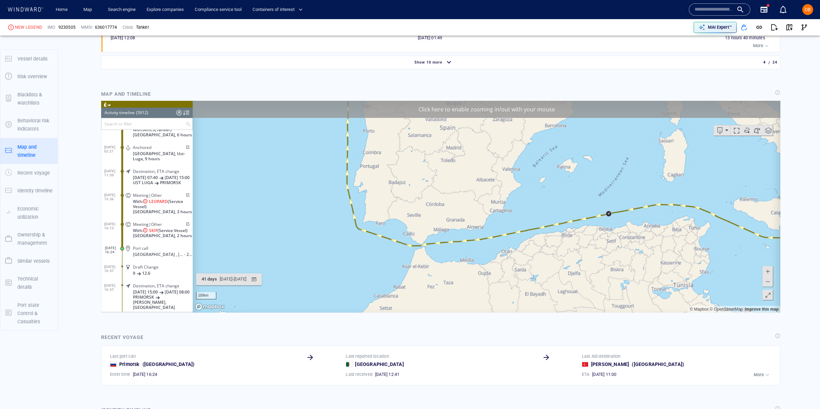
drag, startPoint x: 340, startPoint y: 235, endPoint x: 330, endPoint y: 278, distance: 44.6
click at [330, 278] on canvas "Map" at bounding box center [487, 207] width 588 height 212
drag, startPoint x: 282, startPoint y: 333, endPoint x: 282, endPoint y: 351, distance: 17.8
click at [282, 313] on html "Loading vessel activities... Activity timeline (5912) (Still Loading...) Search…" at bounding box center [441, 207] width 680 height 212
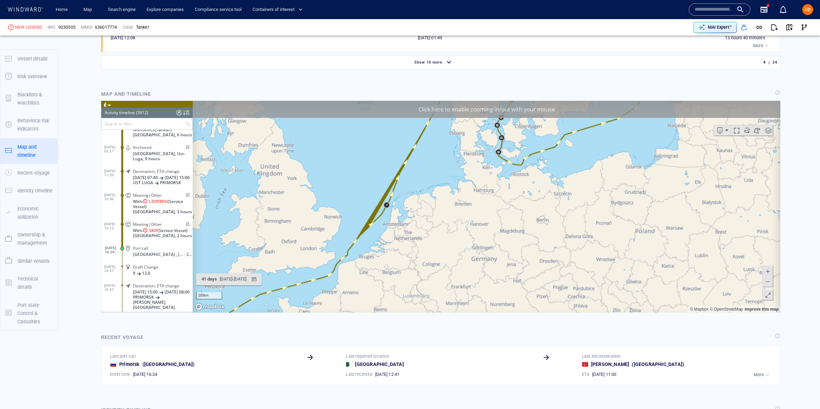
click at [316, 262] on div "100km © Mapbox © OpenStreetMap Improve this map" at bounding box center [487, 207] width 588 height 212
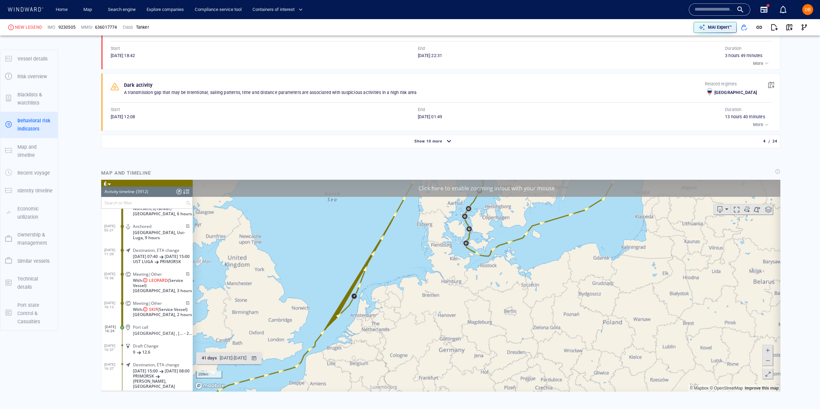
scroll to position [732, 0]
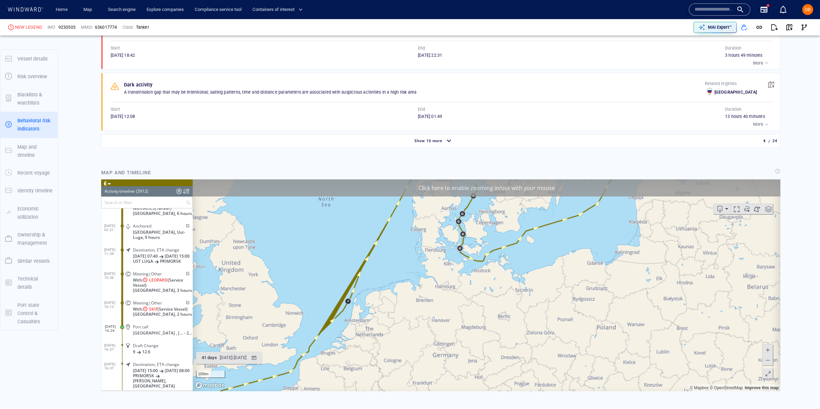
drag, startPoint x: 407, startPoint y: 233, endPoint x: 297, endPoint y: 353, distance: 163.5
click at [298, 353] on canvas "Map" at bounding box center [487, 285] width 588 height 212
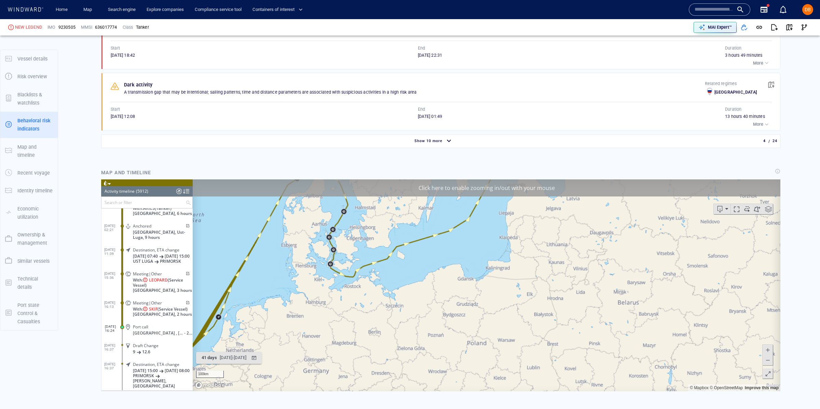
drag, startPoint x: 325, startPoint y: 335, endPoint x: 322, endPoint y: 297, distance: 38.4
click at [319, 297] on canvas "Map" at bounding box center [487, 285] width 588 height 212
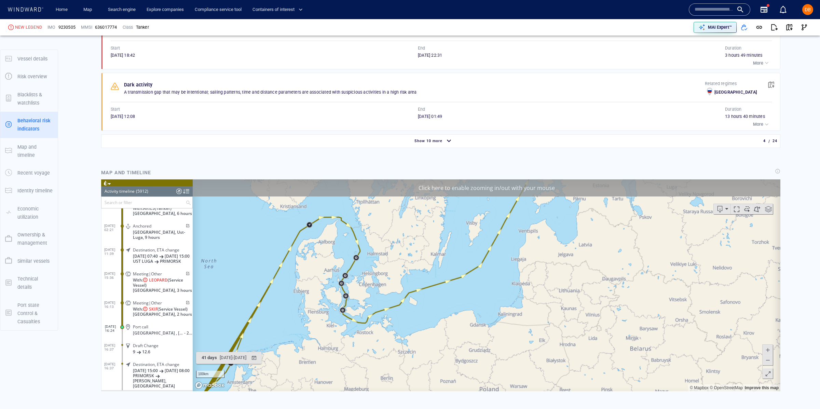
click at [344, 315] on canvas "Map" at bounding box center [487, 285] width 588 height 212
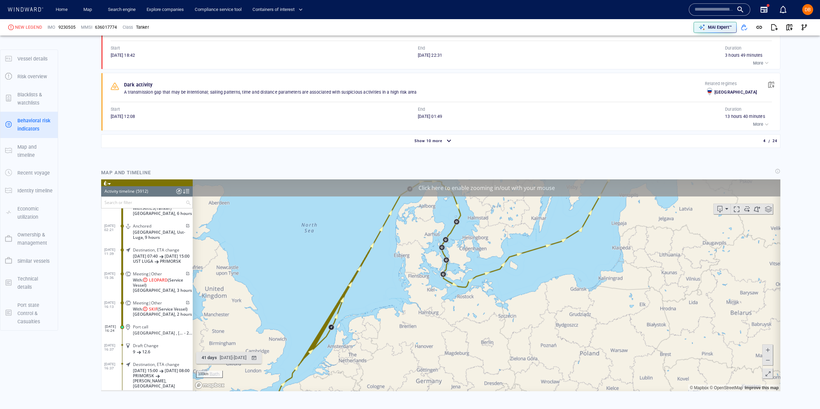
drag, startPoint x: 355, startPoint y: 283, endPoint x: 478, endPoint y: 216, distance: 140.2
click at [477, 210] on canvas "Map" at bounding box center [487, 285] width 588 height 212
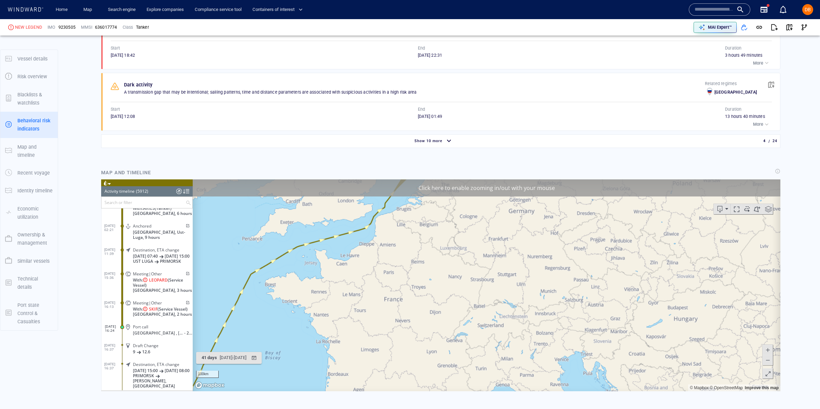
drag, startPoint x: 356, startPoint y: 323, endPoint x: 483, endPoint y: 111, distance: 246.7
click at [483, 179] on html "Loading vessel activities... Activity timeline (5912) (Still Loading...) Search…" at bounding box center [441, 285] width 680 height 212
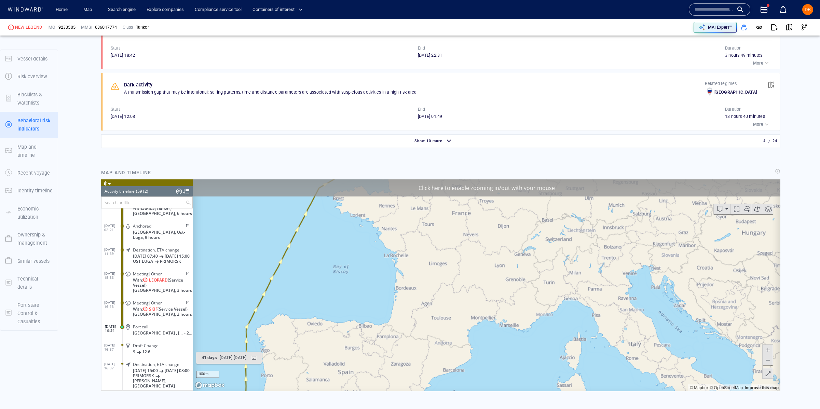
drag, startPoint x: 436, startPoint y: 213, endPoint x: 396, endPoint y: 275, distance: 73.5
click at [396, 275] on canvas "Map" at bounding box center [487, 285] width 588 height 212
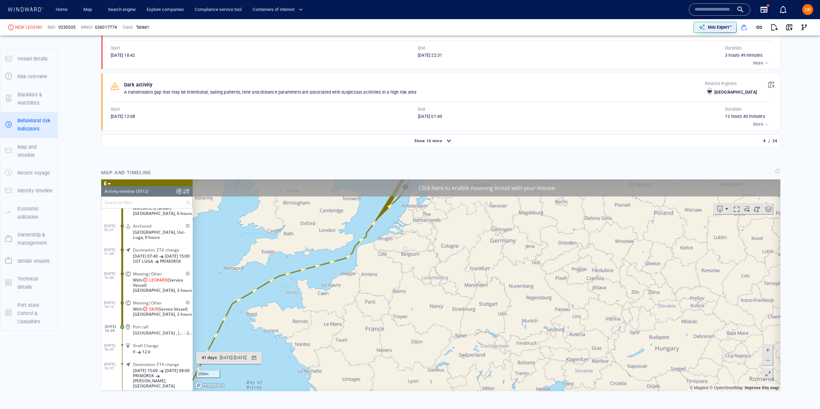
drag, startPoint x: 488, startPoint y: 204, endPoint x: 445, endPoint y: 248, distance: 61.2
click at [445, 248] on canvas "Map" at bounding box center [487, 285] width 588 height 212
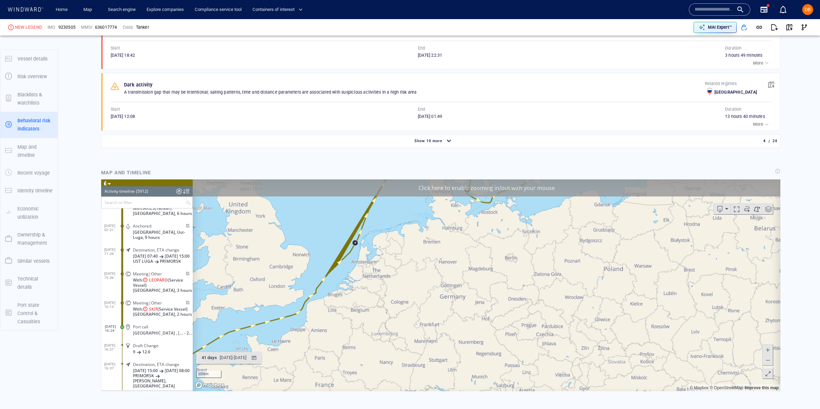
drag, startPoint x: 481, startPoint y: 226, endPoint x: 391, endPoint y: 282, distance: 106.0
click at [405, 293] on canvas "Map" at bounding box center [487, 285] width 588 height 212
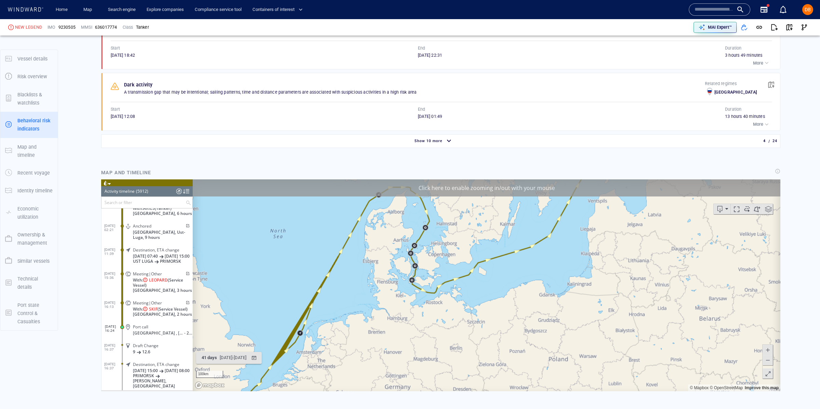
drag, startPoint x: 438, startPoint y: 267, endPoint x: 428, endPoint y: 299, distance: 33.2
click at [427, 300] on canvas "Map" at bounding box center [487, 285] width 588 height 212
drag, startPoint x: 597, startPoint y: 278, endPoint x: 561, endPoint y: 225, distance: 63.8
click at [563, 227] on canvas "Map" at bounding box center [487, 285] width 588 height 212
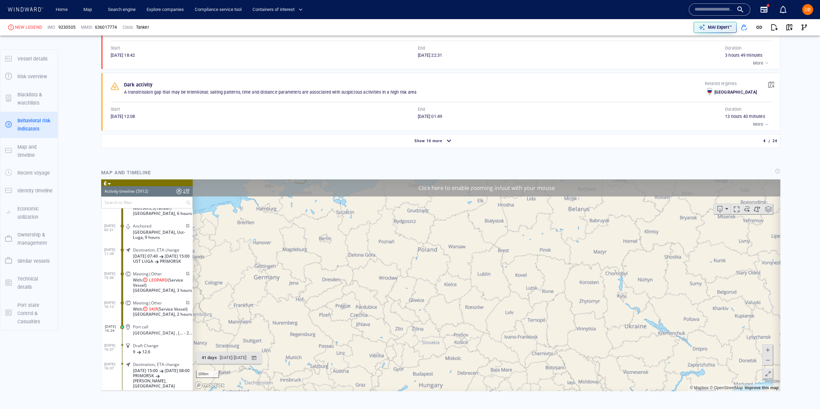
drag, startPoint x: 596, startPoint y: 266, endPoint x: 520, endPoint y: 216, distance: 91.1
click at [520, 216] on canvas "Map" at bounding box center [487, 285] width 588 height 212
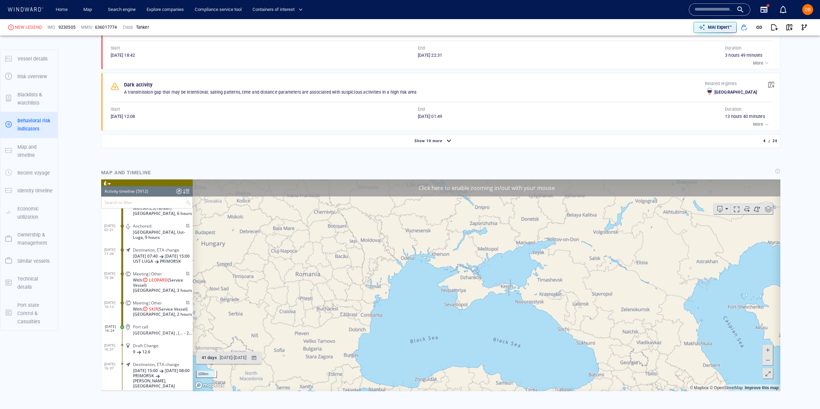
drag, startPoint x: 517, startPoint y: 195, endPoint x: 507, endPoint y: 174, distance: 23.4
click at [507, 179] on html "Loading vessel activities... Activity timeline (5912) (Still Loading...) Search…" at bounding box center [441, 285] width 680 height 212
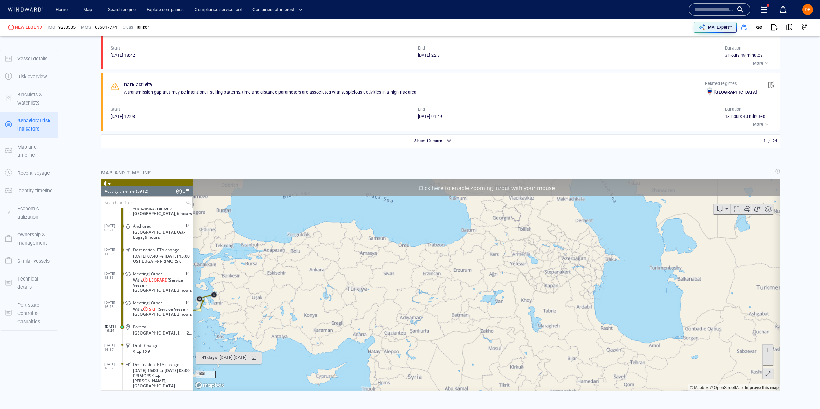
drag, startPoint x: 621, startPoint y: 261, endPoint x: 558, endPoint y: 260, distance: 62.6
click at [739, 224] on canvas "Map" at bounding box center [487, 285] width 588 height 212
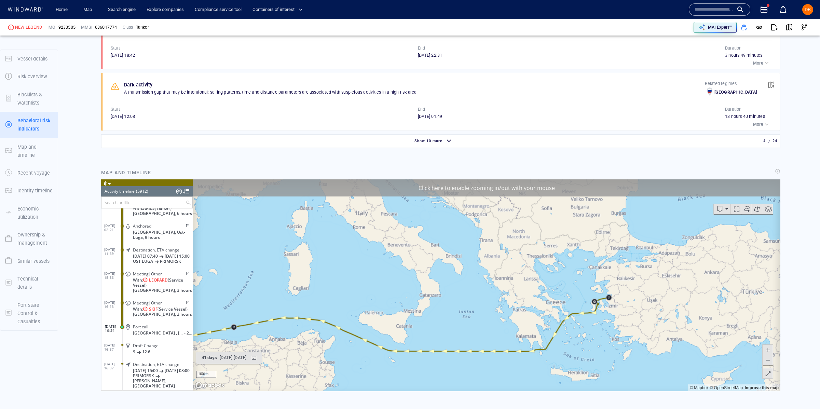
drag, startPoint x: 365, startPoint y: 233, endPoint x: 640, endPoint y: 297, distance: 282.3
click at [644, 297] on canvas "Map" at bounding box center [487, 285] width 588 height 212
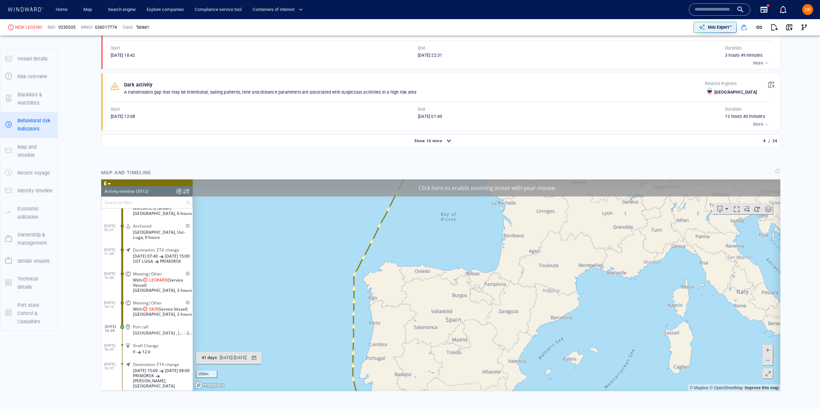
drag, startPoint x: 656, startPoint y: 309, endPoint x: 728, endPoint y: 310, distance: 71.4
click at [781, 332] on html "Loading vessel activities... Activity timeline (5912) (Still Loading...) Search…" at bounding box center [441, 285] width 680 height 212
drag, startPoint x: 612, startPoint y: 317, endPoint x: 609, endPoint y: 337, distance: 20.0
click at [610, 336] on canvas "Map" at bounding box center [487, 285] width 588 height 212
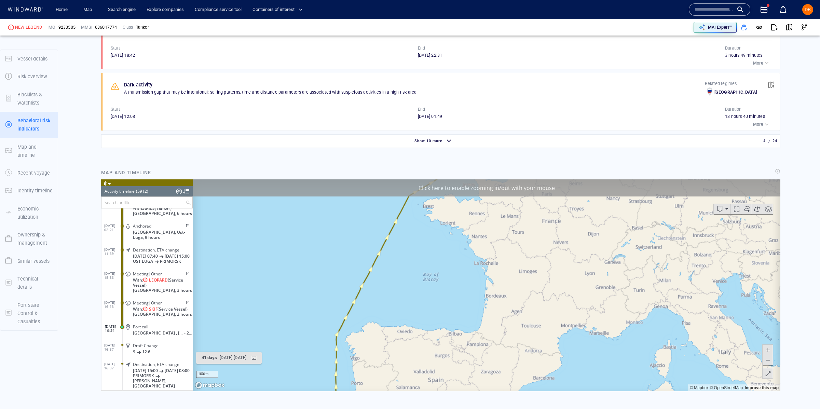
drag, startPoint x: 638, startPoint y: 268, endPoint x: 591, endPoint y: 330, distance: 77.9
click at [594, 329] on canvas "Map" at bounding box center [487, 285] width 588 height 212
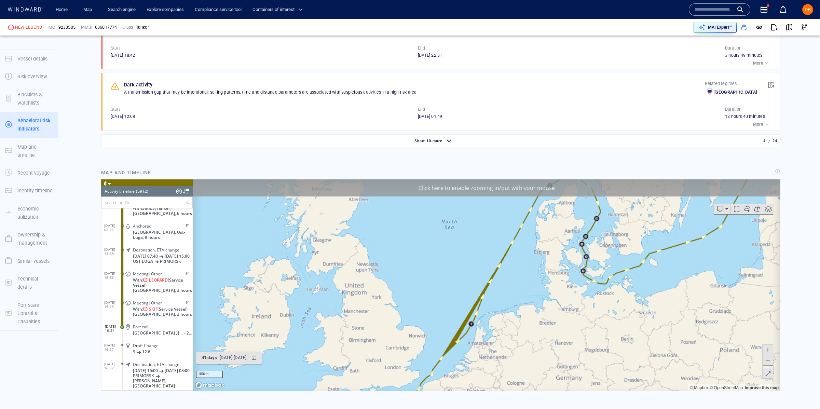
drag, startPoint x: 516, startPoint y: 230, endPoint x: 445, endPoint y: 379, distance: 164.2
click at [445, 379] on canvas "Map" at bounding box center [487, 285] width 588 height 212
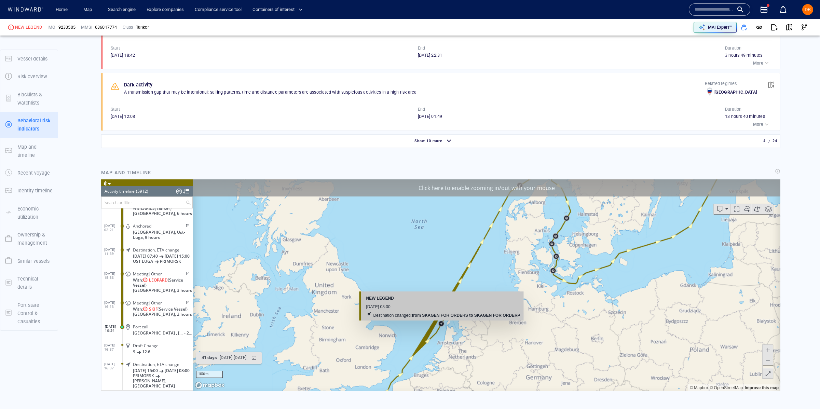
click at [441, 327] on canvas "Map" at bounding box center [487, 285] width 588 height 212
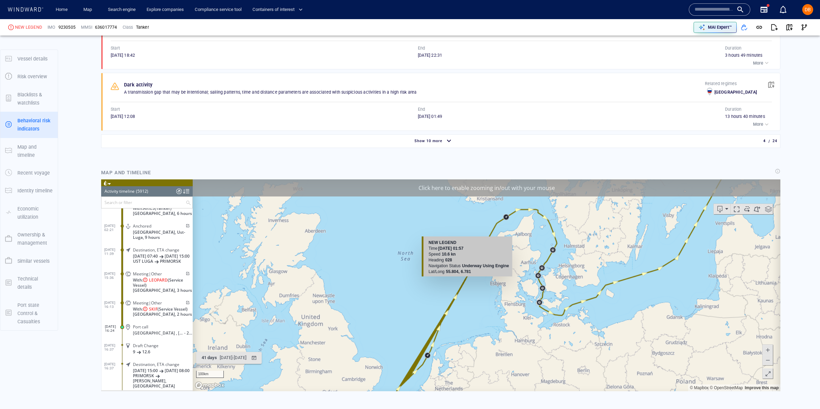
drag, startPoint x: 479, startPoint y: 240, endPoint x: 460, endPoint y: 286, distance: 50.0
click at [460, 287] on canvas "Map" at bounding box center [487, 285] width 588 height 212
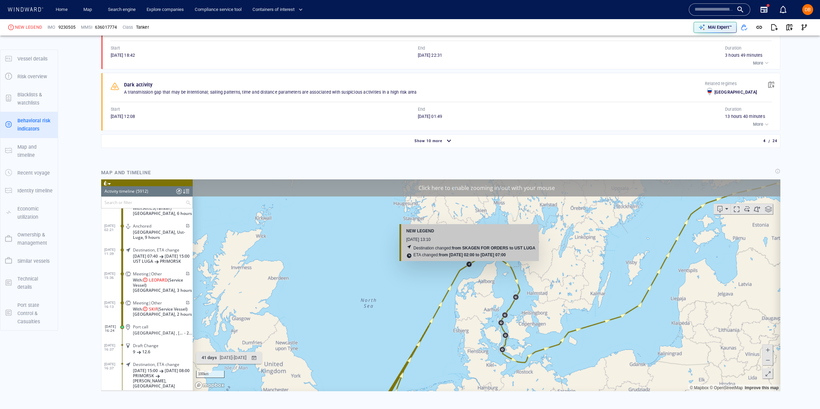
drag, startPoint x: 500, startPoint y: 234, endPoint x: 468, endPoint y: 265, distance: 45.0
click at [468, 265] on canvas "Map" at bounding box center [487, 285] width 588 height 212
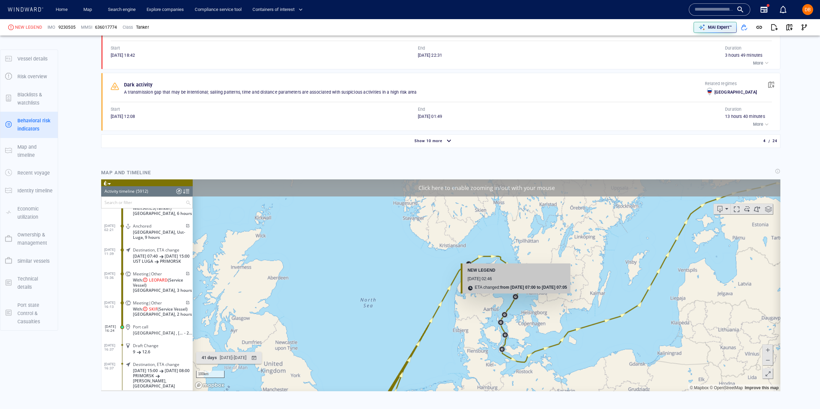
click at [519, 299] on canvas "Map" at bounding box center [487, 285] width 588 height 212
click at [514, 296] on canvas "Map" at bounding box center [487, 285] width 588 height 212
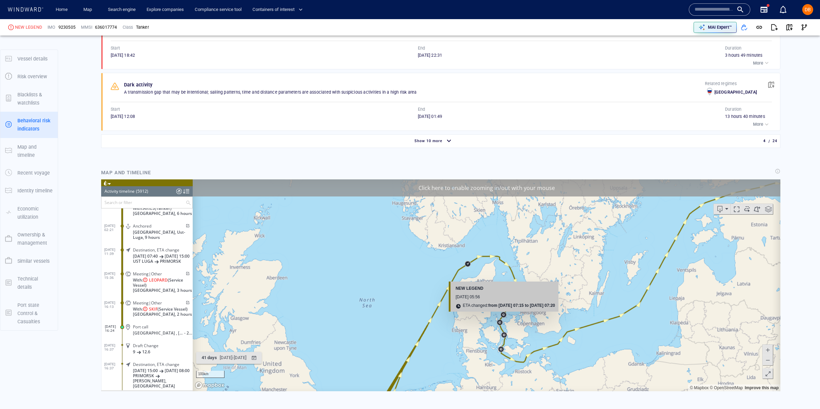
click at [505, 316] on canvas "Map" at bounding box center [487, 285] width 588 height 212
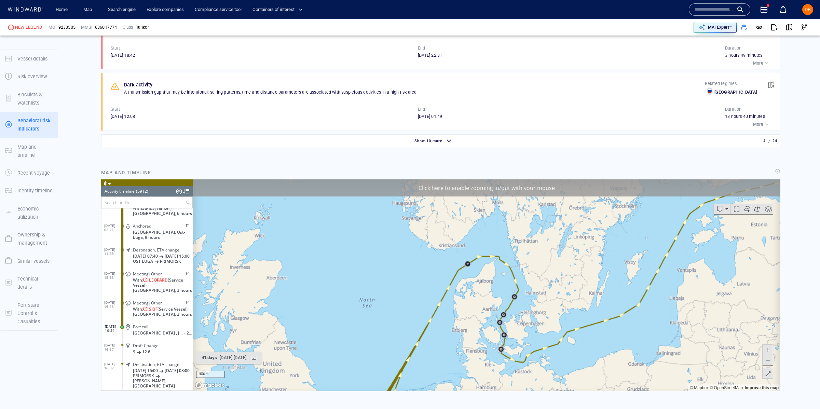
click at [499, 328] on canvas "Map" at bounding box center [487, 285] width 588 height 212
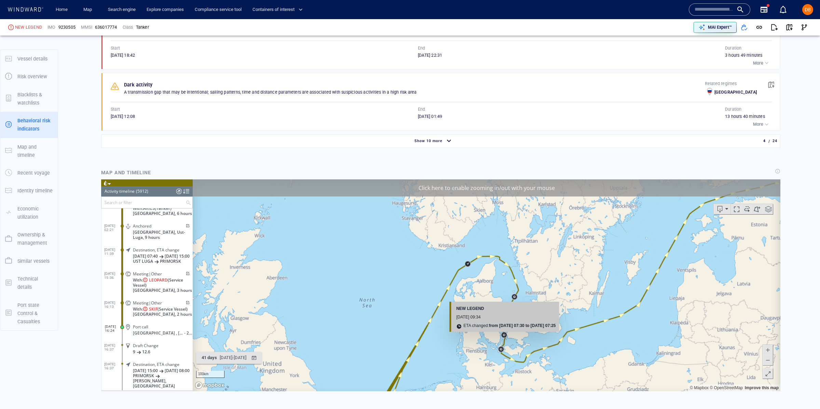
click at [506, 336] on canvas "Map" at bounding box center [487, 285] width 588 height 212
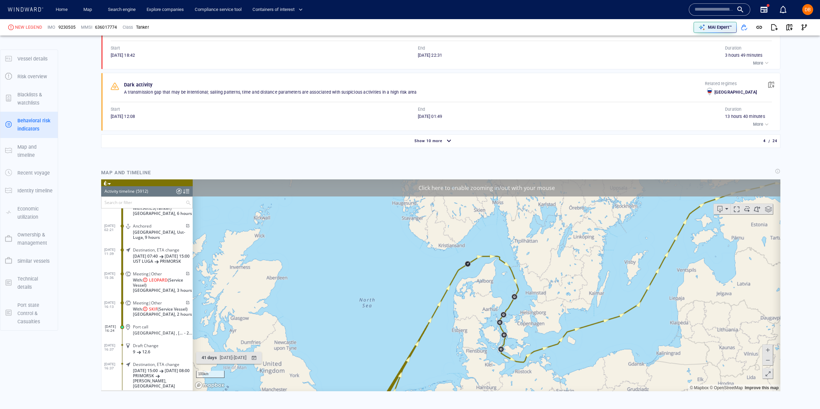
drag, startPoint x: 505, startPoint y: 353, endPoint x: 544, endPoint y: 349, distance: 39.6
click at [505, 353] on canvas "Map" at bounding box center [487, 285] width 588 height 212
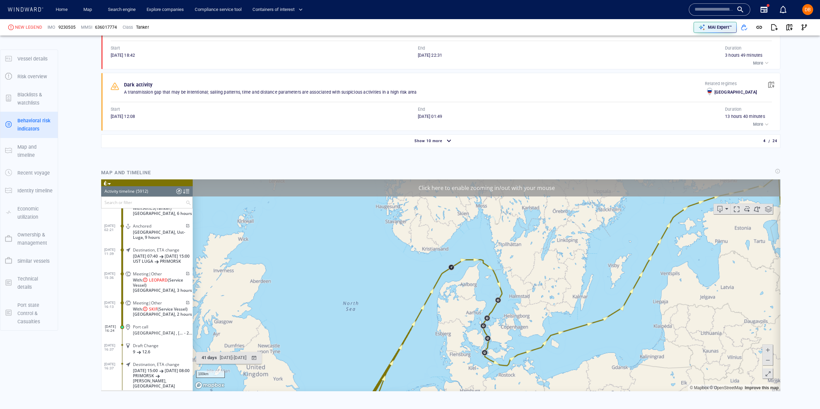
drag, startPoint x: 538, startPoint y: 352, endPoint x: 380, endPoint y: 346, distance: 157.7
click at [379, 348] on canvas "Map" at bounding box center [487, 285] width 588 height 212
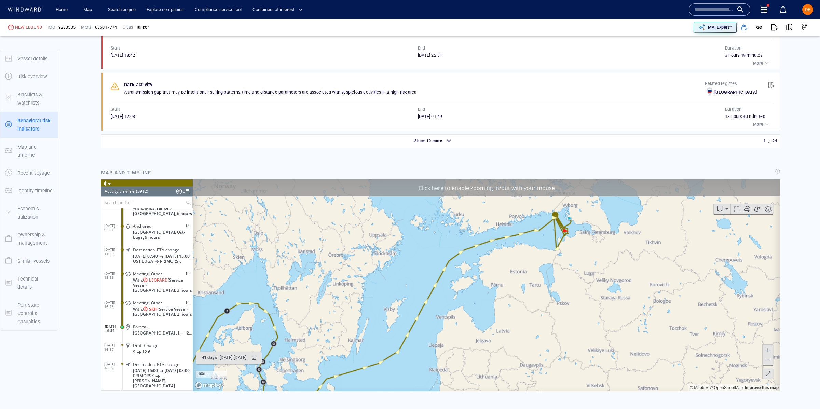
drag, startPoint x: 537, startPoint y: 229, endPoint x: 481, endPoint y: 286, distance: 80.2
click at [473, 292] on canvas "Map" at bounding box center [487, 285] width 588 height 212
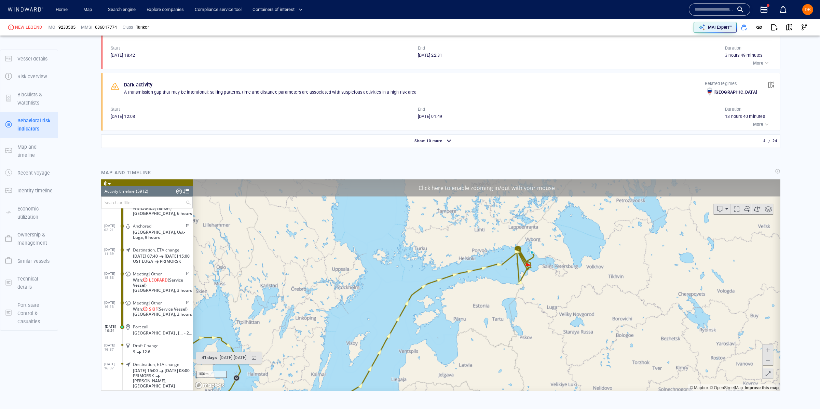
drag, startPoint x: 536, startPoint y: 249, endPoint x: 519, endPoint y: 260, distance: 20.6
click at [519, 260] on canvas "Map" at bounding box center [487, 285] width 588 height 212
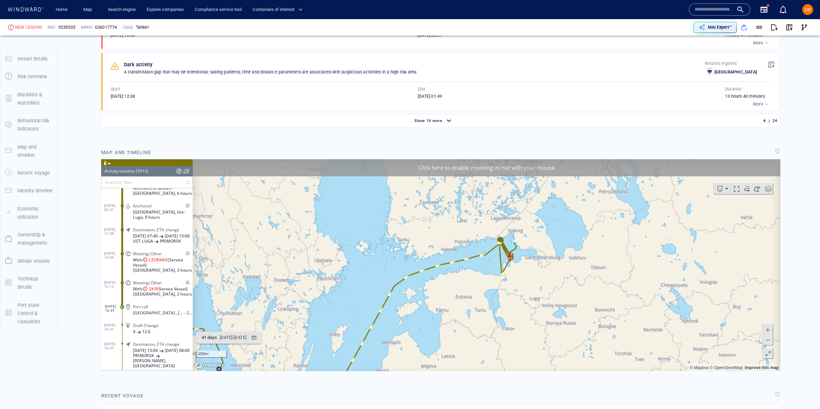
scroll to position [754, 0]
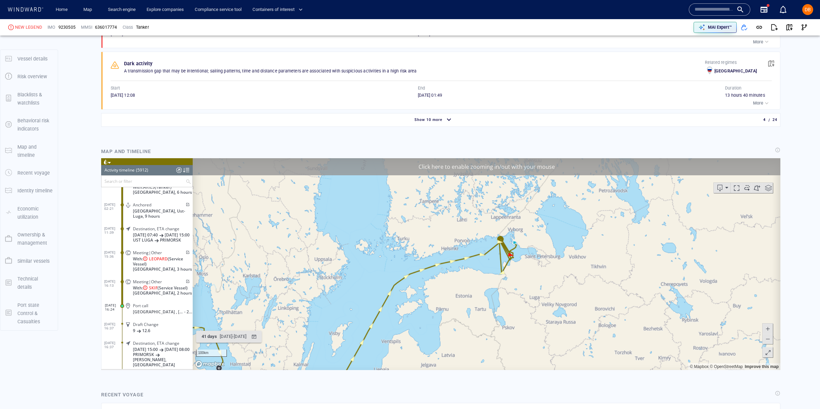
click at [768, 328] on span at bounding box center [768, 329] width 7 height 10
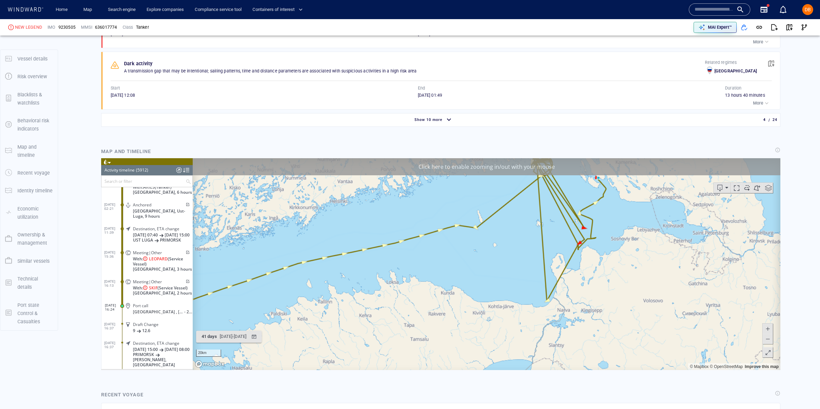
drag, startPoint x: 700, startPoint y: 234, endPoint x: 632, endPoint y: 267, distance: 75.1
click at [633, 267] on canvas "Map" at bounding box center [487, 264] width 588 height 212
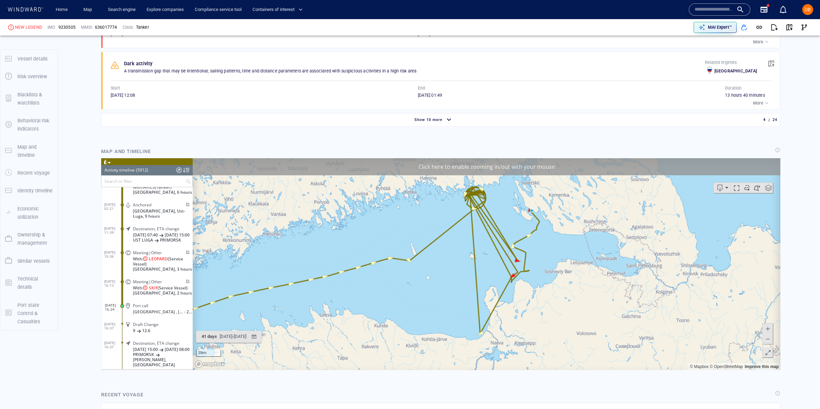
drag, startPoint x: 605, startPoint y: 265, endPoint x: 561, endPoint y: 270, distance: 44.4
click at [561, 270] on canvas "Map" at bounding box center [487, 264] width 588 height 212
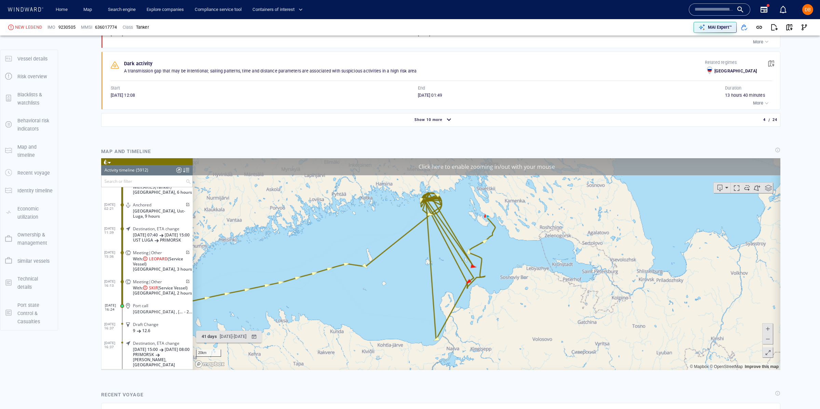
drag, startPoint x: 565, startPoint y: 209, endPoint x: 533, endPoint y: 202, distance: 32.5
click at [538, 210] on canvas "Map" at bounding box center [487, 264] width 588 height 212
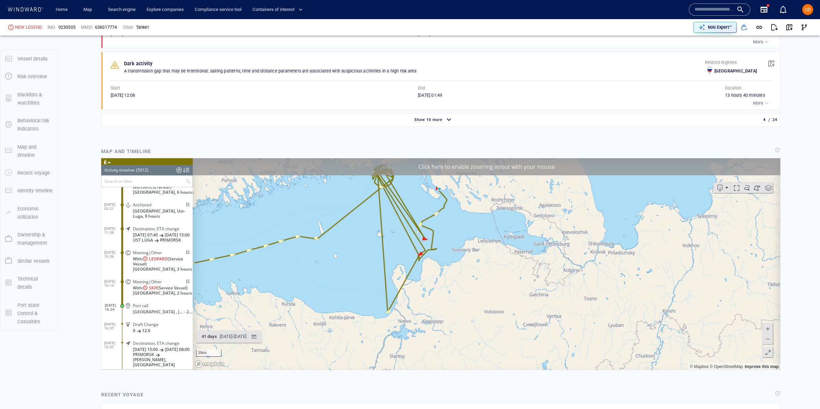
drag, startPoint x: 386, startPoint y: 224, endPoint x: 325, endPoint y: 290, distance: 90.0
click at [325, 291] on canvas "Map" at bounding box center [487, 264] width 588 height 212
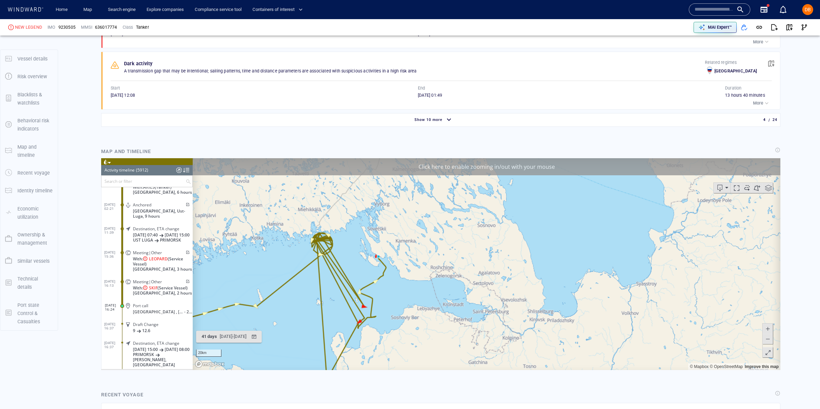
click at [320, 245] on canvas "Map" at bounding box center [487, 264] width 588 height 212
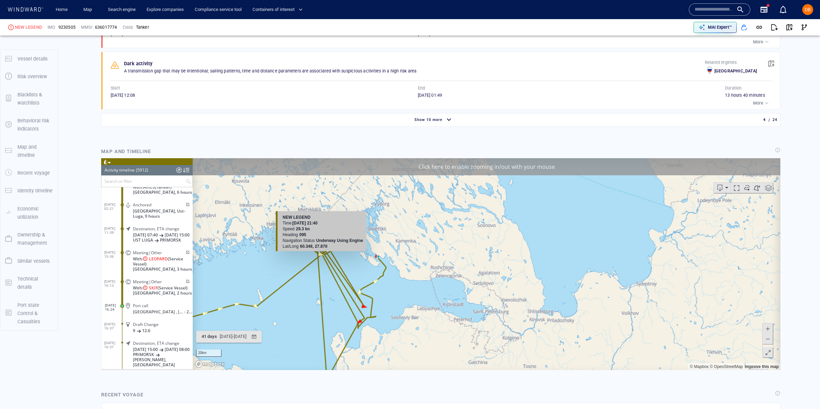
click at [321, 254] on canvas "Map" at bounding box center [487, 264] width 588 height 212
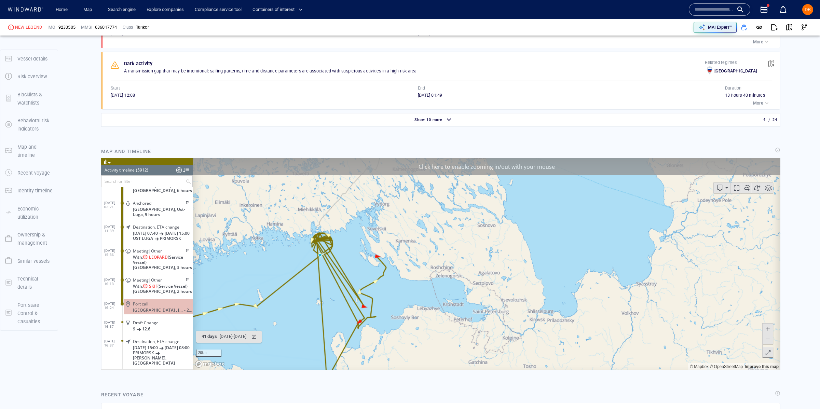
scroll to position [110220, 0]
click at [164, 302] on div "Port call" at bounding box center [161, 304] width 57 height 5
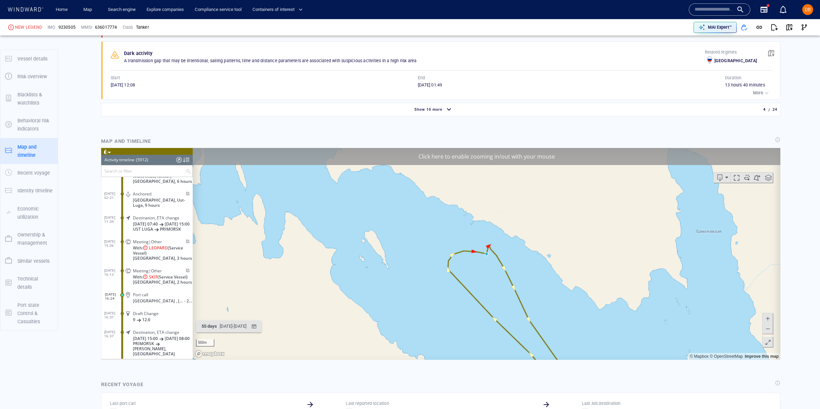
scroll to position [763, 0]
click at [770, 331] on span at bounding box center [768, 329] width 7 height 10
click at [769, 328] on span at bounding box center [768, 329] width 7 height 10
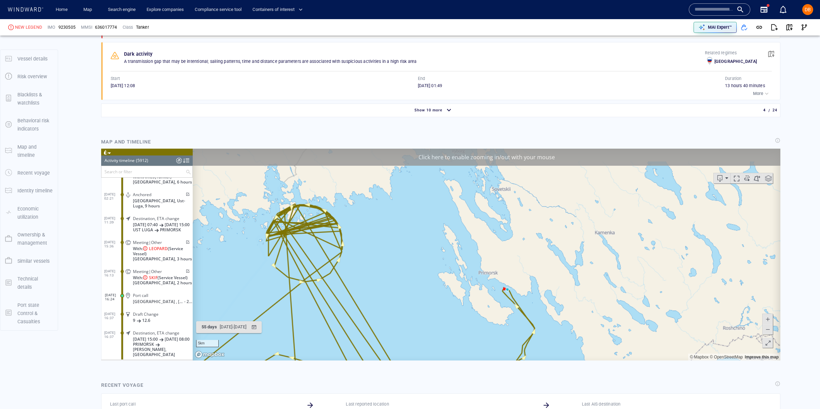
drag, startPoint x: 266, startPoint y: 254, endPoint x: 282, endPoint y: 283, distance: 33.6
click at [285, 284] on canvas "Map" at bounding box center [487, 255] width 588 height 212
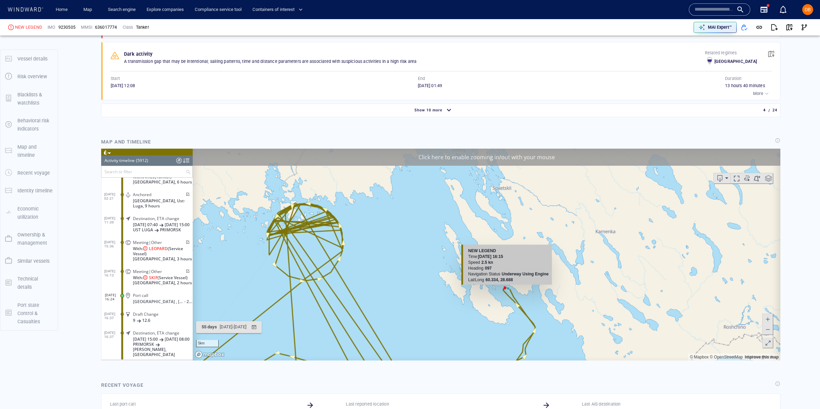
click at [506, 290] on canvas "Map" at bounding box center [487, 255] width 588 height 212
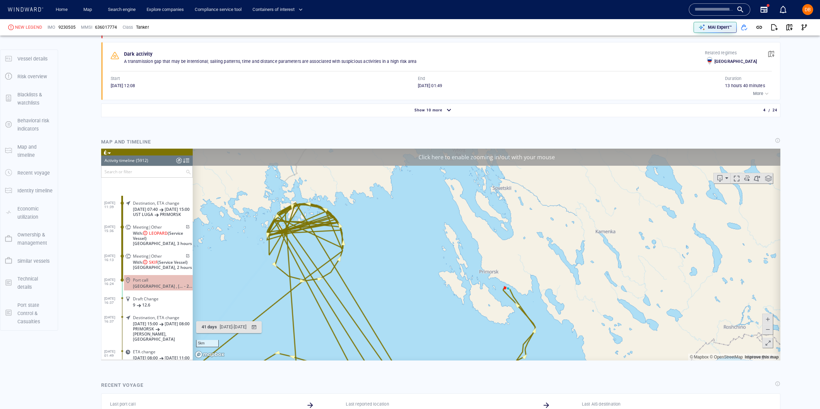
scroll to position [110295, 0]
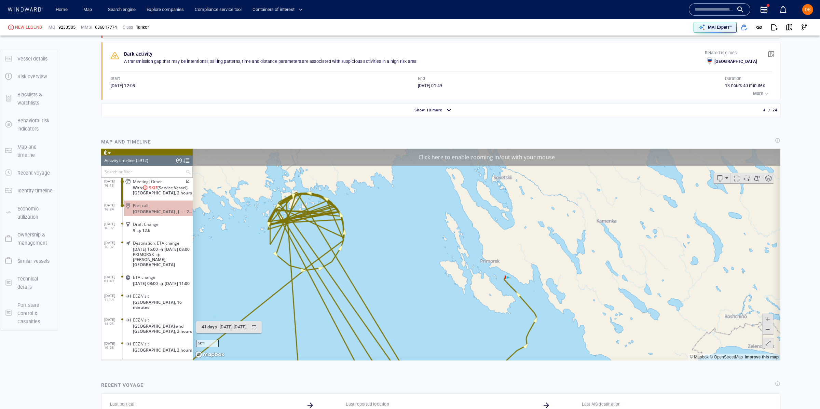
drag, startPoint x: 460, startPoint y: 317, endPoint x: 439, endPoint y: 241, distance: 79.1
click at [439, 241] on canvas "Map" at bounding box center [487, 255] width 588 height 212
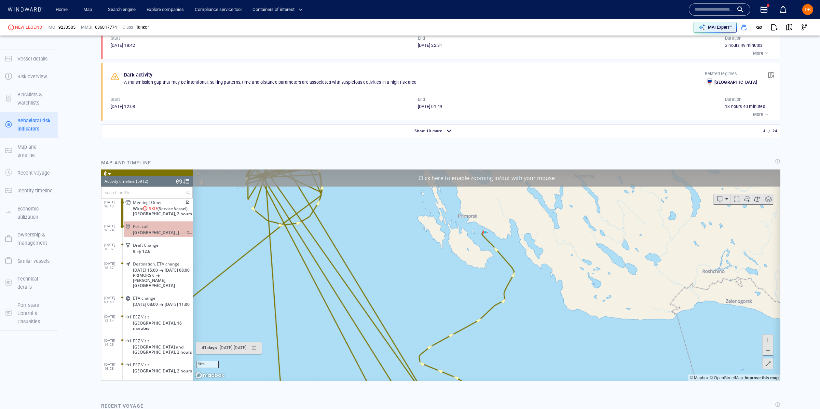
scroll to position [734, 0]
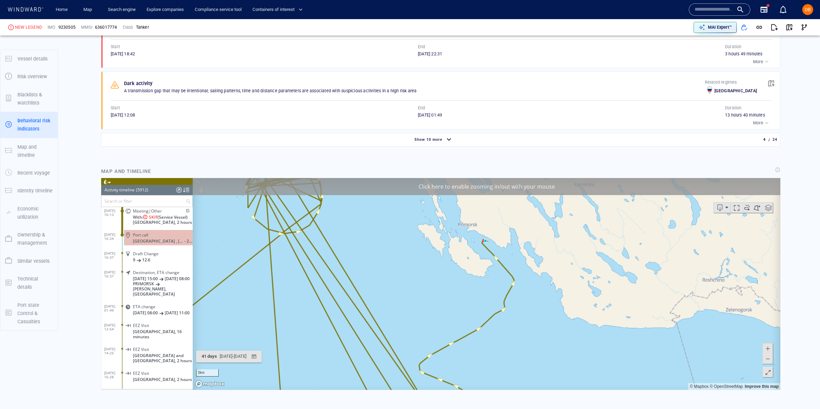
click at [769, 361] on span at bounding box center [768, 359] width 7 height 10
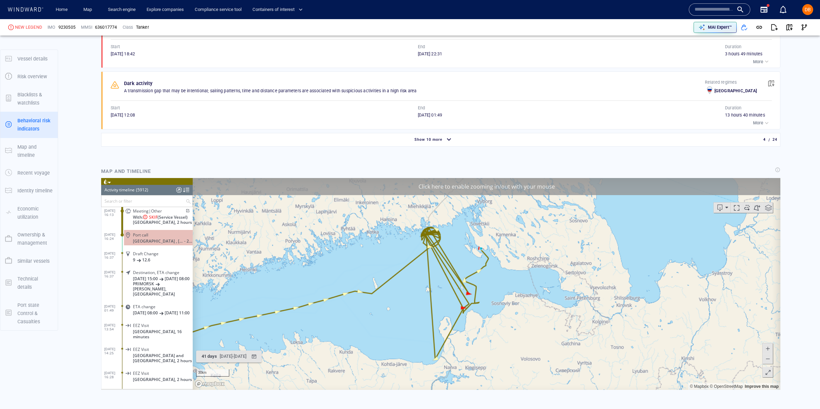
drag, startPoint x: 445, startPoint y: 346, endPoint x: 438, endPoint y: 262, distance: 84.7
click at [438, 261] on canvas "Map" at bounding box center [487, 284] width 588 height 212
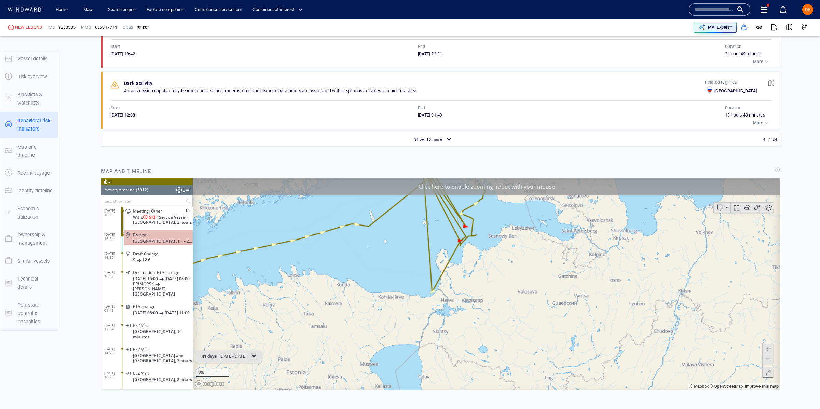
drag, startPoint x: 423, startPoint y: 314, endPoint x: 508, endPoint y: 261, distance: 99.3
click at [508, 261] on canvas "Map" at bounding box center [487, 284] width 588 height 212
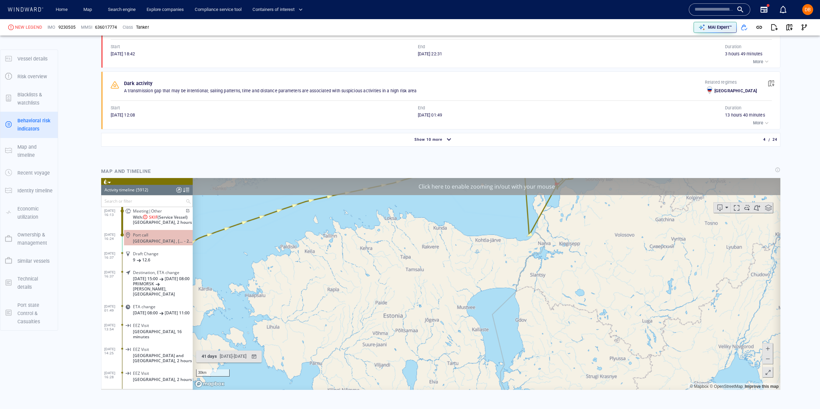
drag, startPoint x: 542, startPoint y: 263, endPoint x: 465, endPoint y: 366, distance: 128.8
click at [466, 367] on canvas "Map" at bounding box center [487, 284] width 588 height 212
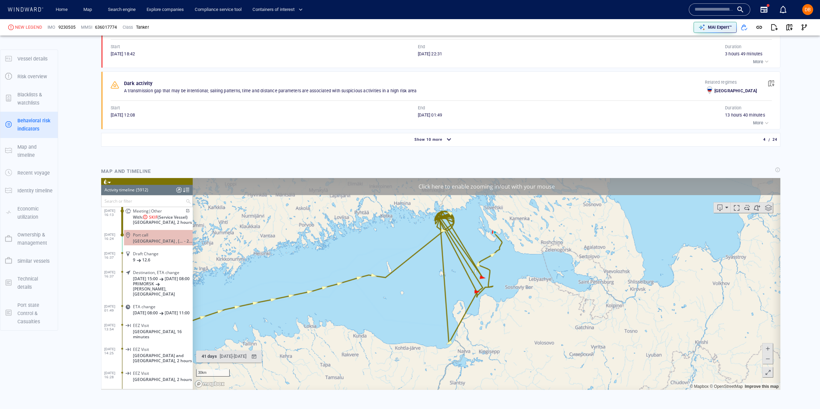
scroll to position [728, 0]
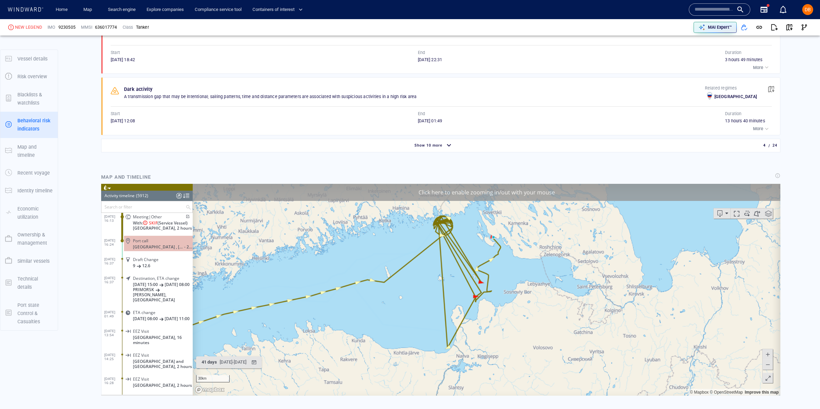
drag, startPoint x: 541, startPoint y: 307, endPoint x: 466, endPoint y: 282, distance: 78.8
click at [486, 282] on canvas "Map" at bounding box center [487, 290] width 588 height 212
drag, startPoint x: 463, startPoint y: 282, endPoint x: 468, endPoint y: 283, distance: 4.3
click at [463, 282] on canvas "Map" at bounding box center [487, 290] width 588 height 212
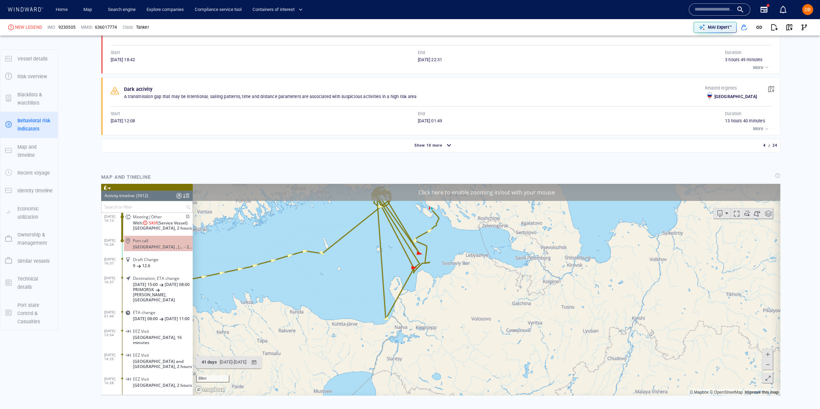
click at [768, 365] on span at bounding box center [768, 365] width 7 height 10
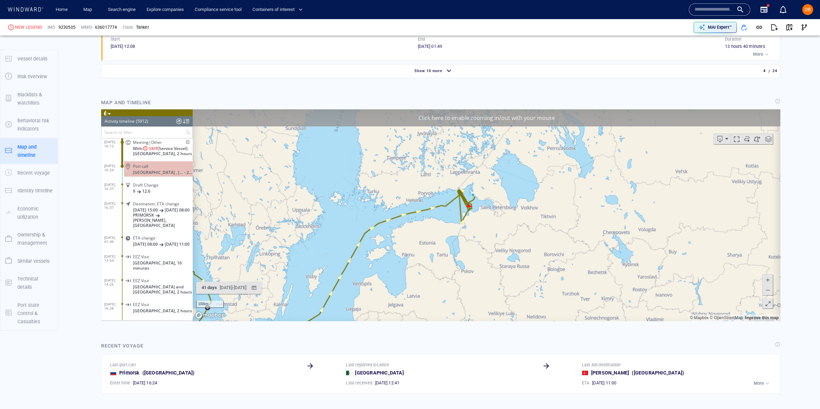
scroll to position [801, 0]
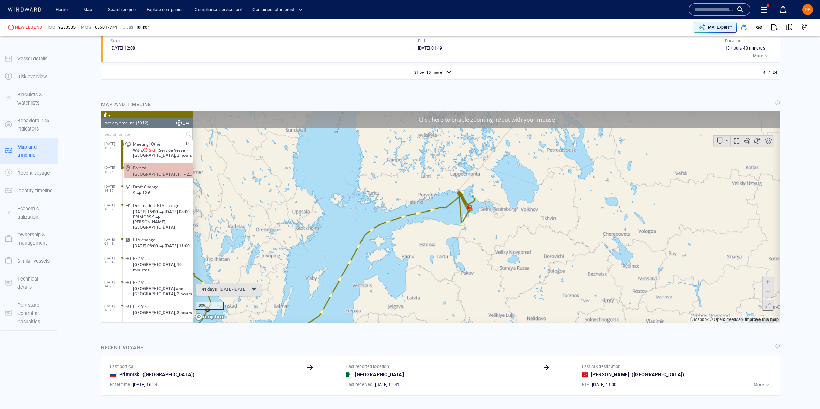
click at [488, 119] on div "Click here to enable zooming in/out with your mouse" at bounding box center [487, 119] width 588 height 17
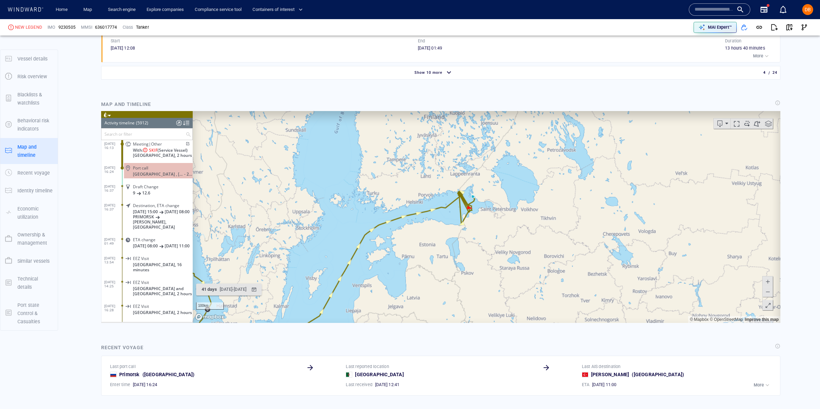
click at [517, 204] on canvas "Map" at bounding box center [487, 217] width 588 height 212
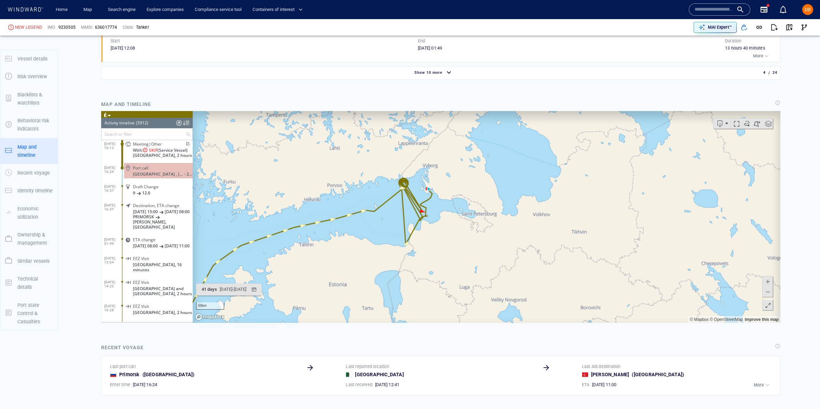
click at [395, 230] on canvas "Map" at bounding box center [487, 217] width 588 height 212
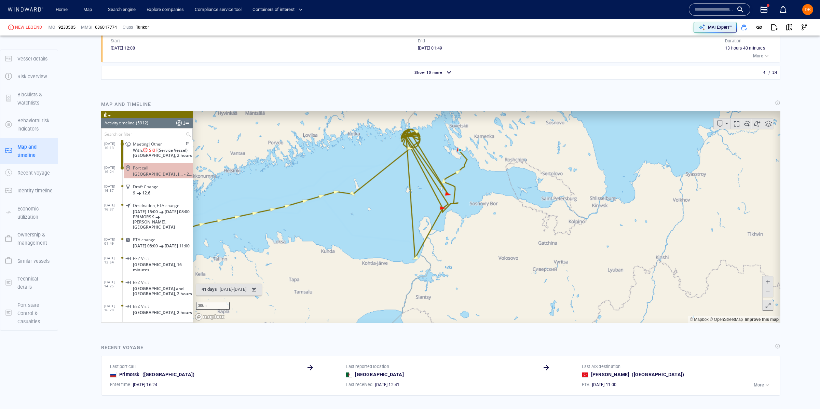
click at [459, 228] on canvas "Map" at bounding box center [487, 217] width 588 height 212
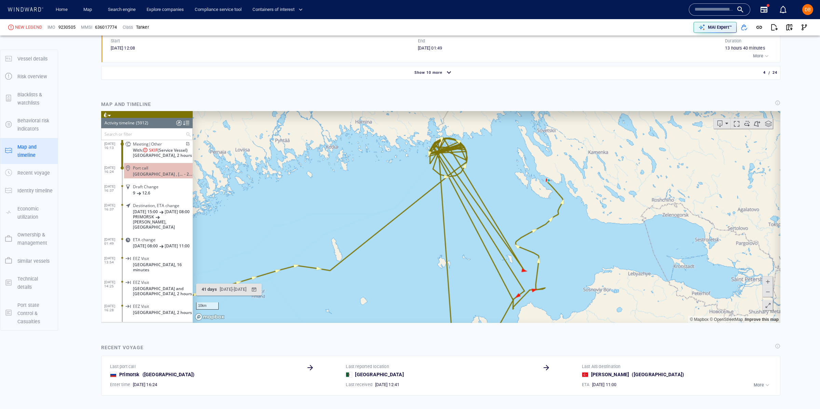
drag, startPoint x: 480, startPoint y: 235, endPoint x: 537, endPoint y: 324, distance: 105.3
click at [537, 323] on html "Loading vessel activities... Activity timeline (5912) (Still Loading...) Search…" at bounding box center [441, 217] width 680 height 212
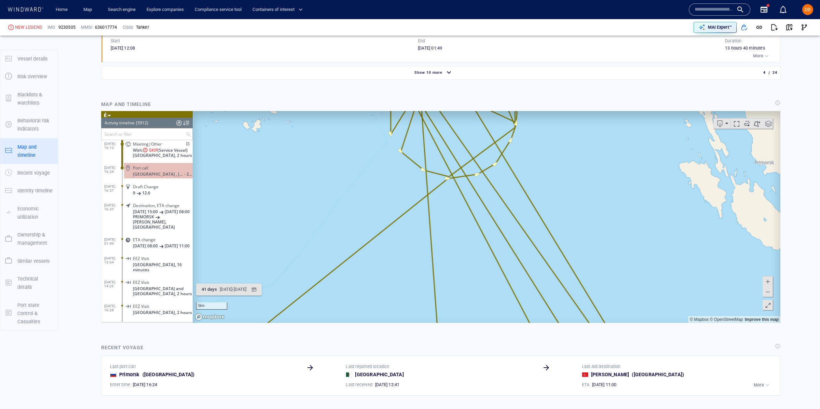
scroll to position [802, 0]
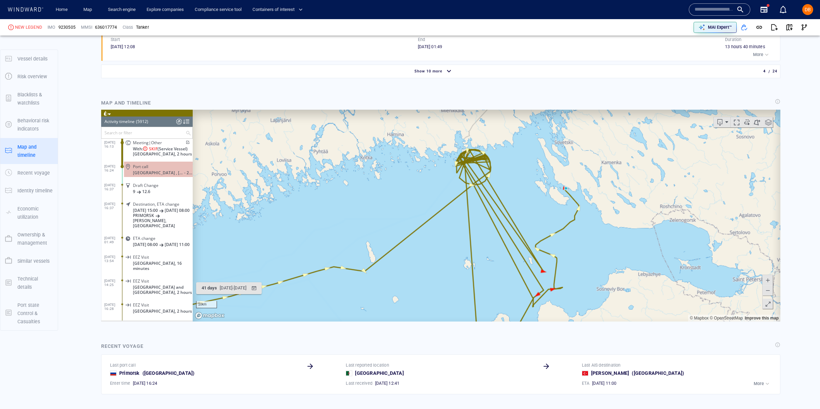
drag, startPoint x: 452, startPoint y: 207, endPoint x: 449, endPoint y: 238, distance: 31.0
click at [449, 238] on canvas "Map" at bounding box center [487, 216] width 588 height 212
click at [184, 175] on span "- 2 days" at bounding box center [188, 172] width 9 height 5
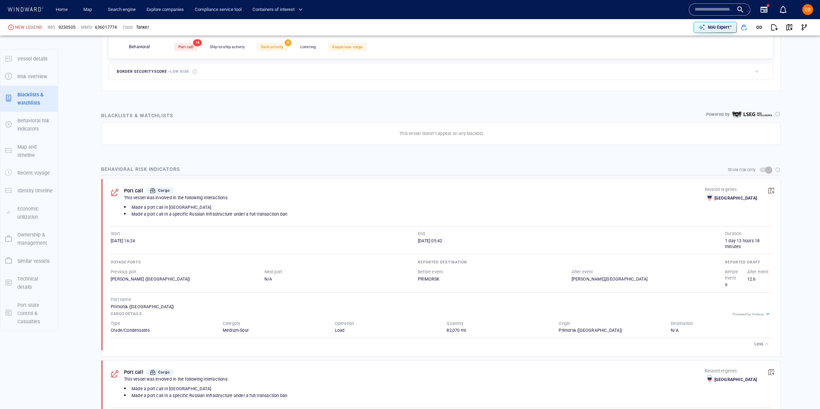
scroll to position [287, 0]
click at [124, 279] on div "Aliaga (Turkey)" at bounding box center [188, 277] width 154 height 6
click at [125, 280] on div "Aliaga (Turkey)" at bounding box center [188, 277] width 154 height 6
click at [126, 279] on div "Aliaga (Turkey)" at bounding box center [188, 277] width 154 height 6
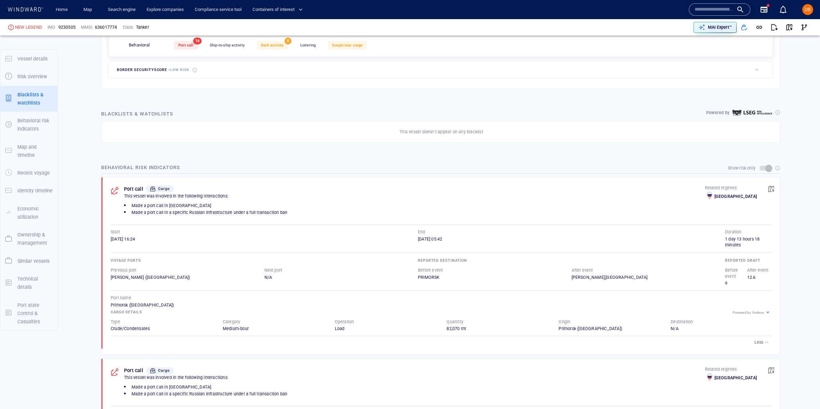
click at [127, 279] on div "Aliaga (Turkey)" at bounding box center [188, 277] width 154 height 6
drag, startPoint x: 749, startPoint y: 279, endPoint x: 736, endPoint y: 278, distance: 12.3
click at [736, 278] on div "Before event 9 After event 12.6" at bounding box center [747, 277] width 47 height 22
drag, startPoint x: 730, startPoint y: 273, endPoint x: 748, endPoint y: 284, distance: 20.8
click at [748, 282] on div "Before event 9 After event 12.6" at bounding box center [747, 277] width 47 height 22
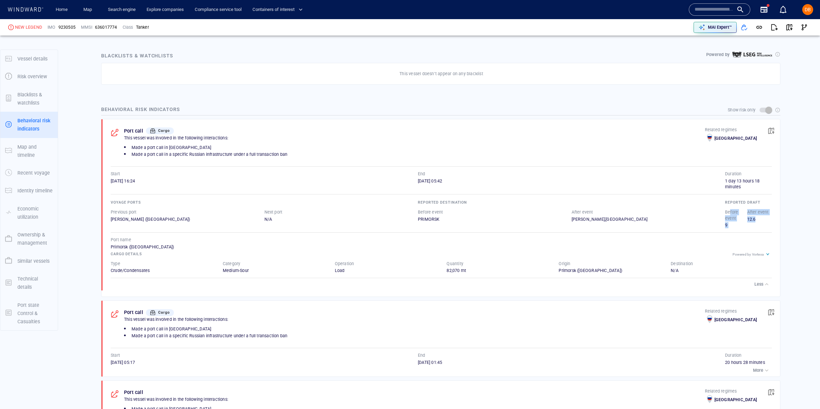
scroll to position [346, 0]
drag, startPoint x: 439, startPoint y: 215, endPoint x: 472, endPoint y: 225, distance: 34.1
click at [472, 225] on div "Voyage ports Previous port Aliaga (Turkey) Next port N/A Reported destination B…" at bounding box center [441, 213] width 661 height 30
click at [472, 225] on div "Reported destination Before event PRIMORSK After event ALIAGA,TURKEY" at bounding box center [572, 213] width 310 height 32
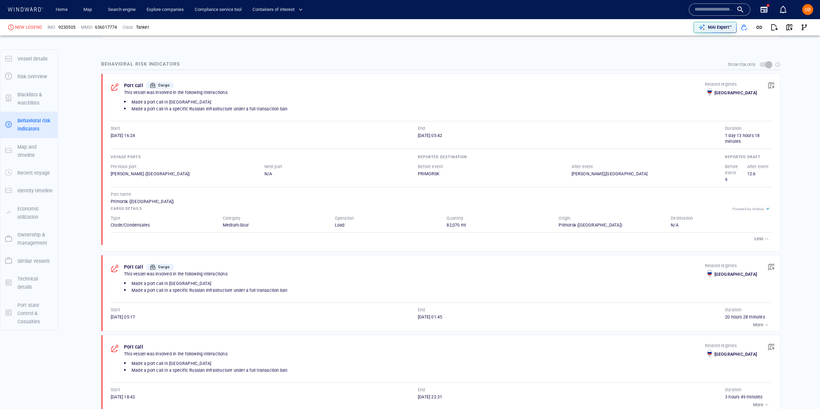
scroll to position [403, 0]
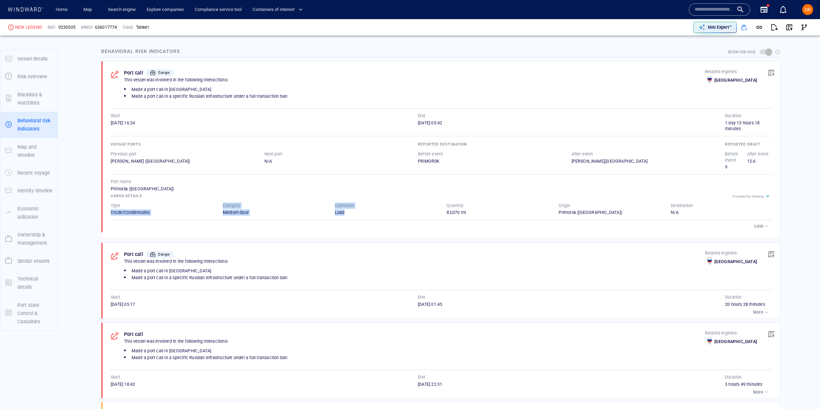
drag, startPoint x: 135, startPoint y: 211, endPoint x: 368, endPoint y: 215, distance: 232.8
click at [368, 215] on div "Type Crude/Condensates Category Medium-Sour Operation Load Quantity 82,070 mt O…" at bounding box center [441, 209] width 675 height 27
click at [368, 214] on div "Load" at bounding box center [385, 213] width 101 height 6
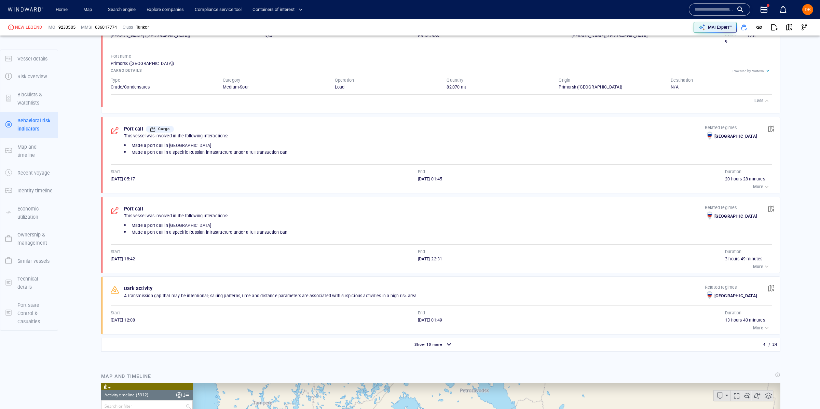
scroll to position [529, 0]
drag, startPoint x: 134, startPoint y: 148, endPoint x: 306, endPoint y: 161, distance: 171.7
click at [306, 160] on div "This vessel was involved in the following interactions: Made a port call in Rus…" at bounding box center [414, 146] width 581 height 27
click at [763, 188] on div "More" at bounding box center [761, 186] width 17 height 7
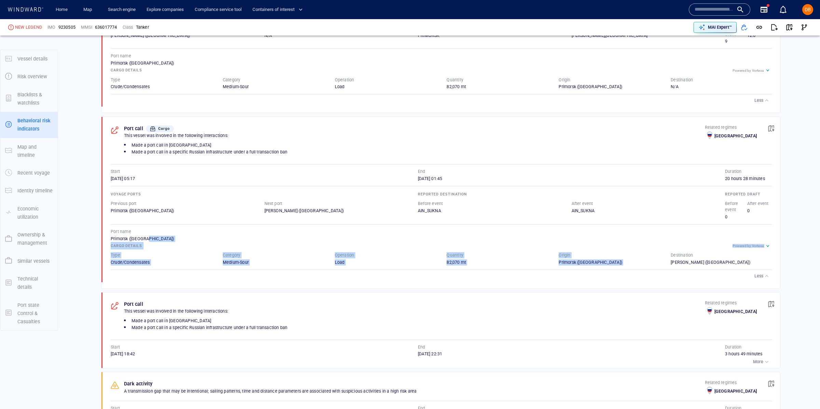
drag, startPoint x: 224, startPoint y: 240, endPoint x: 716, endPoint y: 253, distance: 492.0
click at [716, 253] on div "Voyage ports Previous port Primorsk (Russia) Next port Aliaga (Turkey) Reported…" at bounding box center [441, 227] width 661 height 90
click at [716, 254] on div "Destination" at bounding box center [722, 255] width 104 height 9
click at [750, 247] on div "Powered by Vortexa" at bounding box center [748, 246] width 31 height 4
click at [439, 210] on div "AIN_SUKNA" at bounding box center [495, 211] width 154 height 6
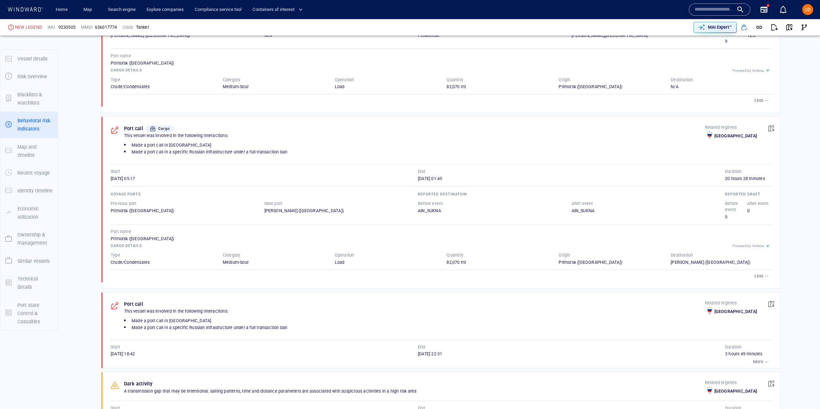
click at [439, 210] on div "AIN_SUKNA" at bounding box center [495, 211] width 154 height 6
click at [439, 211] on div "AIN_SUKNA" at bounding box center [495, 211] width 154 height 6
drag, startPoint x: 260, startPoint y: 208, endPoint x: 352, endPoint y: 212, distance: 92.0
click at [352, 212] on div "Previous port Primorsk (Russia) Next port Aliaga (Turkey)" at bounding box center [264, 207] width 310 height 16
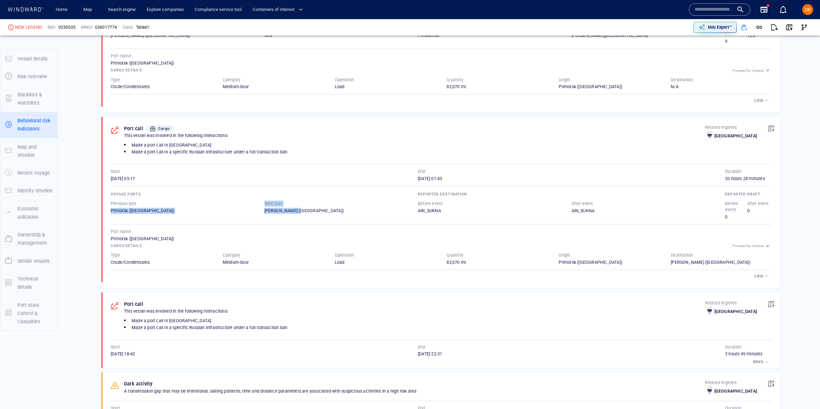
click at [352, 212] on div "Aliaga (Turkey)" at bounding box center [342, 211] width 154 height 6
drag, startPoint x: 353, startPoint y: 212, endPoint x: 487, endPoint y: 213, distance: 134.3
click at [487, 213] on div "Voyage ports Previous port Primorsk (Russia) Next port Aliaga (Turkey) Reported…" at bounding box center [441, 205] width 661 height 30
click at [487, 213] on div "AIN_SUKNA" at bounding box center [495, 211] width 154 height 6
click at [435, 214] on div "AIN_SUKNA" at bounding box center [495, 211] width 154 height 6
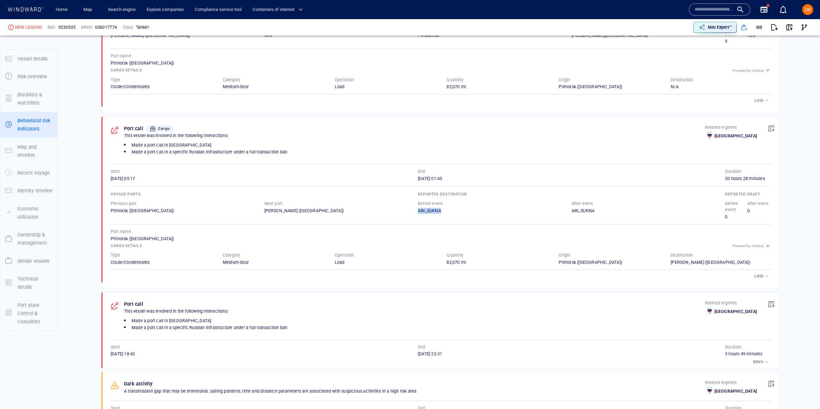
click at [435, 214] on div "AIN_SUKNA" at bounding box center [495, 211] width 154 height 6
click at [138, 213] on div "Primorsk (Russia)" at bounding box center [188, 211] width 154 height 6
click at [139, 213] on div "Primorsk (Russia)" at bounding box center [188, 211] width 154 height 6
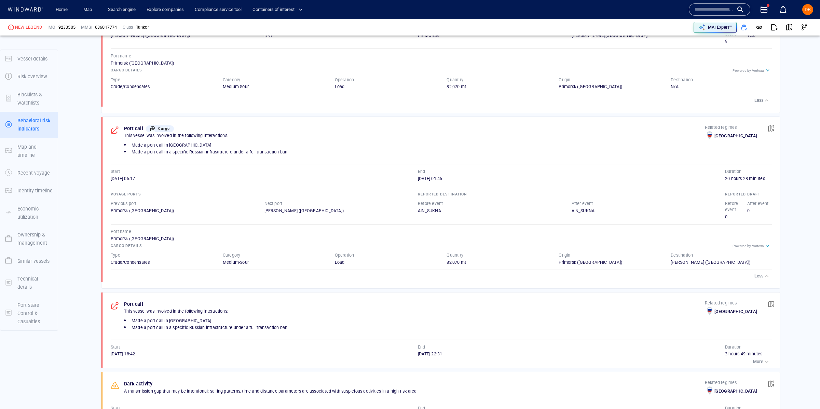
click at [277, 213] on div "Aliaga (Turkey)" at bounding box center [342, 211] width 154 height 6
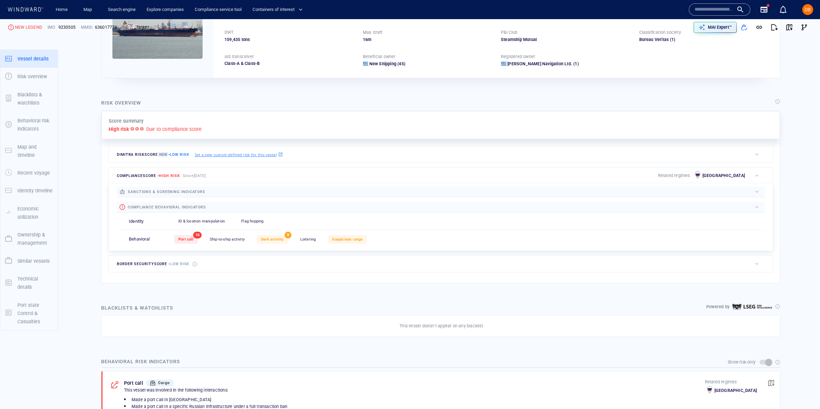
scroll to position [0, 0]
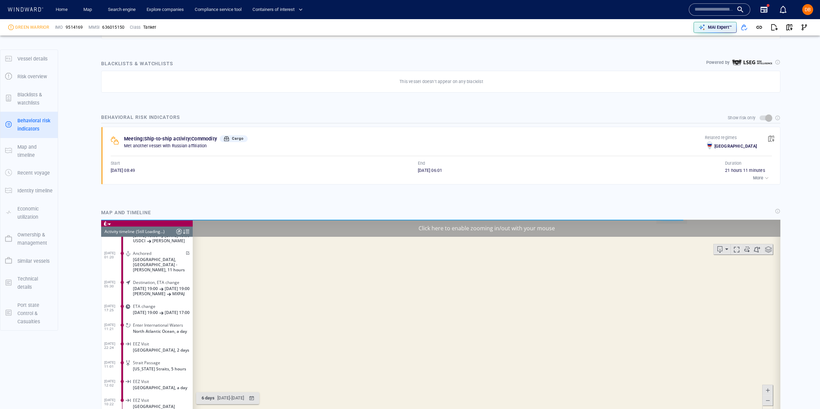
scroll to position [338, 0]
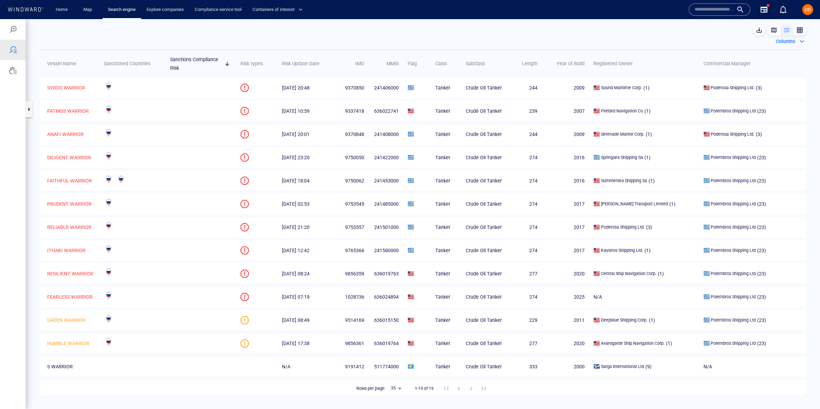
click at [795, 44] on div "Columns" at bounding box center [786, 41] width 22 height 11
click at [797, 31] on div "button" at bounding box center [800, 30] width 7 height 7
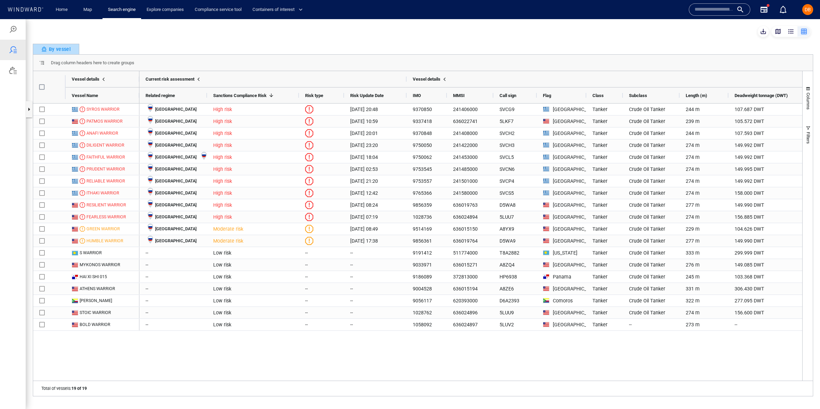
click at [64, 49] on div "By vessel" at bounding box center [55, 49] width 29 height 8
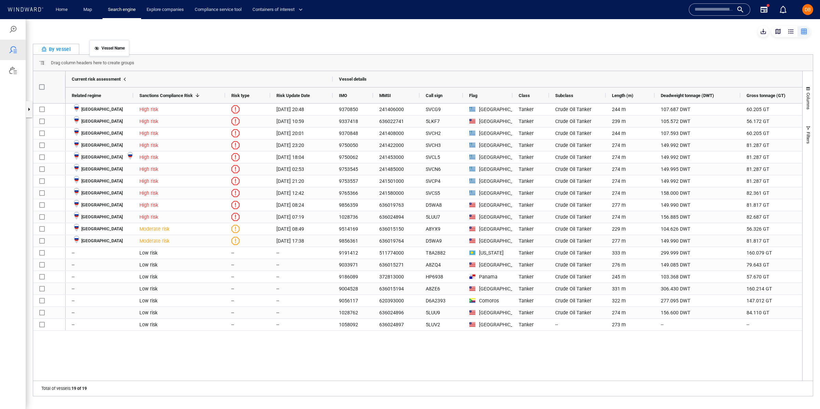
drag, startPoint x: 96, startPoint y: 92, endPoint x: 93, endPoint y: 44, distance: 47.6
drag, startPoint x: 67, startPoint y: 43, endPoint x: 62, endPoint y: 51, distance: 9.3
click at [67, 43] on div "By vessel Drag column headers here to create groups Drag here to set column lab…" at bounding box center [423, 214] width 794 height 390
click at [39, 60] on span at bounding box center [41, 62] width 5 height 5
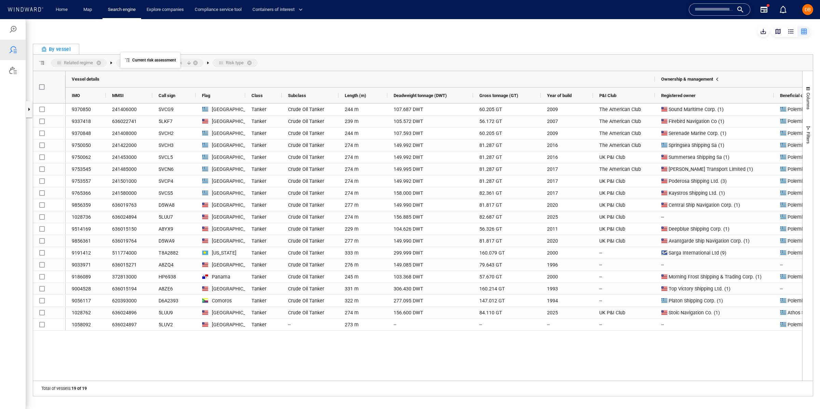
drag, startPoint x: 116, startPoint y: 78, endPoint x: 124, endPoint y: 56, distance: 22.9
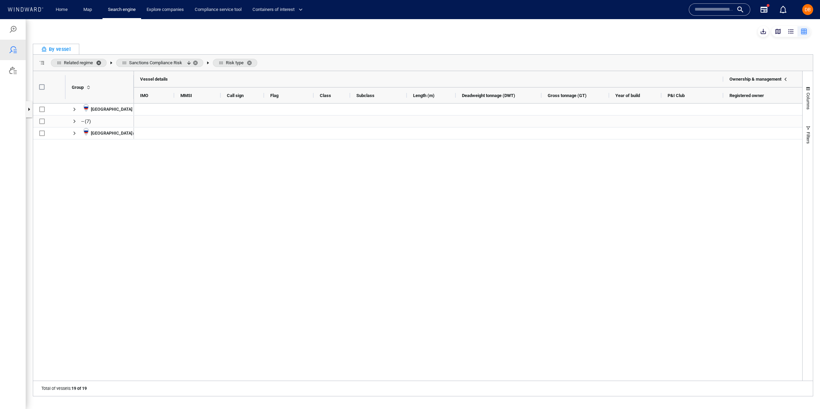
click at [102, 62] on span "Related regime. Press ENTER to sort. Press DELETE to remove" at bounding box center [100, 62] width 8 height 5
click at [102, 62] on span "Sanctions Compliance Risk" at bounding box center [90, 62] width 53 height 5
click at [126, 63] on span "Sanctions Compliance Risk. Press ENTER to sort. Press DELETE to remove" at bounding box center [124, 62] width 8 height 5
click at [89, 63] on span "Risk type. Press ENTER to sort. Press DELETE to remove" at bounding box center [89, 62] width 8 height 5
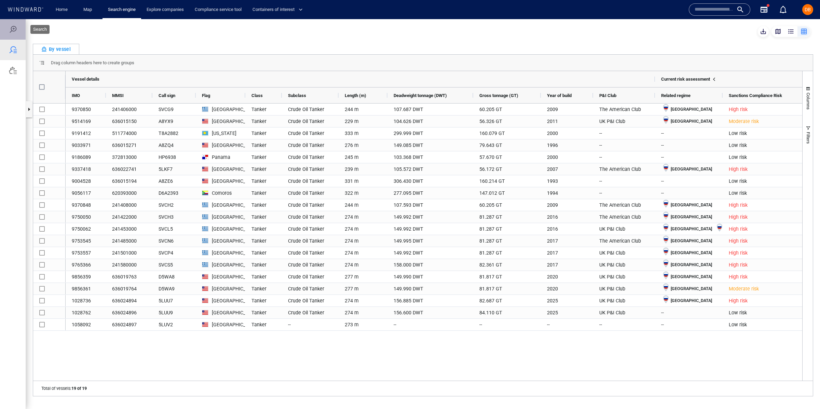
click at [11, 27] on div at bounding box center [13, 29] width 8 height 8
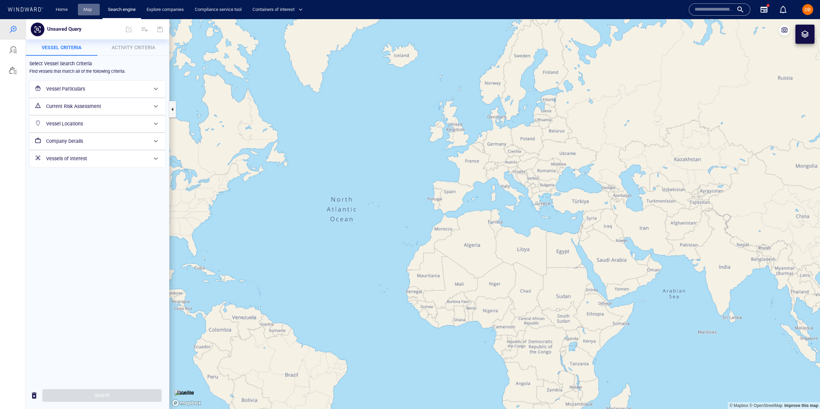
click at [89, 12] on link "Map" at bounding box center [89, 10] width 16 height 12
